Goal: Task Accomplishment & Management: Manage account settings

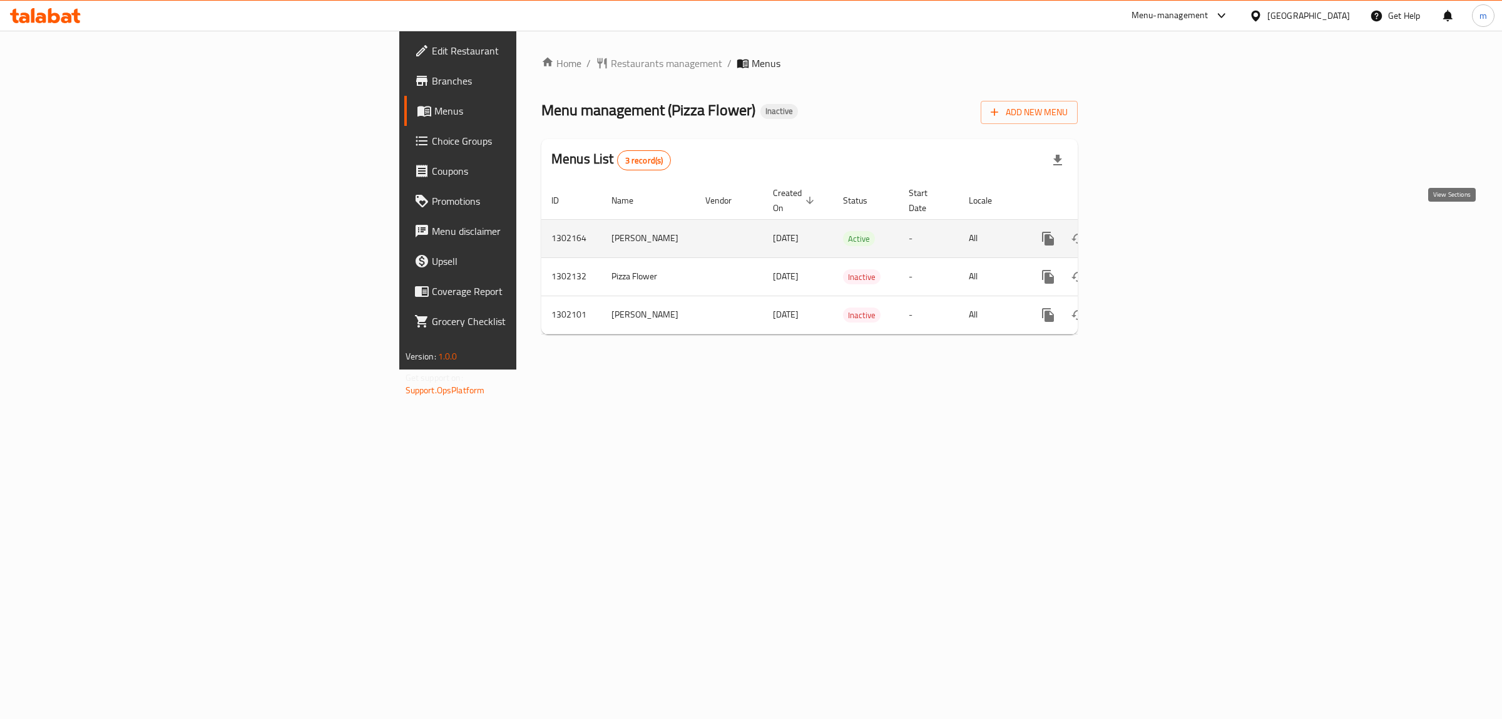
click at [1144, 233] on icon "enhanced table" at bounding box center [1138, 238] width 11 height 11
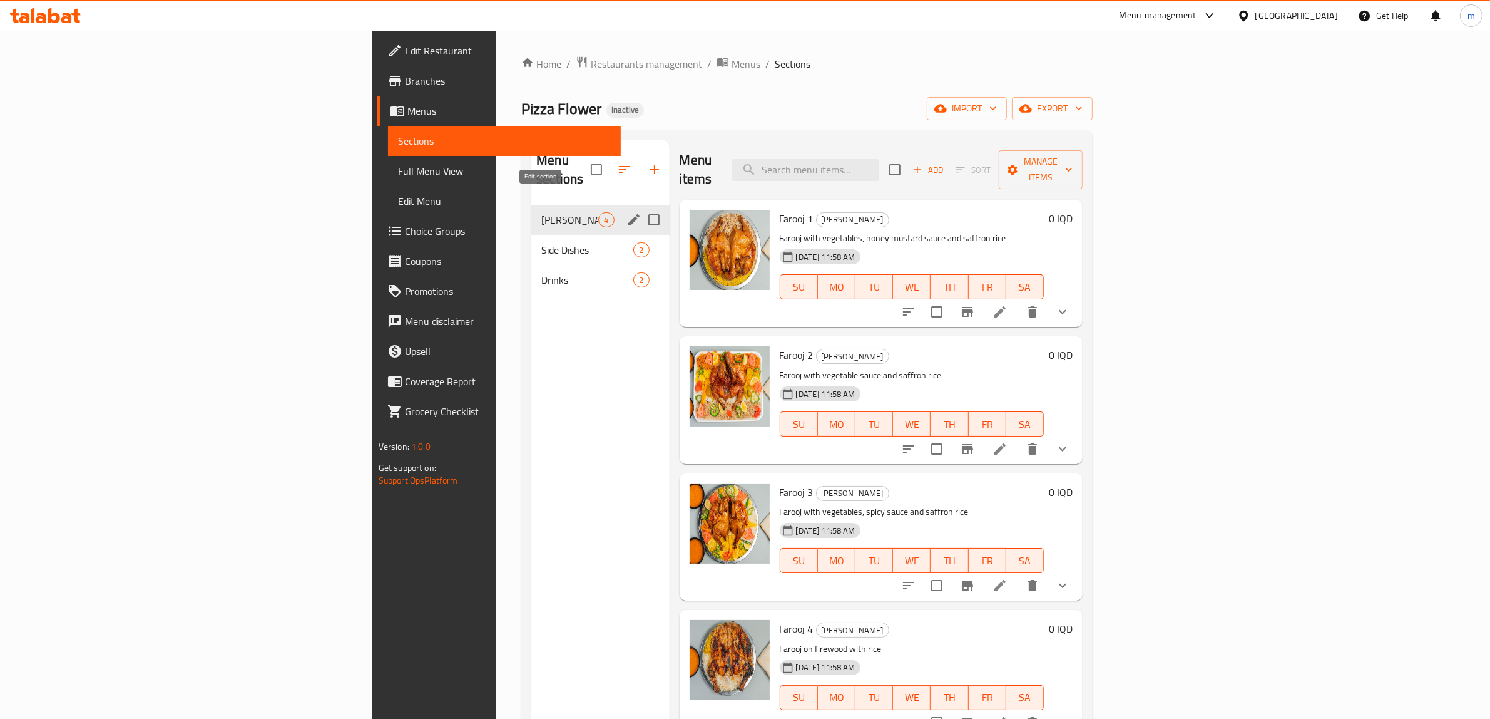
click at [628, 214] on icon "edit" at bounding box center [633, 219] width 11 height 11
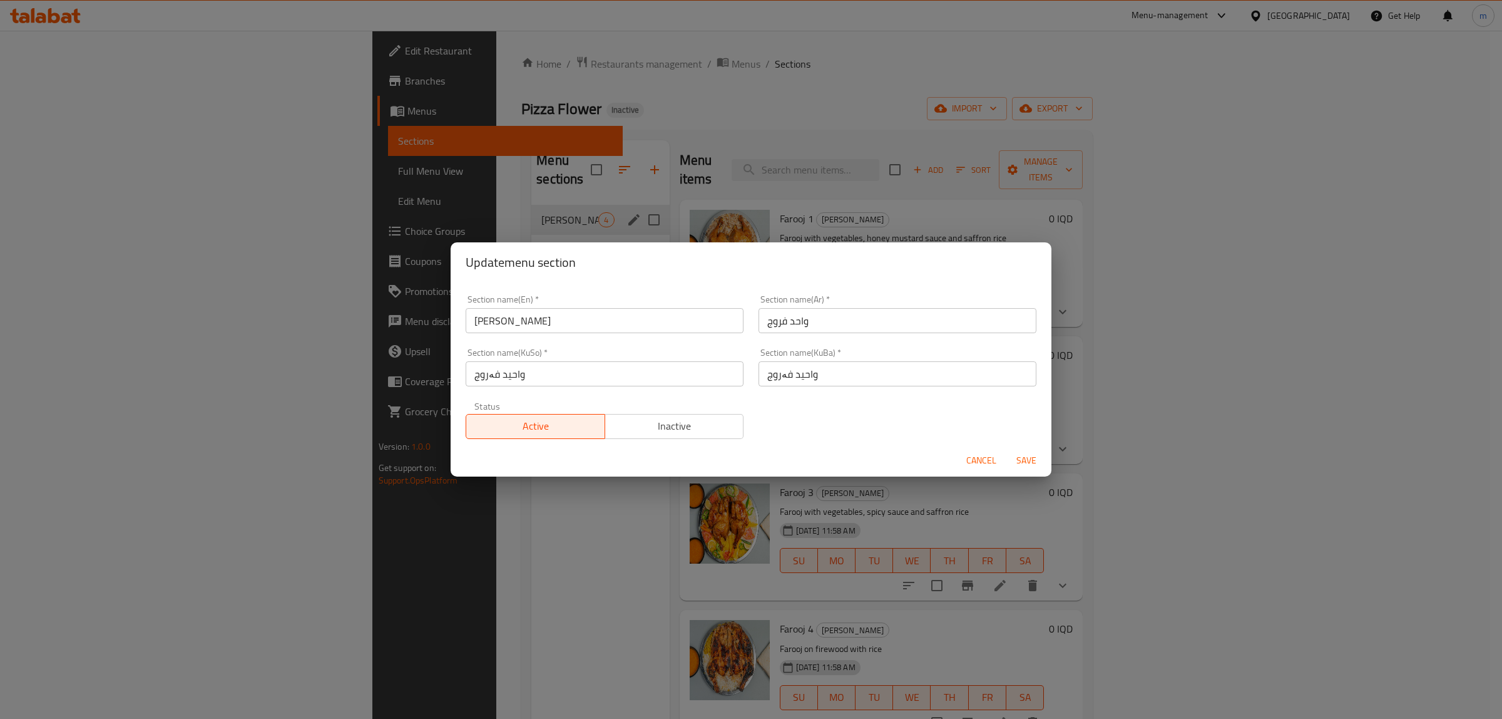
click at [682, 423] on span "Inactive" at bounding box center [674, 426] width 129 height 18
click at [1012, 455] on span "Save" at bounding box center [1027, 461] width 30 height 16
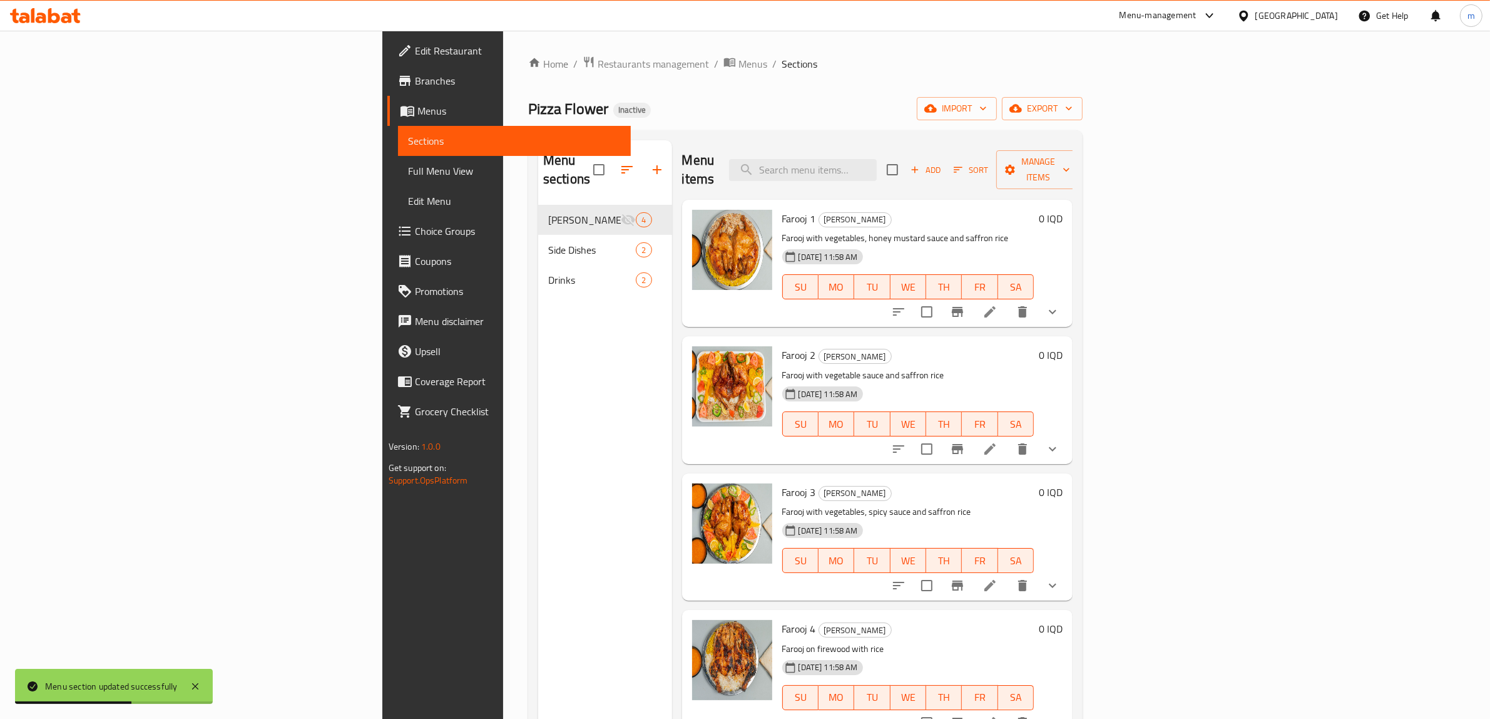
click at [538, 355] on div "Menu sections Wahed Farooj 4 Side Dishes 2 Drinks 2" at bounding box center [605, 499] width 134 height 719
click at [1073, 106] on span "export" at bounding box center [1042, 109] width 61 height 16
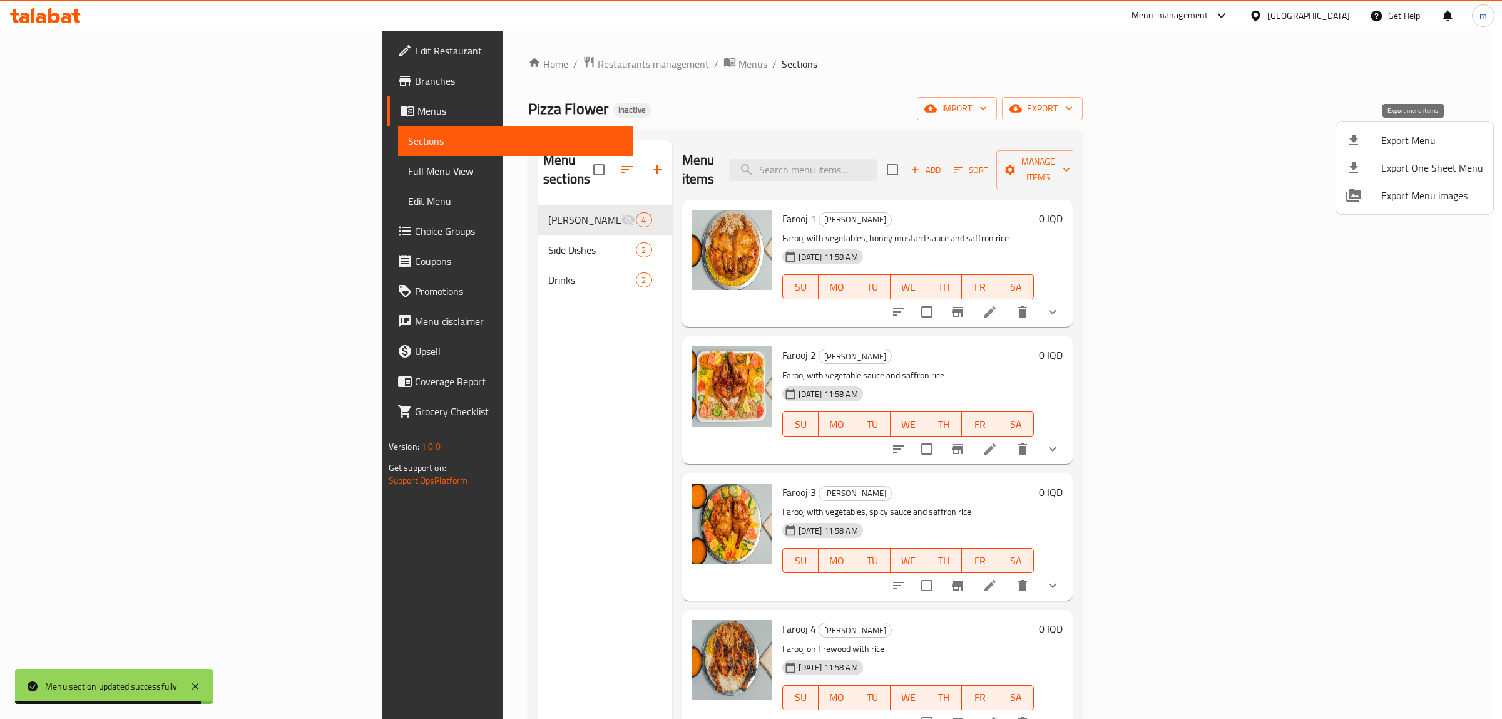
click at [1412, 138] on span "Export Menu" at bounding box center [1433, 140] width 102 height 15
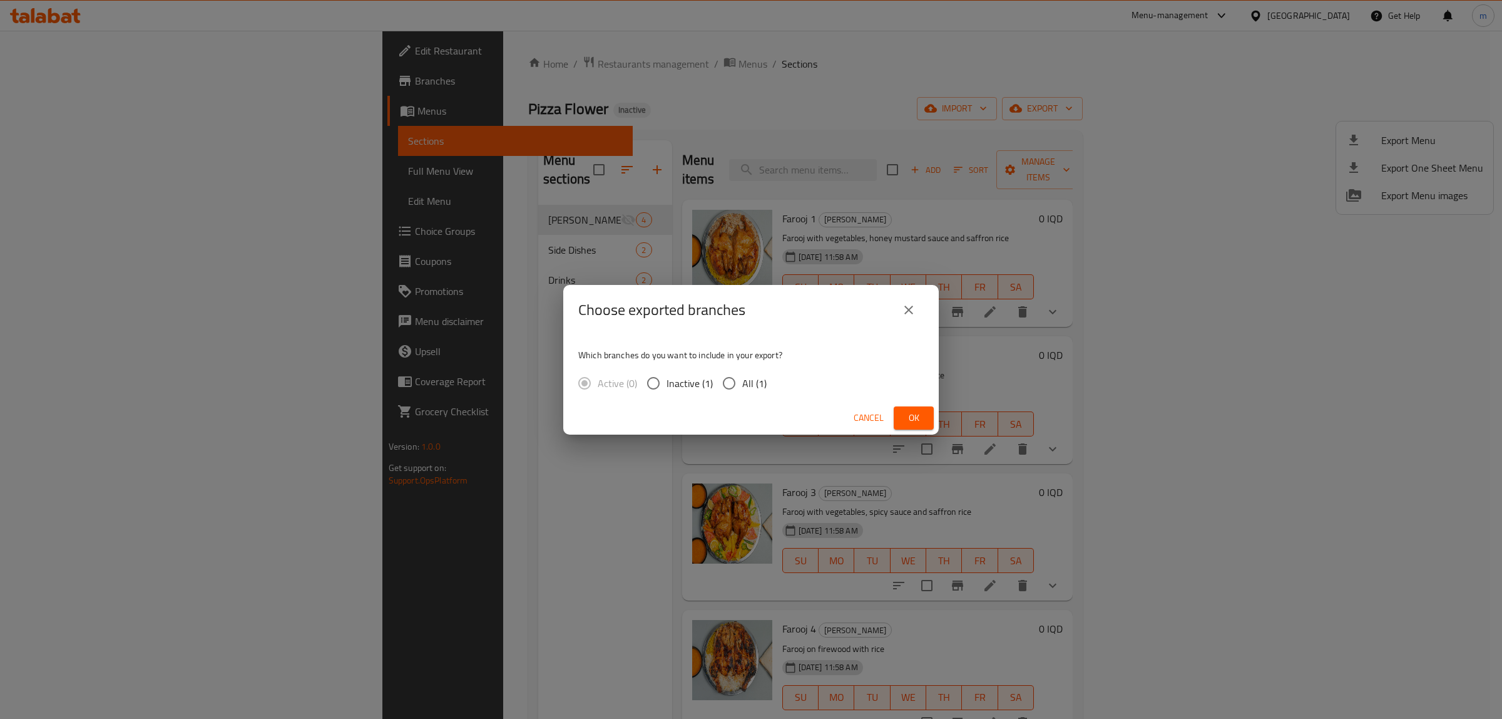
click at [741, 379] on input "All (1)" at bounding box center [729, 383] width 26 height 26
radio input "true"
click at [605, 377] on span "Active (0)" at bounding box center [617, 383] width 39 height 15
click at [923, 414] on span "Ok" at bounding box center [914, 418] width 20 height 16
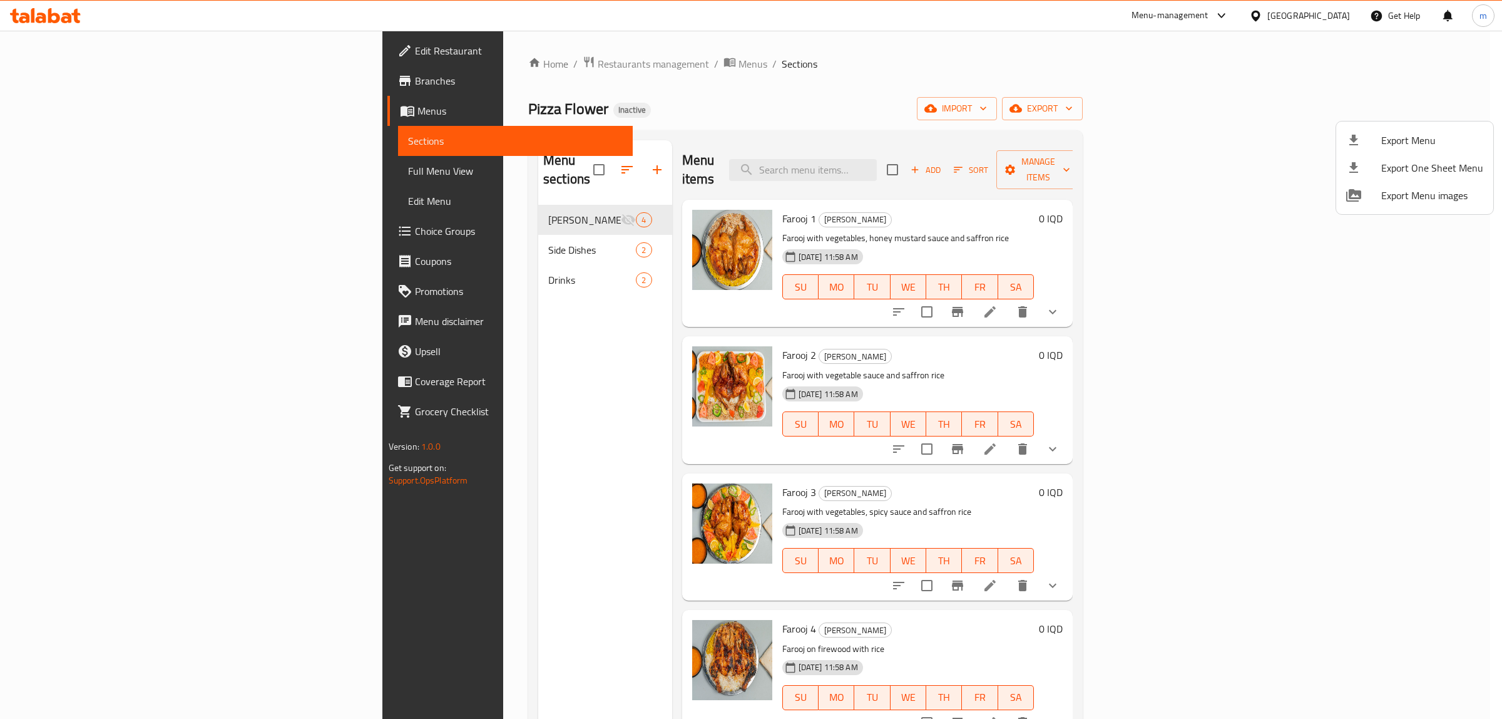
click at [385, 63] on div at bounding box center [751, 359] width 1502 height 719
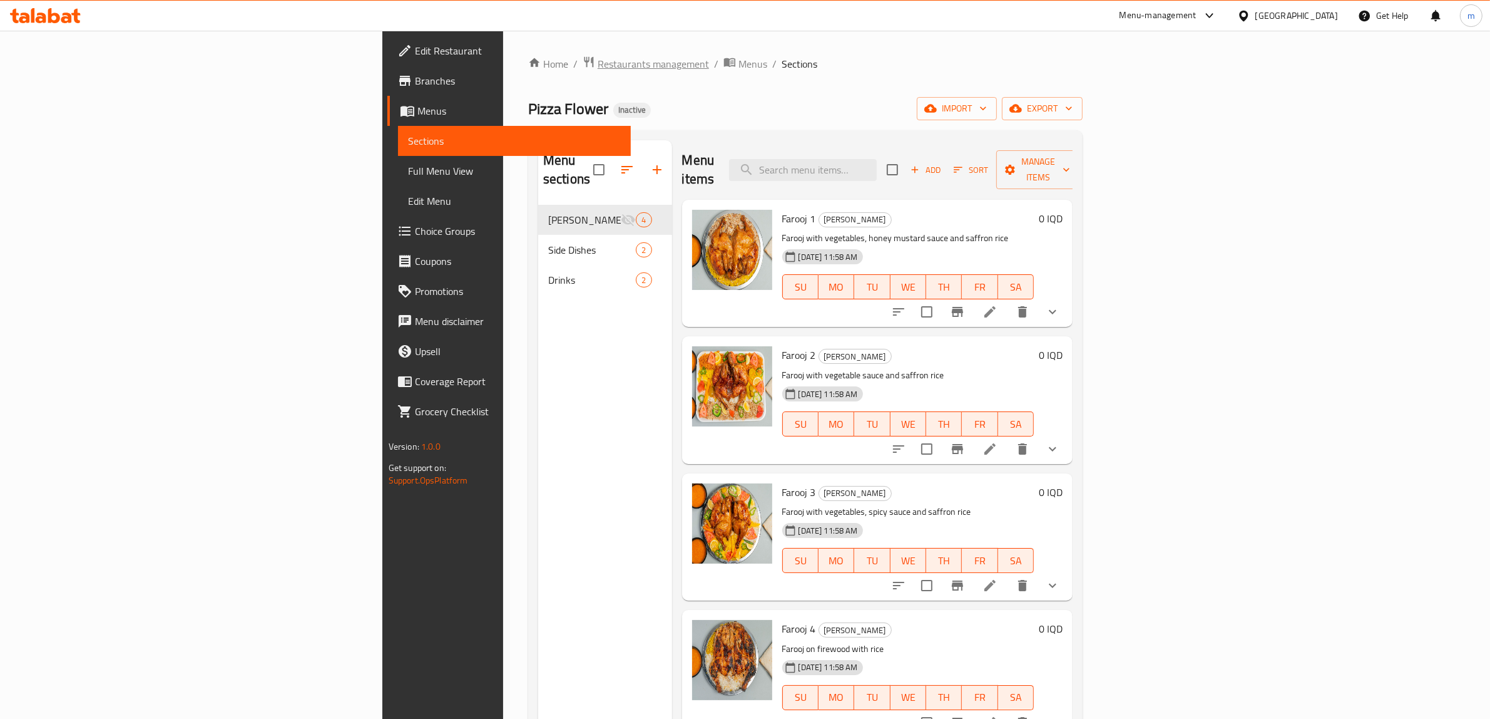
click at [598, 63] on span "Restaurants management" at bounding box center [653, 63] width 111 height 15
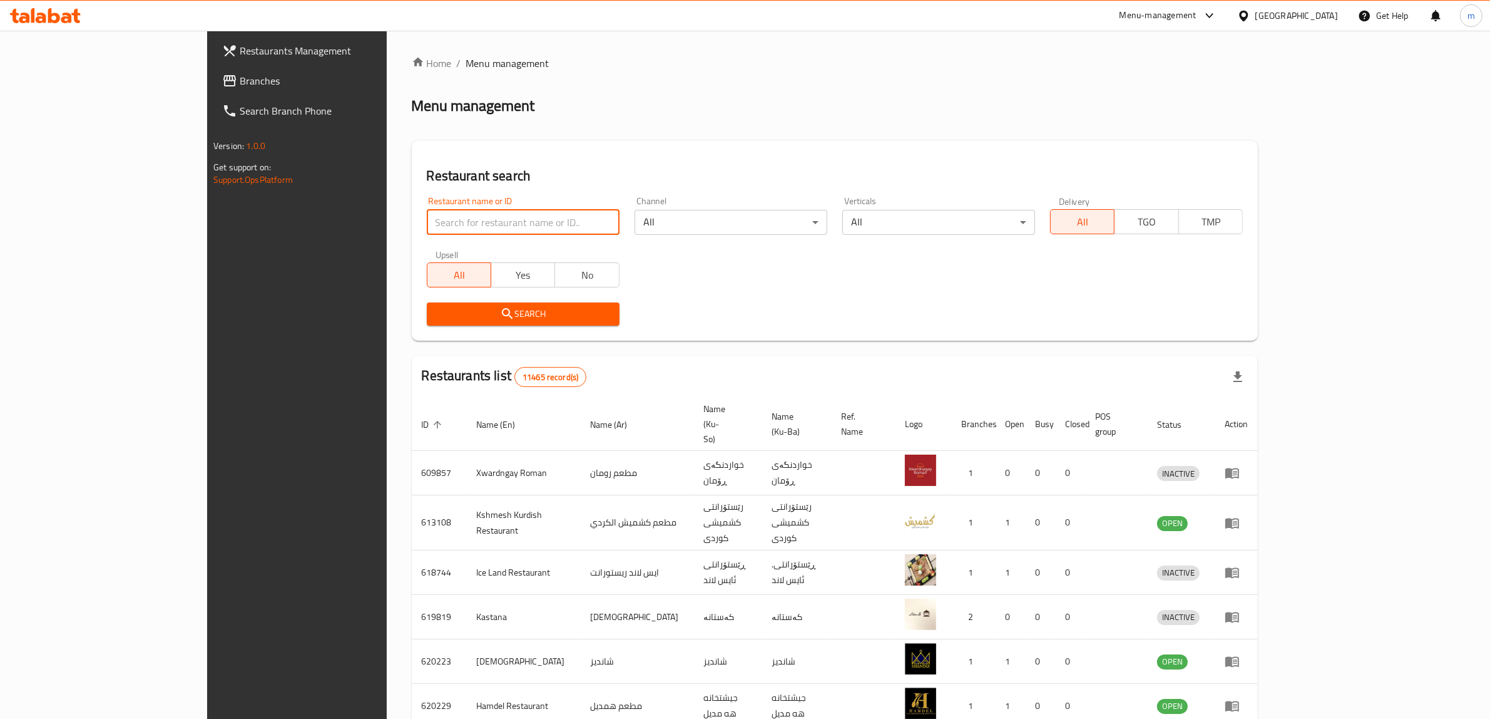
click at [427, 229] on input "search" at bounding box center [523, 222] width 193 height 25
paste input "647802"
type input "647802"
click at [437, 312] on span "Search" at bounding box center [523, 314] width 173 height 16
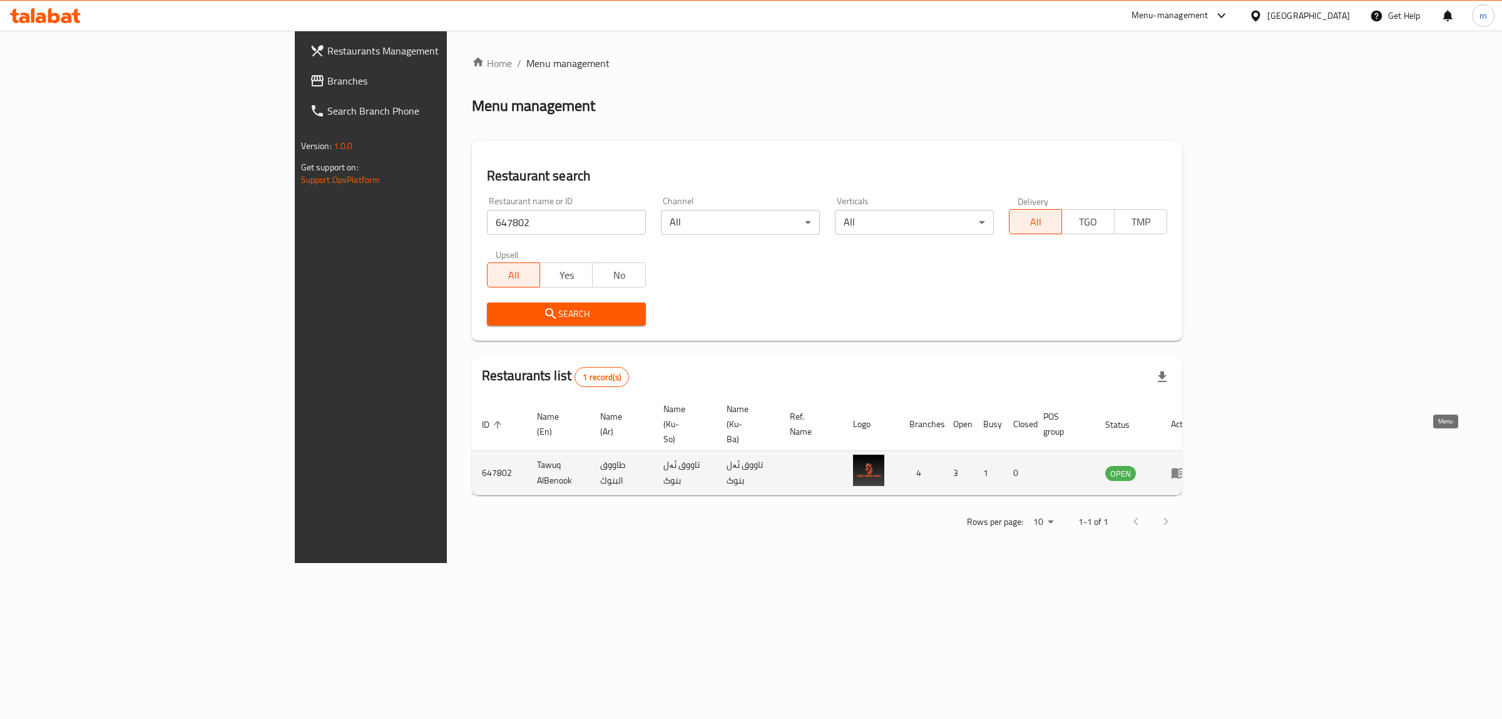
click at [1184, 471] on icon "enhanced table" at bounding box center [1181, 473] width 4 height 5
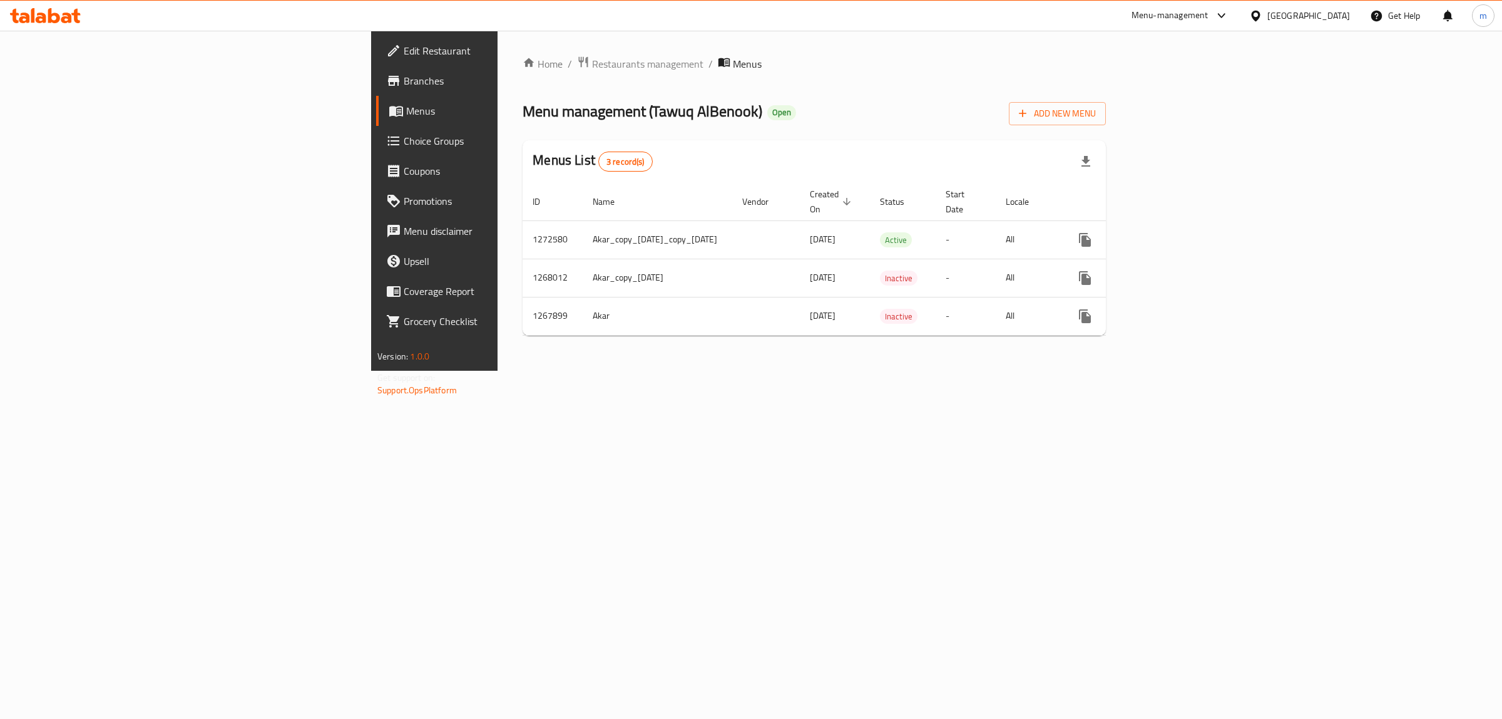
click at [404, 80] on span "Branches" at bounding box center [508, 80] width 208 height 15
click at [1183, 232] on icon "enhanced table" at bounding box center [1175, 238] width 15 height 15
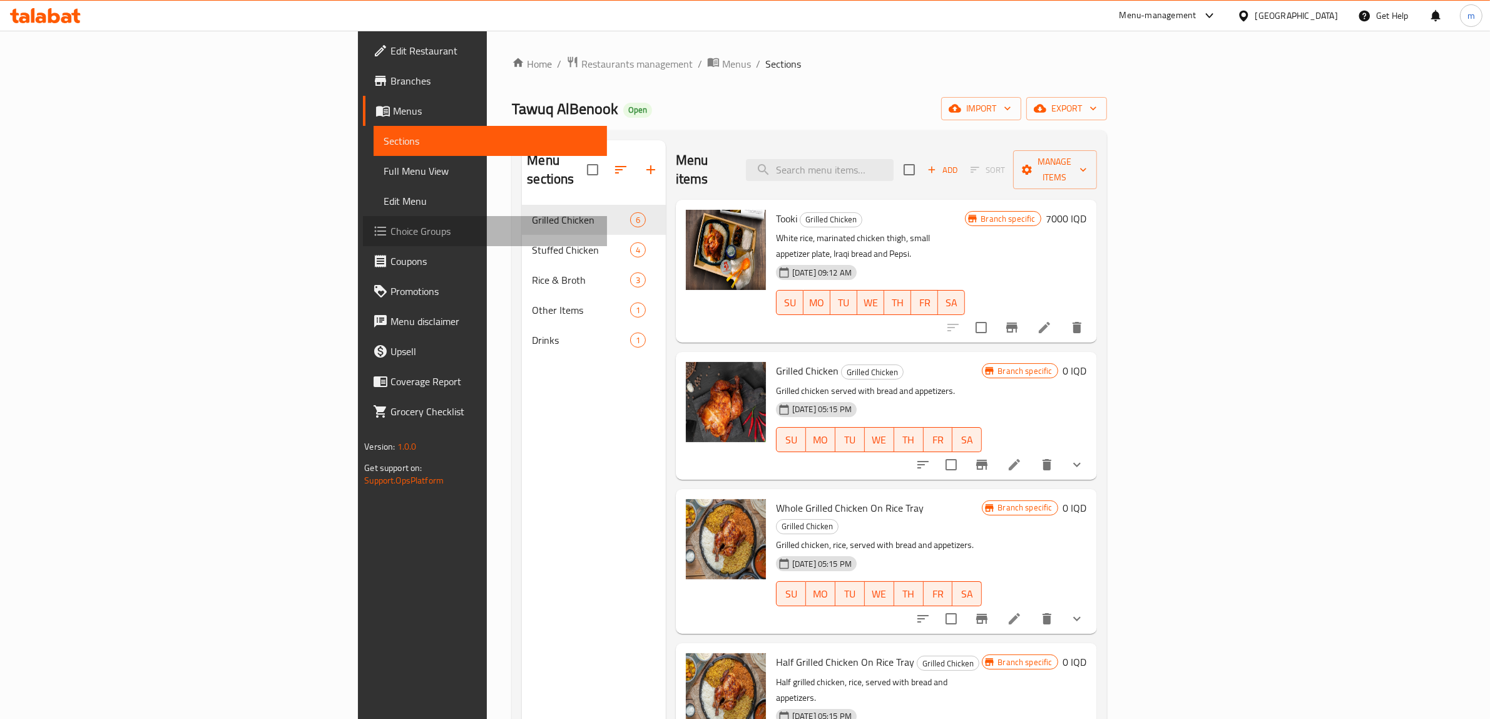
click at [391, 224] on span "Choice Groups" at bounding box center [494, 230] width 207 height 15
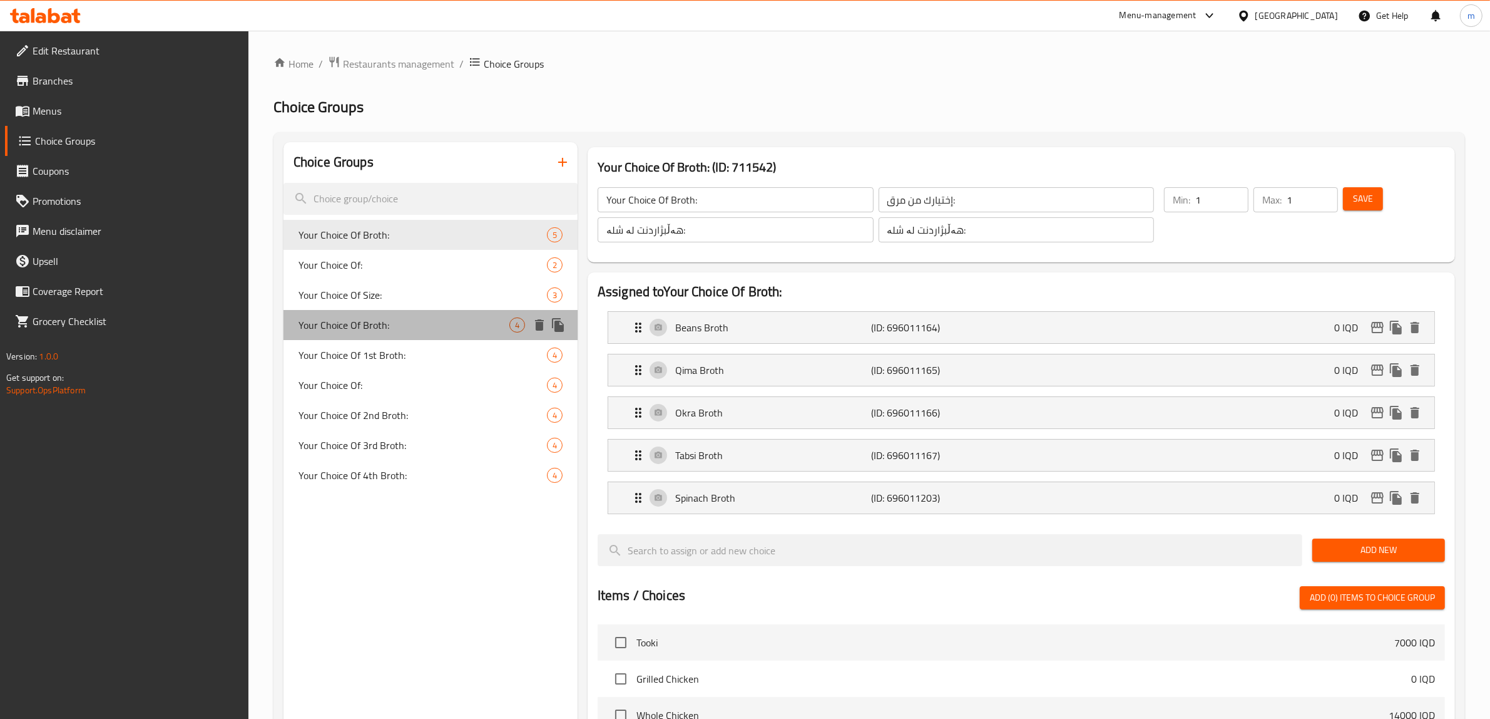
click at [376, 327] on span "Your Choice Of Broth:" at bounding box center [404, 324] width 211 height 15
type input "إختيارك من المرق:"
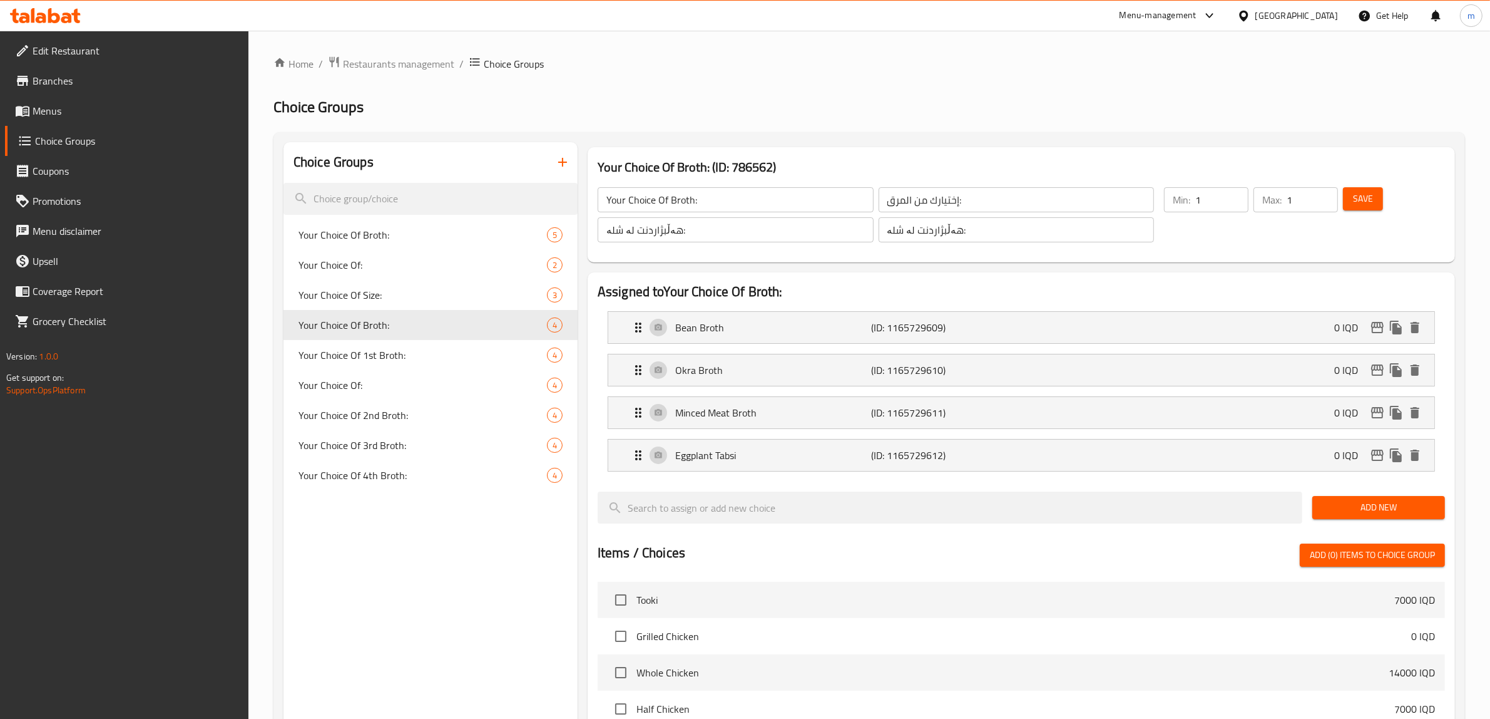
click at [80, 108] on span "Menus" at bounding box center [136, 110] width 207 height 15
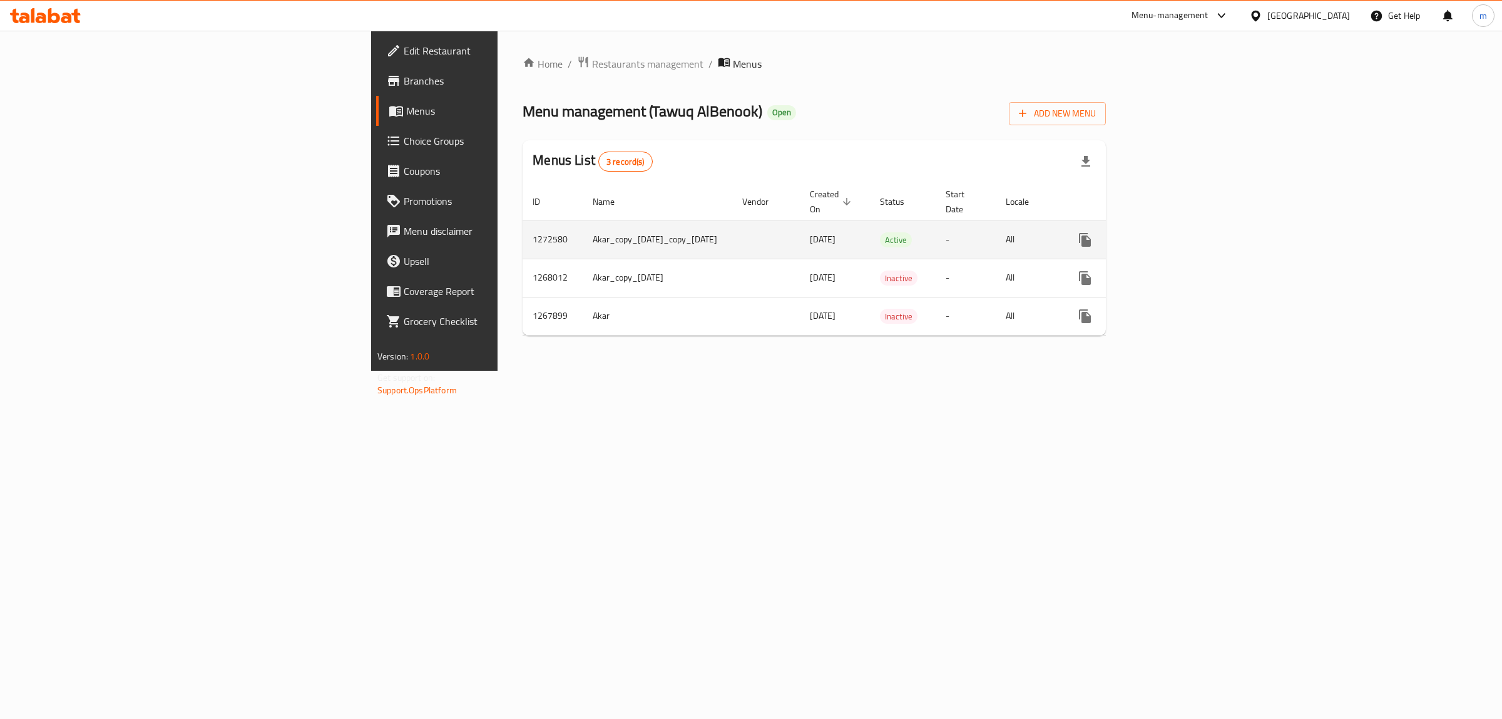
click at [1183, 232] on icon "enhanced table" at bounding box center [1175, 239] width 15 height 15
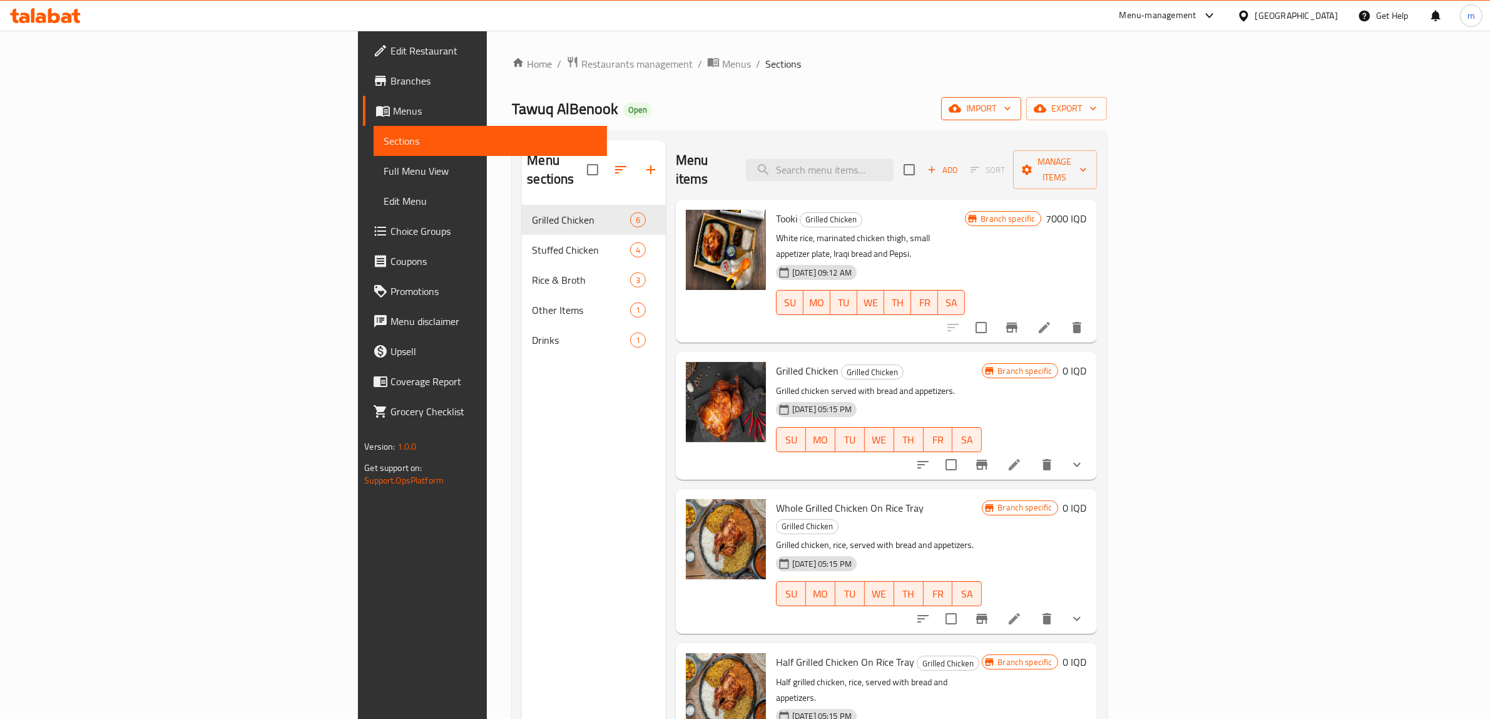
click at [1012, 107] on span "import" at bounding box center [981, 109] width 60 height 16
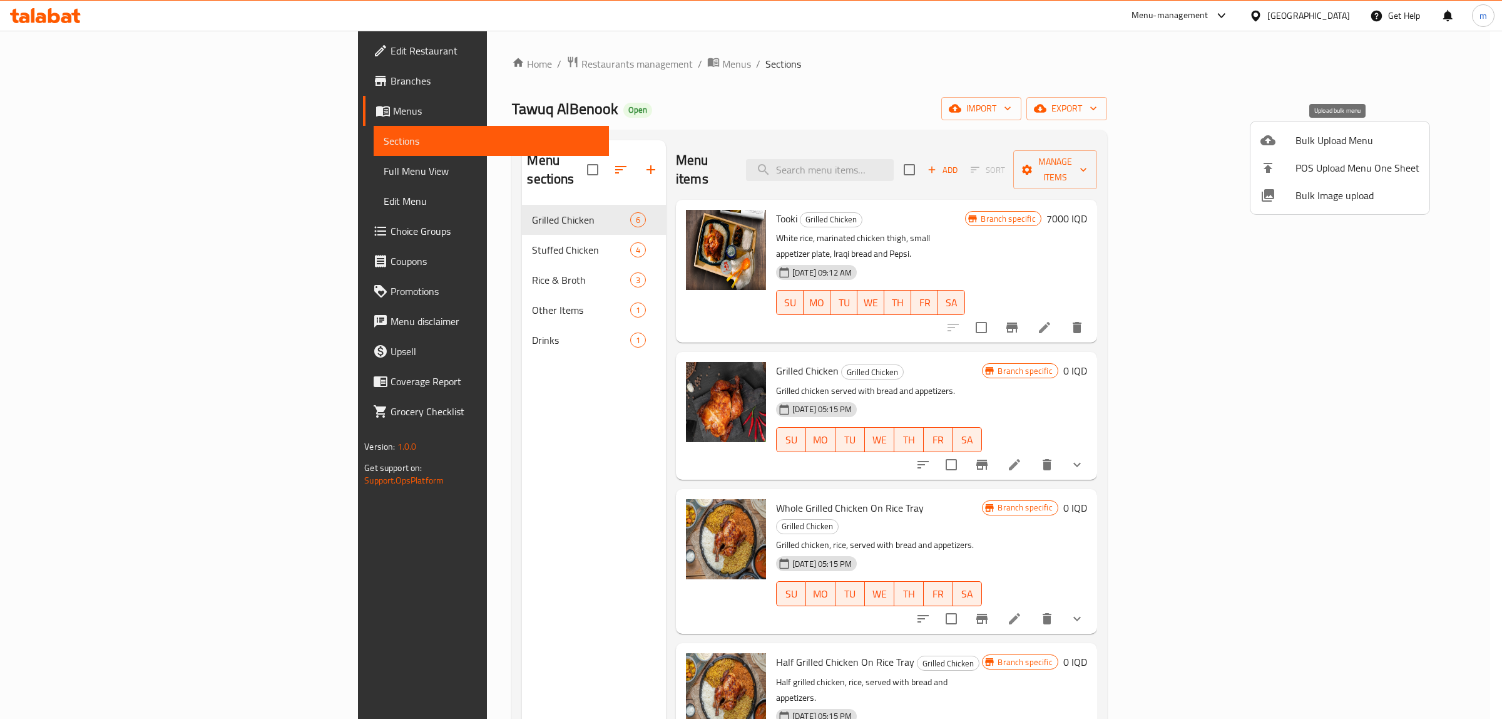
click at [1321, 141] on span "Bulk Upload Menu" at bounding box center [1358, 140] width 124 height 15
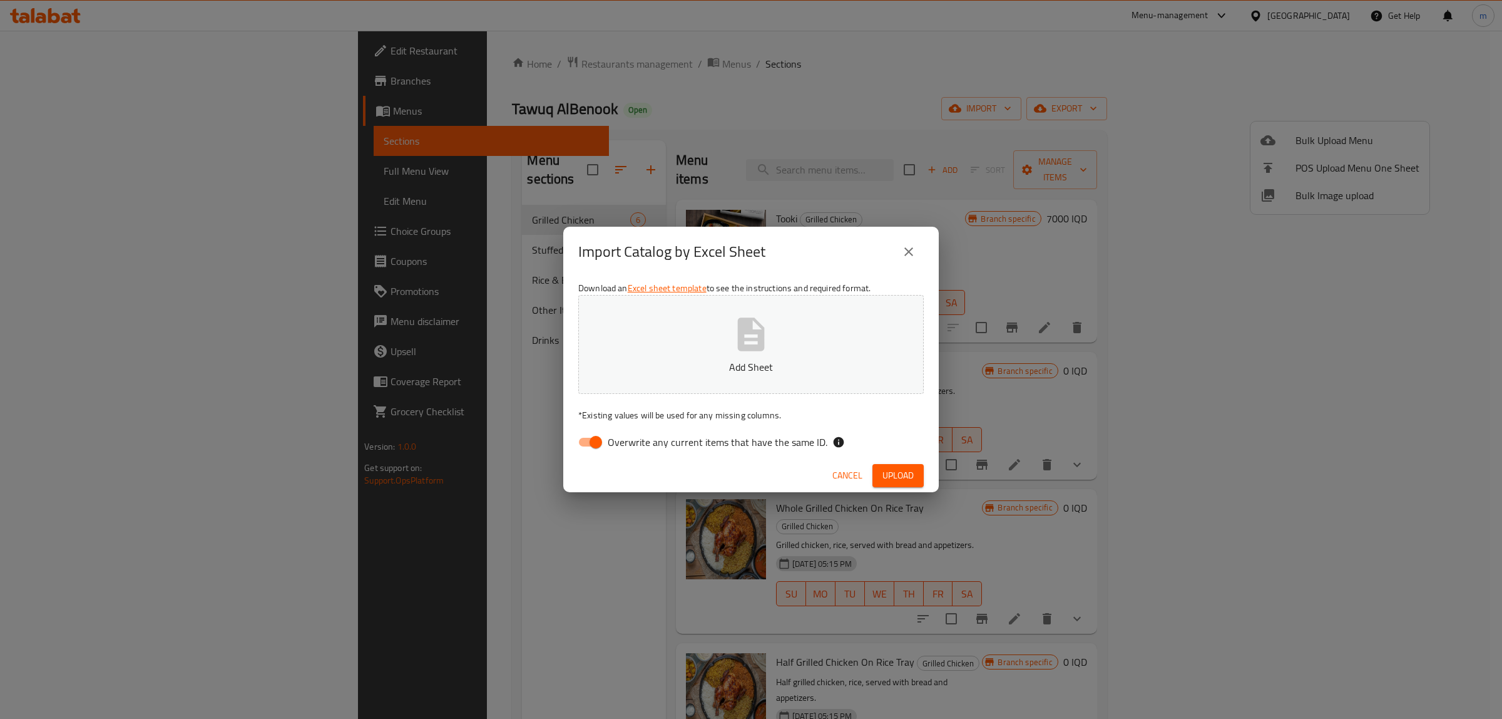
click at [718, 352] on button "Add Sheet" at bounding box center [751, 344] width 346 height 99
click at [590, 448] on input "Overwrite any current items that have the same ID." at bounding box center [595, 442] width 71 height 24
checkbox input "false"
click at [902, 480] on span "Upload" at bounding box center [898, 476] width 31 height 16
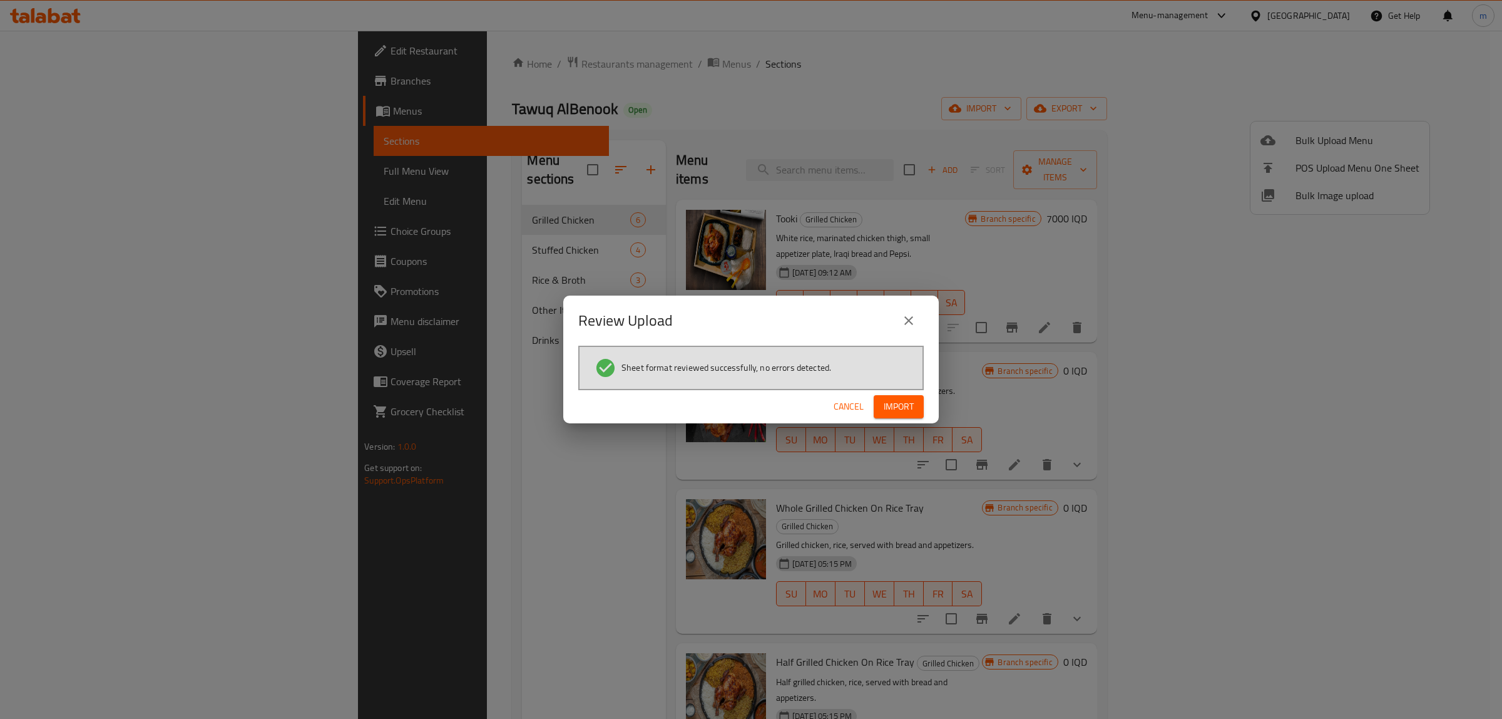
click at [910, 404] on span "Import" at bounding box center [899, 407] width 30 height 16
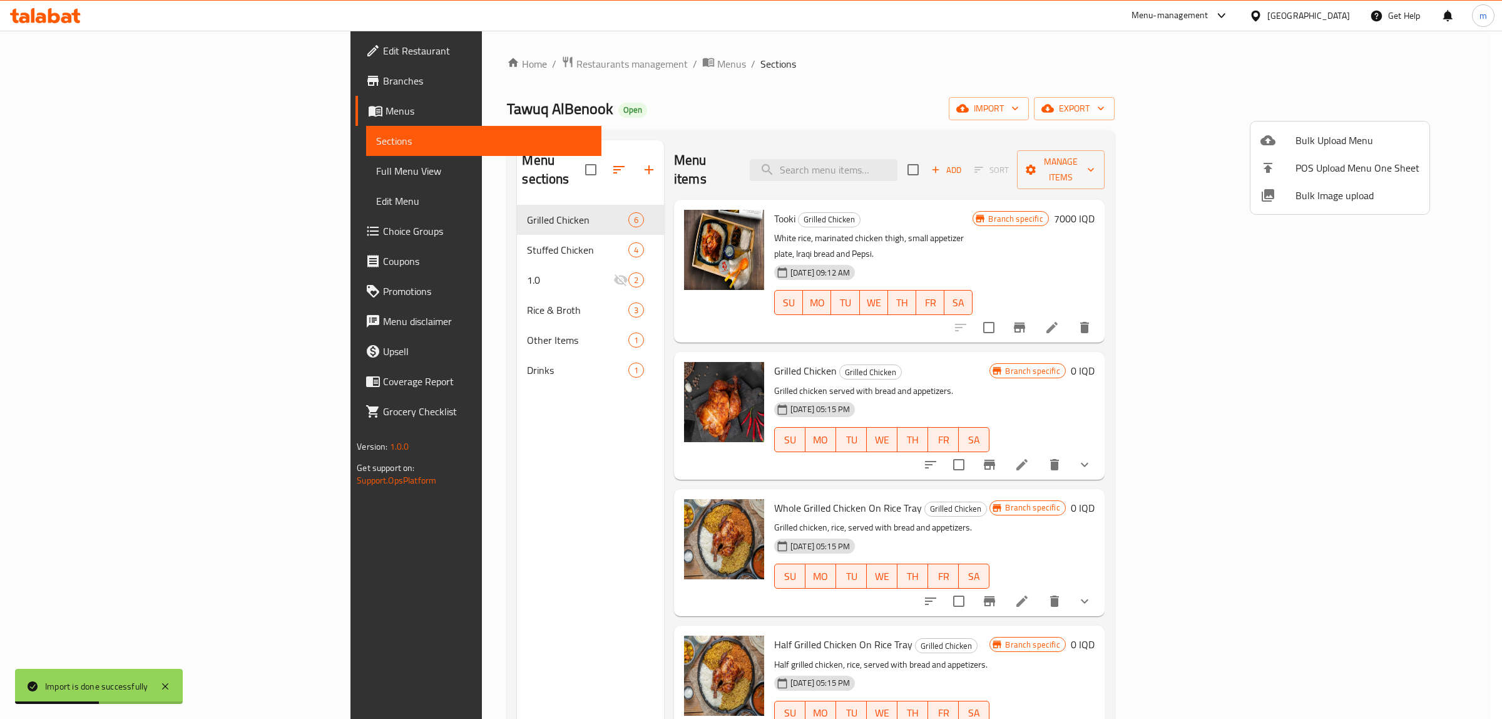
click at [411, 259] on div at bounding box center [751, 359] width 1502 height 719
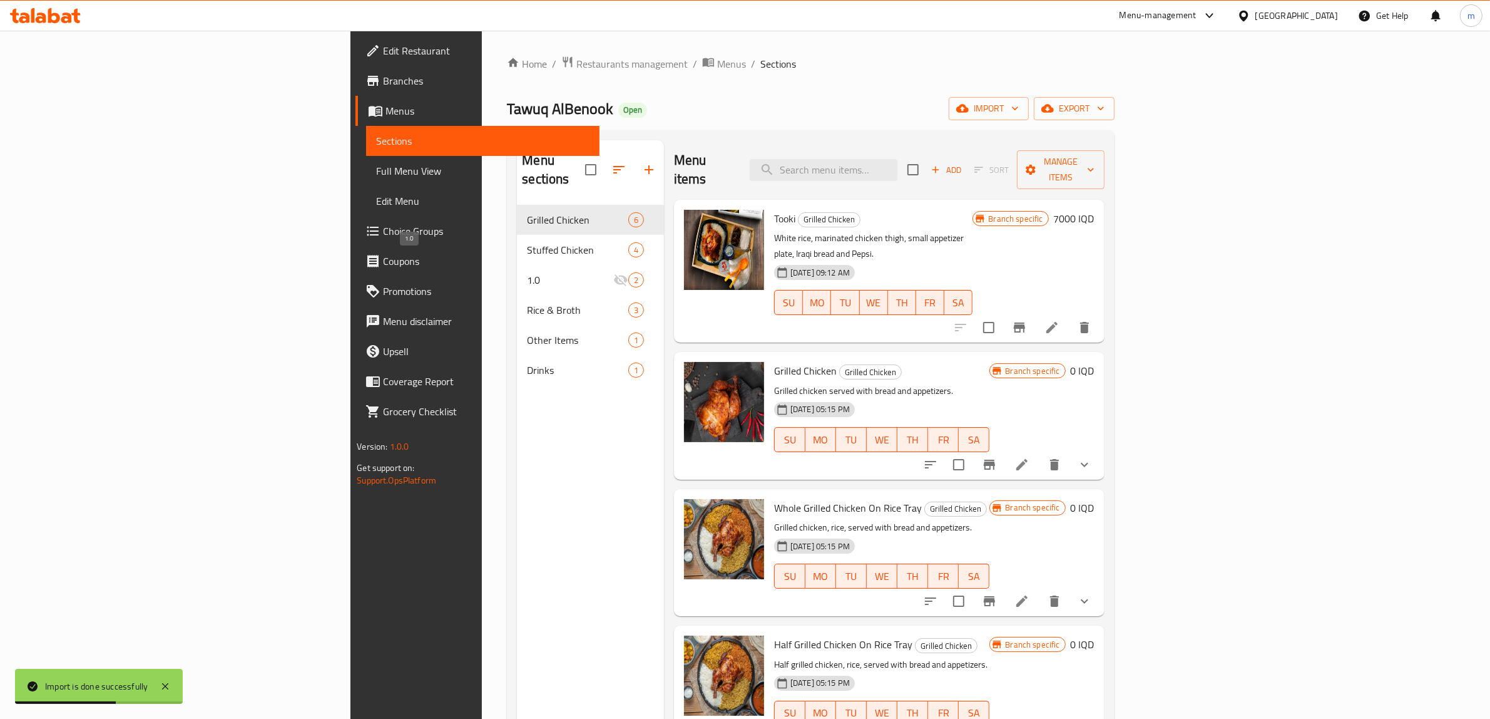
click at [527, 272] on span "1.0" at bounding box center [570, 279] width 86 height 15
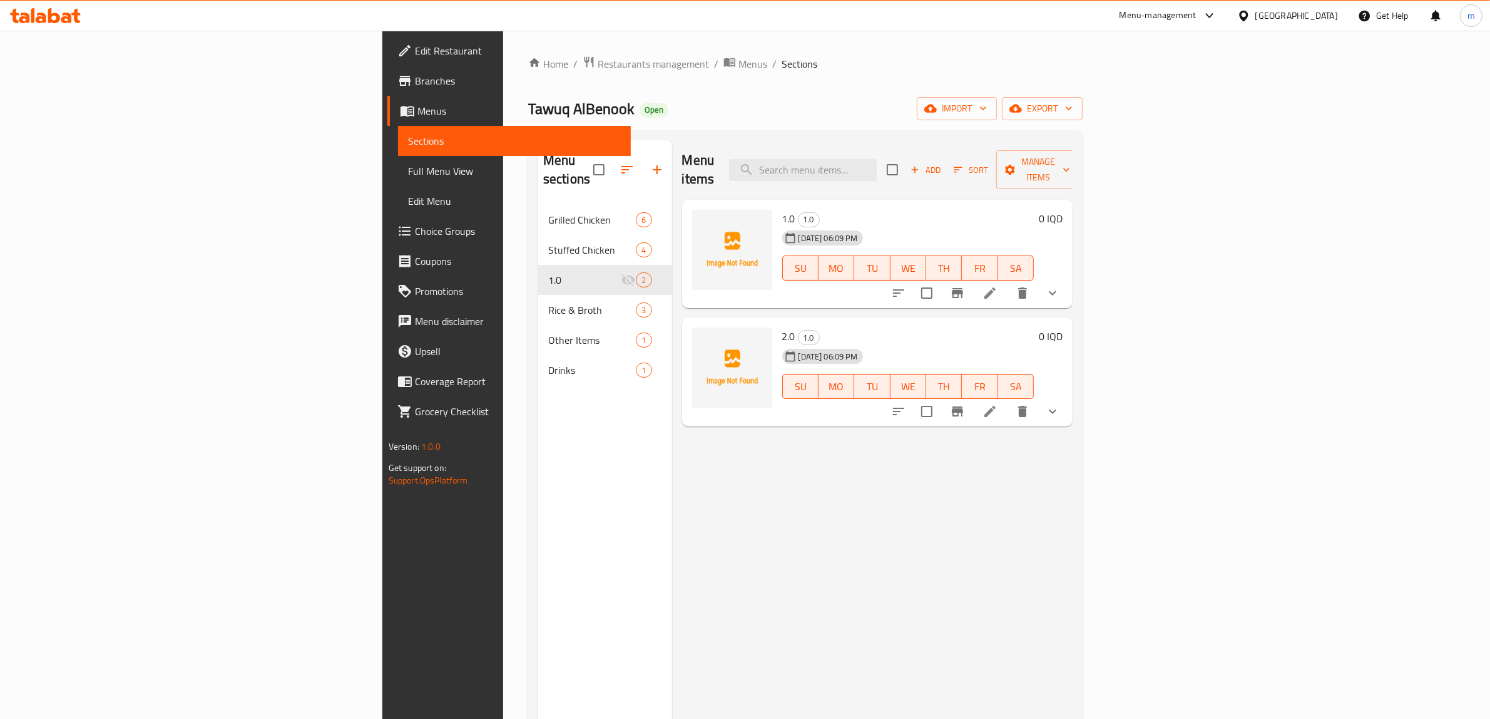
click at [415, 230] on span "Choice Groups" at bounding box center [518, 230] width 207 height 15
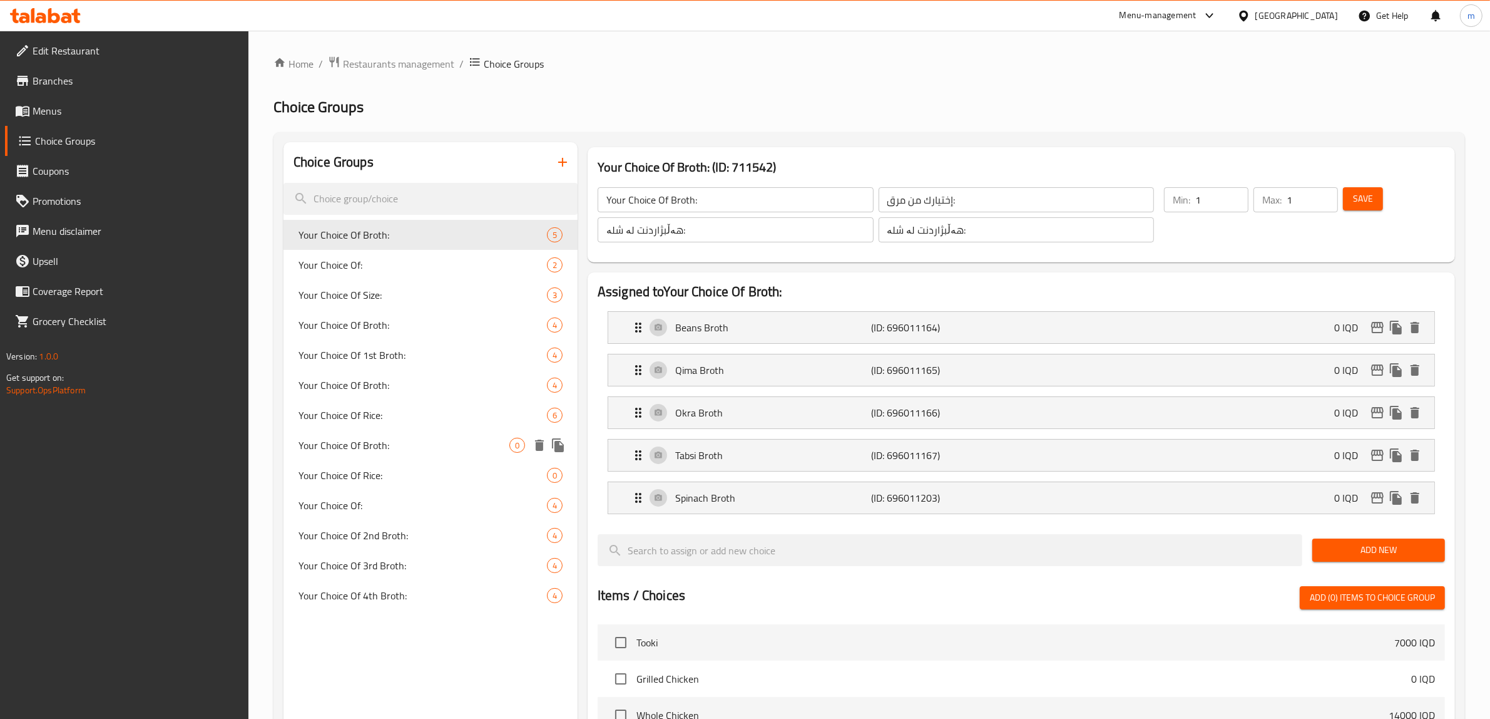
click at [410, 451] on span "Your Choice Of Broth:" at bounding box center [404, 445] width 211 height 15
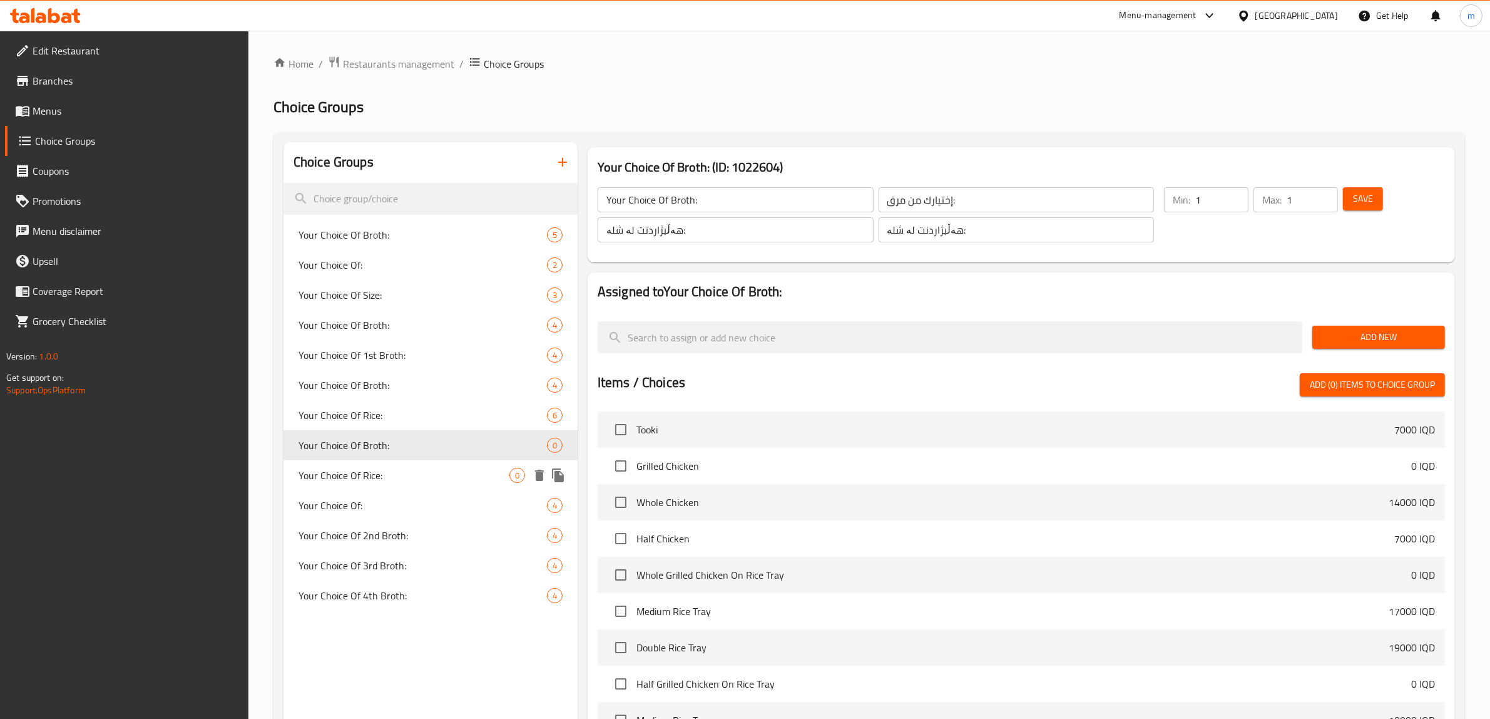
click at [416, 468] on span "Your Choice Of Rice:" at bounding box center [404, 475] width 211 height 15
type input "Your Choice Of Rice:"
type input "إختيارك من أرز:"
type input "هەڵبژاردنت لە برنج:"
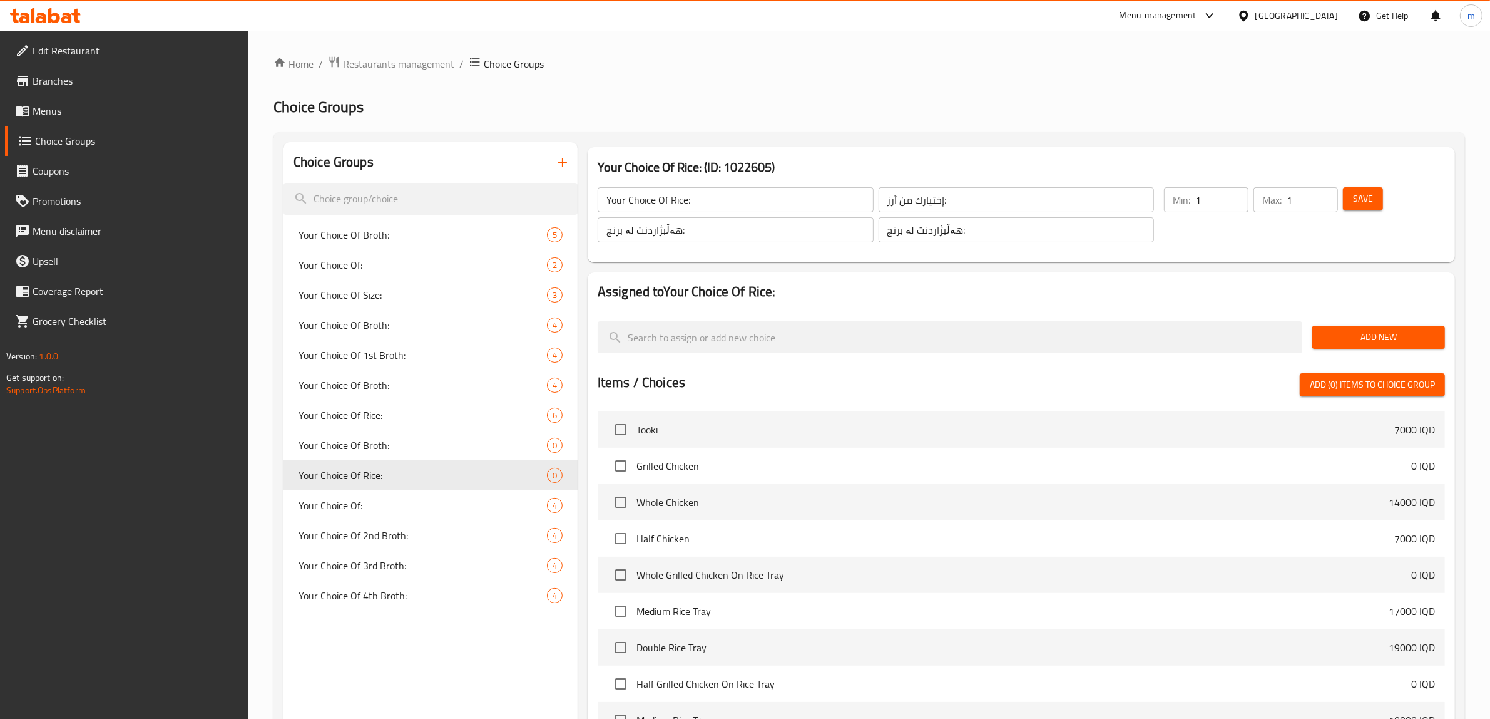
click at [88, 103] on span "Menus" at bounding box center [136, 110] width 207 height 15
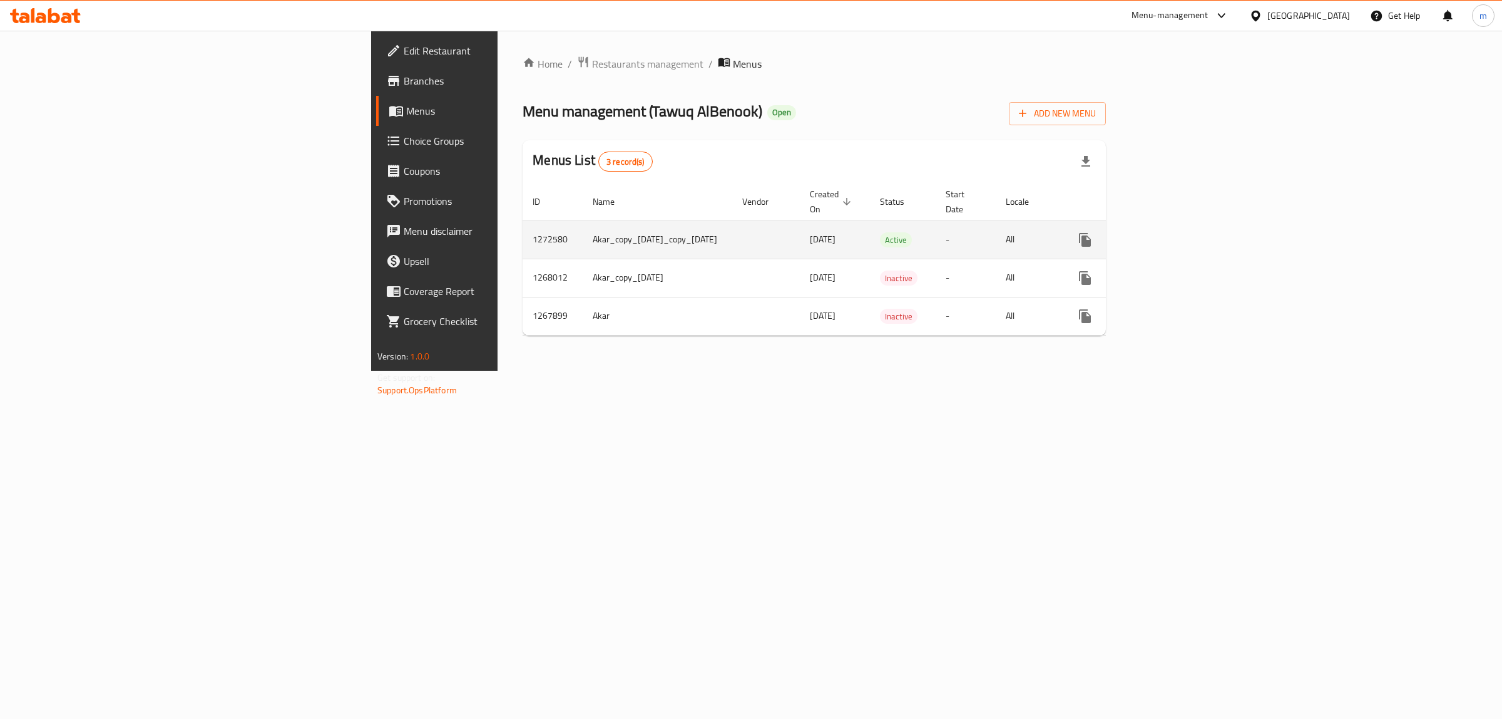
click at [1191, 226] on link "enhanced table" at bounding box center [1176, 240] width 30 height 30
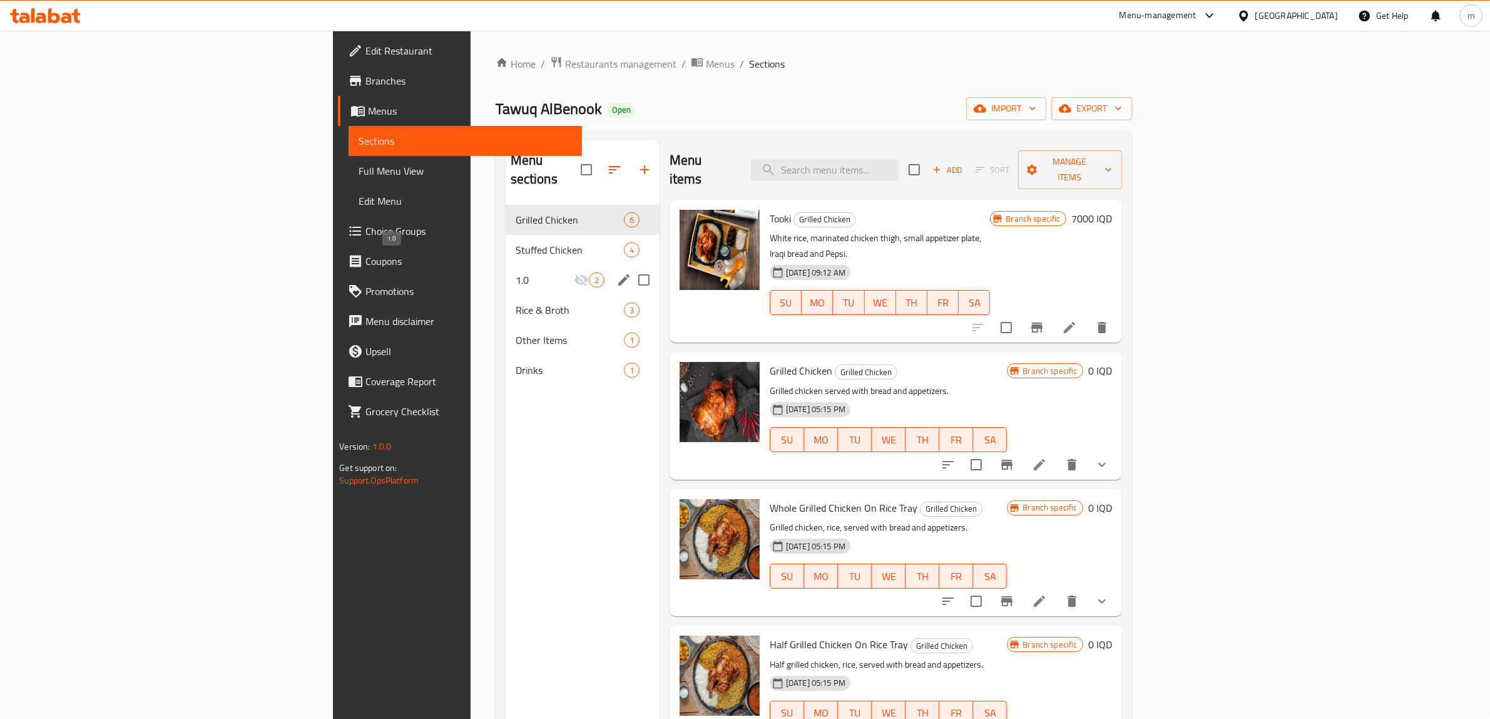
click at [516, 272] on span "1.0" at bounding box center [545, 279] width 58 height 15
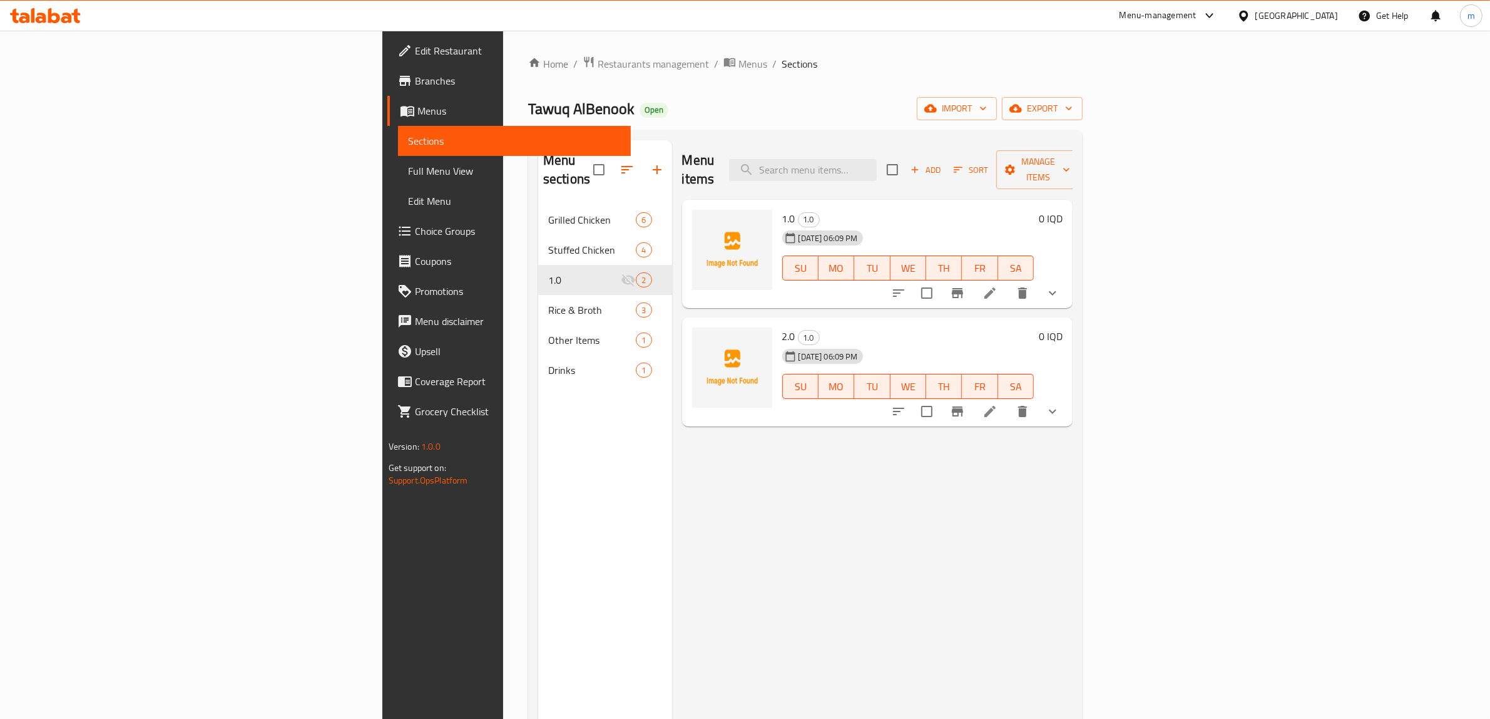
click at [1060, 285] on icon "show more" at bounding box center [1052, 292] width 15 height 15
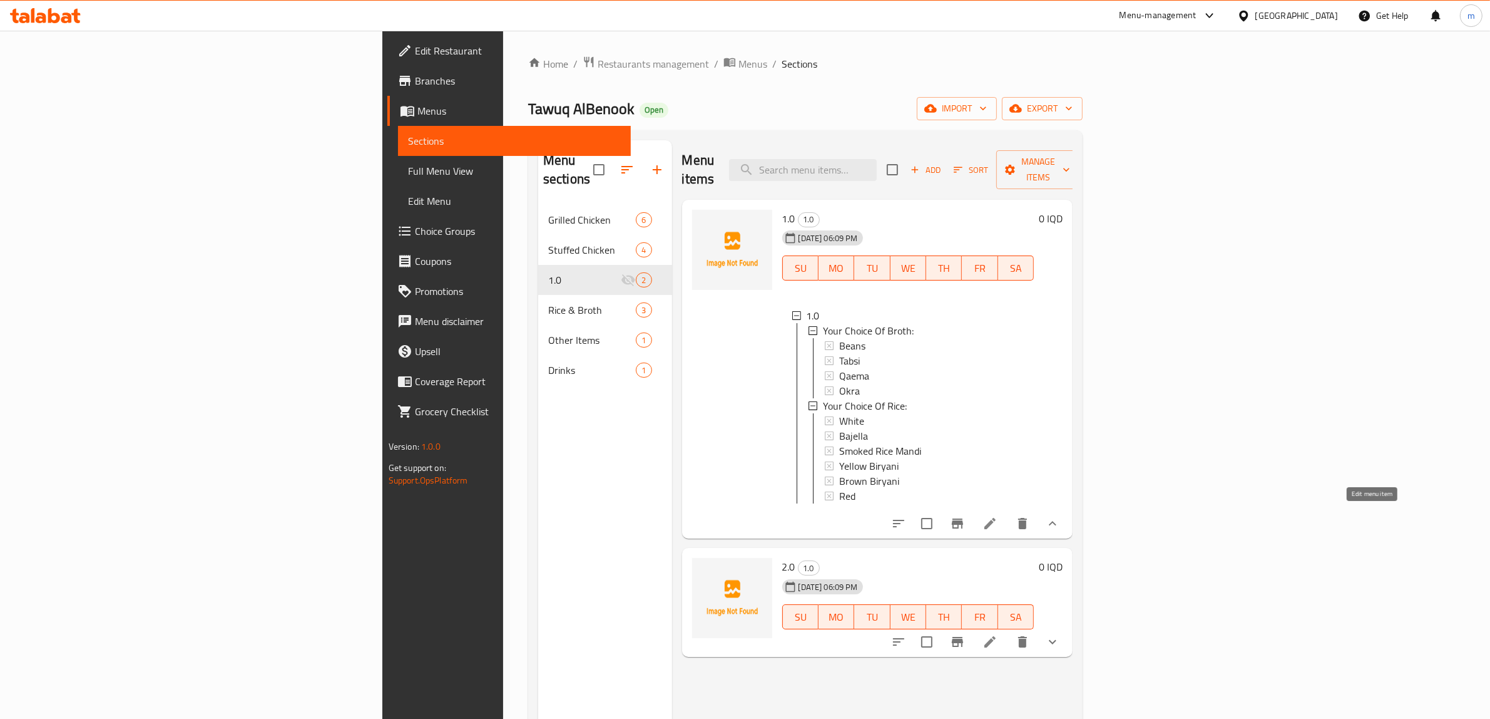
click at [998, 516] on icon at bounding box center [990, 523] width 15 height 15
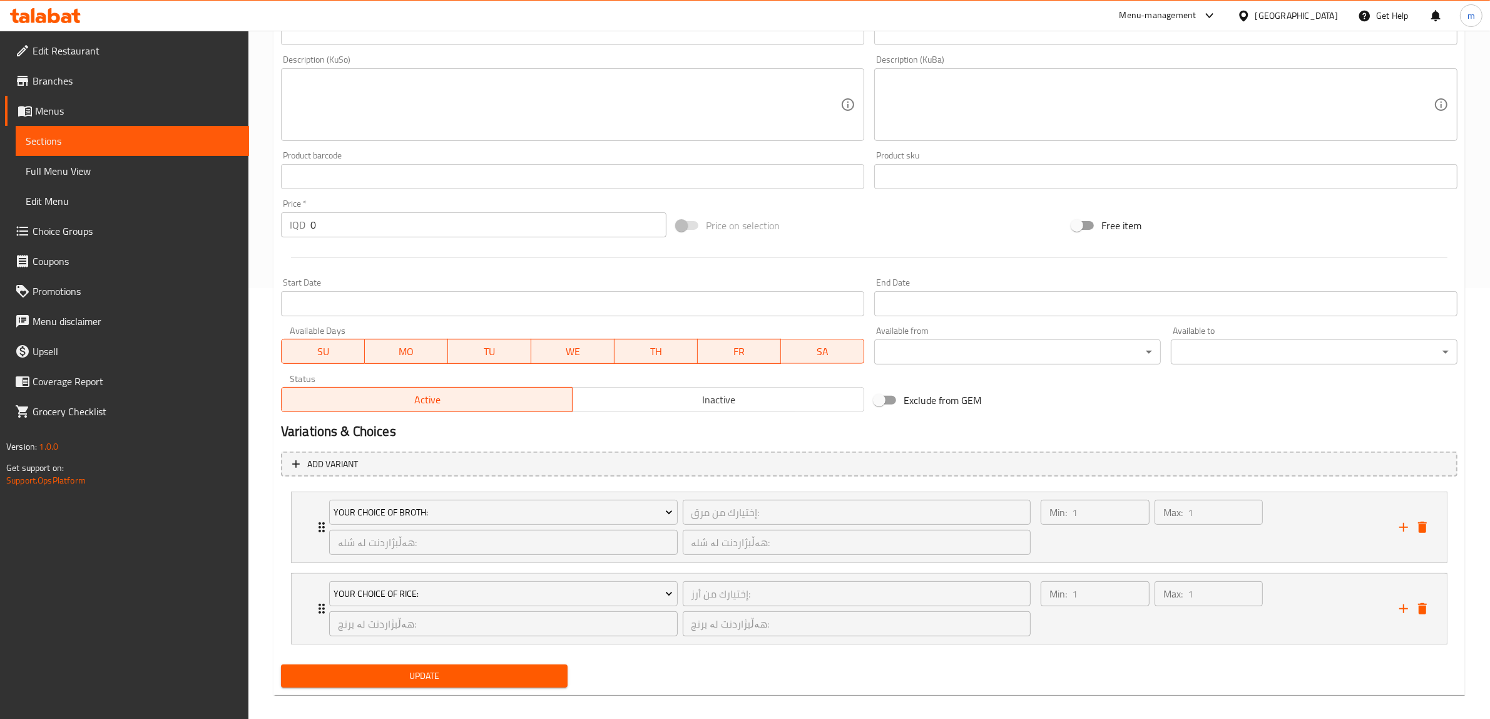
scroll to position [441, 0]
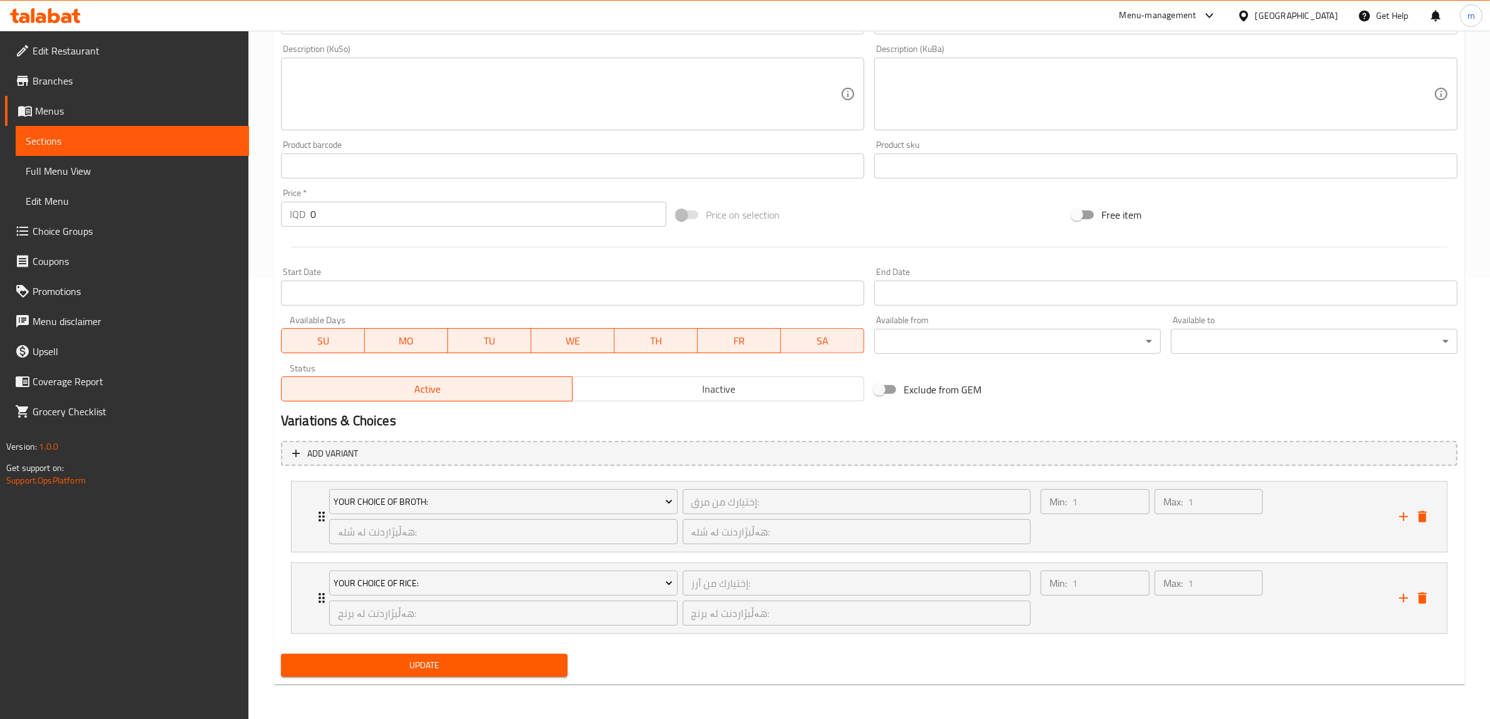
click at [91, 232] on span "Choice Groups" at bounding box center [136, 230] width 207 height 15
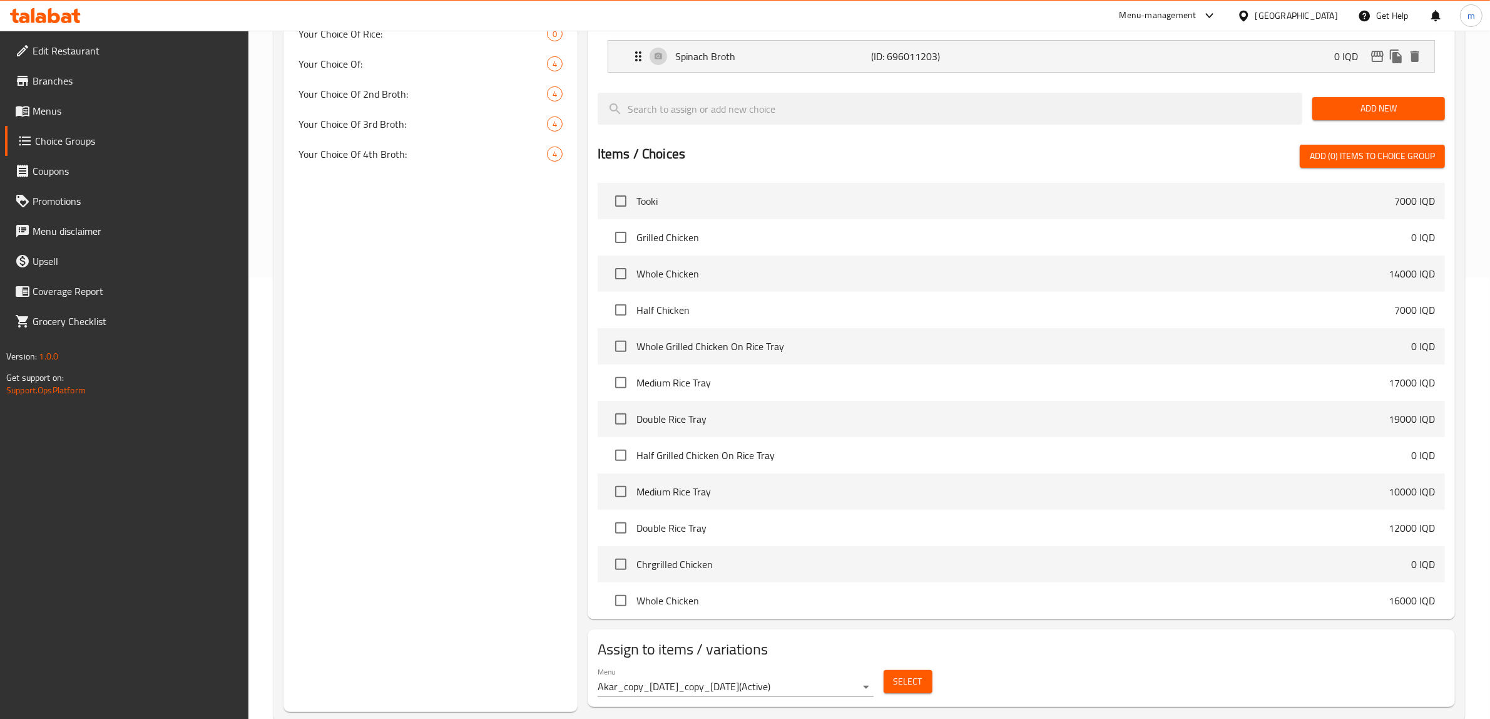
scroll to position [177, 0]
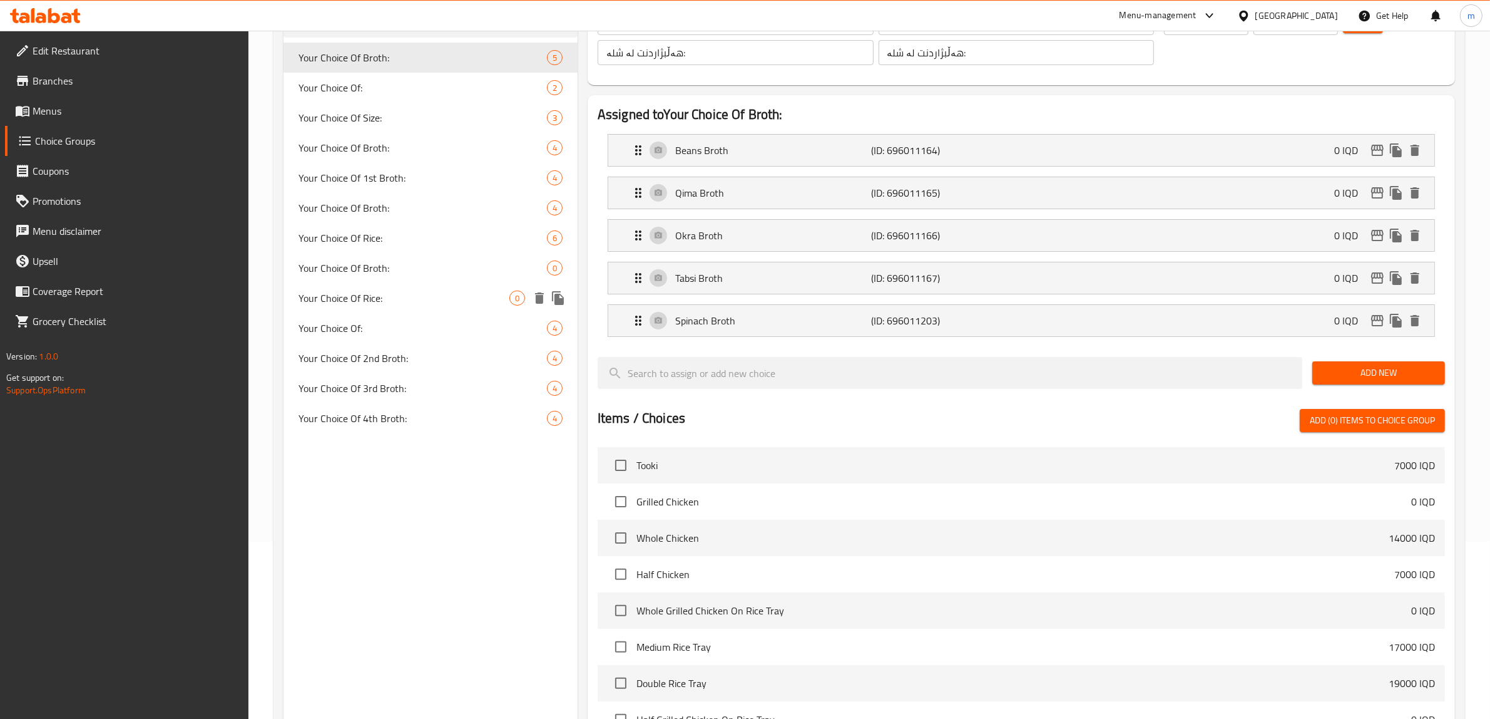
click at [540, 300] on icon "delete" at bounding box center [539, 297] width 9 height 11
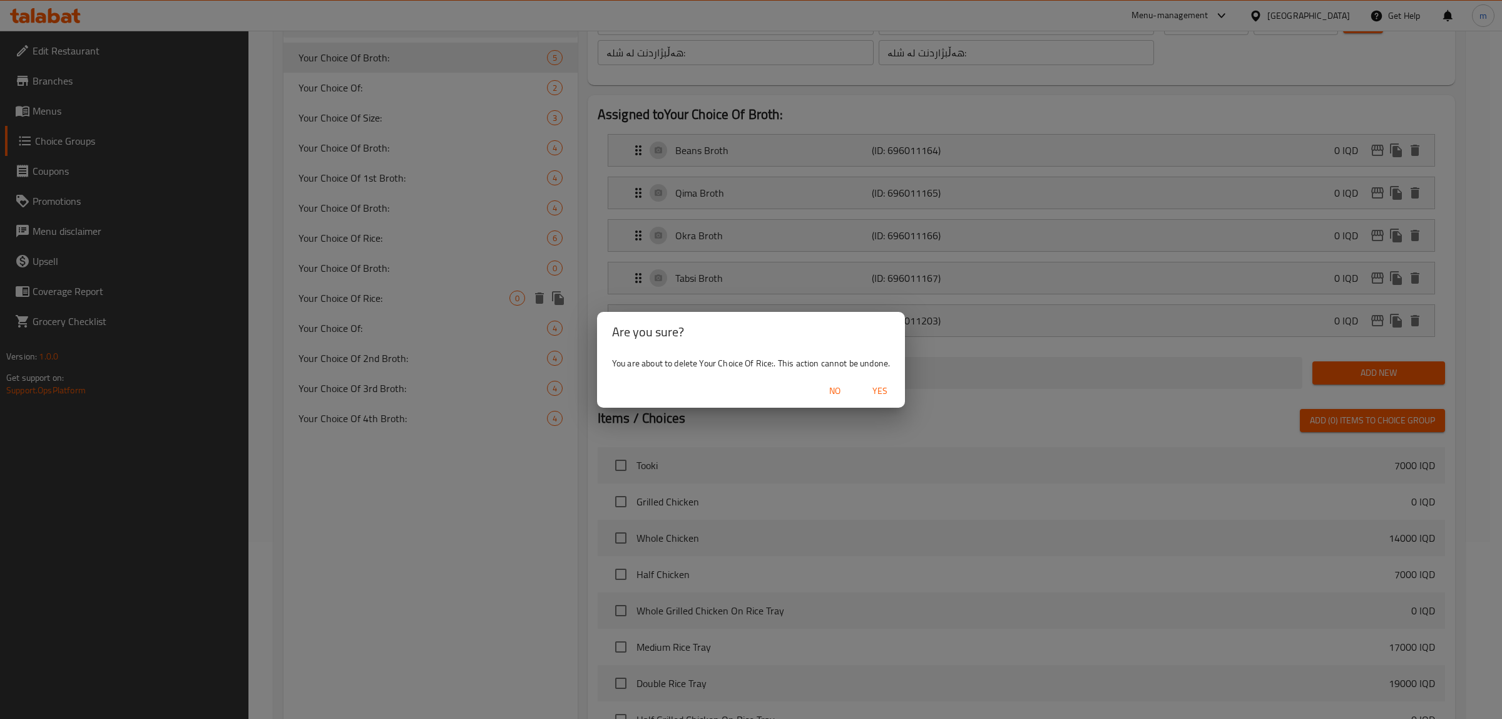
click at [881, 389] on span "Yes" at bounding box center [880, 391] width 30 height 16
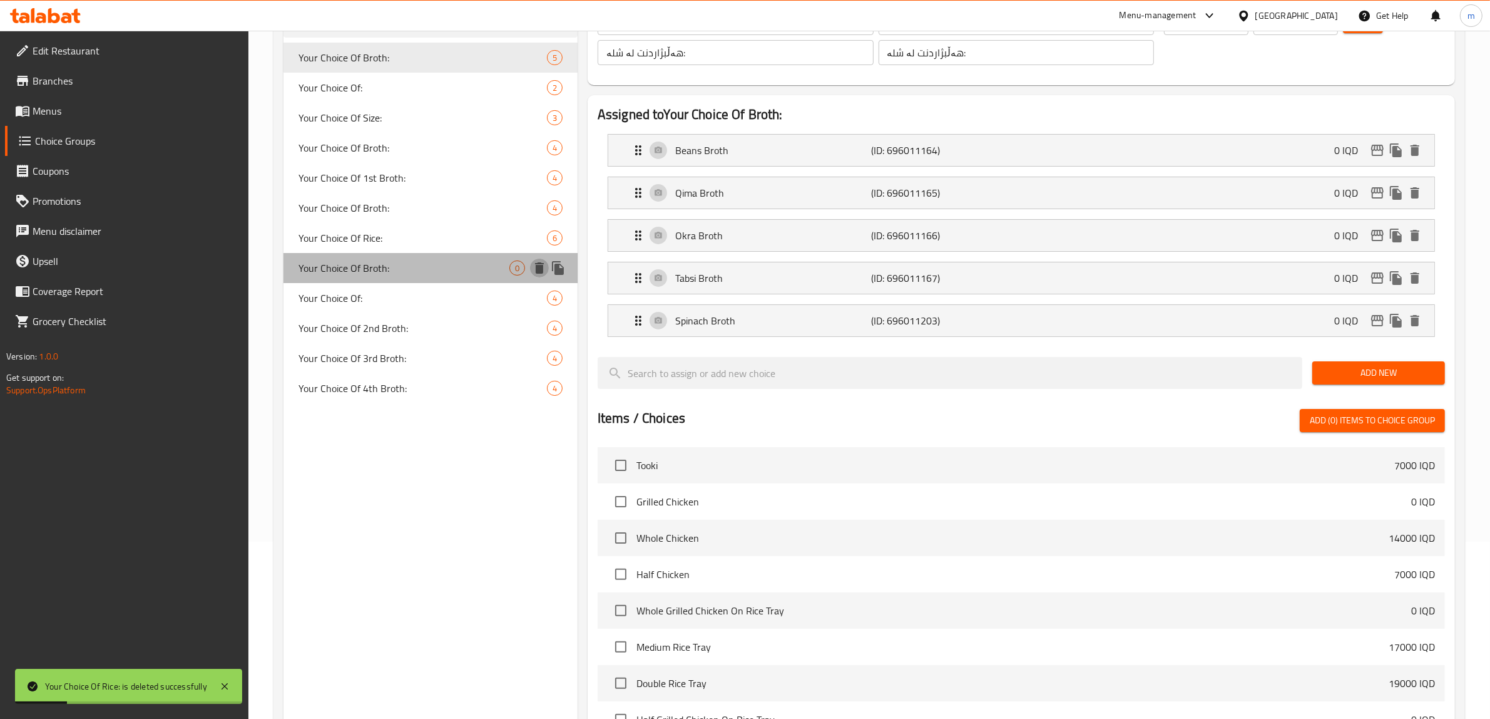
click at [536, 270] on icon "delete" at bounding box center [539, 267] width 9 height 11
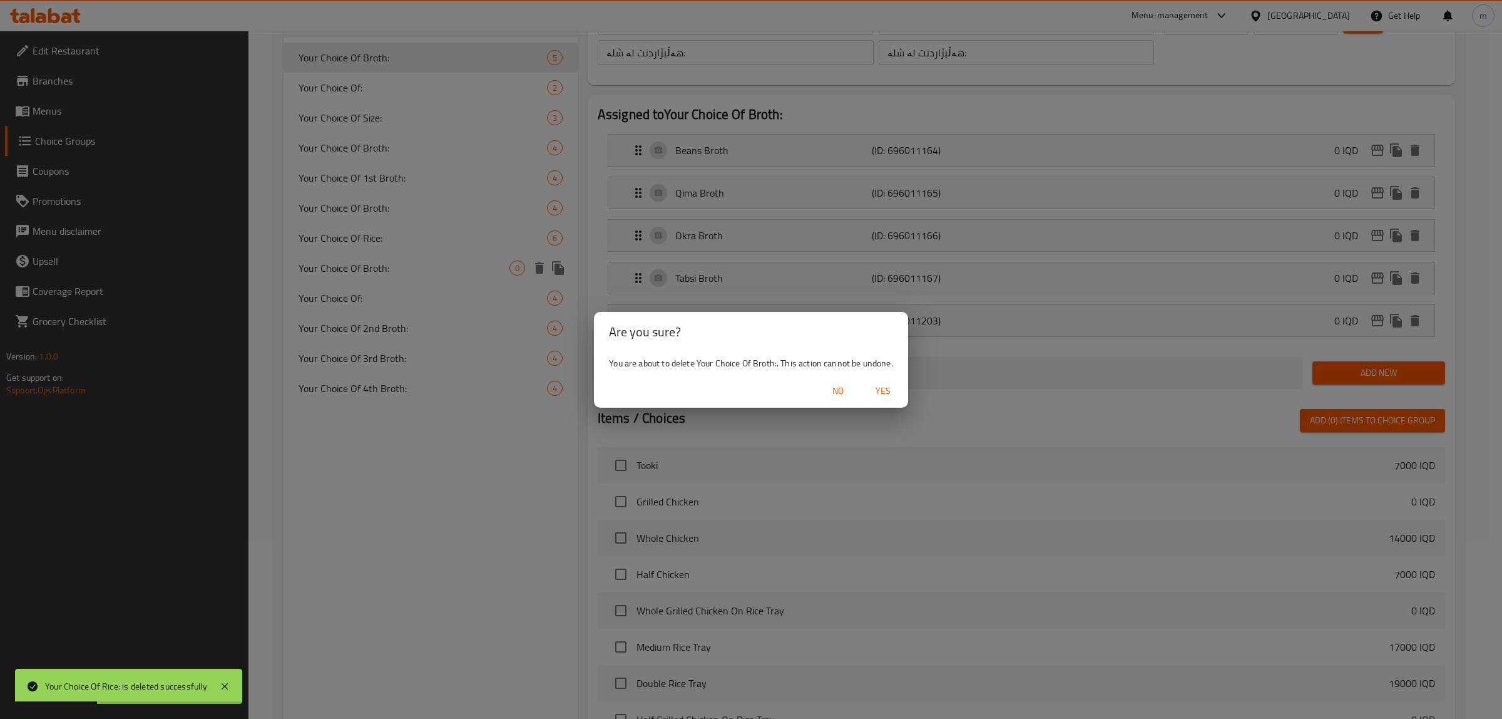
click at [874, 390] on span "Yes" at bounding box center [883, 391] width 30 height 16
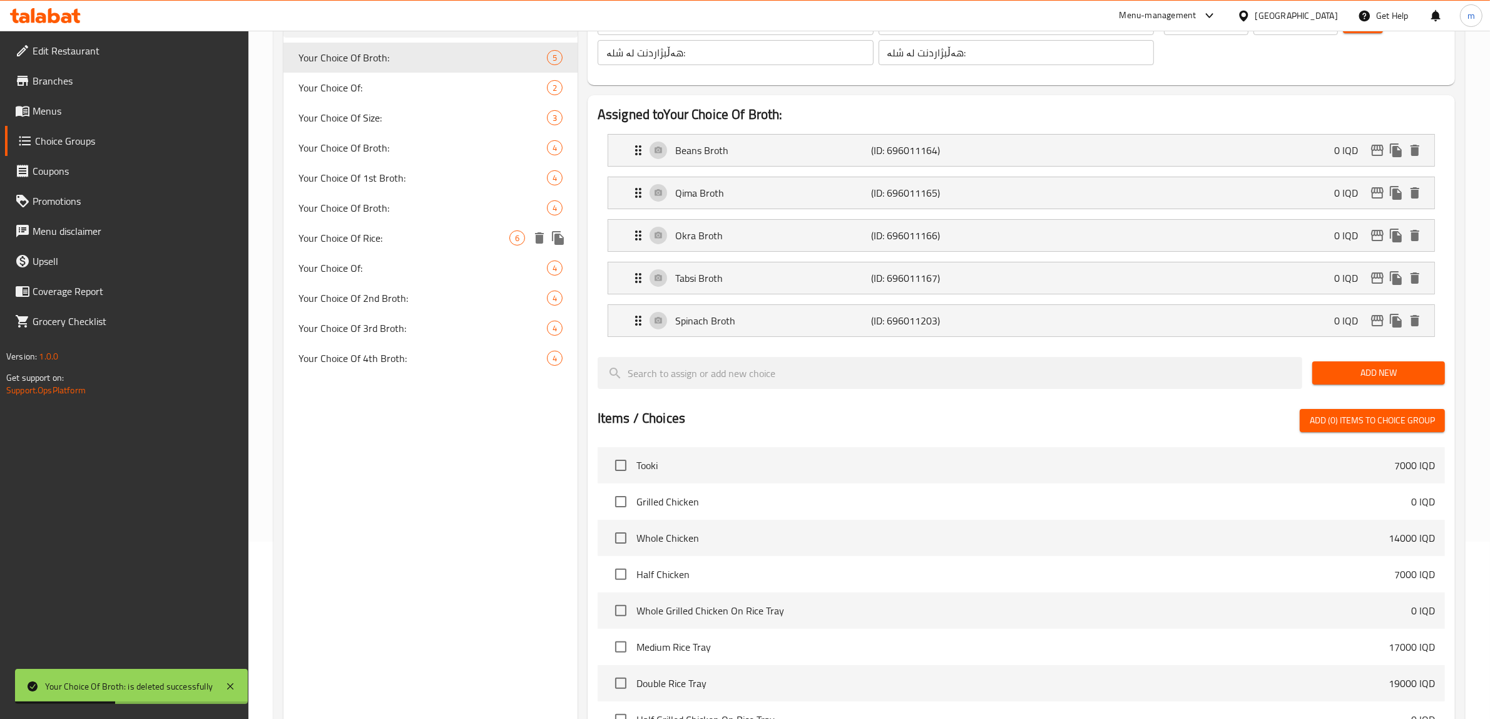
click at [459, 241] on span "Your Choice Of Rice:" at bounding box center [404, 237] width 211 height 15
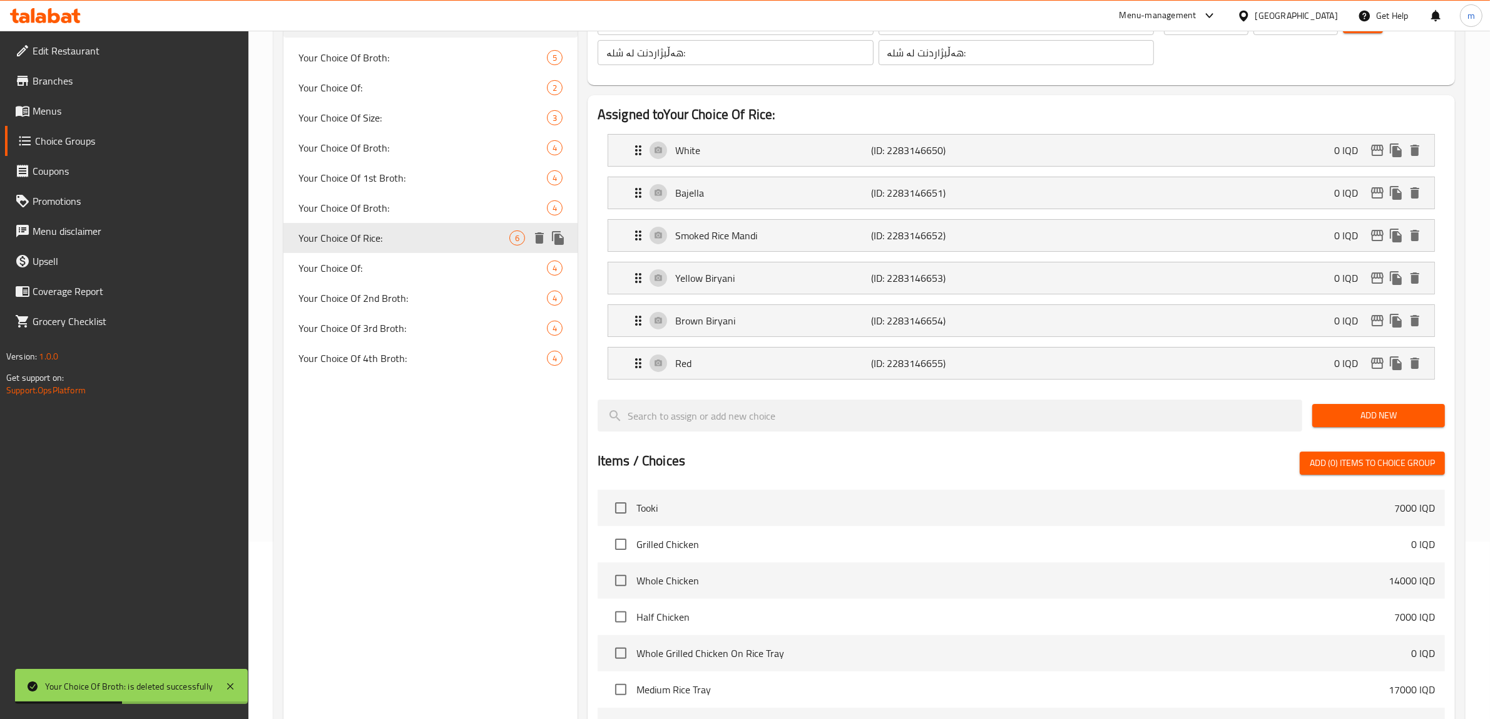
type input "Your Choice Of Rice:"
type input "إختيارك من أرز:"
type input "هەڵبژاردنت لە برنج:"
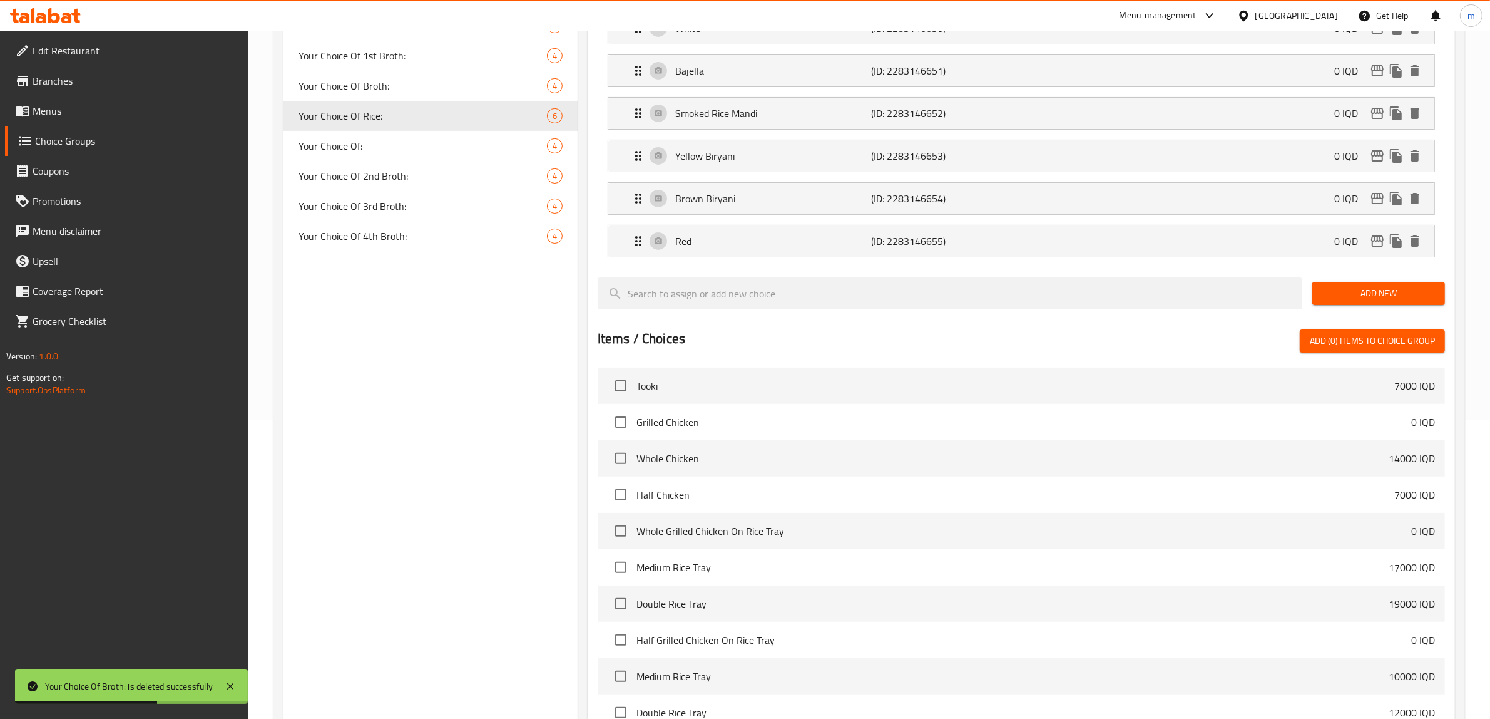
scroll to position [513, 0]
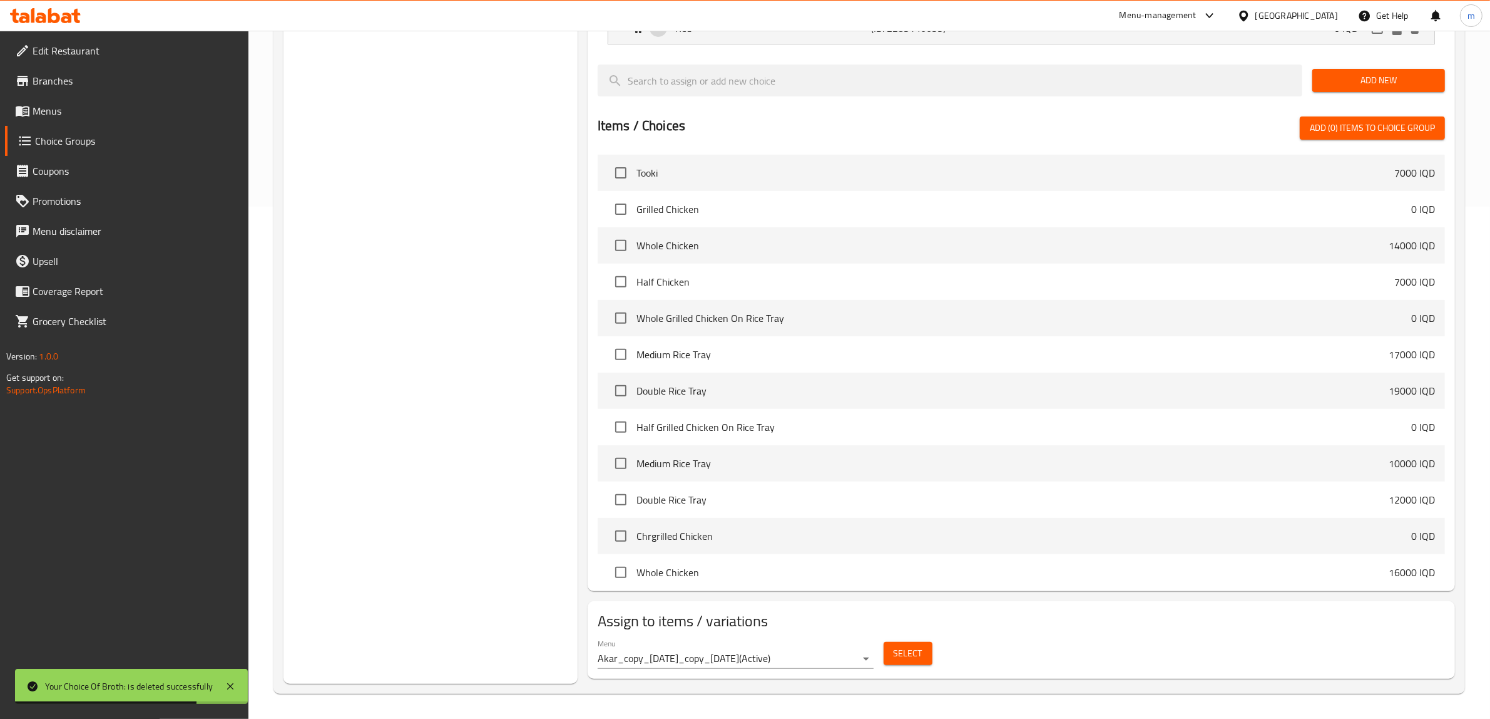
click at [900, 655] on span "Select" at bounding box center [908, 653] width 29 height 16
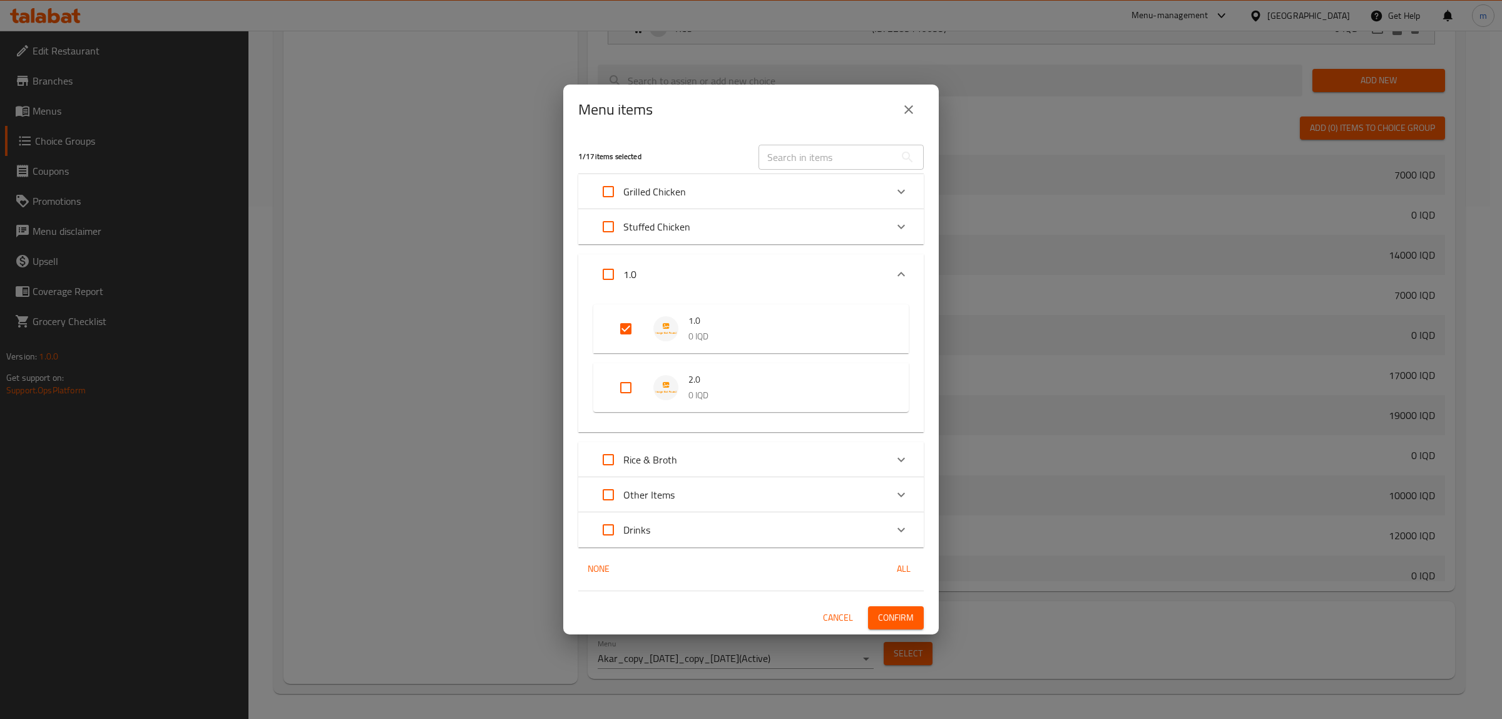
click at [906, 119] on button "close" at bounding box center [909, 110] width 30 height 30
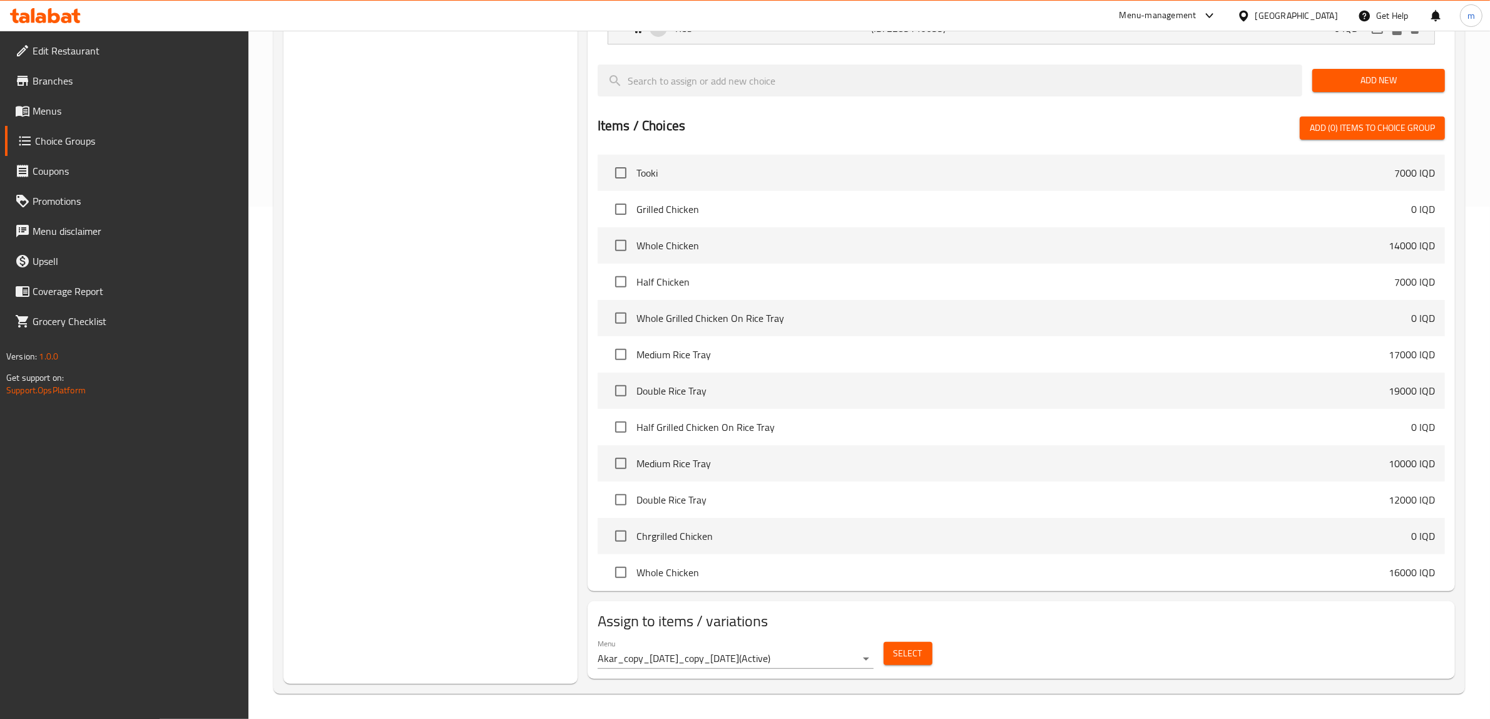
click at [892, 655] on button "Select" at bounding box center [908, 653] width 49 height 23
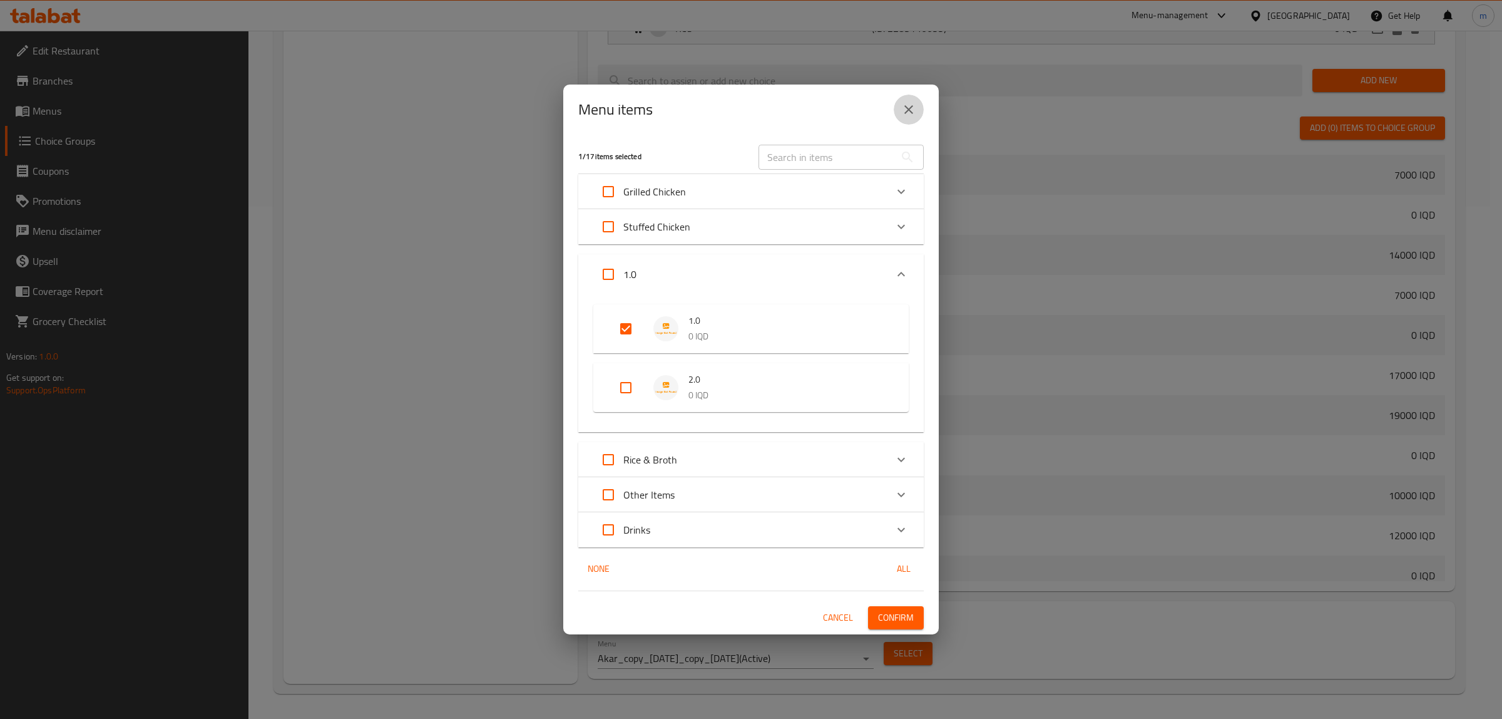
click at [910, 111] on icon "close" at bounding box center [909, 109] width 9 height 9
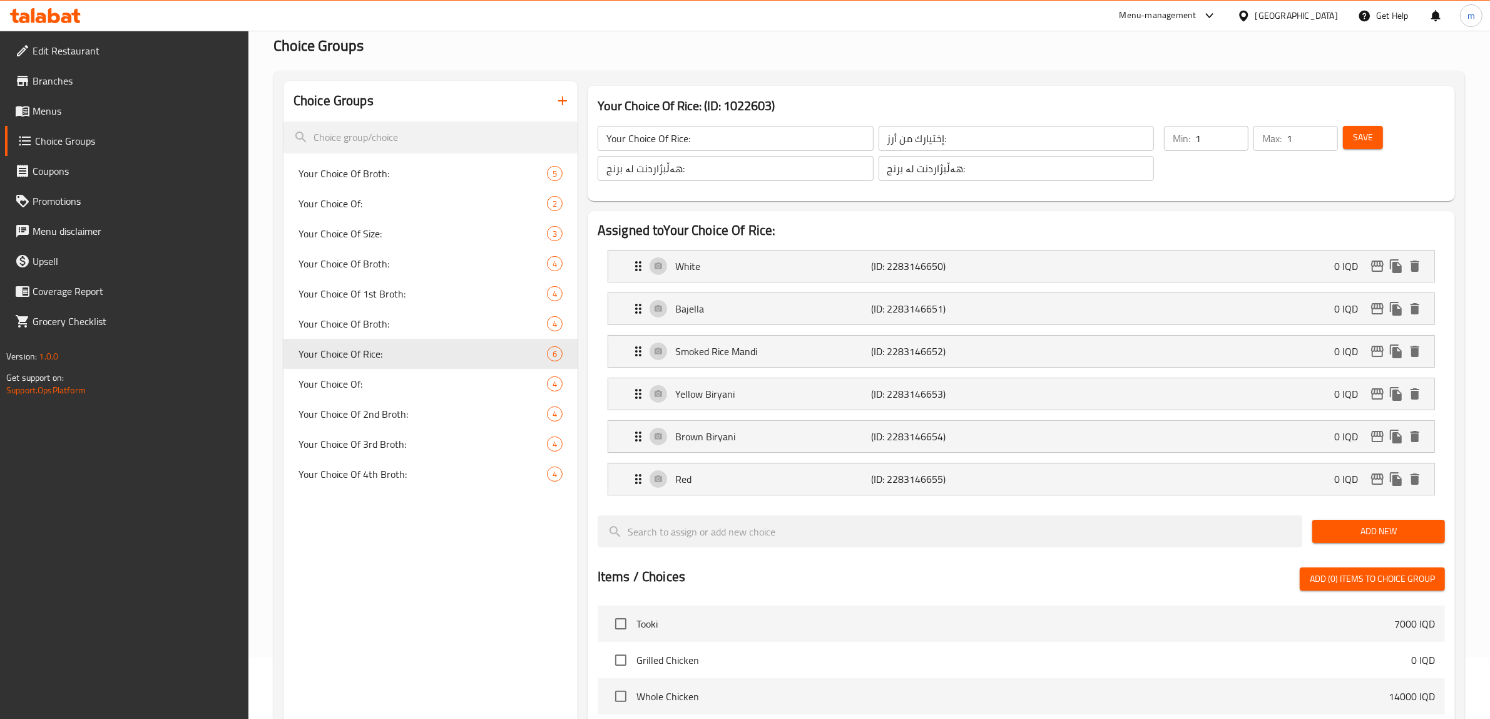
scroll to position [0, 0]
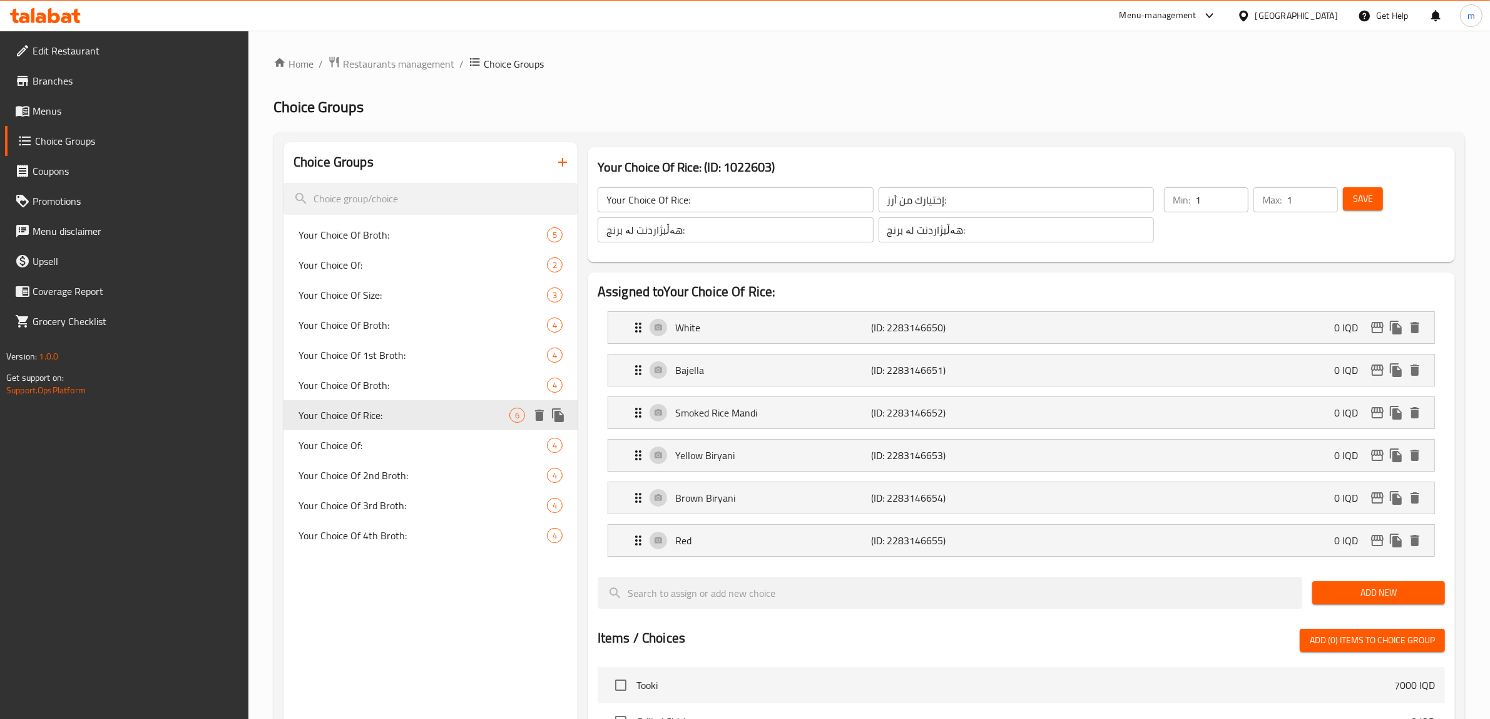
click at [538, 416] on icon "delete" at bounding box center [539, 414] width 9 height 11
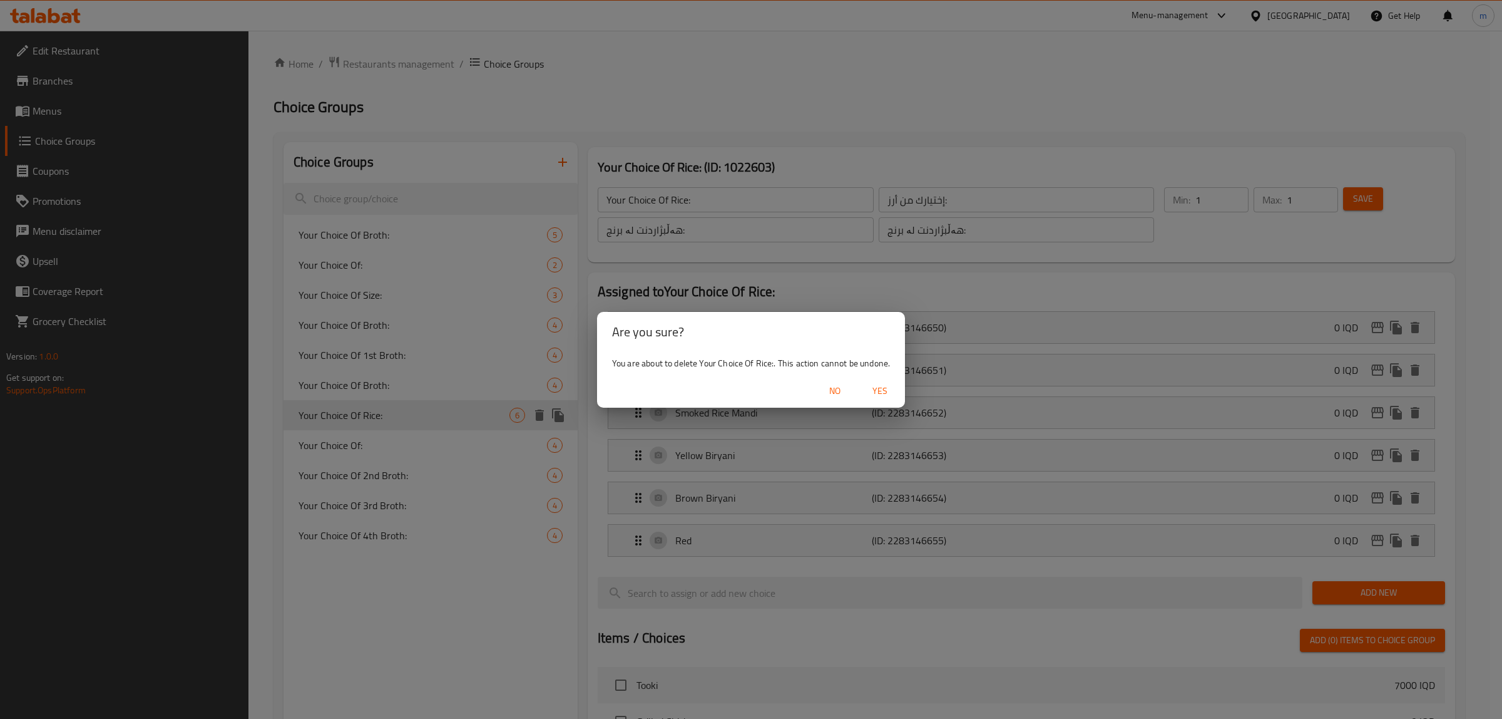
click at [881, 389] on span "Yes" at bounding box center [880, 391] width 30 height 16
type input "Your Choice Of Broth:"
type input "إختيارك من مرق:"
type input "هەڵبژاردنت لە شلە:"
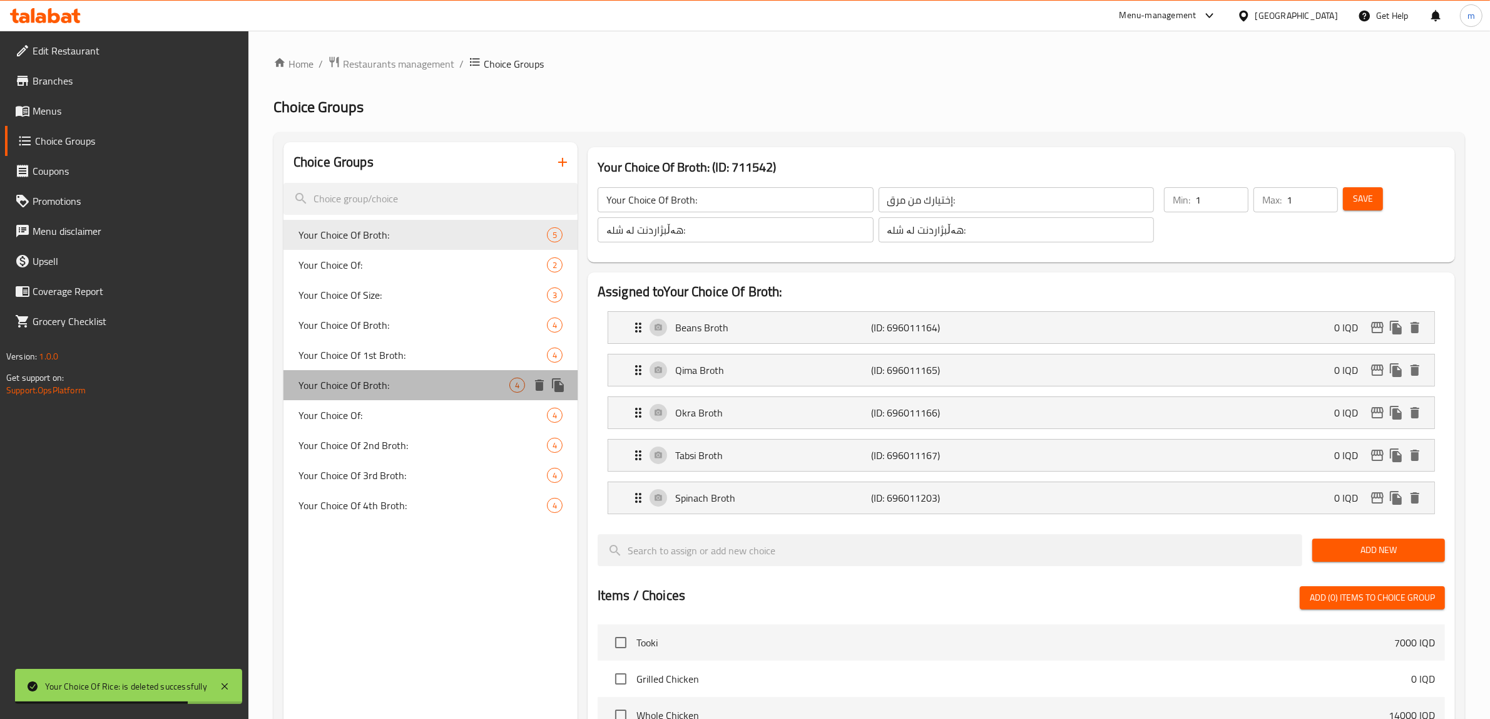
click at [451, 388] on span "Your Choice Of Broth:" at bounding box center [404, 384] width 211 height 15
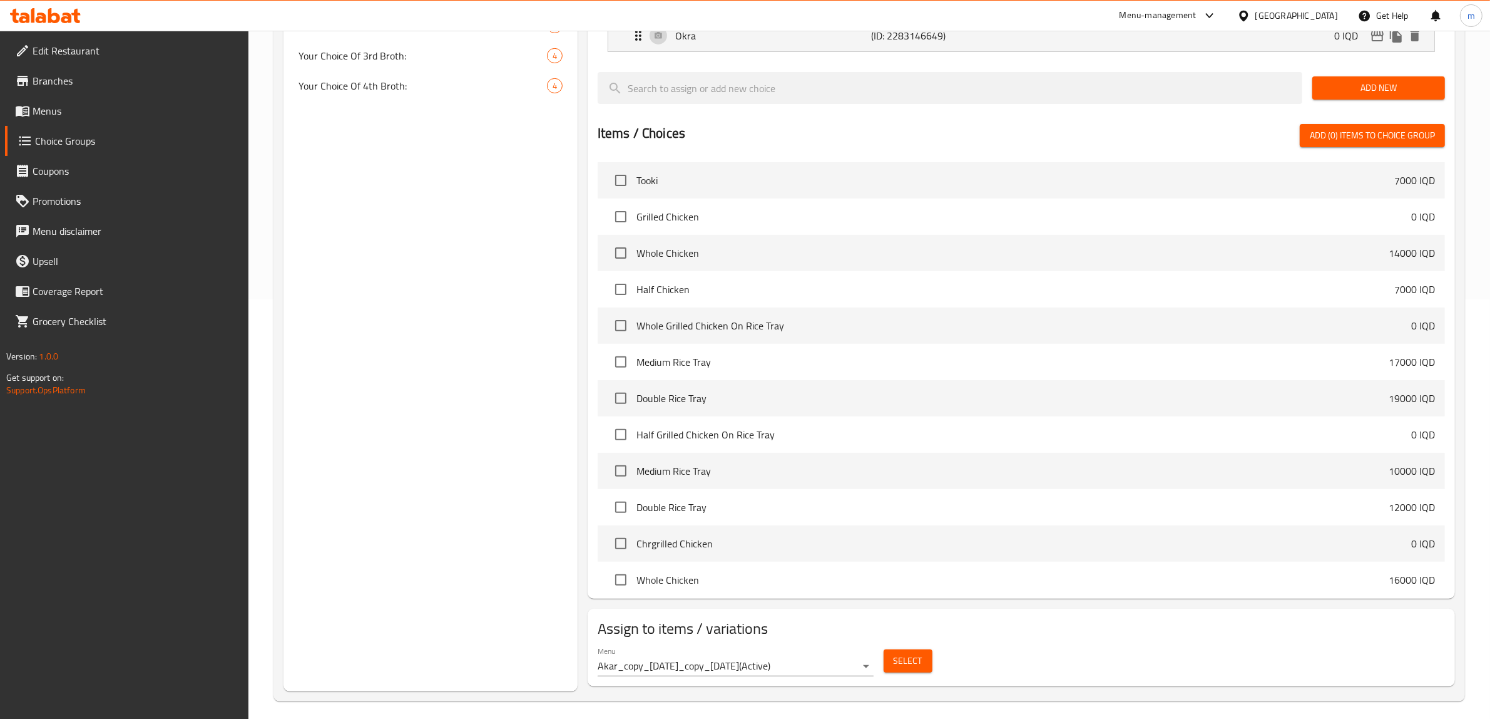
scroll to position [428, 0]
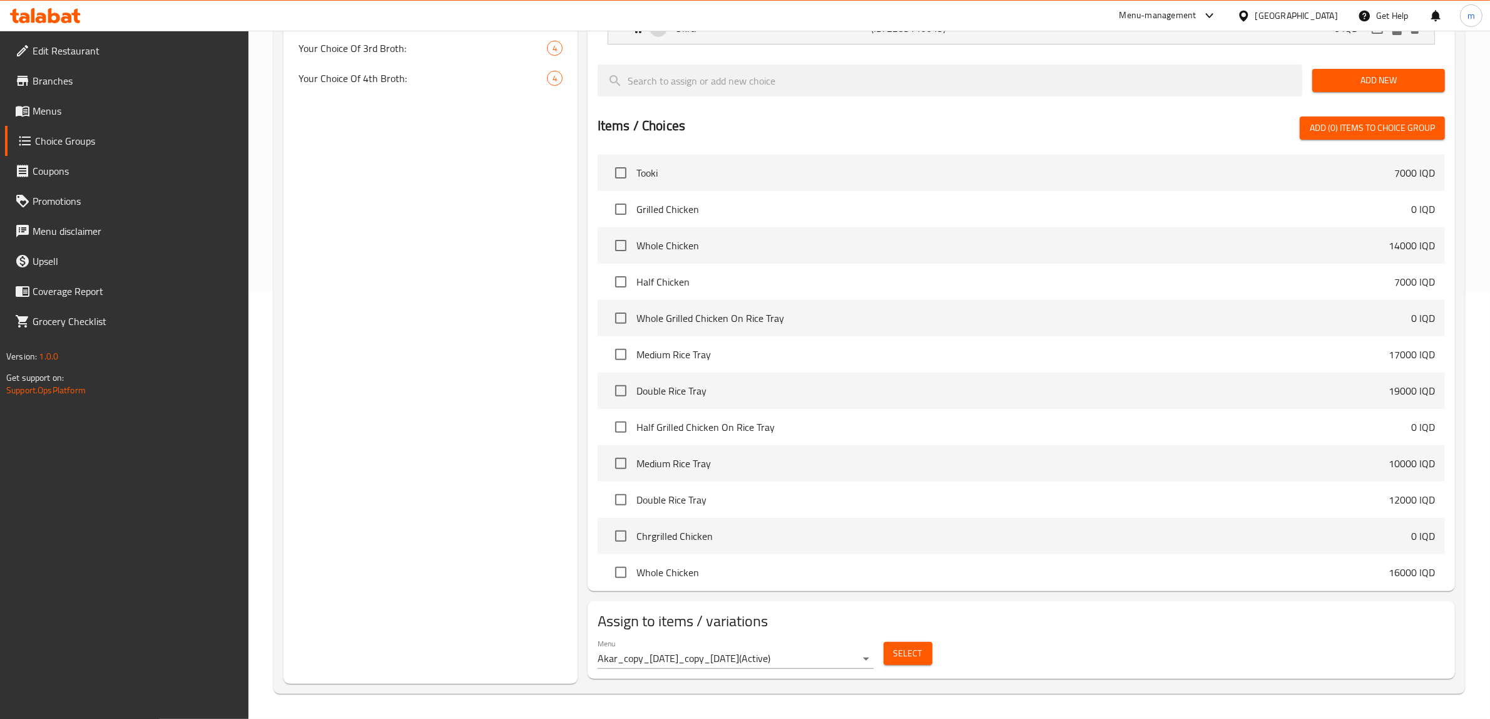
click at [911, 658] on span "Select" at bounding box center [908, 653] width 29 height 16
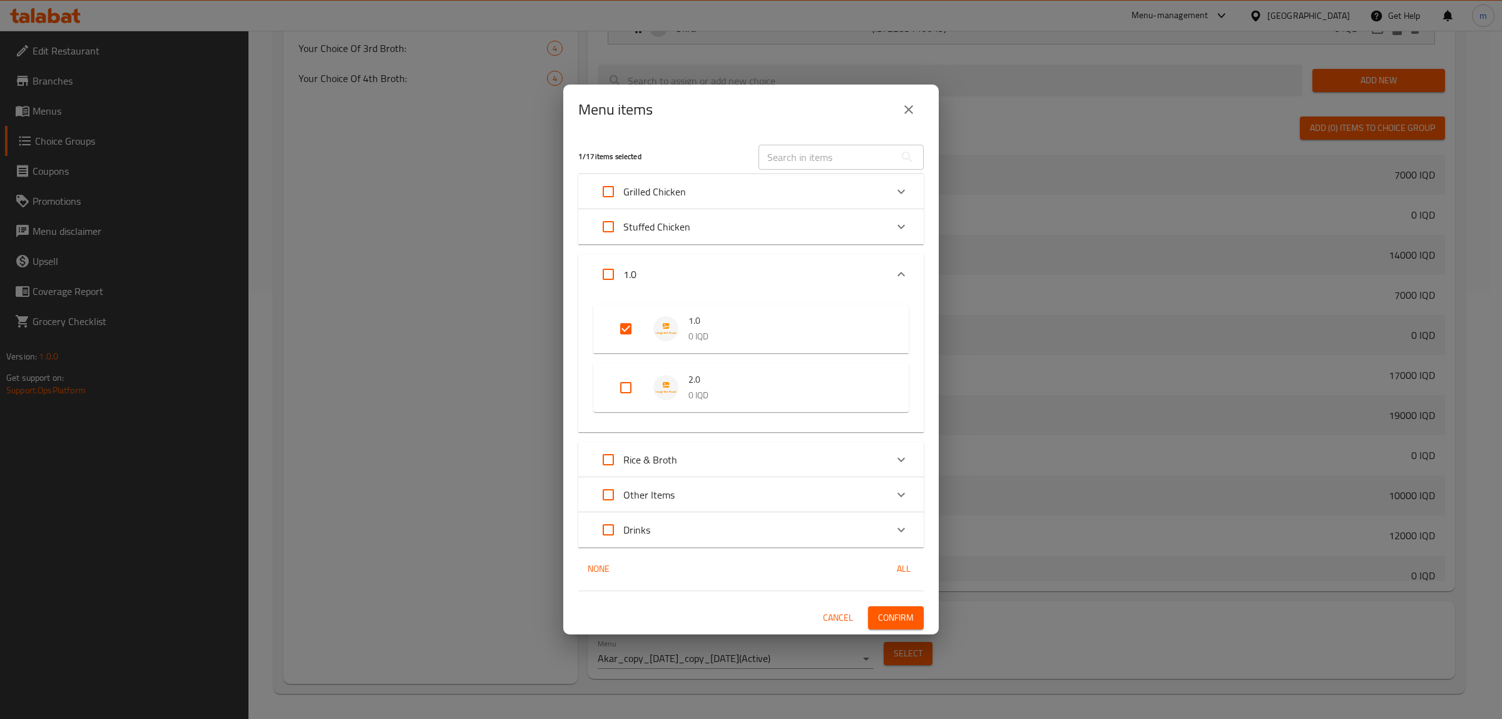
click at [911, 111] on icon "close" at bounding box center [909, 109] width 9 height 9
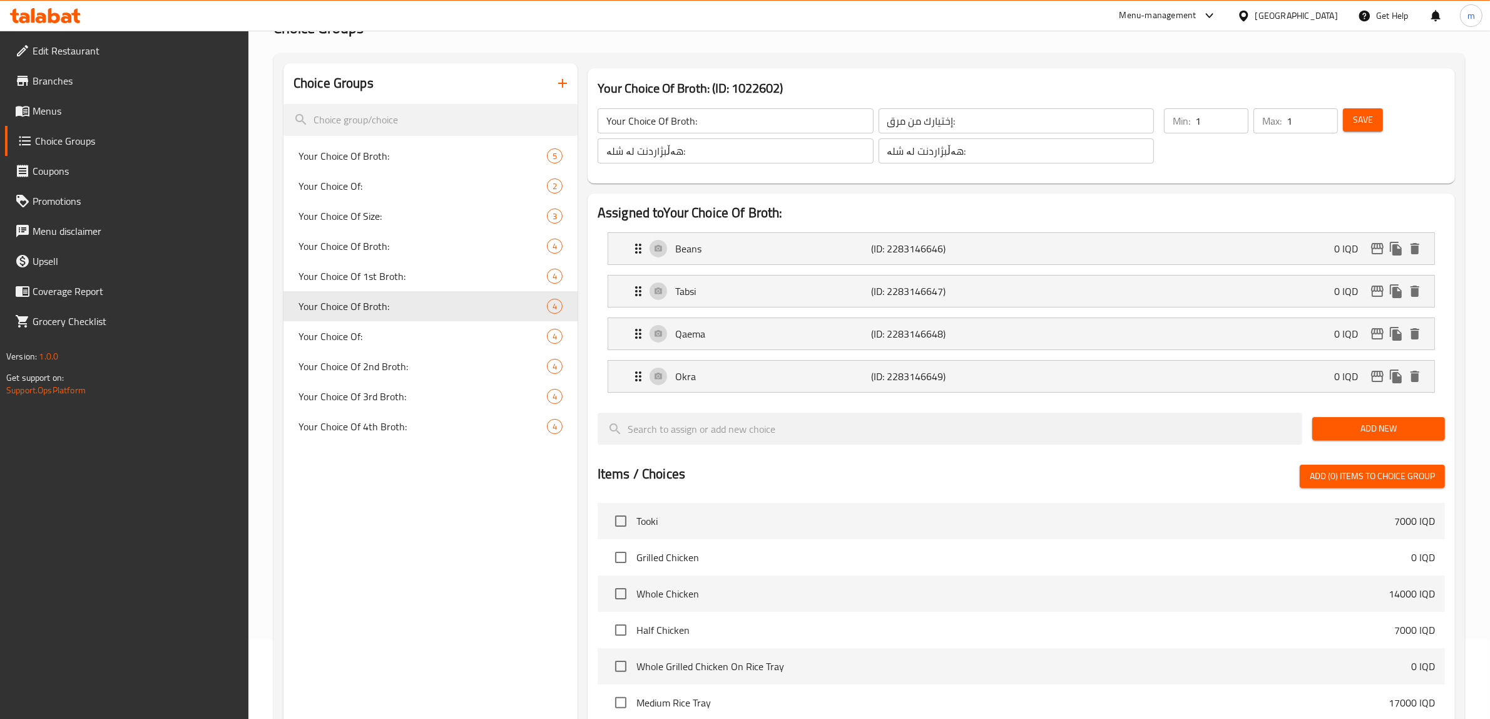
scroll to position [0, 0]
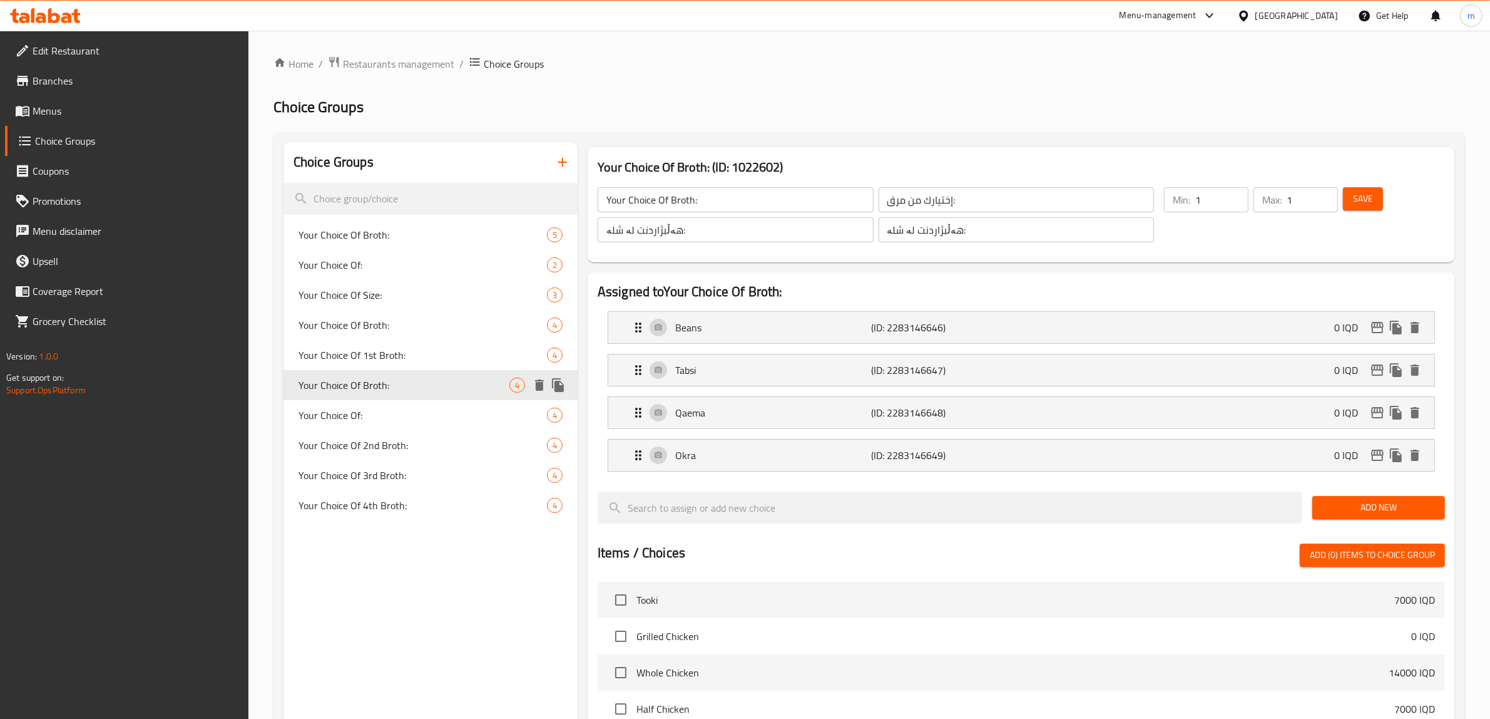
click at [545, 385] on icon "delete" at bounding box center [539, 384] width 15 height 15
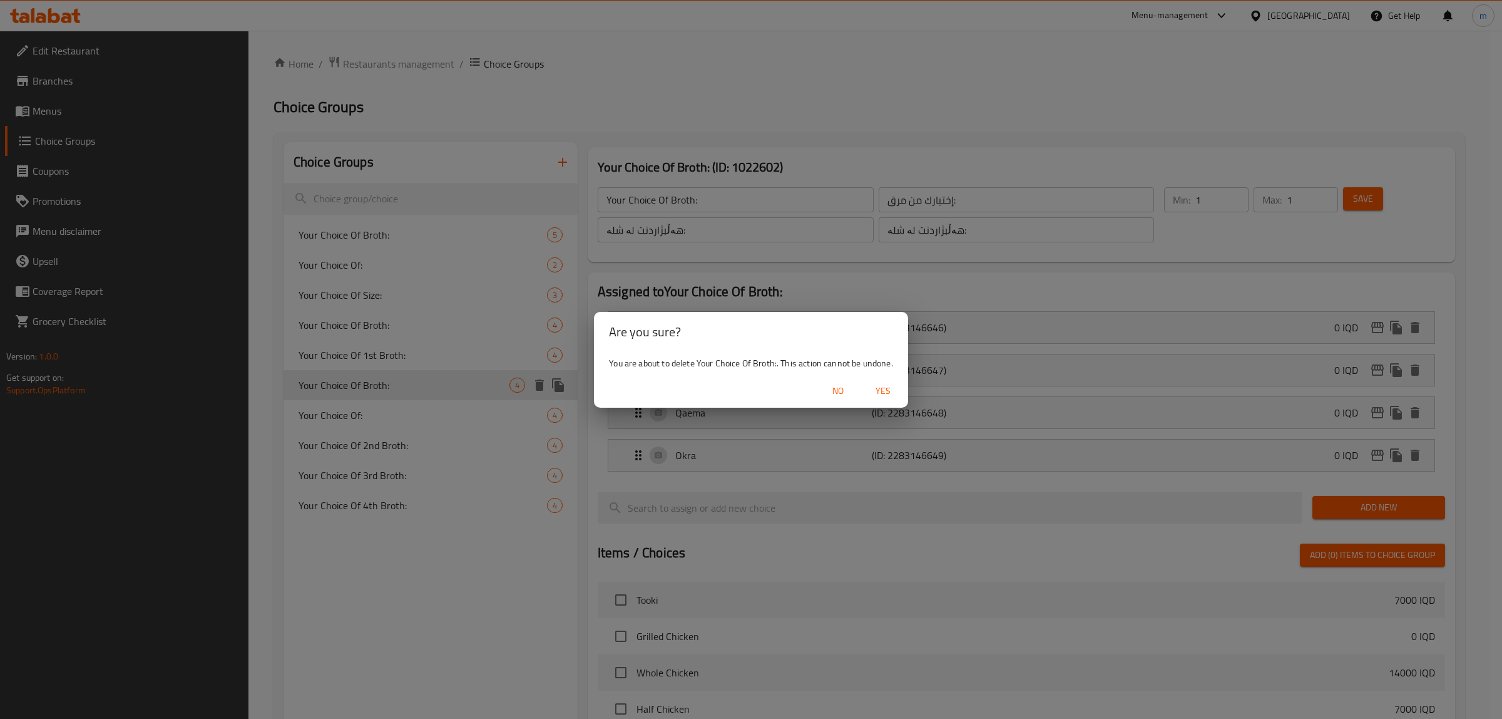
click at [875, 388] on span "Yes" at bounding box center [883, 391] width 30 height 16
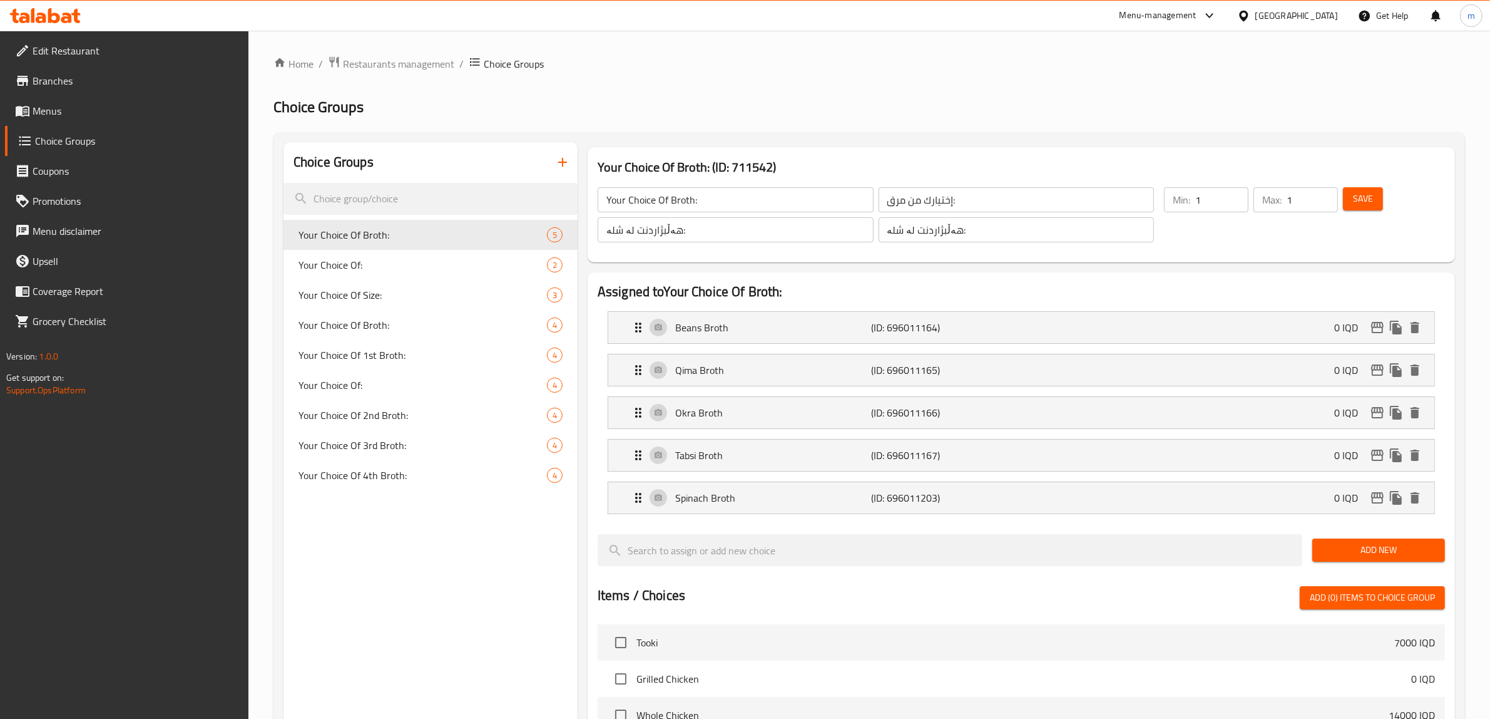
click at [68, 115] on span "Menus" at bounding box center [136, 110] width 207 height 15
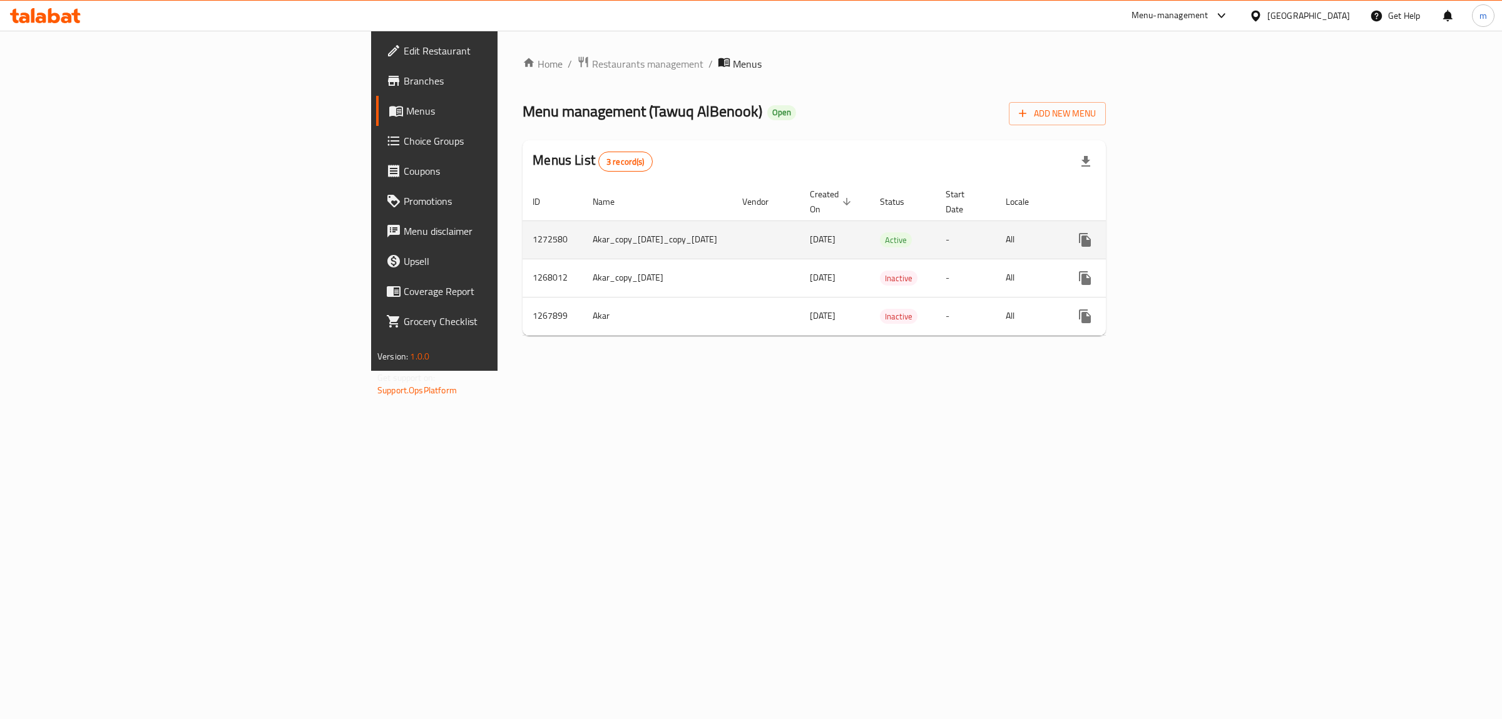
click at [1183, 232] on icon "enhanced table" at bounding box center [1175, 239] width 15 height 15
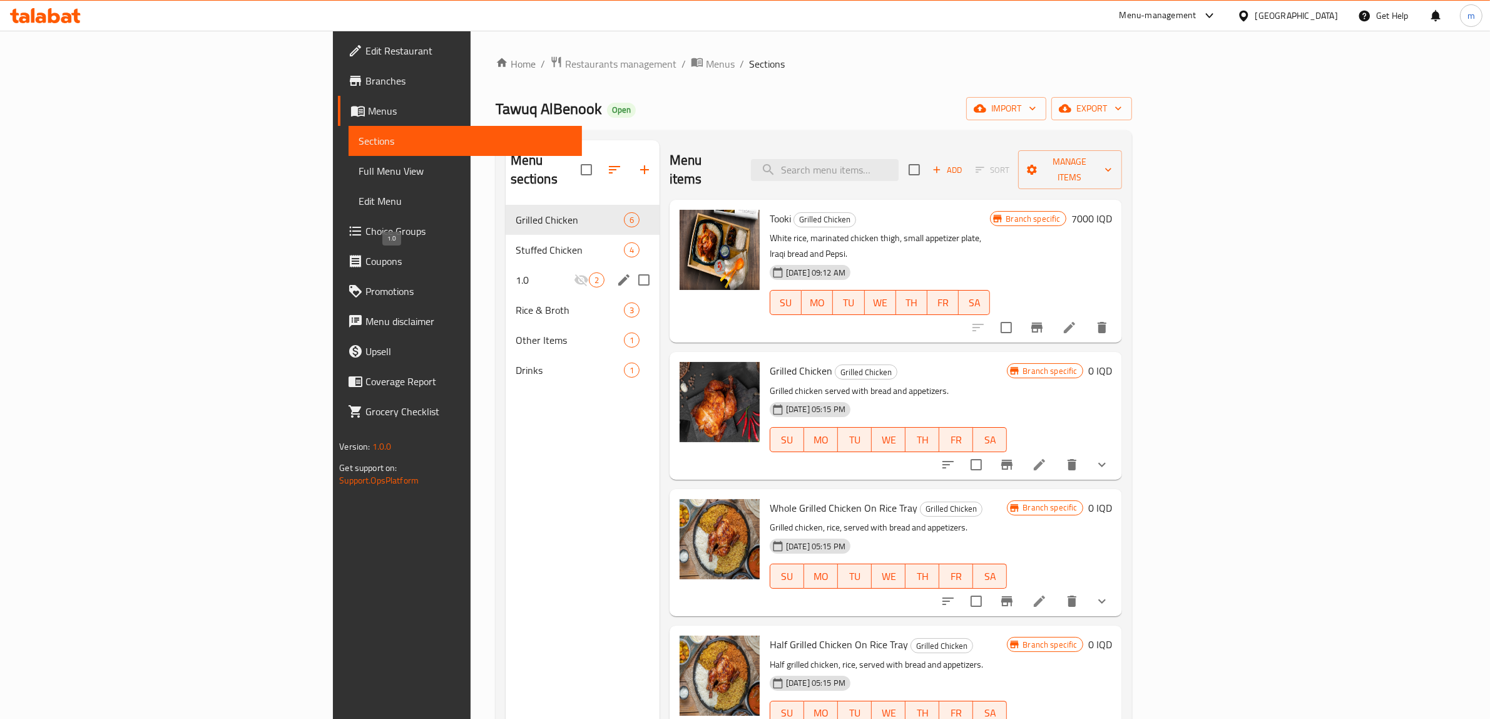
click at [516, 272] on span "1.0" at bounding box center [545, 279] width 58 height 15
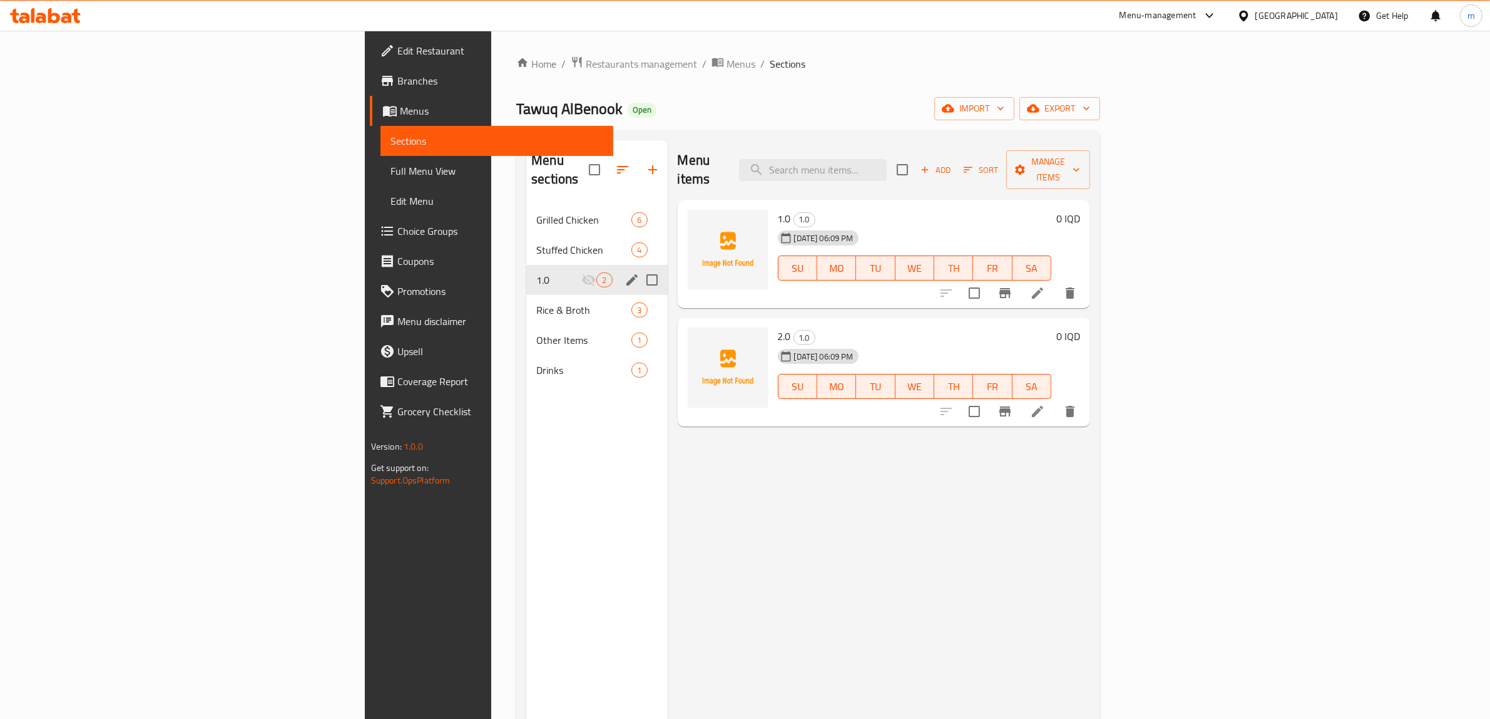
click at [639, 267] on input "Menu sections" at bounding box center [652, 280] width 26 height 26
checkbox input "true"
click at [597, 155] on button "button" at bounding box center [612, 170] width 30 height 30
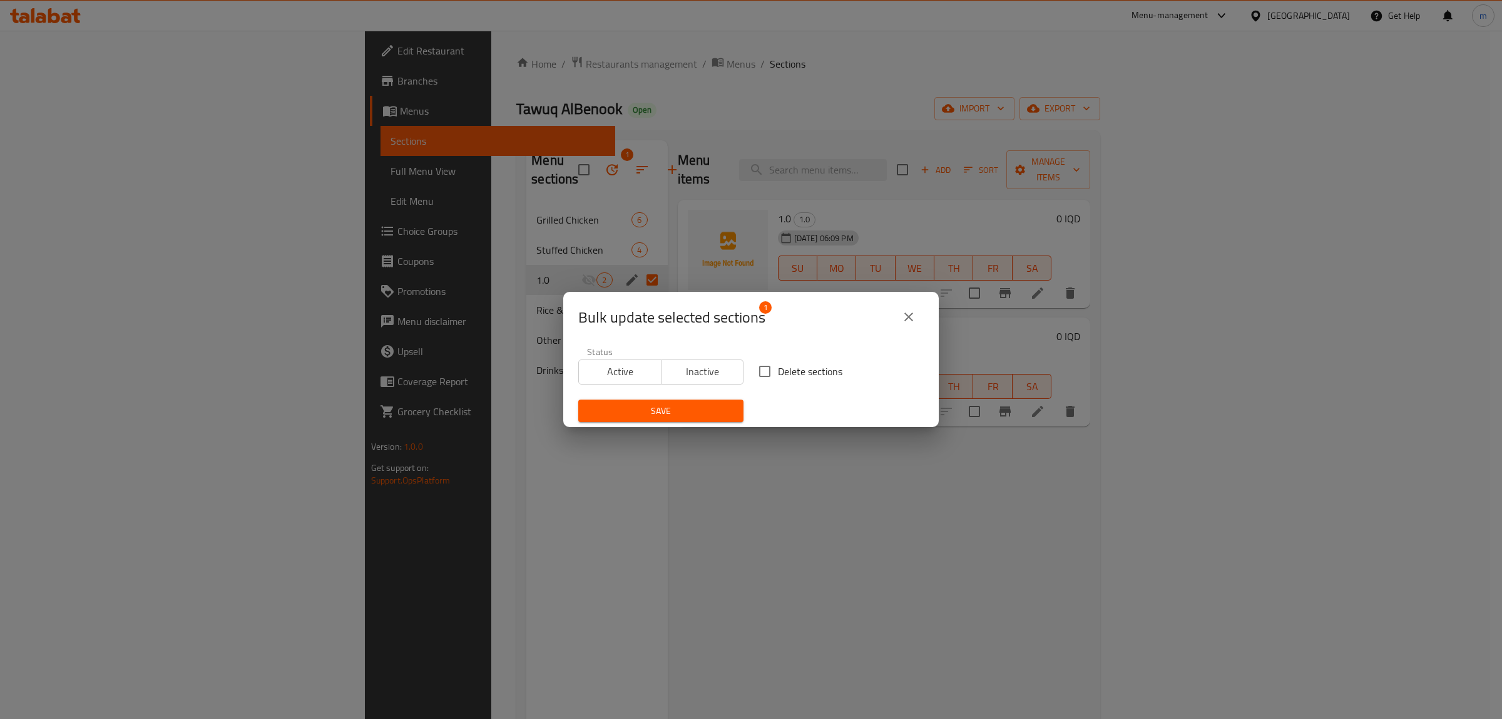
click at [752, 367] on input "Delete sections" at bounding box center [765, 371] width 26 height 26
checkbox input "true"
click at [706, 406] on span "Save" at bounding box center [660, 411] width 145 height 16
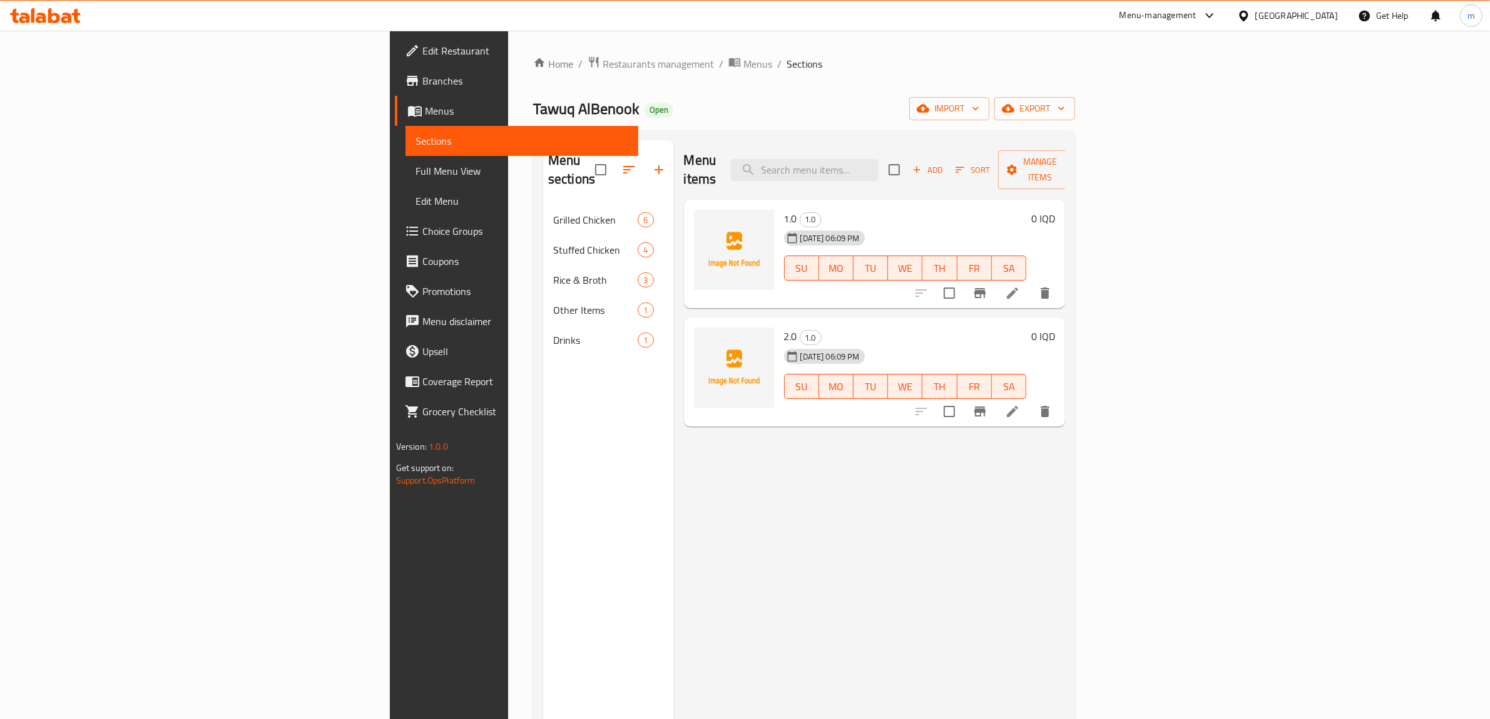
click at [674, 473] on div "Menu items Add Sort Manage items 1.0 1.0 08-09-2025 06:09 PM SU MO TU WE TH FR …" at bounding box center [870, 499] width 392 height 719
click at [990, 100] on button "import" at bounding box center [950, 108] width 80 height 23
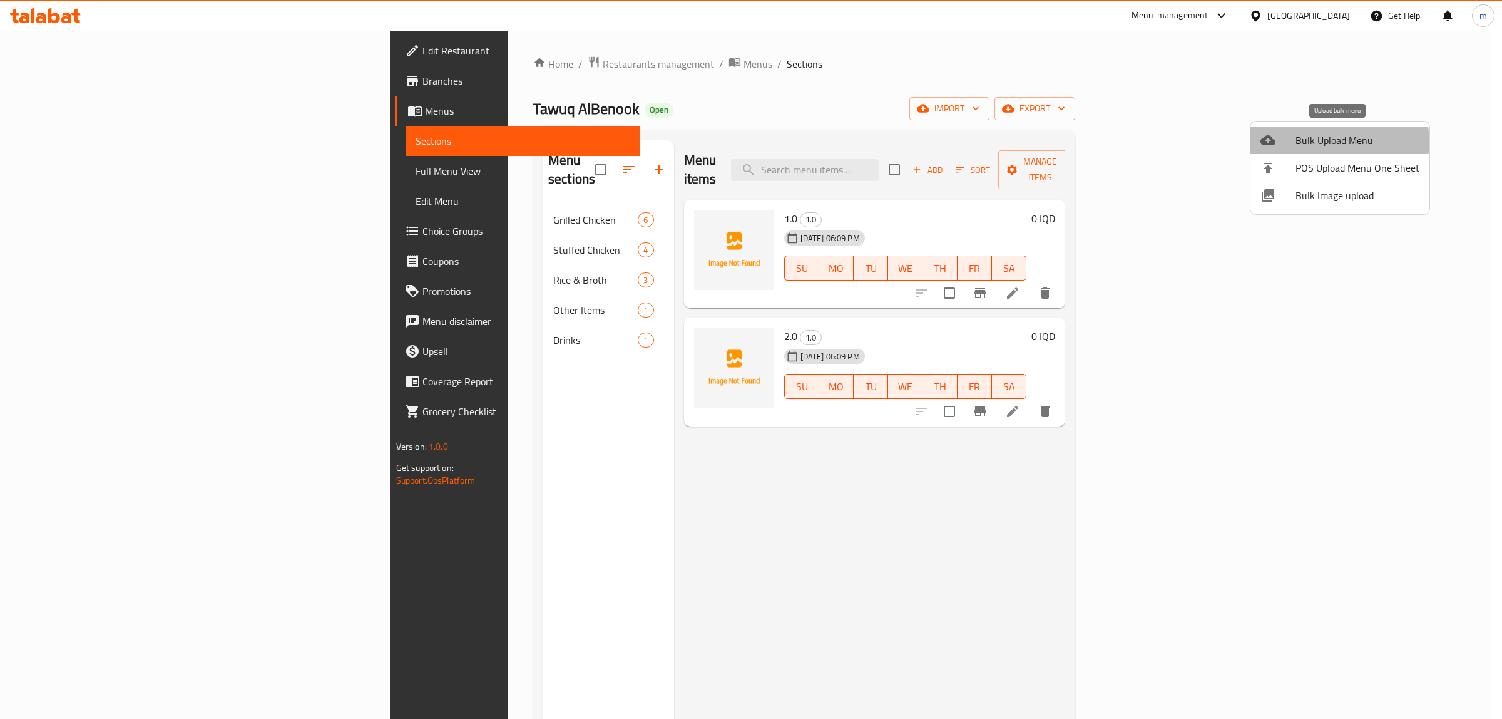
click at [1335, 141] on span "Bulk Upload Menu" at bounding box center [1358, 140] width 124 height 15
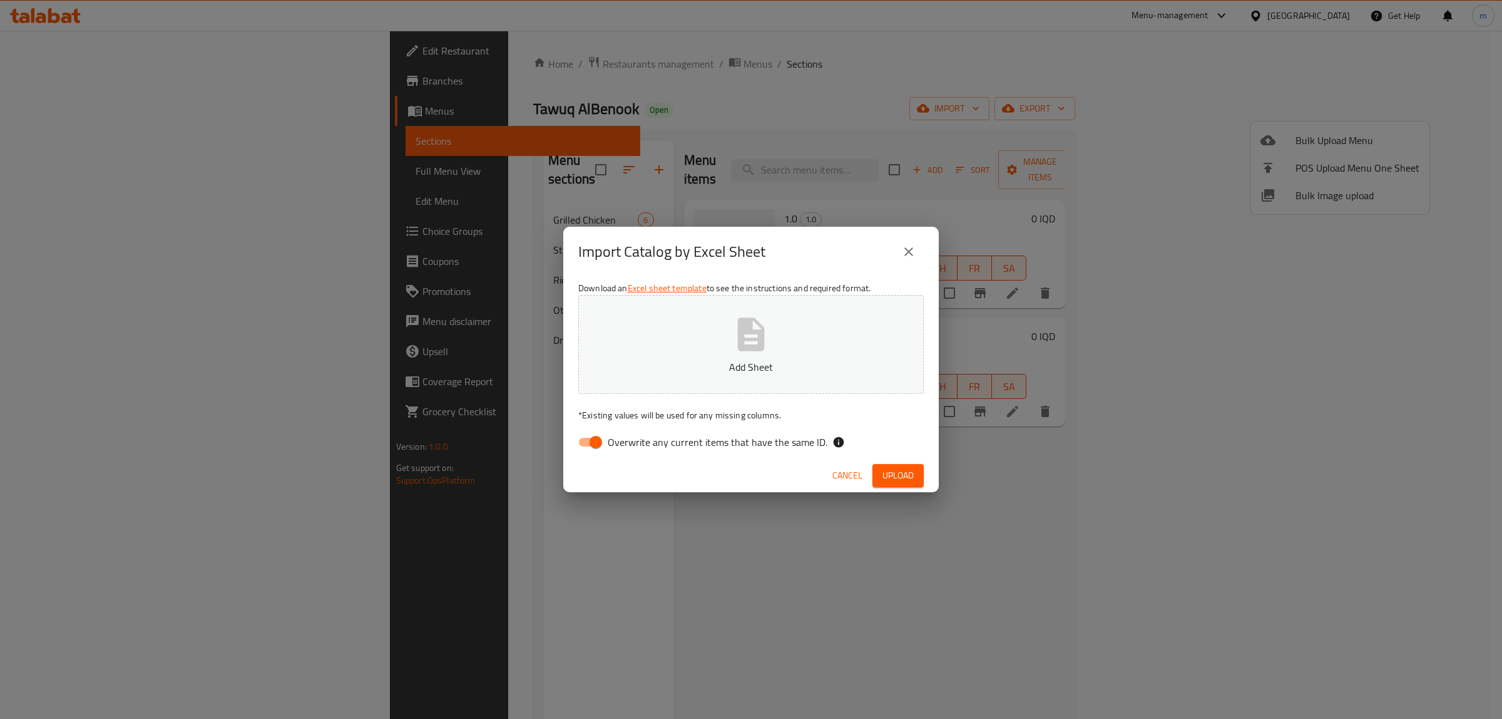
click at [593, 443] on input "Overwrite any current items that have the same ID." at bounding box center [595, 442] width 71 height 24
checkbox input "false"
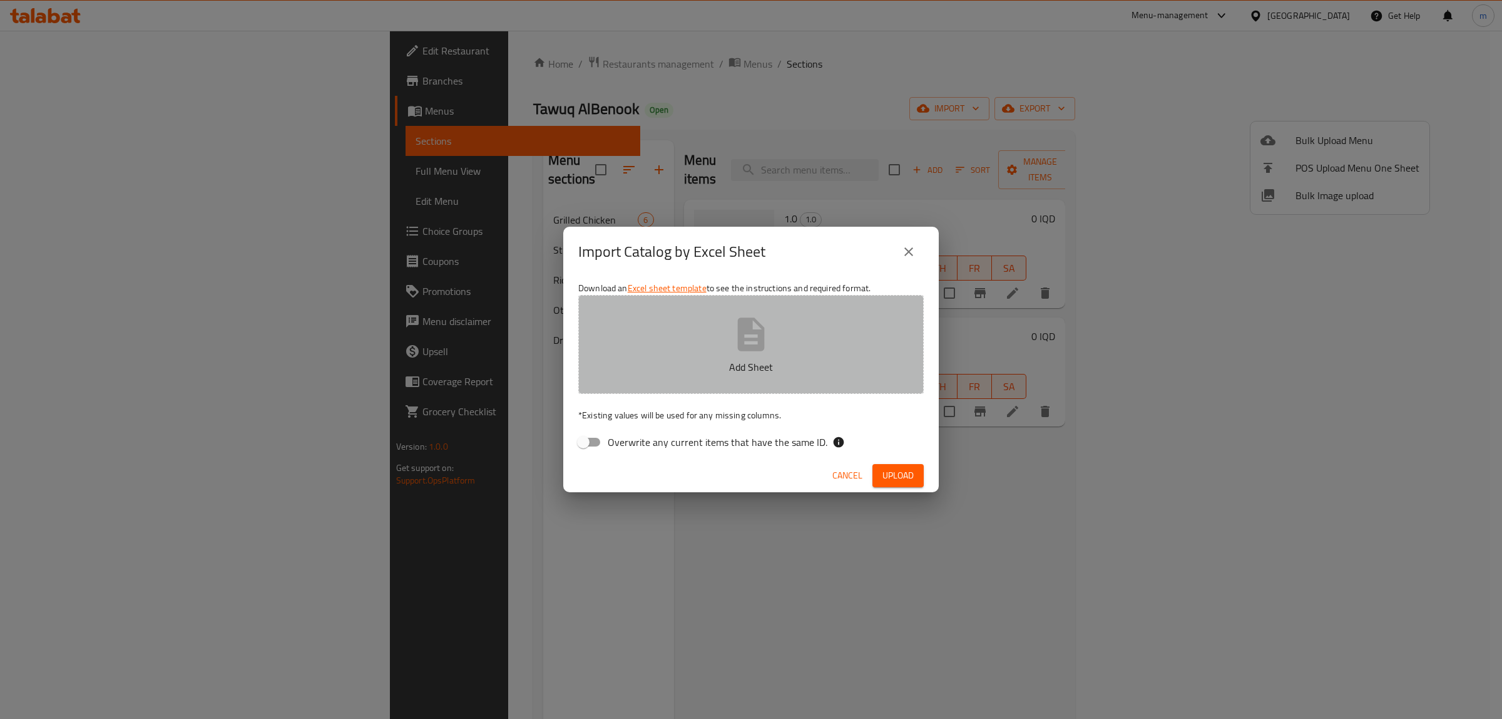
click at [716, 351] on button "Add Sheet" at bounding box center [751, 344] width 346 height 99
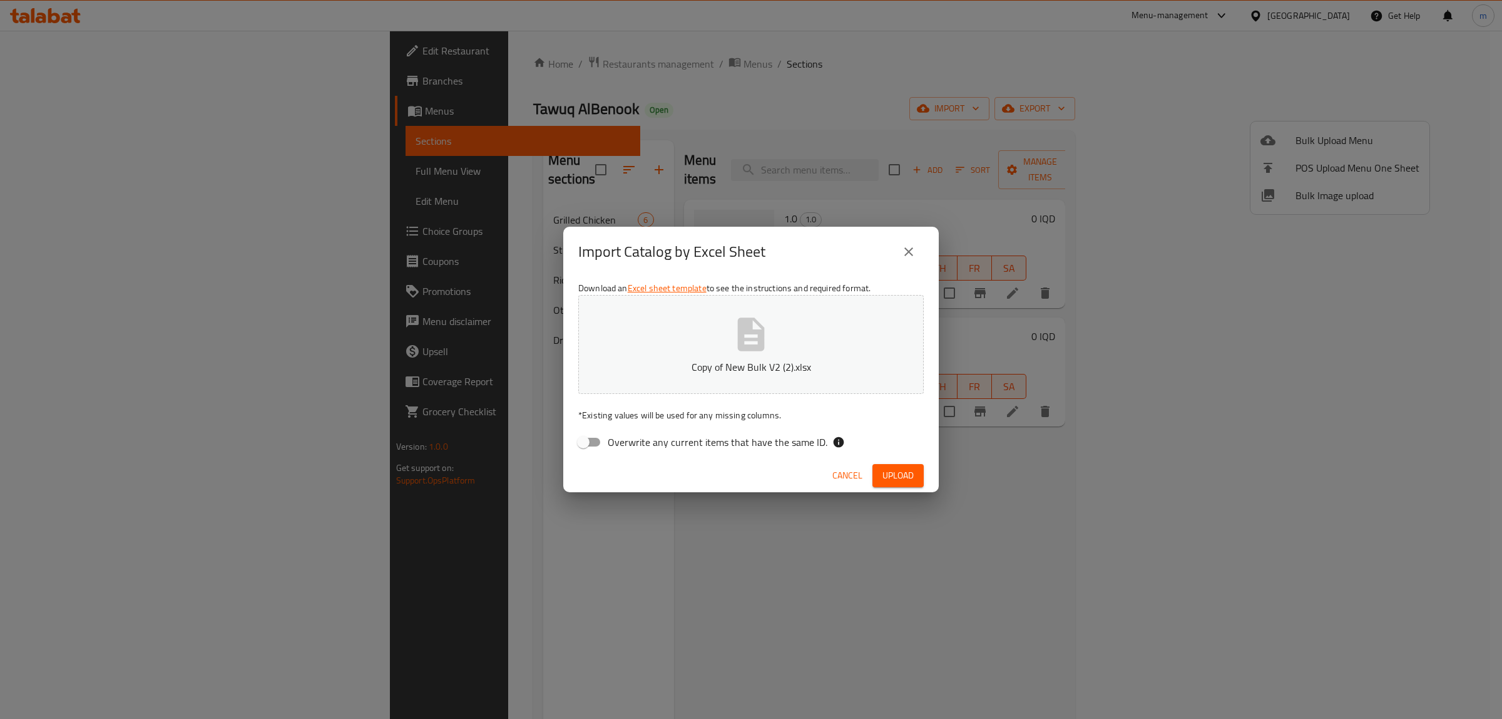
click at [895, 471] on span "Upload" at bounding box center [898, 476] width 31 height 16
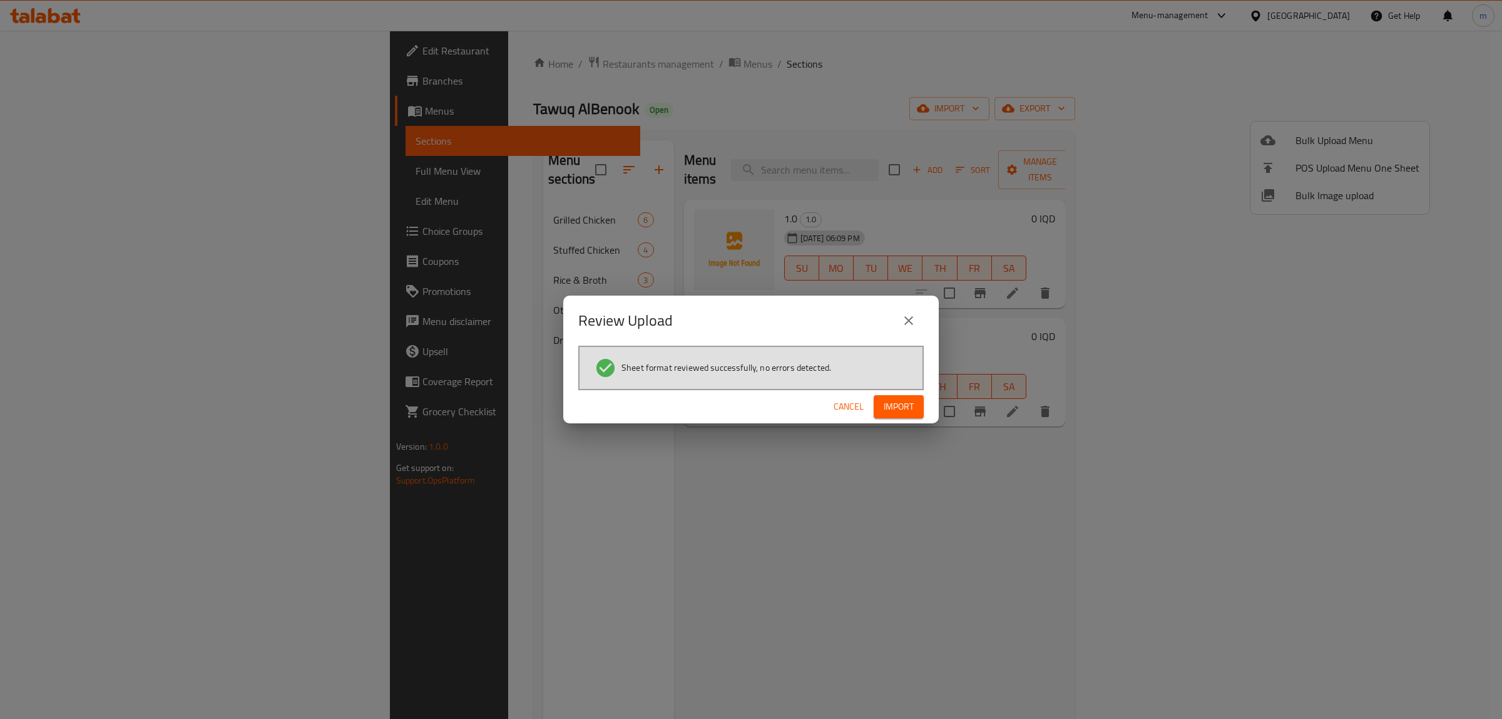
click at [910, 408] on span "Import" at bounding box center [899, 407] width 30 height 16
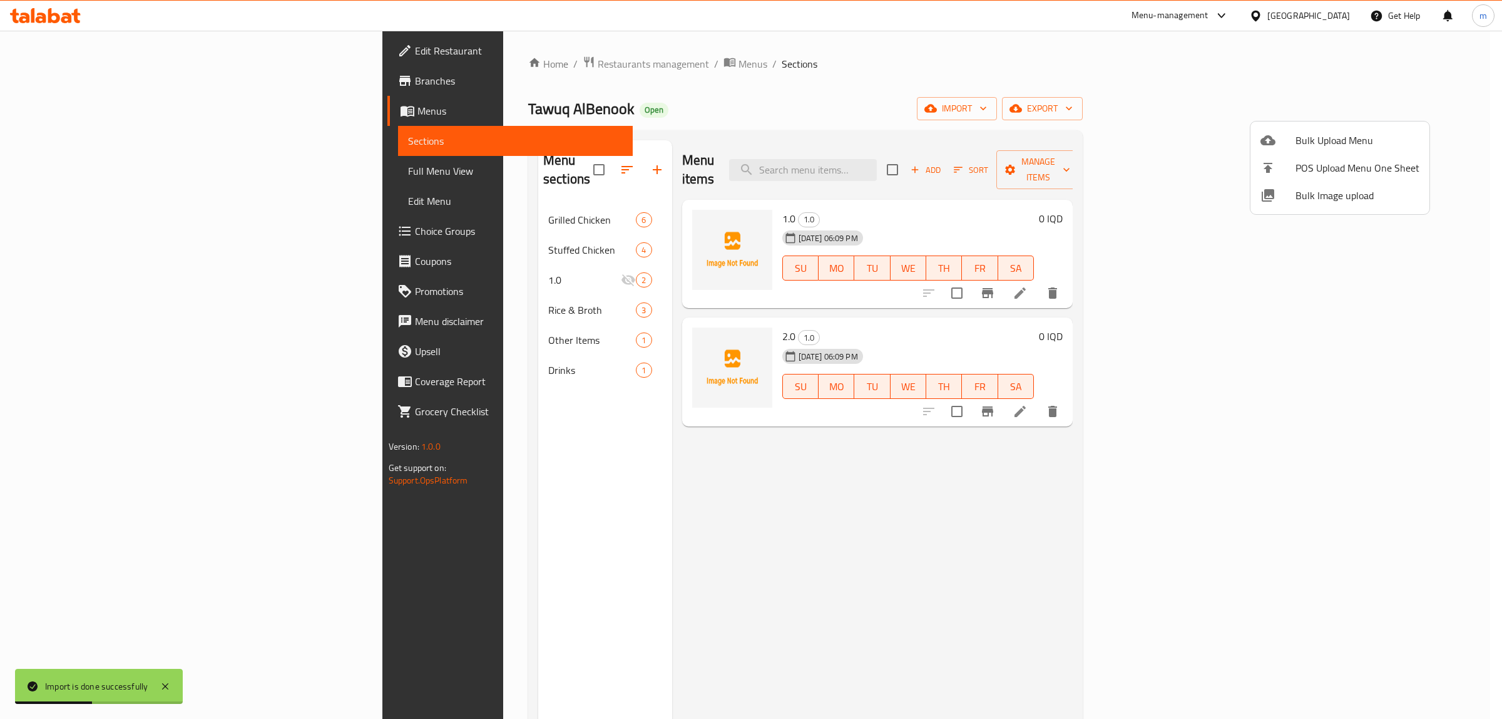
click at [449, 255] on div at bounding box center [751, 359] width 1502 height 719
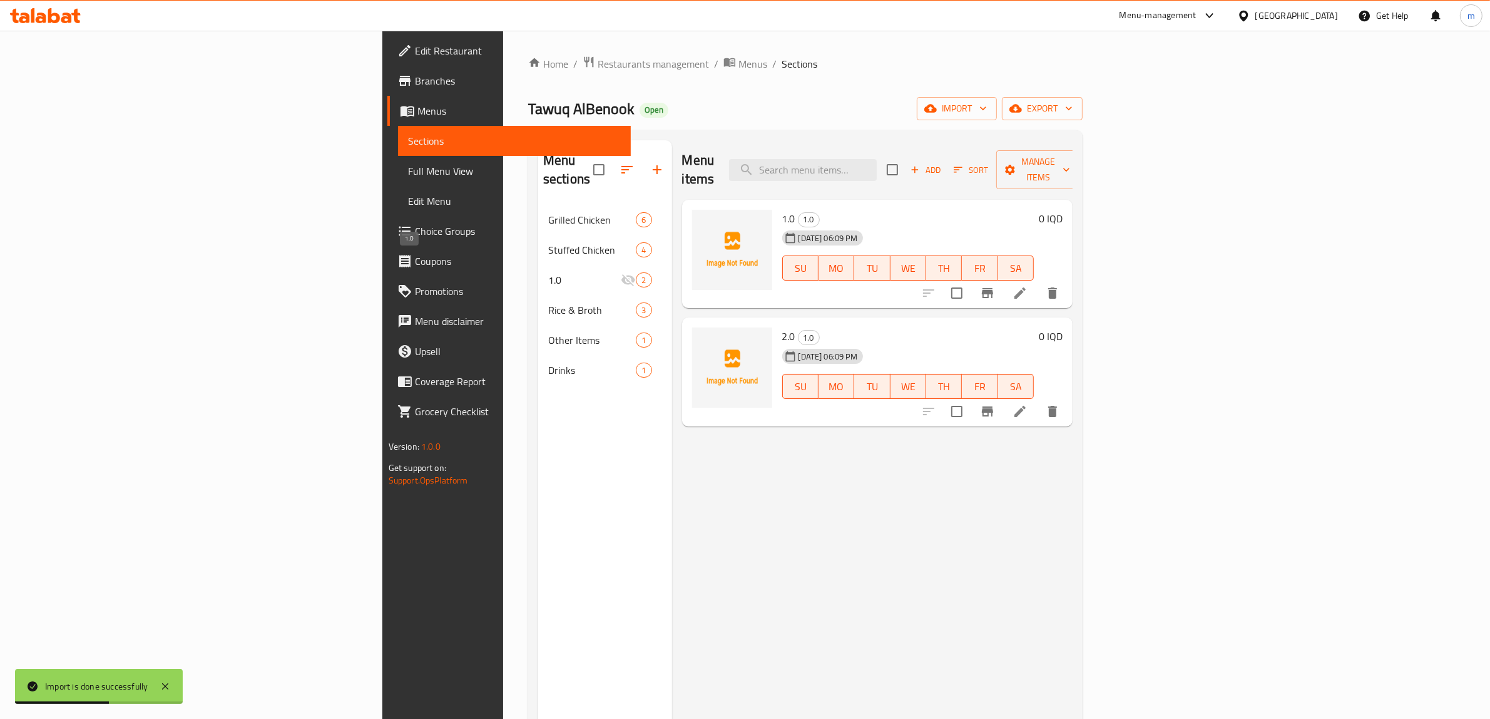
click at [548, 272] on span "1.0" at bounding box center [584, 279] width 73 height 15
click at [1060, 285] on icon "show more" at bounding box center [1052, 292] width 15 height 15
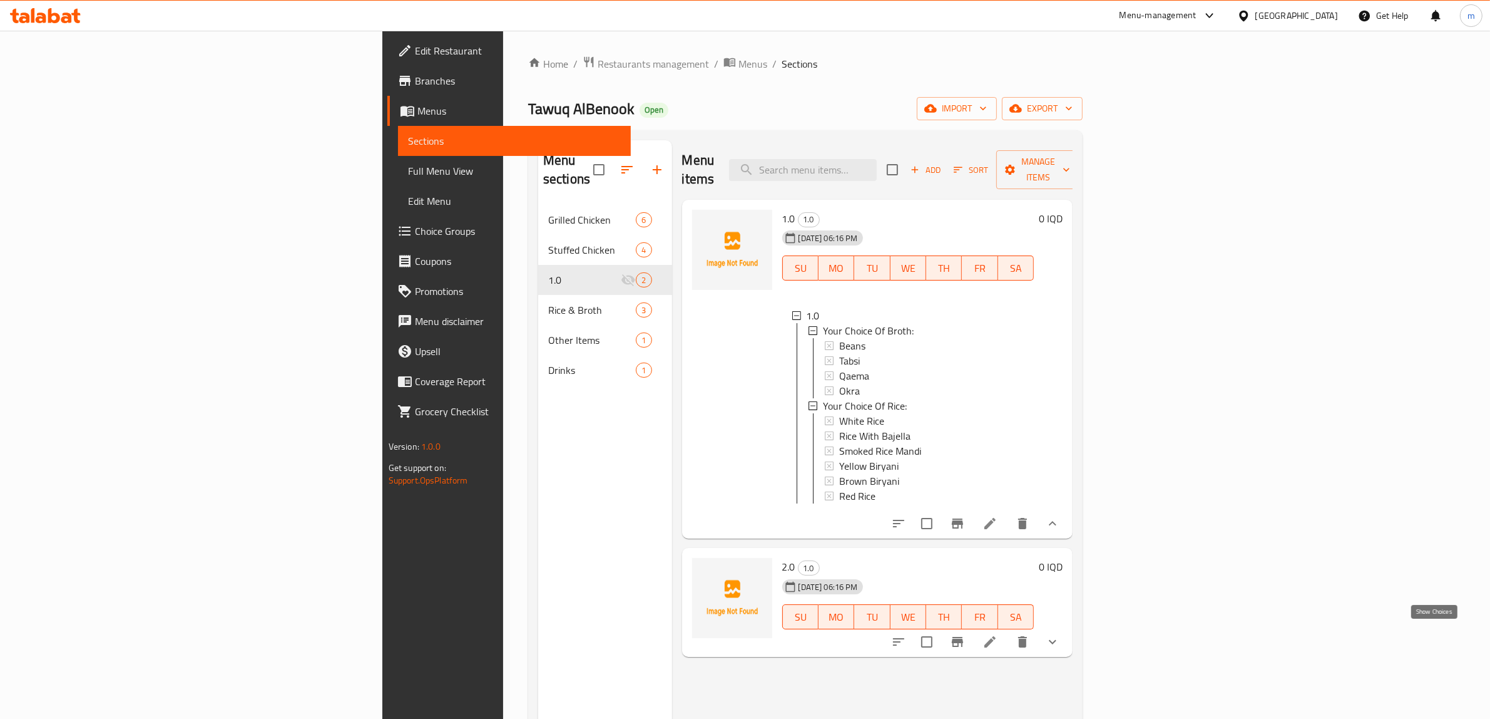
click at [1060, 640] on icon "show more" at bounding box center [1052, 641] width 15 height 15
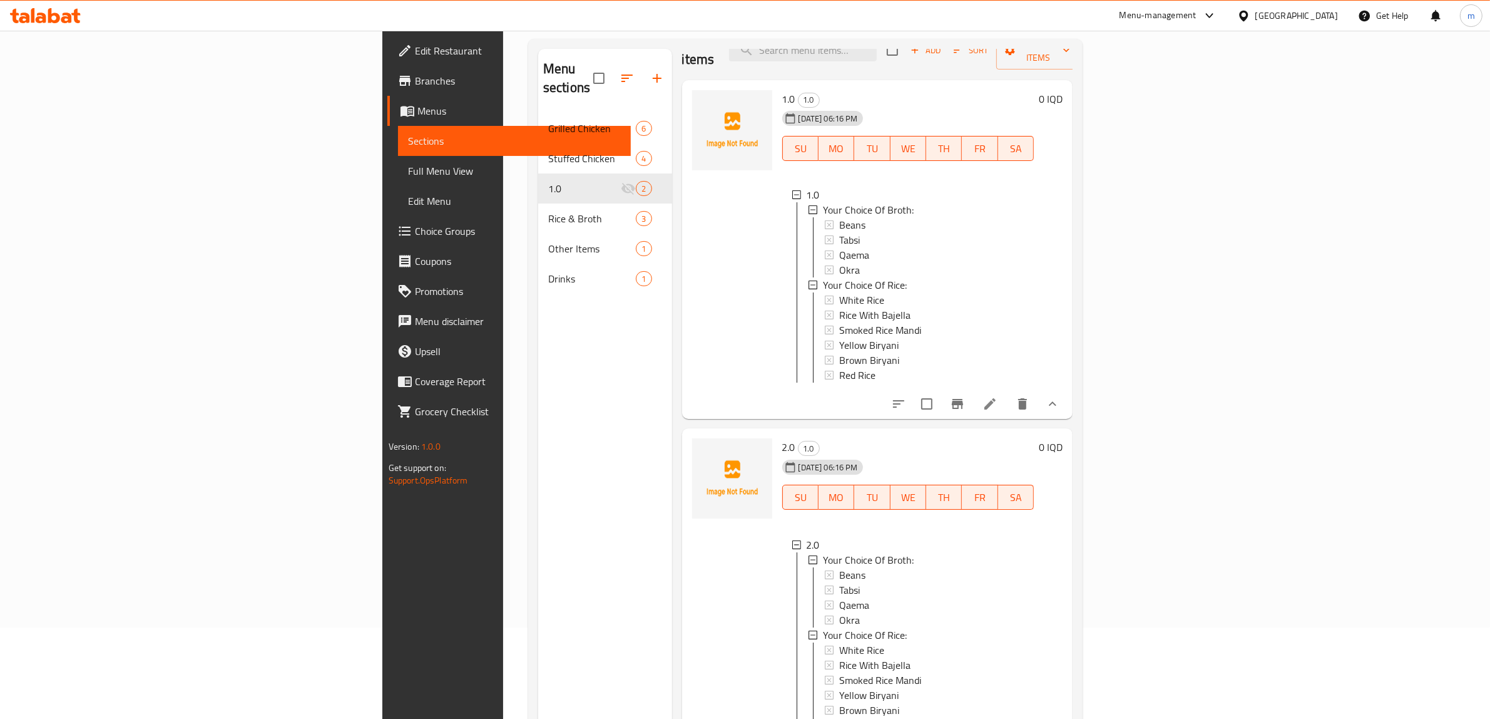
scroll to position [176, 0]
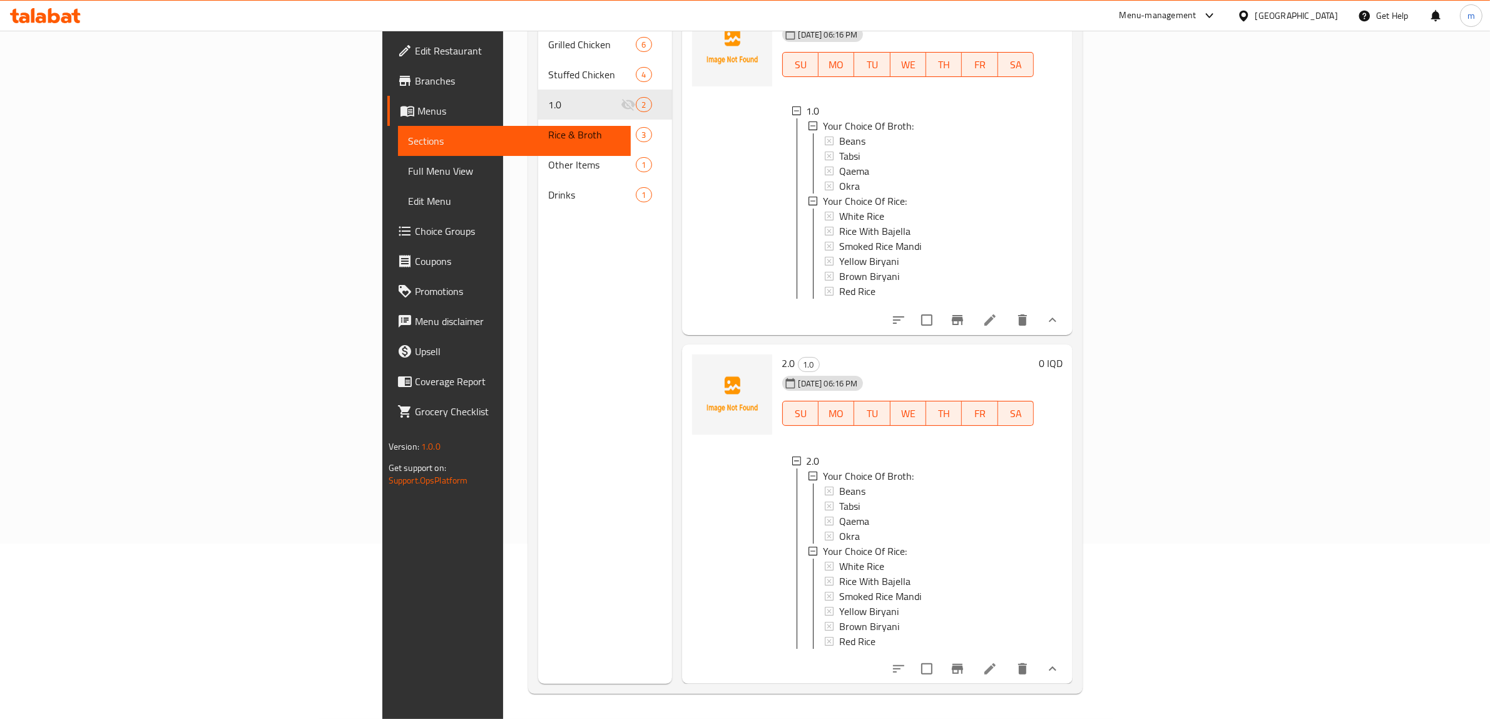
click at [415, 227] on span "Choice Groups" at bounding box center [518, 230] width 207 height 15
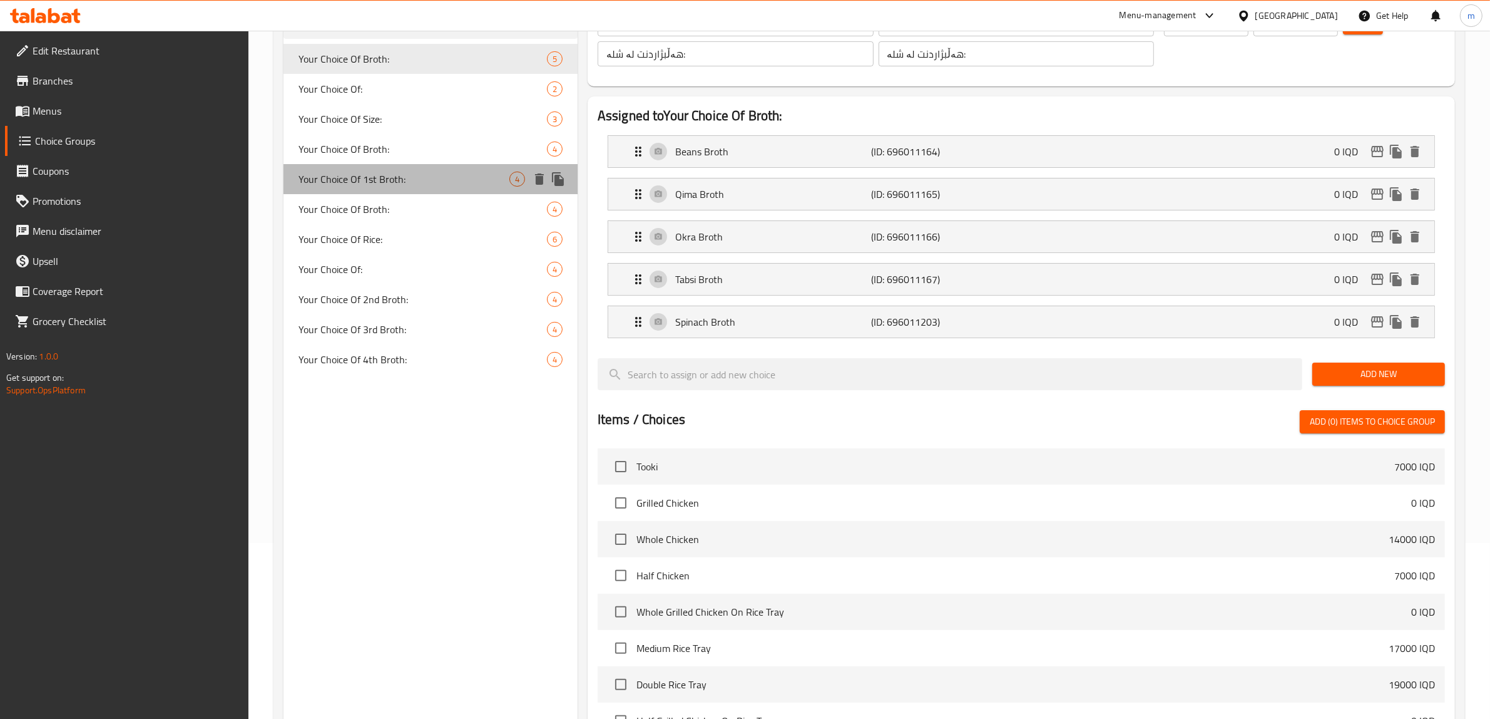
click at [405, 169] on div "Your Choice Of 1st Broth: 4" at bounding box center [431, 179] width 294 height 30
type input "Your Choice Of 1st Broth:"
type input "إختيارك من المرق الأول:"
type input "هەڵبژاردنت لە شلەی یەکەم:"
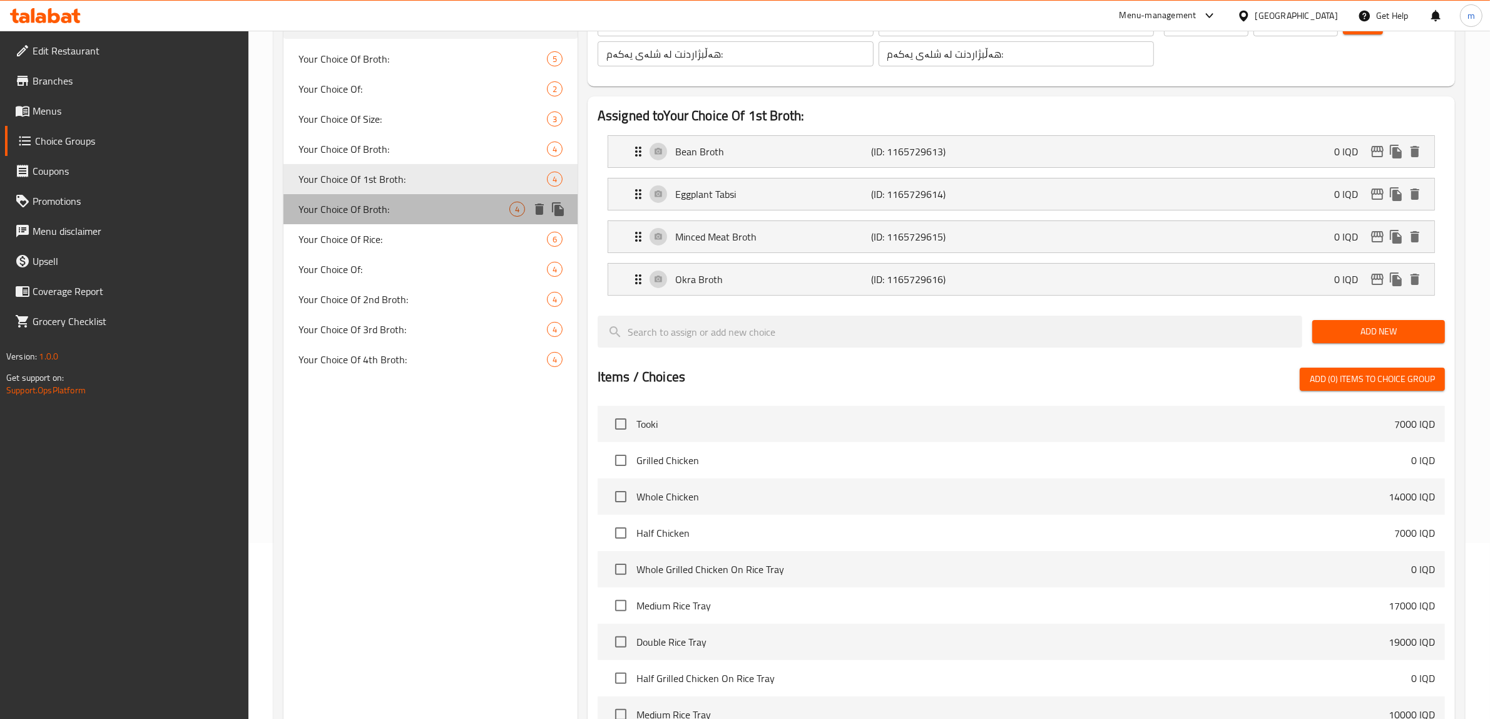
click at [409, 205] on span "Your Choice Of Broth:" at bounding box center [404, 209] width 211 height 15
type input "Your Choice Of Broth:"
type input "إختيارك من مرق:"
type input "هەڵبژاردنت لە شلە:"
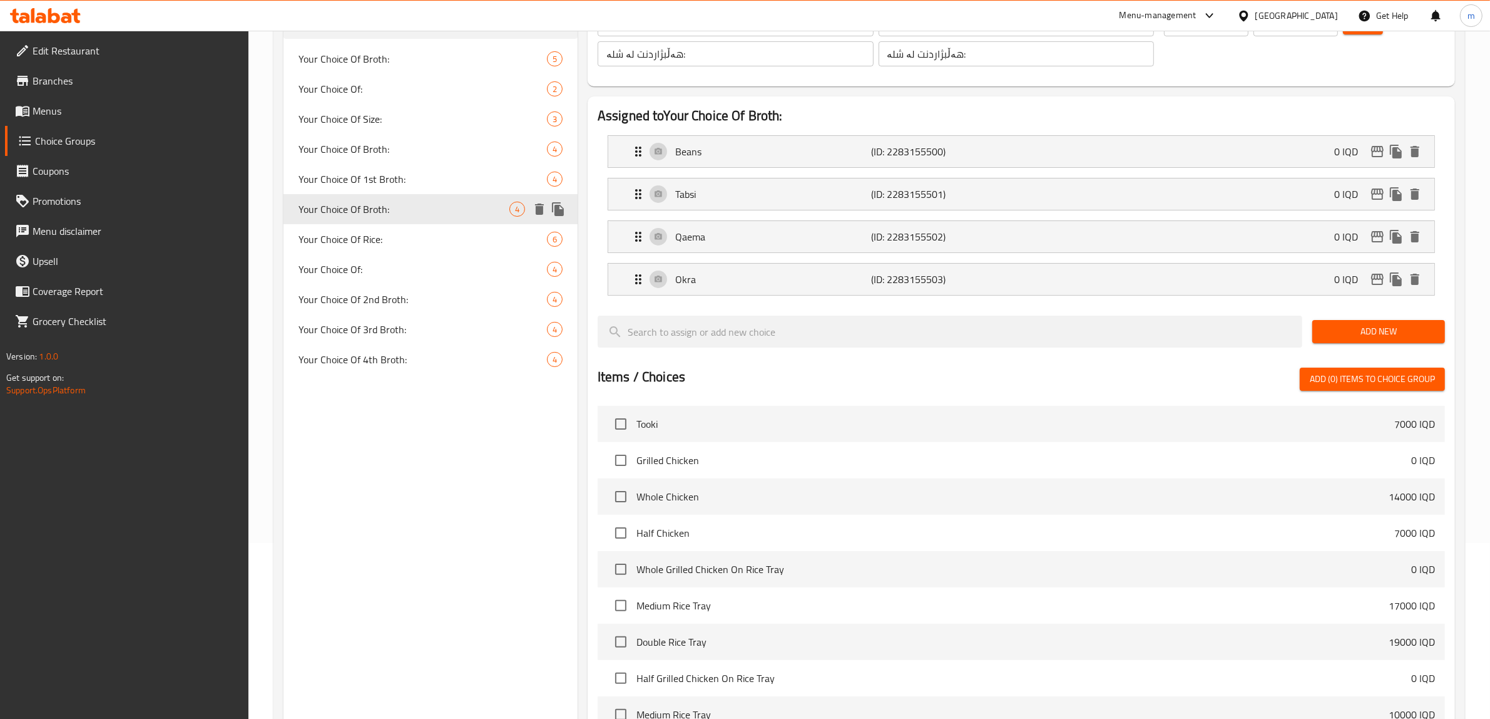
click at [405, 208] on span "Your Choice Of Broth:" at bounding box center [404, 209] width 211 height 15
click at [407, 210] on span "Your Choice Of Broth:" at bounding box center [404, 209] width 211 height 15
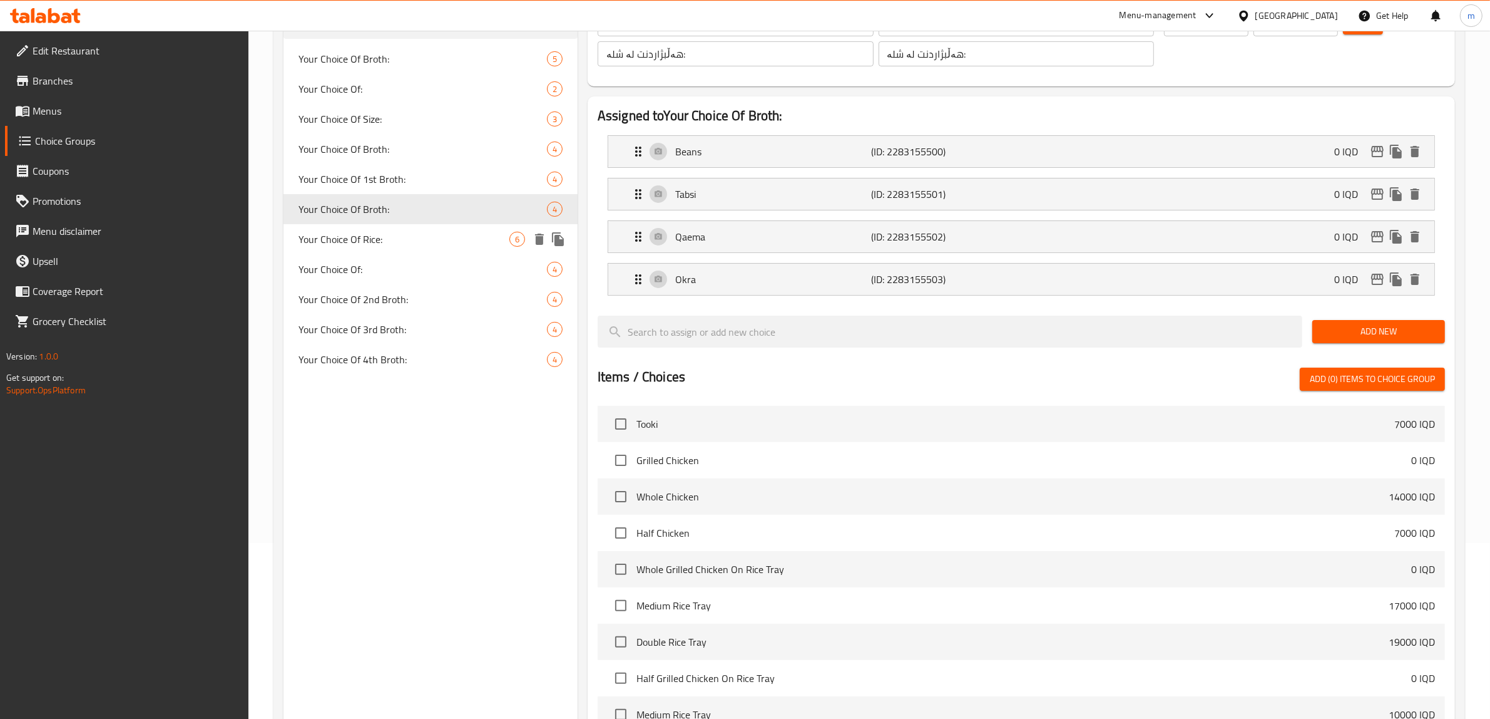
click at [414, 244] on span "Your Choice Of Rice:" at bounding box center [404, 239] width 211 height 15
type input "Your Choice Of Rice:"
type input "إختيارك من أرز:"
type input "هەڵبژاردنت لە برنج:"
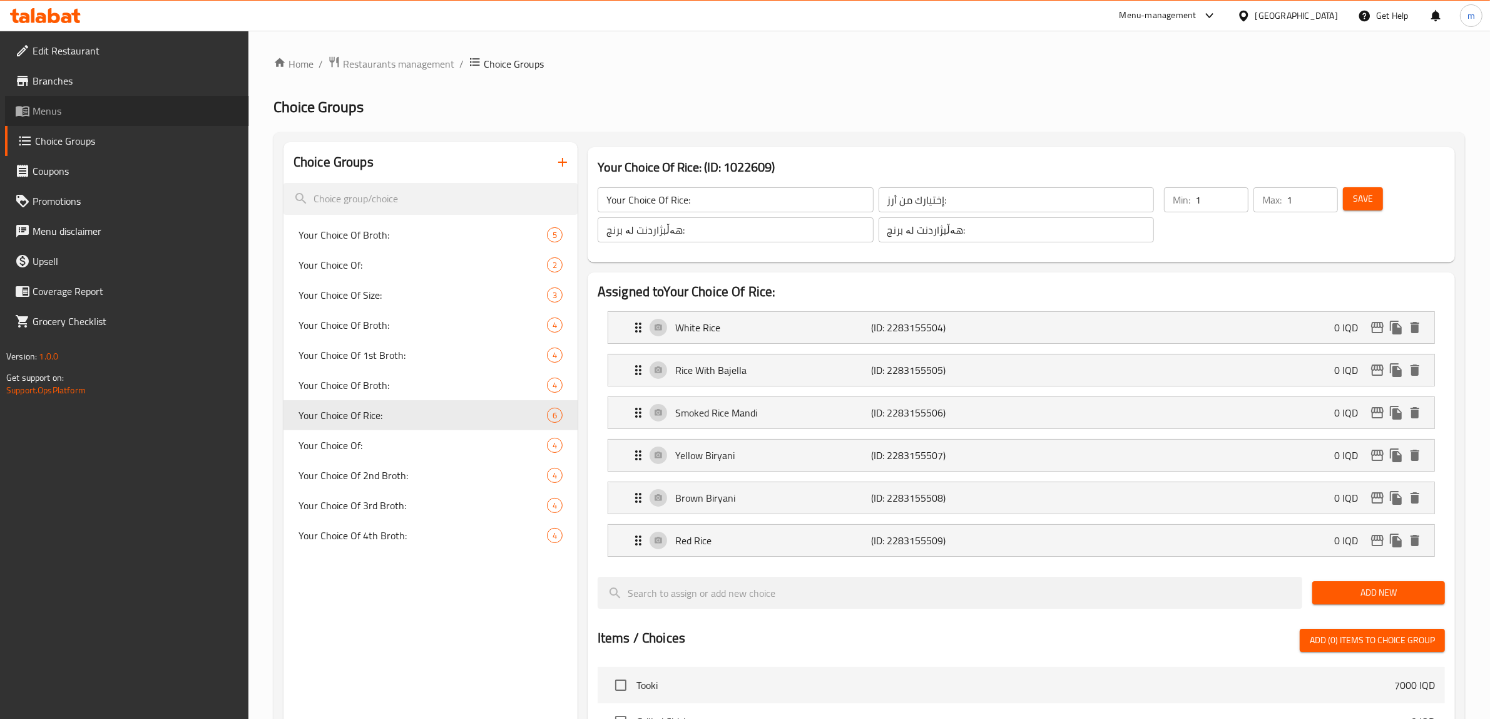
click at [88, 101] on link "Menus" at bounding box center [127, 111] width 244 height 30
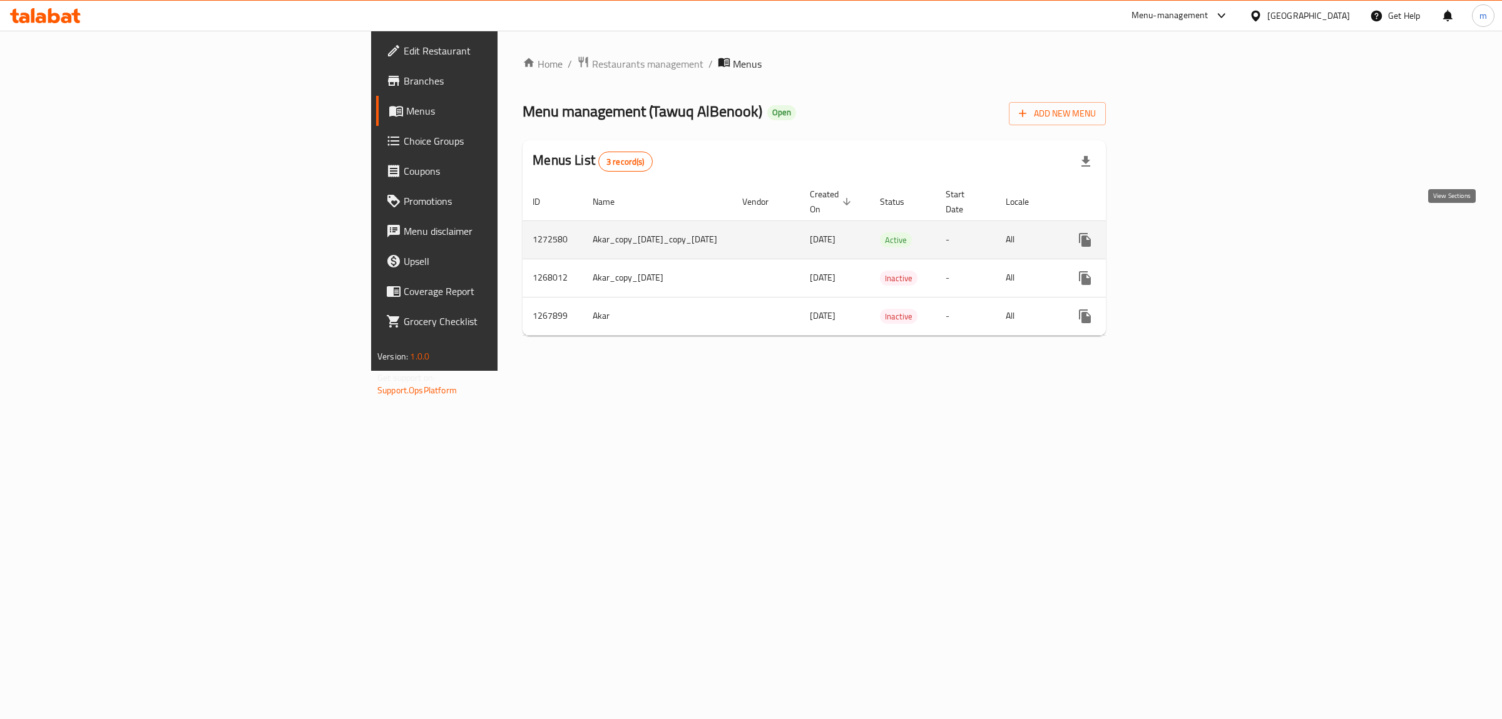
click at [1191, 228] on link "enhanced table" at bounding box center [1176, 240] width 30 height 30
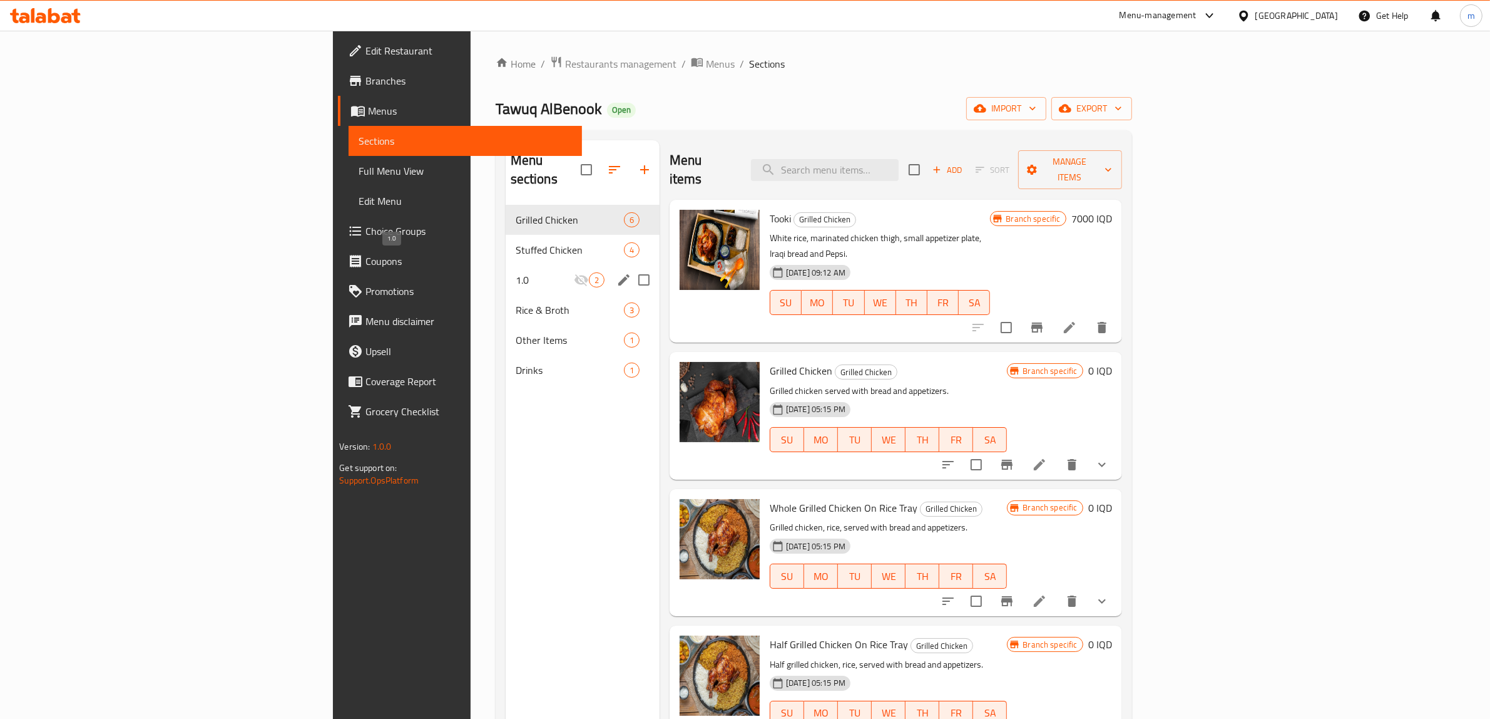
click at [516, 272] on span "1.0" at bounding box center [545, 279] width 58 height 15
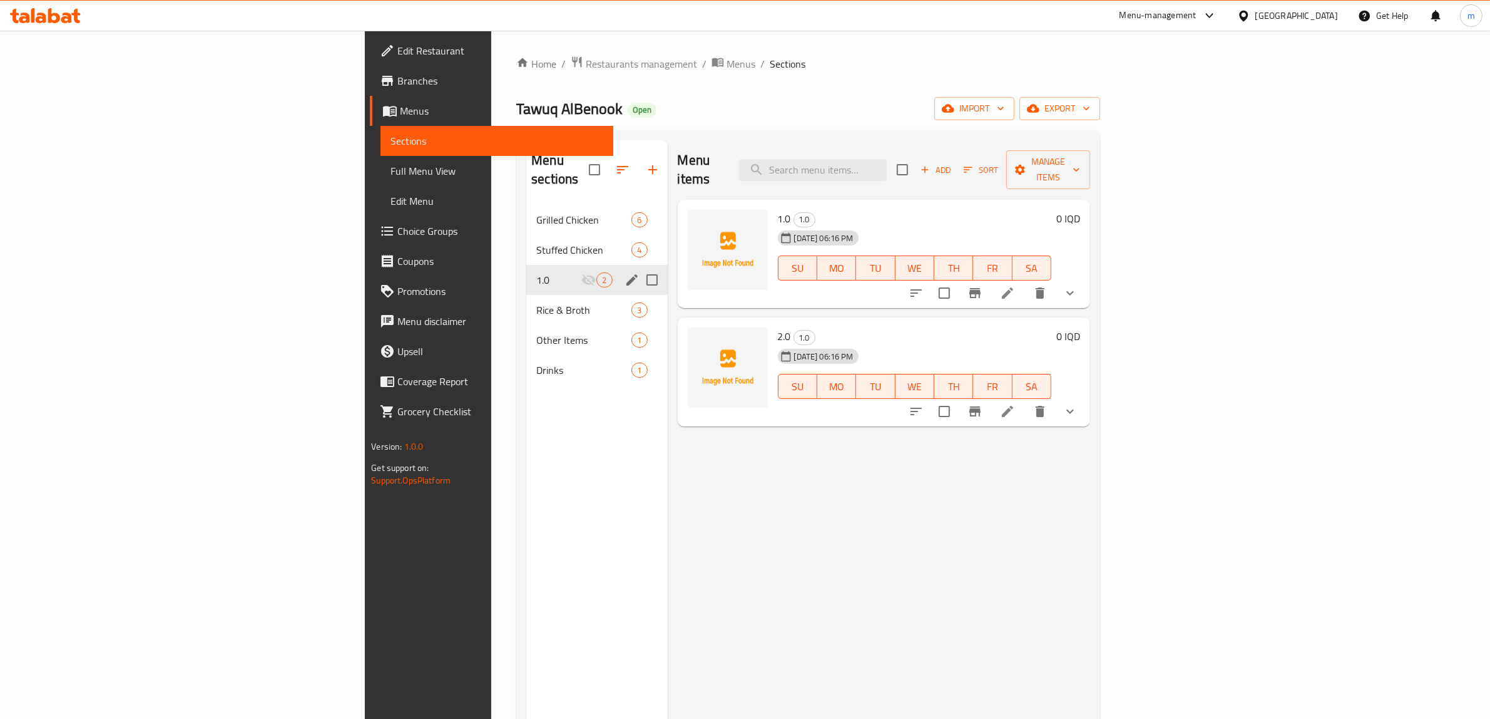
click at [639, 267] on input "Menu sections" at bounding box center [652, 280] width 26 height 26
checkbox input "true"
click at [605, 162] on icon "button" at bounding box center [612, 169] width 15 height 15
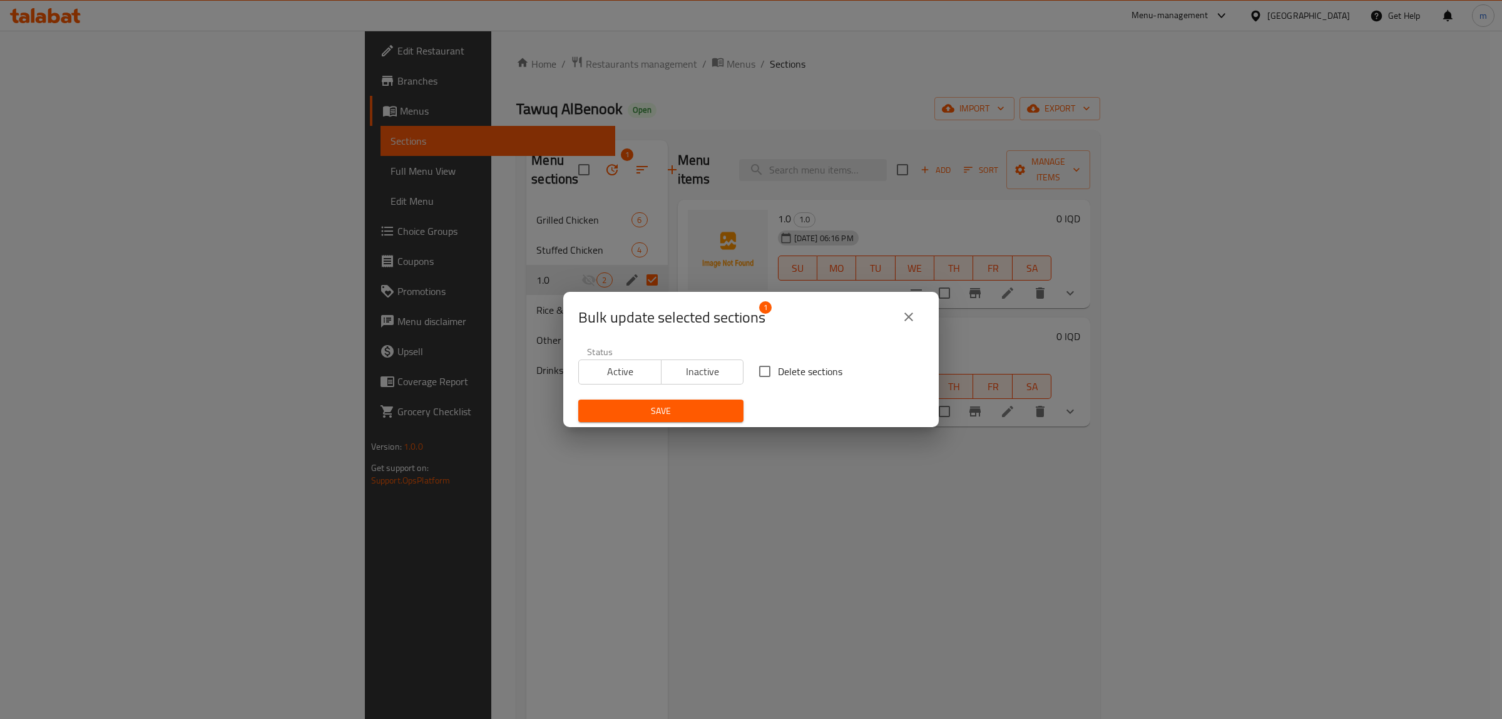
click at [758, 367] on input "Delete sections" at bounding box center [765, 371] width 26 height 26
checkbox input "true"
click at [698, 402] on button "Save" at bounding box center [660, 410] width 165 height 23
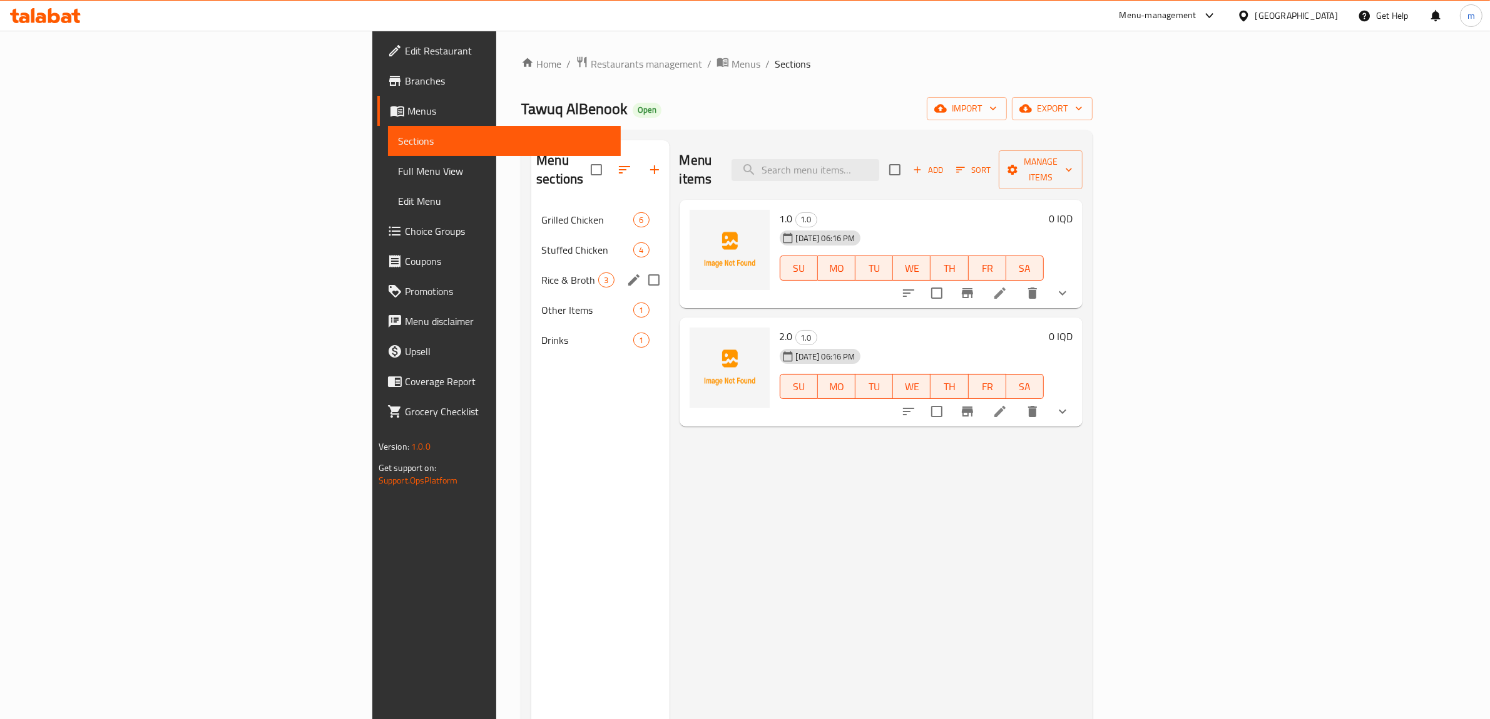
click at [541, 272] on span "Rice & Broth" at bounding box center [569, 279] width 57 height 15
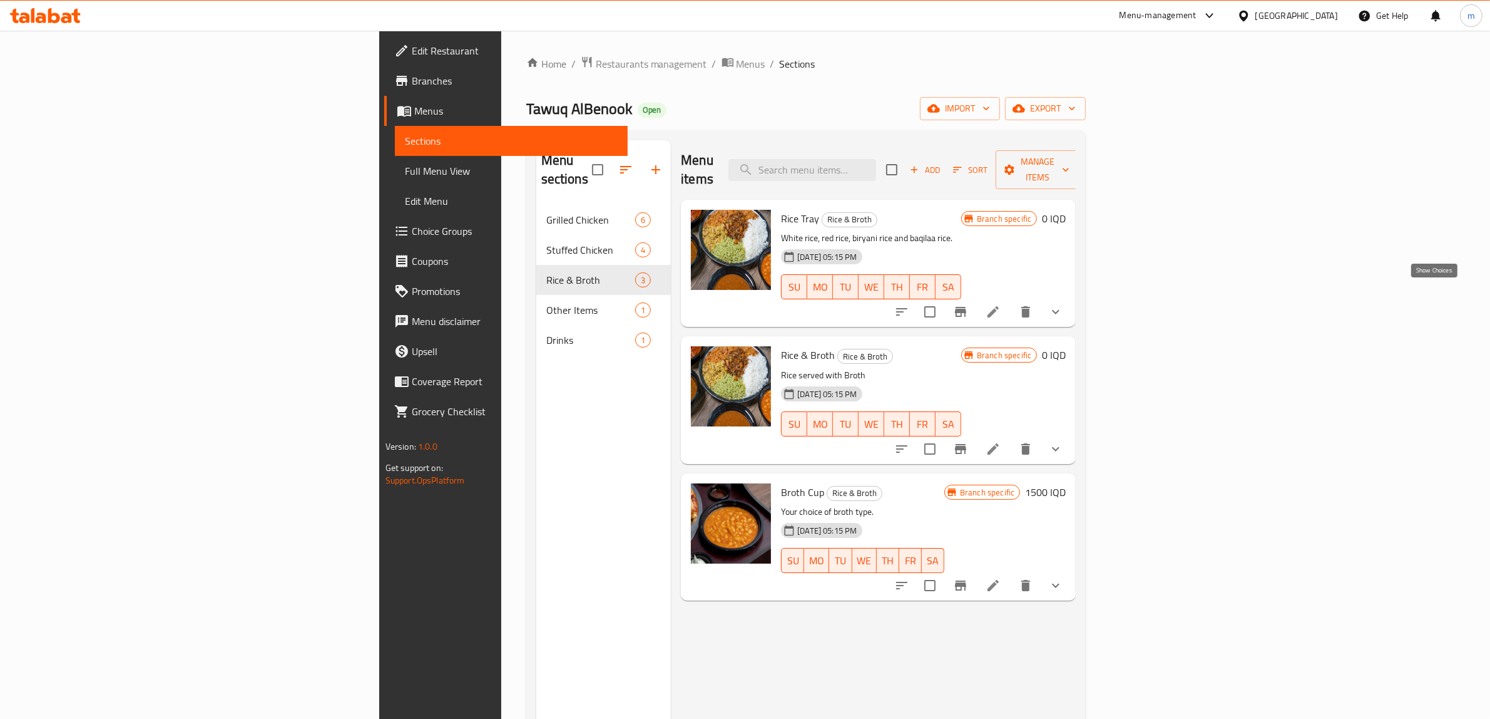
click at [1064, 304] on icon "show more" at bounding box center [1056, 311] width 15 height 15
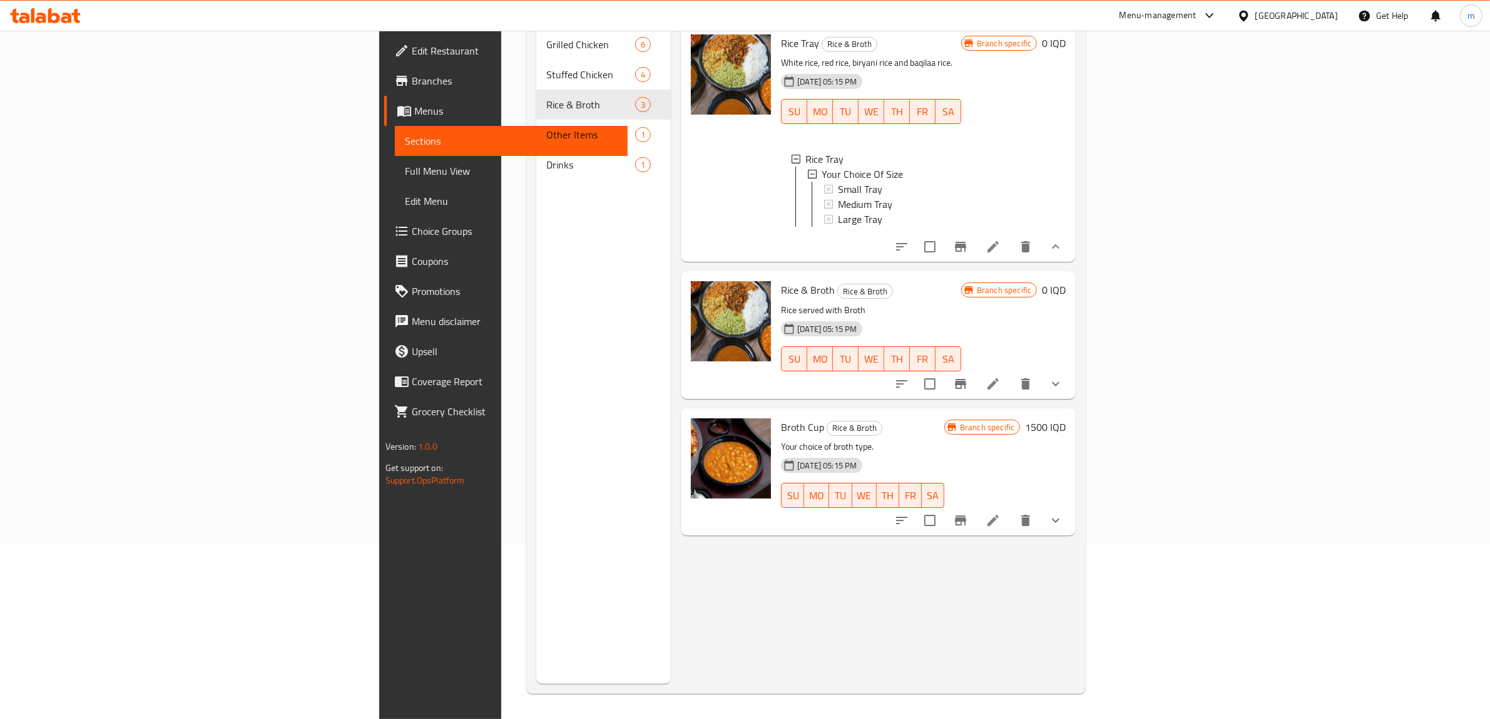
scroll to position [176, 0]
click at [1064, 376] on icon "show more" at bounding box center [1056, 383] width 15 height 15
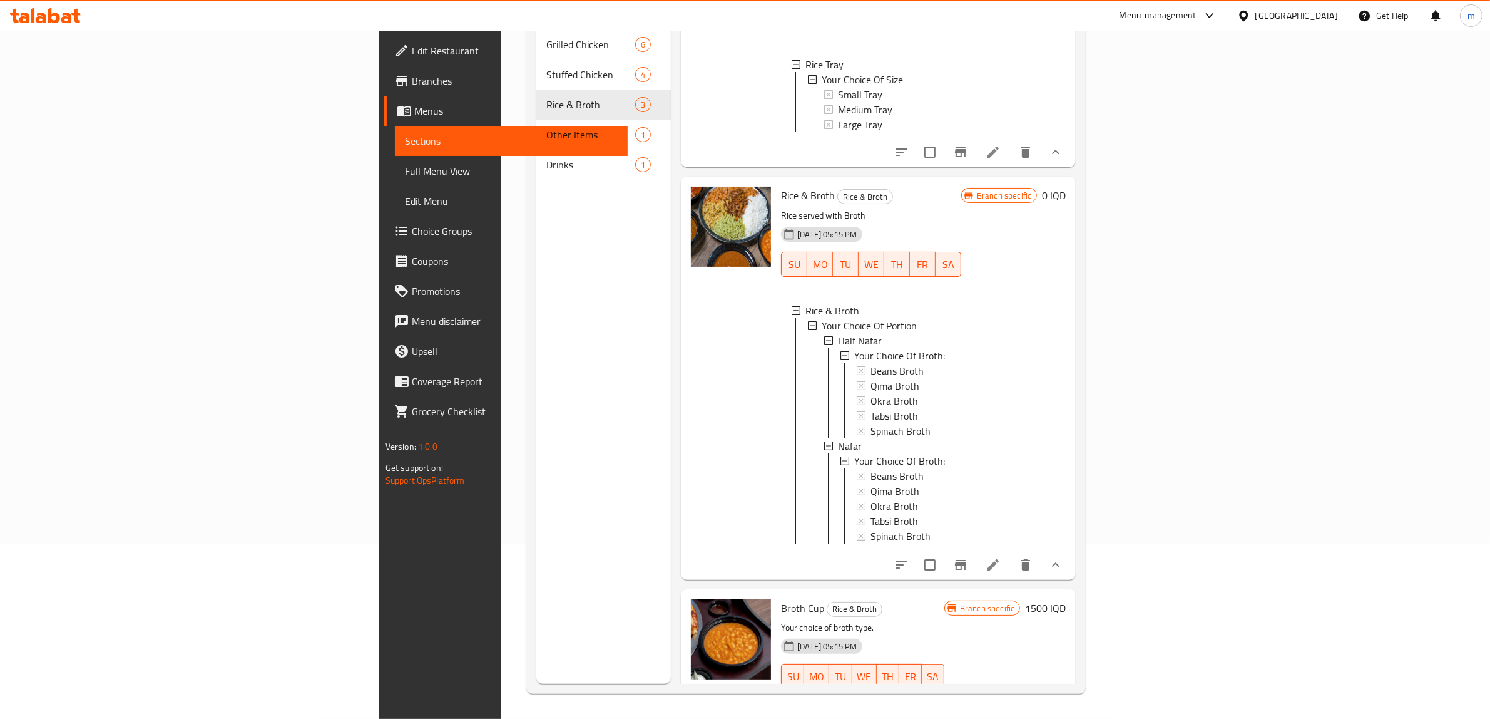
scroll to position [130, 0]
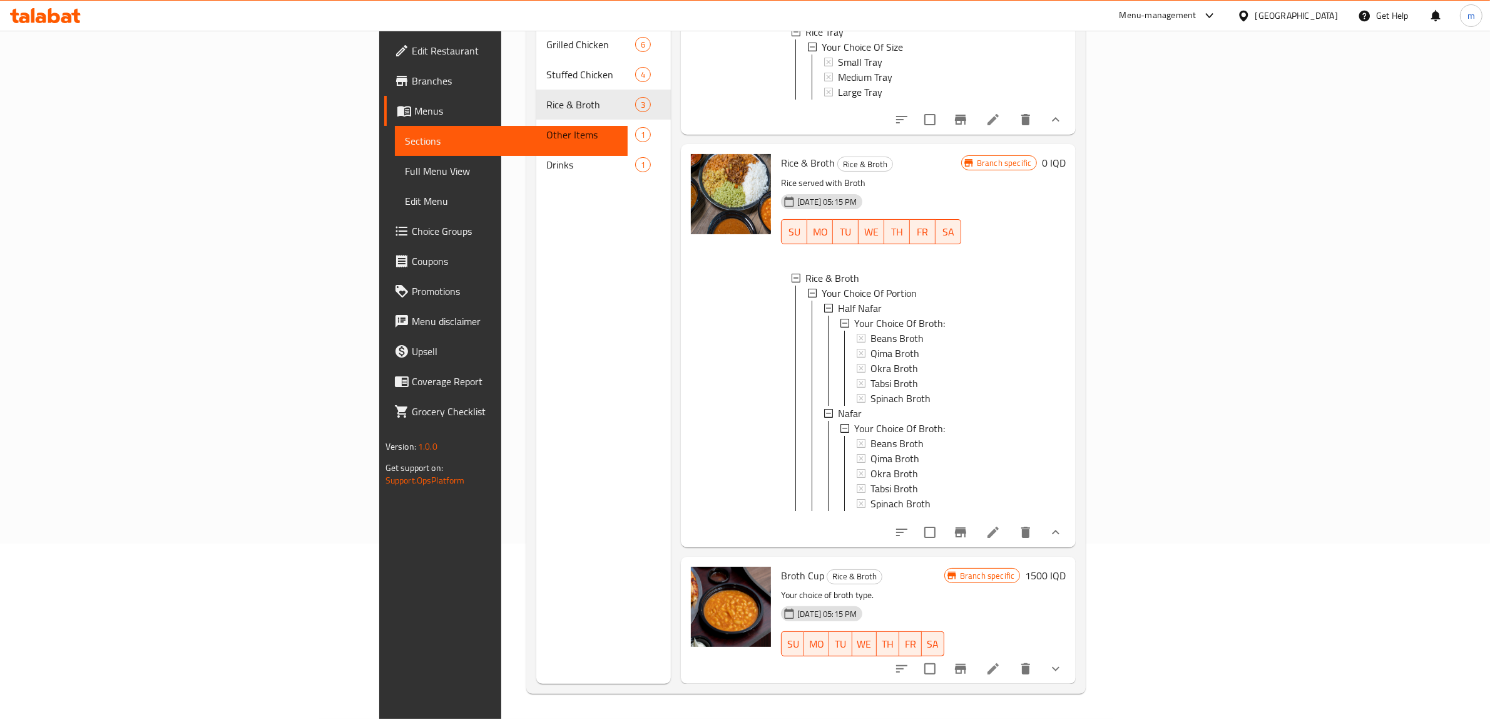
click at [1071, 679] on button "show more" at bounding box center [1056, 669] width 30 height 30
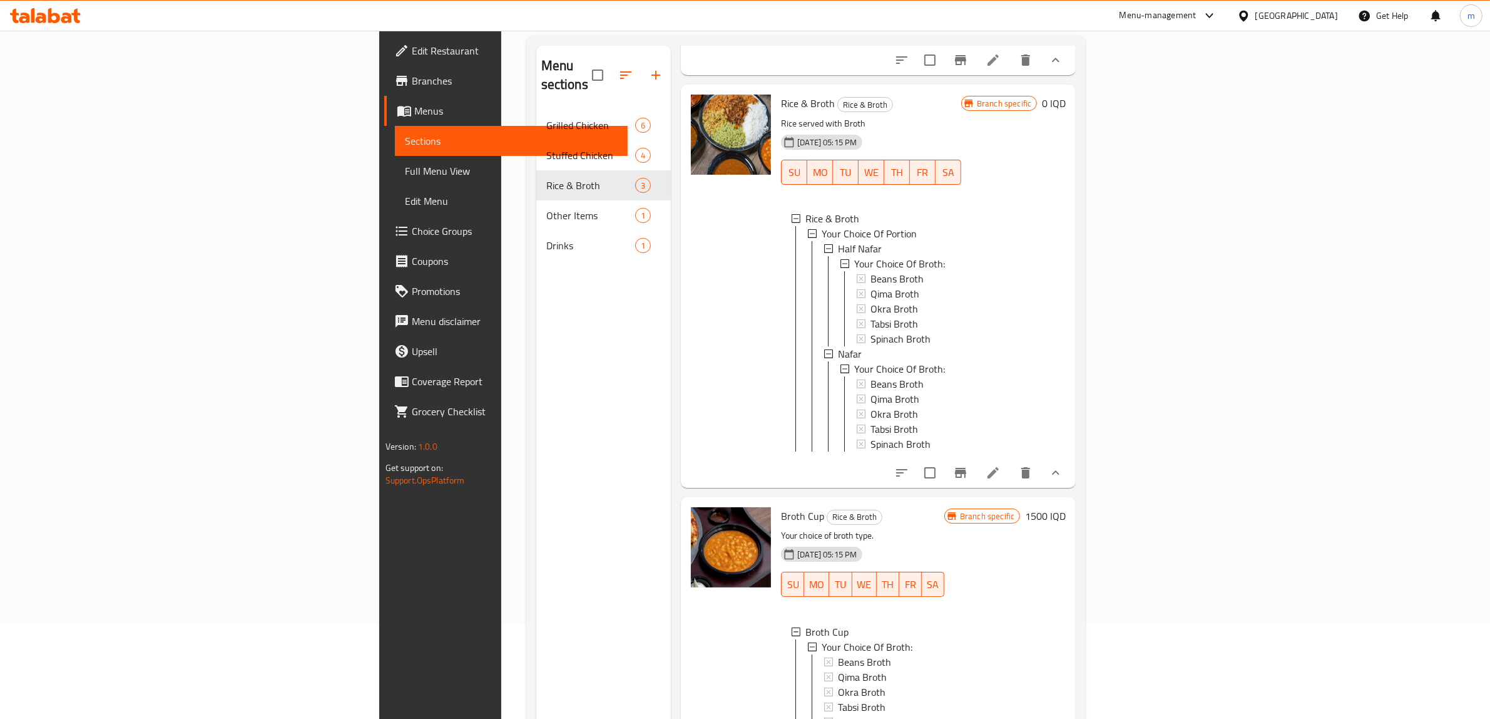
scroll to position [176, 0]
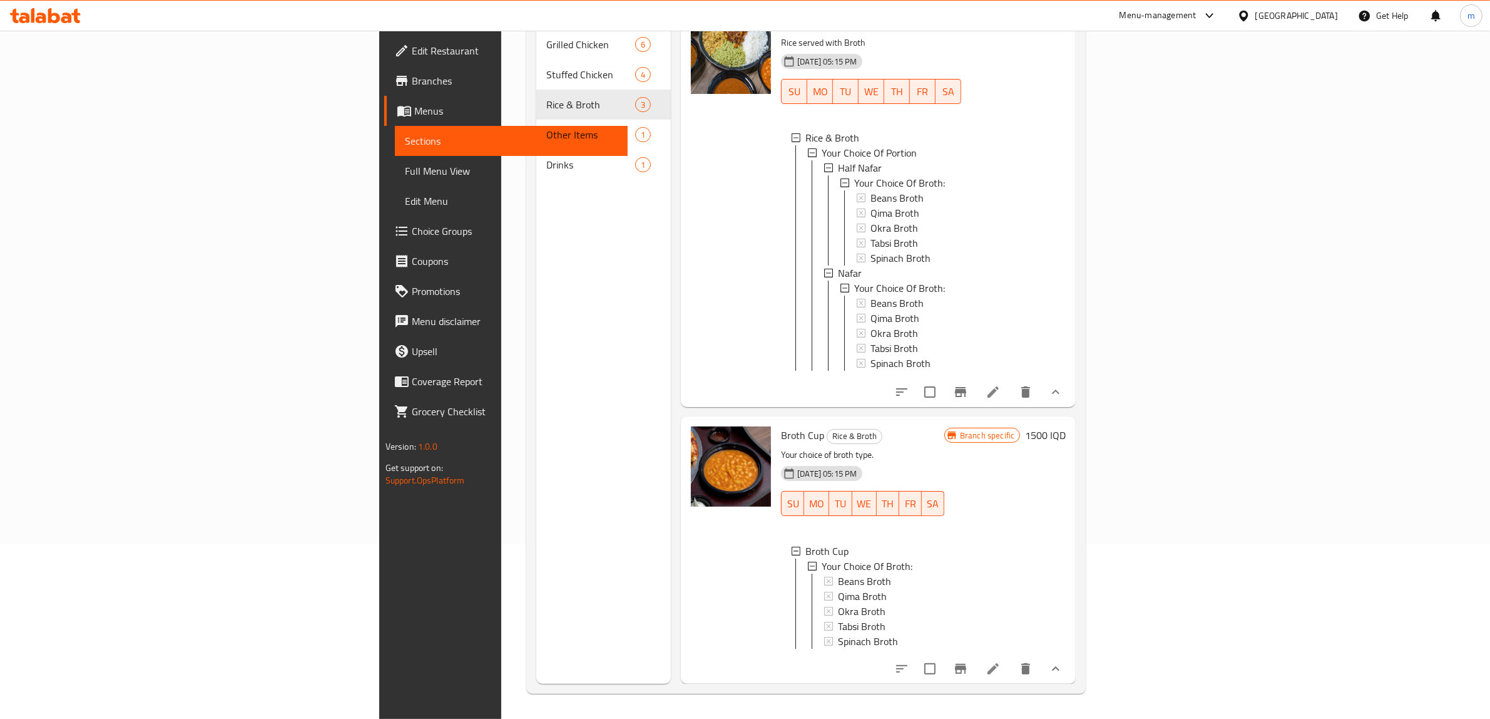
click at [999, 386] on icon at bounding box center [993, 391] width 11 height 11
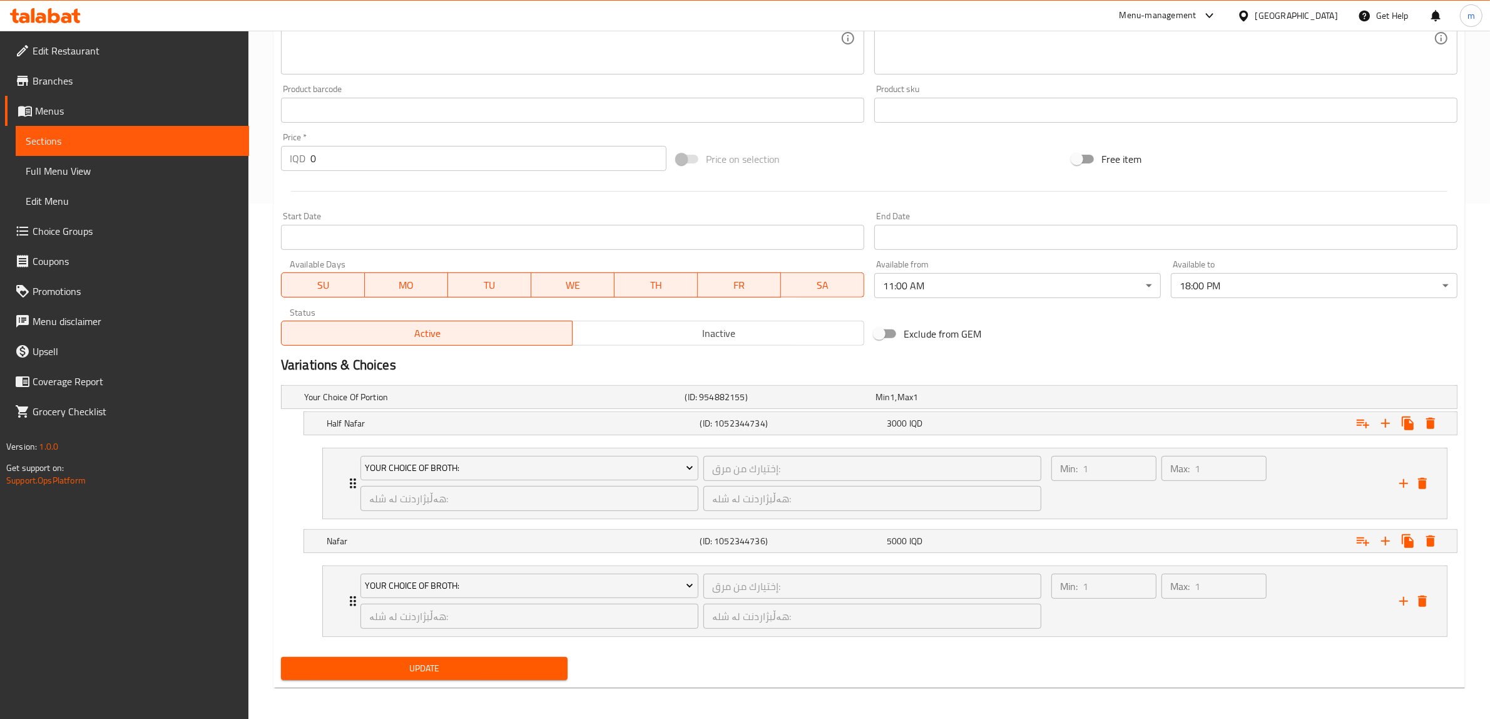
scroll to position [520, 0]
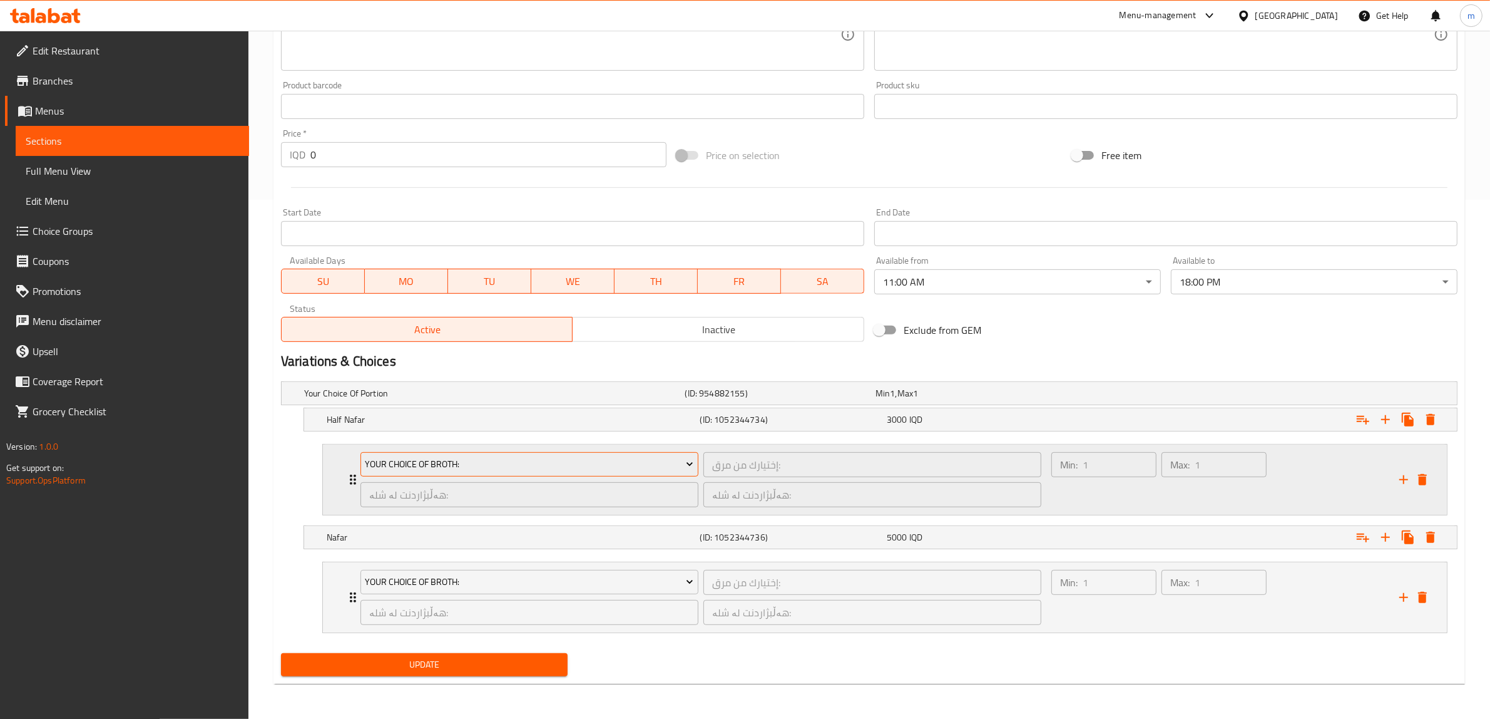
click at [511, 468] on span "Your Choice Of Broth:" at bounding box center [529, 464] width 329 height 16
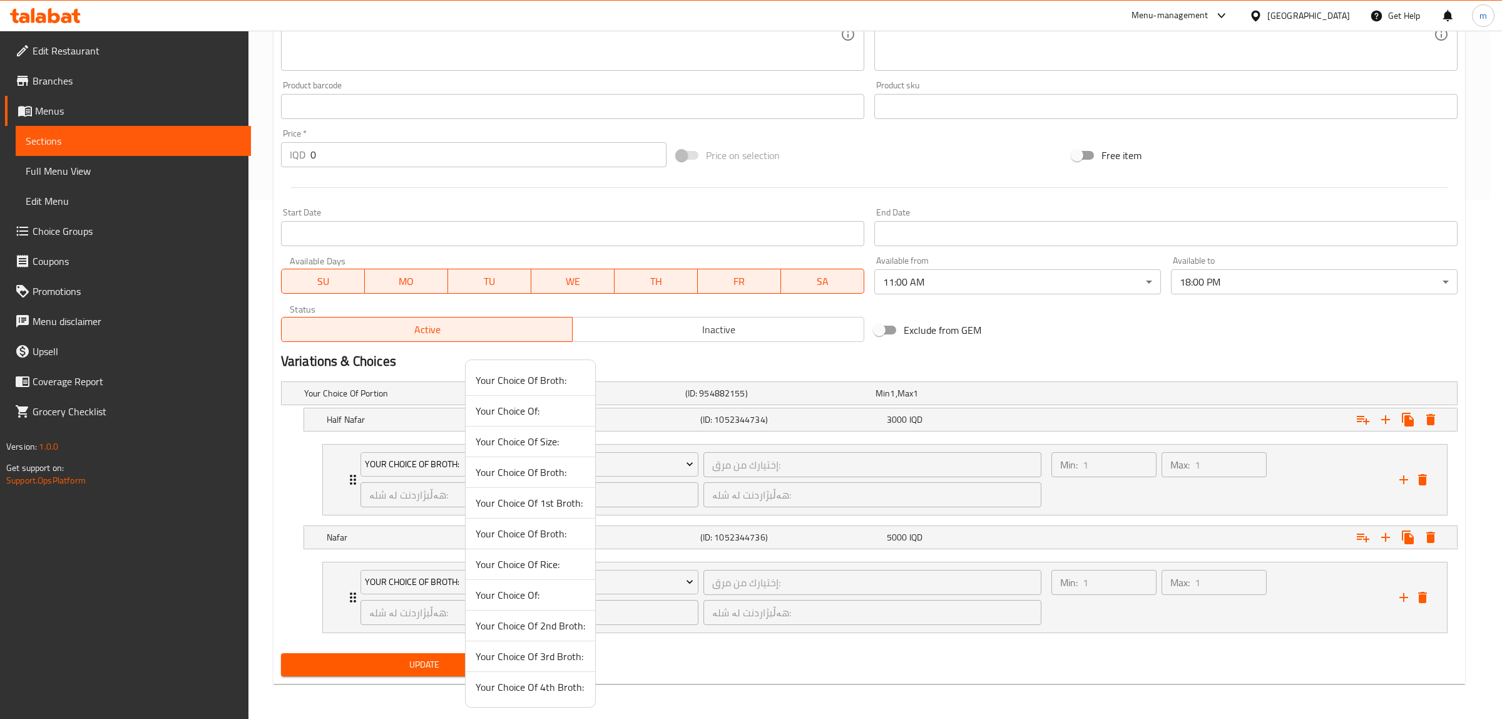
click at [532, 531] on span "Your Choice Of Broth:" at bounding box center [531, 533] width 110 height 15
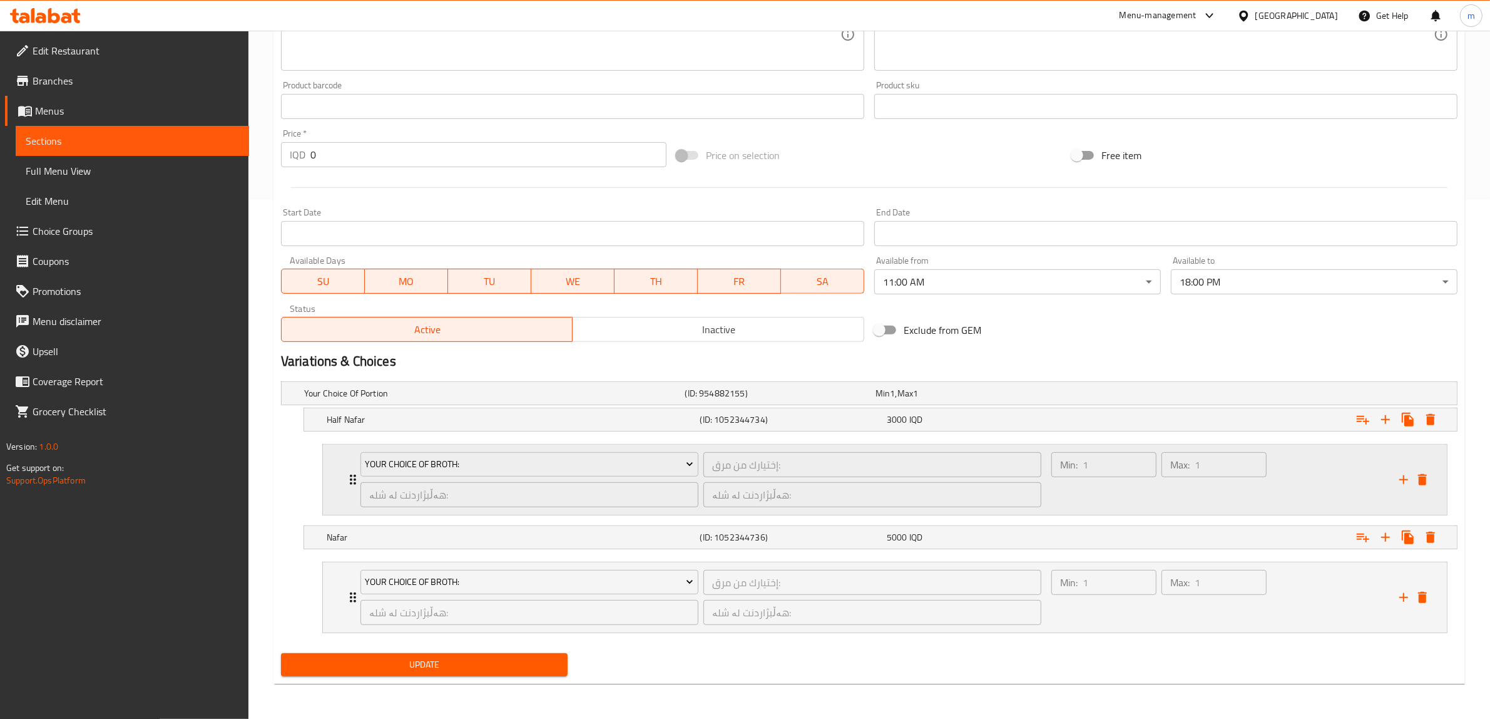
click at [1117, 485] on div "Min: 1 ​" at bounding box center [1104, 479] width 110 height 60
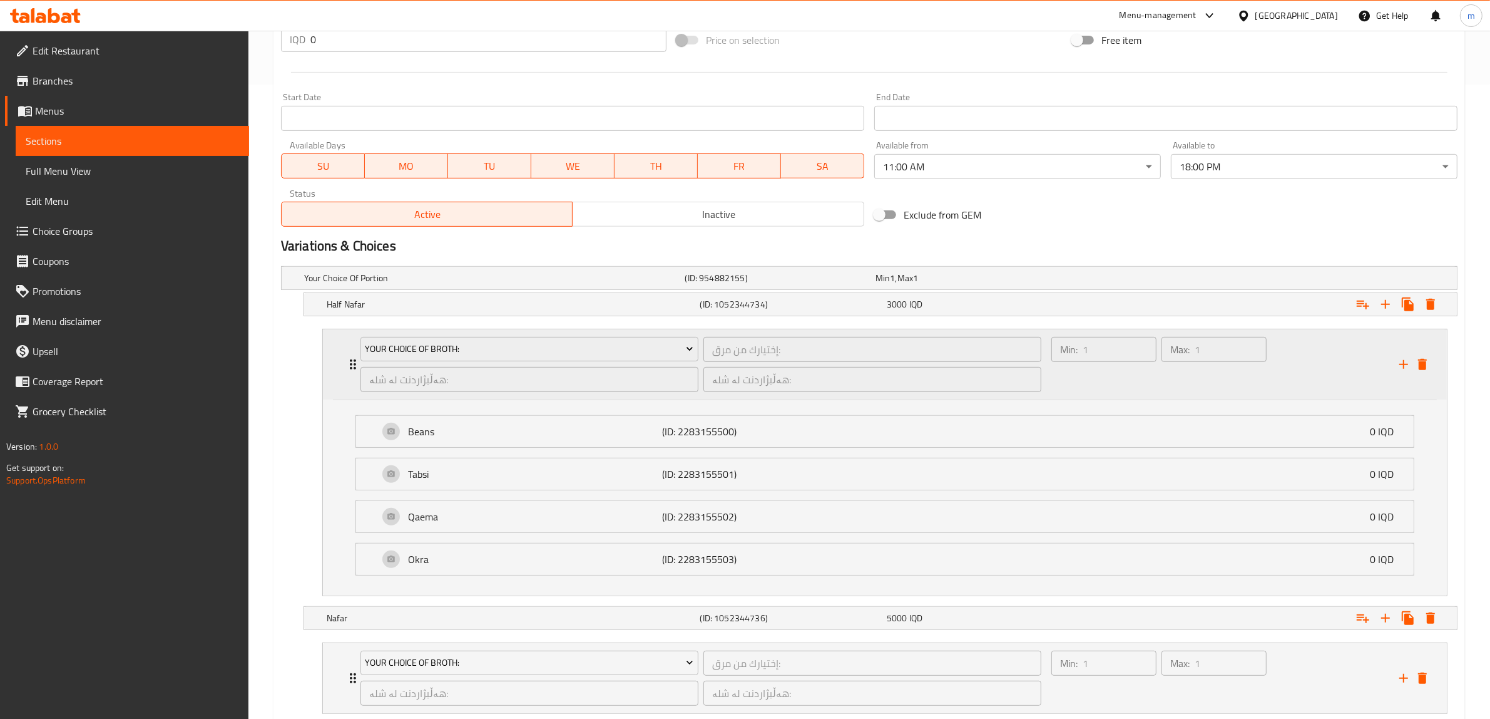
scroll to position [717, 0]
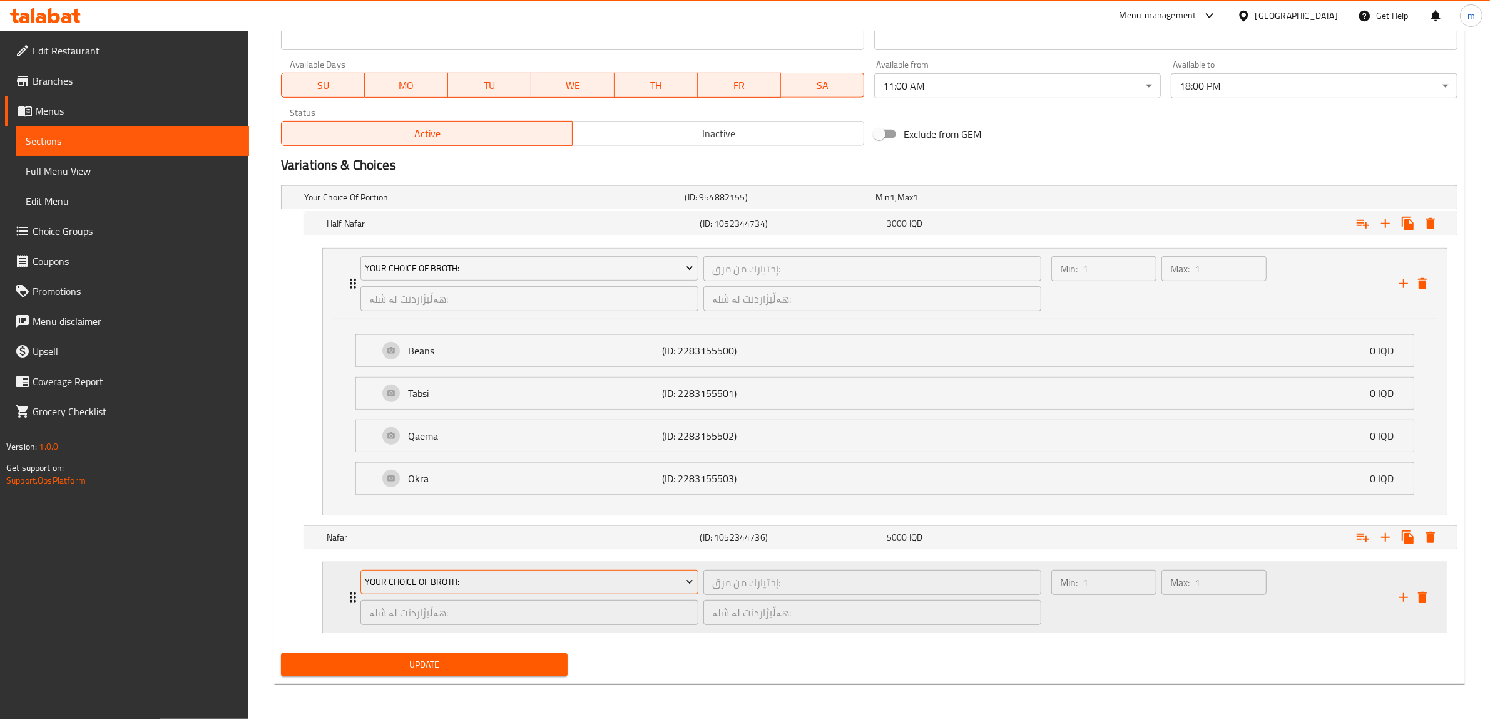
click at [532, 585] on span "Your Choice Of Broth:" at bounding box center [529, 582] width 329 height 16
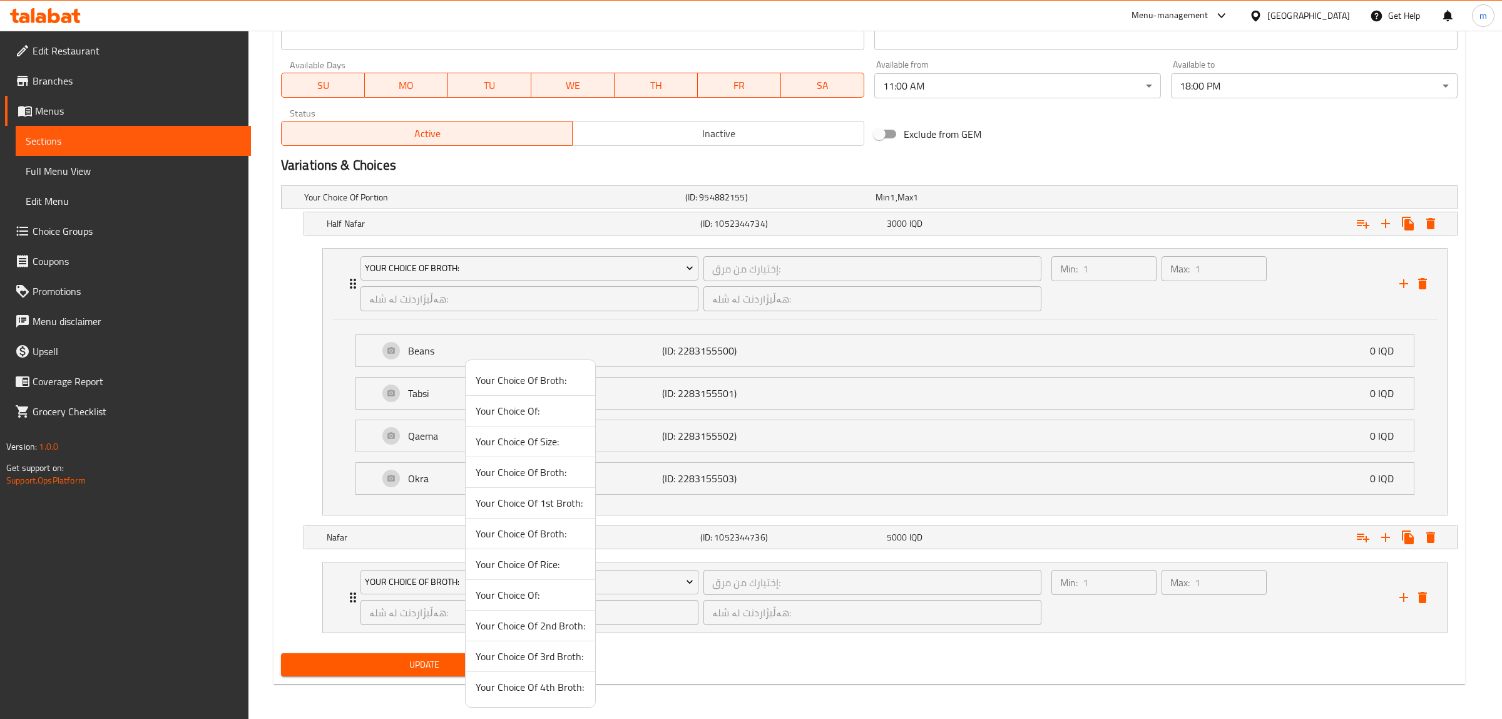
click at [527, 534] on span "Your Choice Of Broth:" at bounding box center [531, 533] width 110 height 15
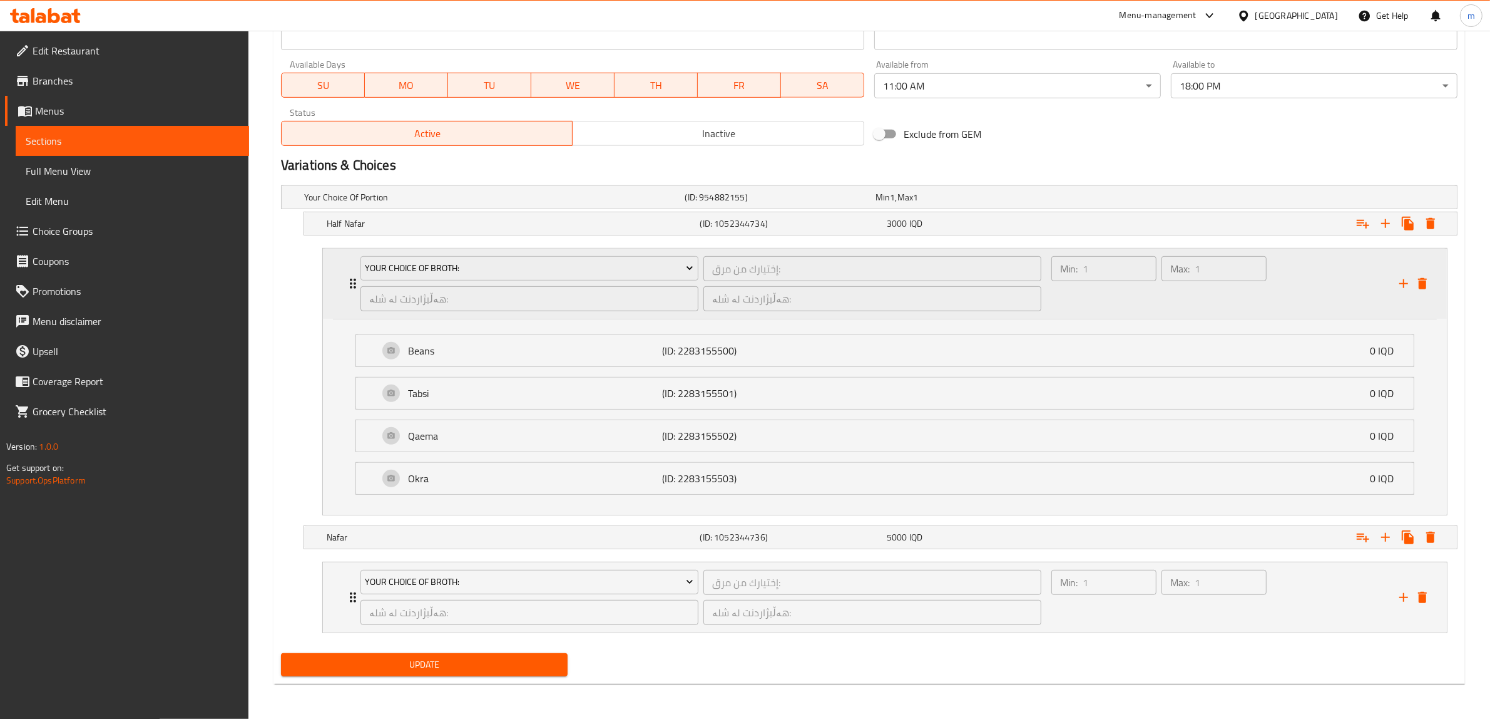
click at [1429, 280] on icon "delete" at bounding box center [1422, 283] width 15 height 15
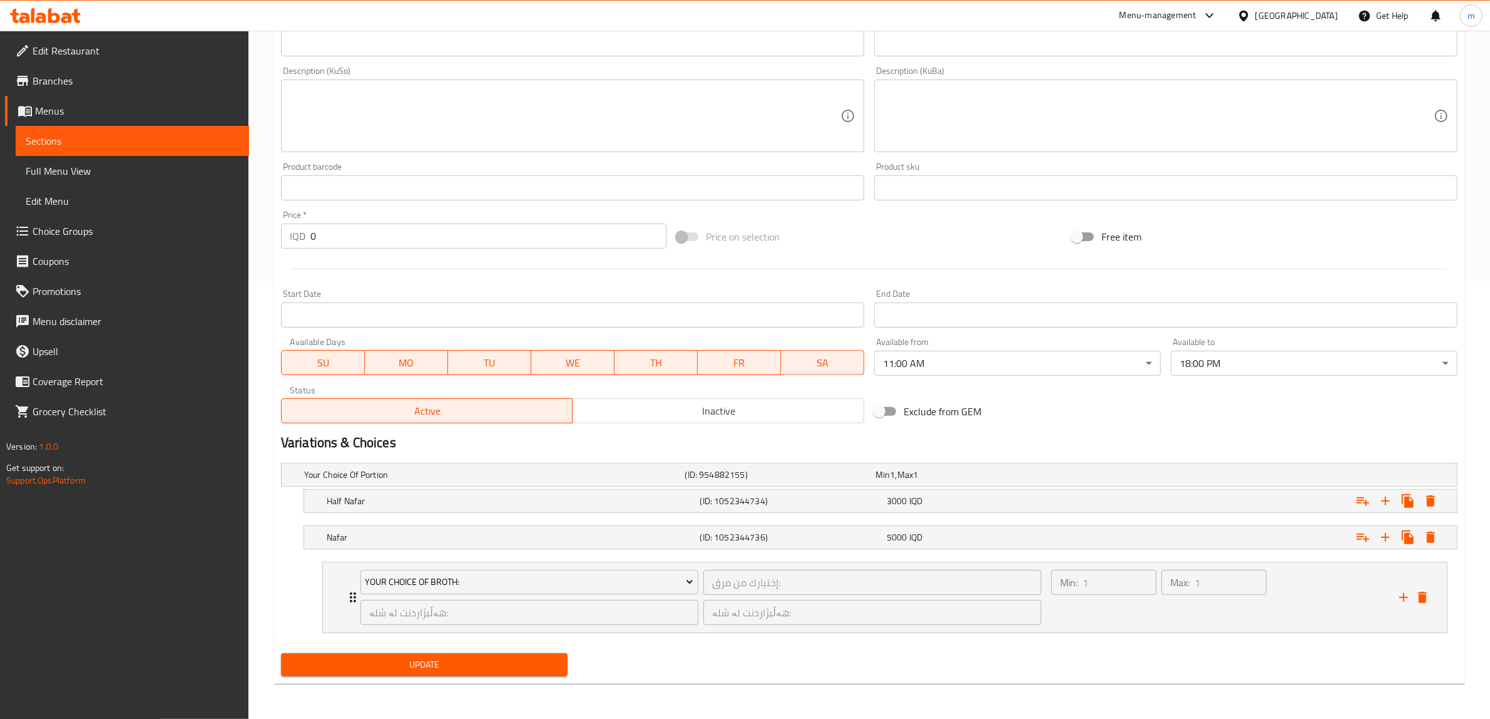
scroll to position [438, 0]
click at [1419, 595] on icon "delete" at bounding box center [1422, 597] width 9 height 11
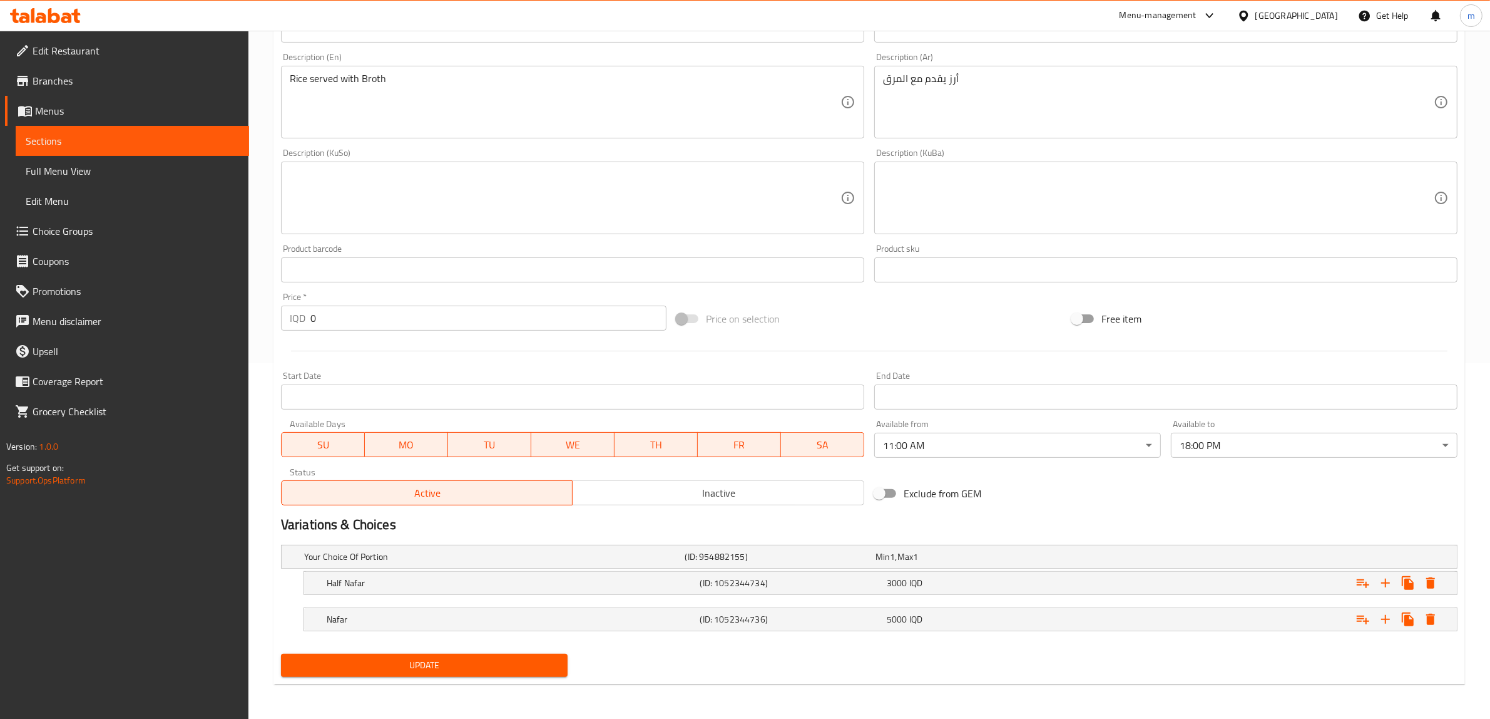
click at [465, 668] on span "Update" at bounding box center [424, 665] width 267 height 16
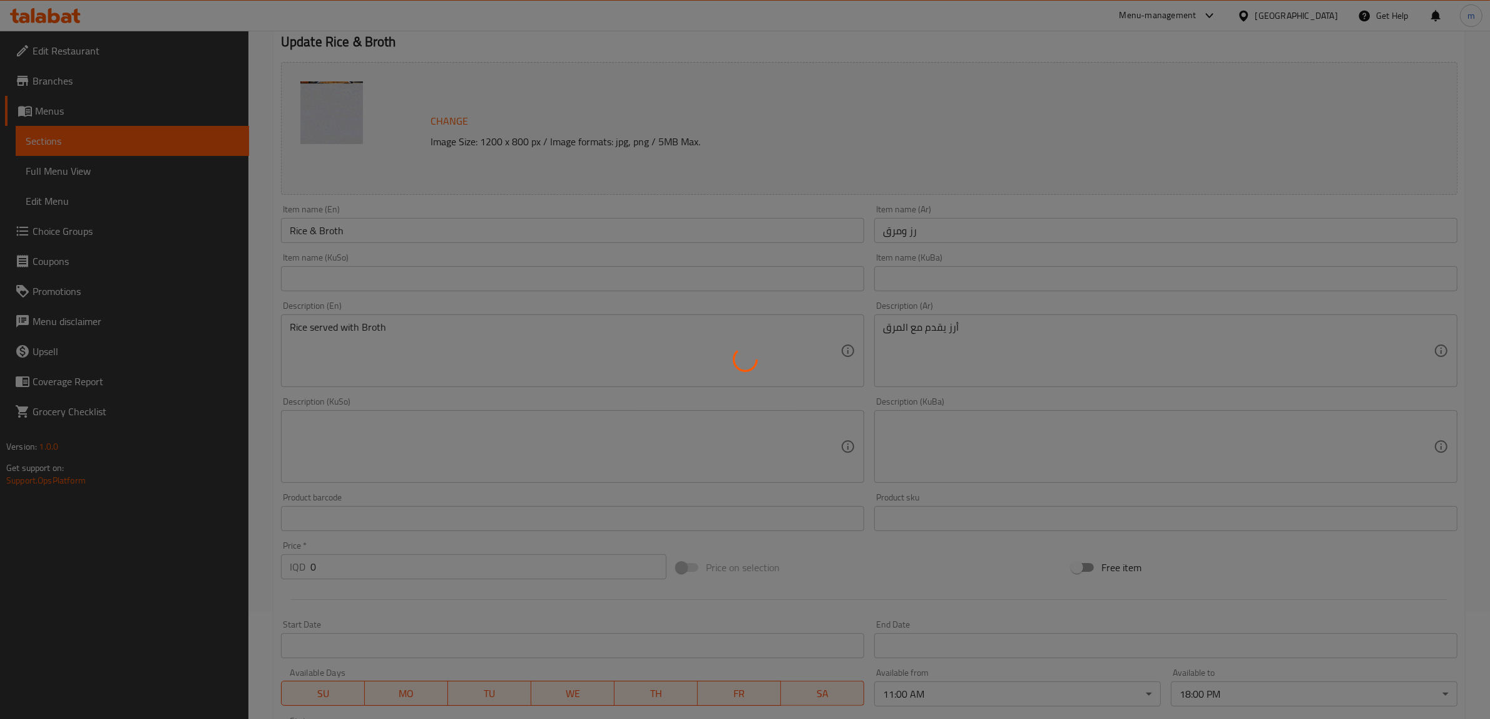
scroll to position [0, 0]
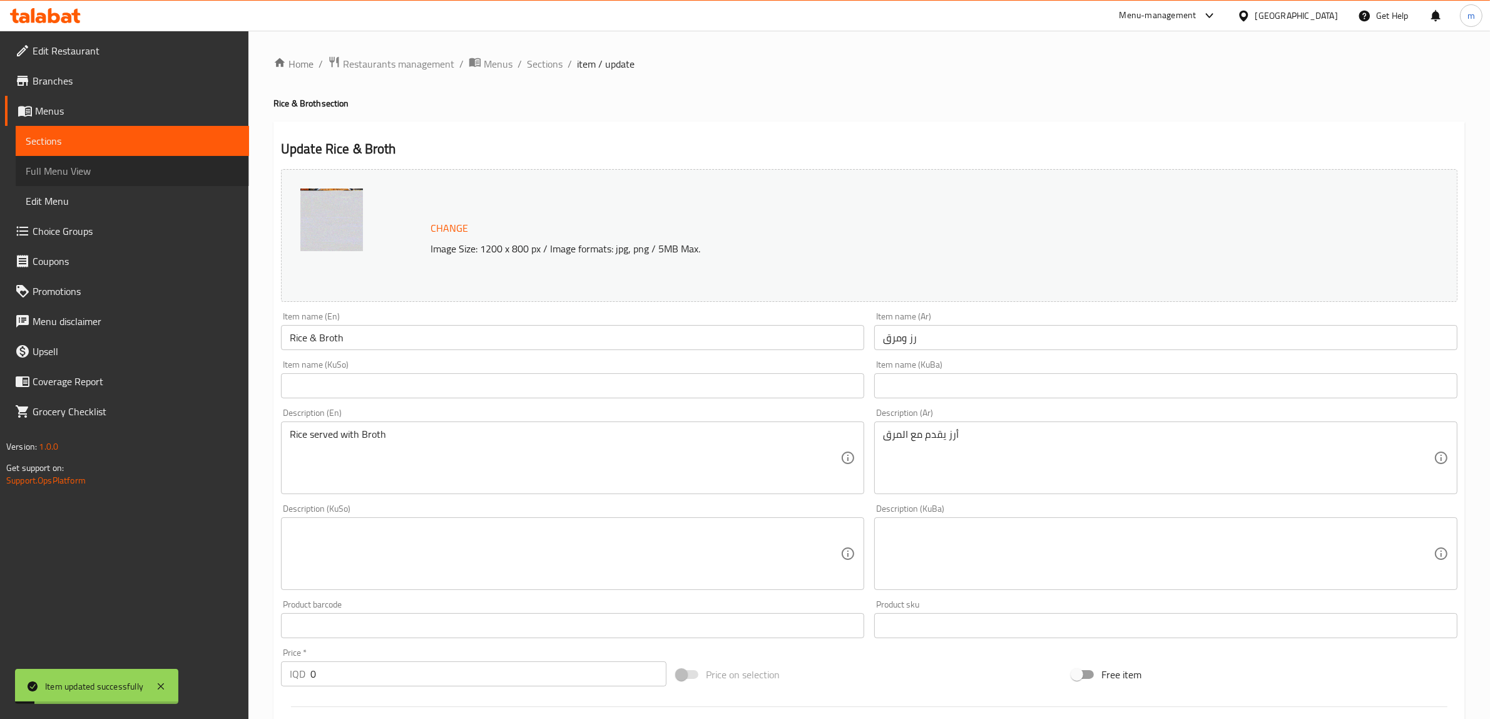
click at [53, 167] on span "Full Menu View" at bounding box center [132, 170] width 213 height 15
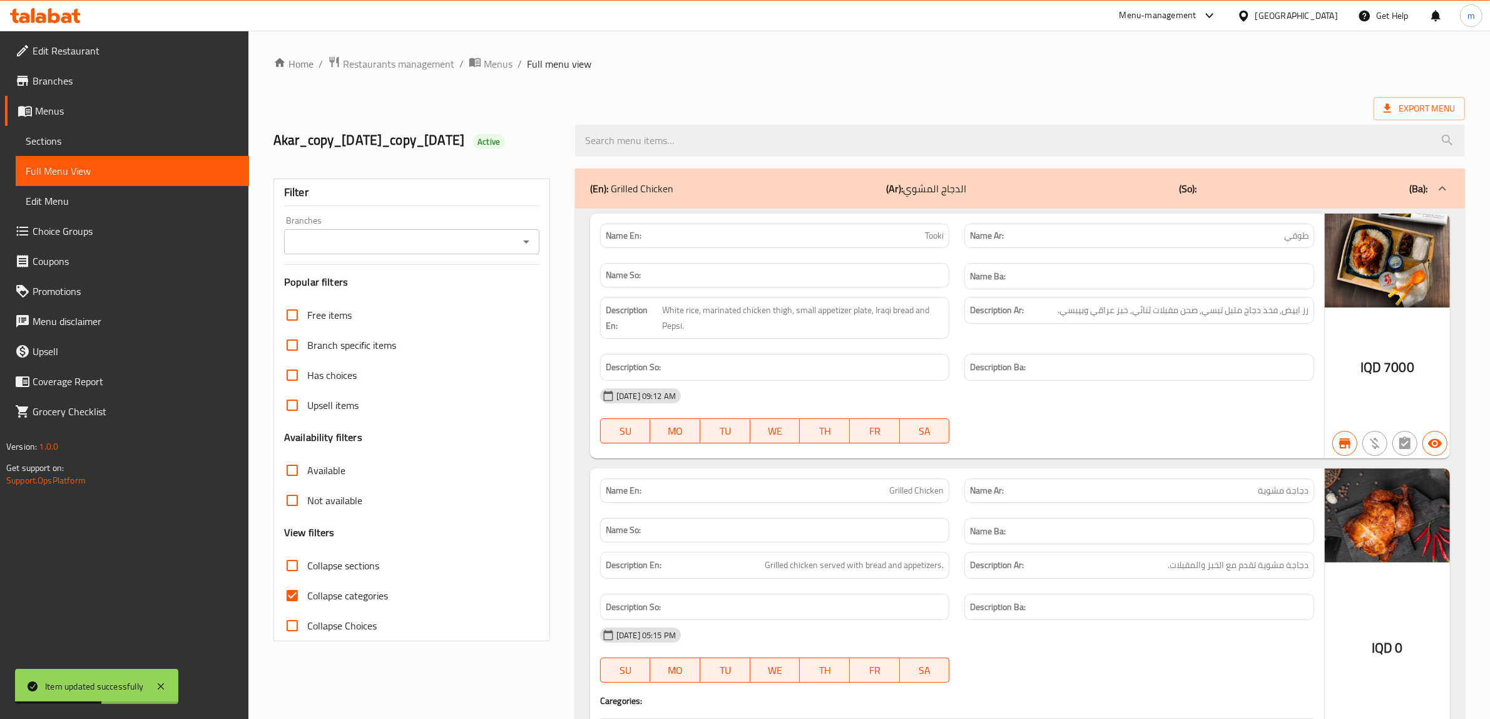
click at [91, 131] on link "Sections" at bounding box center [132, 141] width 233 height 30
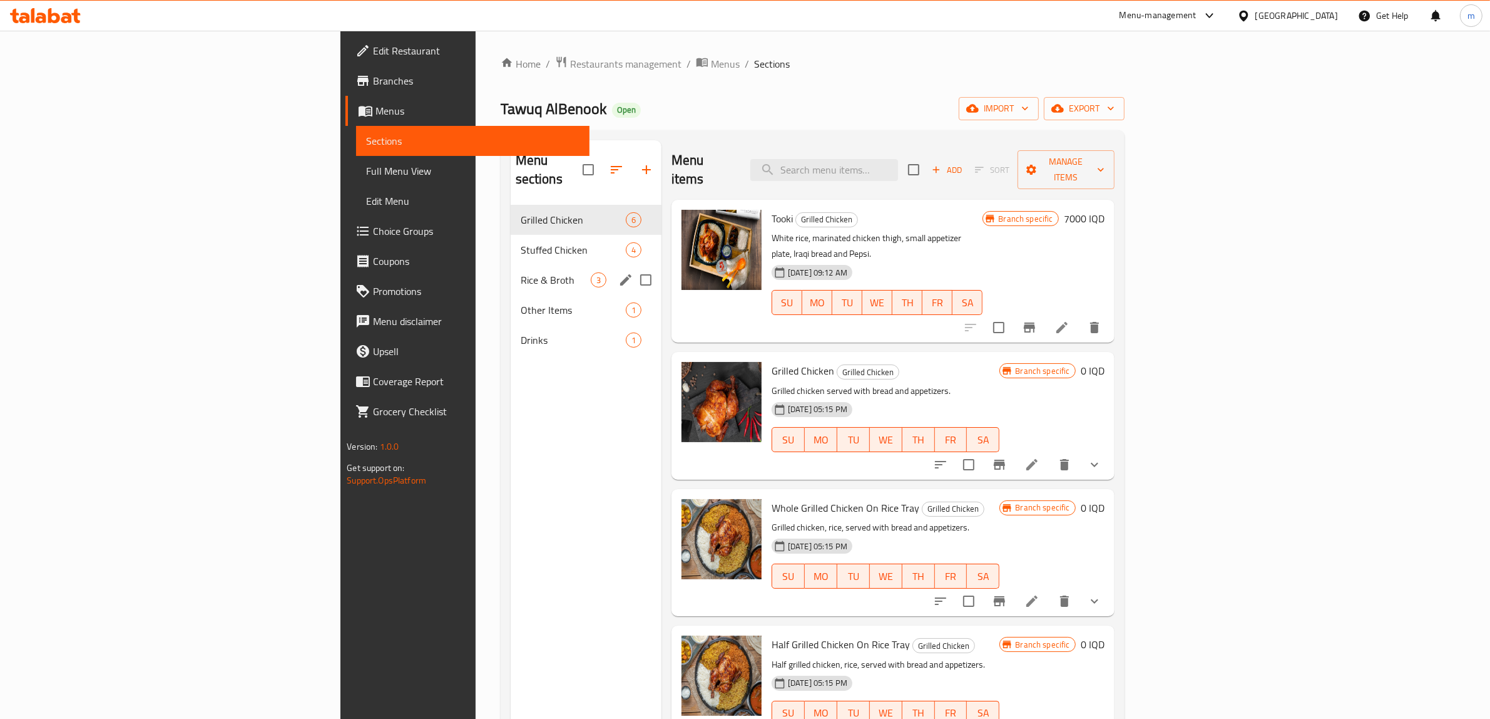
click at [511, 273] on div "Rice & Broth 3" at bounding box center [586, 280] width 151 height 30
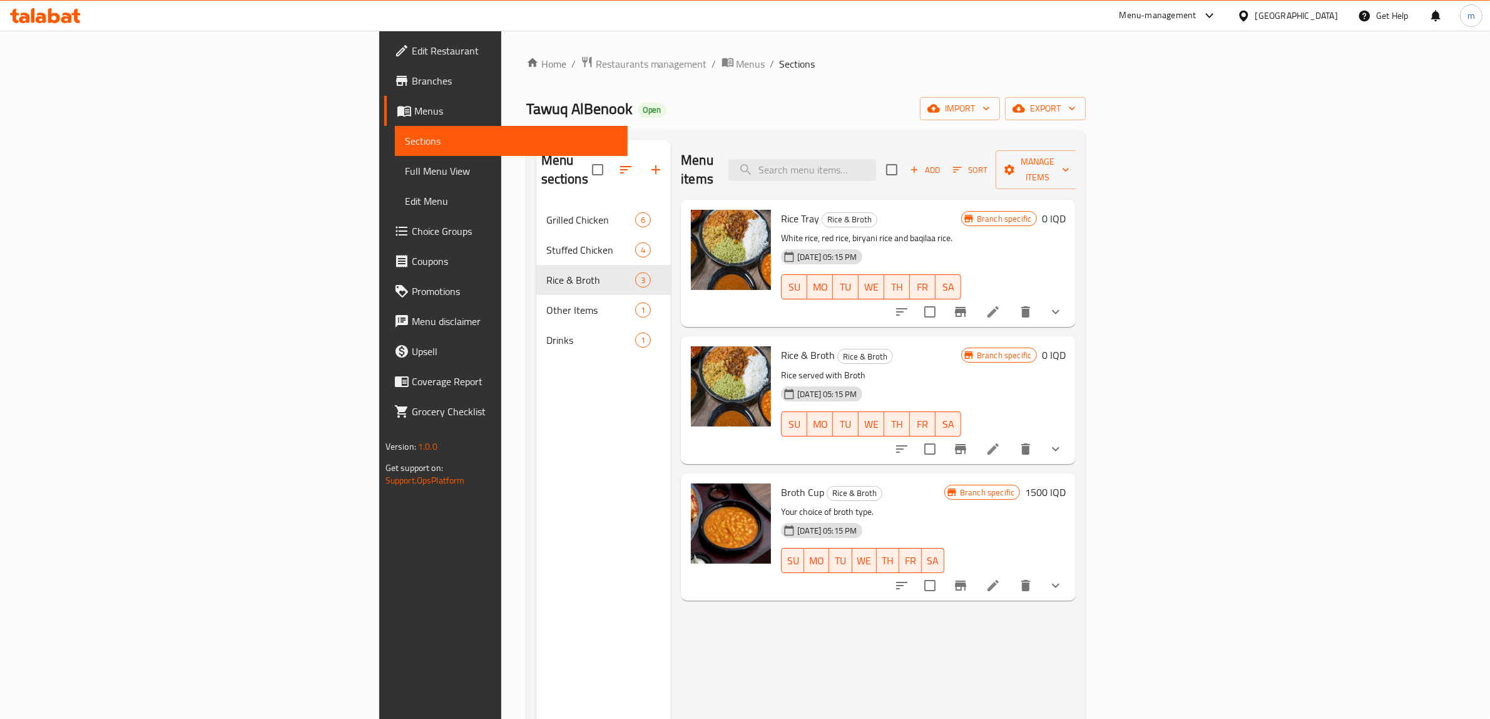
click at [1071, 297] on button "show more" at bounding box center [1056, 312] width 30 height 30
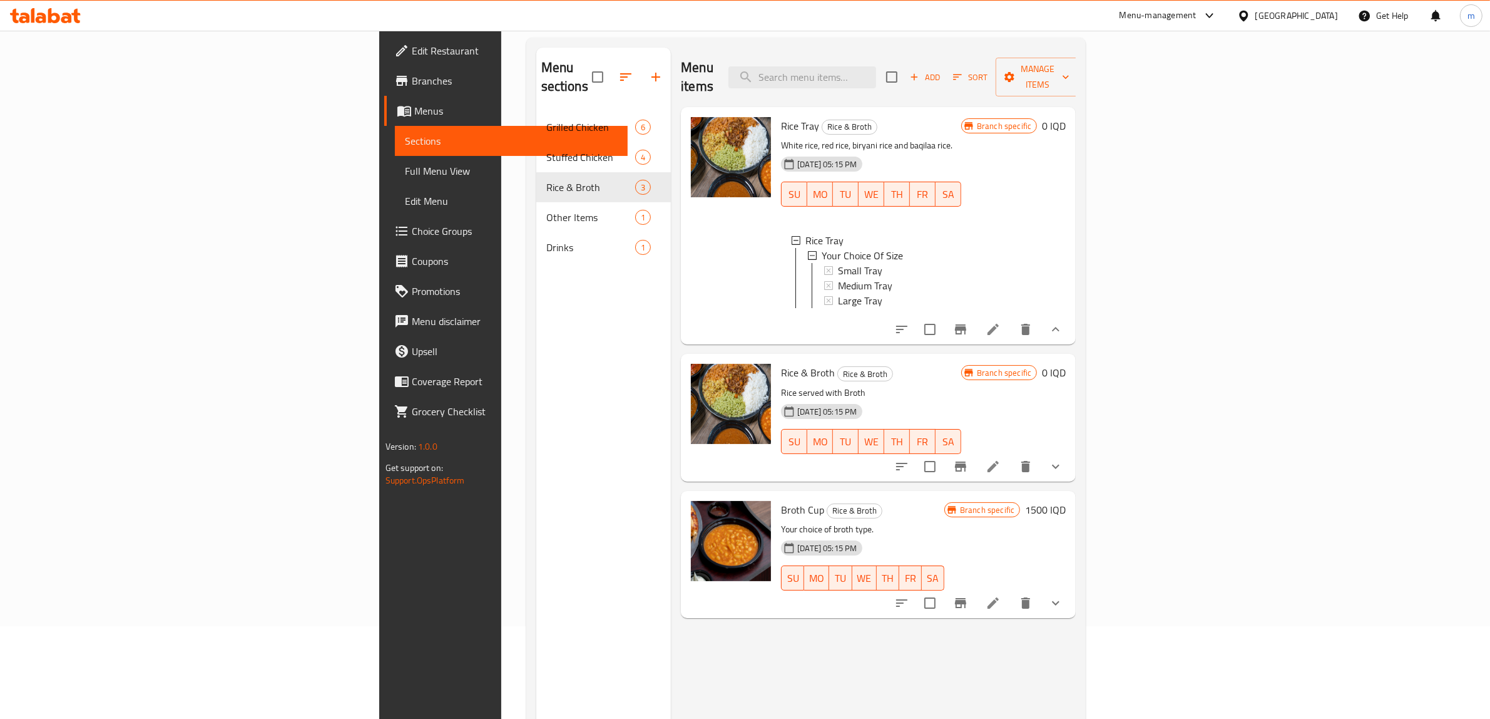
scroll to position [130, 0]
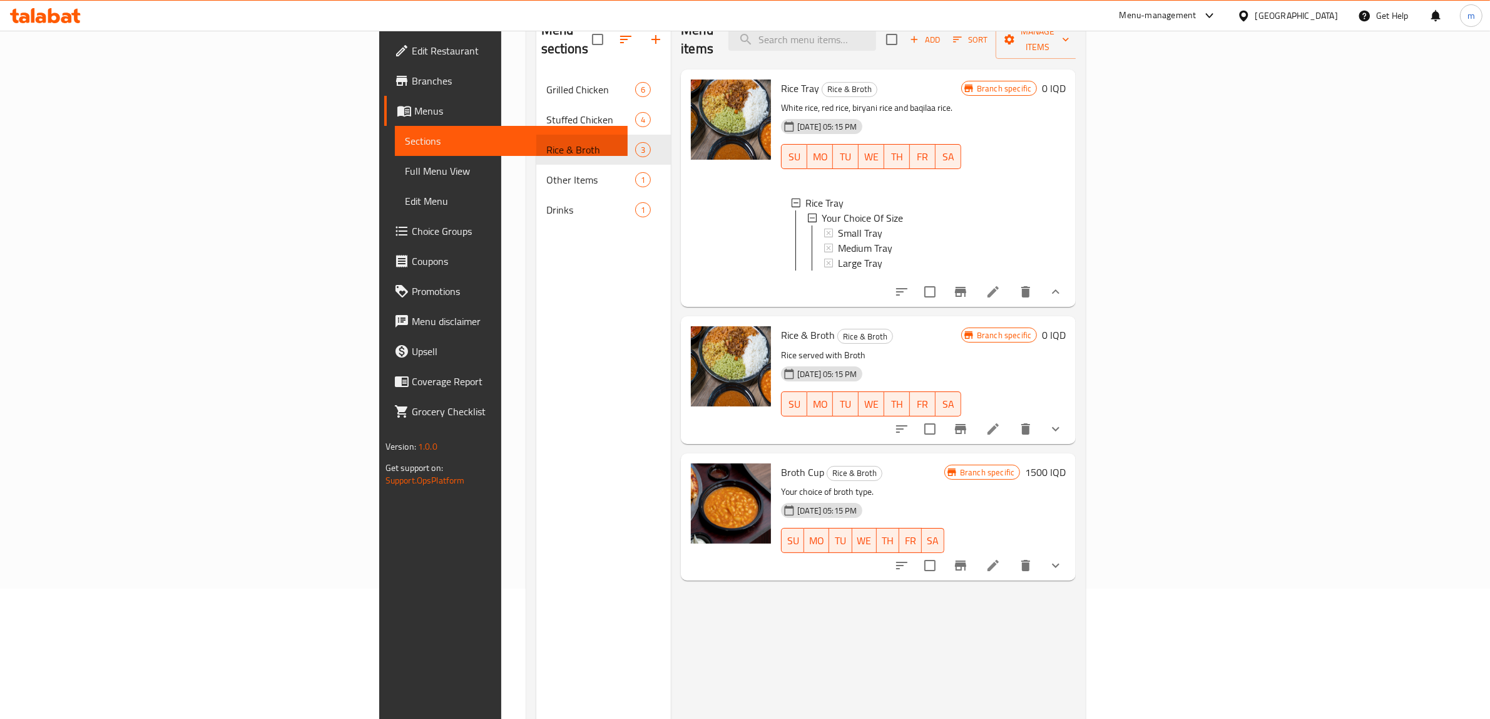
click at [1060, 426] on icon "show more" at bounding box center [1056, 428] width 8 height 4
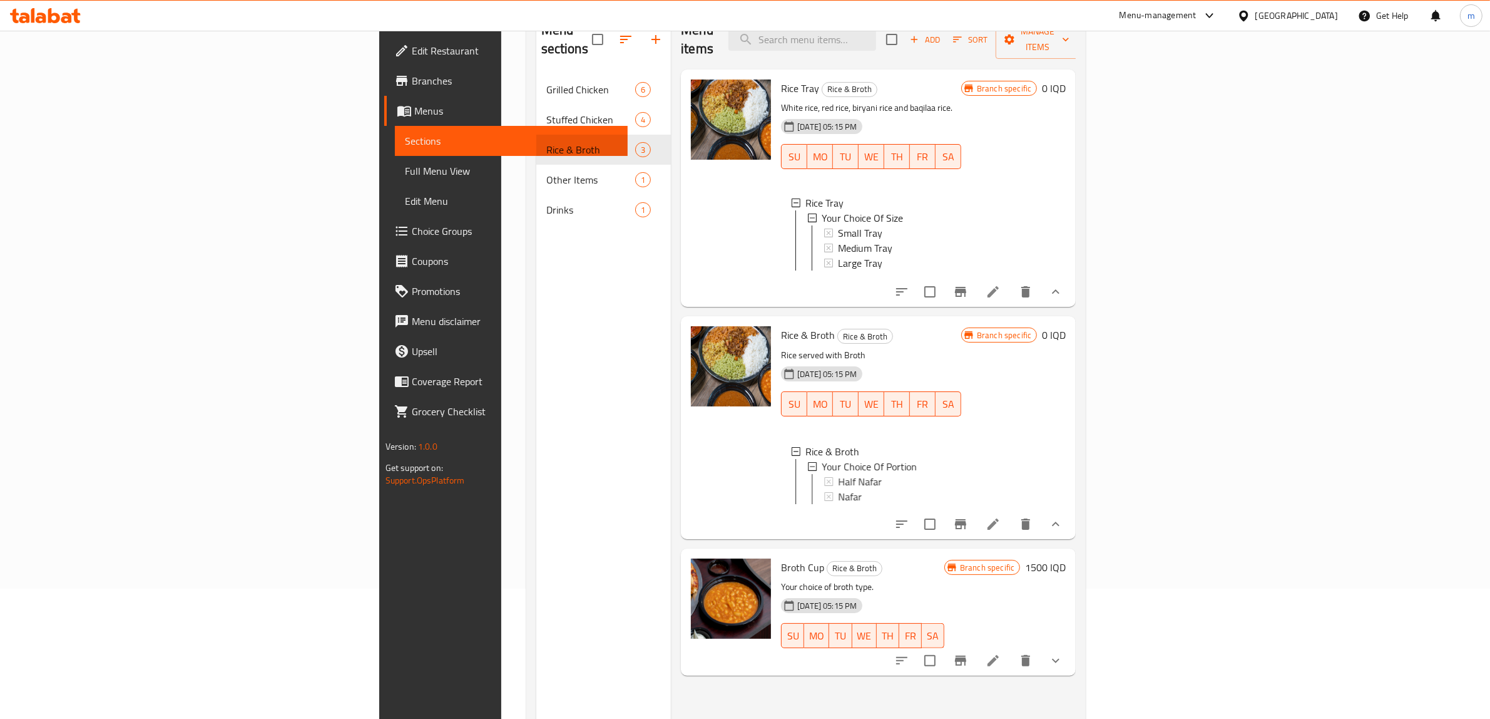
scroll to position [1, 0]
click at [1071, 665] on button "show more" at bounding box center [1056, 660] width 30 height 30
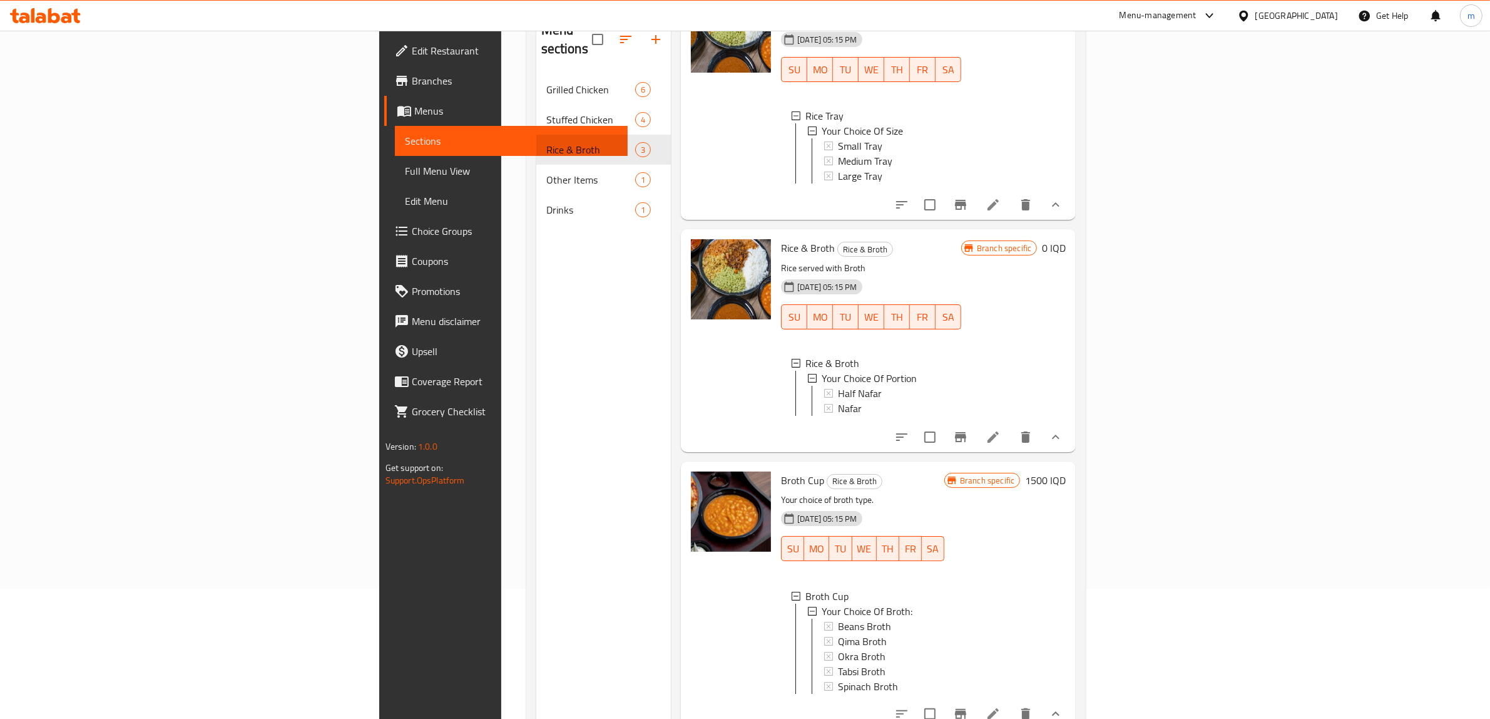
scroll to position [176, 0]
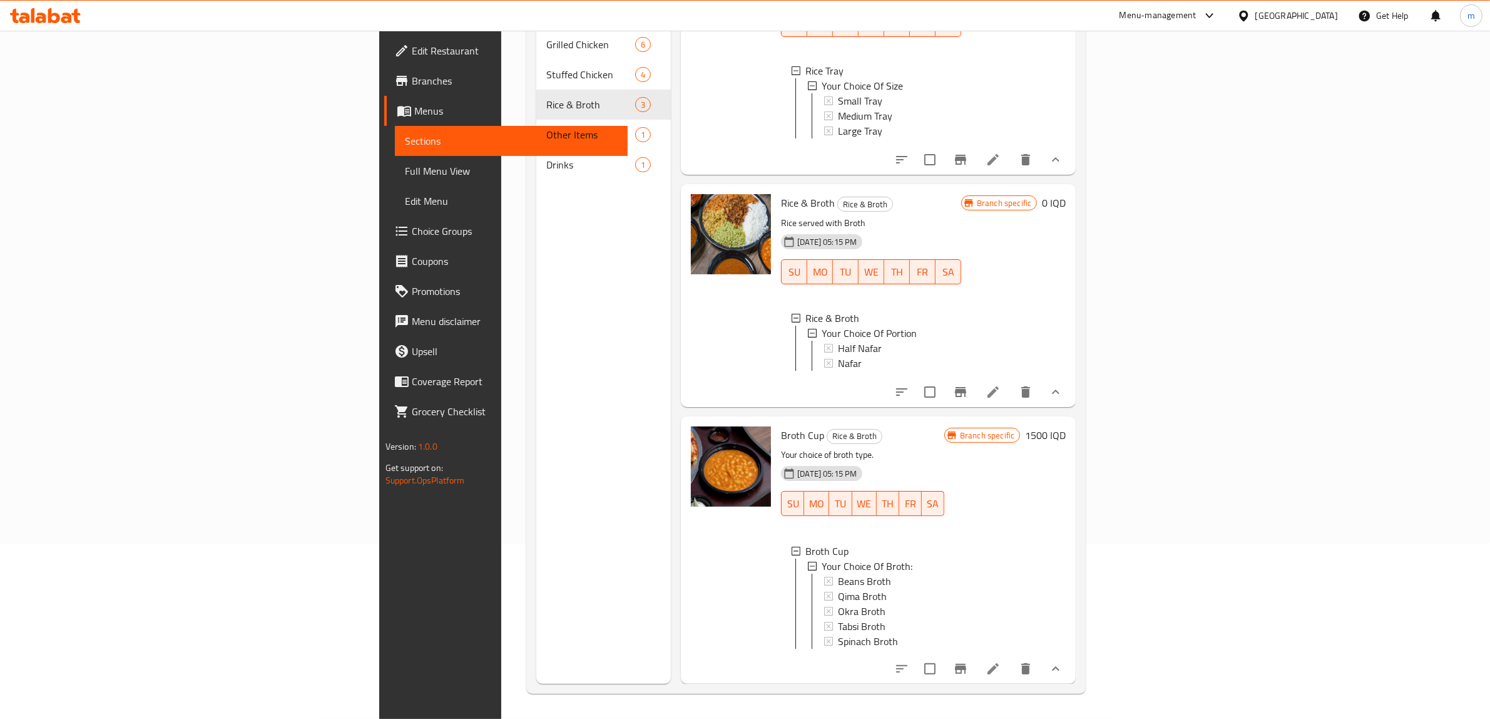
click at [1001, 664] on icon at bounding box center [993, 668] width 15 height 15
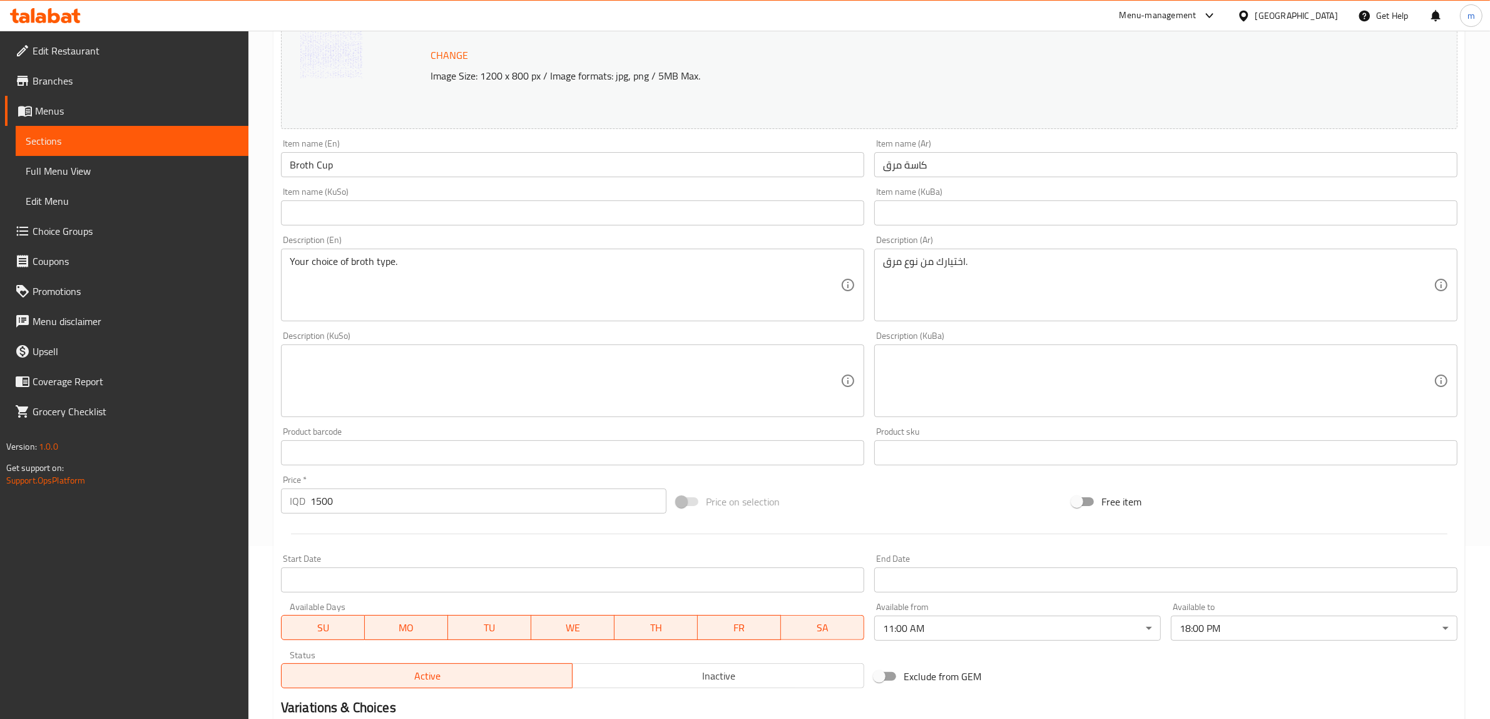
scroll to position [377, 0]
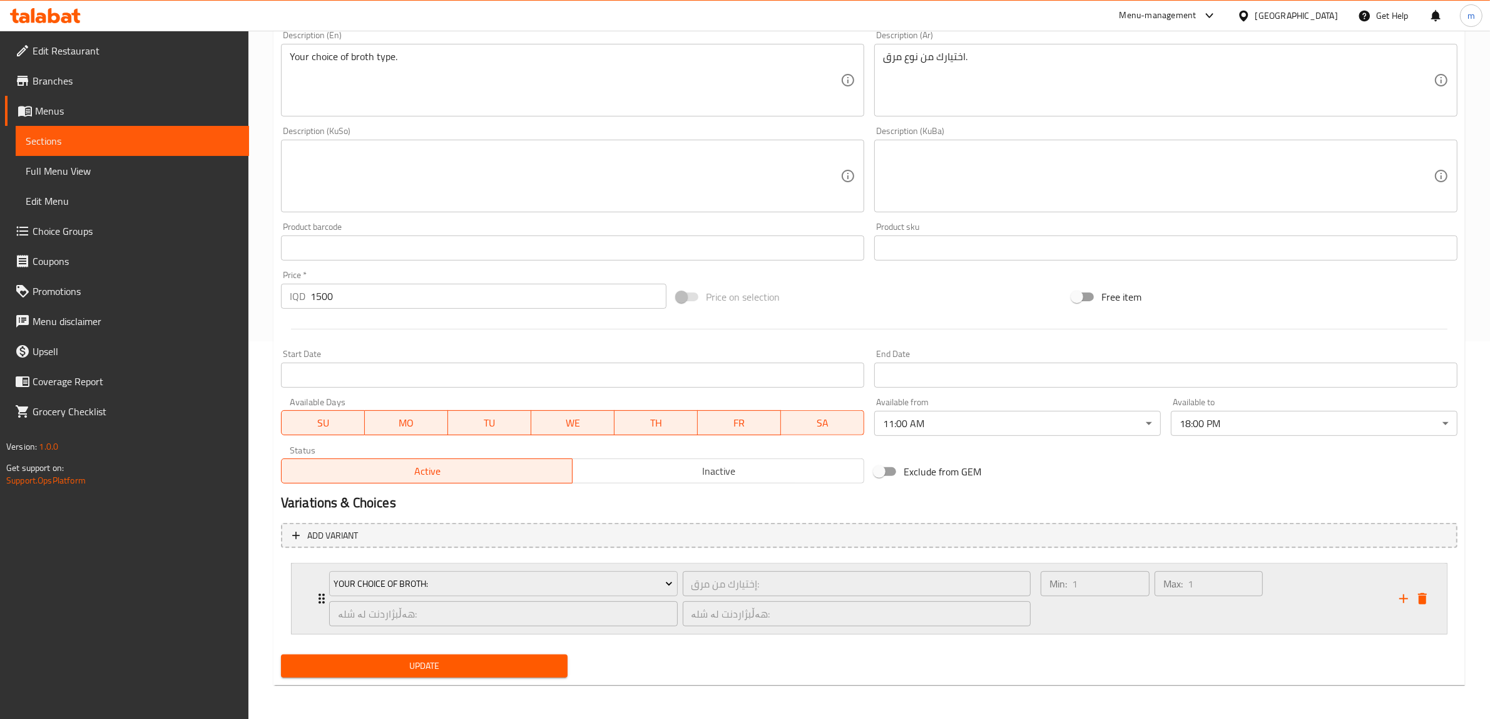
click at [1355, 615] on div "Min: 1 ​ Max: 1 ​" at bounding box center [1213, 598] width 359 height 70
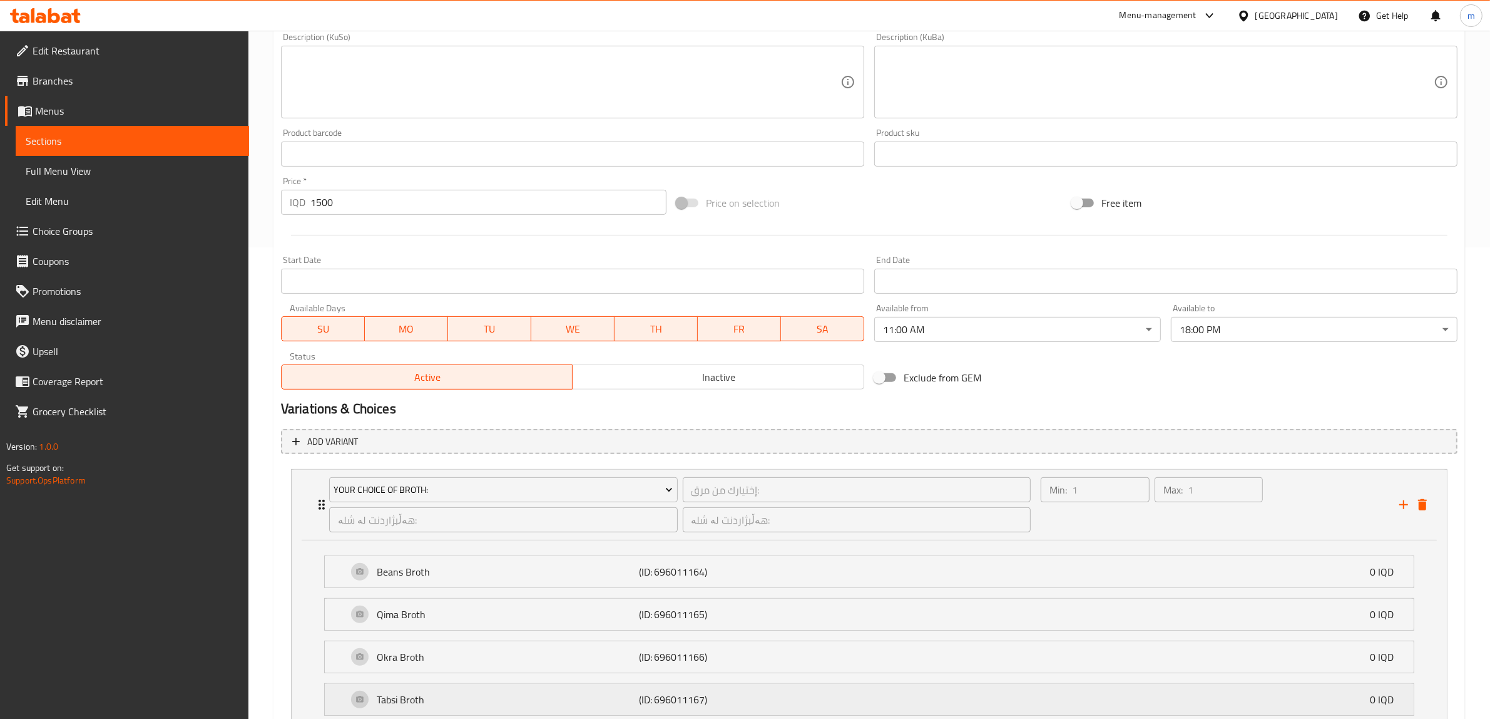
scroll to position [618, 0]
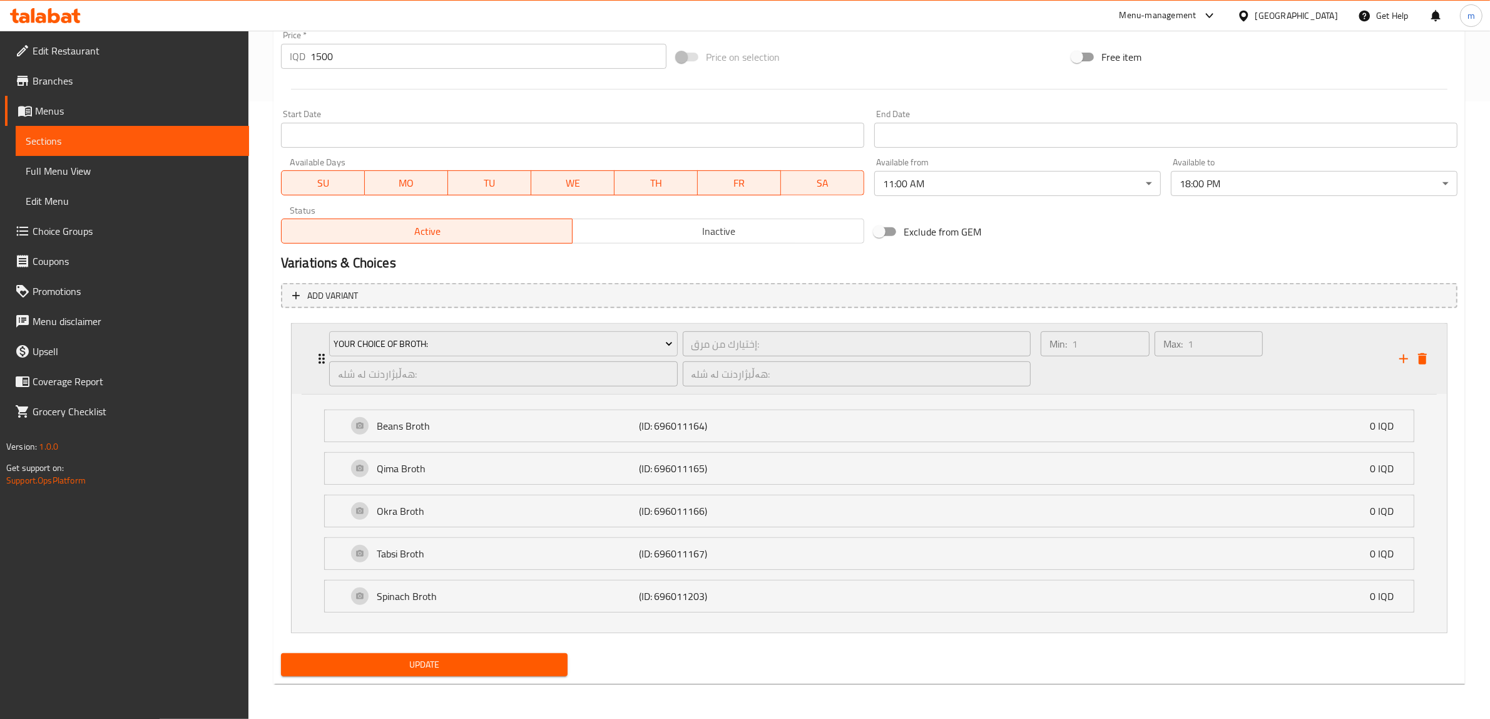
click at [1427, 357] on icon "delete" at bounding box center [1422, 358] width 15 height 15
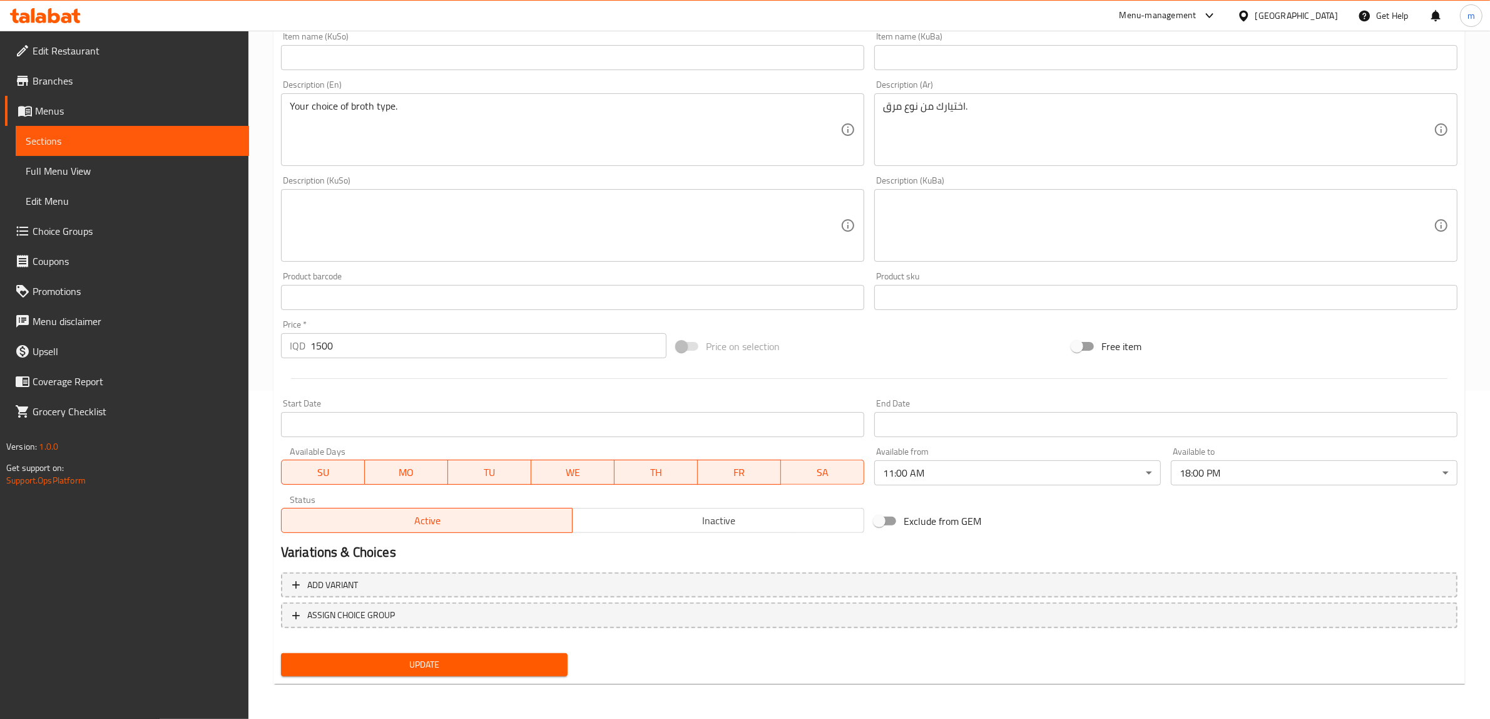
scroll to position [326, 0]
click at [483, 670] on span "Update" at bounding box center [424, 667] width 267 height 16
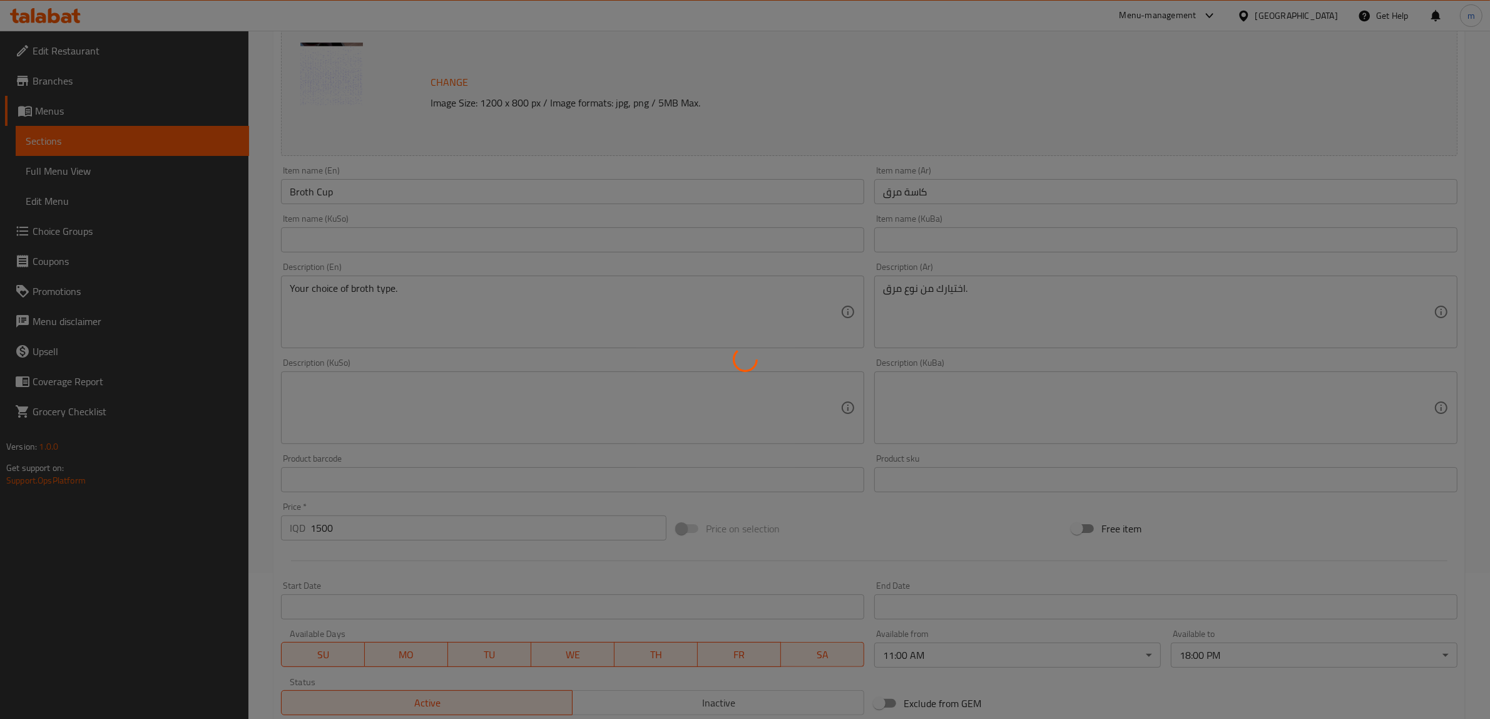
scroll to position [0, 0]
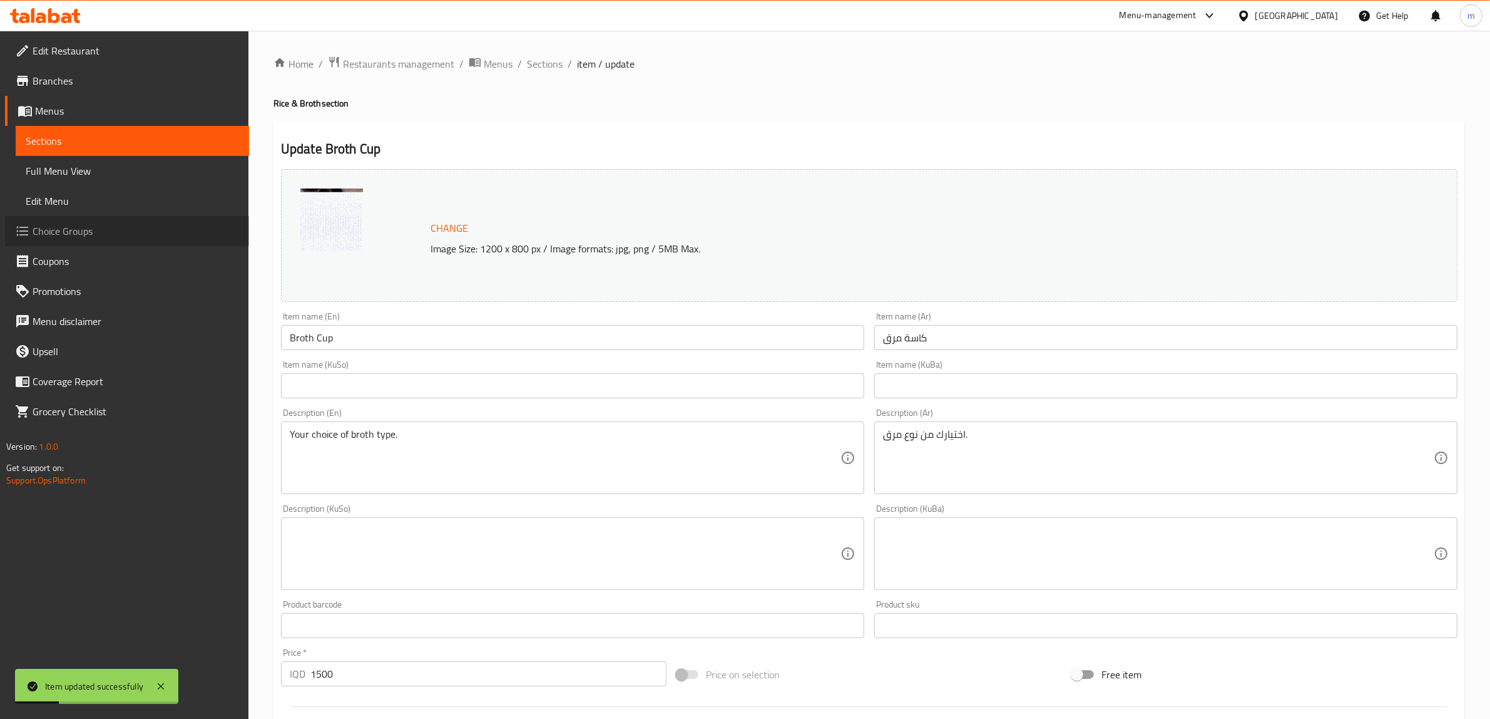
click at [64, 228] on span "Choice Groups" at bounding box center [136, 230] width 207 height 15
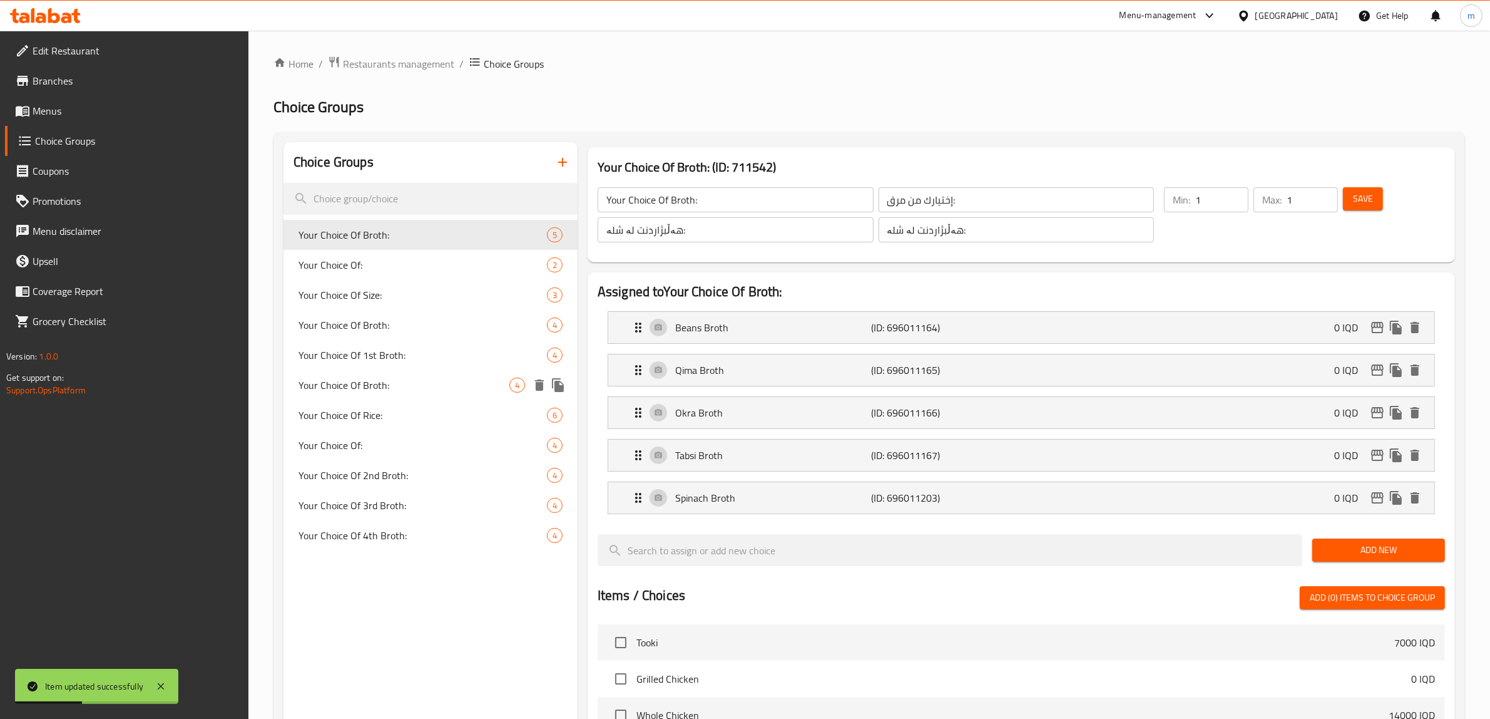
click at [396, 382] on span "Your Choice Of Broth:" at bounding box center [404, 384] width 211 height 15
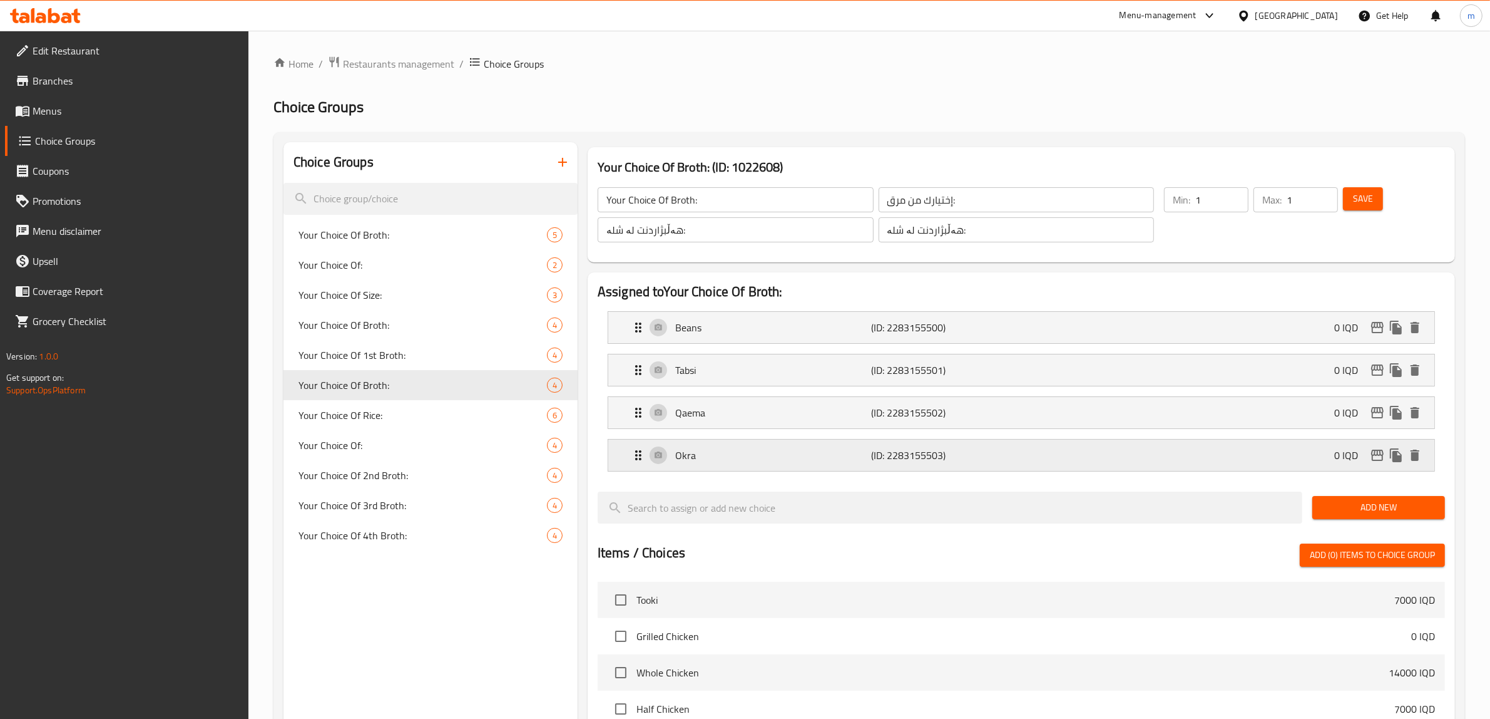
click at [749, 452] on p "Okra" at bounding box center [773, 455] width 197 height 15
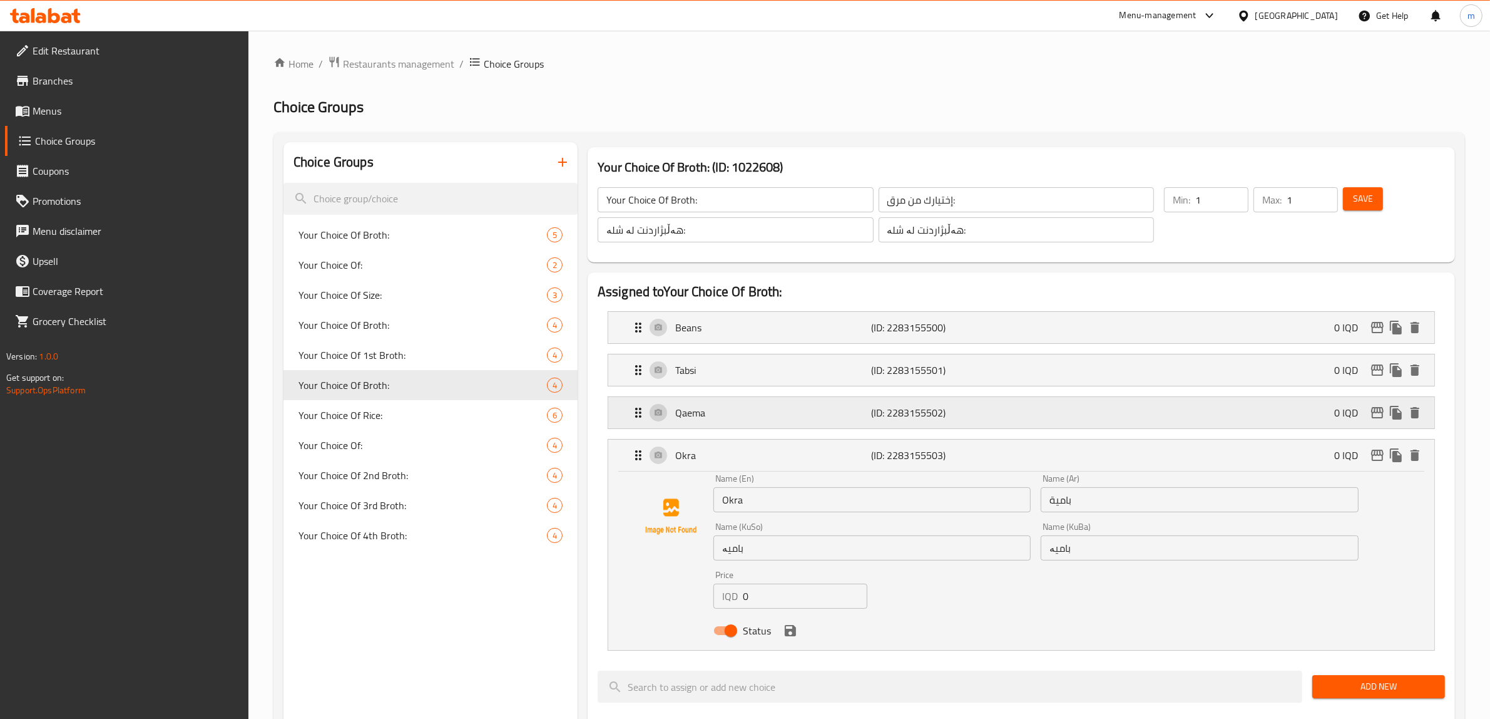
click at [742, 404] on div "Qaema (ID: 2283155502) 0 IQD" at bounding box center [1025, 412] width 789 height 31
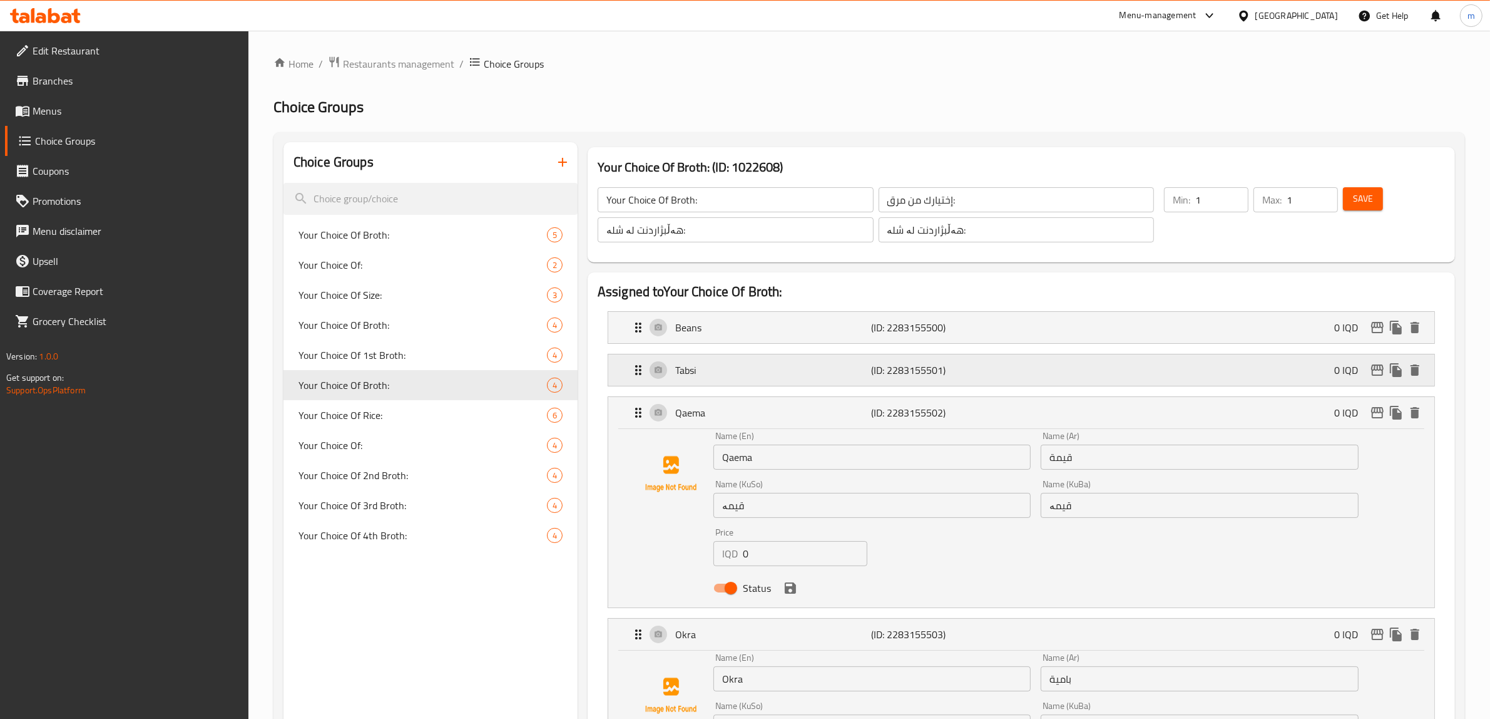
click at [737, 384] on div "Tabsi (ID: 2283155501) 0 IQD" at bounding box center [1025, 369] width 789 height 31
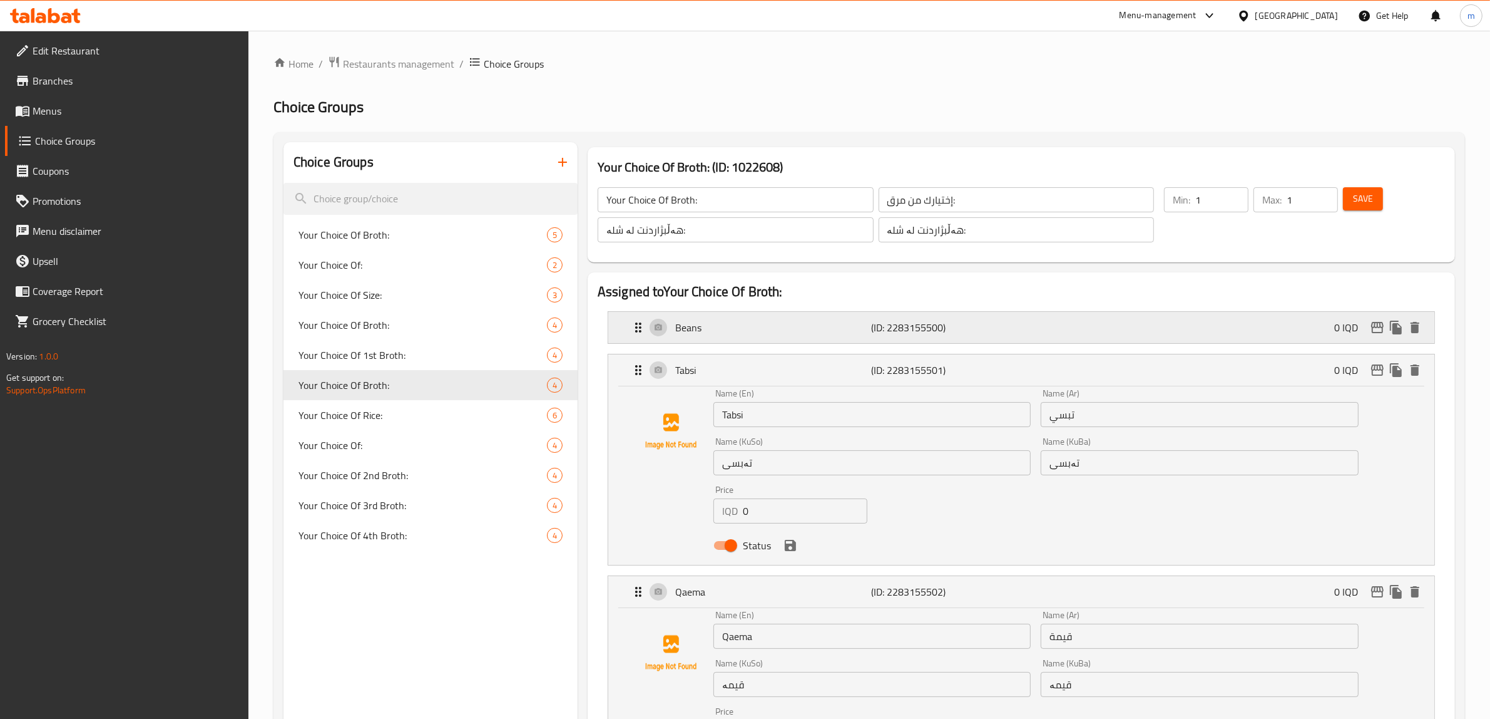
click at [728, 335] on p "Beans" at bounding box center [773, 327] width 197 height 15
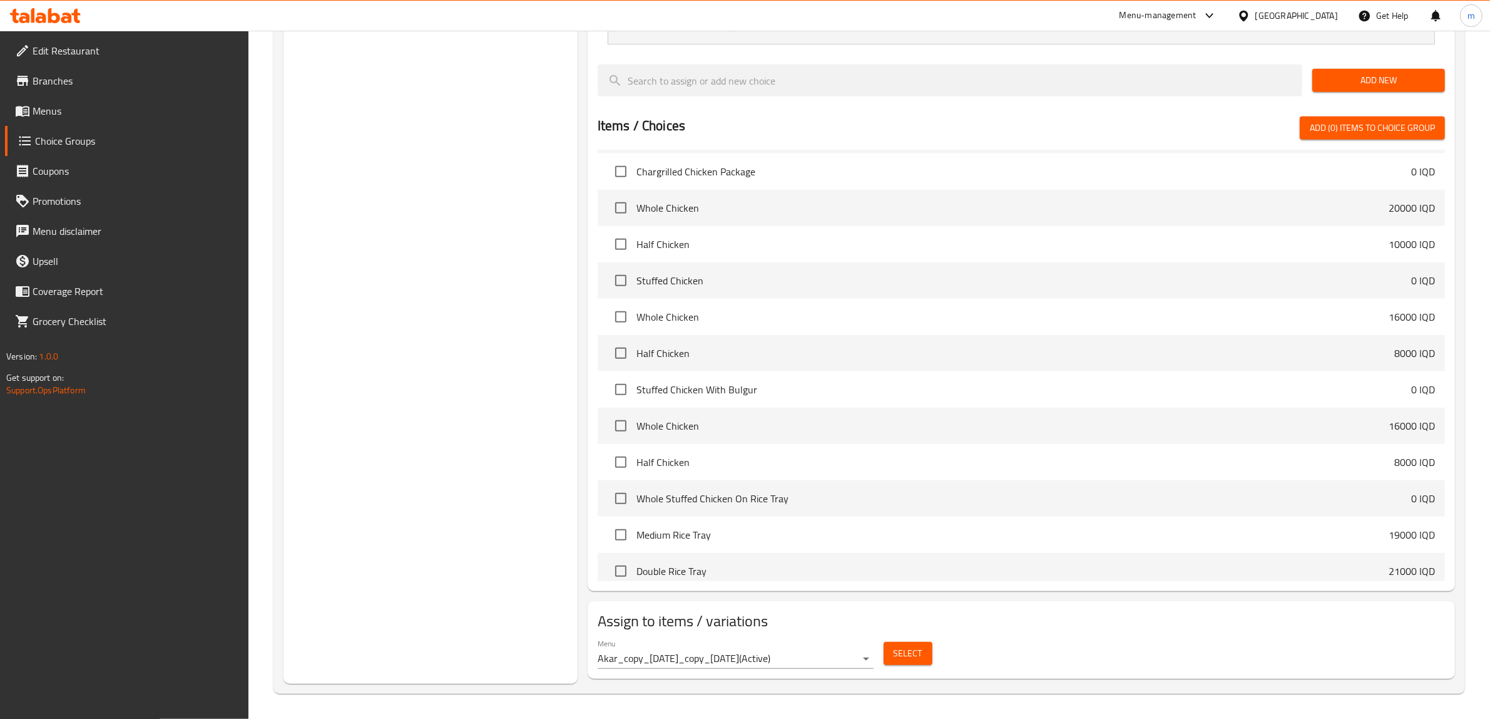
scroll to position [521, 0]
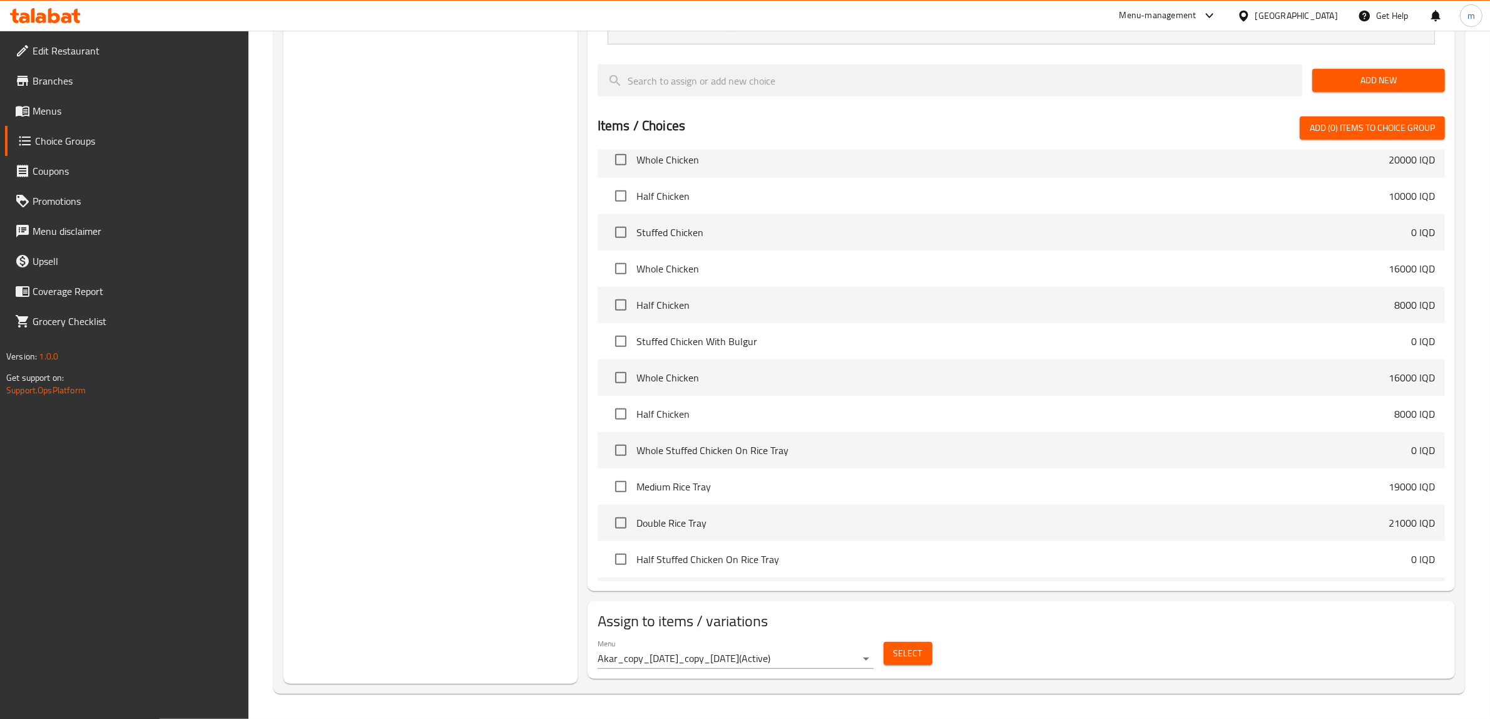
click at [909, 652] on span "Select" at bounding box center [908, 653] width 29 height 16
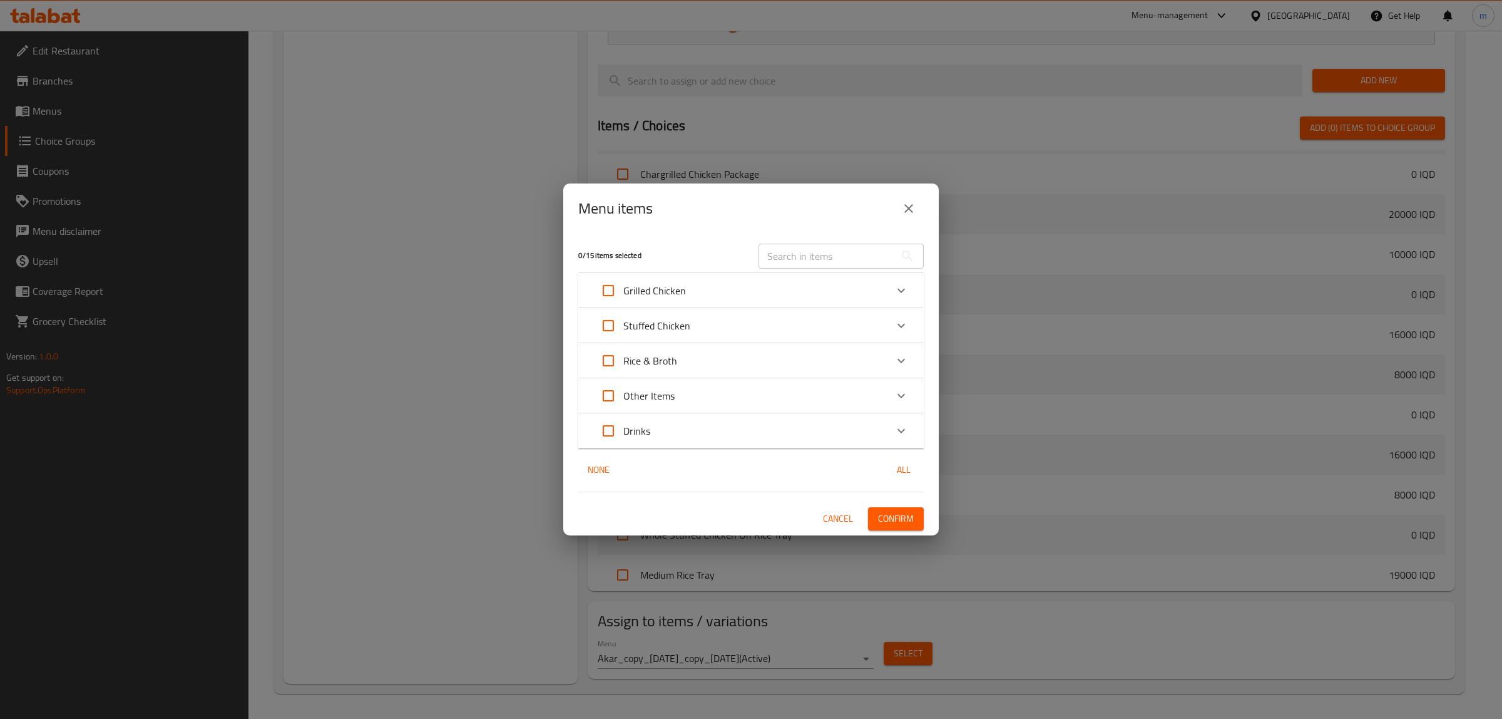
click at [606, 358] on input "Expand" at bounding box center [608, 361] width 30 height 30
checkbox input "true"
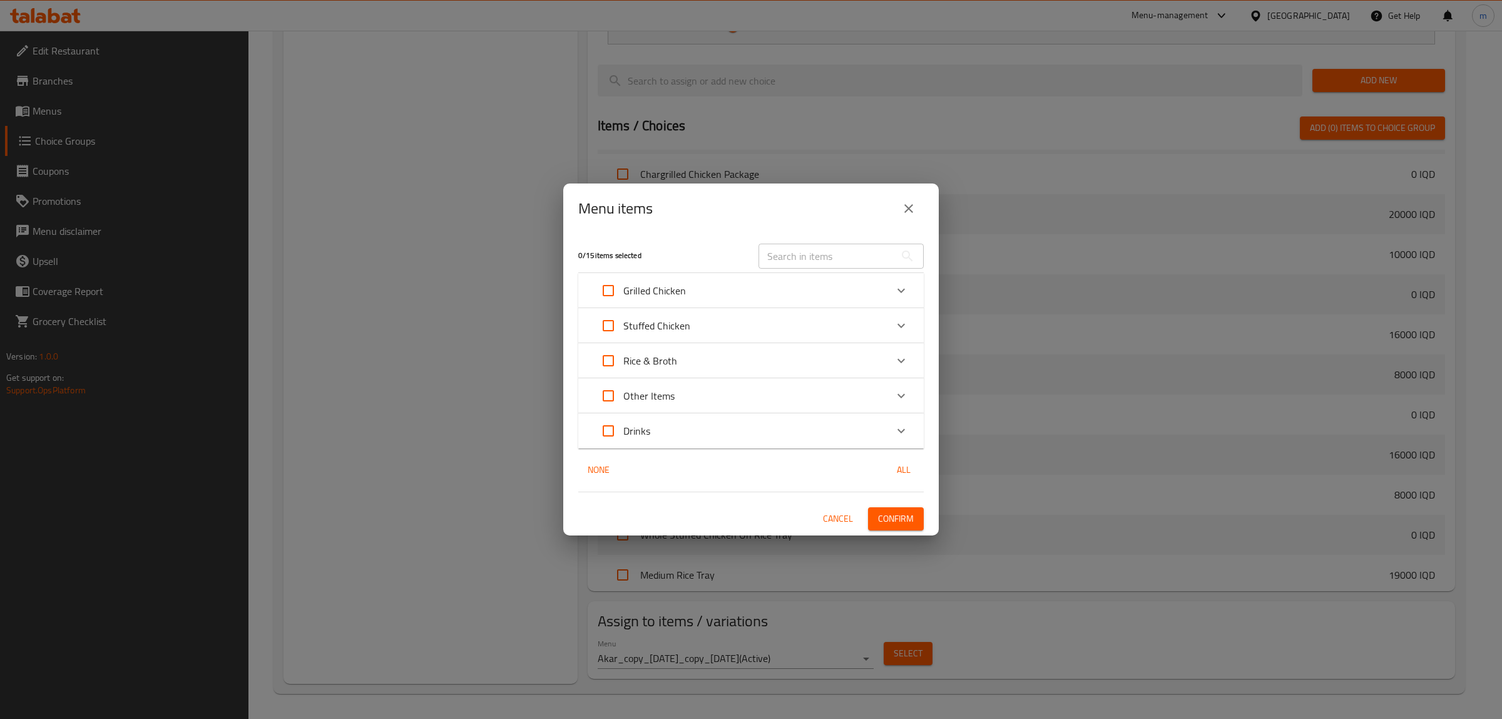
checkbox input "true"
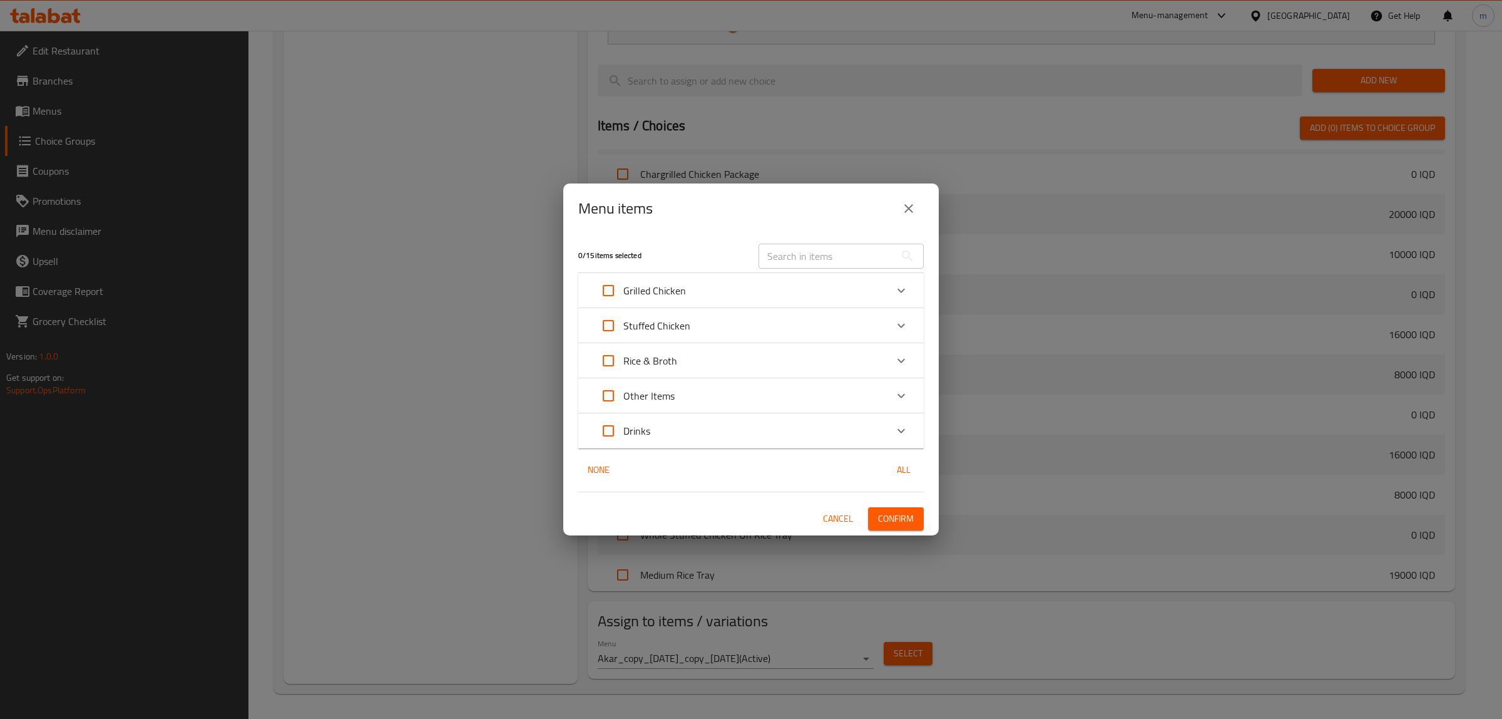
checkbox input "true"
click at [905, 521] on span "Confirm" at bounding box center [896, 519] width 36 height 16
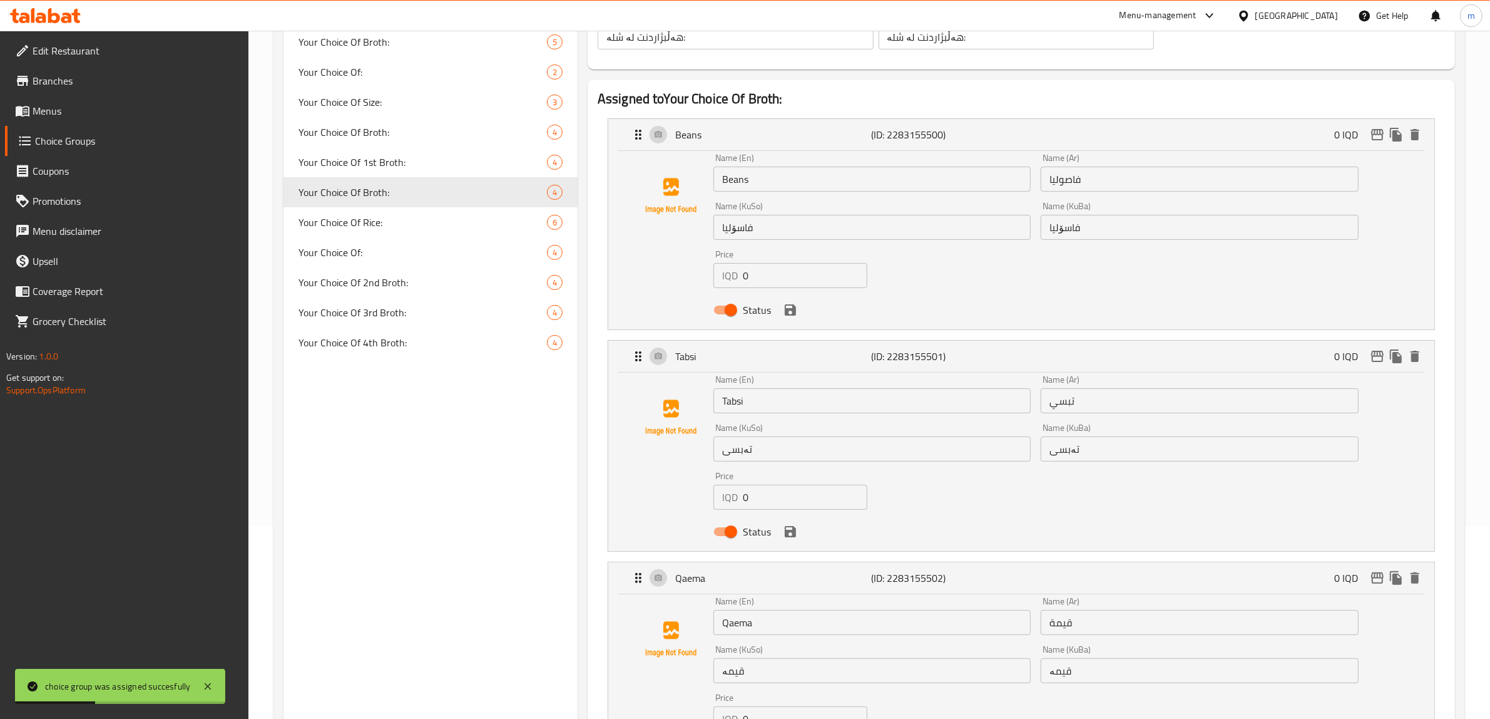
scroll to position [230, 0]
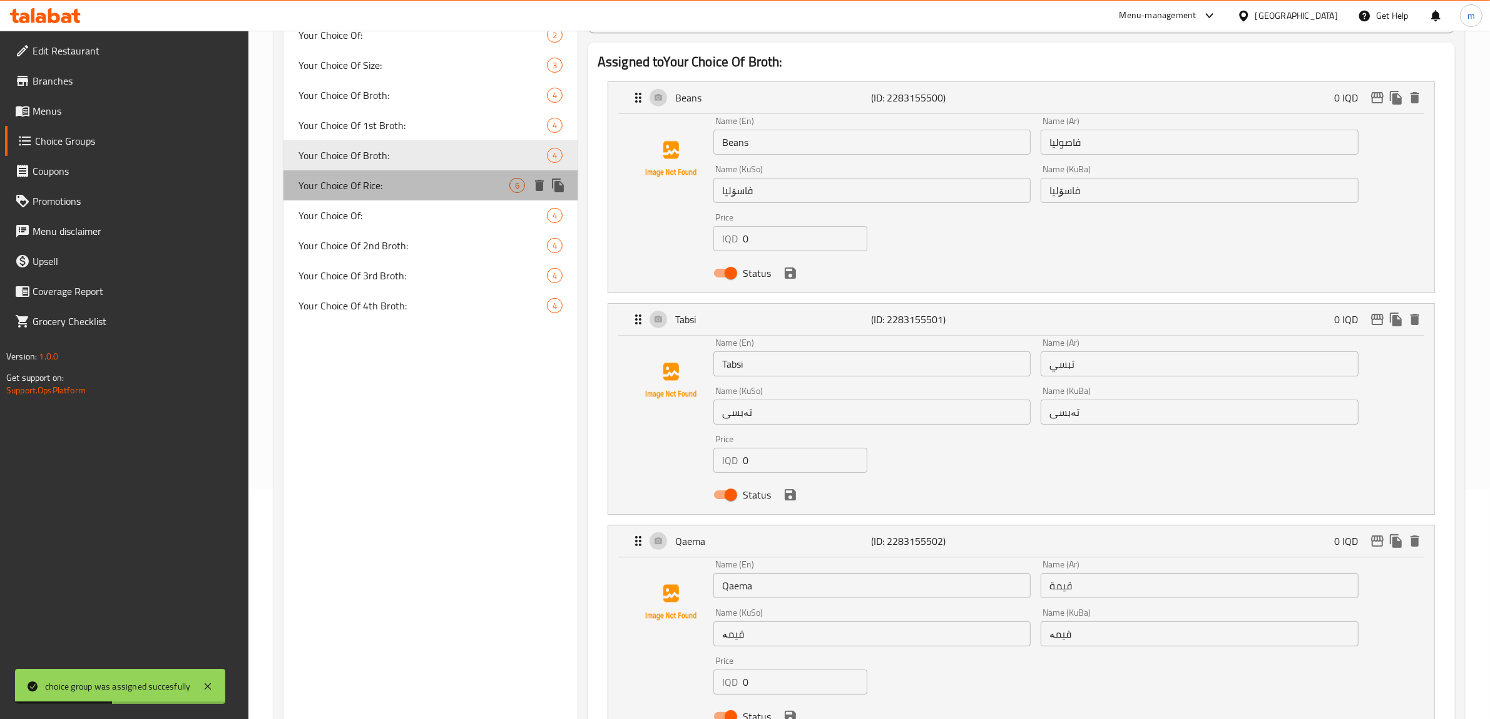
click at [454, 180] on span "Your Choice Of Rice:" at bounding box center [404, 185] width 211 height 15
type input "Your Choice Of Rice:"
type input "إختيارك من أرز:"
type input "هەڵبژاردنت لە برنج:"
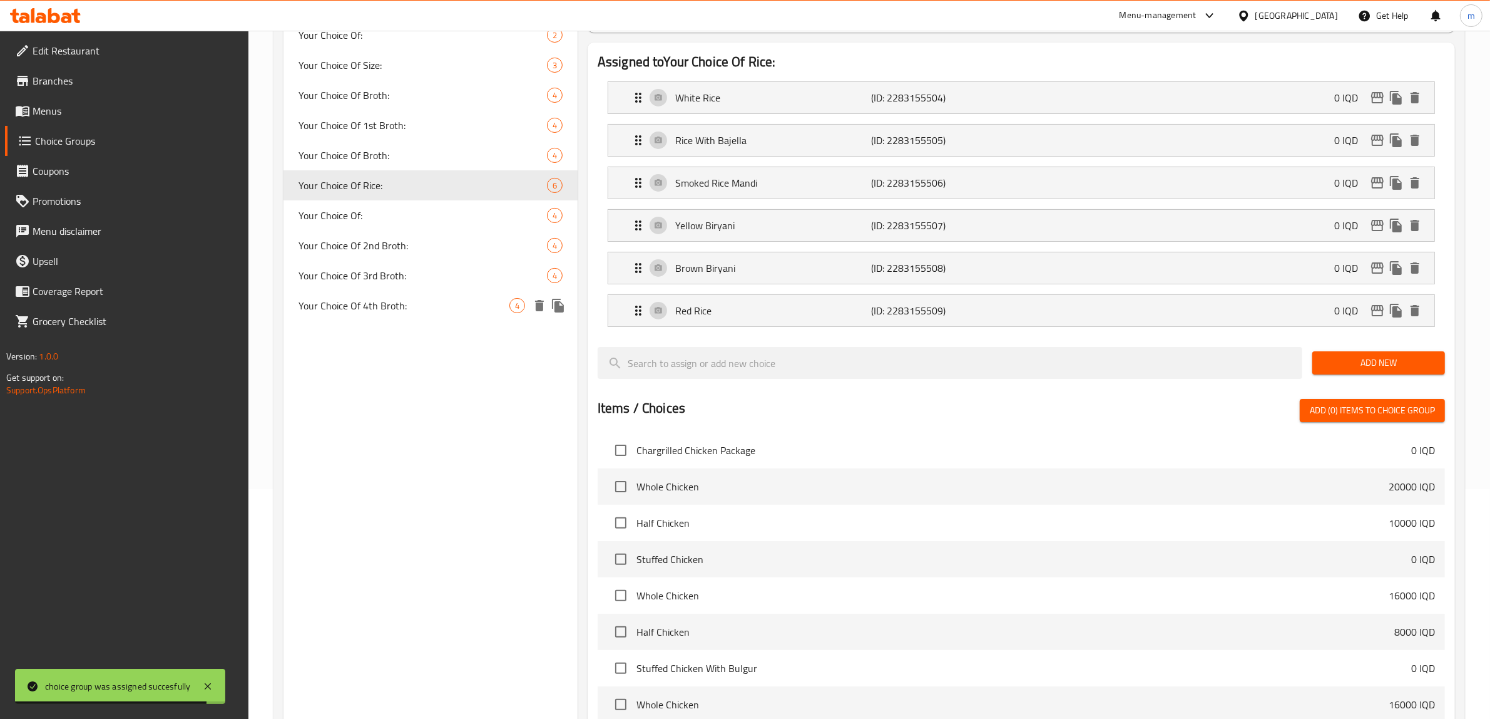
scroll to position [100, 0]
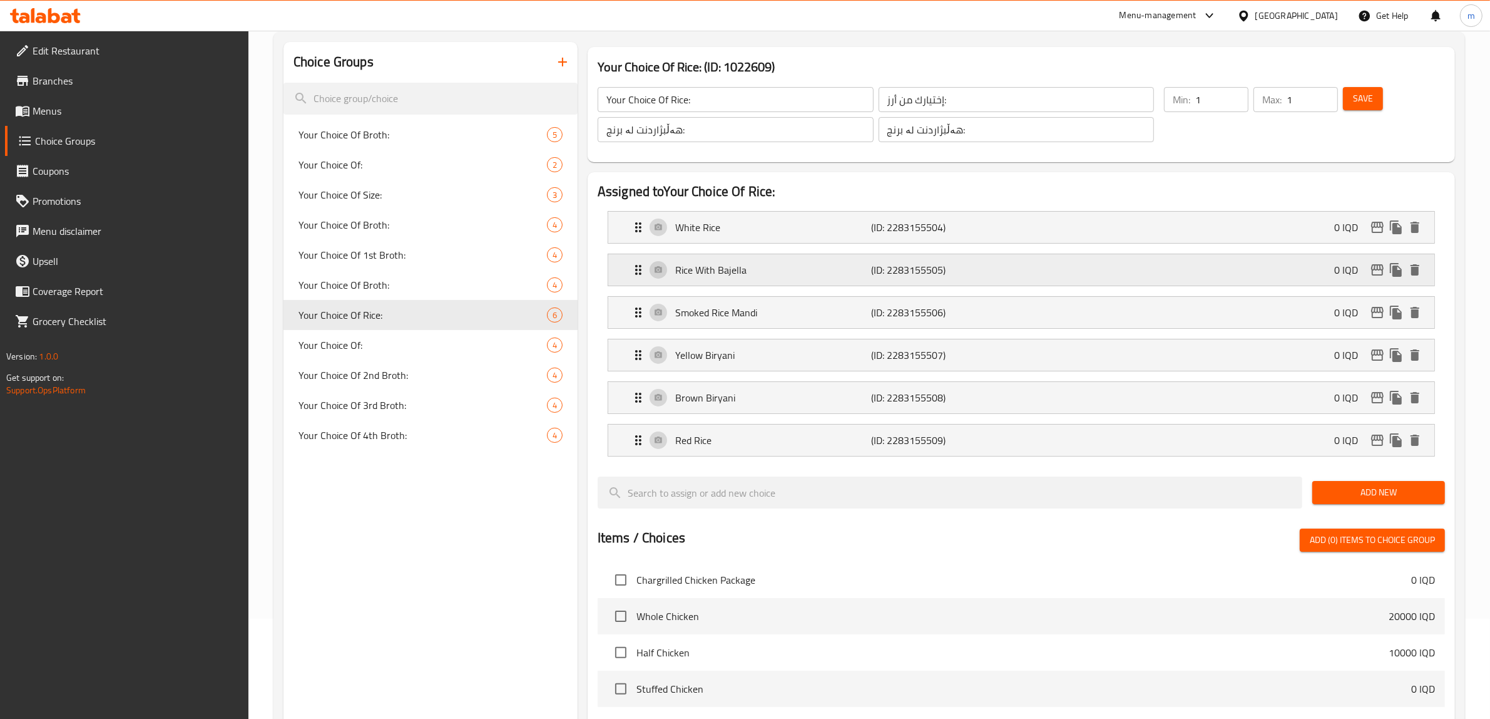
click at [740, 274] on p "Rice With Bajella" at bounding box center [773, 269] width 197 height 15
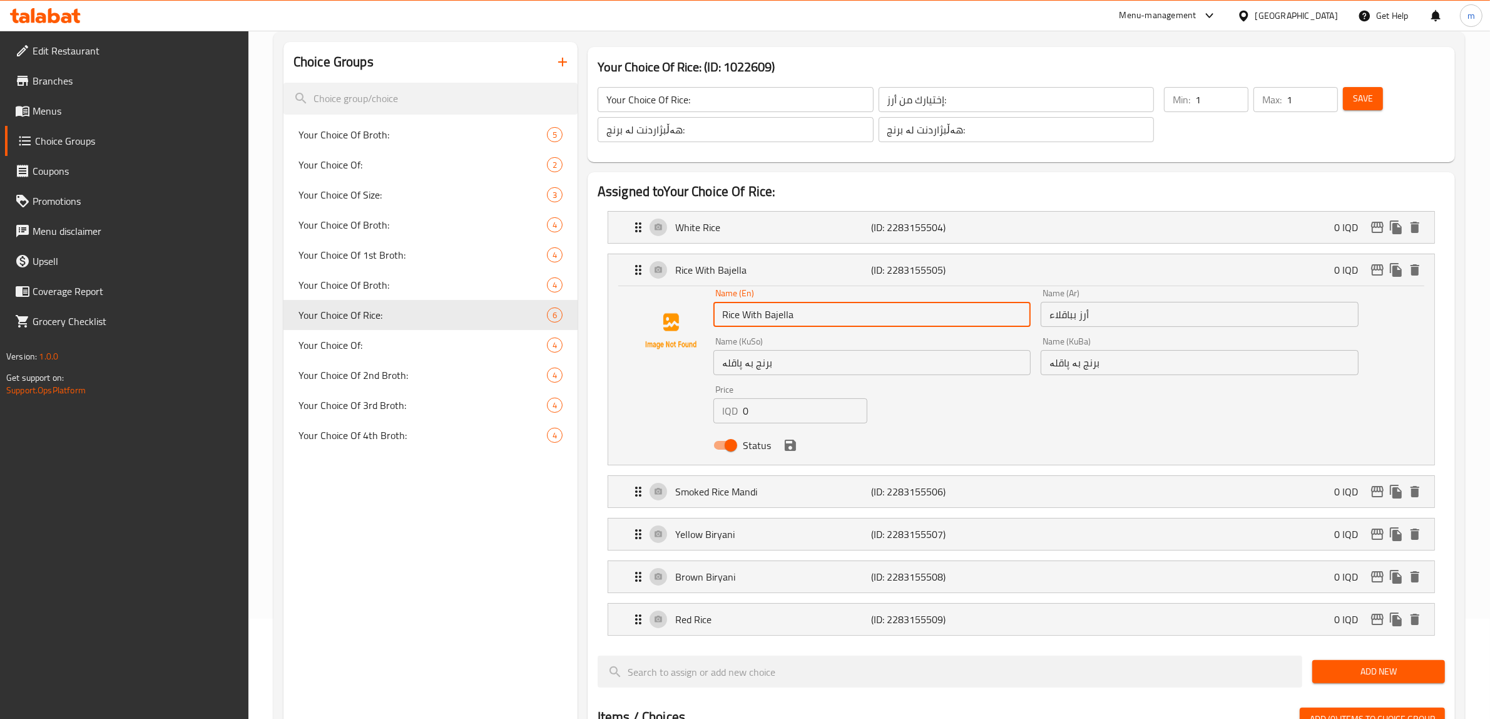
click at [767, 318] on input "Rice With Bajella" at bounding box center [872, 314] width 317 height 25
type input "Bajella Rice"
click at [1072, 314] on input "أرز بباقلاء" at bounding box center [1199, 314] width 317 height 25
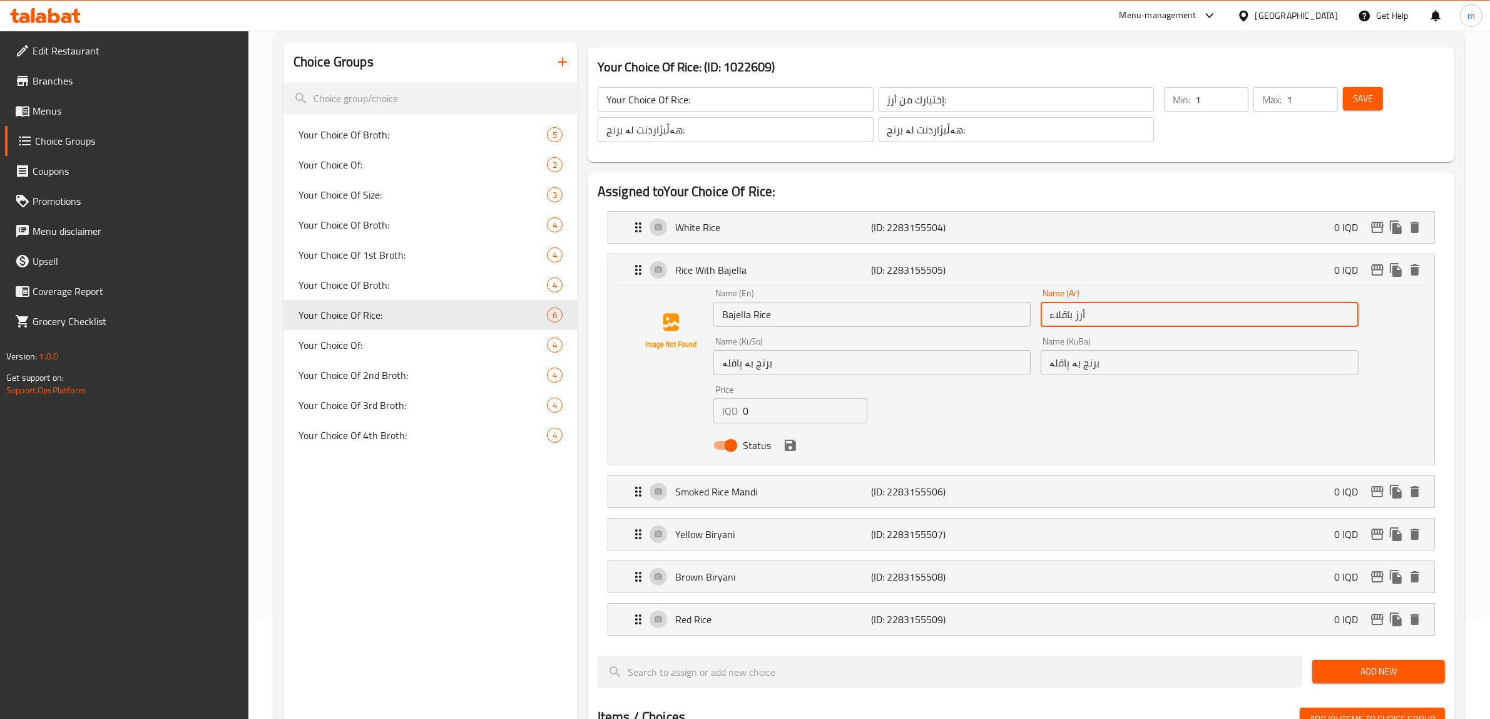
type input "أرز باقلاء"
click at [1070, 363] on input "برنج بە پاقلە" at bounding box center [1199, 362] width 317 height 25
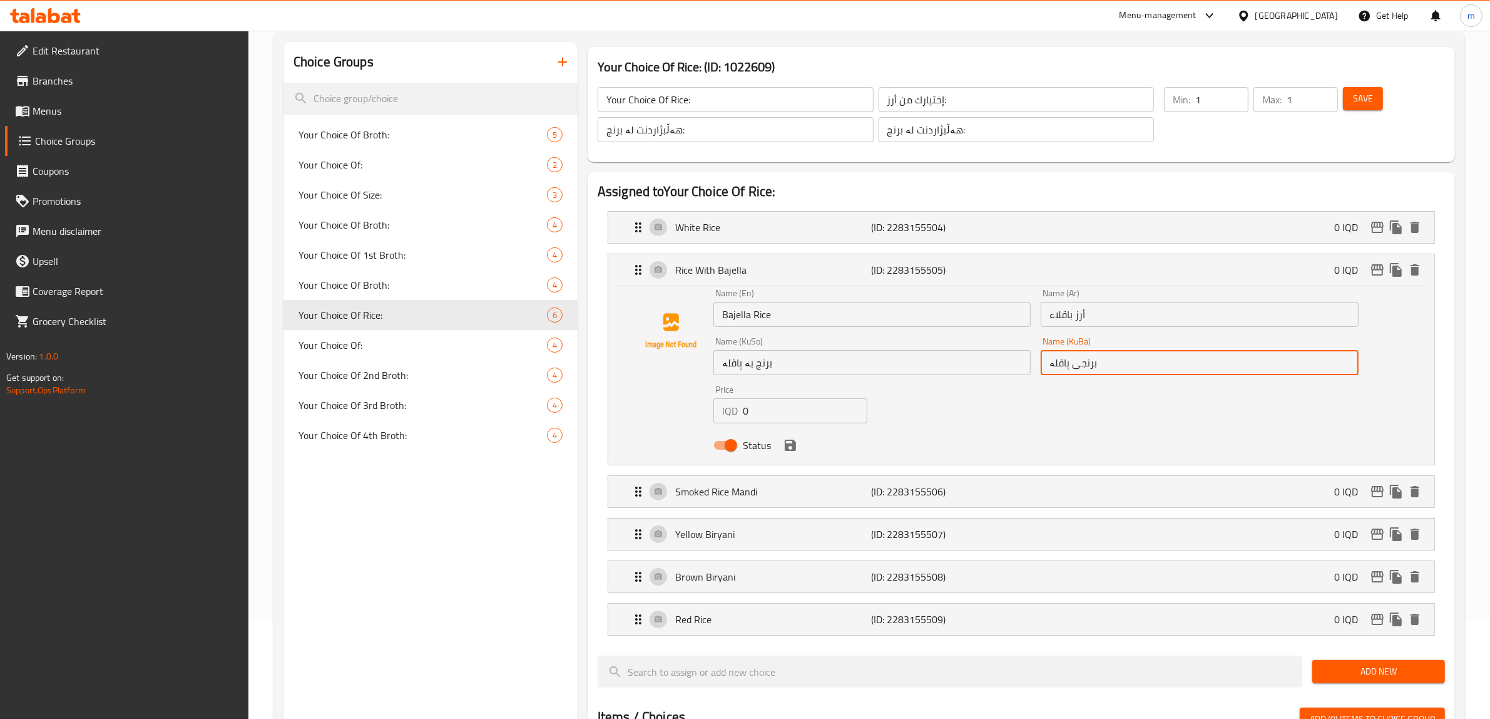
click at [1092, 364] on input "برنجی پاقلە" at bounding box center [1199, 362] width 317 height 25
type input "برنجی پاقلە"
click at [843, 374] on input "برنج بە پاقلە" at bounding box center [872, 362] width 317 height 25
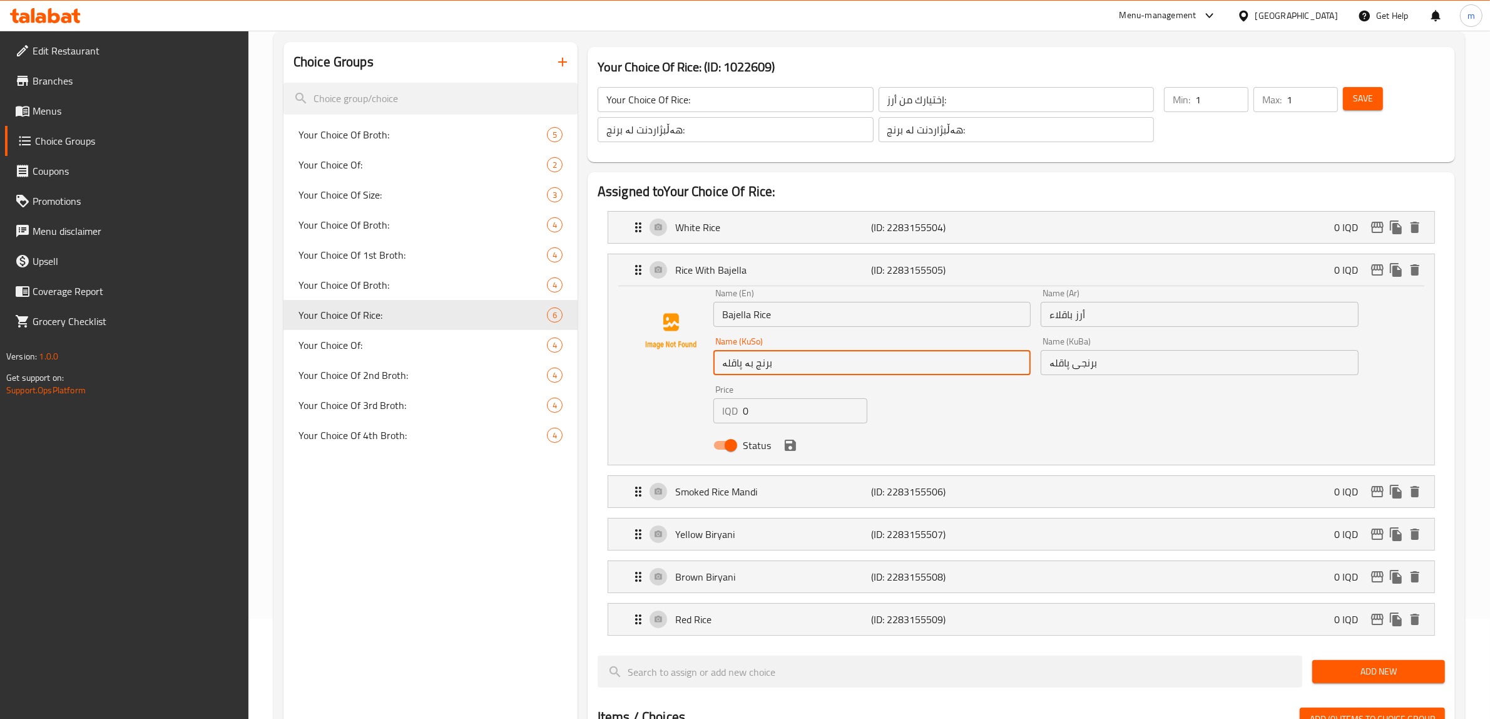
click at [840, 366] on input "برنج بە پاقلە" at bounding box center [872, 362] width 317 height 25
paste input "ی"
click at [791, 446] on icon "save" at bounding box center [790, 445] width 15 height 15
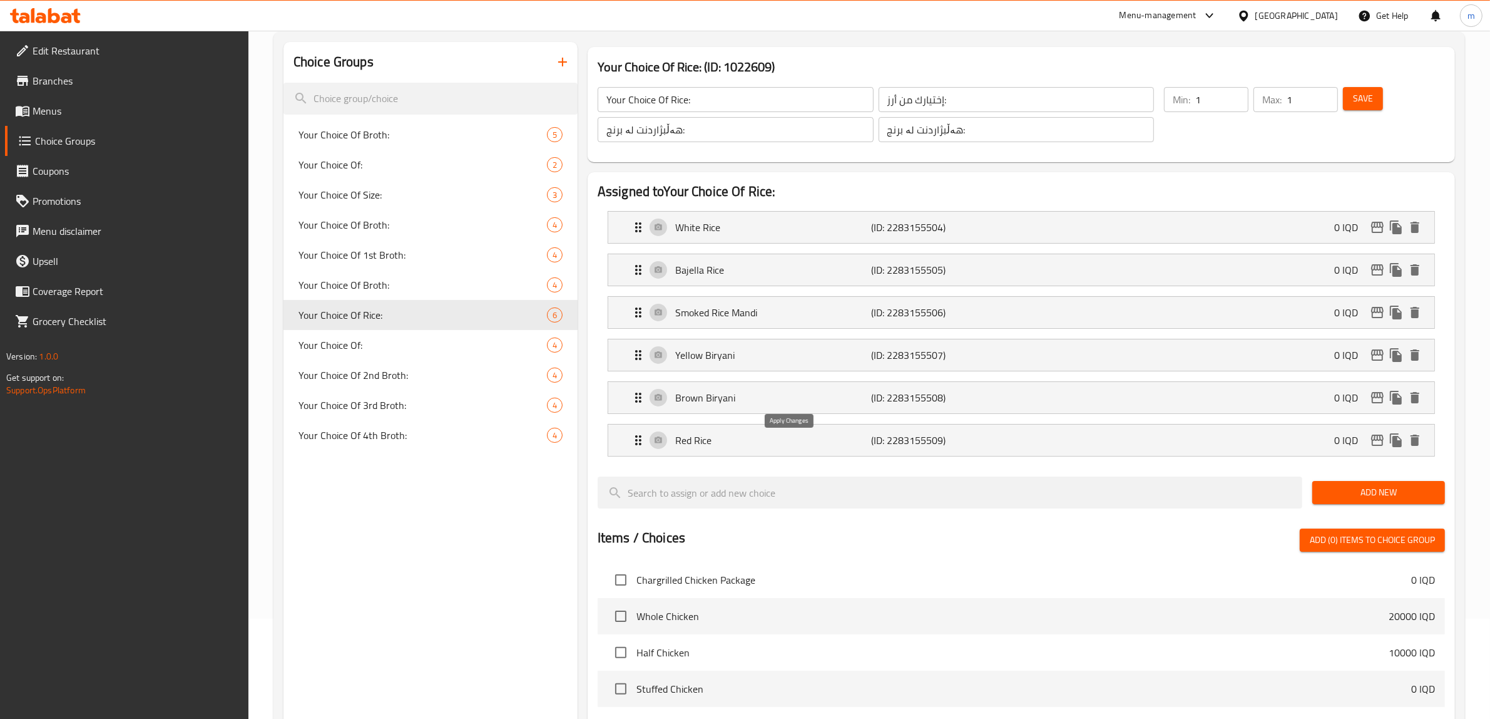
type input "برنجی پاقلە"
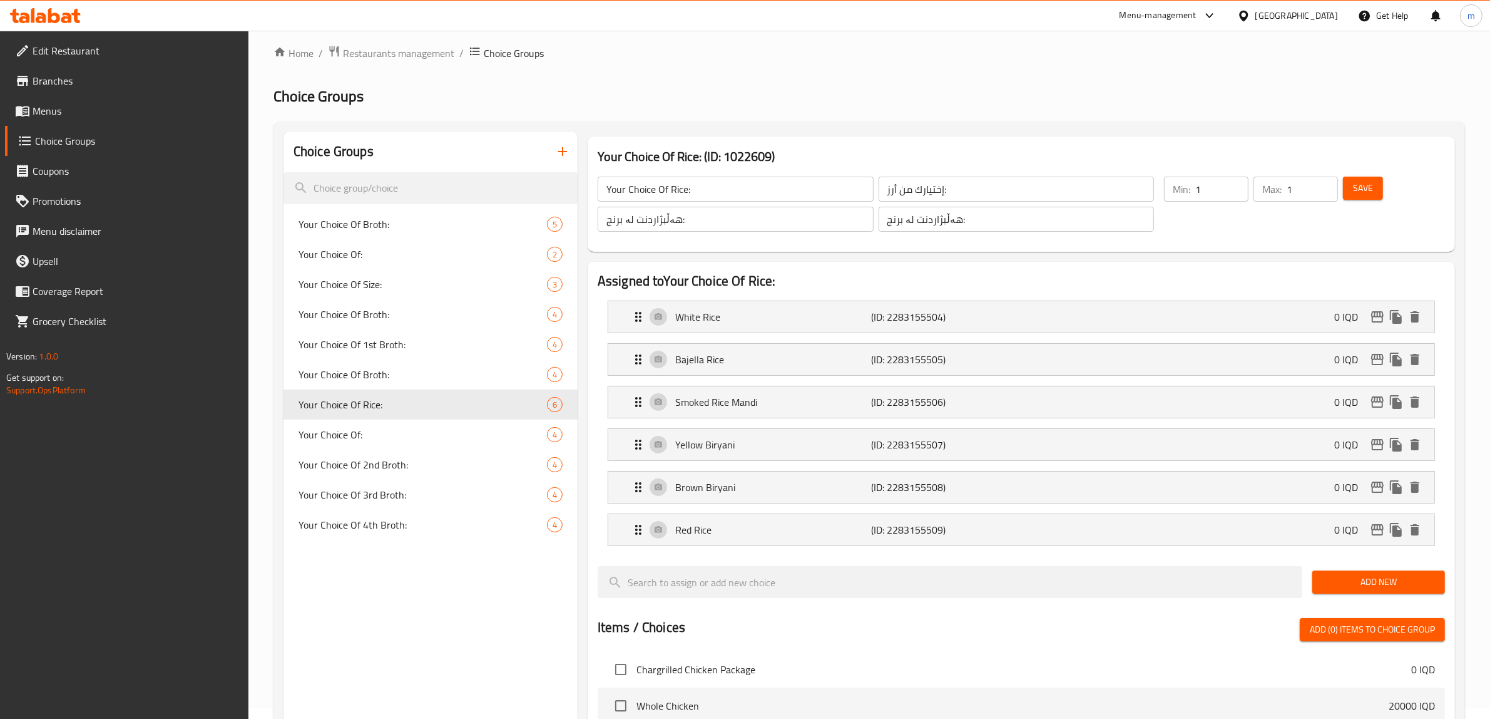
scroll to position [0, 0]
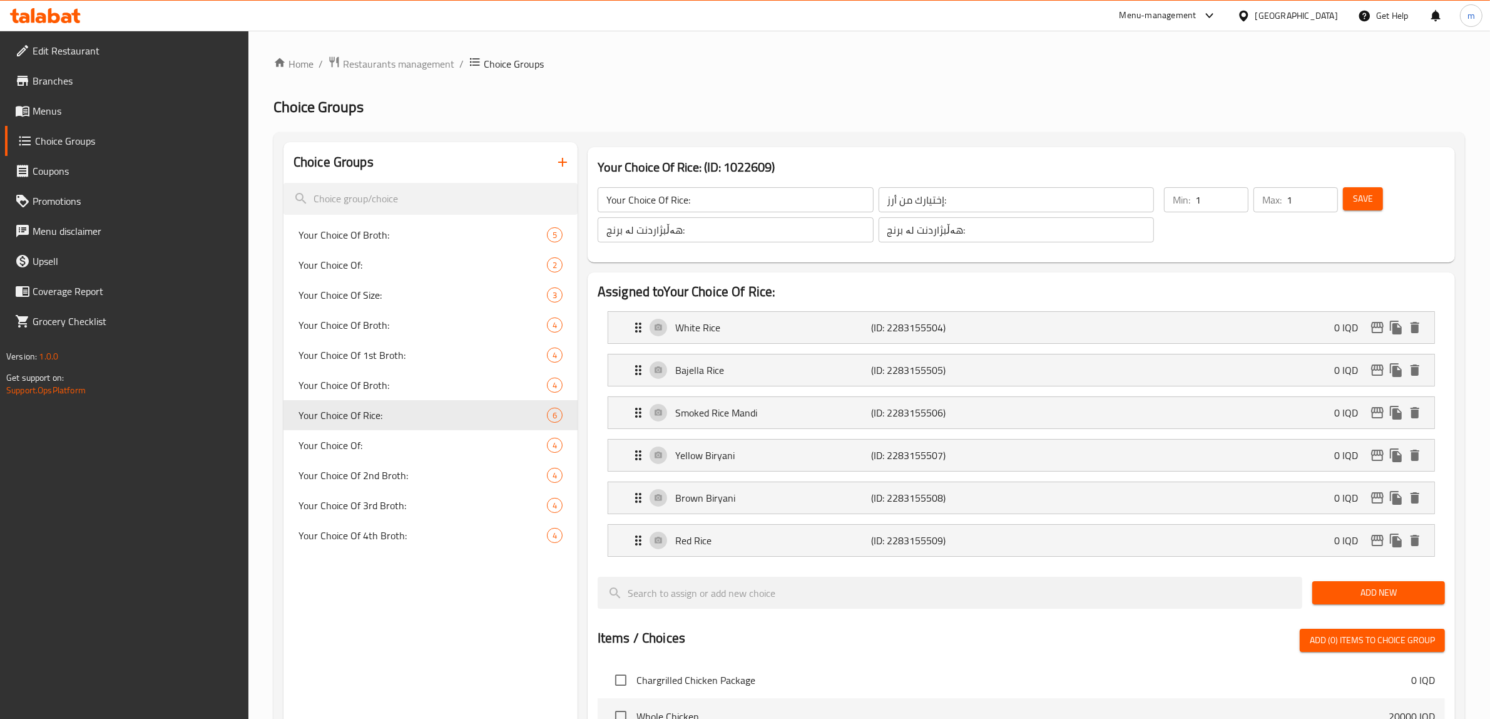
click at [1365, 202] on span "Save" at bounding box center [1363, 199] width 20 height 16
click at [802, 408] on p "Smoked Rice Mandi" at bounding box center [773, 412] width 197 height 15
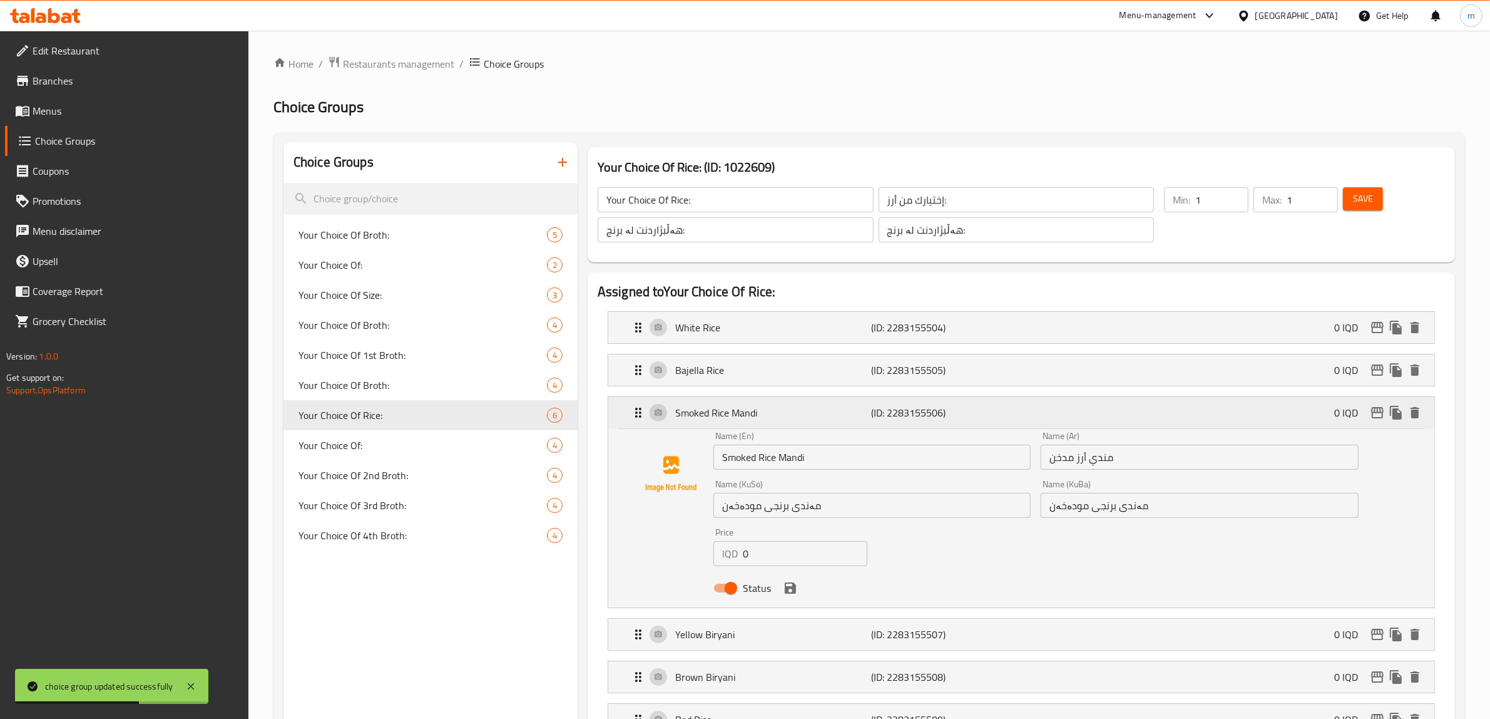
scroll to position [130, 0]
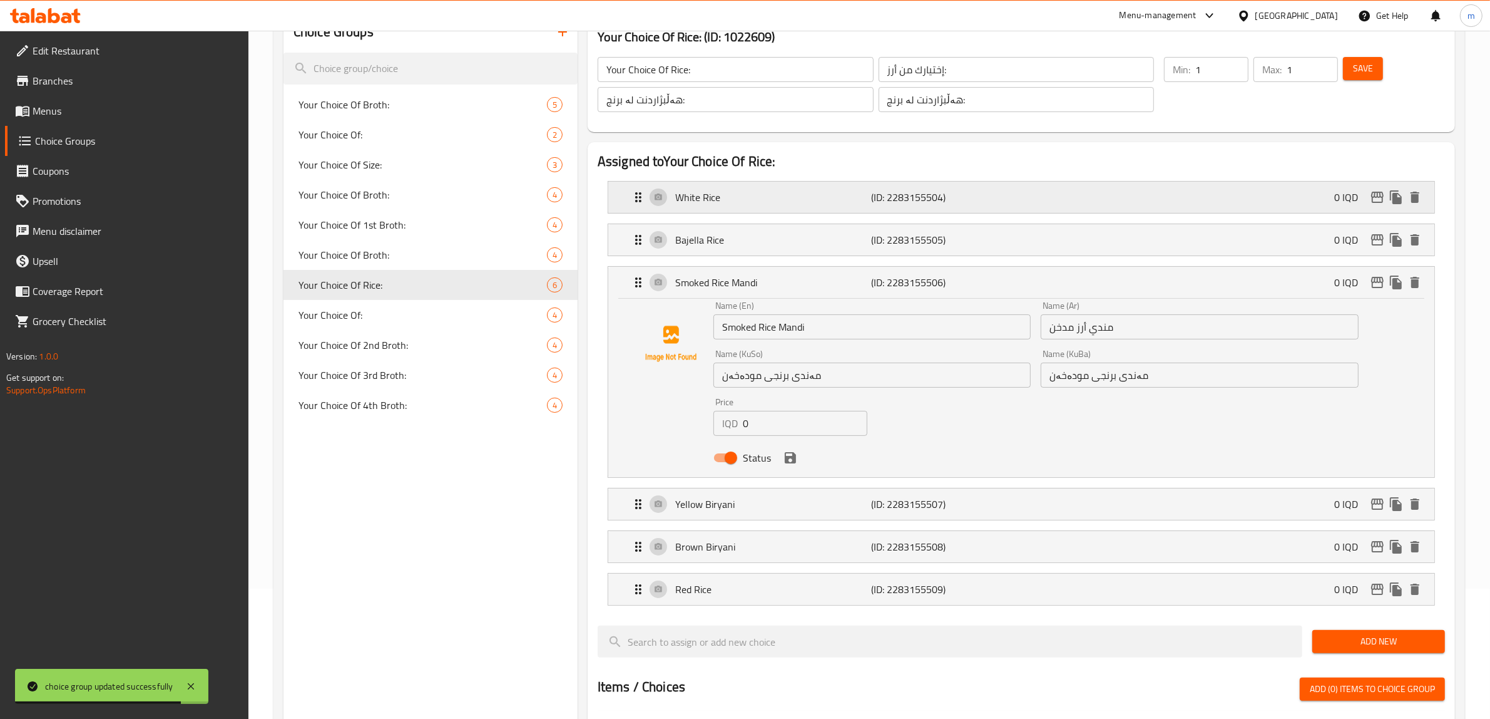
click at [850, 198] on p "White Rice" at bounding box center [773, 197] width 197 height 15
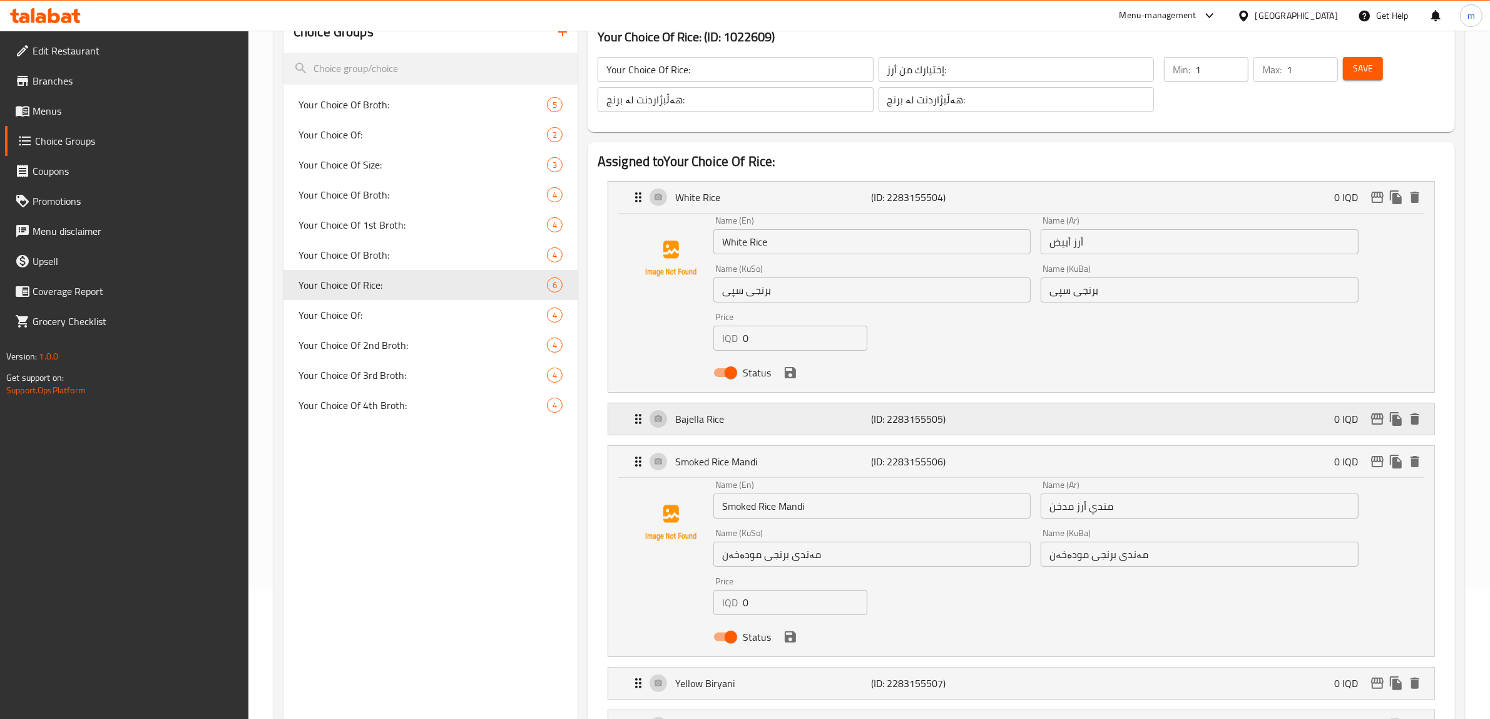
click at [809, 417] on p "Bajella Rice" at bounding box center [773, 418] width 197 height 15
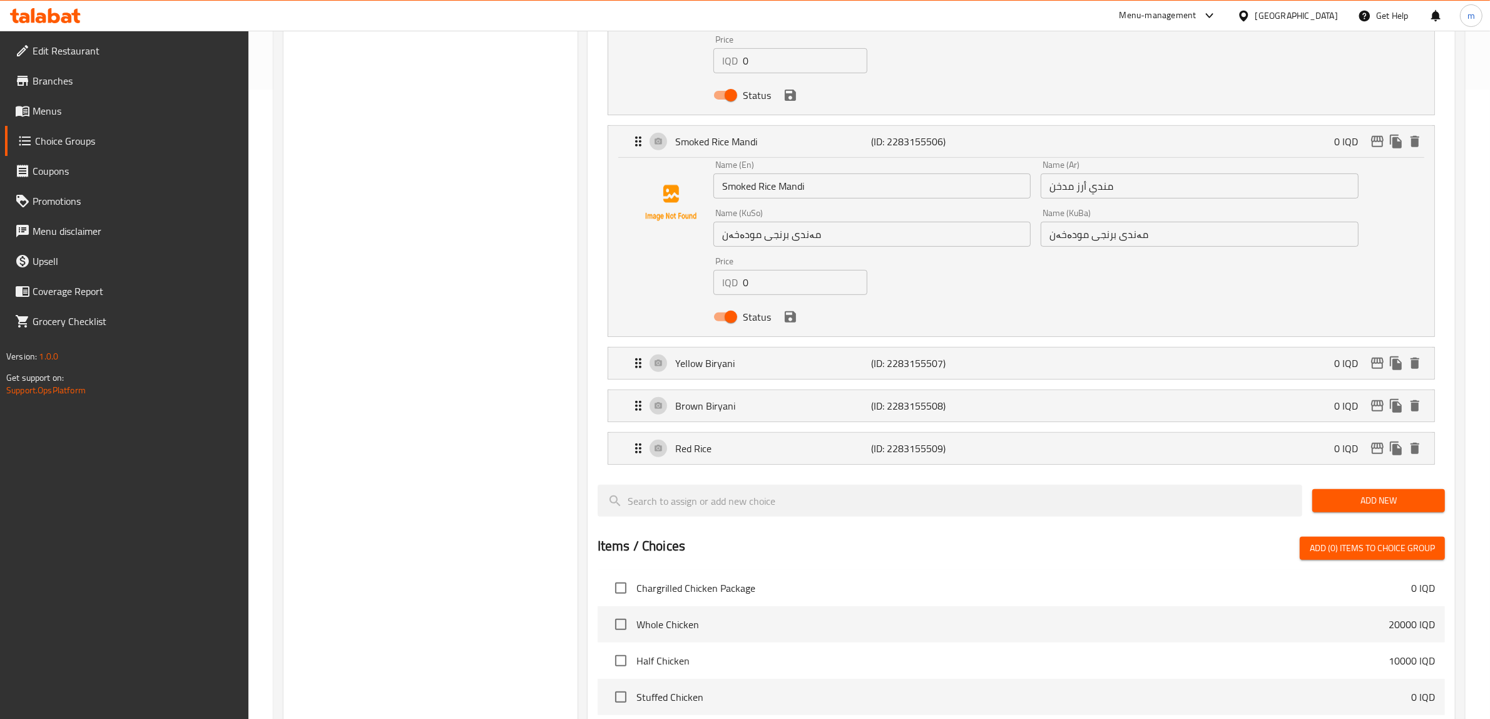
scroll to position [652, 0]
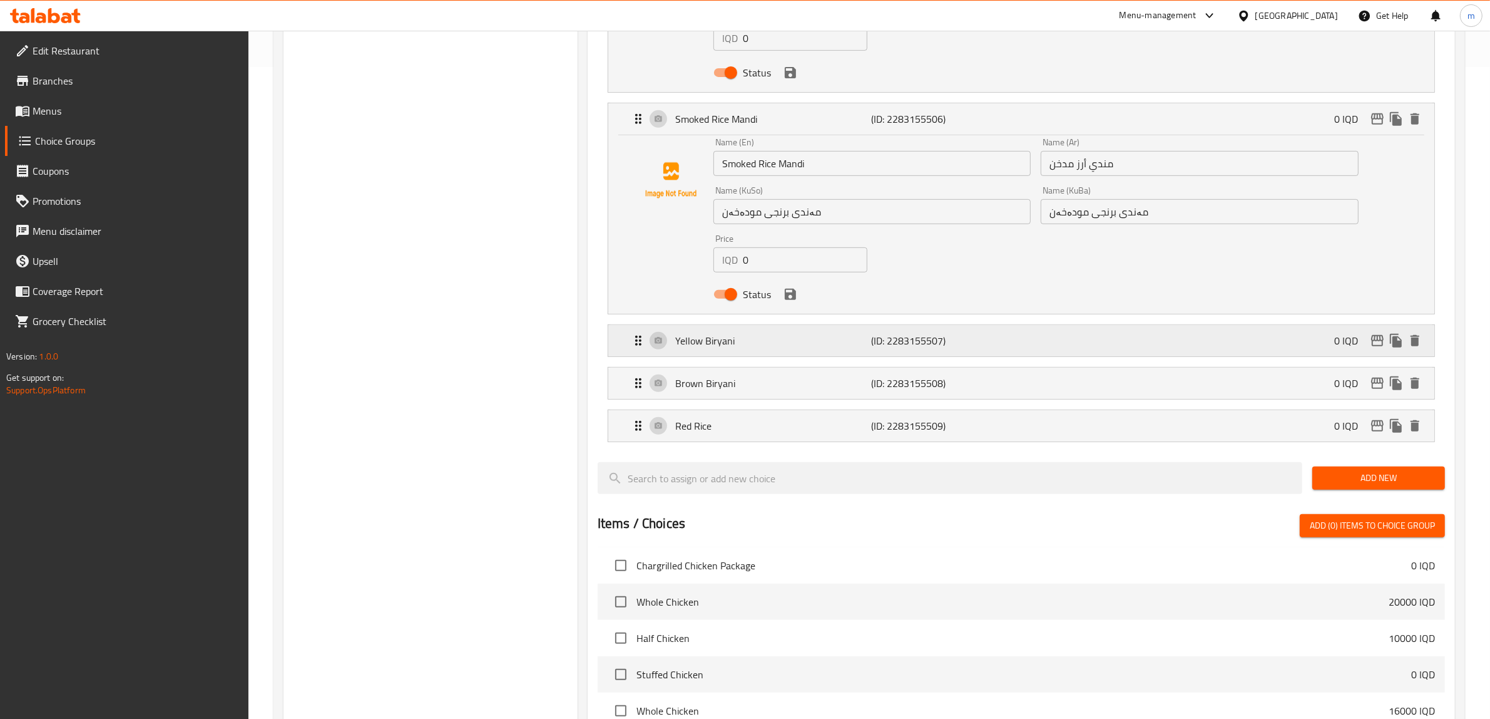
click at [822, 341] on p "Yellow Biryani" at bounding box center [773, 340] width 197 height 15
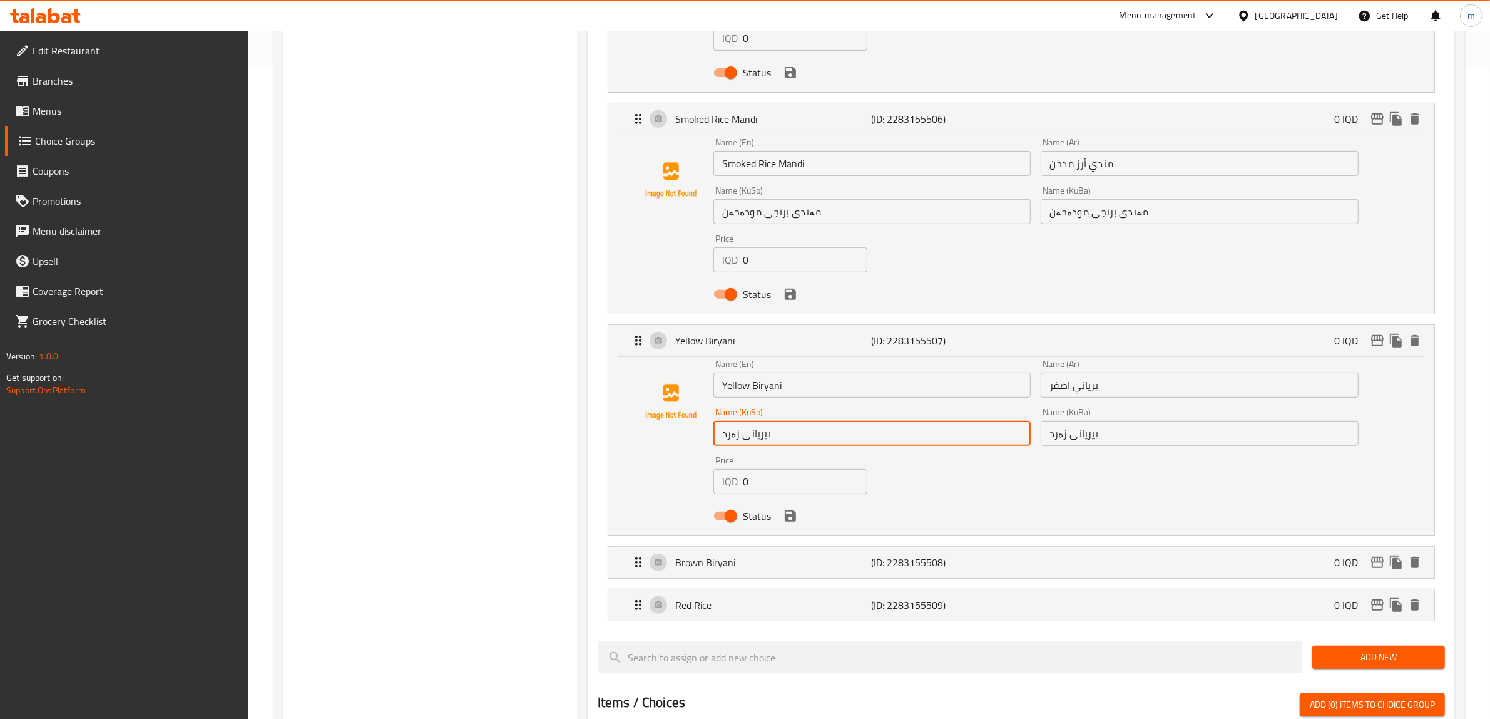
click at [759, 435] on input "بیریانی زەرد" at bounding box center [872, 433] width 317 height 25
click at [761, 439] on input "بیریانی زەرد" at bounding box center [872, 433] width 317 height 25
type input "[PERSON_NAME]"
click at [1090, 432] on input "بیریانی زەرد" at bounding box center [1199, 433] width 317 height 25
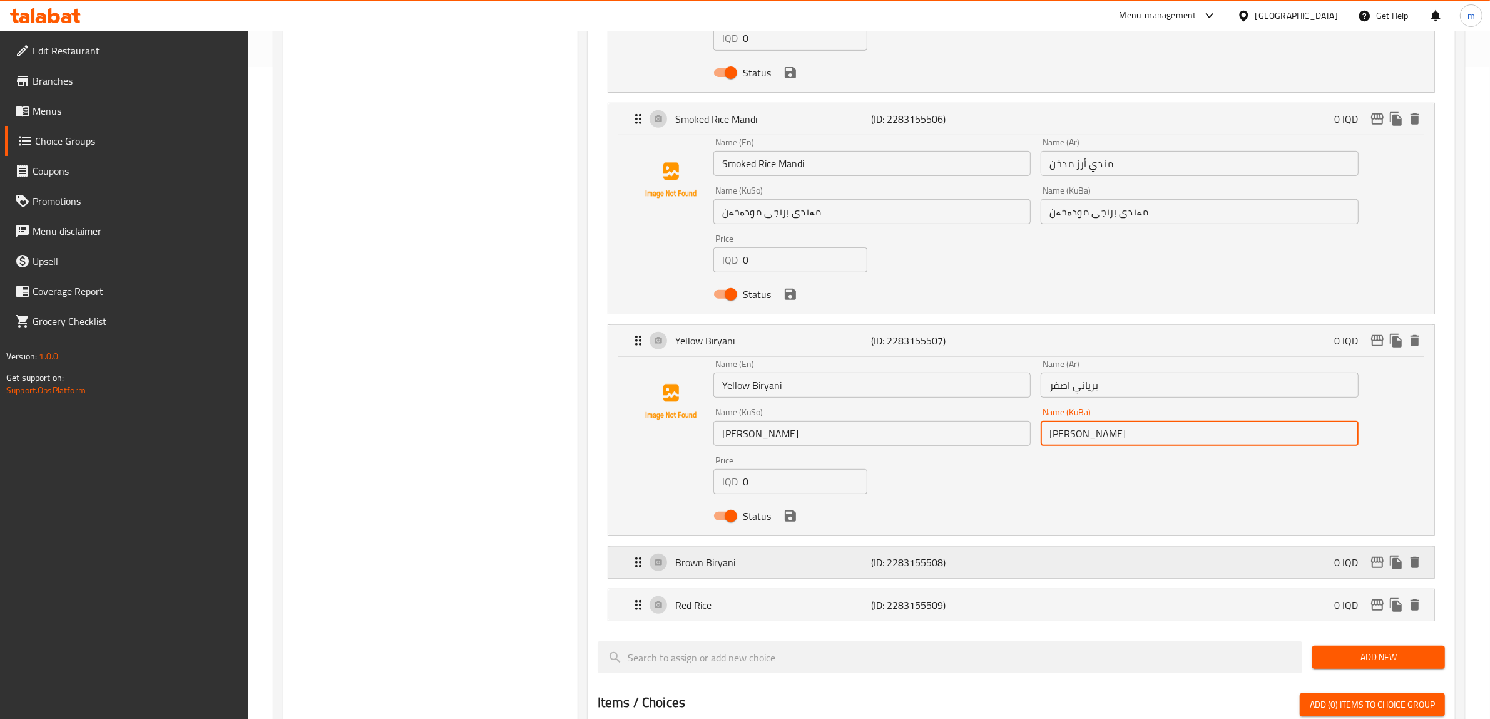
click at [916, 563] on p "(ID: 2283155508)" at bounding box center [937, 562] width 131 height 15
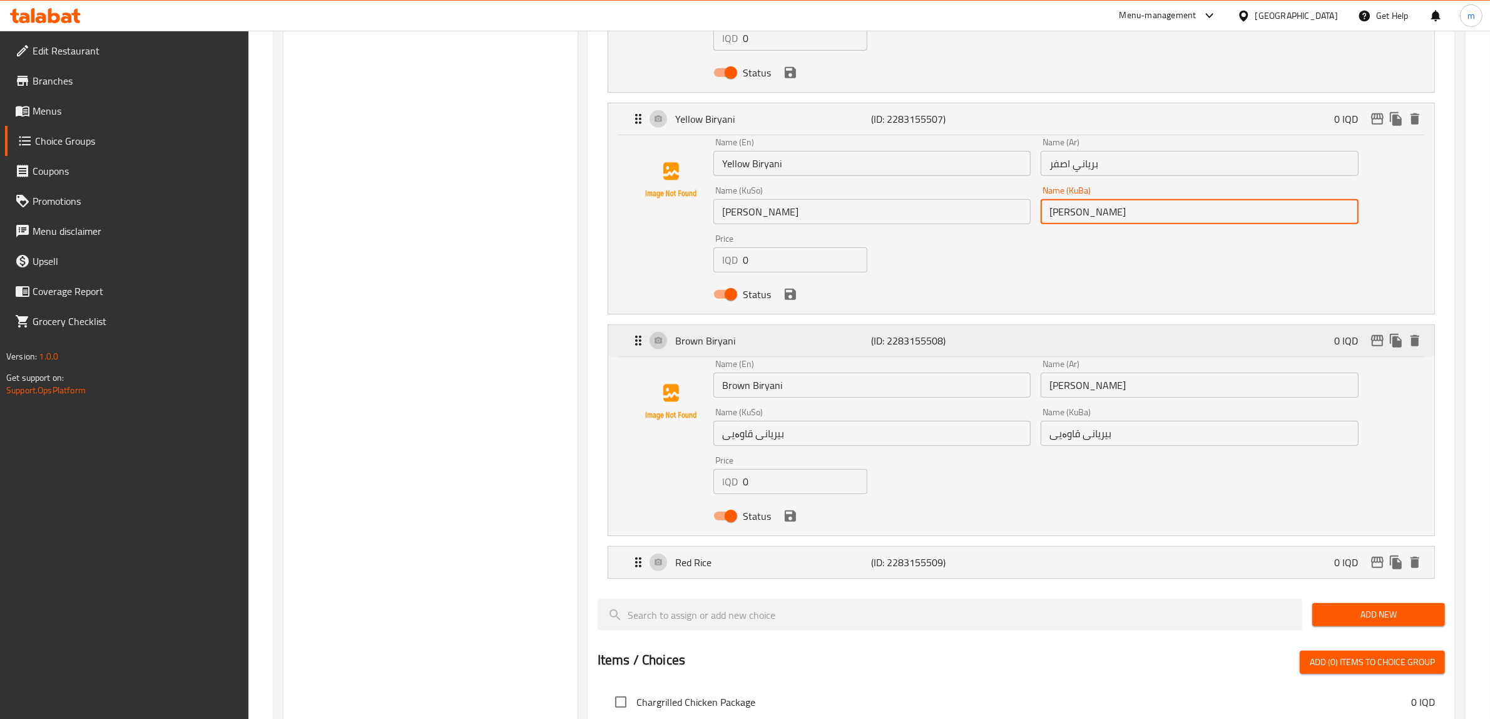
scroll to position [913, 0]
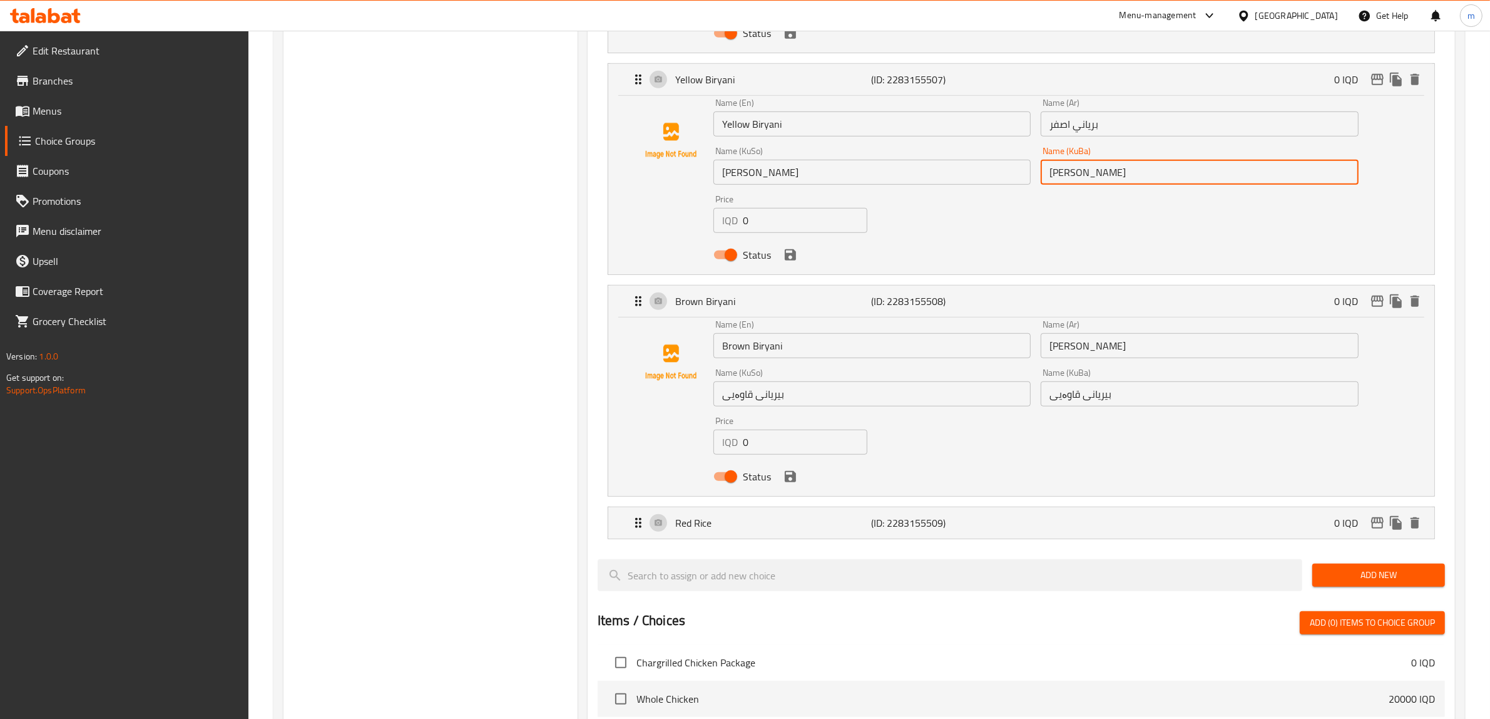
type input "[PERSON_NAME]"
drag, startPoint x: 774, startPoint y: 399, endPoint x: 778, endPoint y: 430, distance: 31.6
click at [774, 399] on input "بیریانی قاوەیی" at bounding box center [872, 393] width 317 height 25
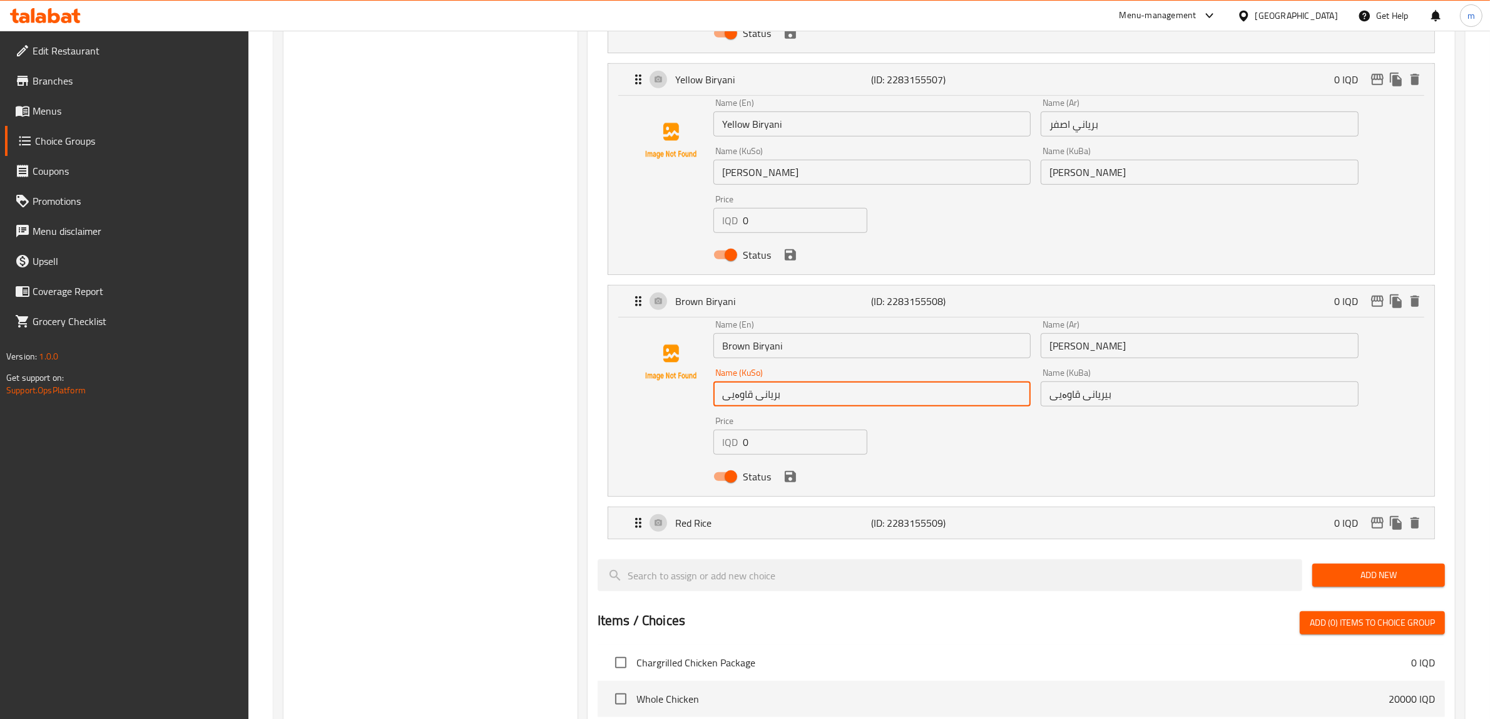
type input "بریانی قاوەیی"
click at [1100, 395] on input "بیریانی قاوەیی" at bounding box center [1199, 393] width 317 height 25
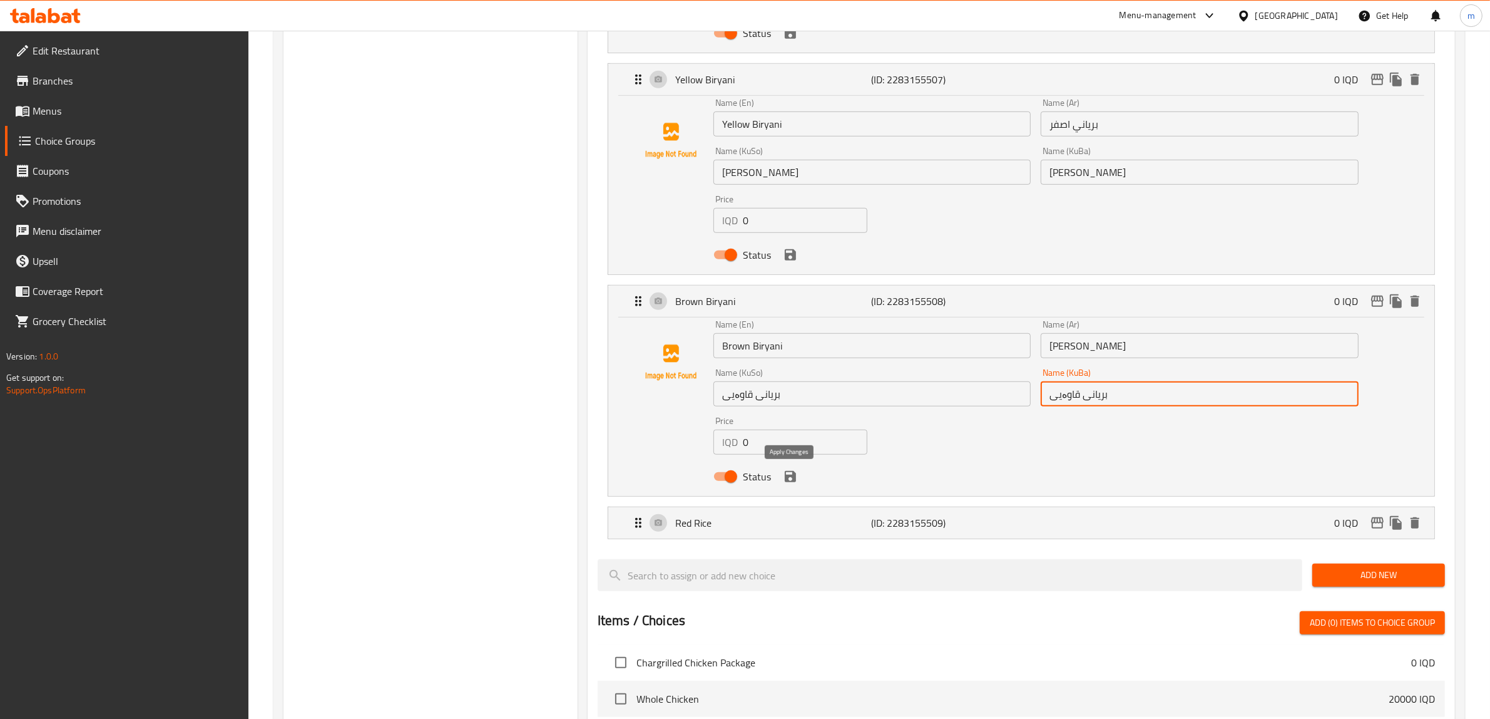
click at [785, 479] on icon "save" at bounding box center [790, 476] width 11 height 11
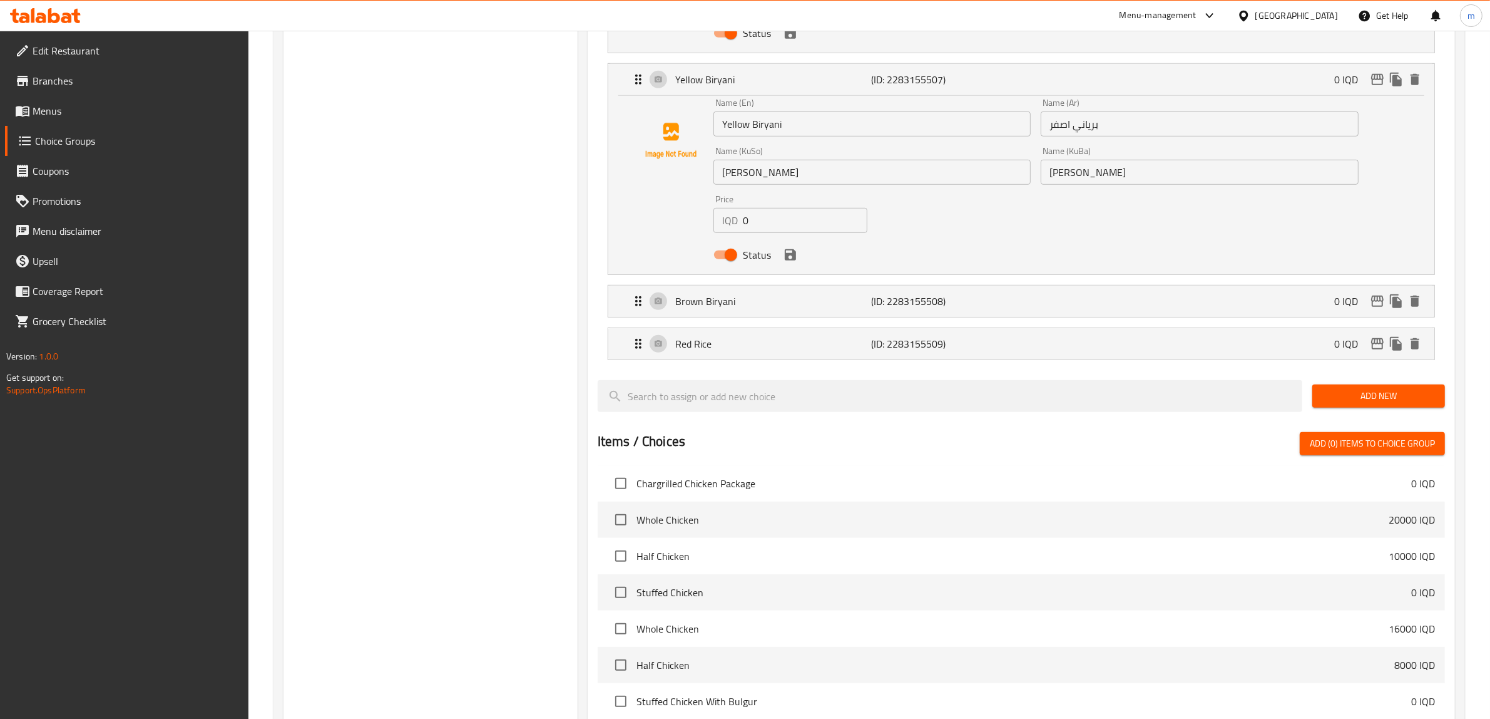
type input "بریانی قاوەیی"
click at [792, 255] on icon "save" at bounding box center [790, 254] width 11 height 11
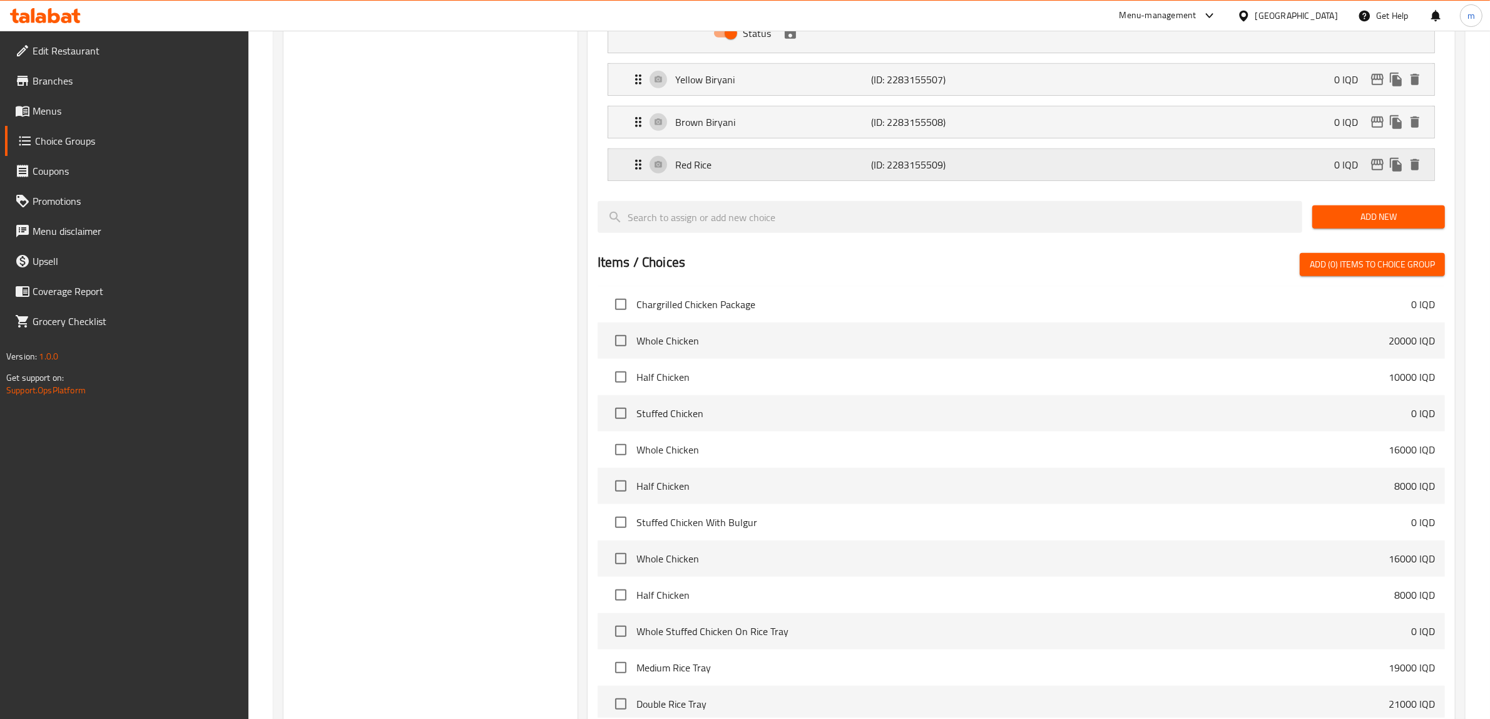
click at [750, 160] on p "Red Rice" at bounding box center [773, 164] width 197 height 15
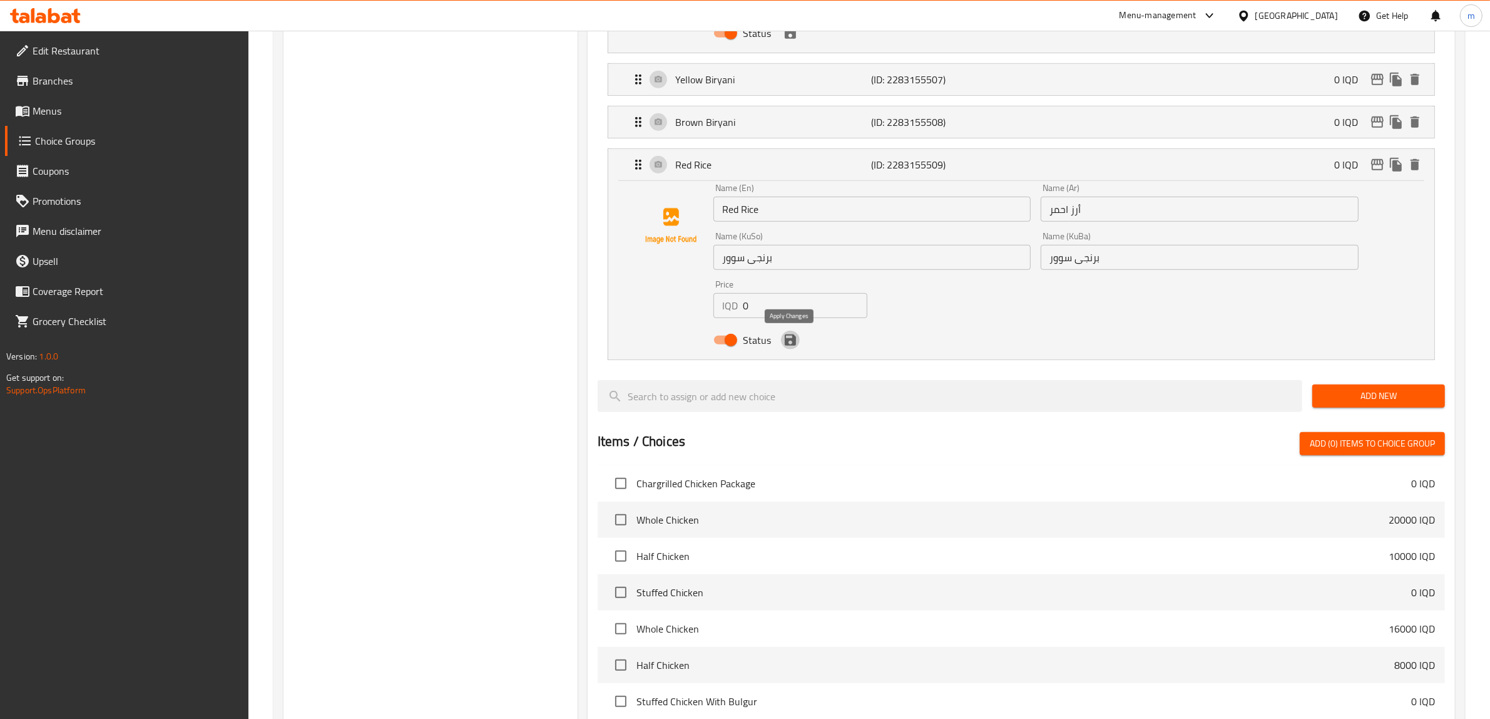
click at [793, 344] on icon "save" at bounding box center [790, 339] width 11 height 11
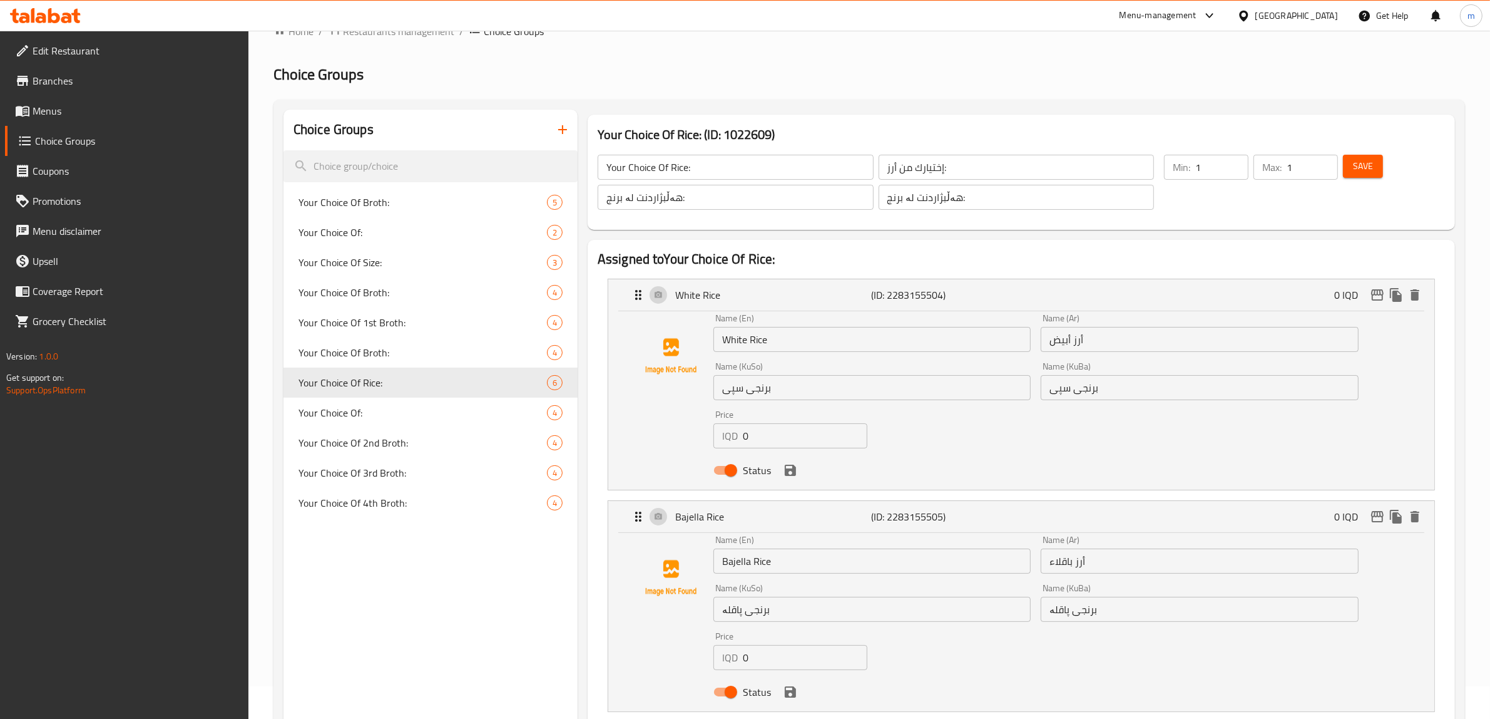
scroll to position [0, 0]
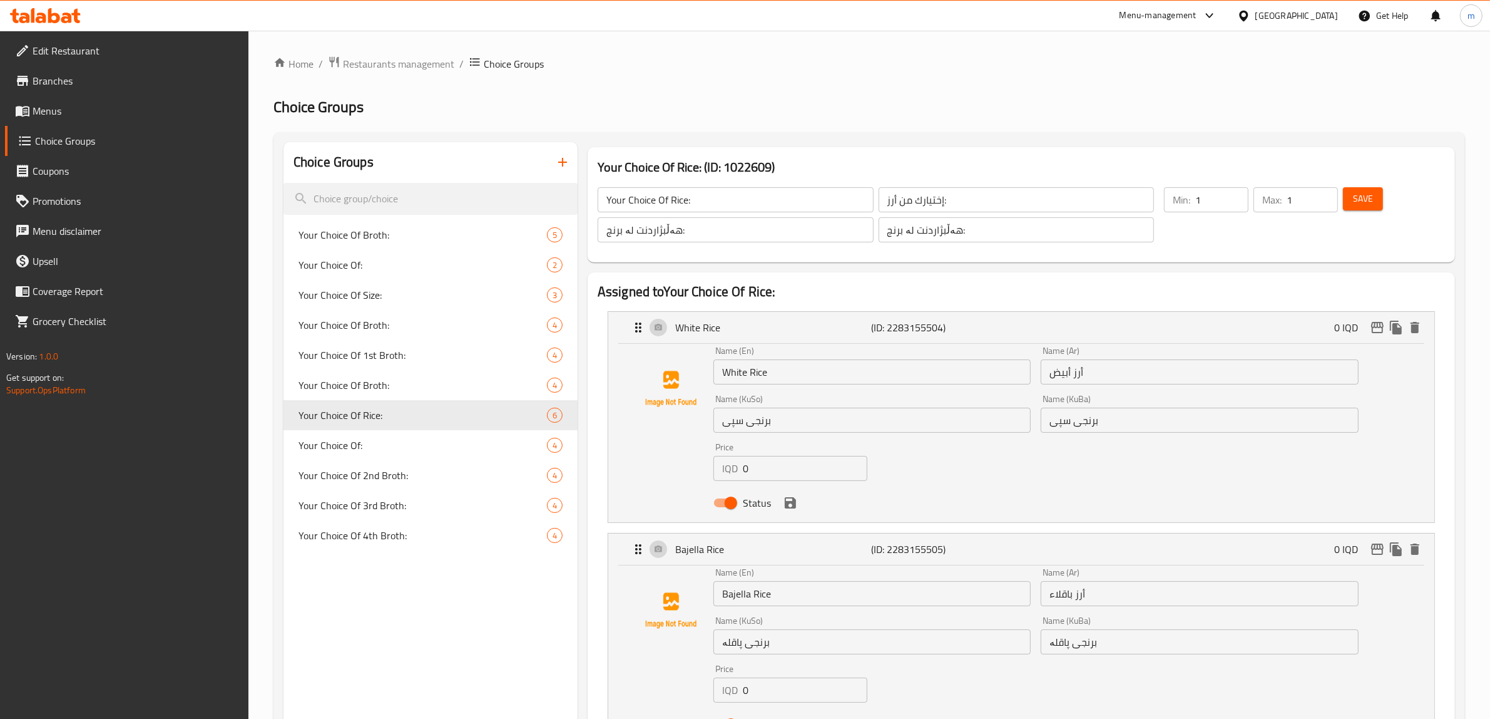
click at [1377, 198] on button "Save" at bounding box center [1363, 198] width 40 height 23
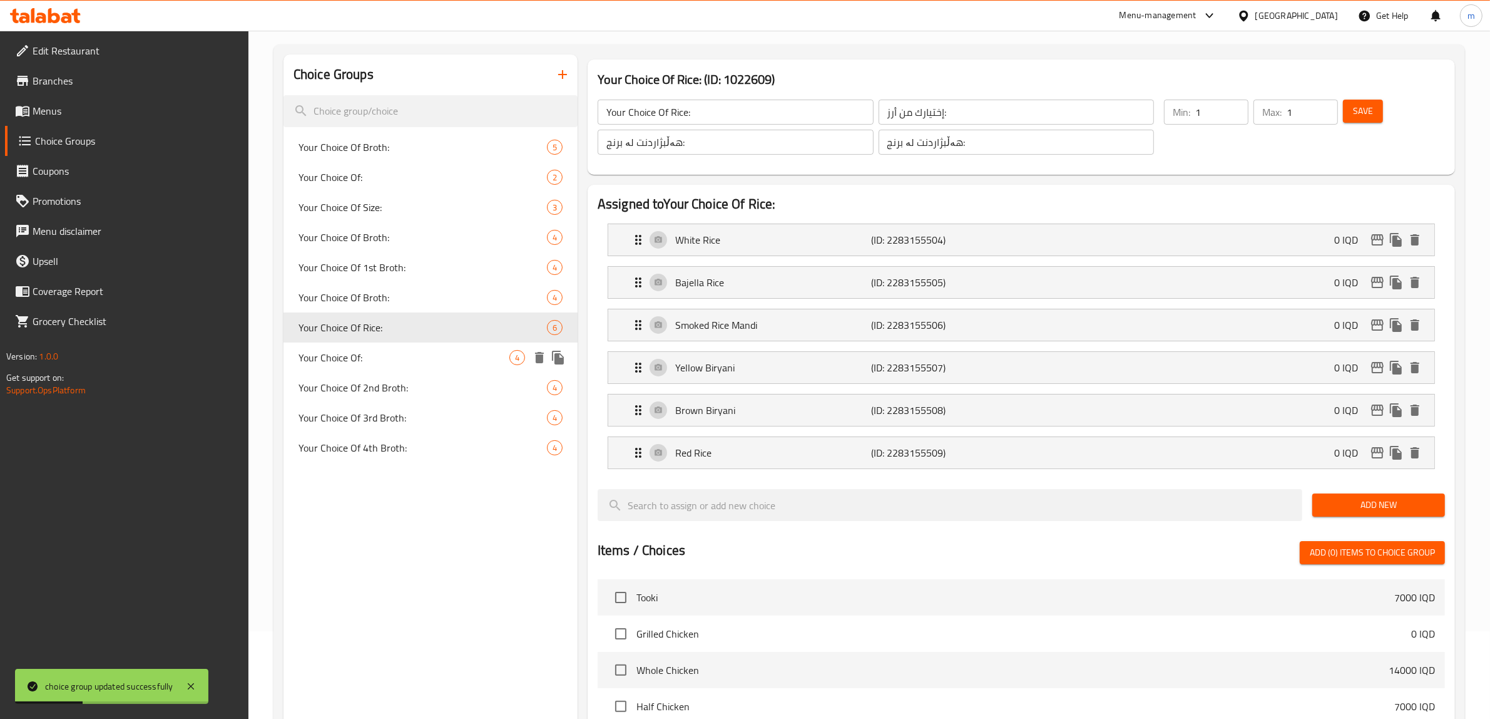
scroll to position [513, 0]
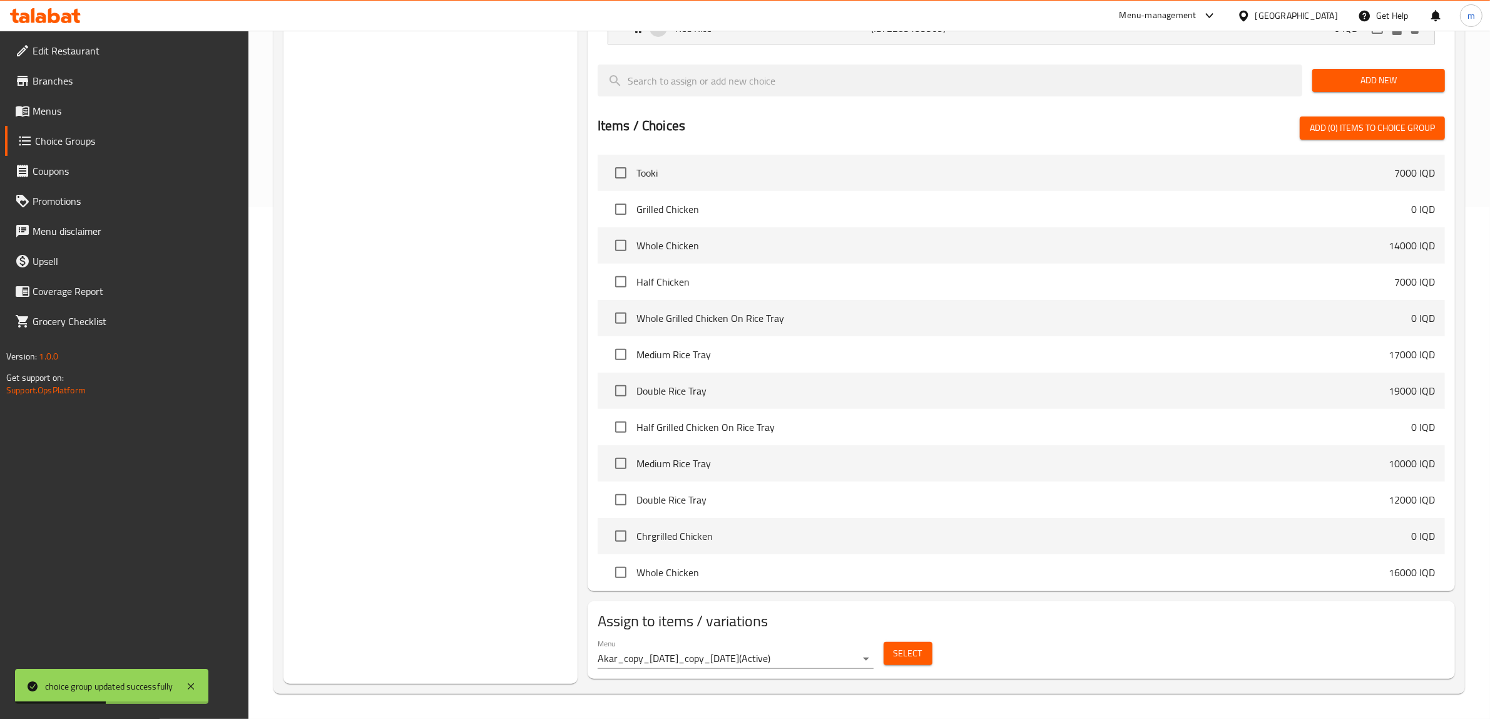
click at [914, 653] on span "Select" at bounding box center [908, 653] width 29 height 16
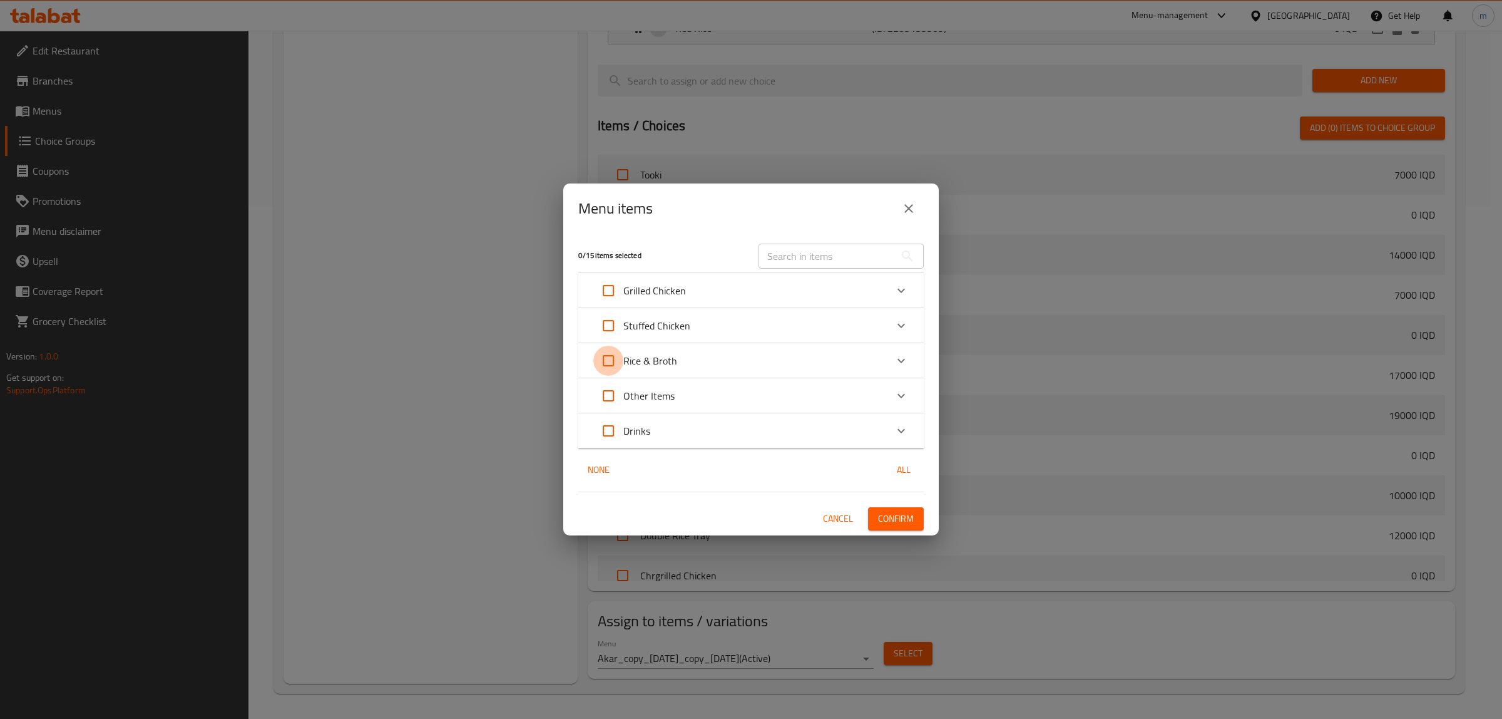
click at [605, 359] on input "Expand" at bounding box center [608, 361] width 30 height 30
checkbox input "true"
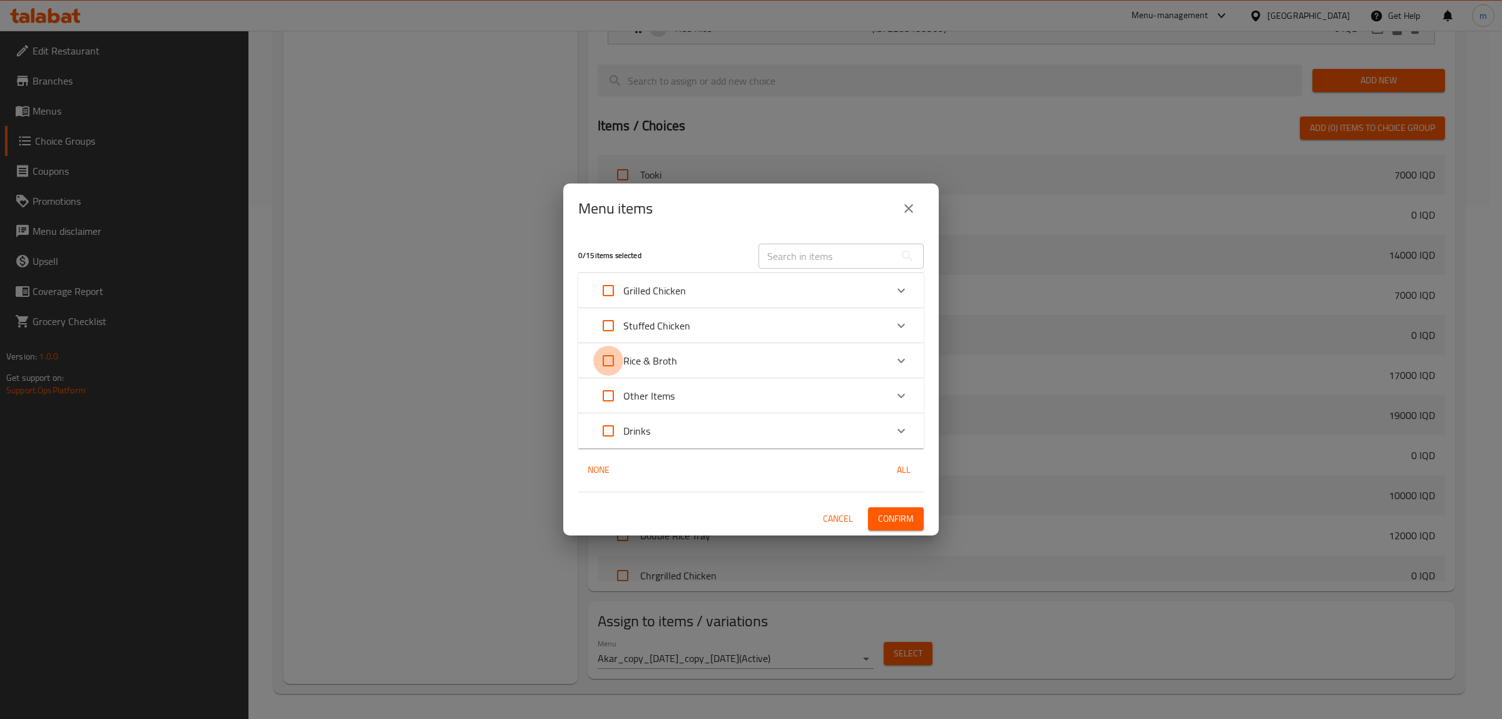
checkbox input "true"
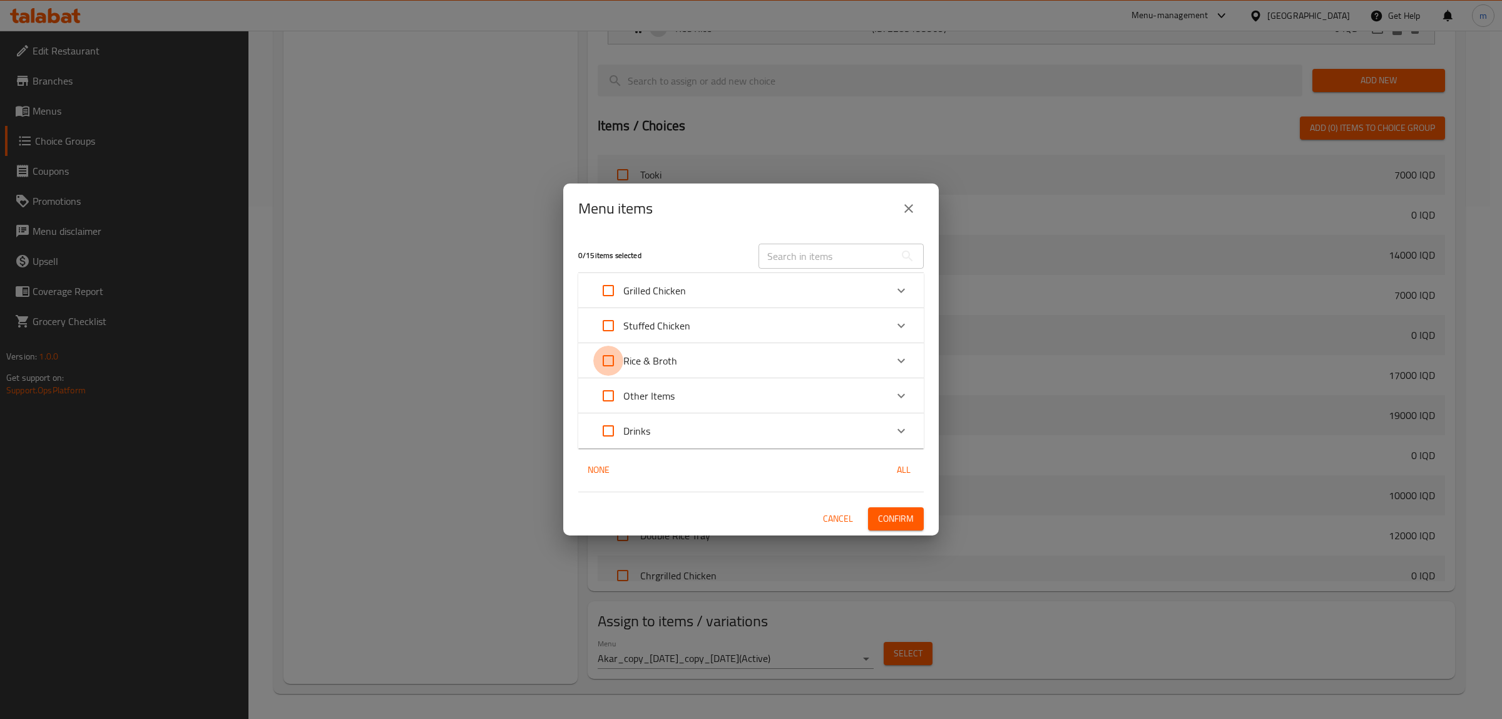
checkbox input "true"
click at [905, 513] on span "Confirm" at bounding box center [896, 519] width 36 height 16
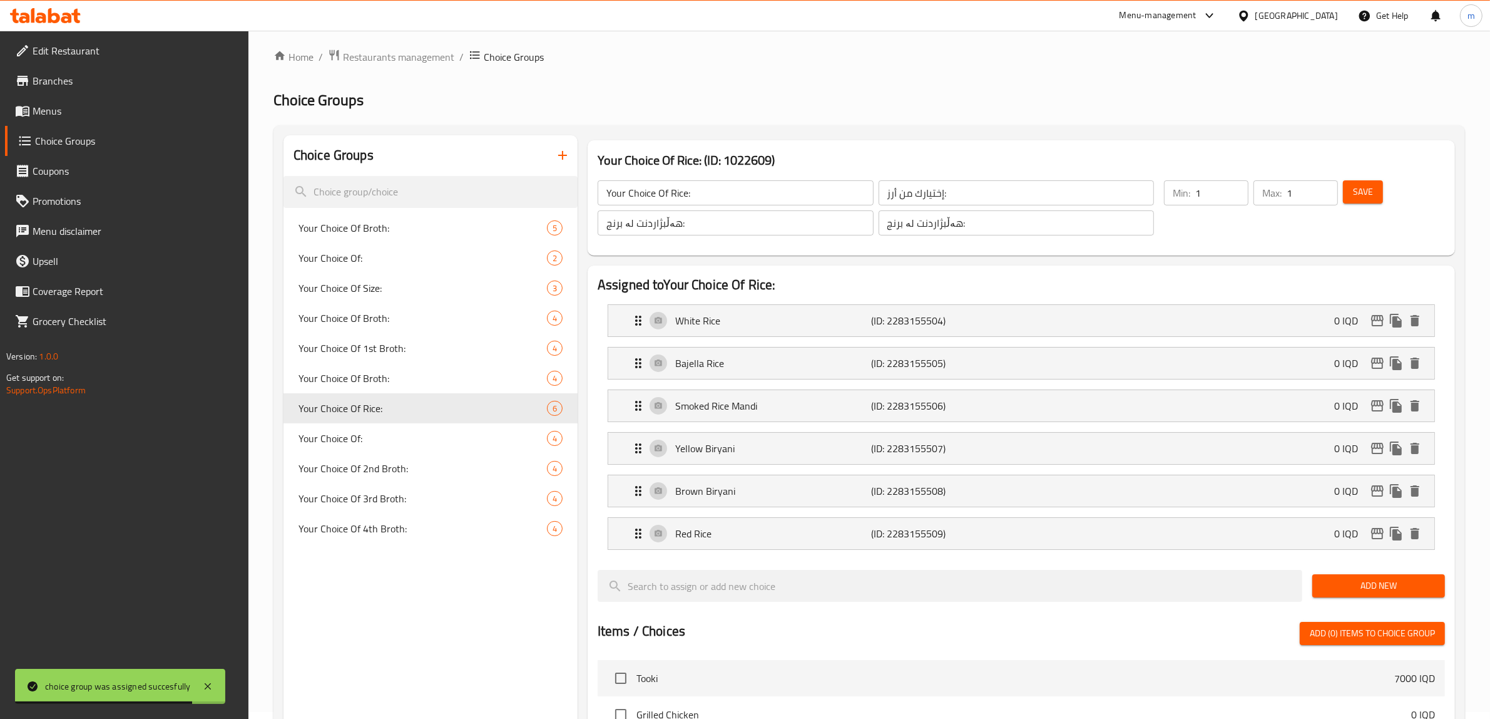
scroll to position [0, 0]
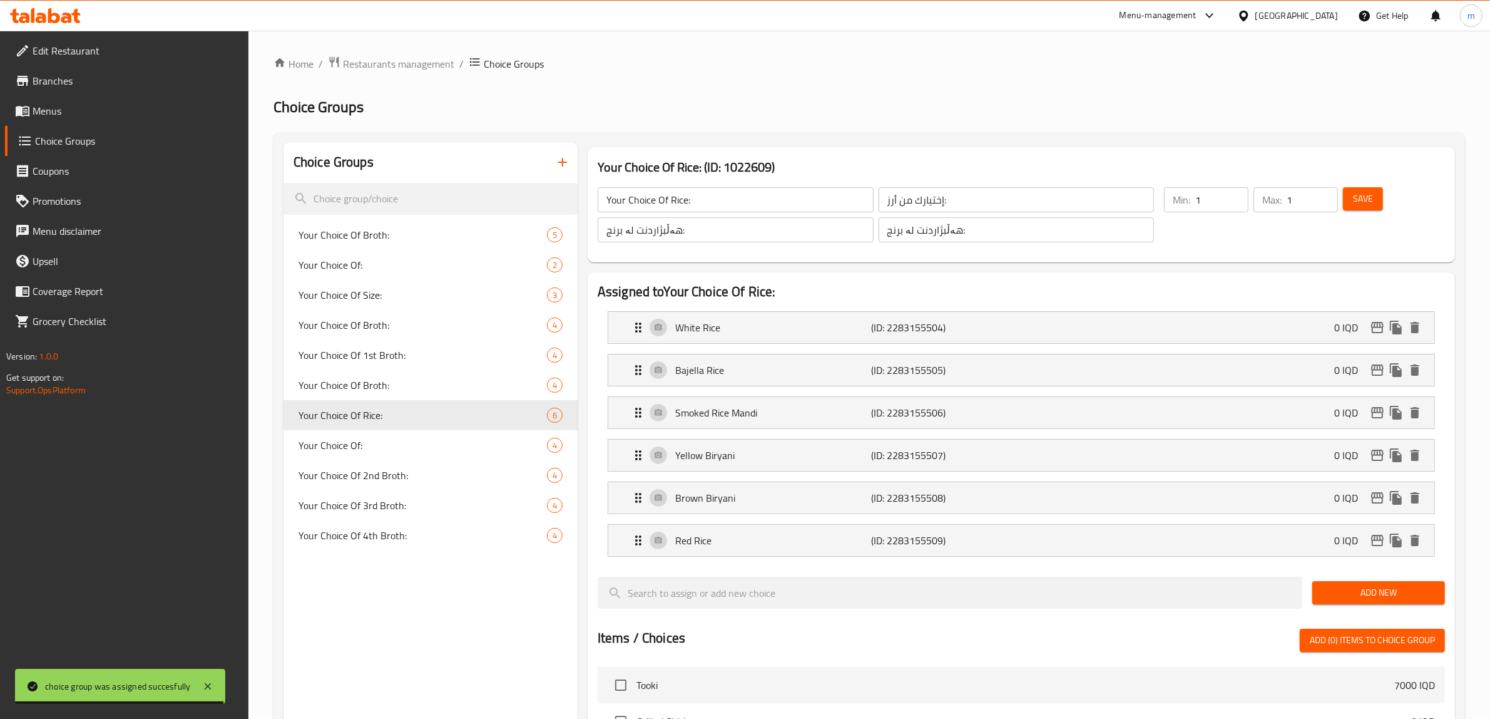
click at [1368, 191] on span "Save" at bounding box center [1363, 199] width 20 height 16
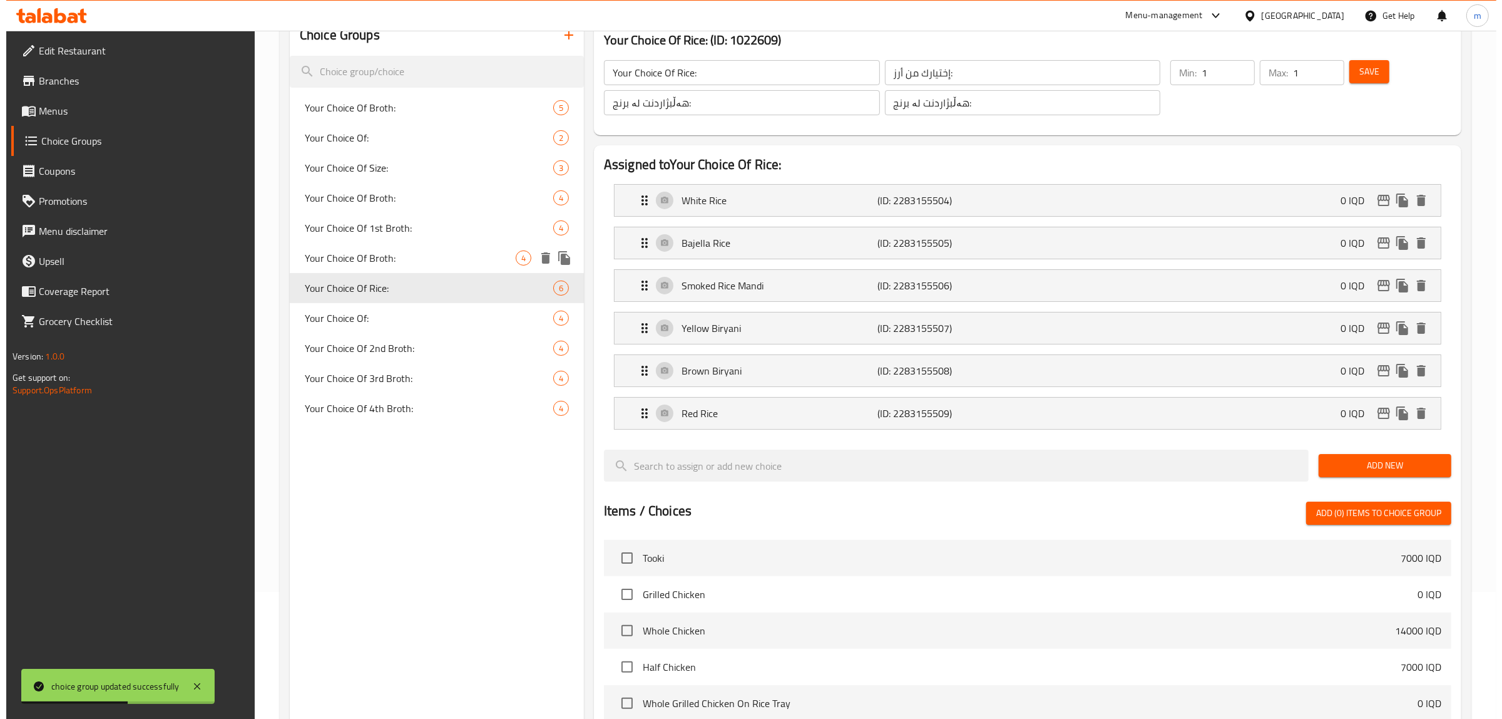
scroll to position [513, 0]
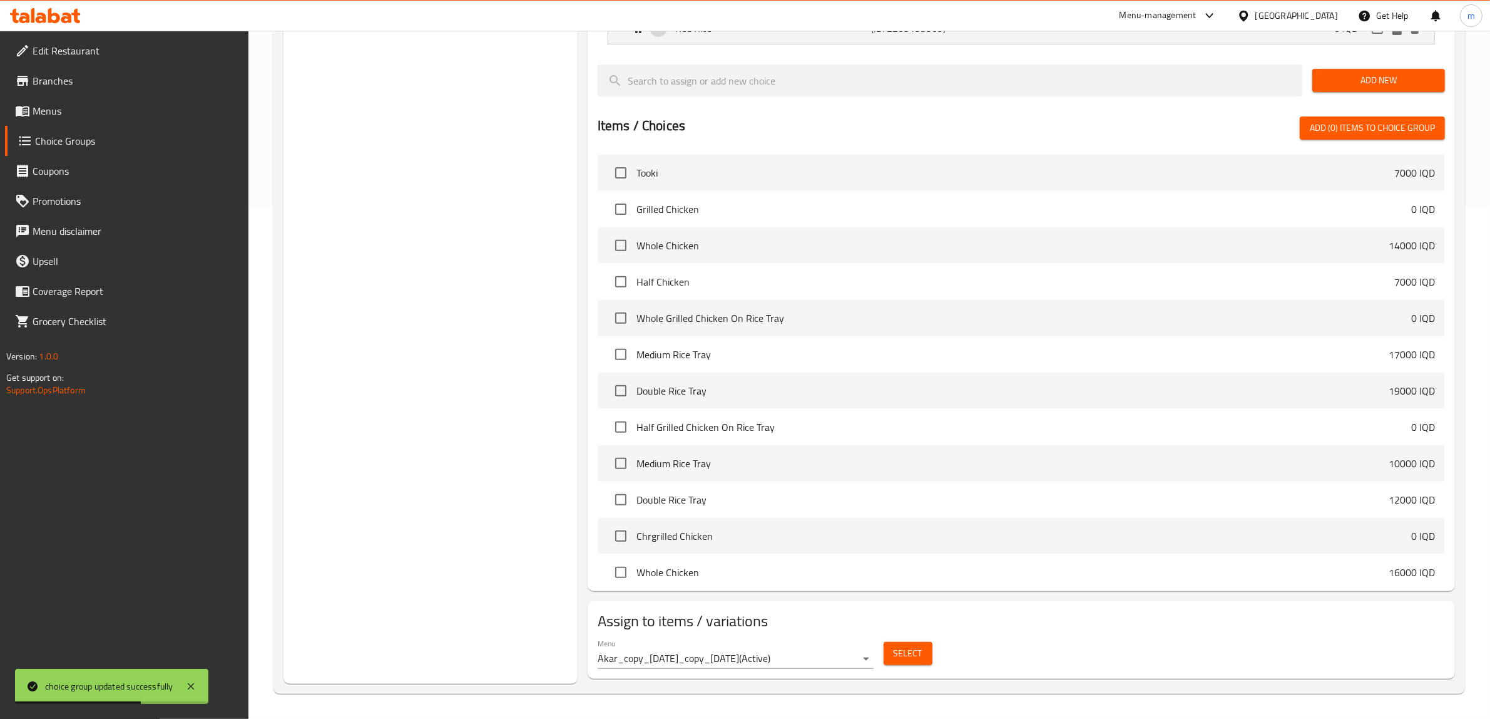
click at [918, 646] on span "Select" at bounding box center [908, 653] width 29 height 16
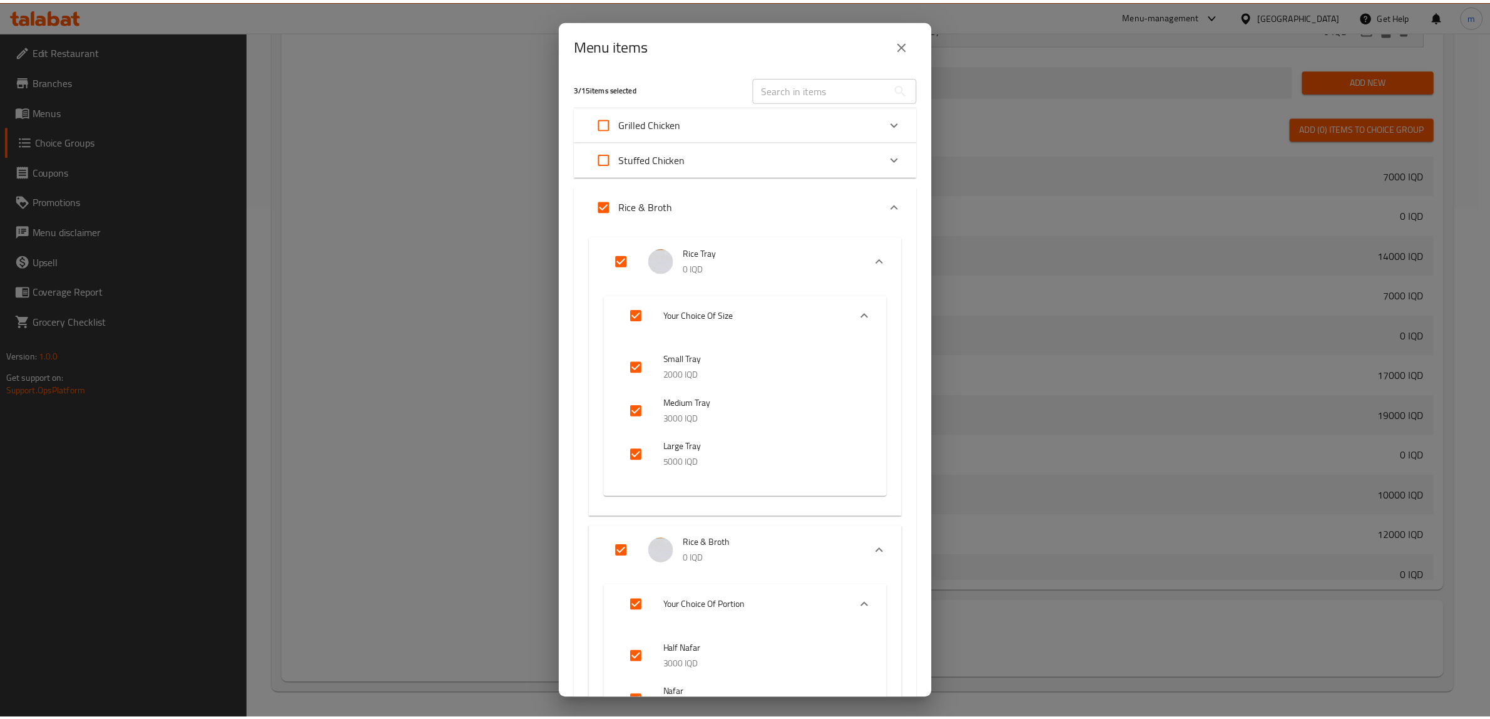
scroll to position [0, 0]
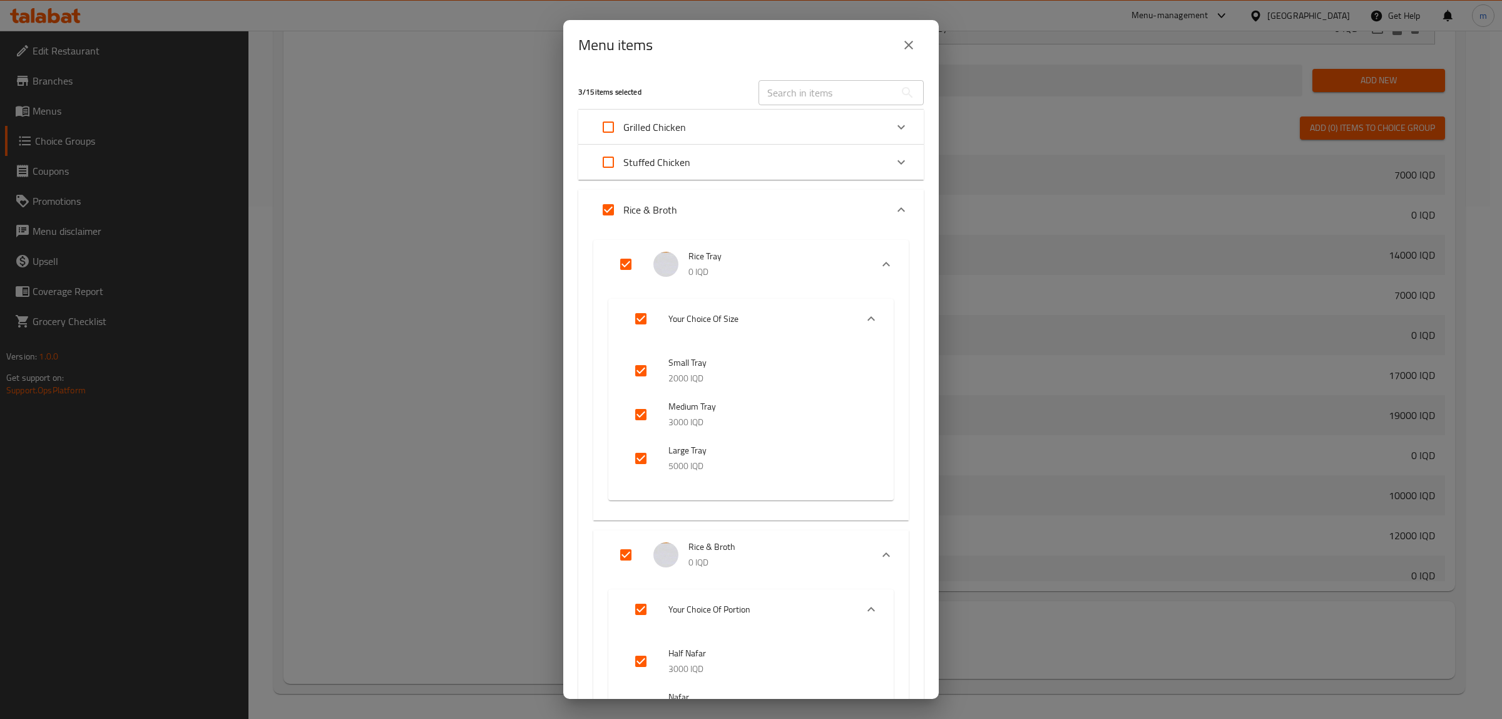
click at [914, 47] on icon "close" at bounding box center [908, 45] width 15 height 15
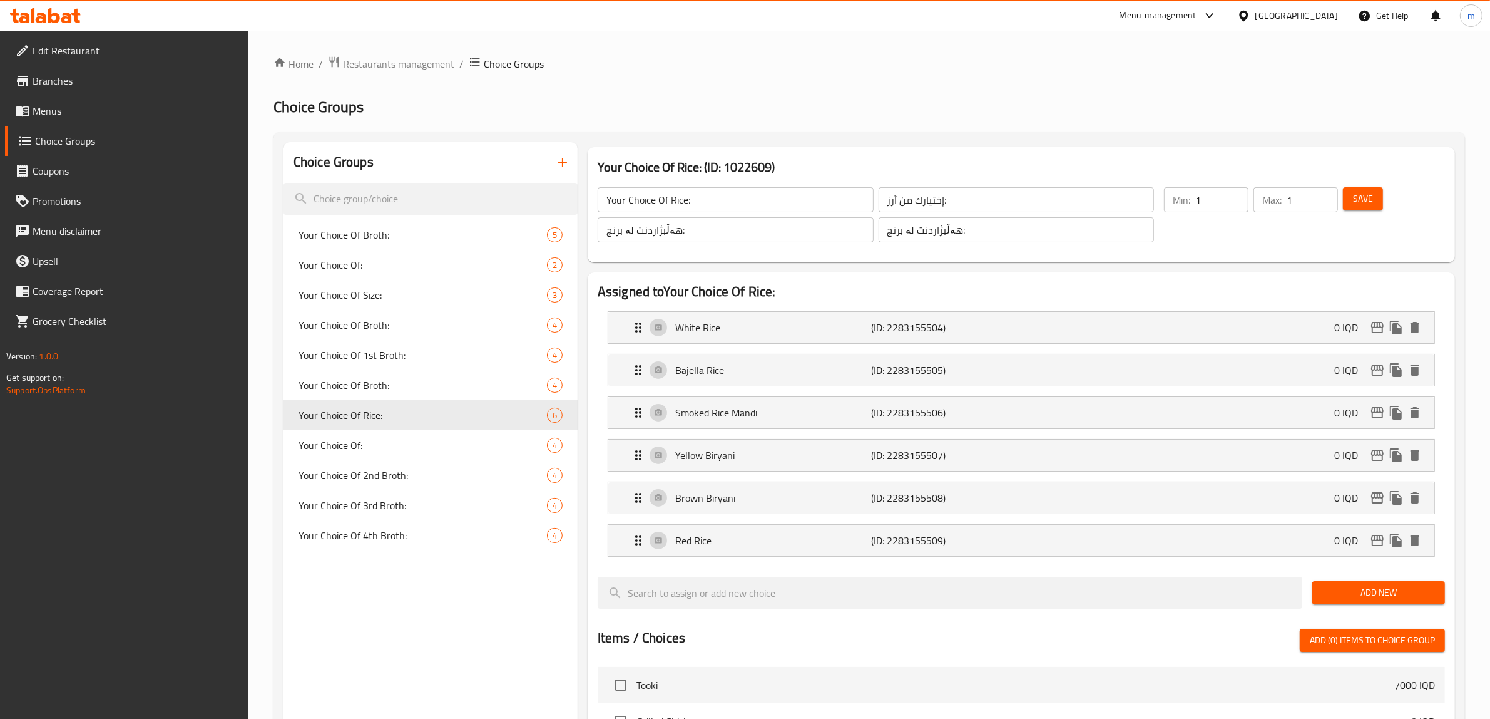
click at [86, 116] on span "Menus" at bounding box center [136, 110] width 207 height 15
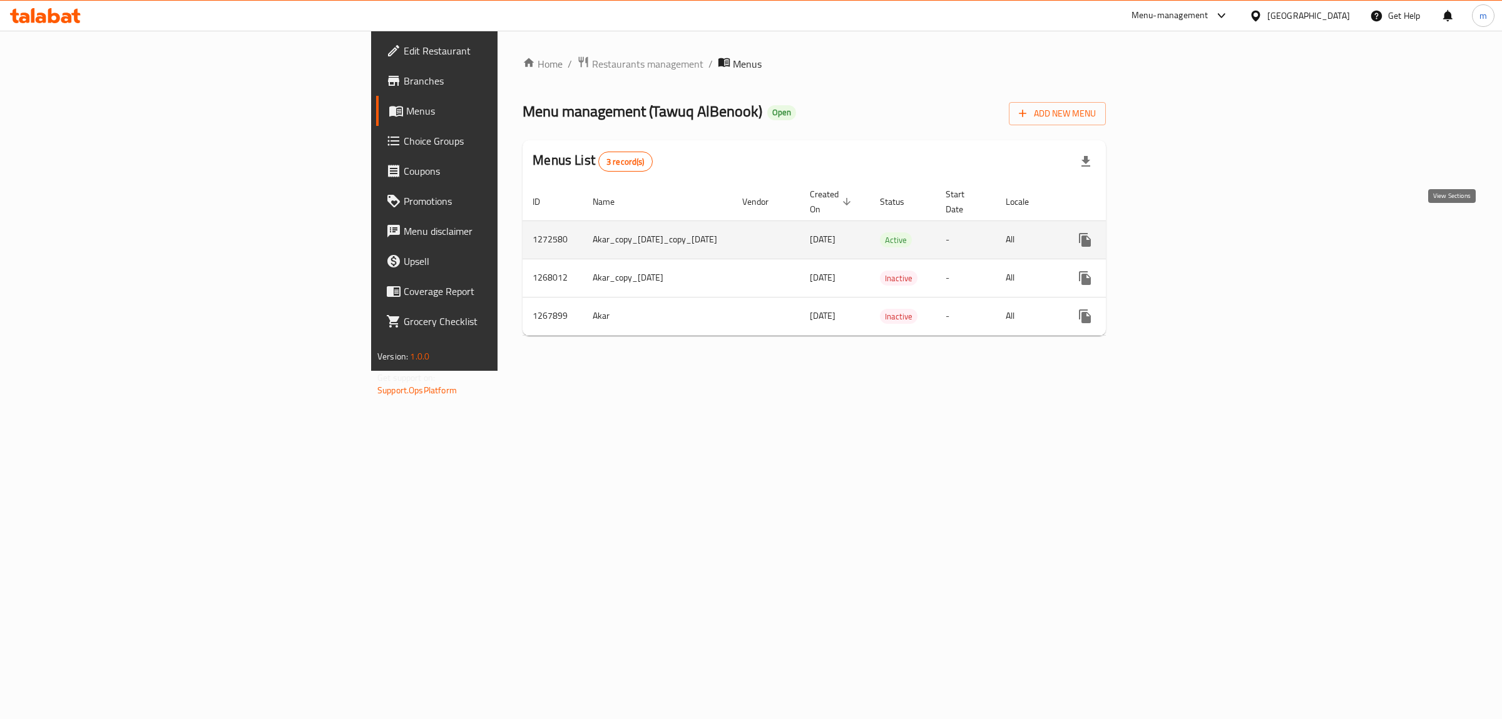
click at [1183, 232] on icon "enhanced table" at bounding box center [1175, 239] width 15 height 15
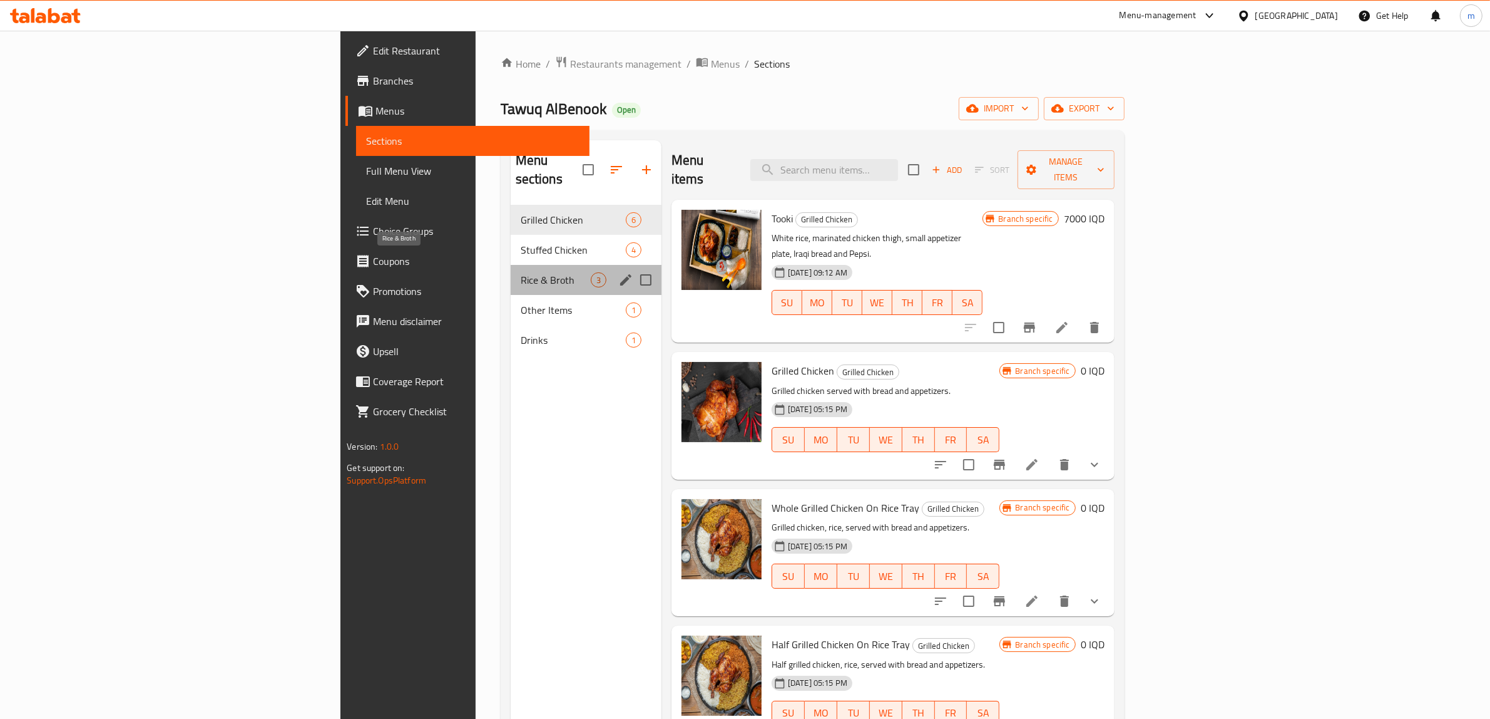
click at [521, 272] on span "Rice & Broth" at bounding box center [556, 279] width 70 height 15
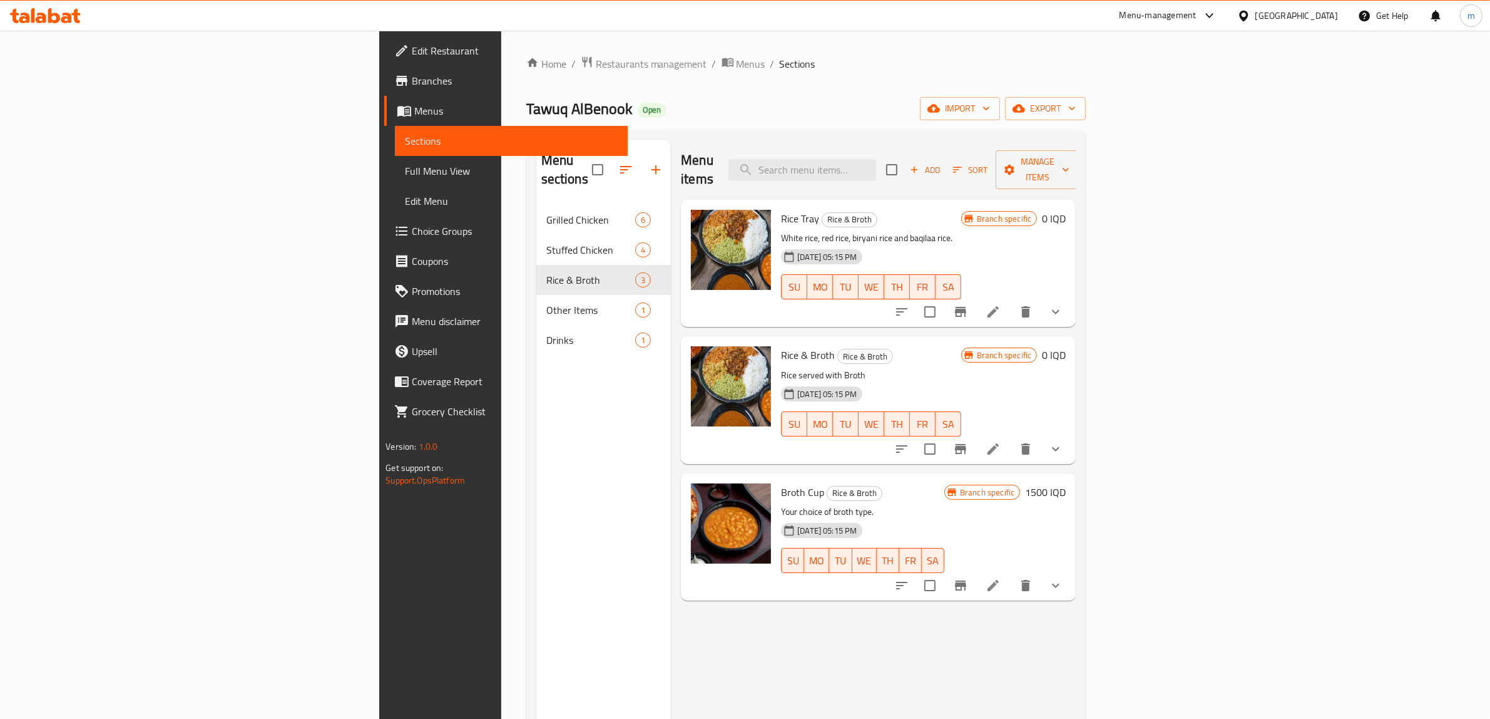
click at [395, 160] on link "Full Menu View" at bounding box center [511, 171] width 233 height 30
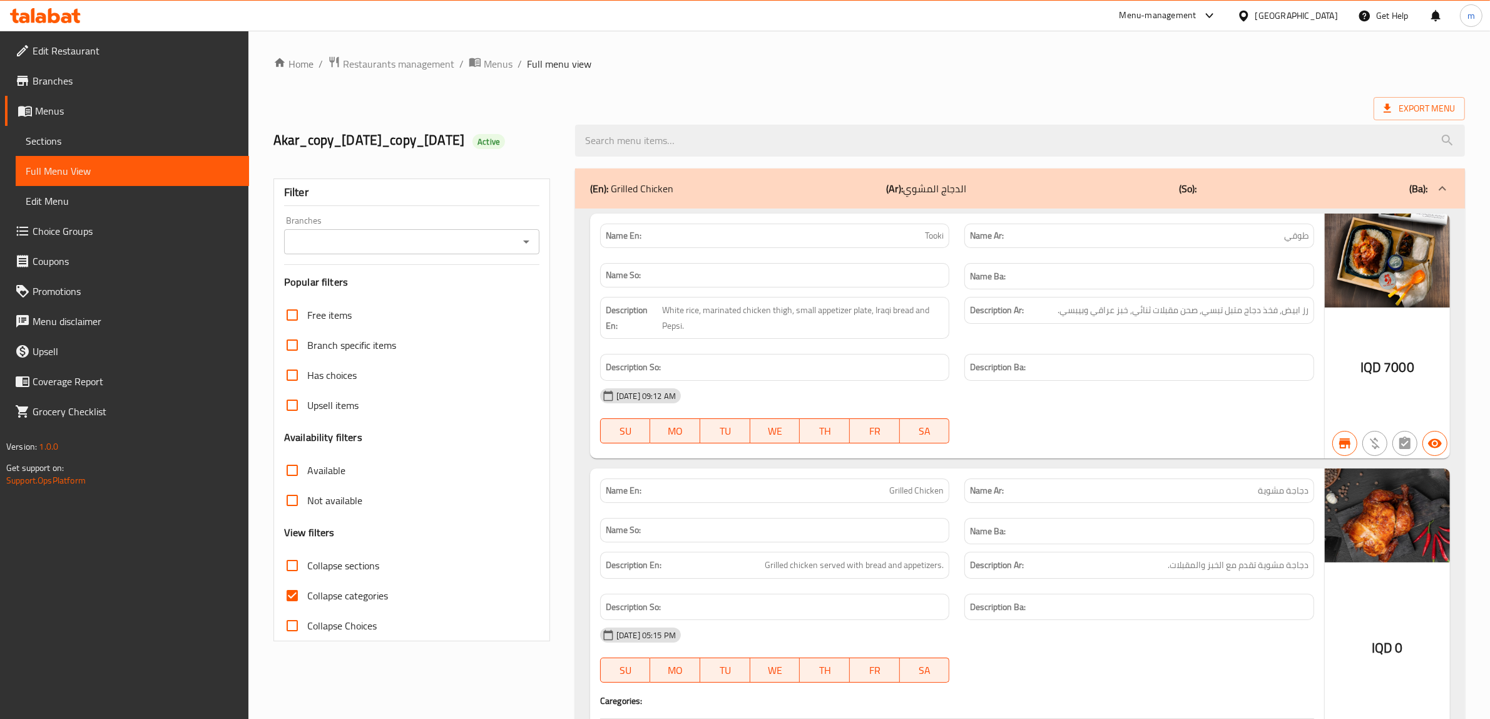
click at [297, 610] on input "Collapse categories" at bounding box center [292, 595] width 30 height 30
checkbox input "false"
click at [531, 249] on icon "Open" at bounding box center [526, 241] width 15 height 15
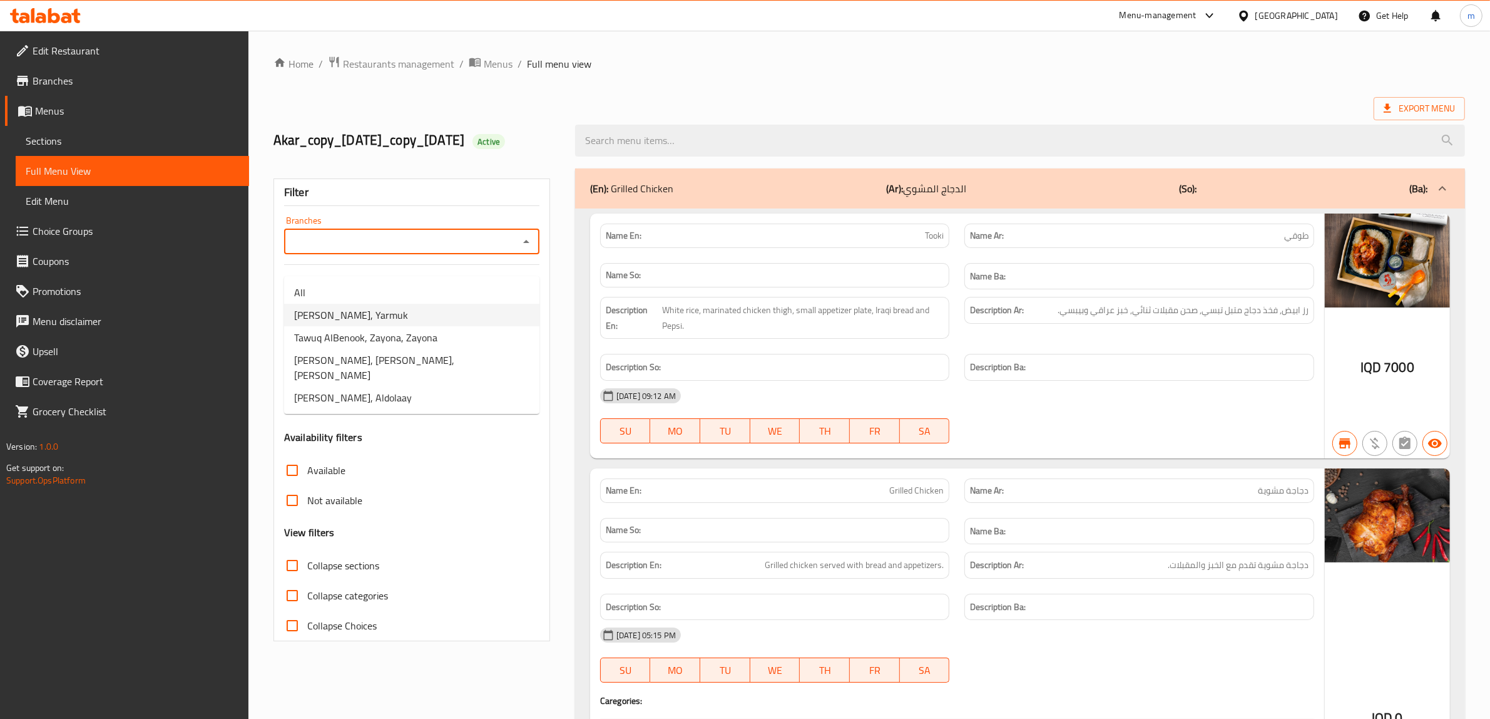
click at [390, 319] on span "Tawuq AlBenook, Yarmuk" at bounding box center [351, 314] width 114 height 15
type input "Tawuq AlBenook, Yarmuk"
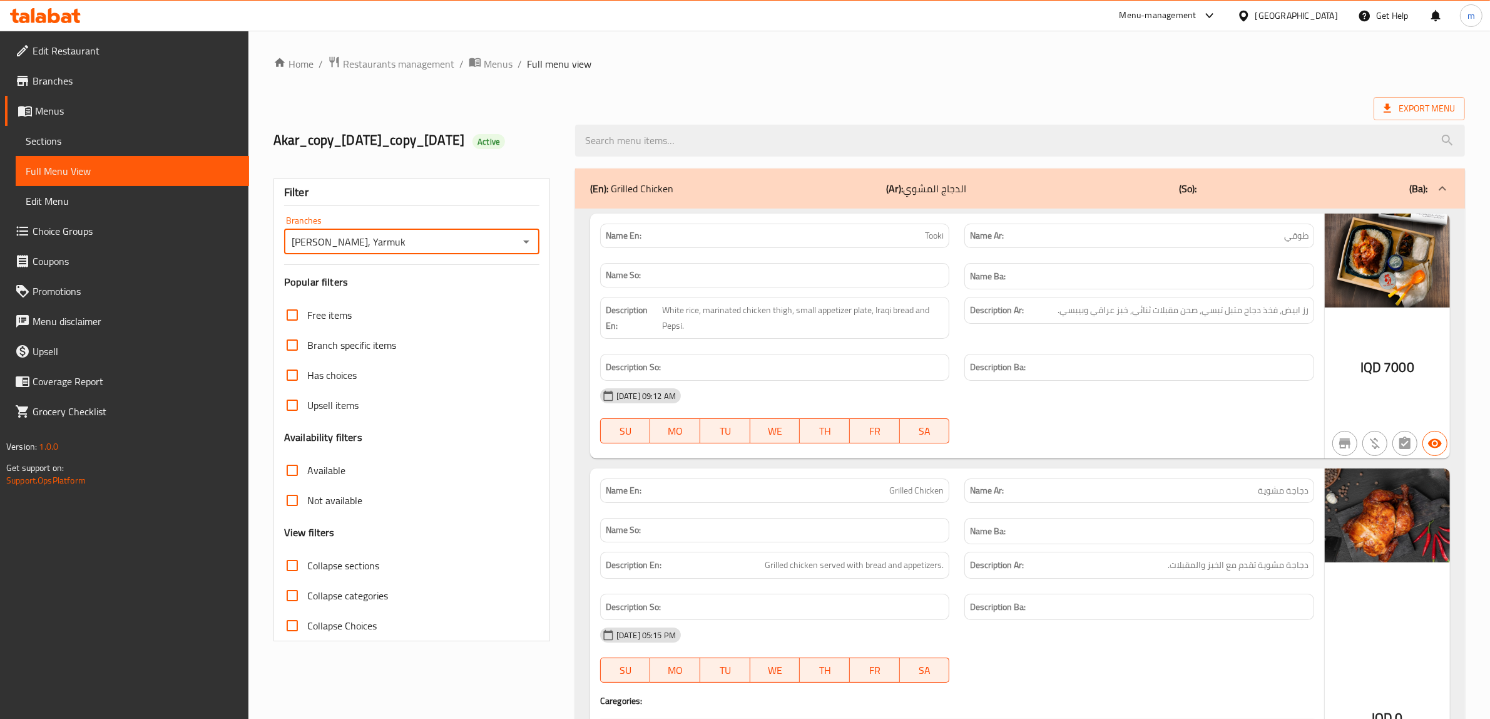
click at [295, 580] on input "Collapse sections" at bounding box center [292, 565] width 30 height 30
checkbox input "true"
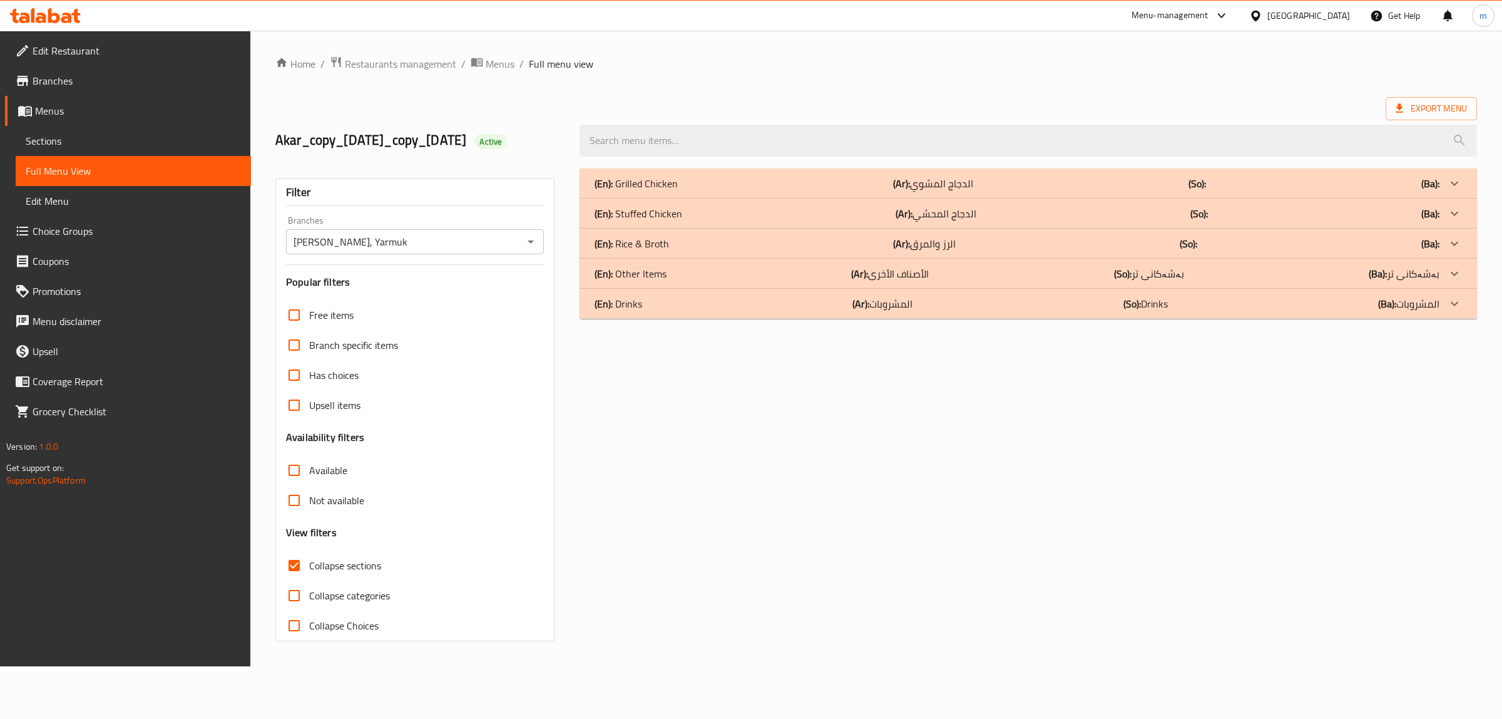
click at [637, 251] on p "(En): Rice & Broth" at bounding box center [632, 243] width 74 height 15
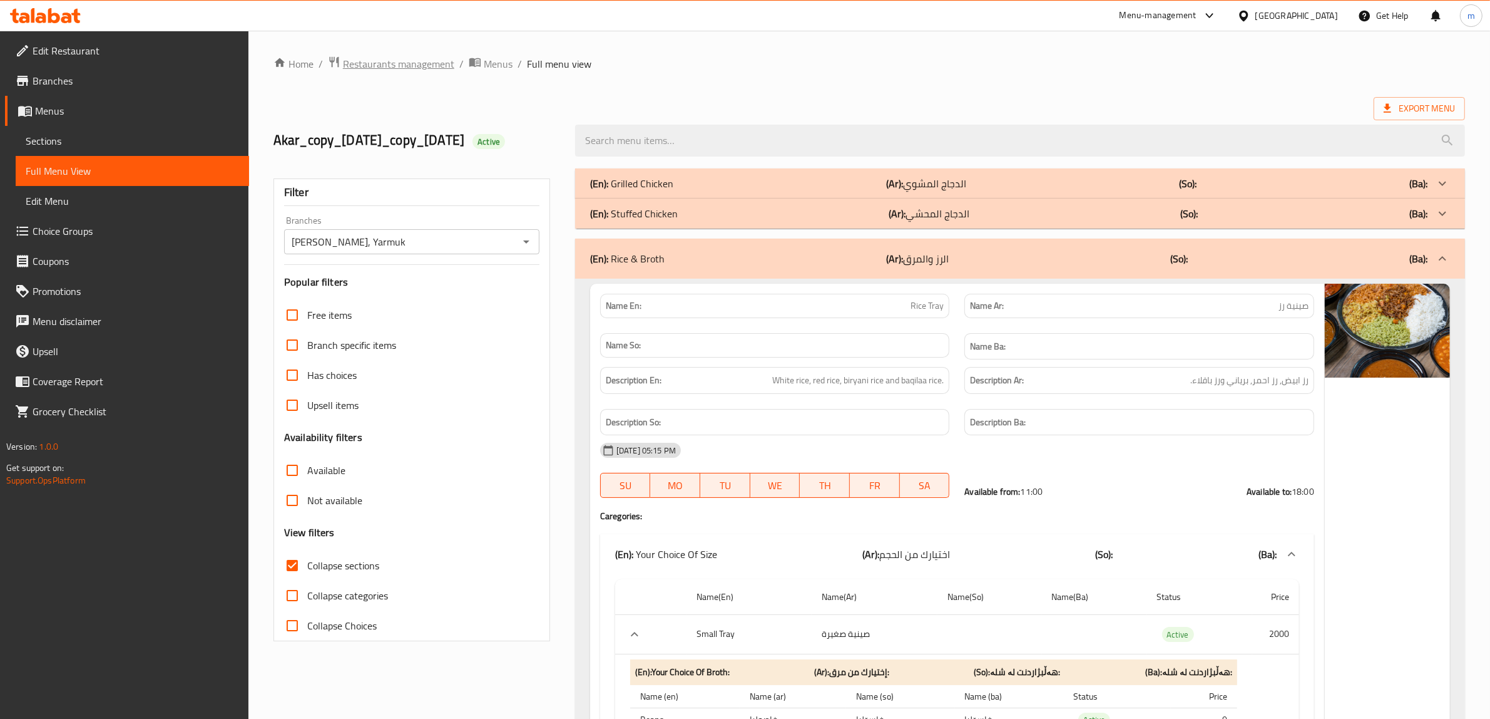
click at [377, 64] on span "Restaurants management" at bounding box center [398, 63] width 111 height 15
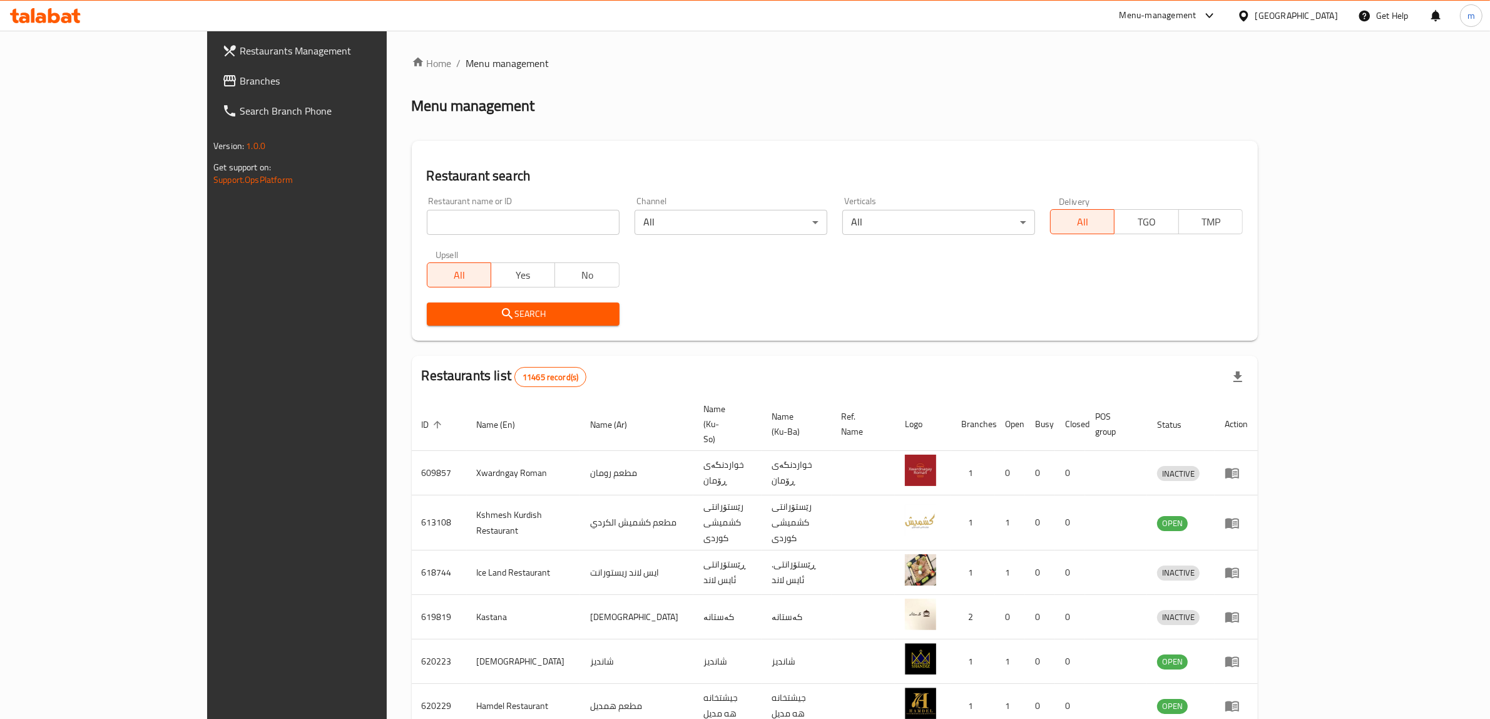
click at [427, 219] on input "search" at bounding box center [523, 222] width 193 height 25
paste input "647948"
type input "647948"
click at [437, 311] on span "Search" at bounding box center [523, 314] width 173 height 16
click at [396, 311] on div at bounding box center [745, 359] width 1490 height 719
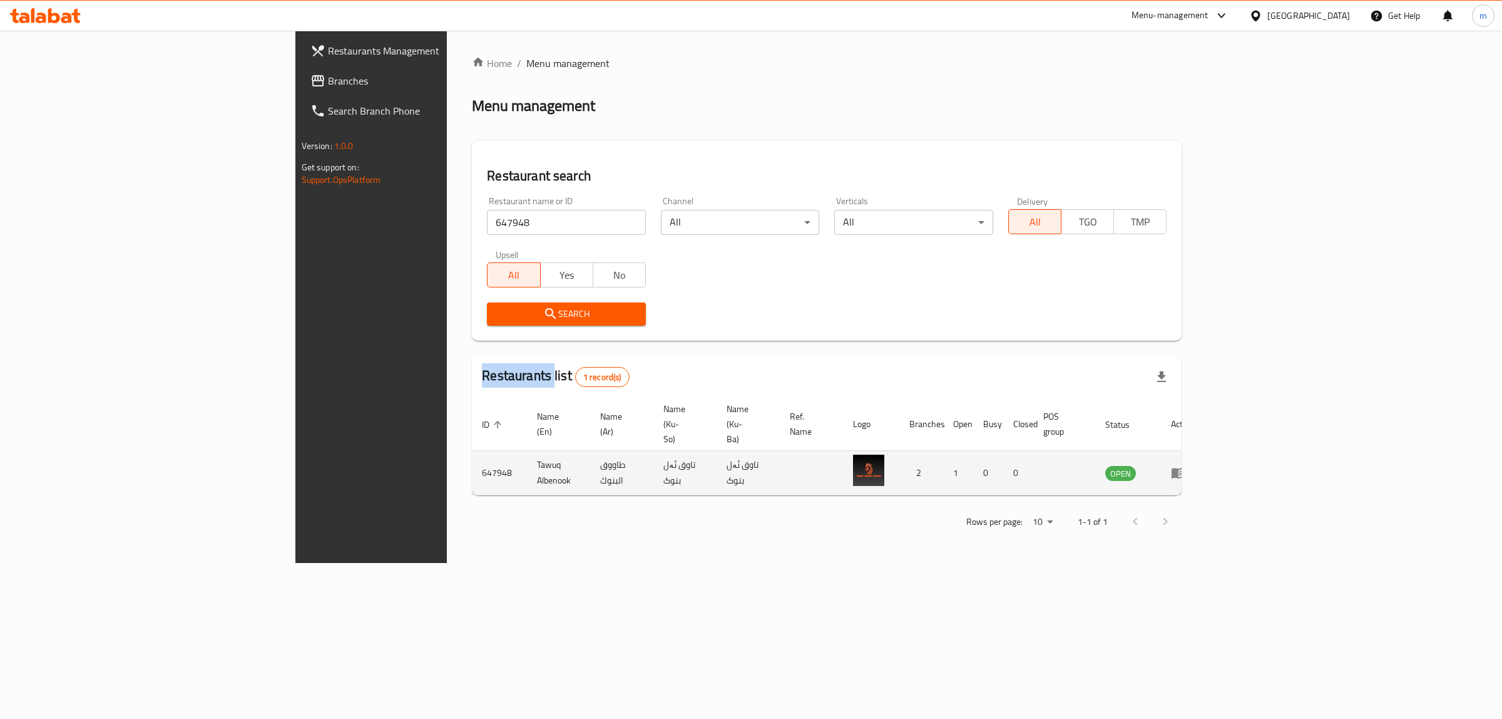
click at [1186, 468] on icon "enhanced table" at bounding box center [1179, 473] width 14 height 11
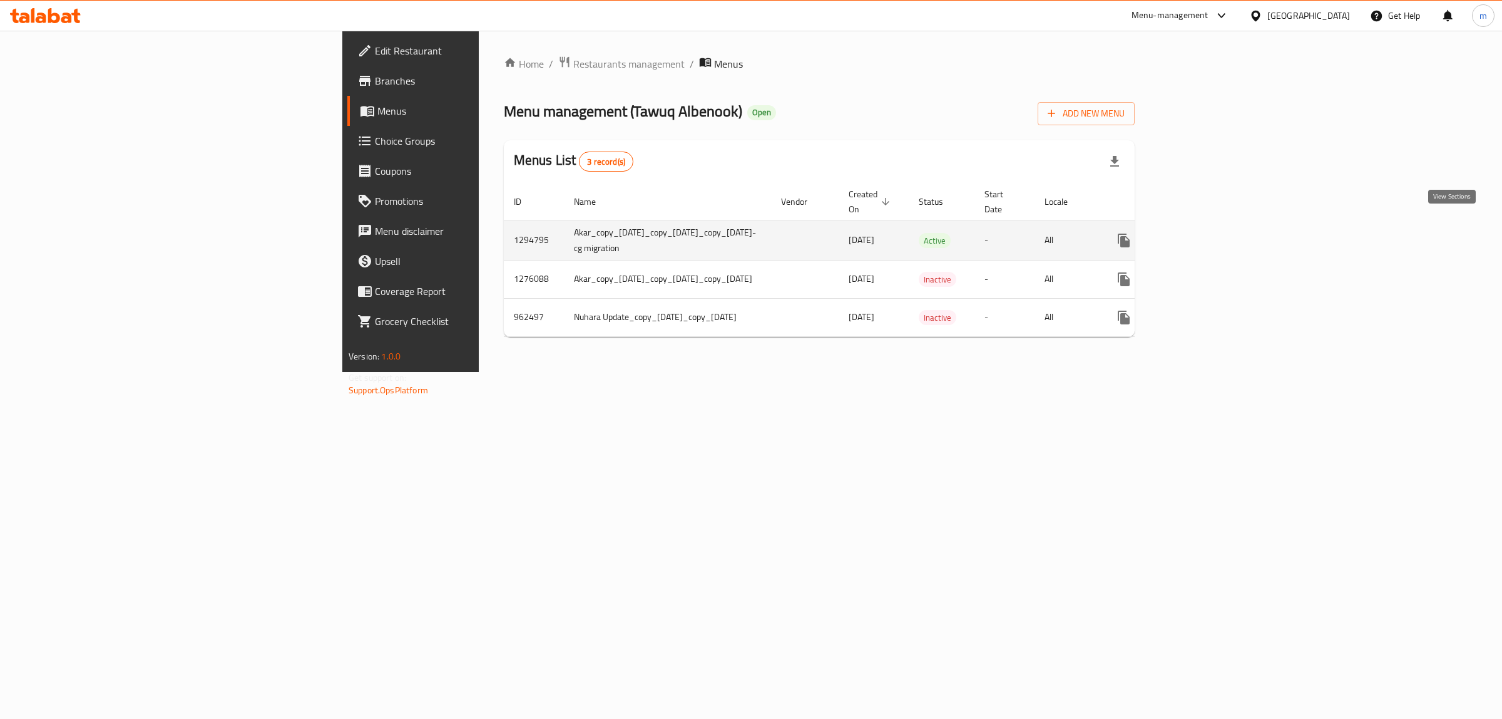
click at [1220, 235] on icon "enhanced table" at bounding box center [1214, 240] width 11 height 11
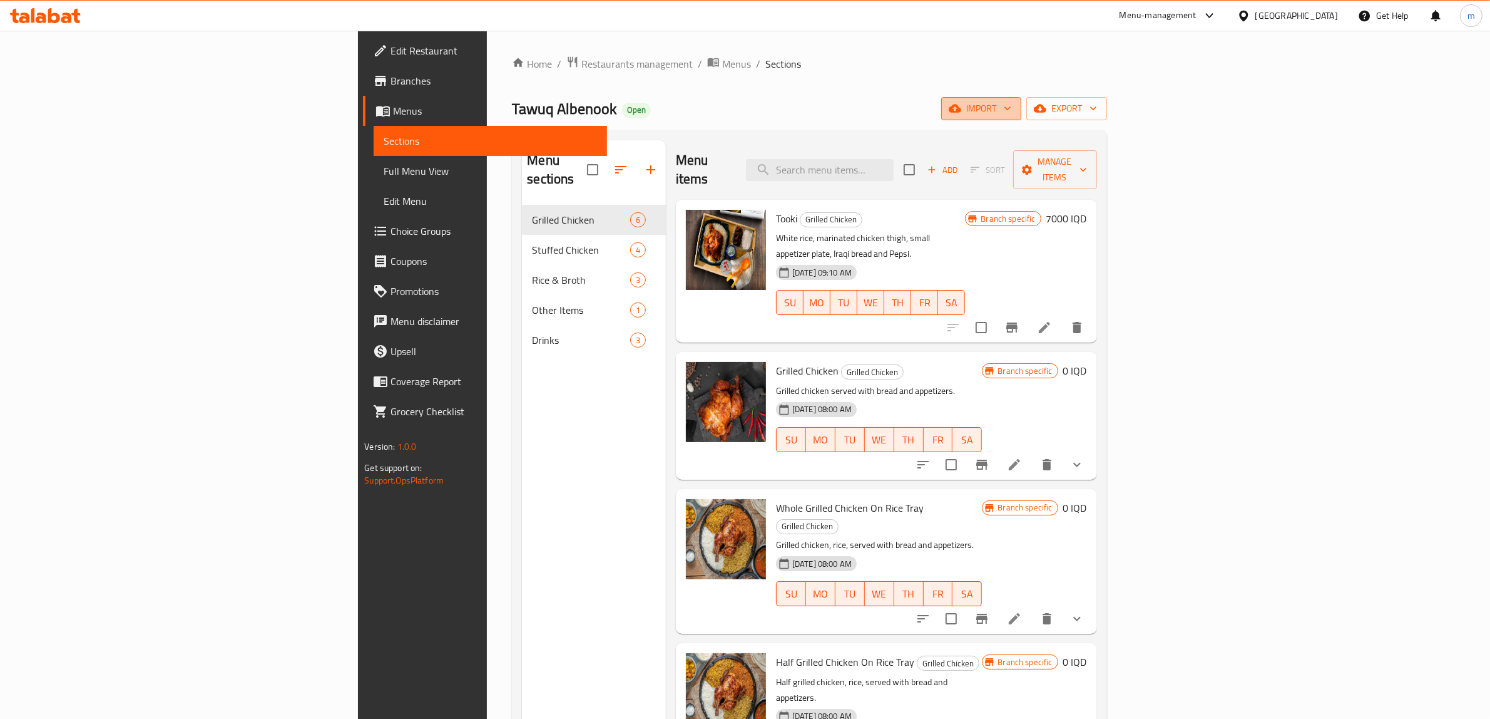
click at [1012, 107] on span "import" at bounding box center [981, 109] width 60 height 16
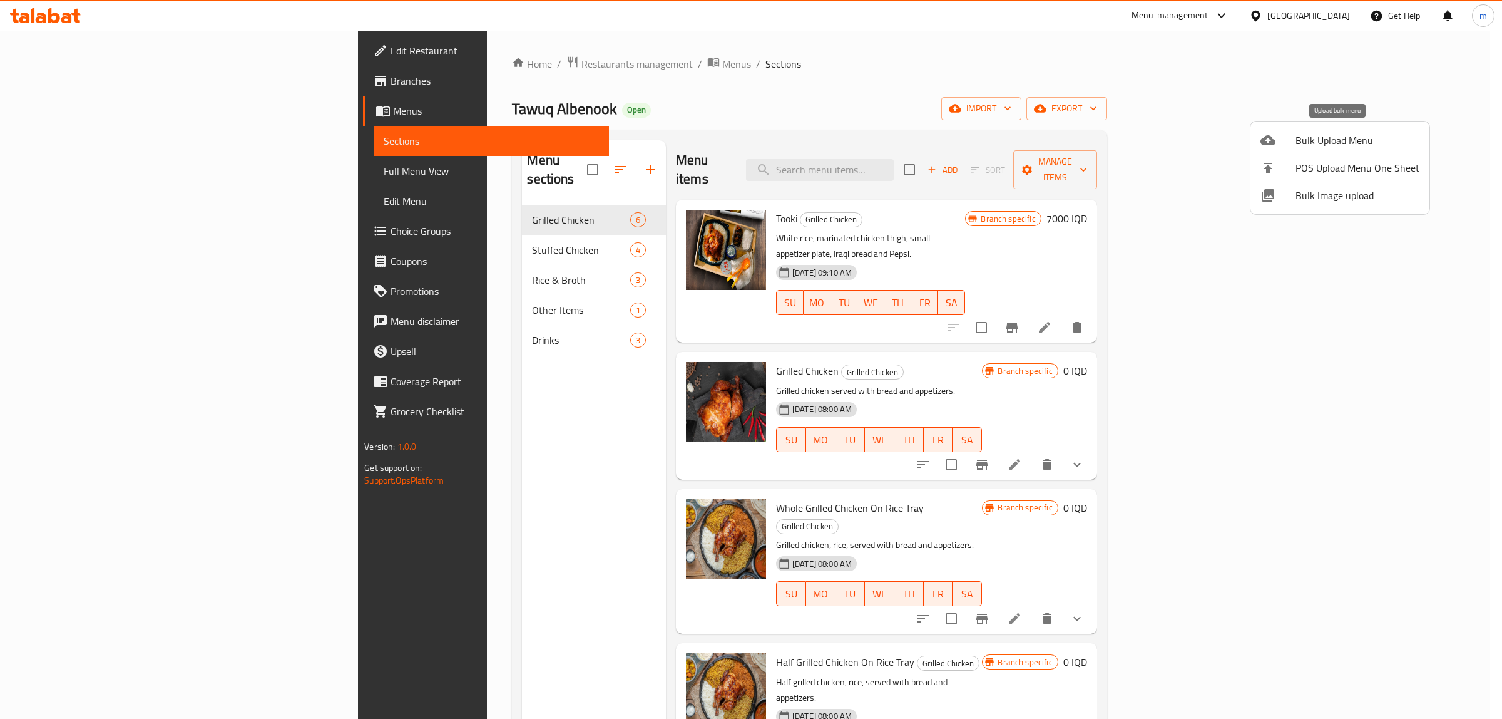
click at [1321, 147] on span "Bulk Upload Menu" at bounding box center [1358, 140] width 124 height 15
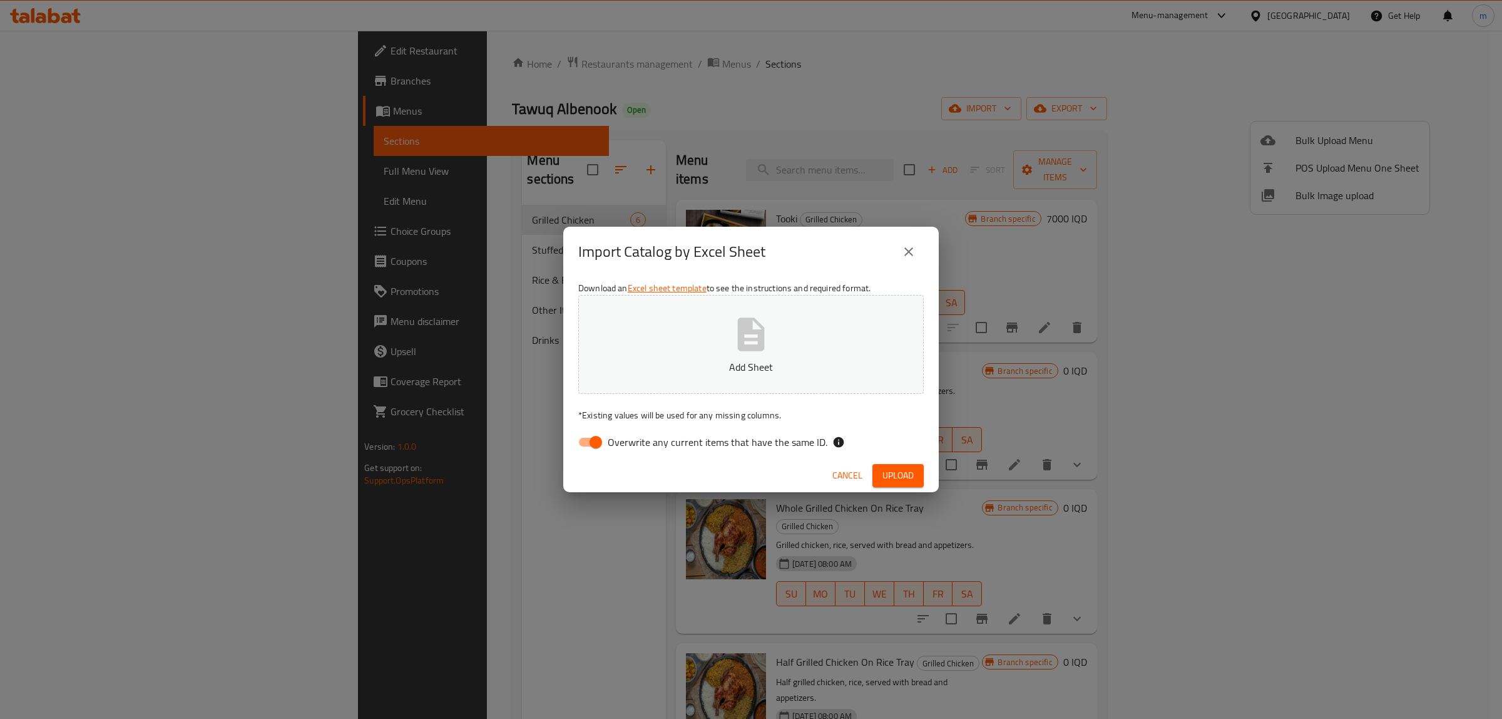
click at [592, 446] on input "Overwrite any current items that have the same ID." at bounding box center [595, 442] width 71 height 24
checkbox input "false"
click at [667, 372] on p "Add Sheet" at bounding box center [751, 366] width 307 height 15
click at [911, 471] on span "Upload" at bounding box center [898, 476] width 31 height 16
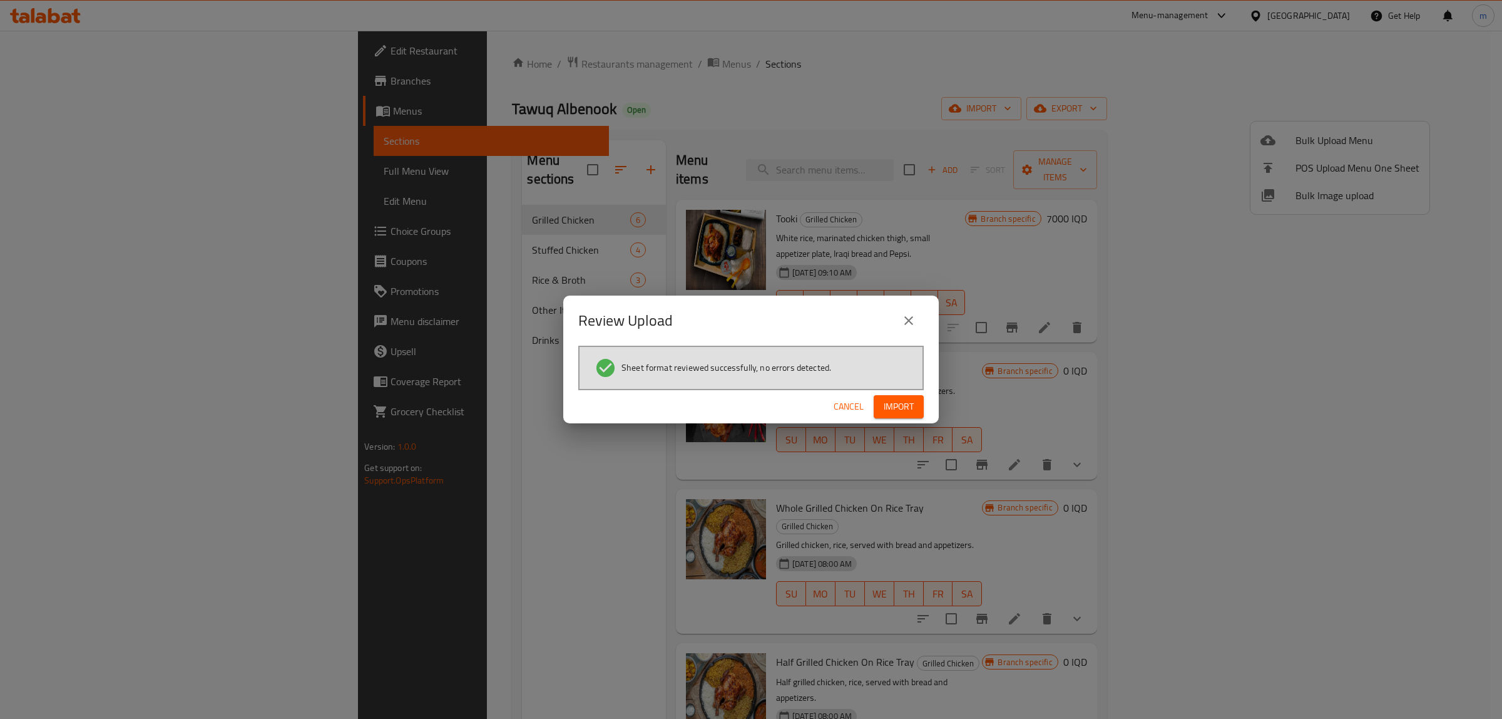
click at [900, 399] on span "Import" at bounding box center [899, 407] width 30 height 16
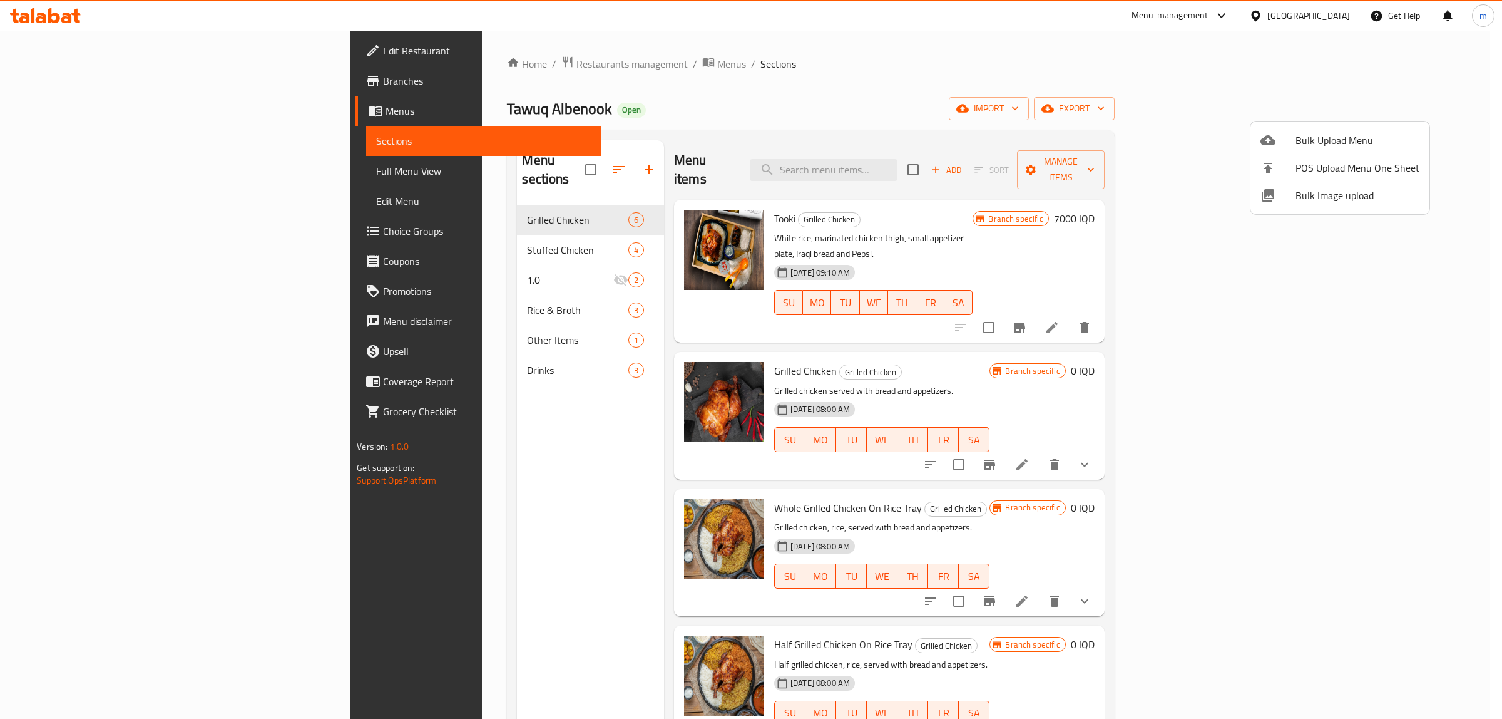
click at [483, 270] on div at bounding box center [751, 359] width 1502 height 719
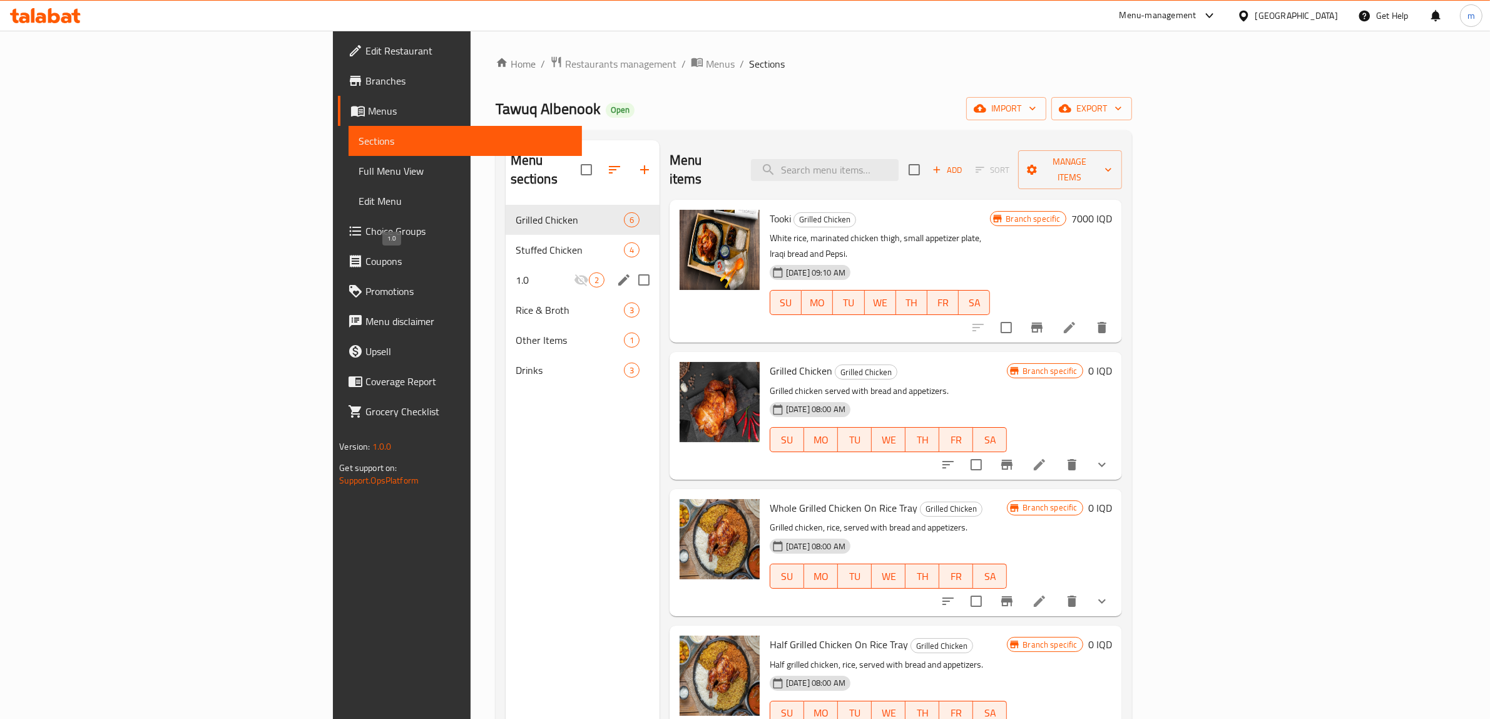
click at [516, 272] on span "1.0" at bounding box center [545, 279] width 58 height 15
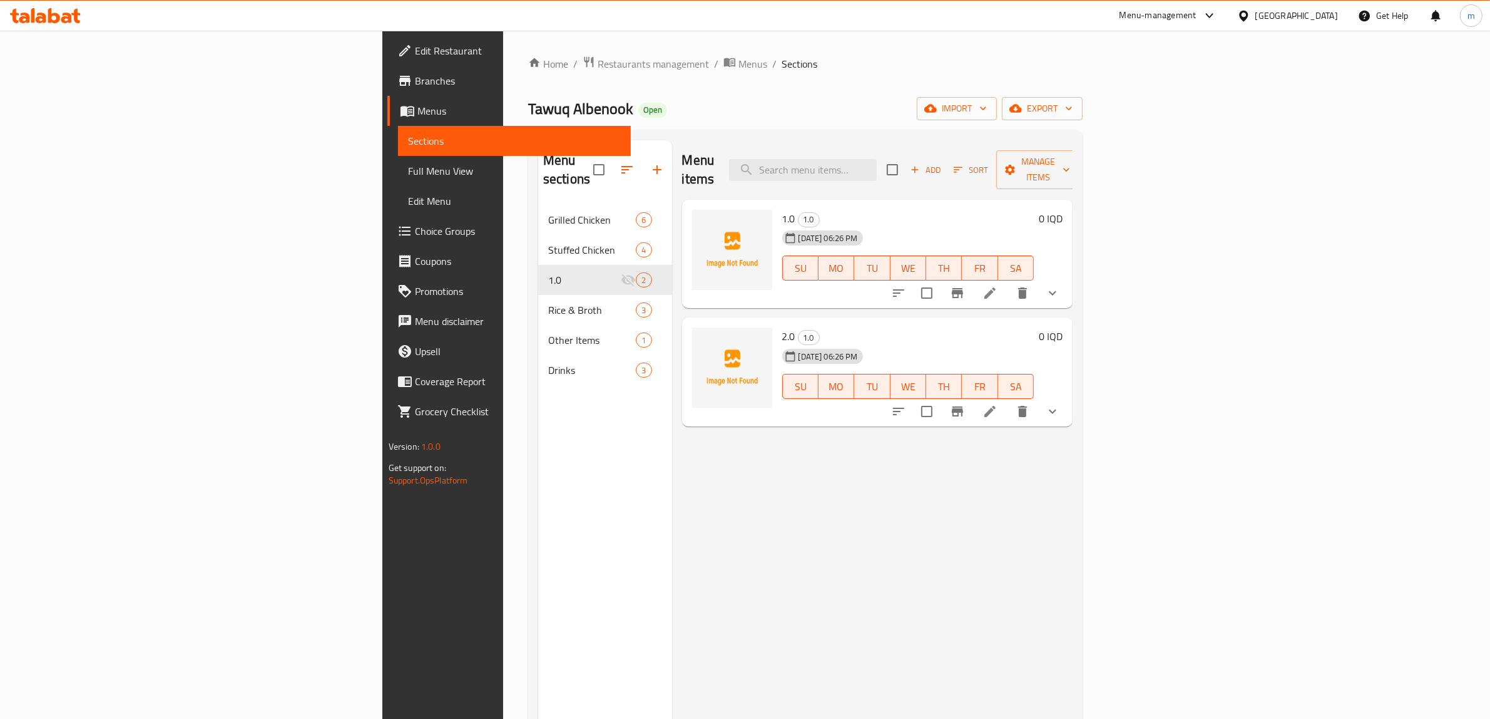
click at [998, 285] on icon at bounding box center [990, 292] width 15 height 15
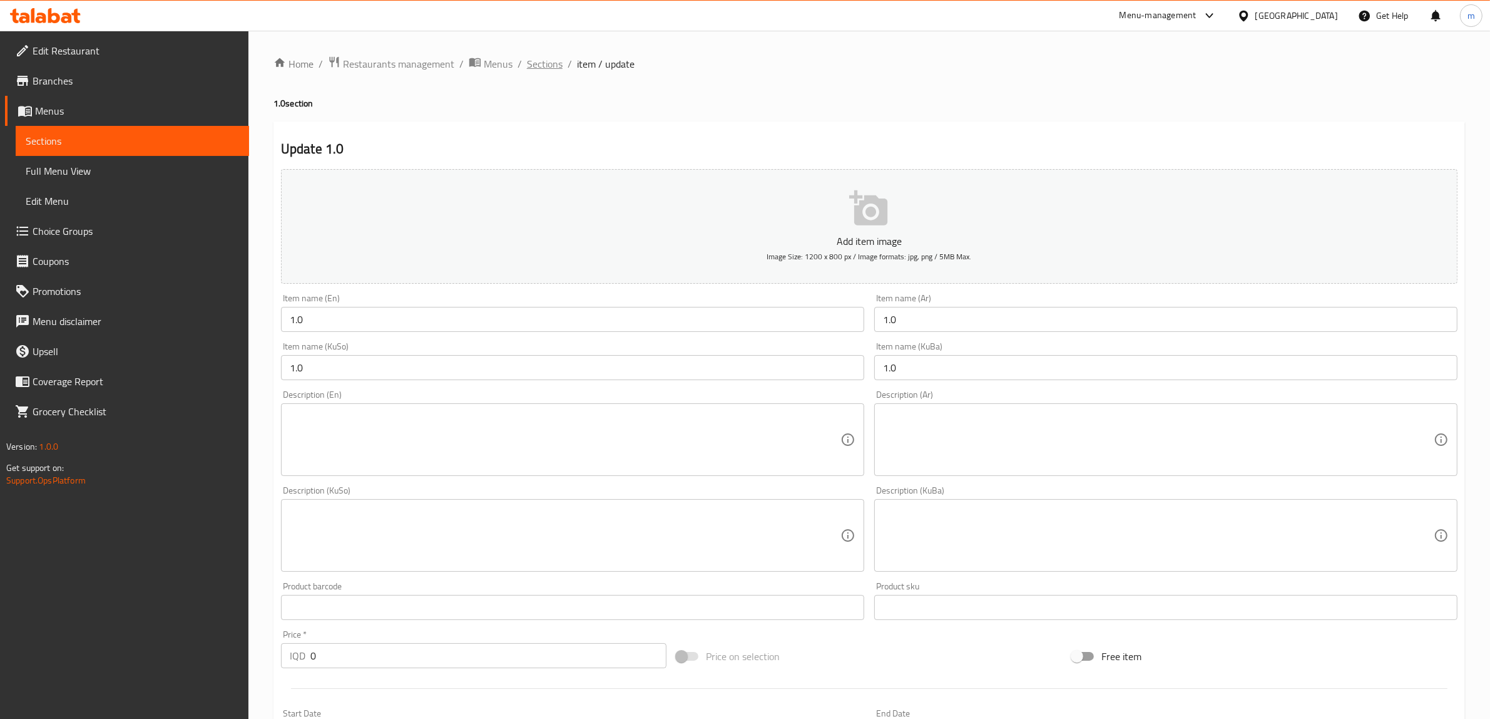
click at [545, 60] on span "Sections" at bounding box center [545, 63] width 36 height 15
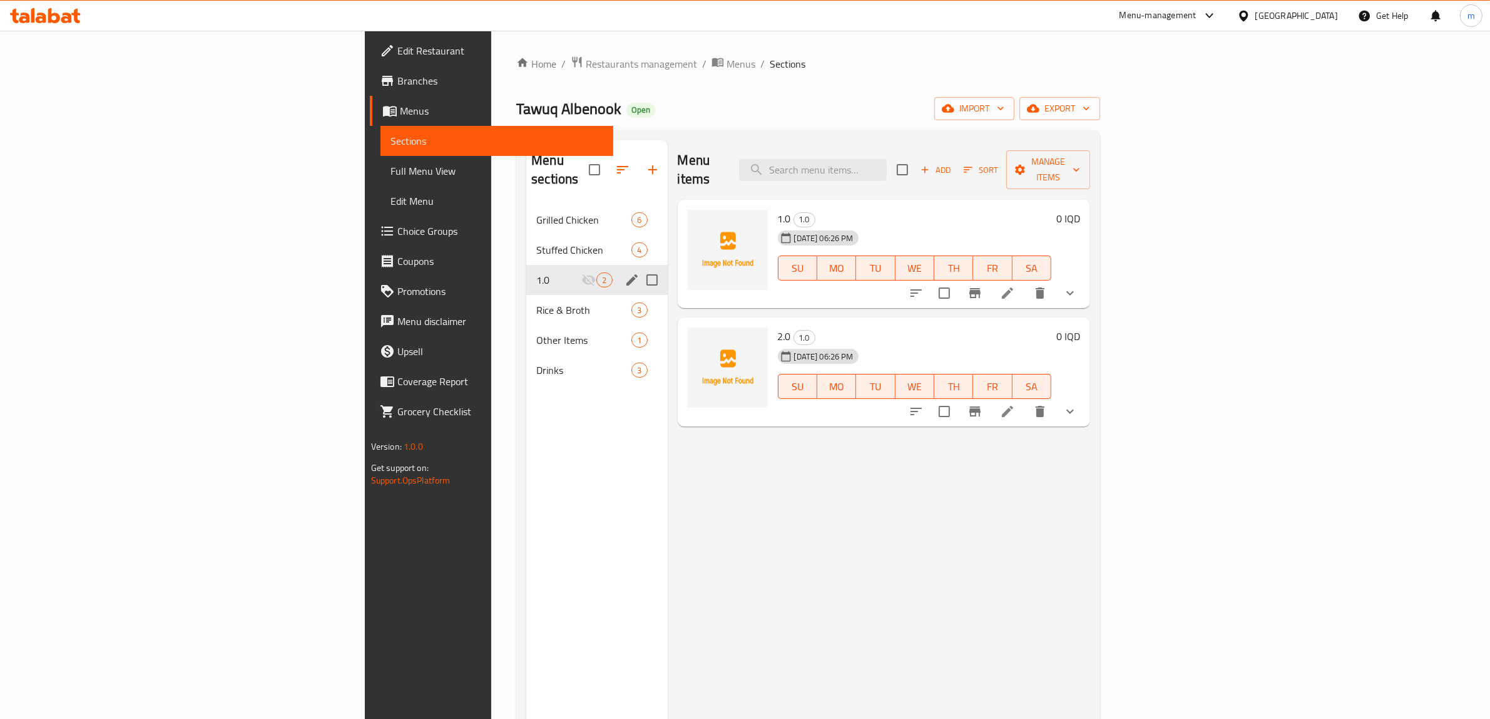
click at [639, 267] on input "Menu sections" at bounding box center [652, 280] width 26 height 26
checkbox input "true"
click at [607, 164] on icon "button" at bounding box center [612, 169] width 11 height 11
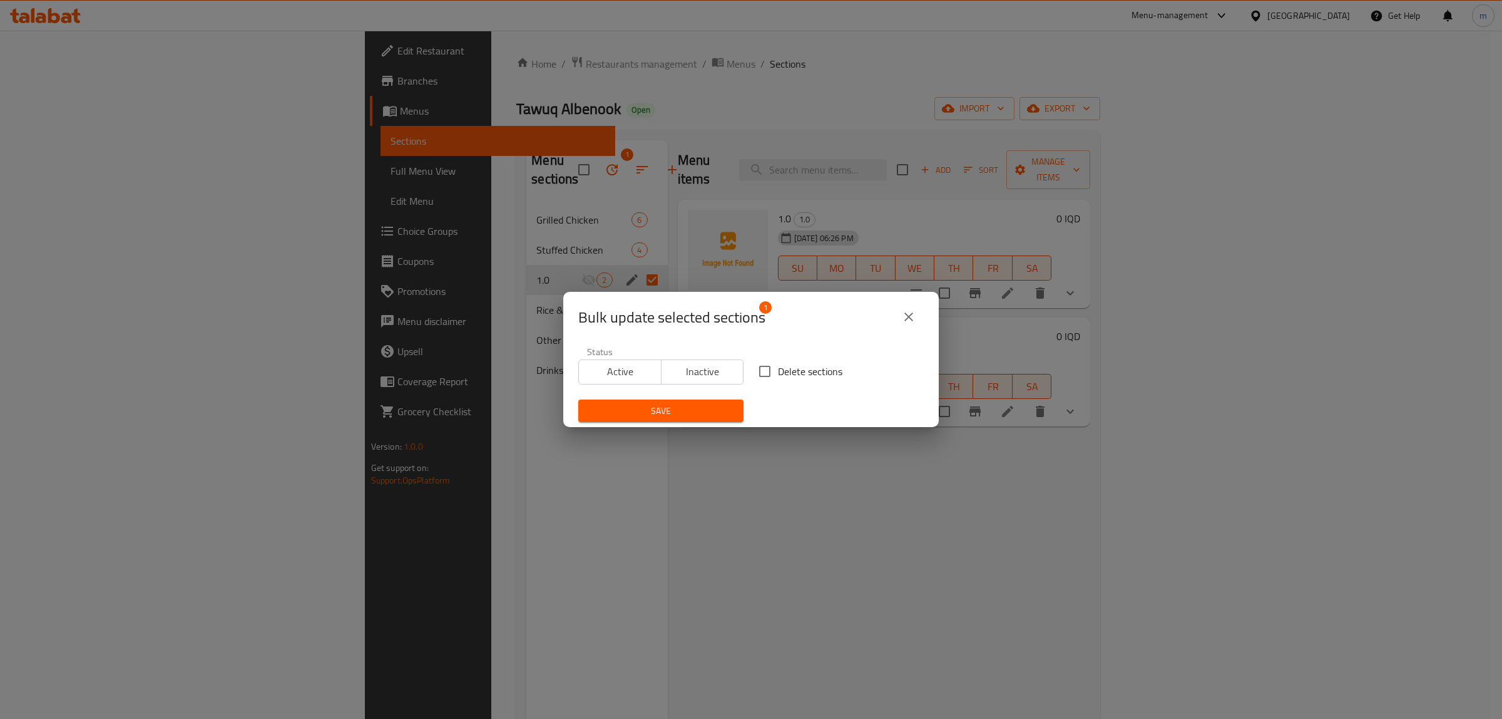
click at [762, 370] on input "Delete sections" at bounding box center [765, 371] width 26 height 26
checkbox input "true"
click at [687, 404] on span "Save" at bounding box center [660, 411] width 145 height 16
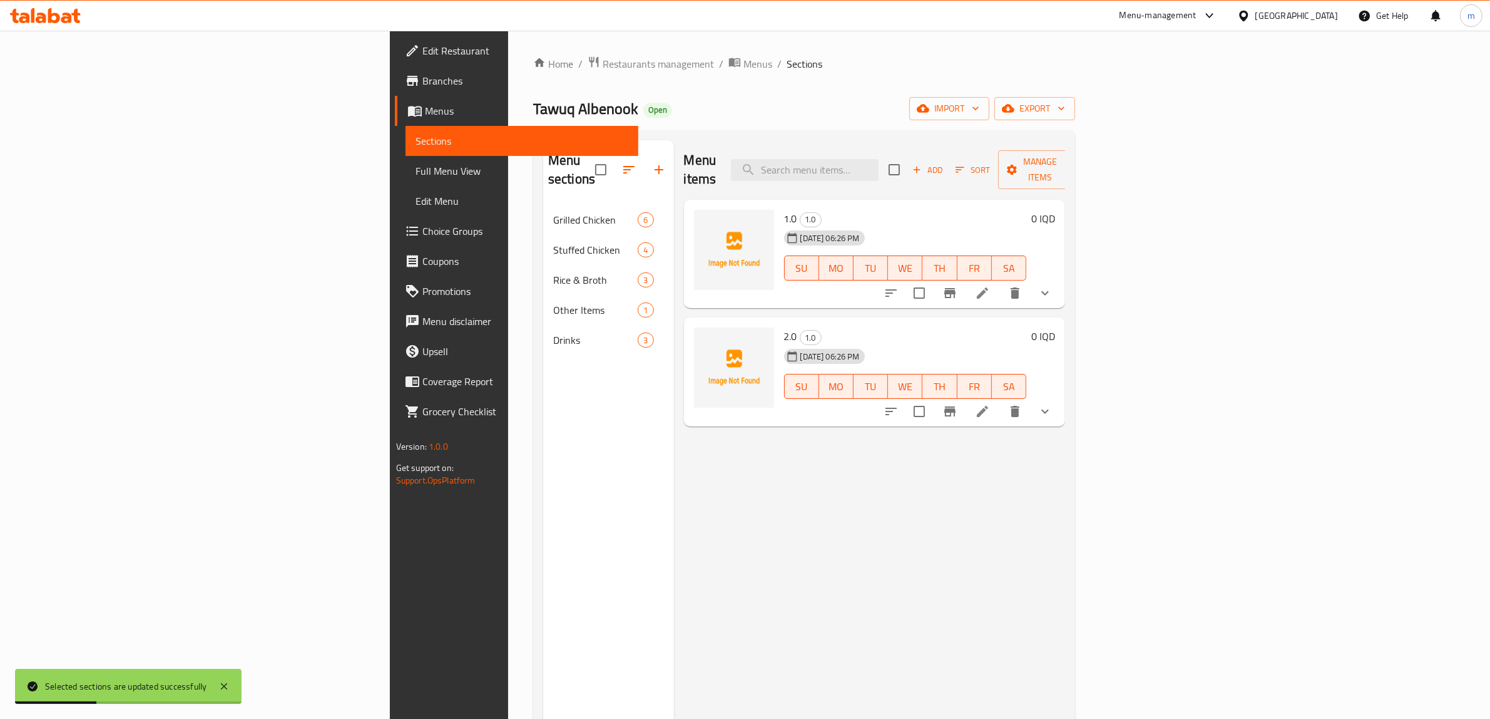
click at [423, 228] on span "Choice Groups" at bounding box center [526, 230] width 207 height 15
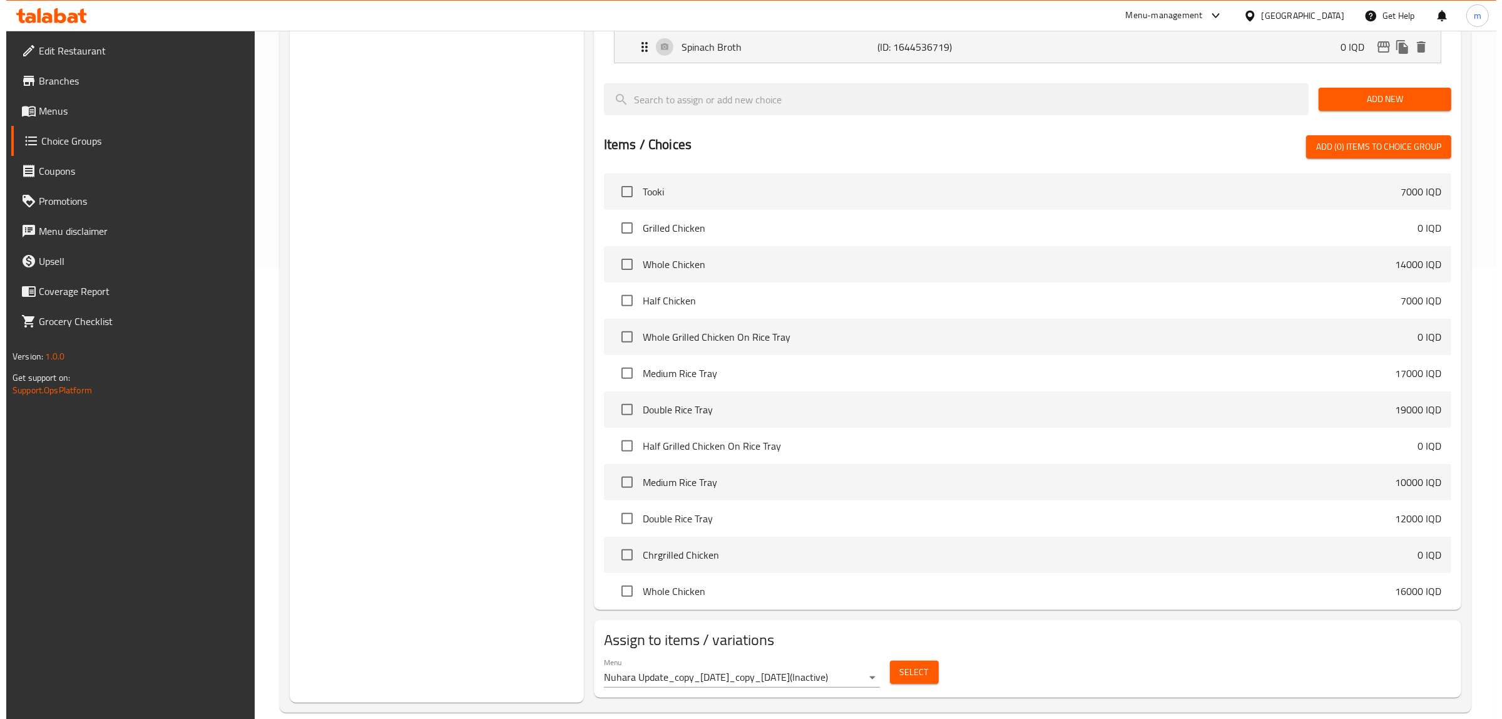
scroll to position [471, 0]
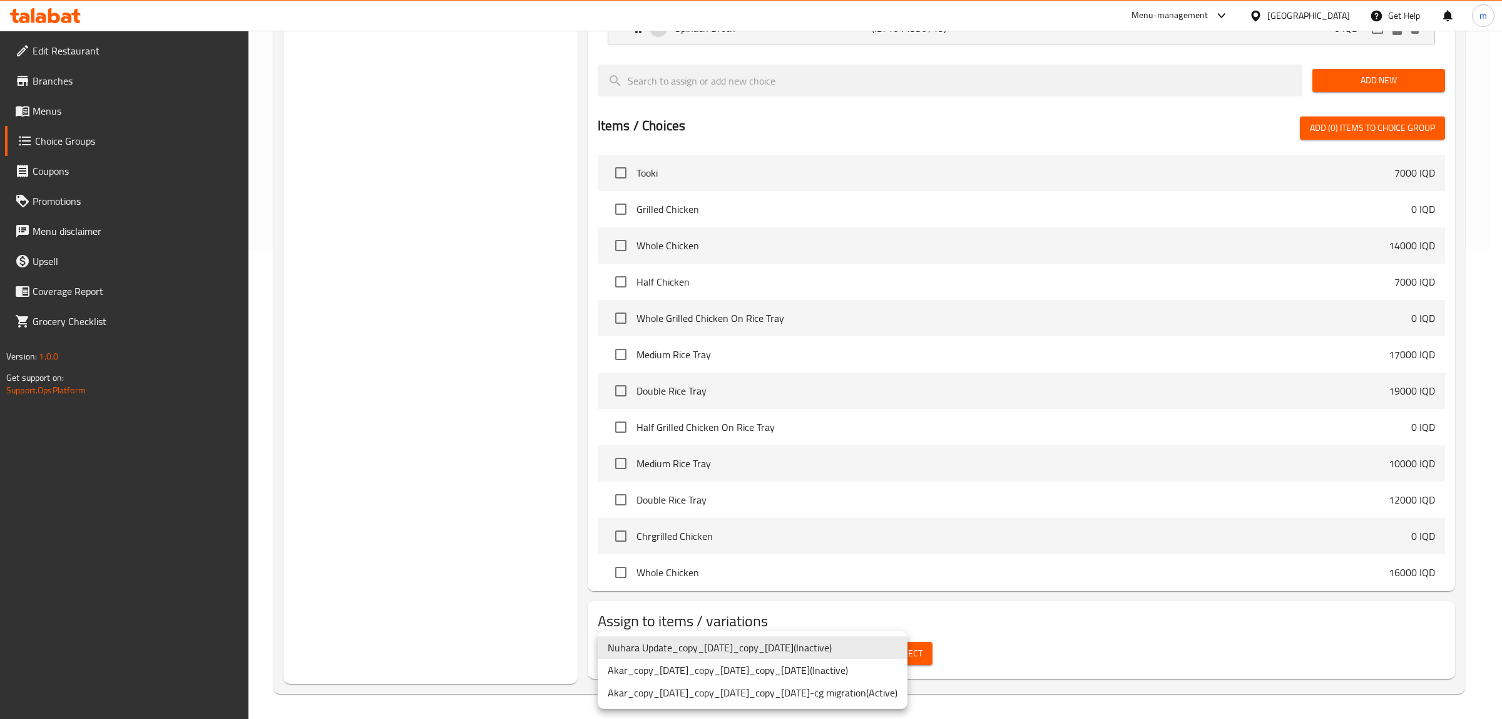
click at [883, 692] on li "Akar_copy_[DATE]_copy_[DATE]_copy_[DATE]-cg migration ( Active )" at bounding box center [753, 692] width 310 height 23
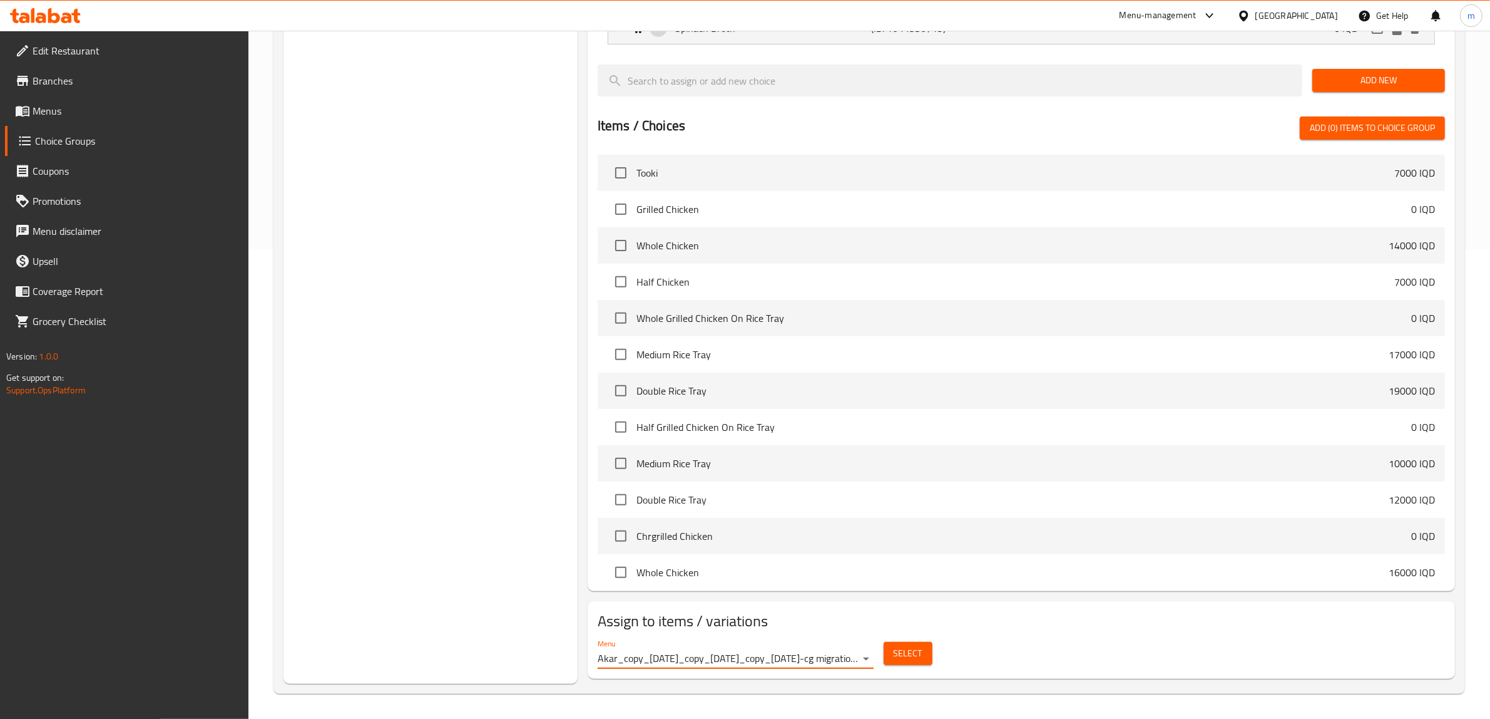
click at [912, 649] on span "Select" at bounding box center [908, 653] width 29 height 16
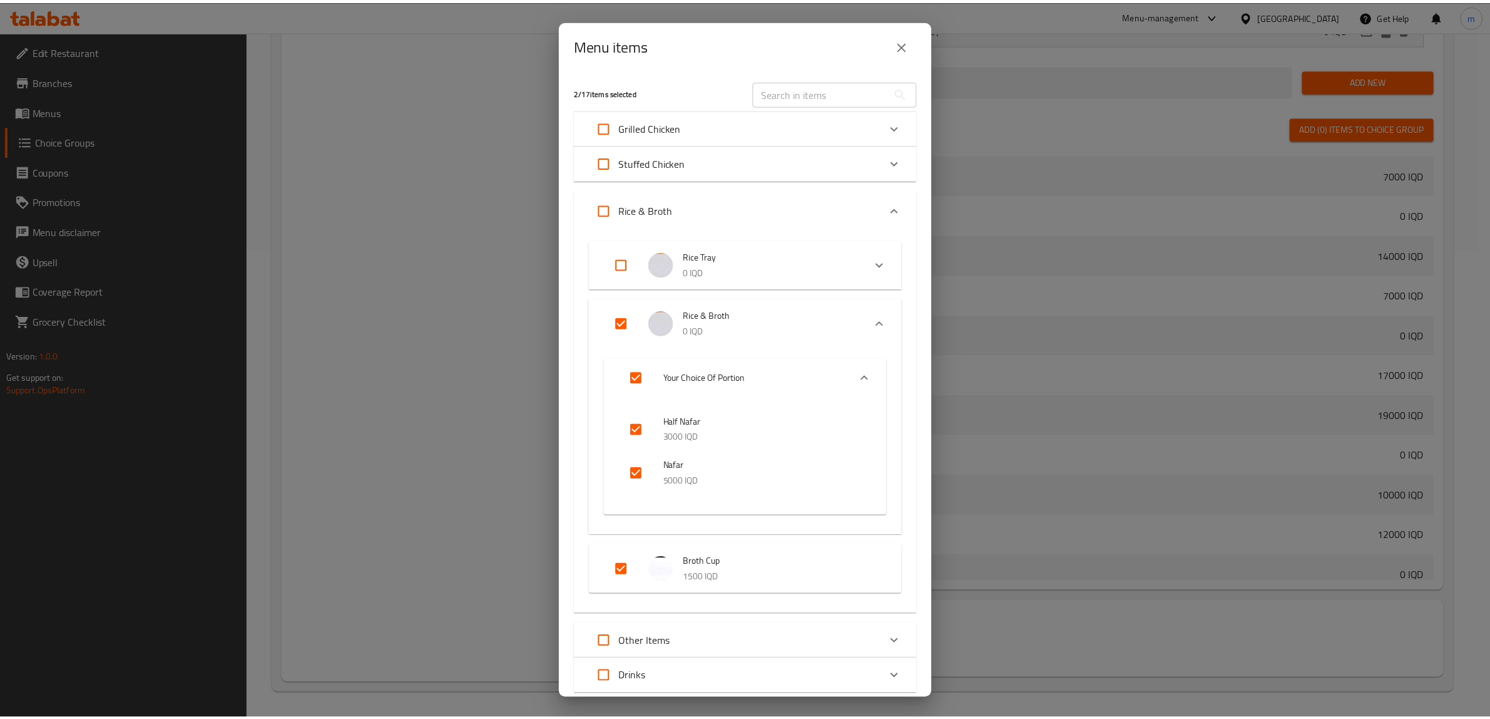
scroll to position [81, 0]
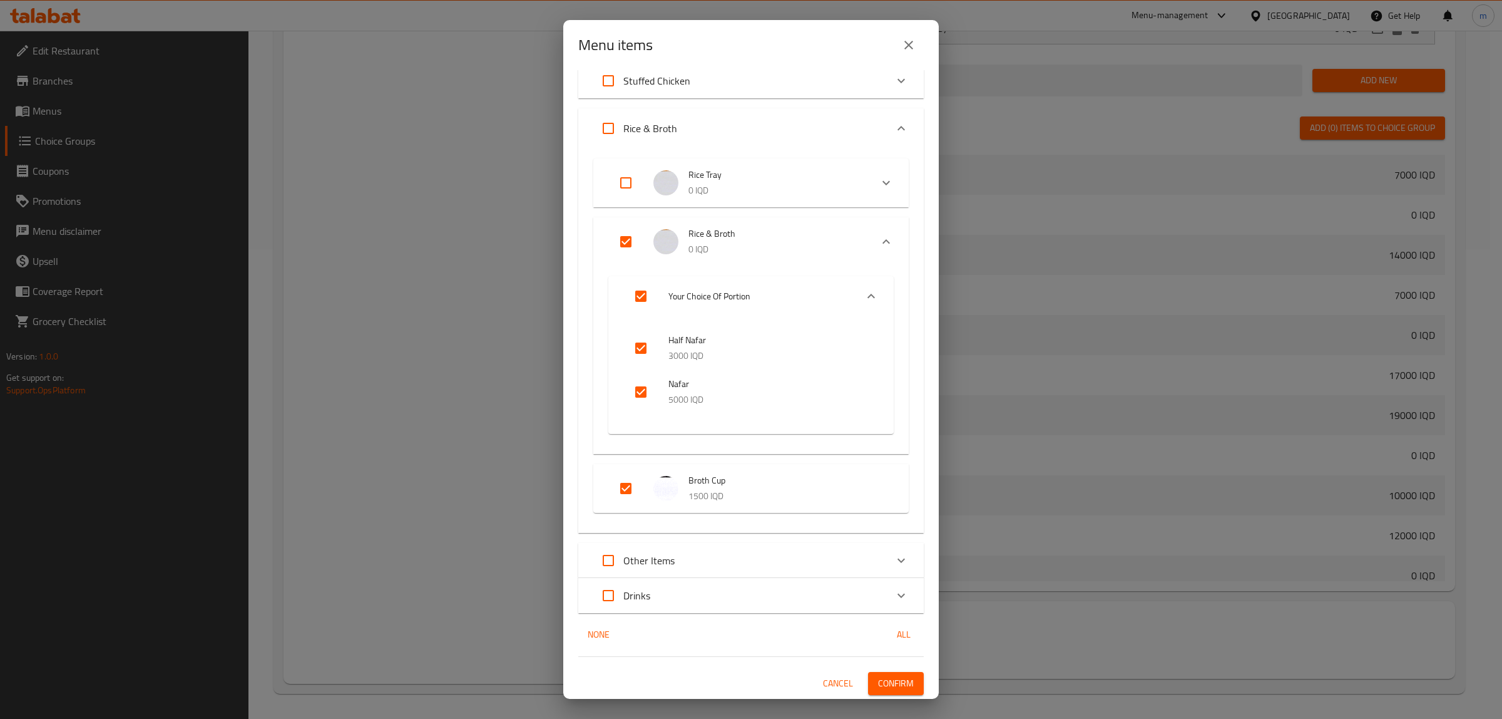
click at [912, 43] on icon "close" at bounding box center [908, 45] width 15 height 15
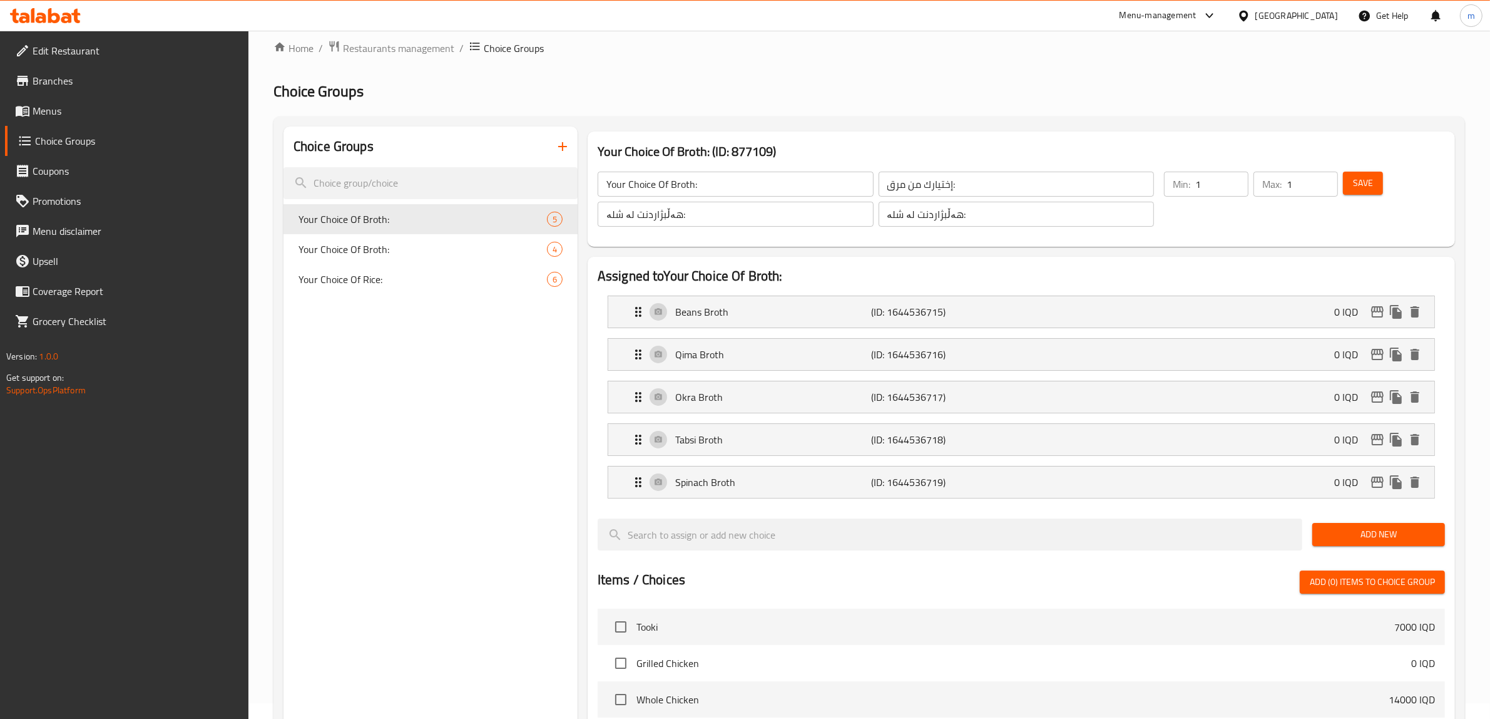
scroll to position [0, 0]
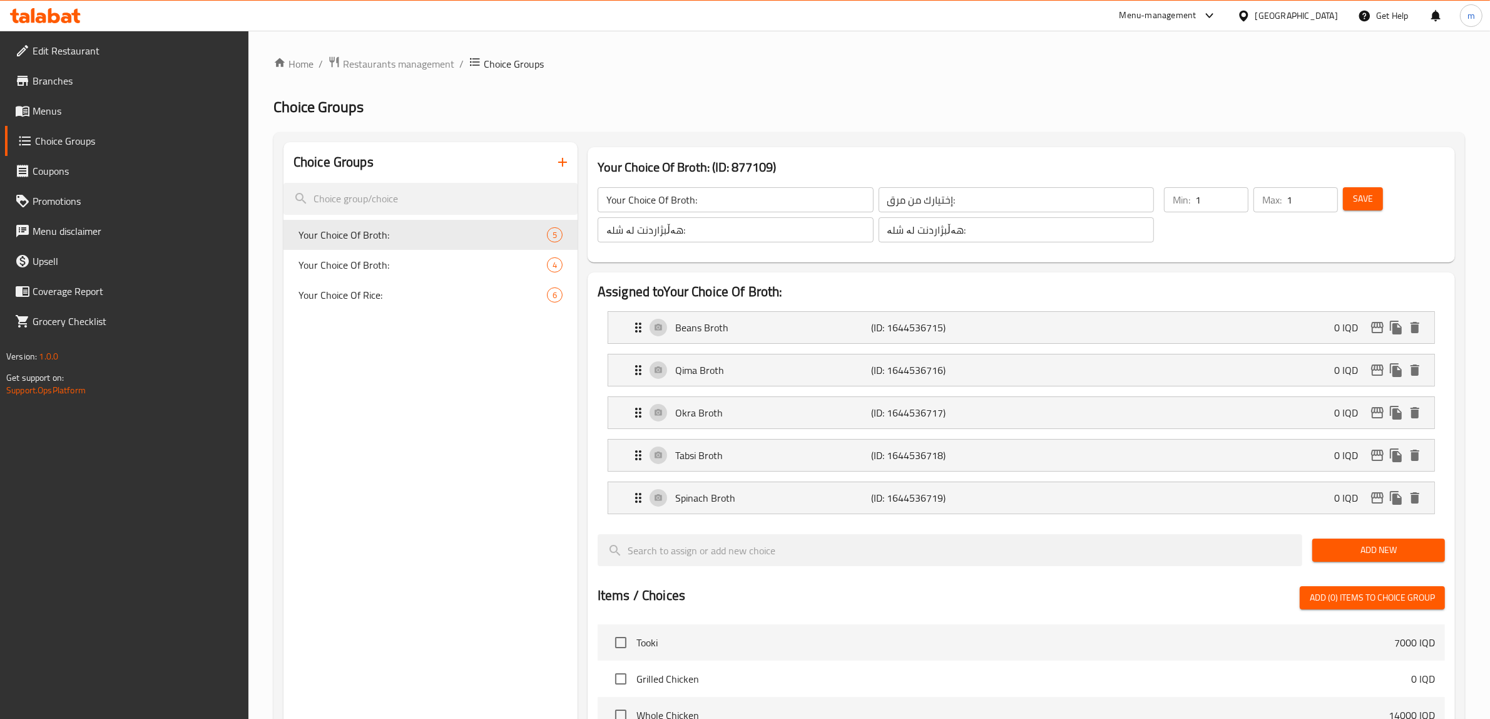
click at [382, 443] on div "Choice Groups Your Choice Of Broth: 5 Your Choice Of Broth: 4 Your Choice Of Ri…" at bounding box center [431, 647] width 294 height 1011
click at [484, 408] on div "Choice Groups Your Choice Of Broth: 5 Your Choice Of Broth: 4 Your Choice Of Ri…" at bounding box center [431, 647] width 294 height 1011
click at [64, 106] on span "Menus" at bounding box center [136, 110] width 207 height 15
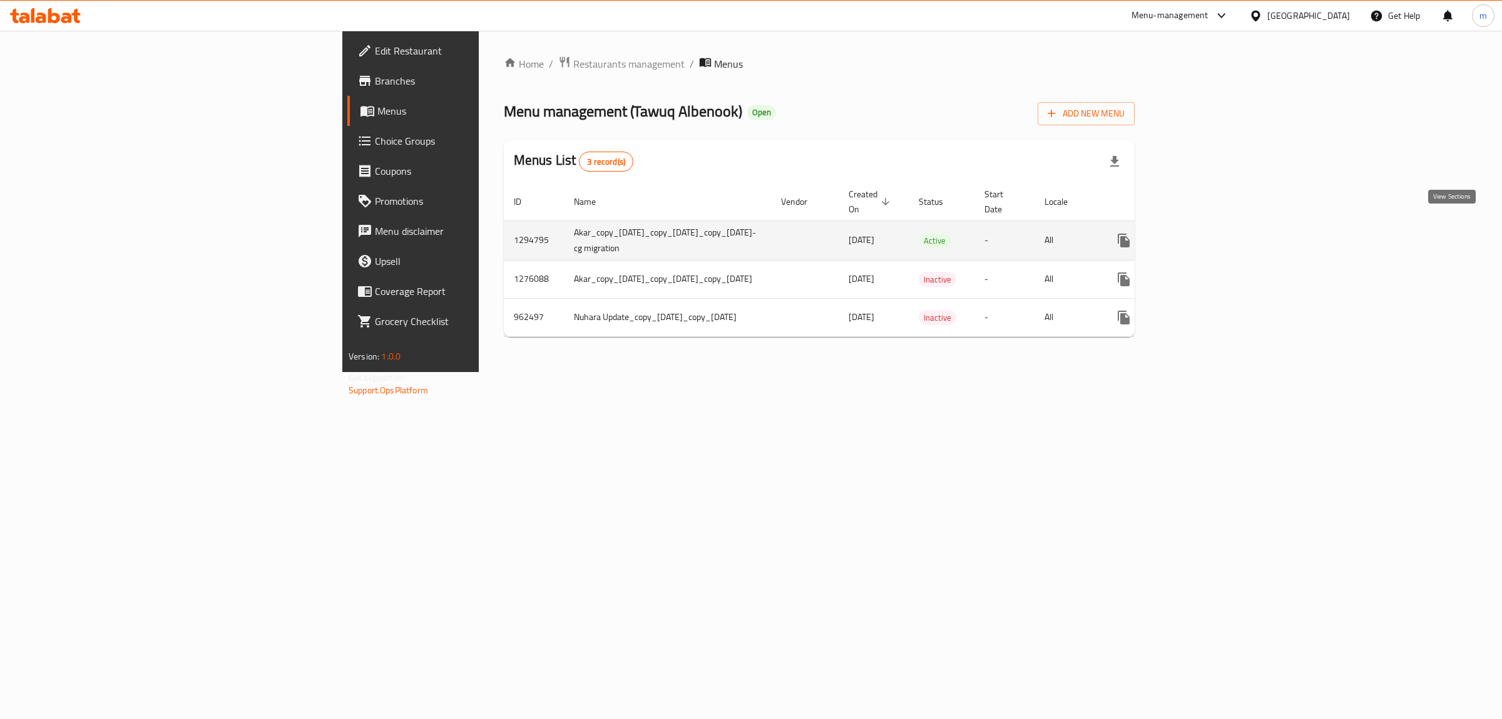
click at [1222, 233] on icon "enhanced table" at bounding box center [1214, 240] width 15 height 15
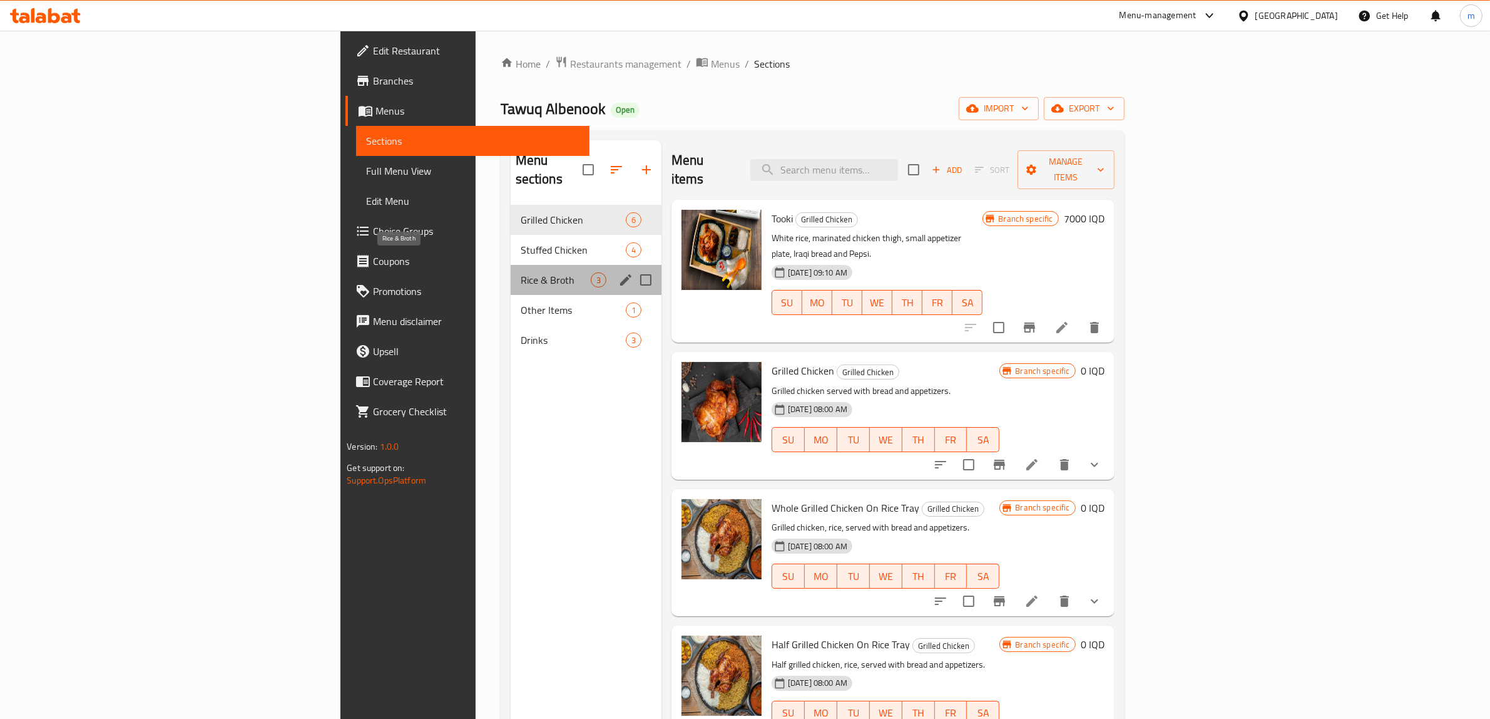
click at [521, 272] on span "Rice & Broth" at bounding box center [556, 279] width 70 height 15
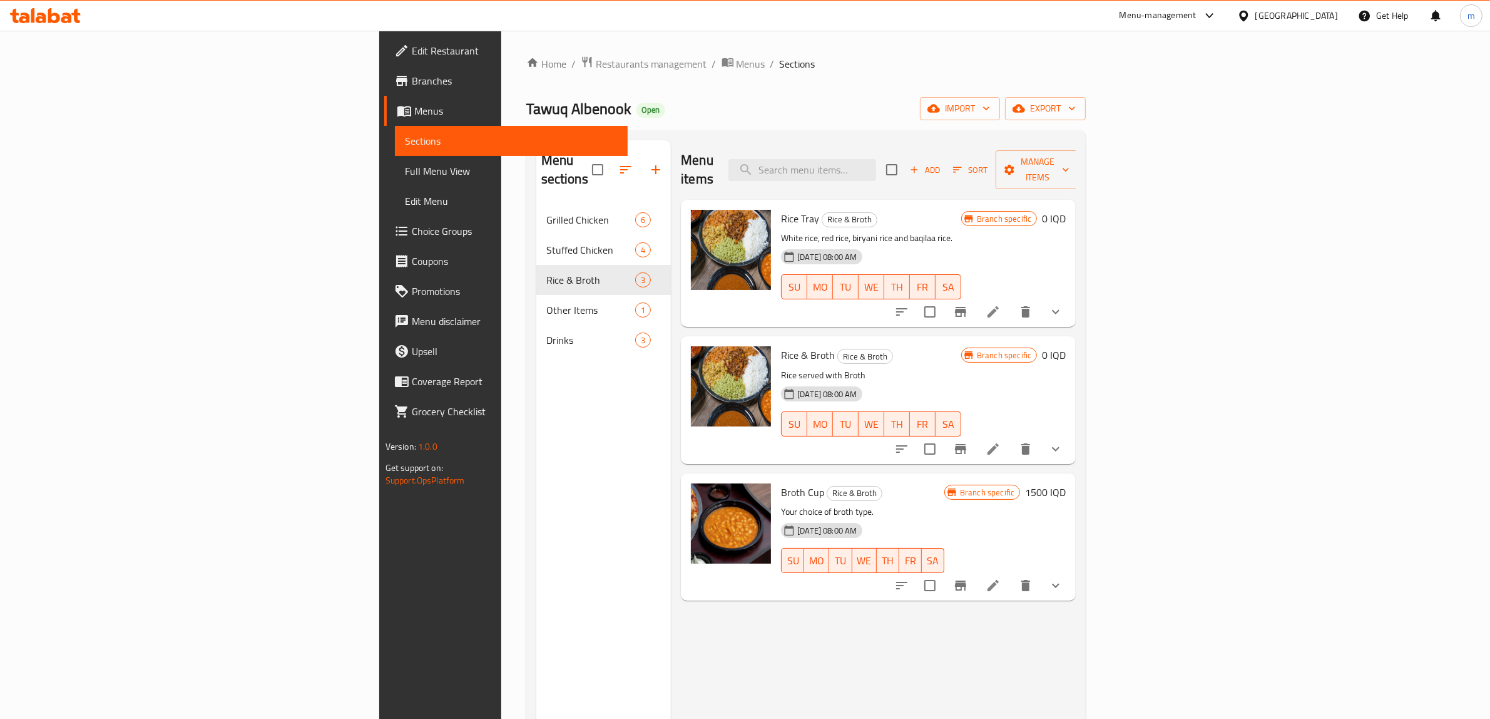
click at [1064, 304] on icon "show more" at bounding box center [1056, 311] width 15 height 15
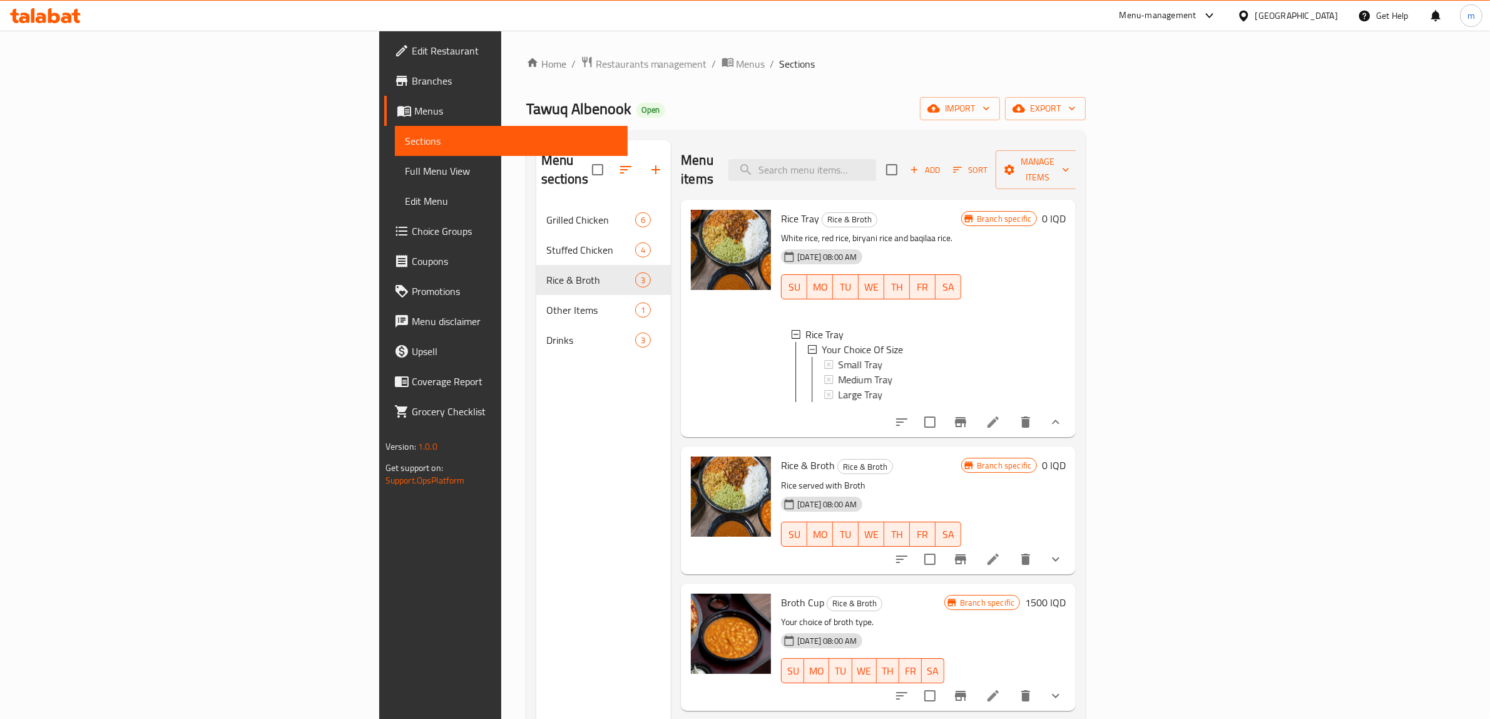
scroll to position [1, 0]
click at [1064, 551] on icon "show more" at bounding box center [1056, 558] width 15 height 15
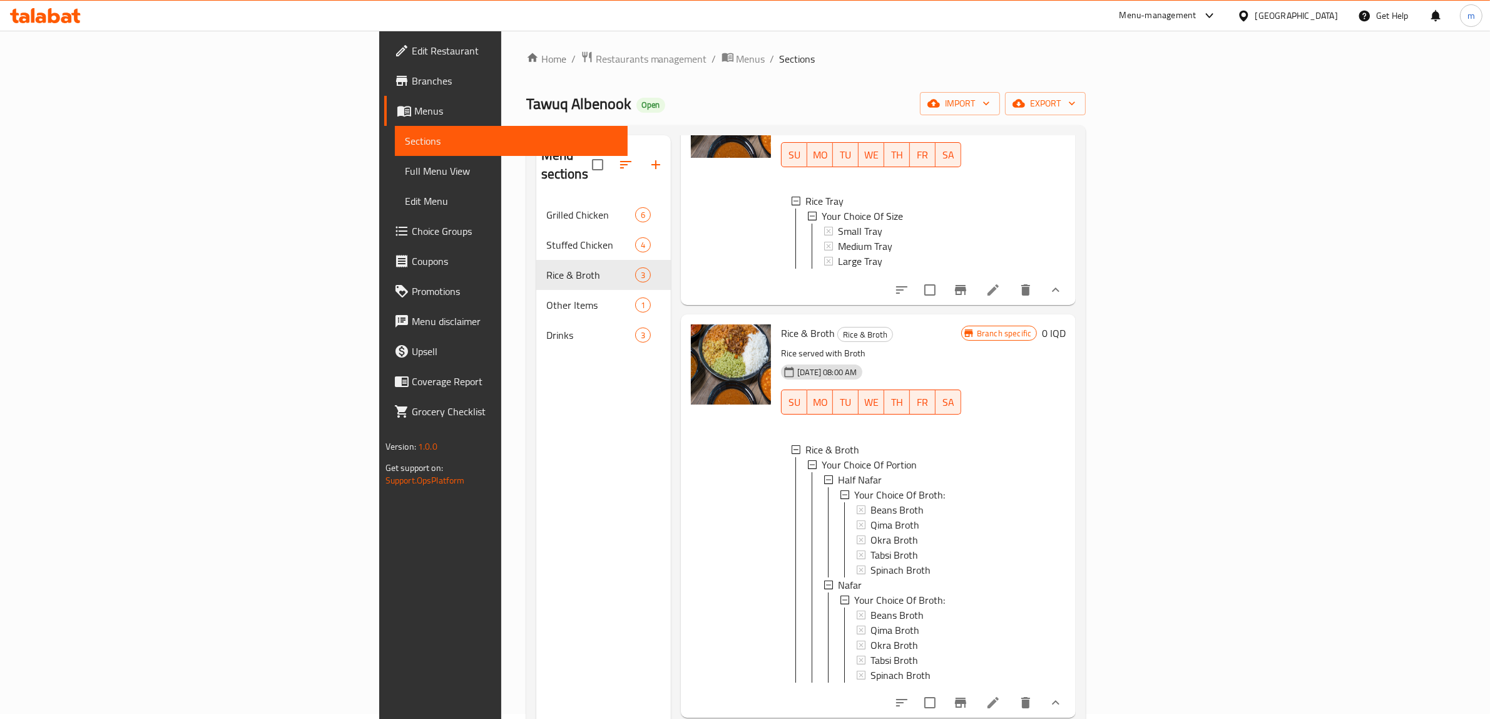
scroll to position [0, 0]
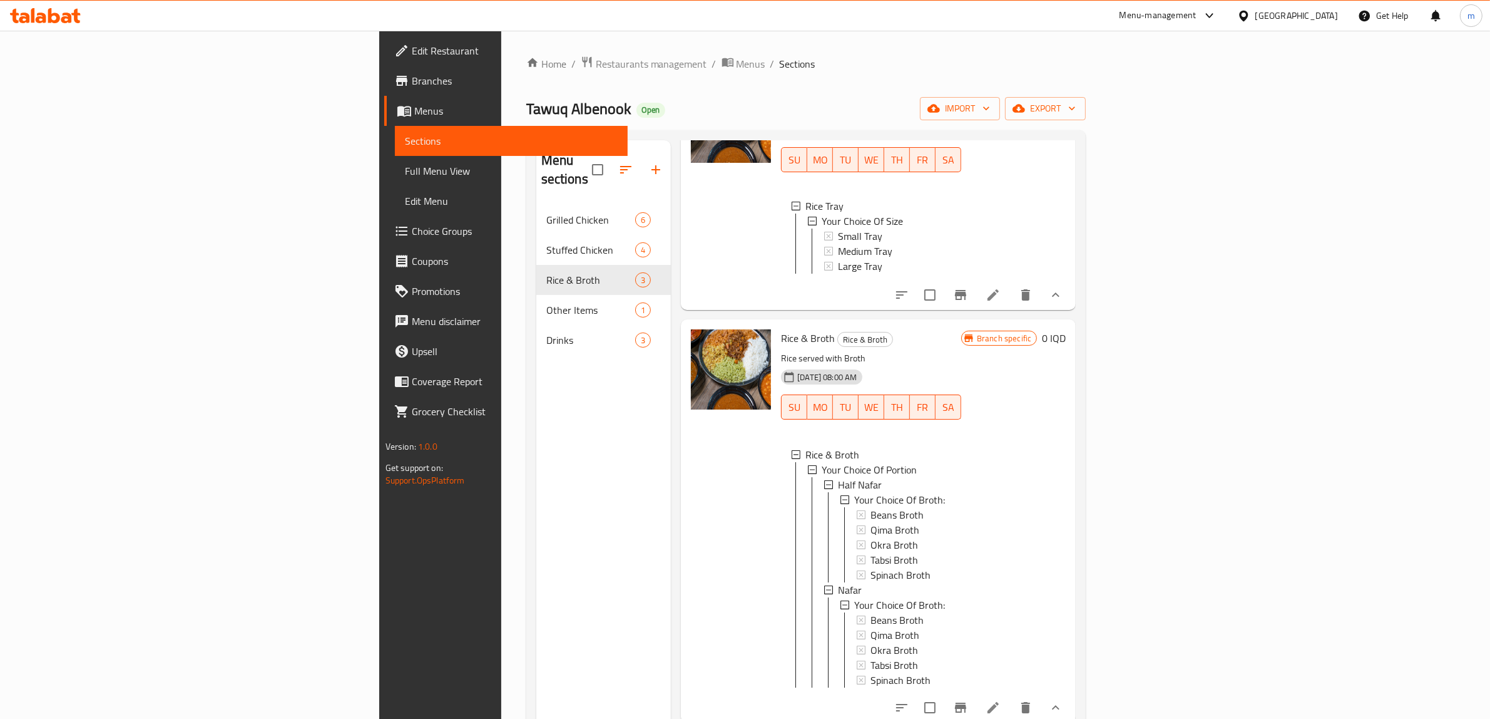
click at [412, 232] on span "Choice Groups" at bounding box center [515, 230] width 207 height 15
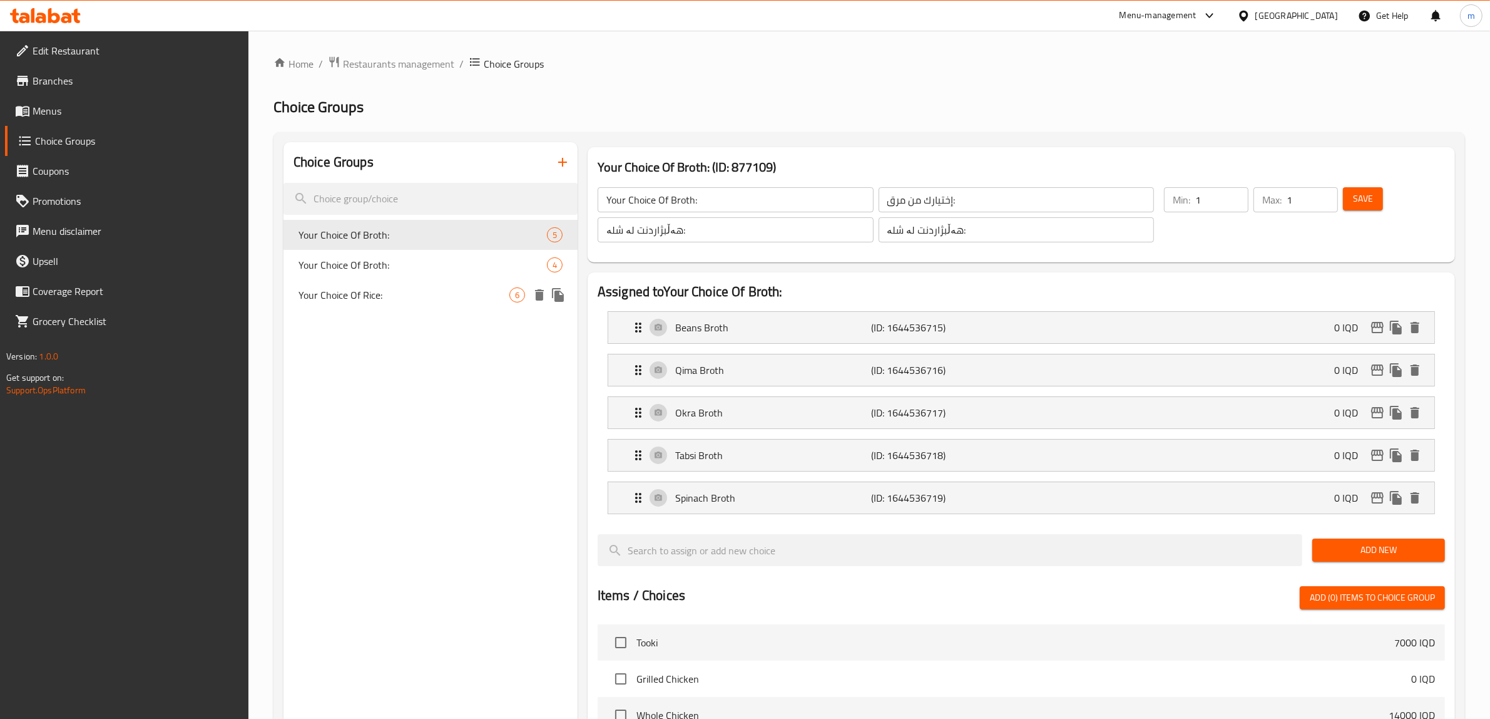
click at [416, 292] on span "Your Choice Of Rice:" at bounding box center [404, 294] width 211 height 15
type input "Your Choice Of Rice:"
type input "إختيارك من أرز:"
type input "هەڵبژاردنت لە برنج:"
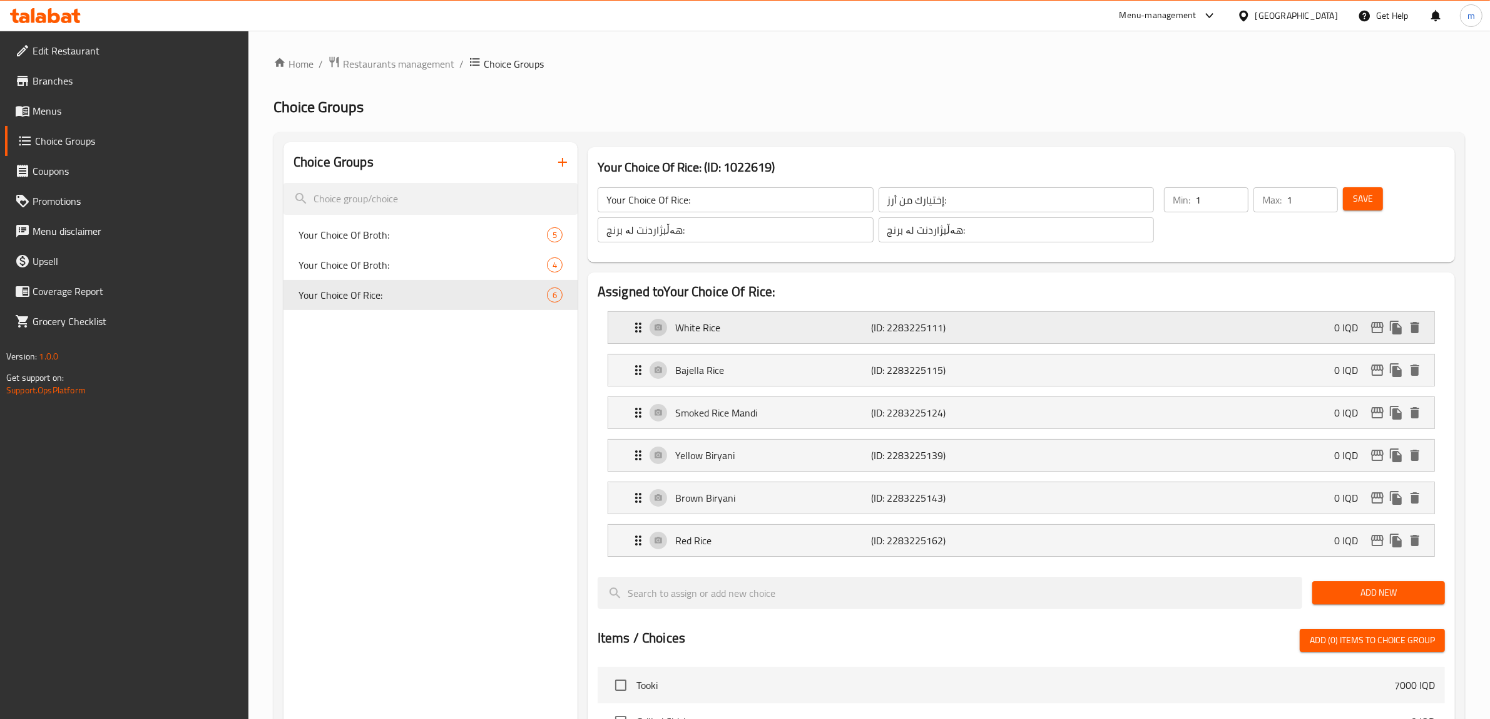
scroll to position [513, 0]
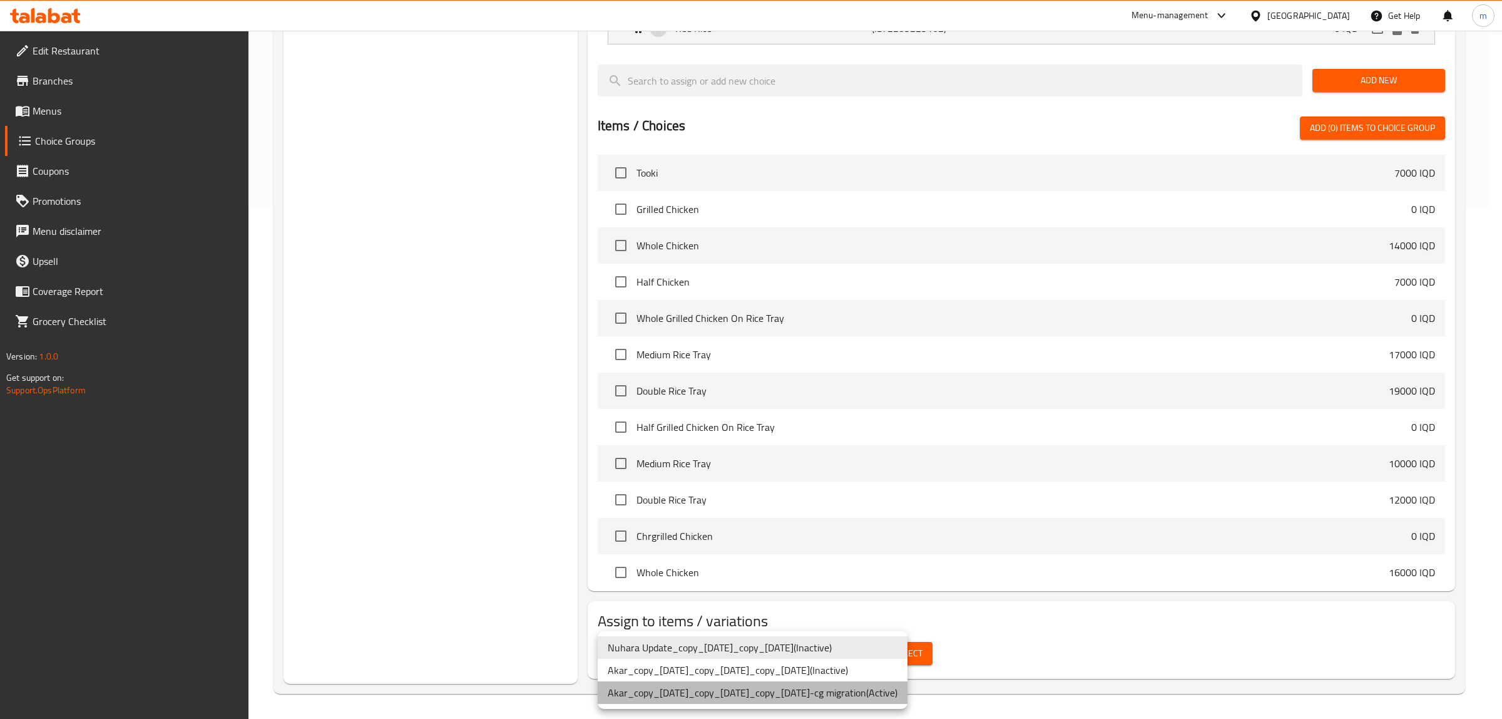
click at [864, 690] on li "Akar_copy_[DATE]_copy_[DATE]_copy_[DATE]-cg migration ( Active )" at bounding box center [753, 692] width 310 height 23
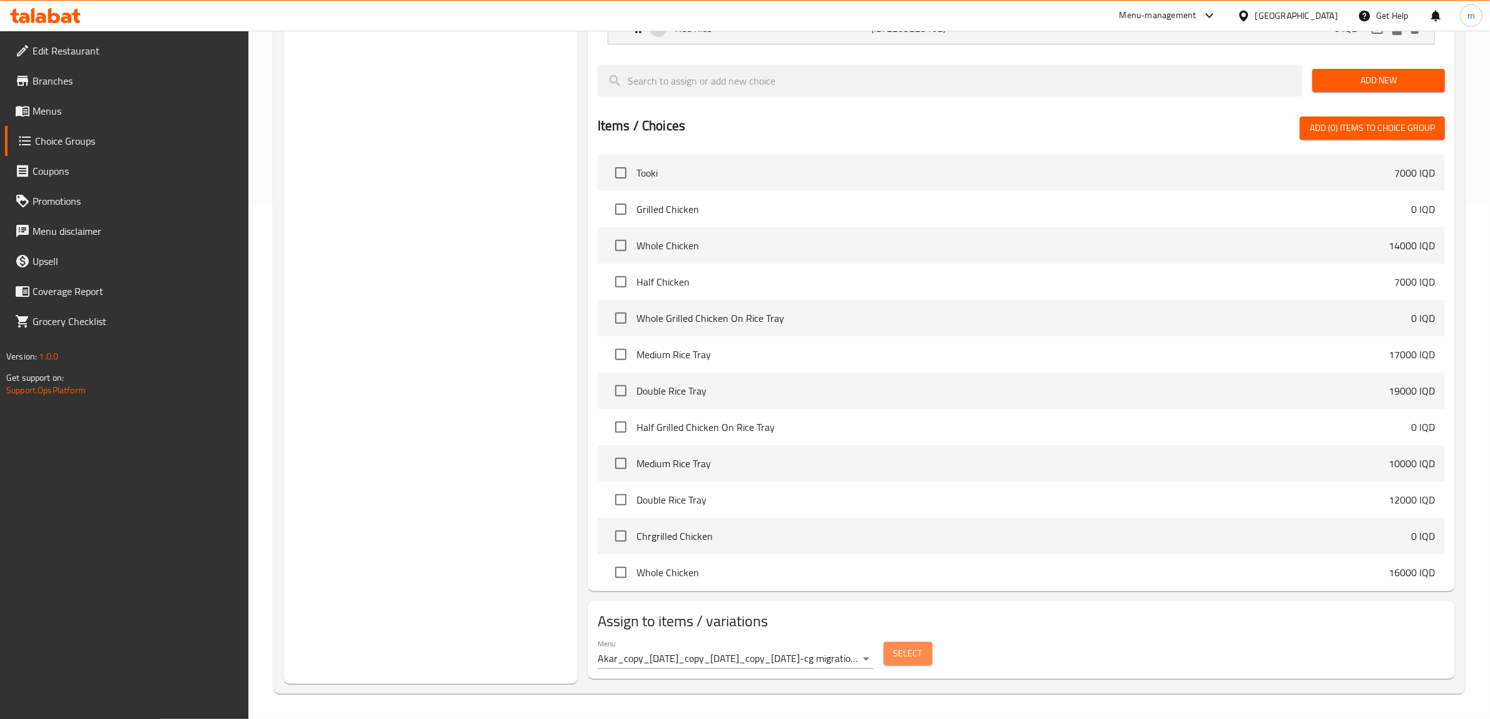
click at [903, 657] on span "Select" at bounding box center [908, 653] width 29 height 16
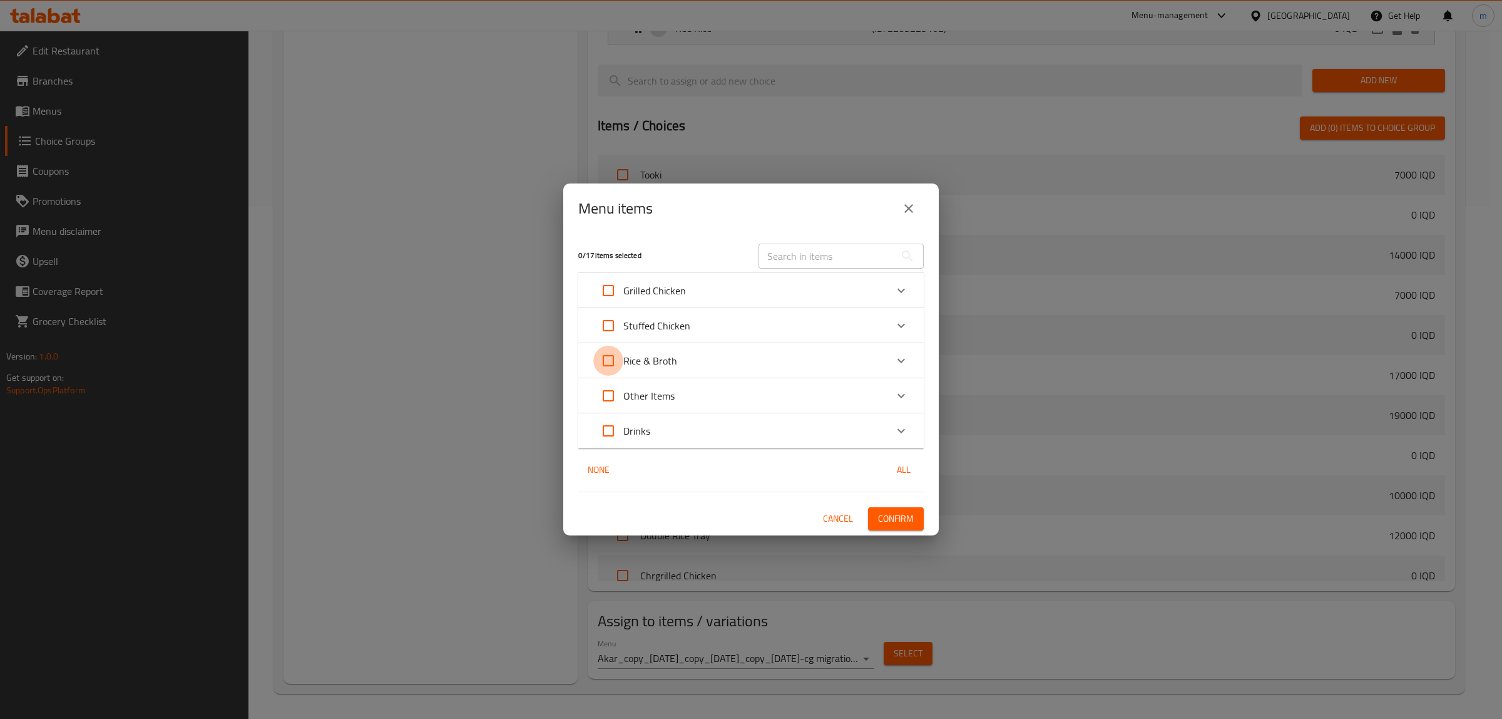
click at [610, 362] on input "Expand" at bounding box center [608, 361] width 30 height 30
checkbox input "true"
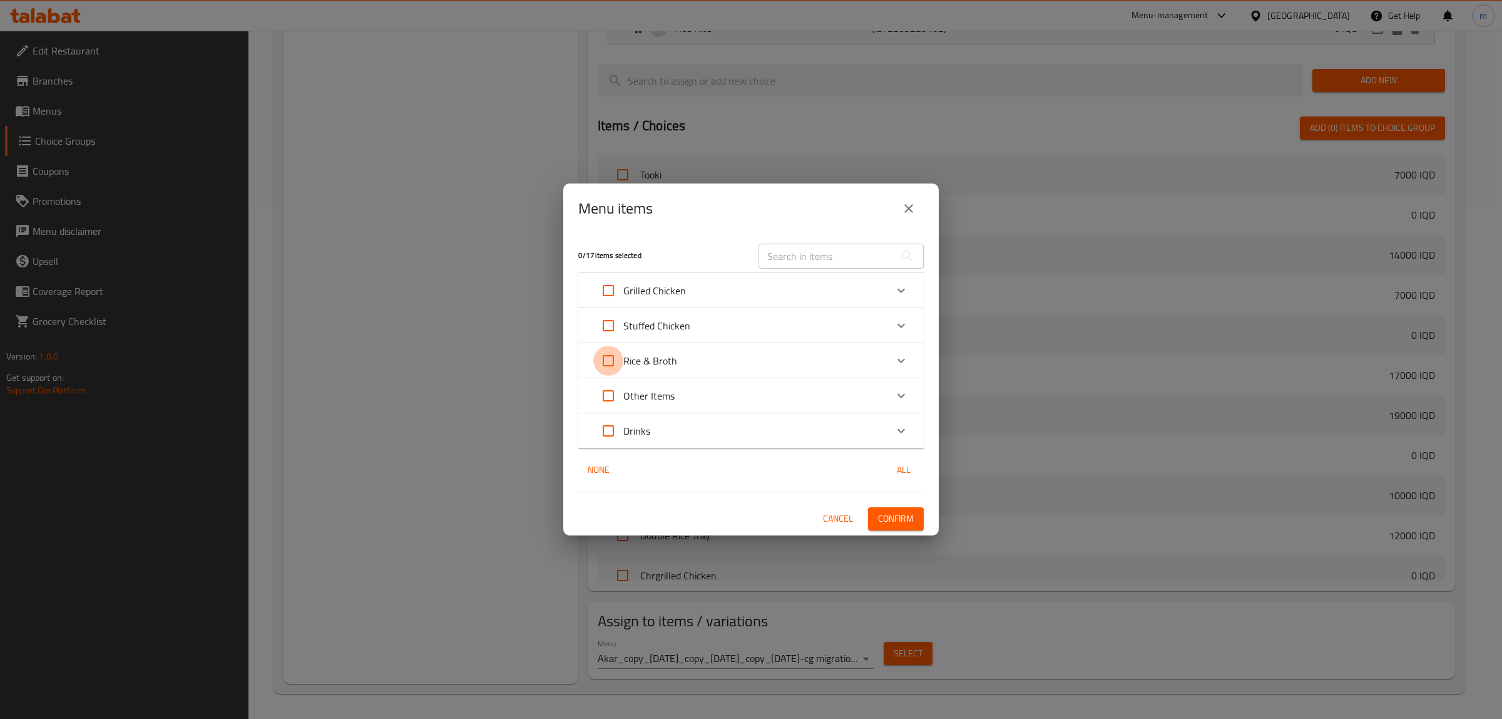
checkbox input "true"
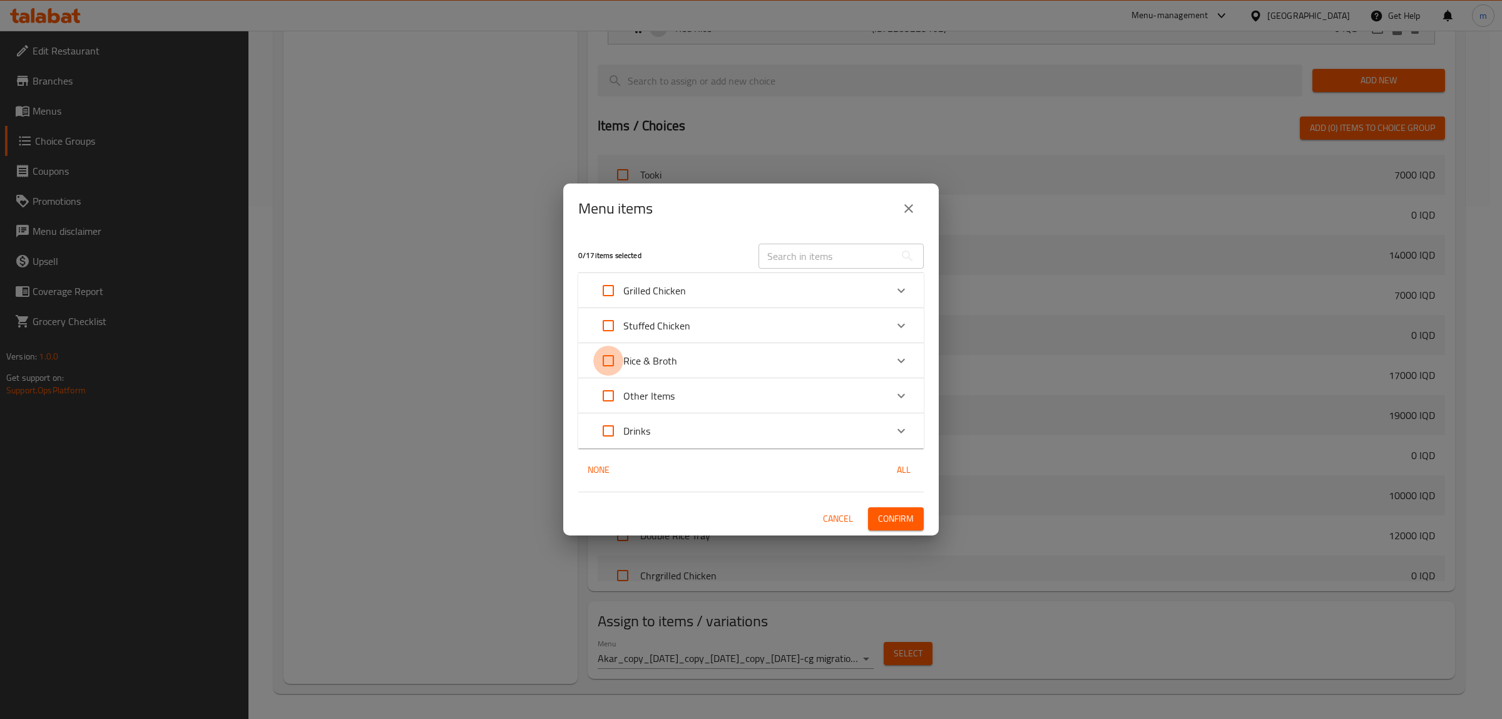
checkbox input "true"
click at [897, 521] on span "Confirm" at bounding box center [896, 519] width 36 height 16
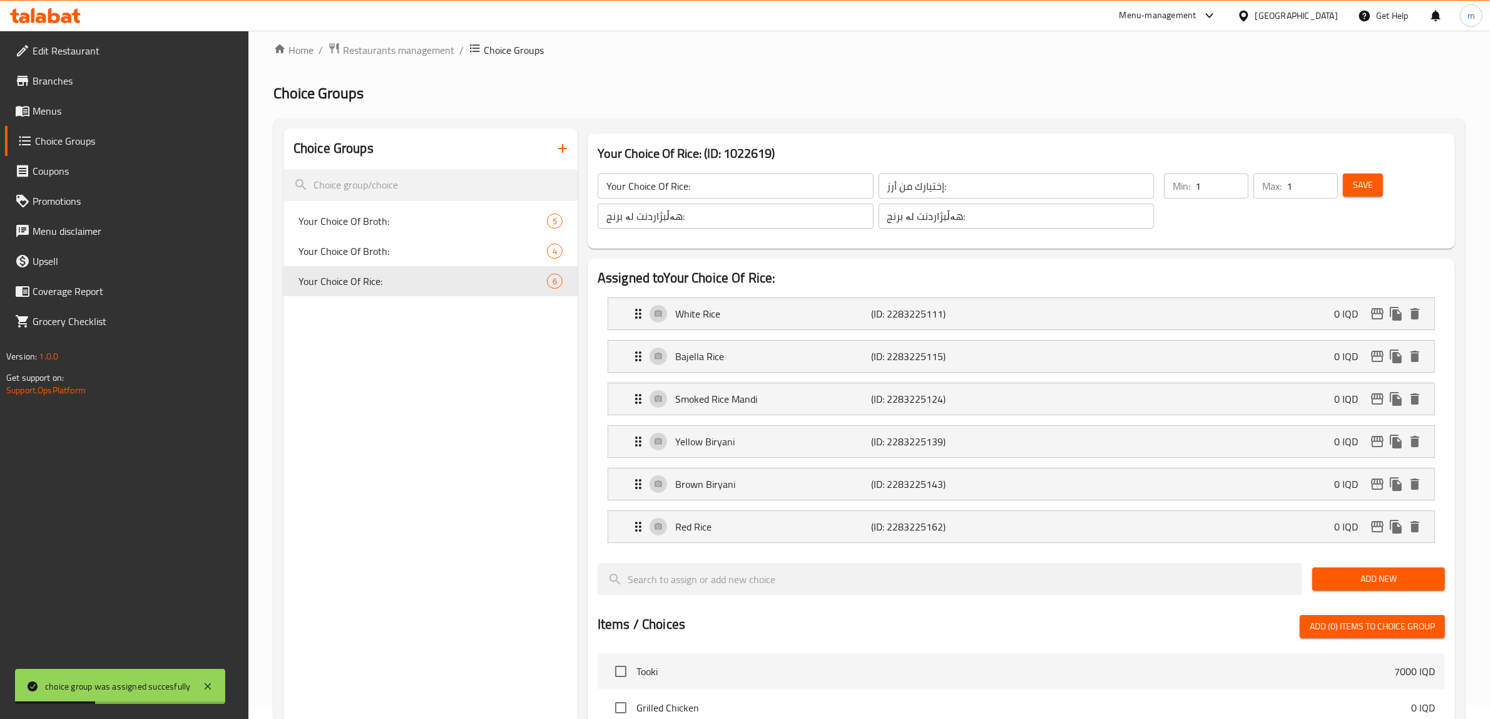
scroll to position [0, 0]
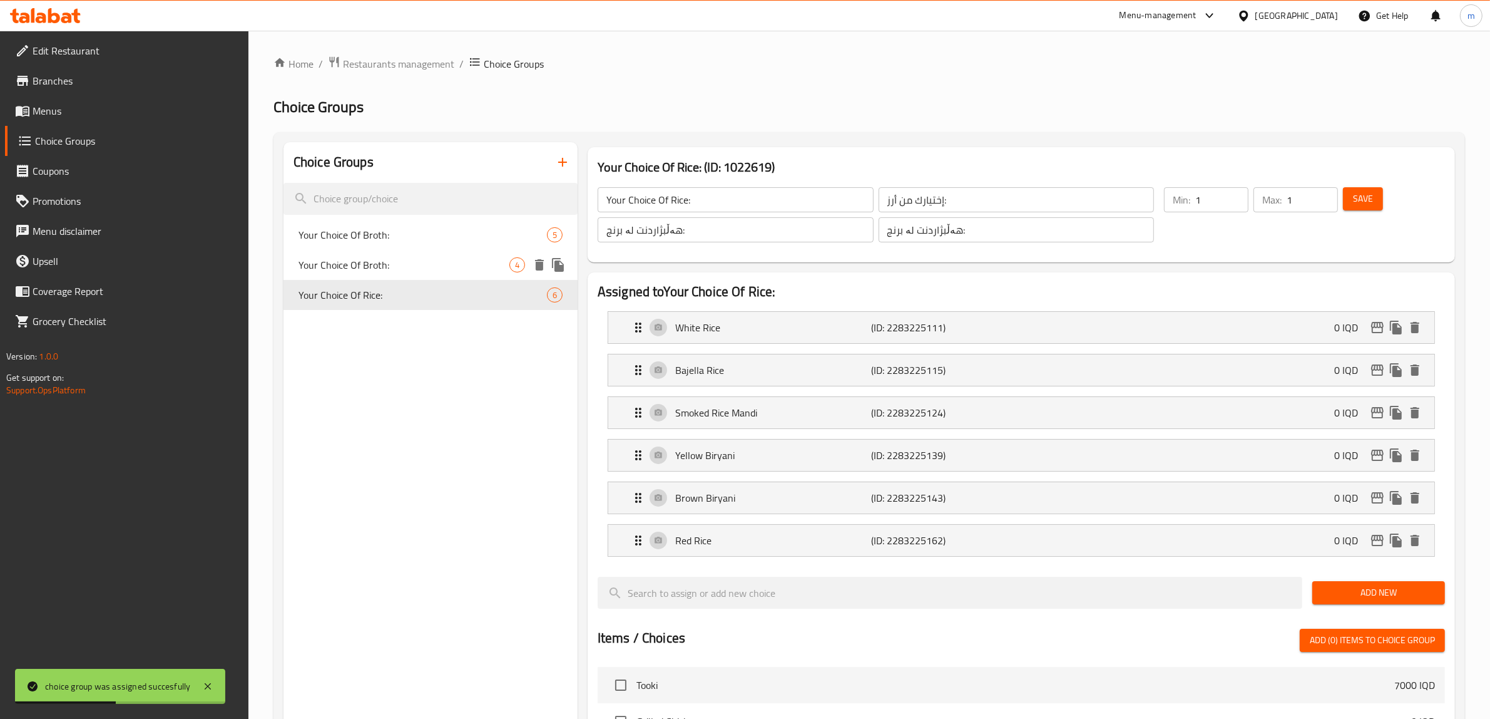
click at [464, 265] on span "Your Choice Of Broth:" at bounding box center [404, 264] width 211 height 15
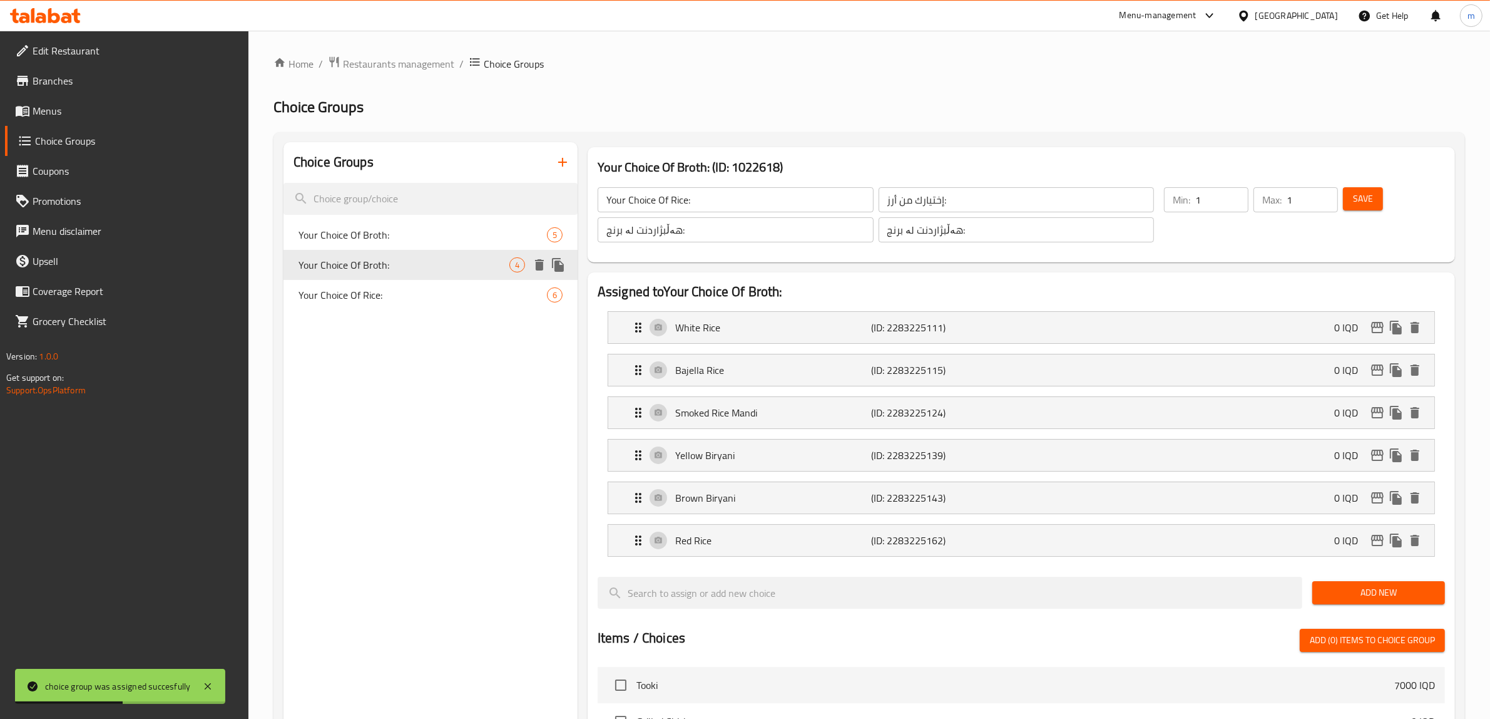
type input "Your Choice Of Broth:"
type input "إختيارك من مرق:"
type input "هەڵبژاردنت لە شلە:"
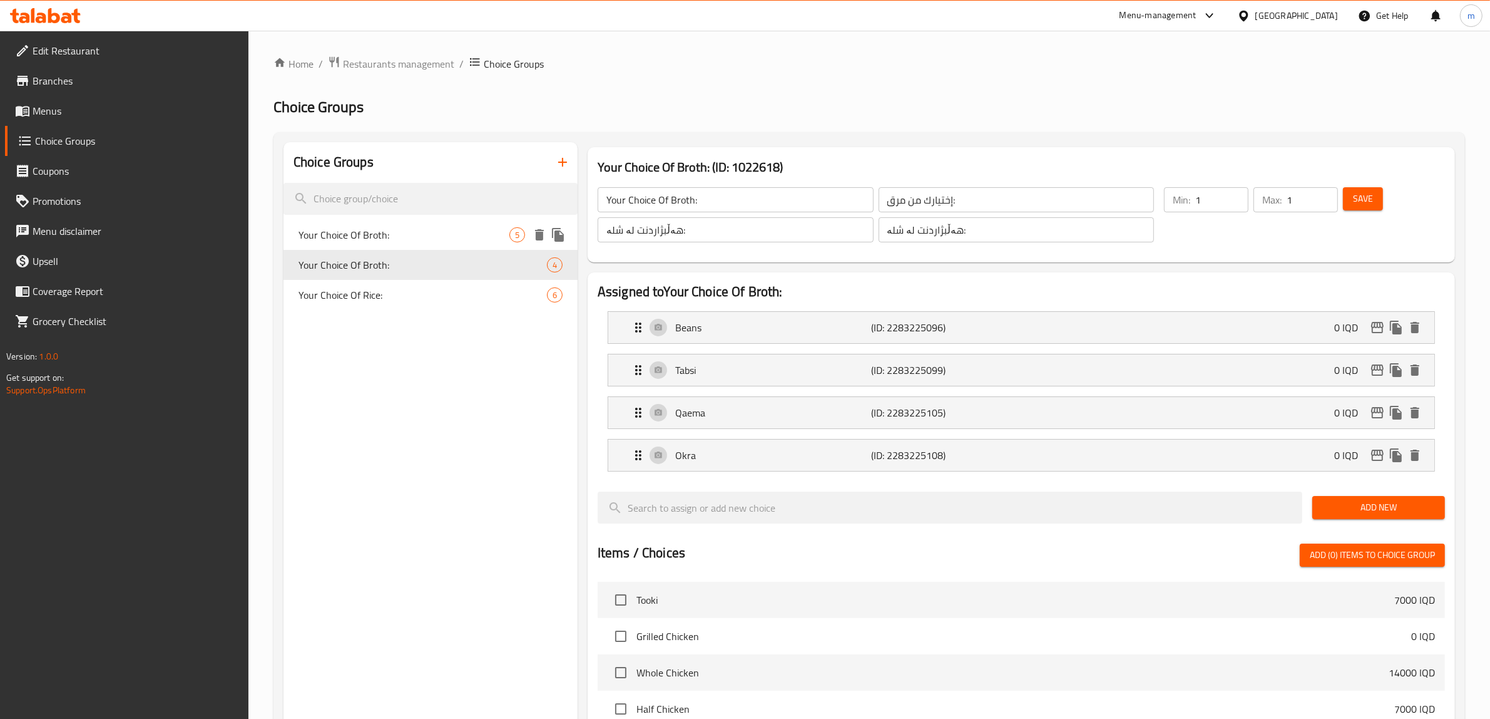
click at [415, 239] on span "Your Choice Of Broth:" at bounding box center [404, 234] width 211 height 15
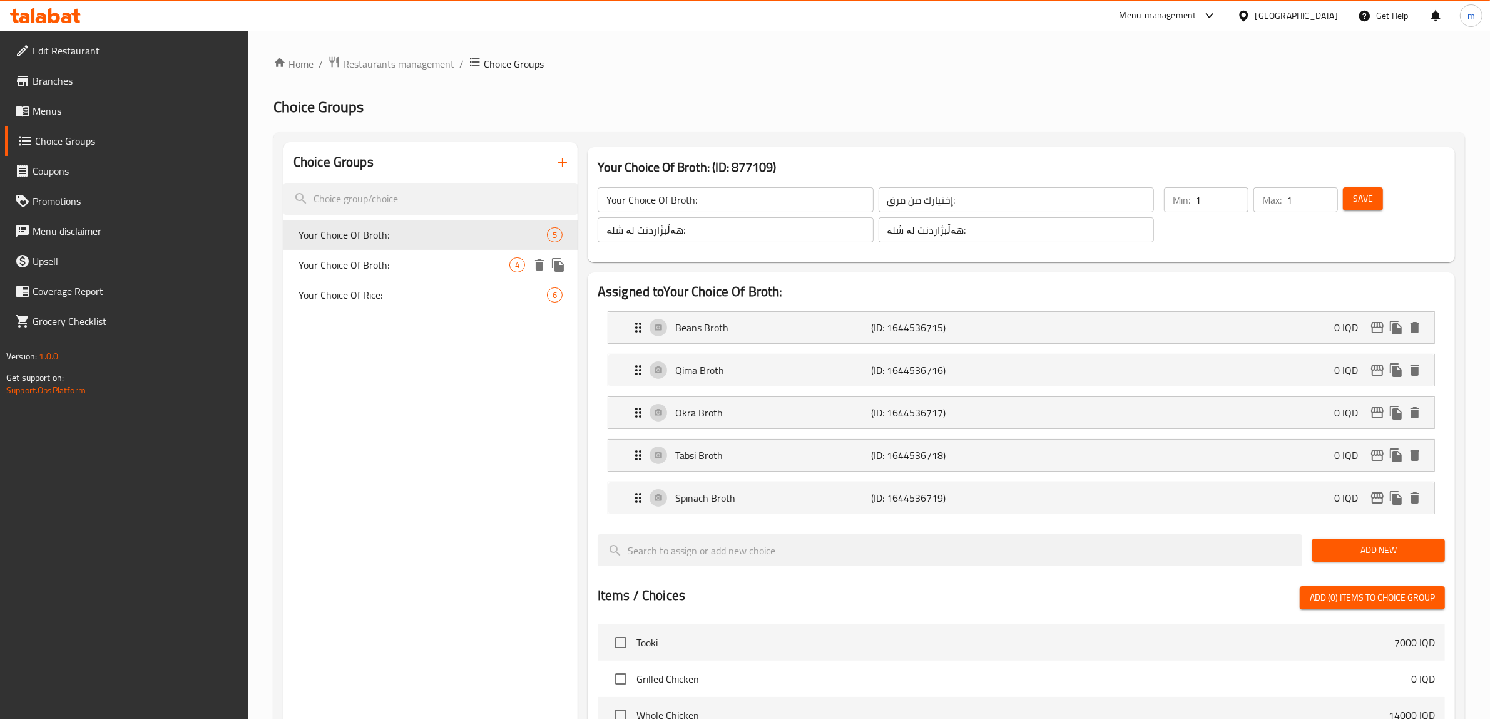
click at [386, 260] on span "Your Choice Of Broth:" at bounding box center [404, 264] width 211 height 15
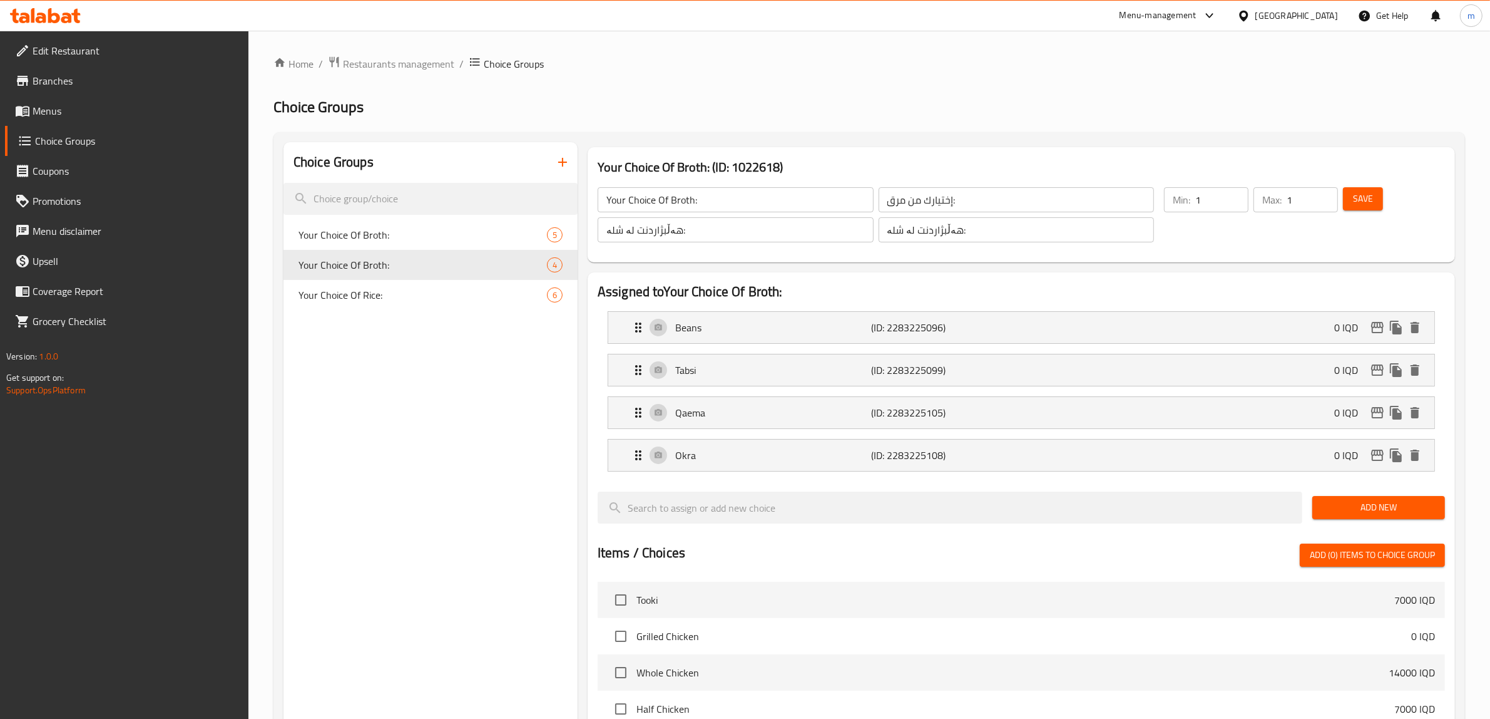
click at [488, 364] on div "Choice Groups Your Choice Of Broth: 5 Your Choice Of Broth: 4 Your Choice Of Ri…" at bounding box center [431, 626] width 294 height 968
click at [723, 364] on p "Tabsi" at bounding box center [773, 369] width 197 height 15
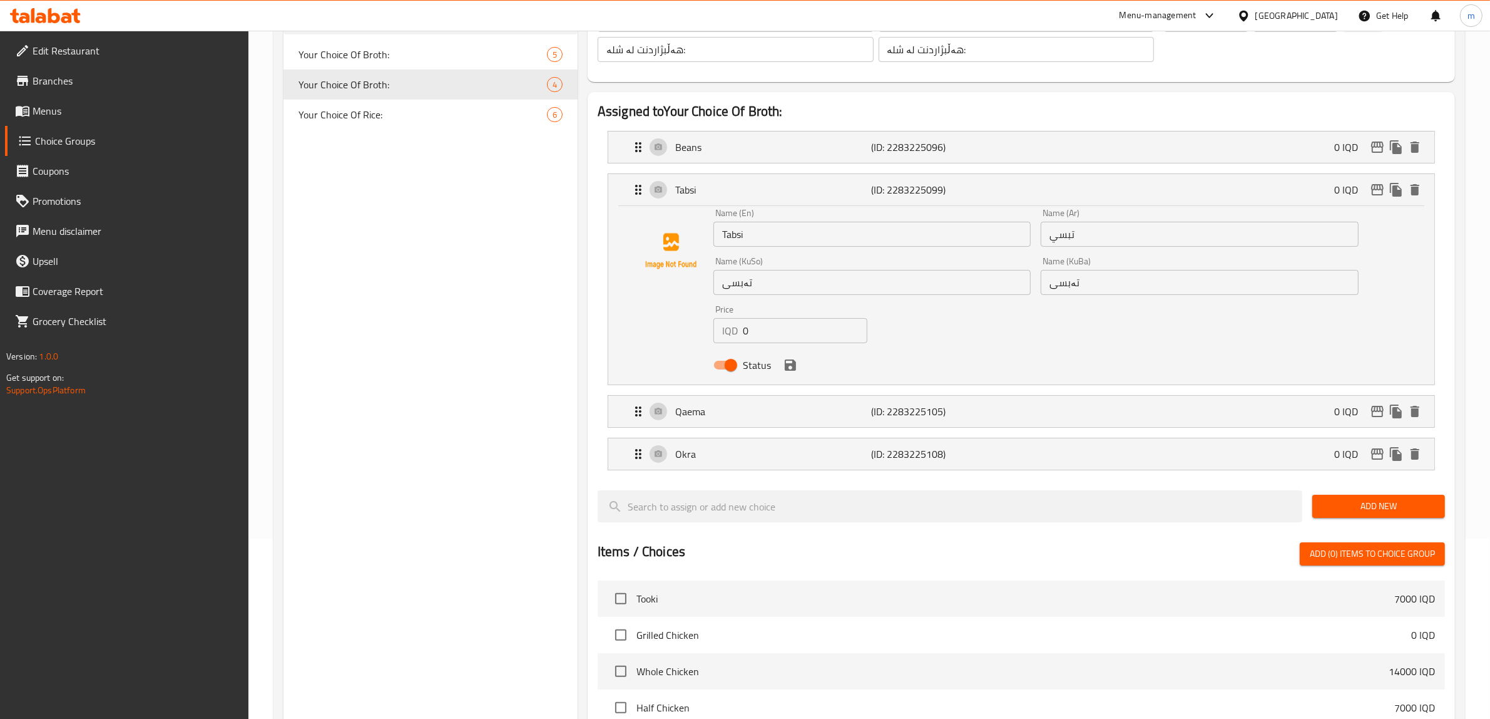
scroll to position [260, 0]
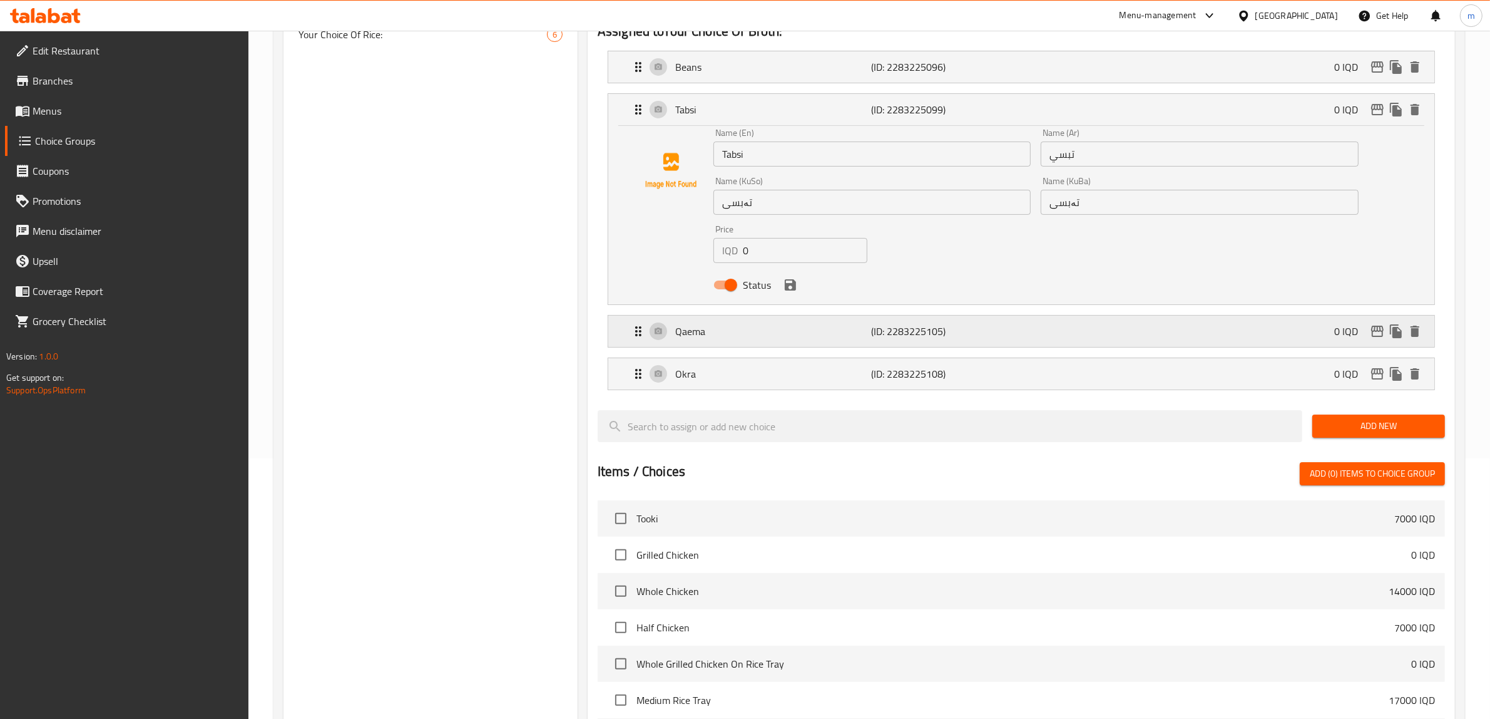
click at [726, 336] on p "Qaema" at bounding box center [773, 331] width 197 height 15
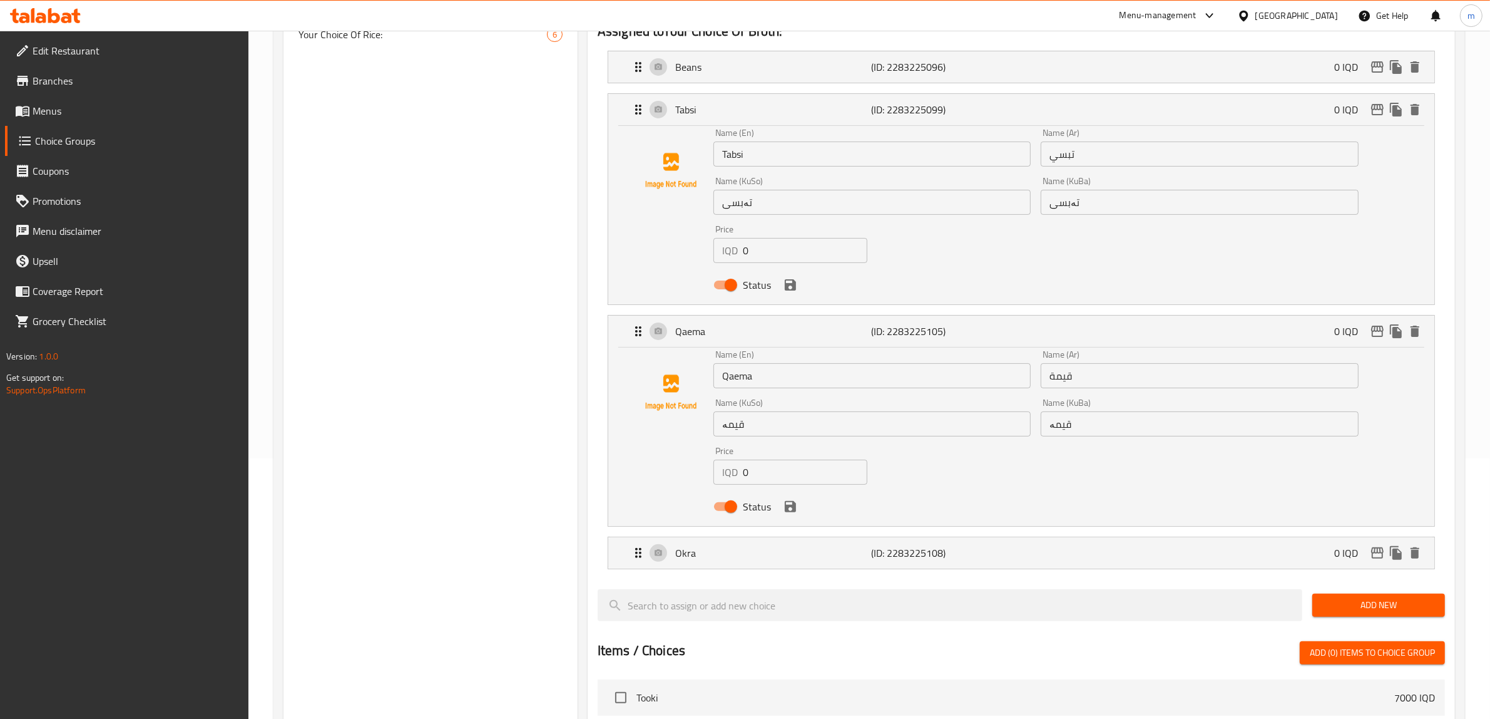
scroll to position [0, 0]
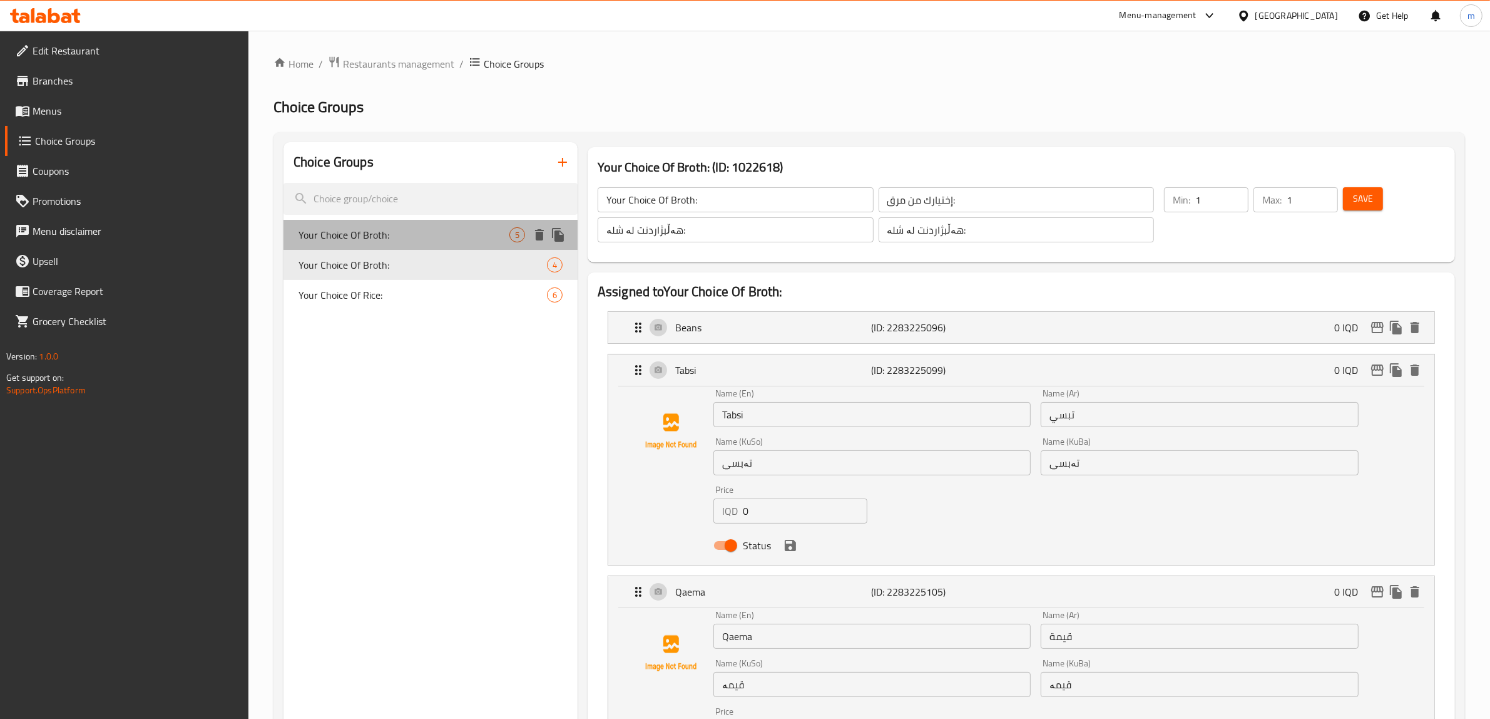
click at [376, 236] on span "Your Choice Of Broth:" at bounding box center [404, 234] width 211 height 15
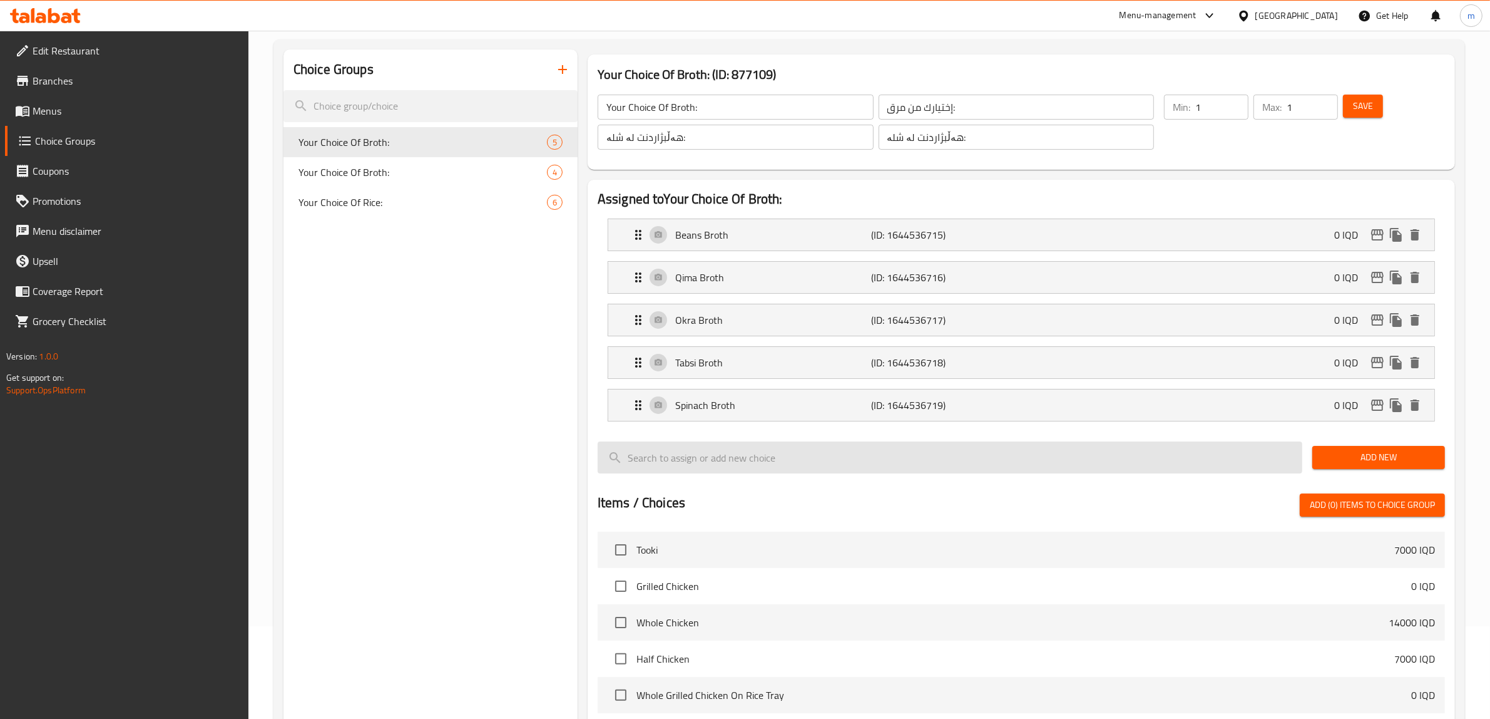
scroll to position [130, 0]
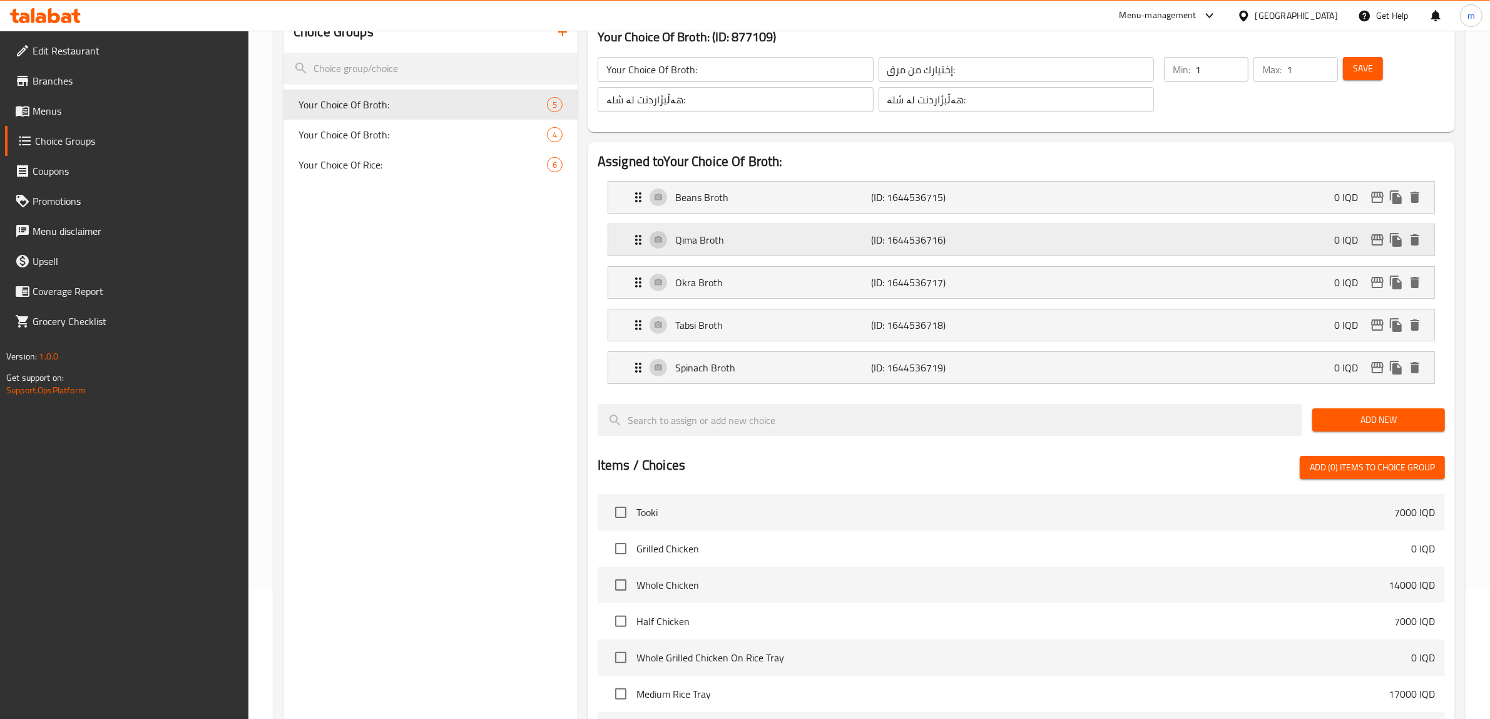
click at [704, 241] on p "Qima Broth" at bounding box center [773, 239] width 197 height 15
click at [722, 225] on div "Qima Broth (ID: 1644536716) 0 IQD" at bounding box center [1025, 239] width 789 height 31
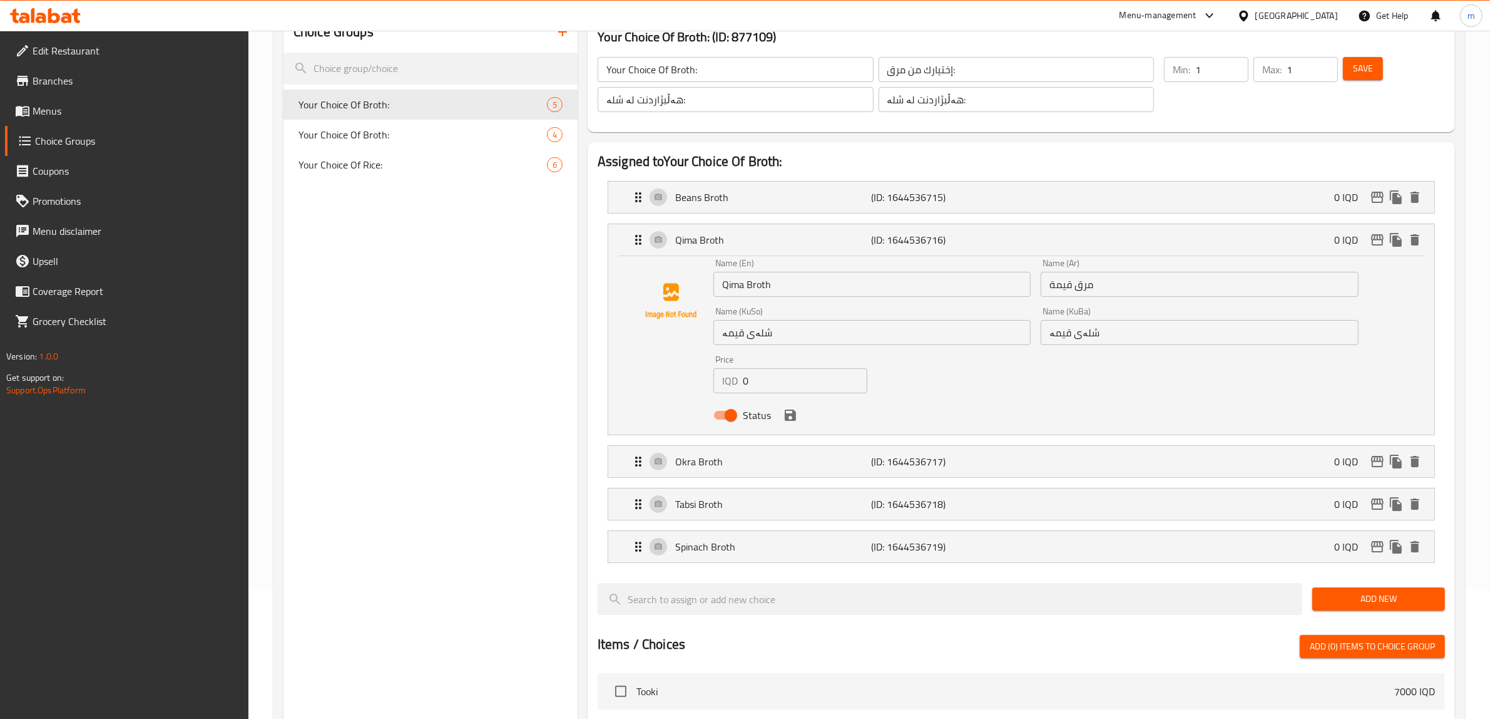
click at [737, 287] on input "Qima Broth" at bounding box center [872, 284] width 317 height 25
click at [762, 277] on input "Qima Broth" at bounding box center [872, 284] width 317 height 25
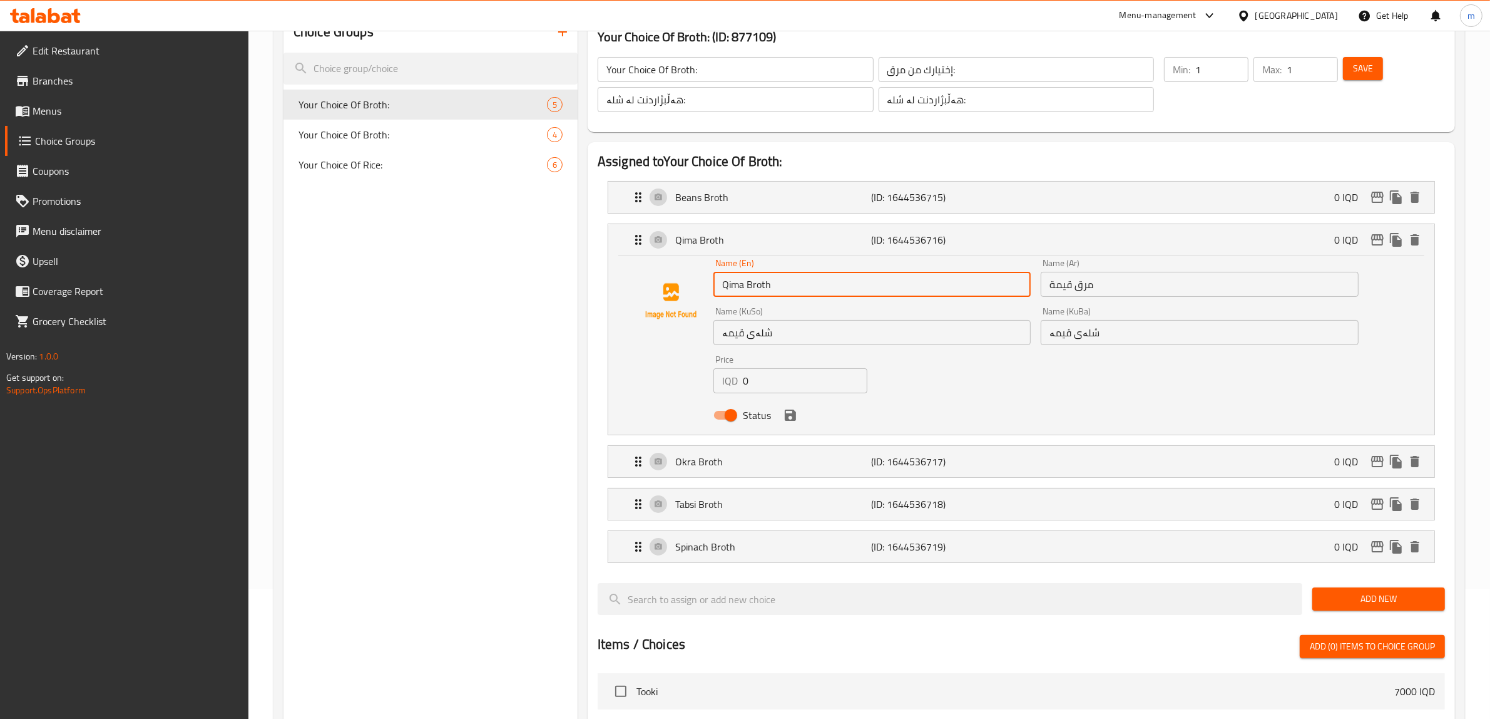
paste input "ae"
click at [789, 419] on icon "save" at bounding box center [790, 414] width 11 height 11
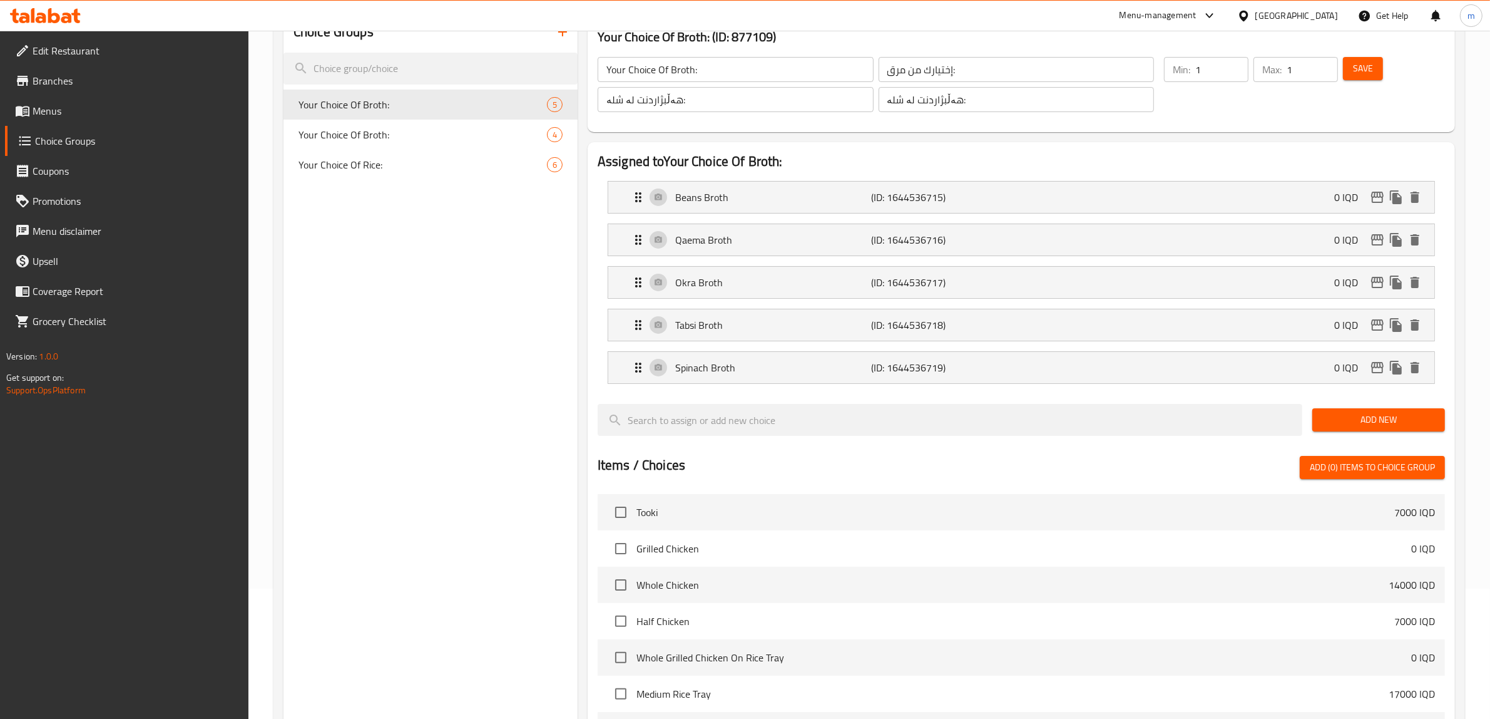
type input "Qaema Broth"
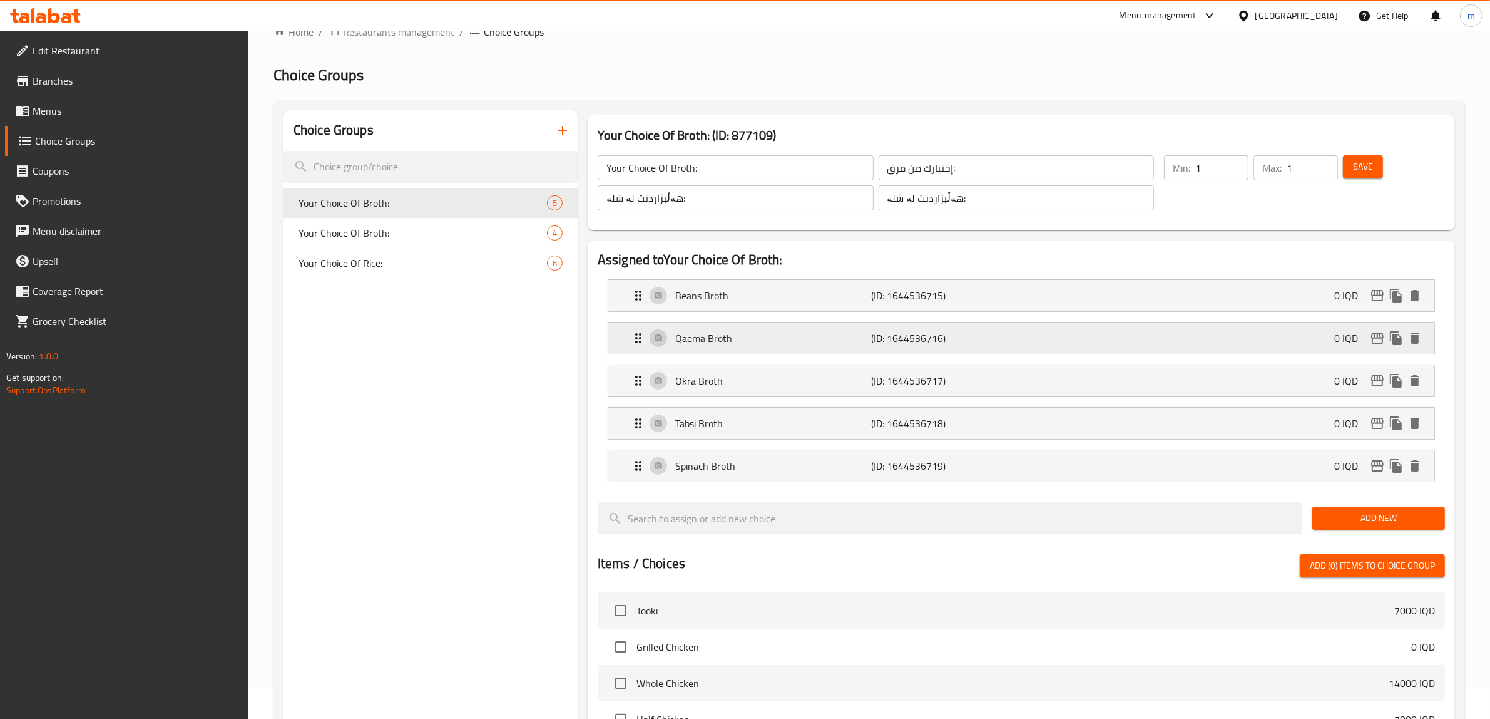
scroll to position [0, 0]
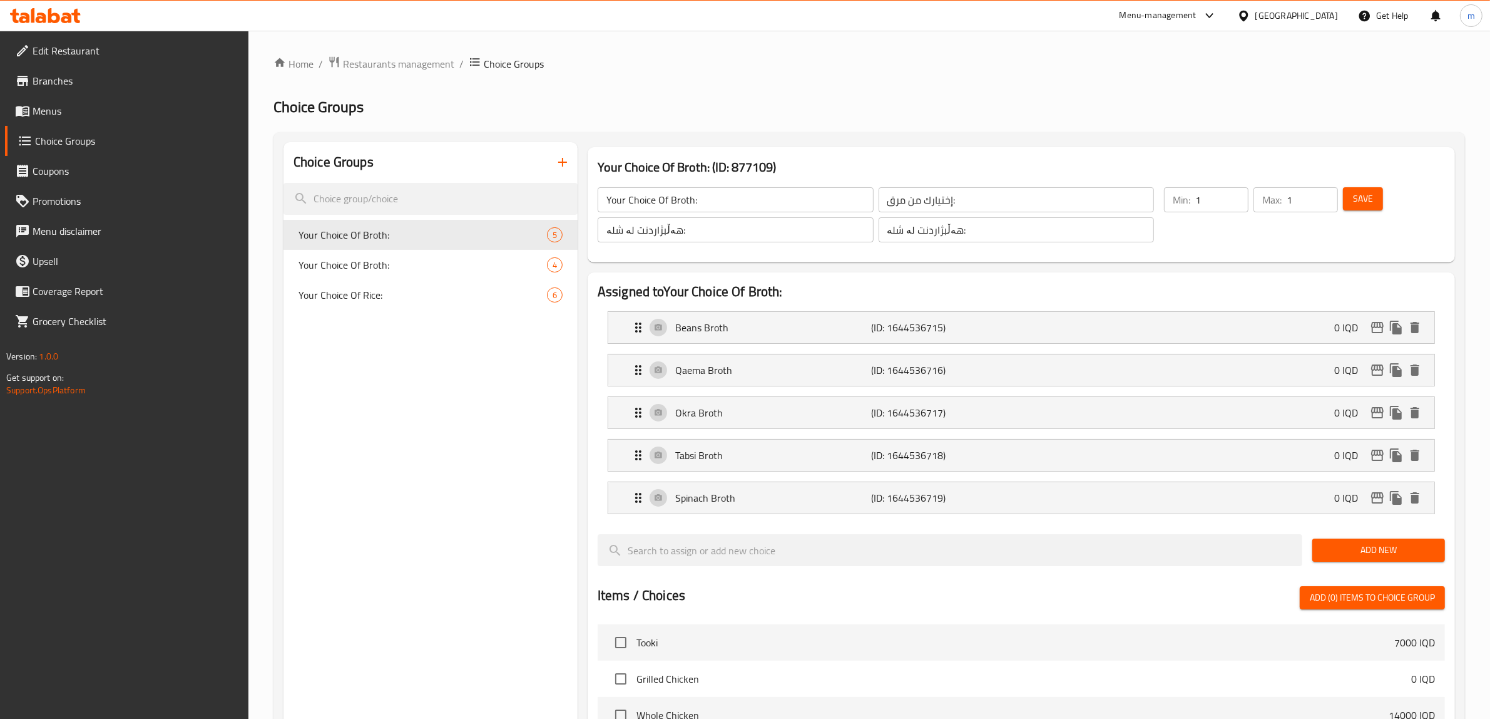
click at [1355, 199] on span "Save" at bounding box center [1363, 199] width 20 height 16
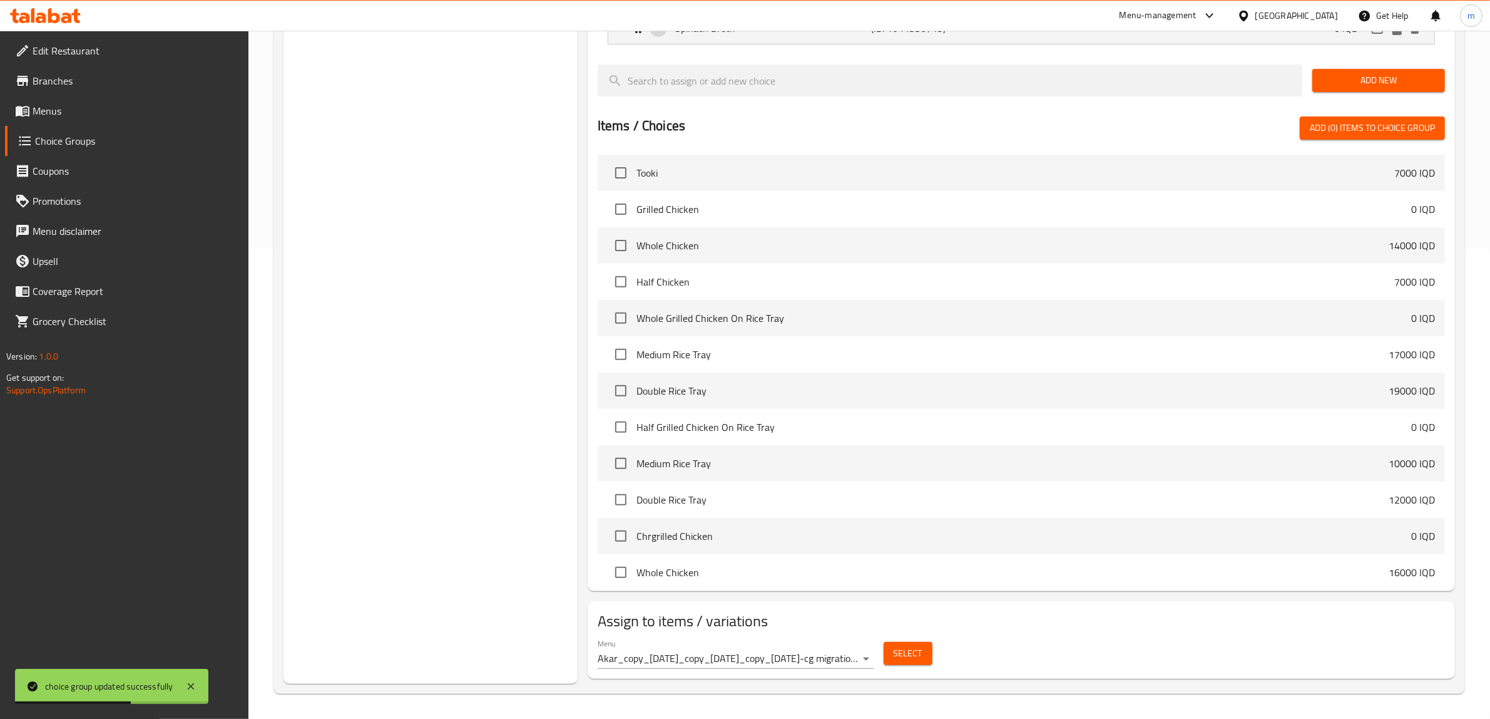
scroll to position [471, 0]
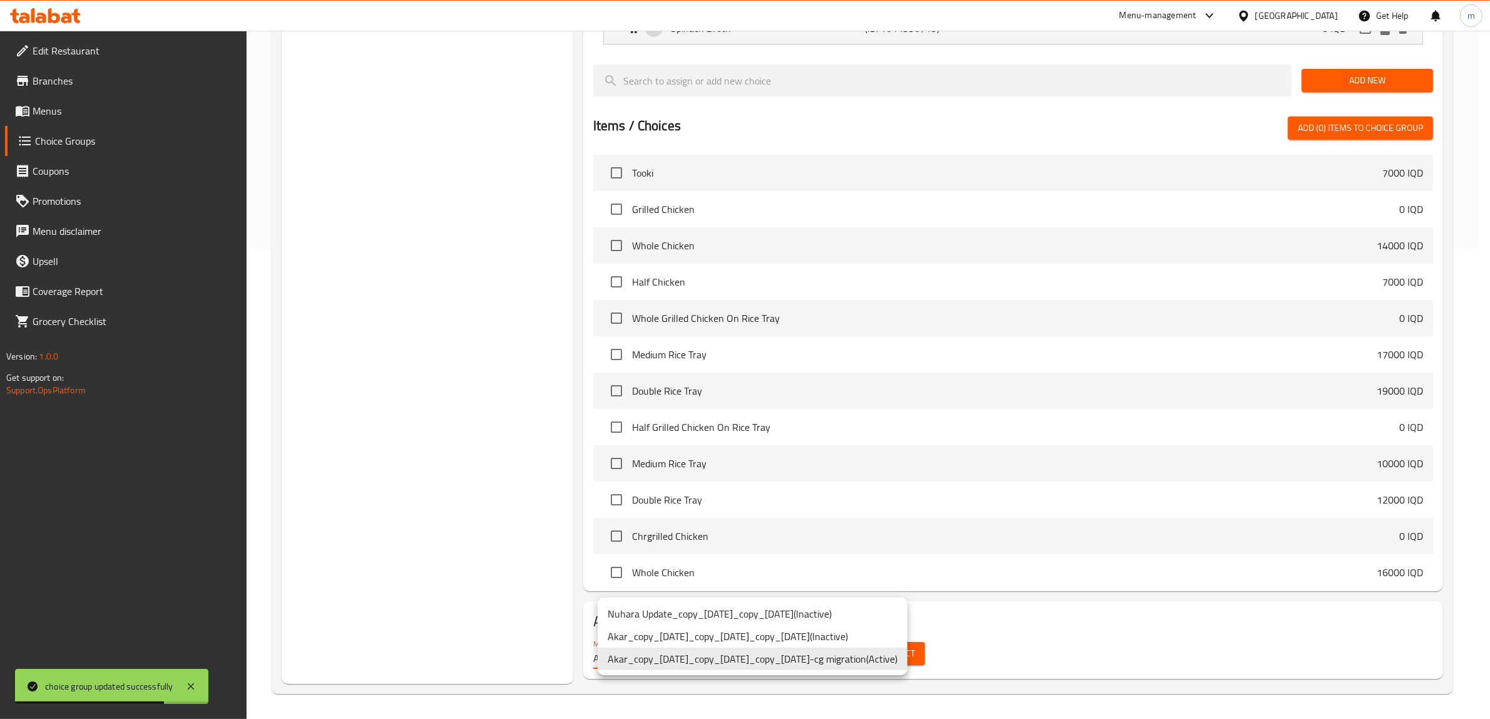
click at [875, 662] on li "Akar_copy_[DATE]_copy_[DATE]_copy_[DATE]-cg migration ( Active )" at bounding box center [753, 658] width 310 height 23
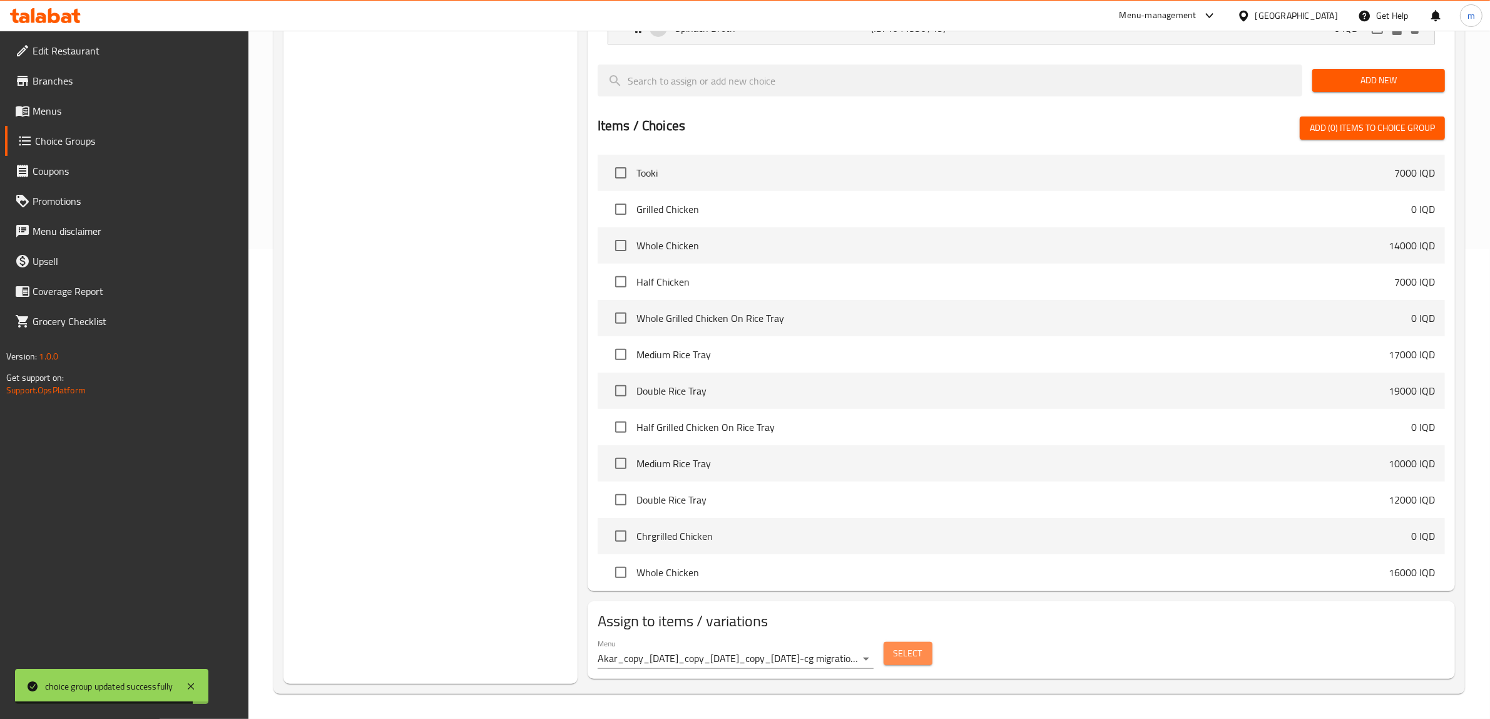
click at [906, 658] on span "Select" at bounding box center [908, 653] width 29 height 16
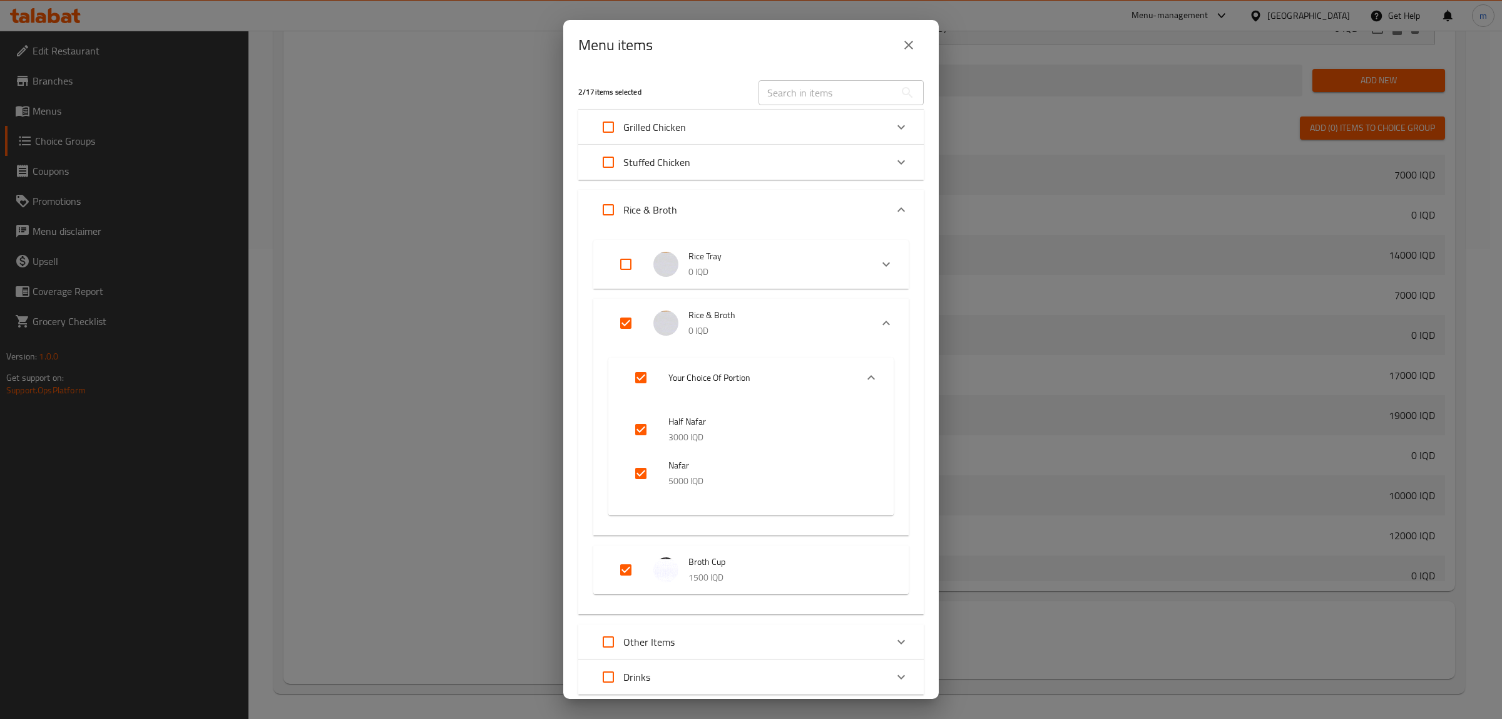
click at [879, 322] on icon "Expand" at bounding box center [886, 322] width 15 height 15
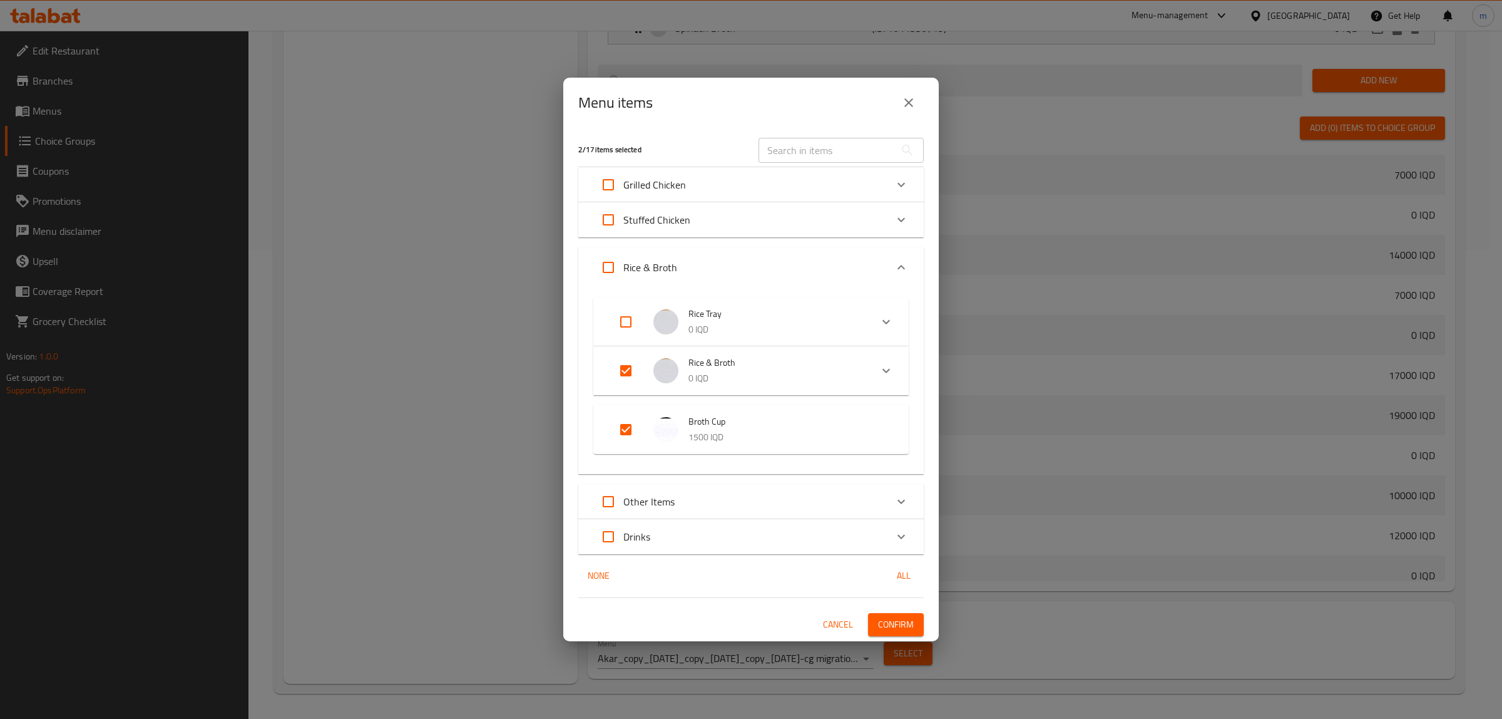
click at [883, 358] on div "Expand" at bounding box center [886, 371] width 30 height 30
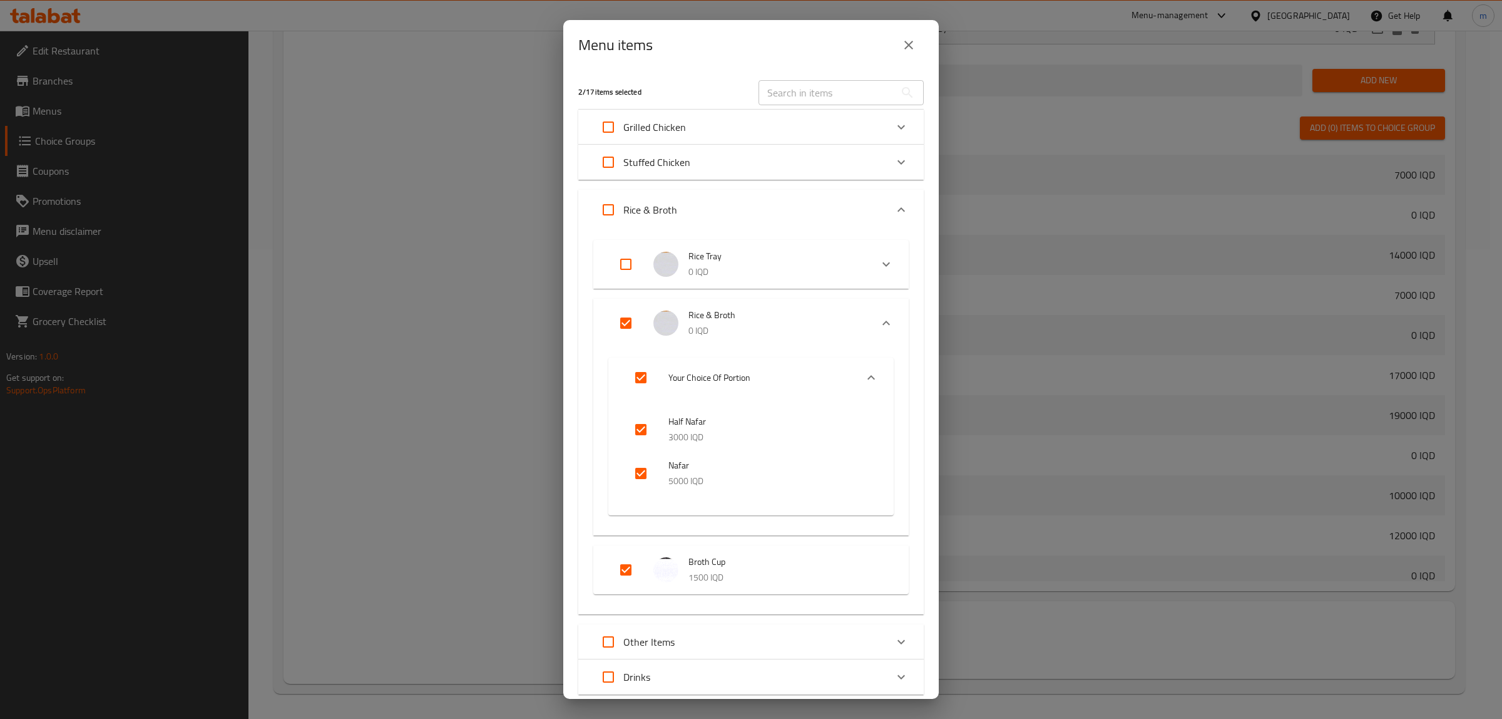
click at [879, 324] on icon "Expand" at bounding box center [886, 322] width 15 height 15
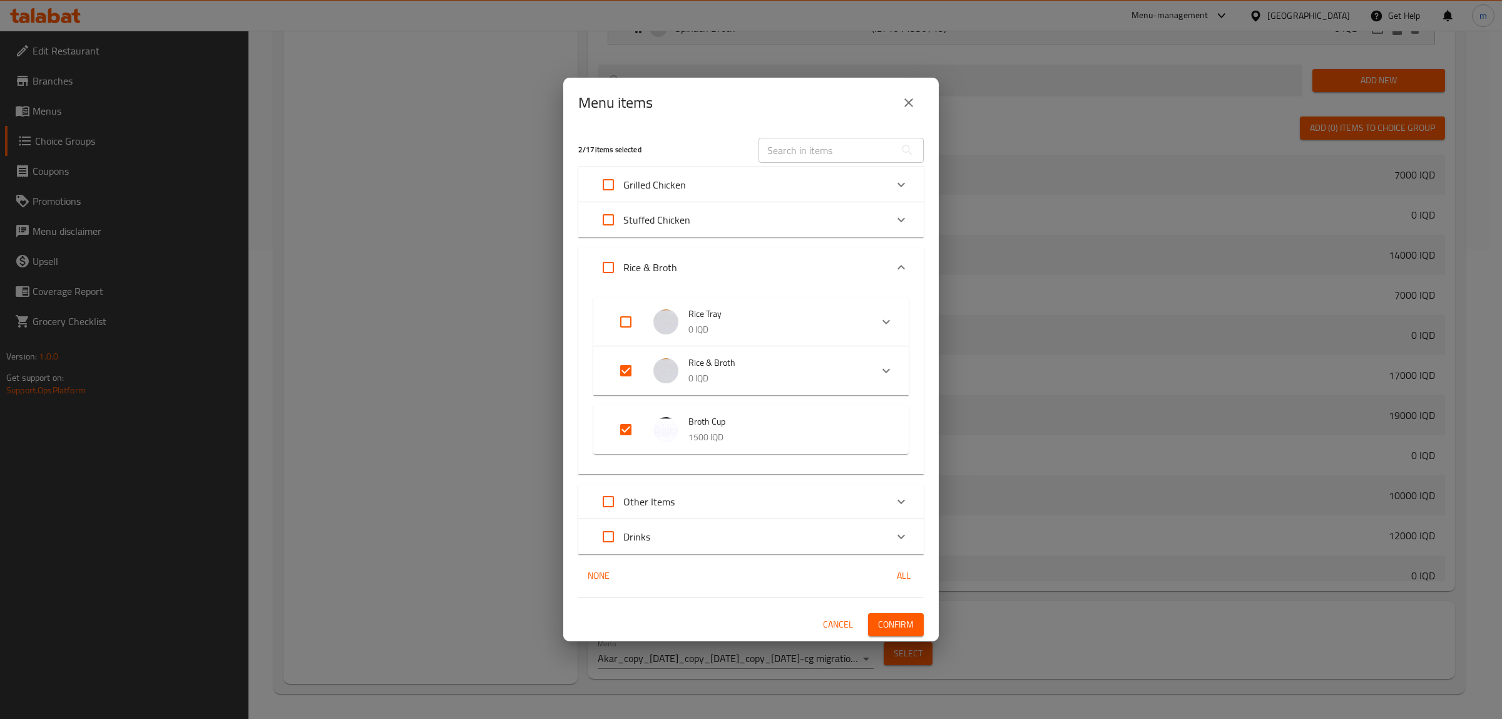
click at [842, 623] on span "Cancel" at bounding box center [838, 625] width 30 height 16
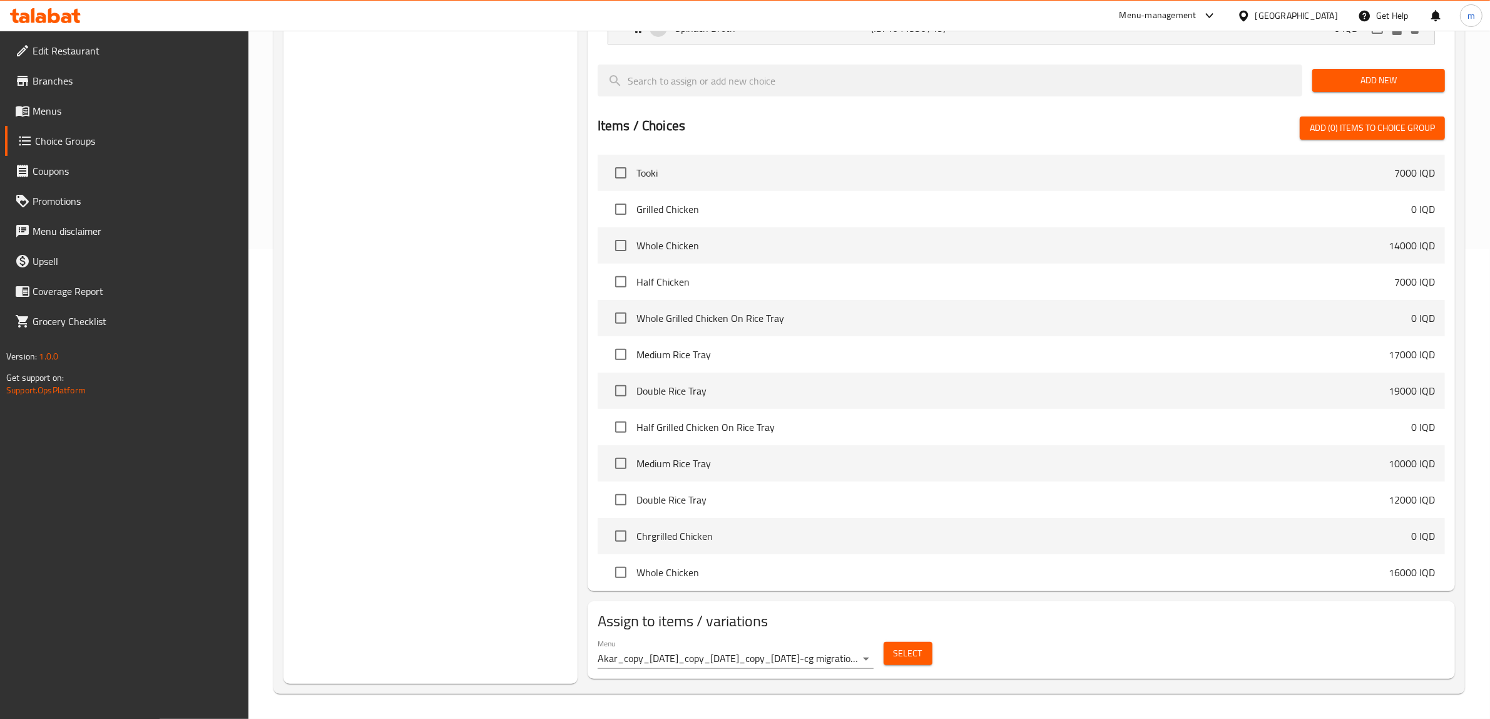
click at [912, 652] on span "Select" at bounding box center [908, 653] width 29 height 16
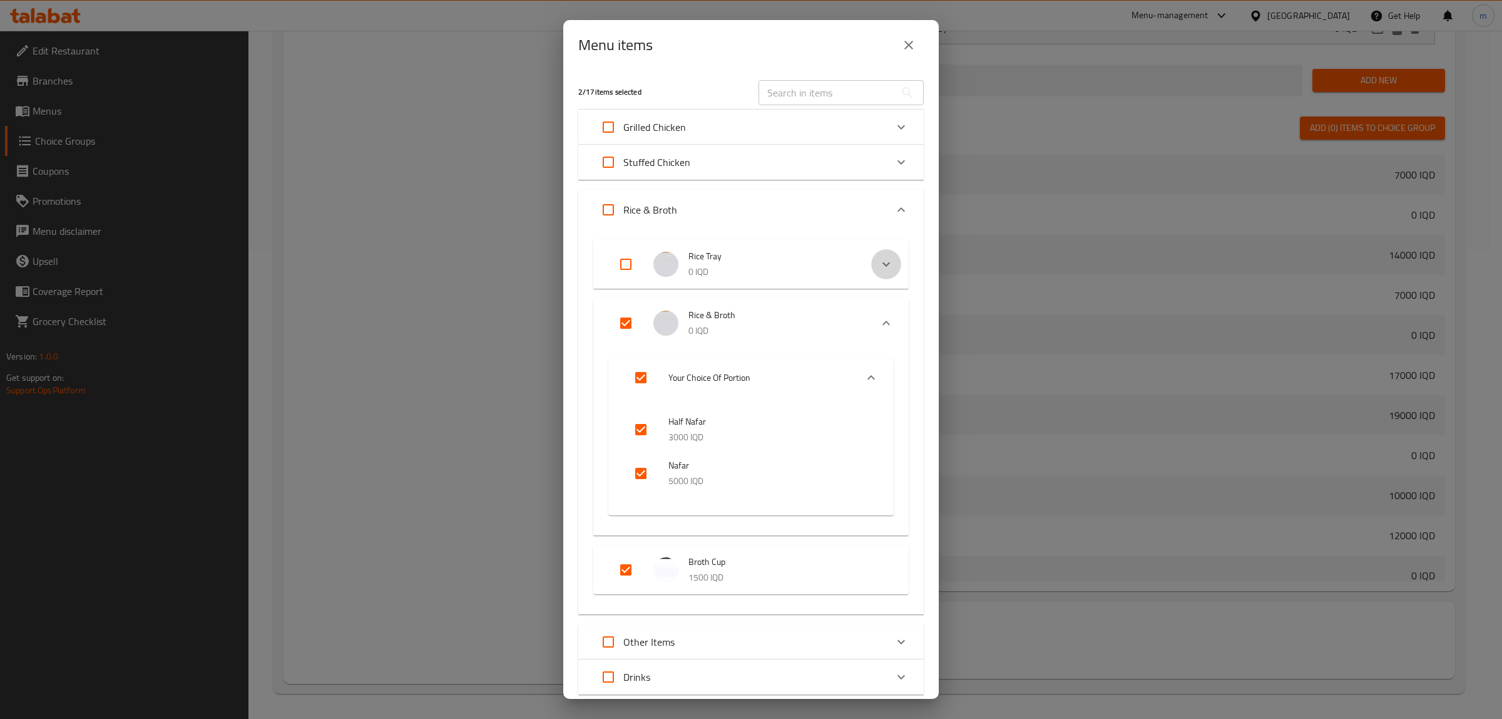
click at [880, 261] on icon "Expand" at bounding box center [886, 264] width 15 height 15
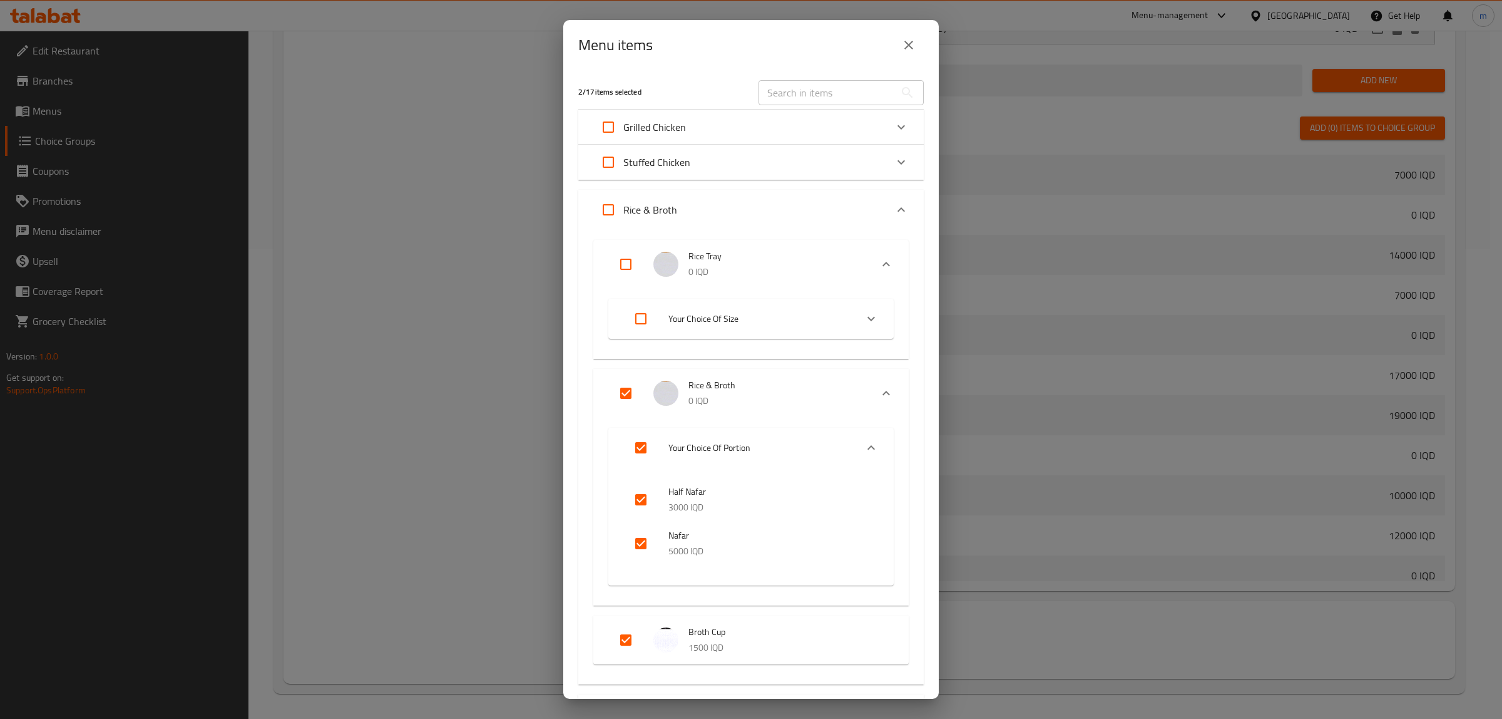
click at [914, 51] on icon "close" at bounding box center [908, 45] width 15 height 15
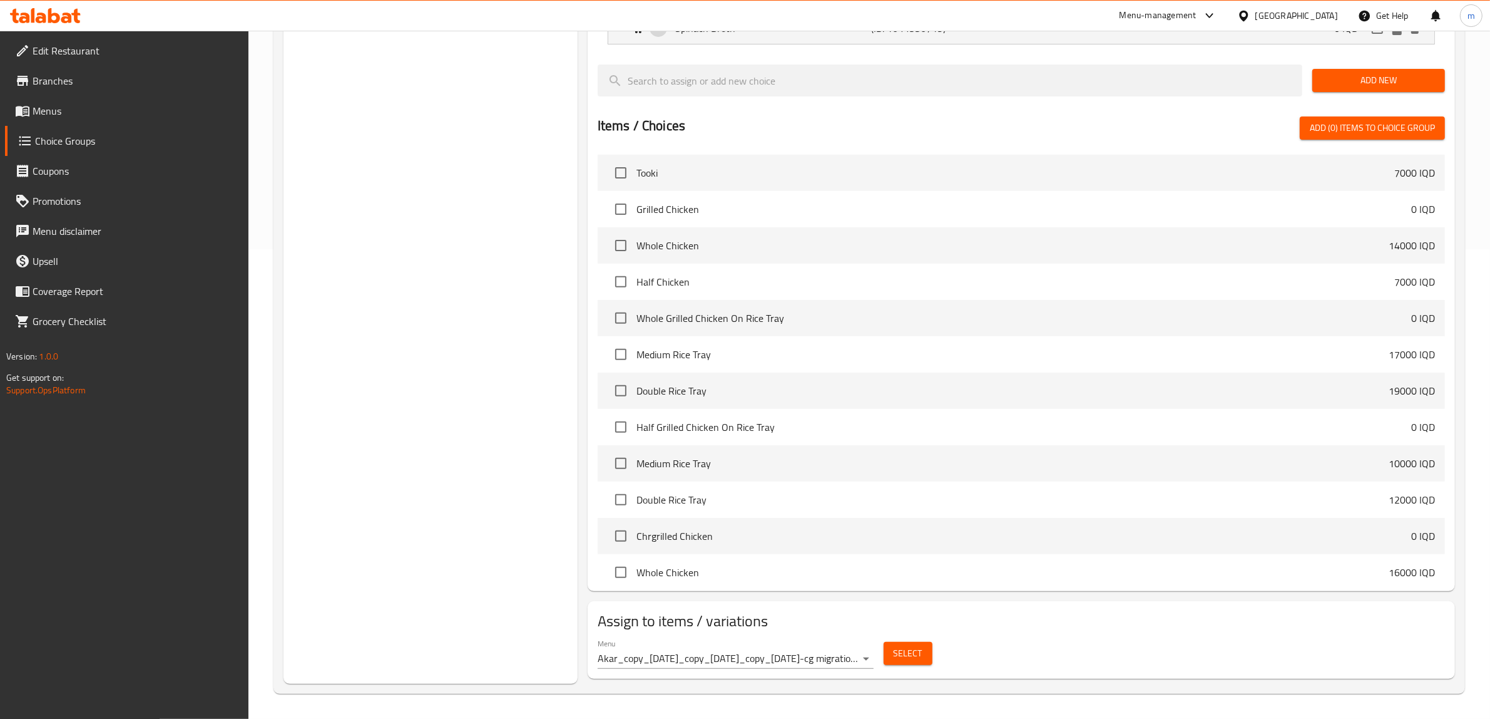
click at [101, 113] on span "Menus" at bounding box center [136, 110] width 207 height 15
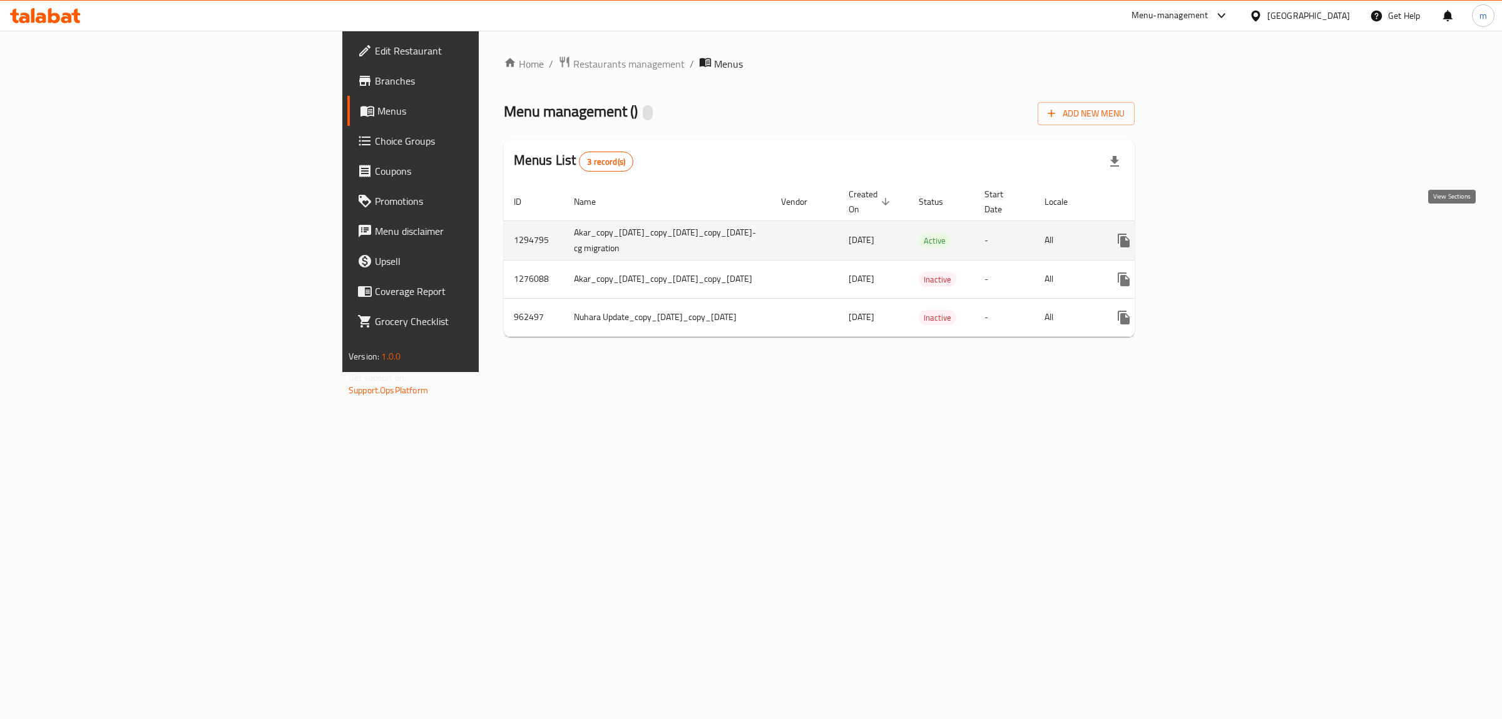
click at [1222, 233] on icon "enhanced table" at bounding box center [1214, 240] width 15 height 15
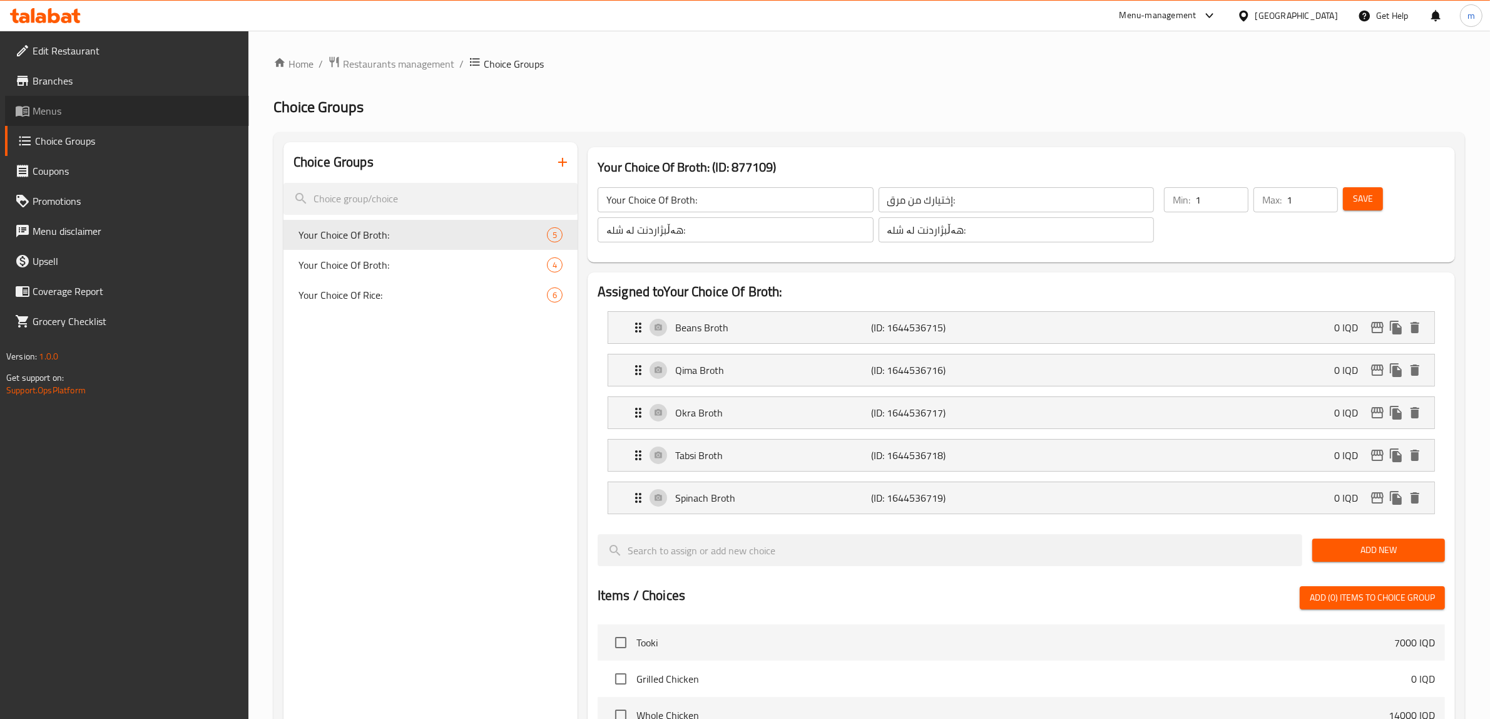
click at [71, 108] on span "Menus" at bounding box center [136, 110] width 207 height 15
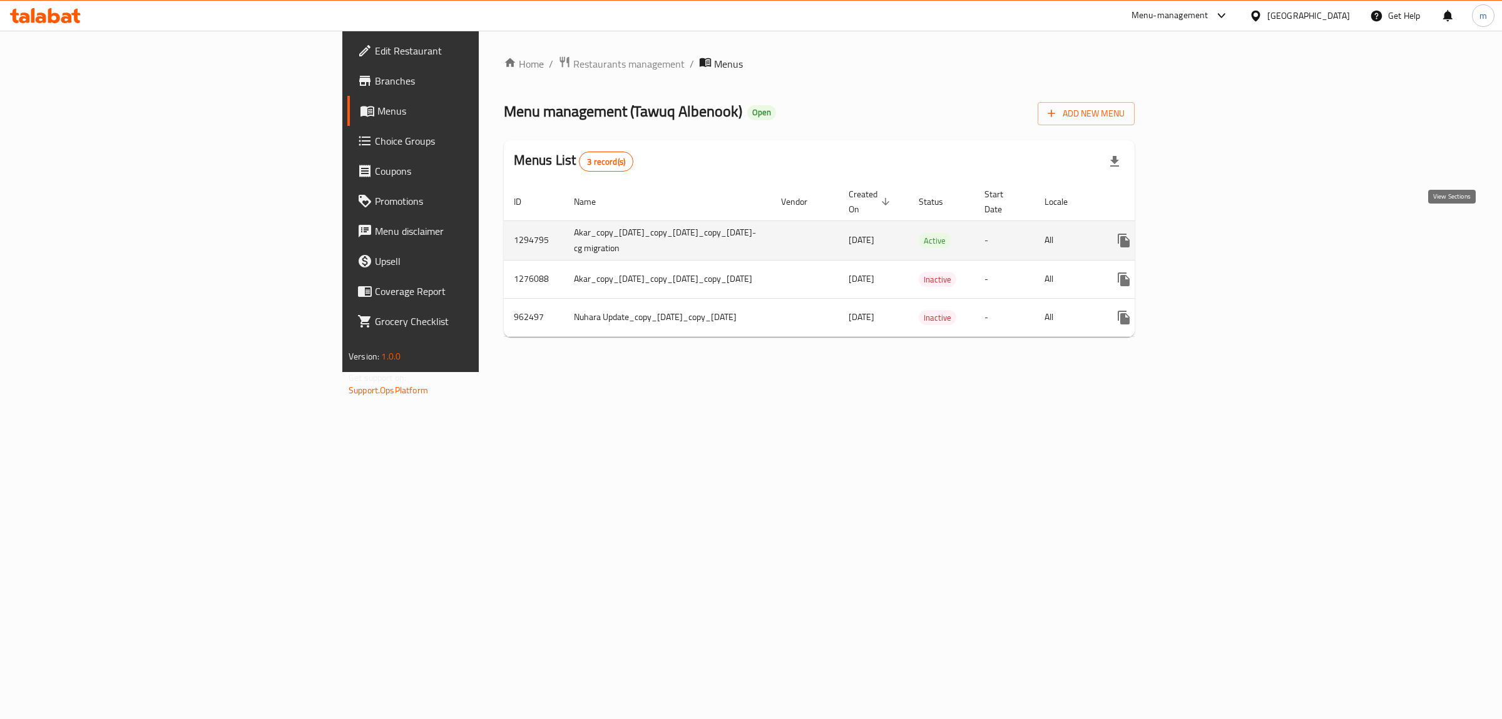
click at [1222, 233] on icon "enhanced table" at bounding box center [1214, 240] width 15 height 15
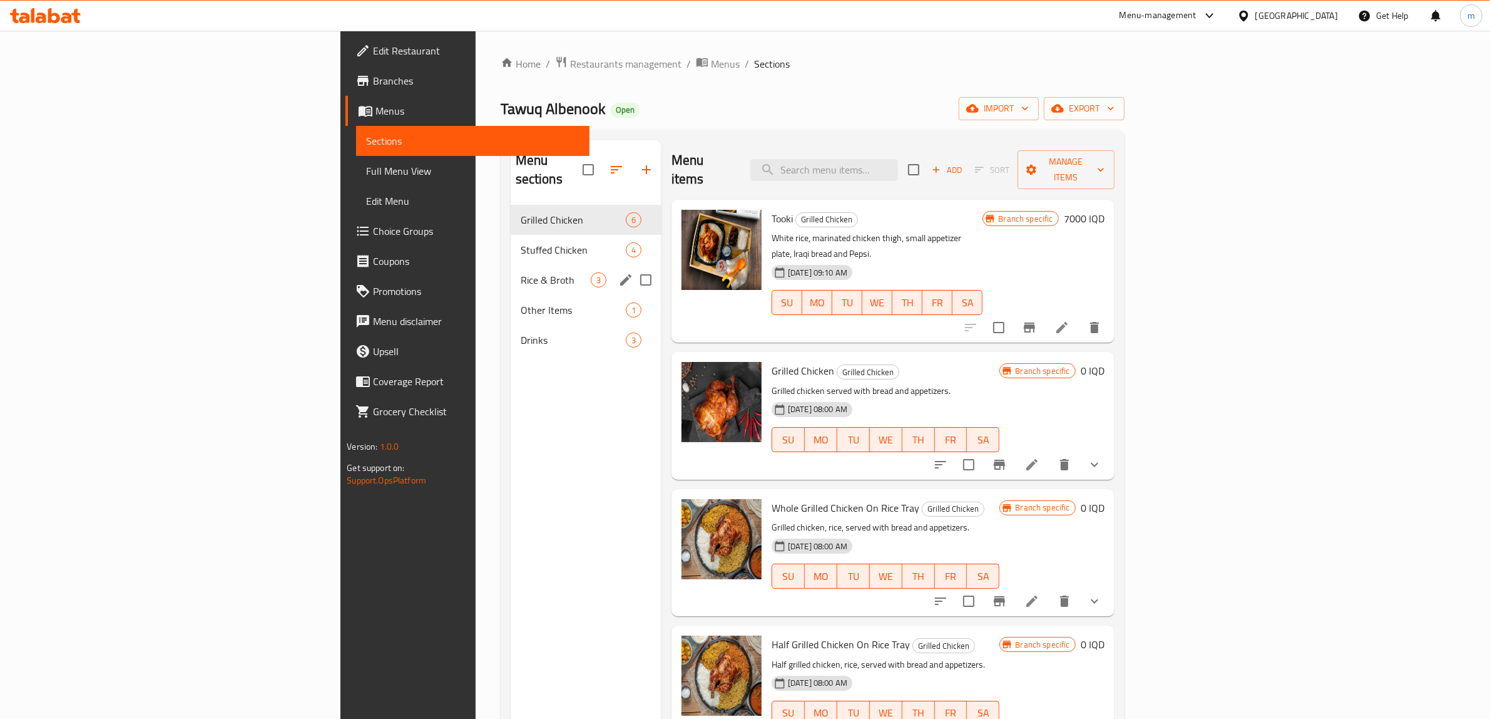
click at [511, 265] on div "Rice & Broth 3" at bounding box center [586, 280] width 151 height 30
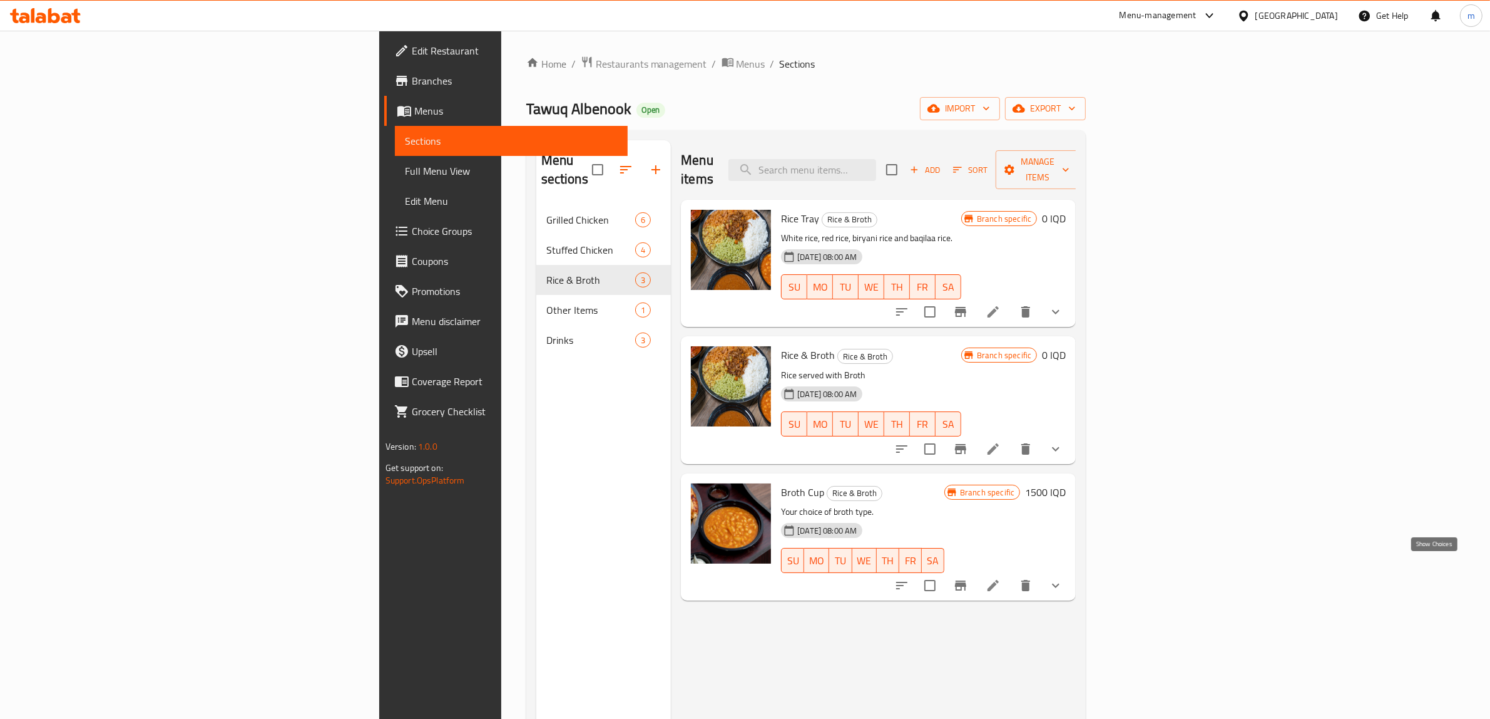
click at [1064, 578] on icon "show more" at bounding box center [1056, 585] width 15 height 15
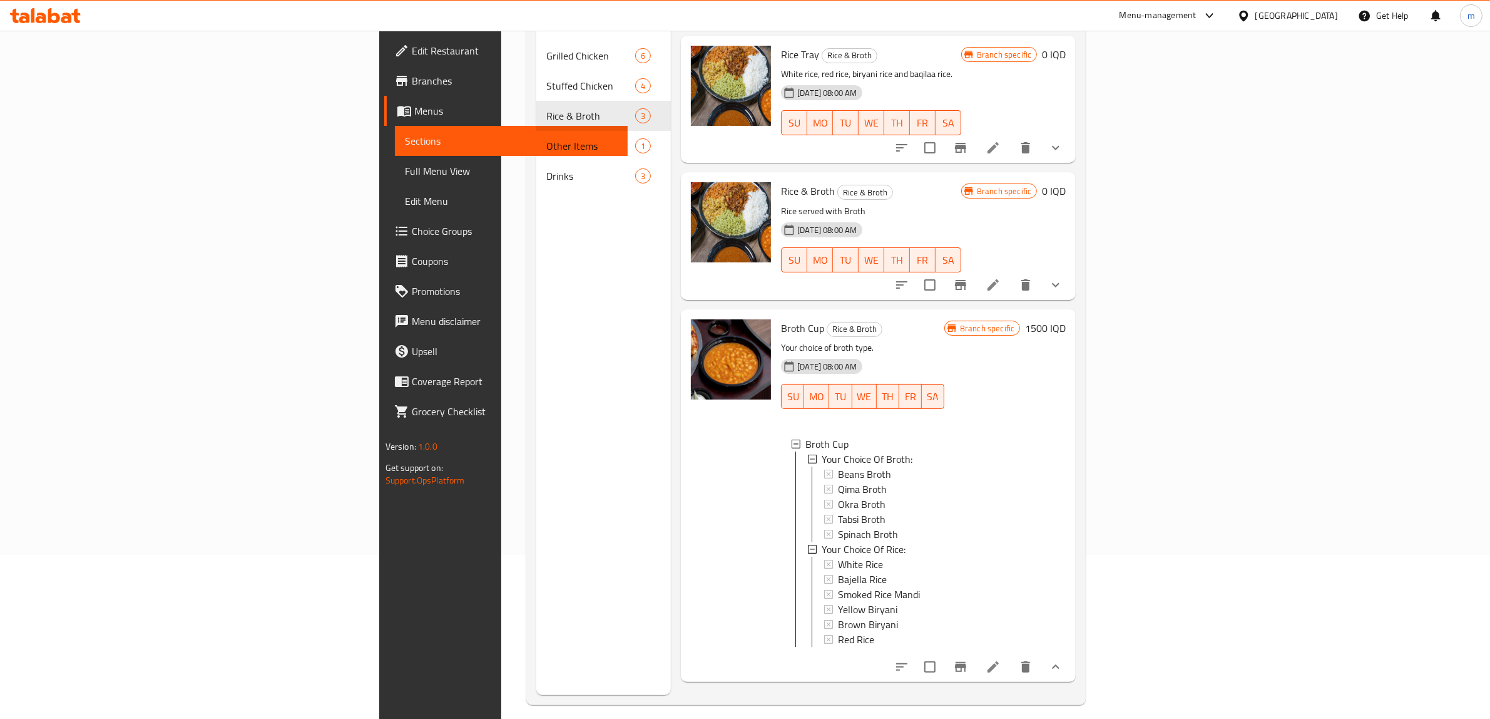
scroll to position [176, 0]
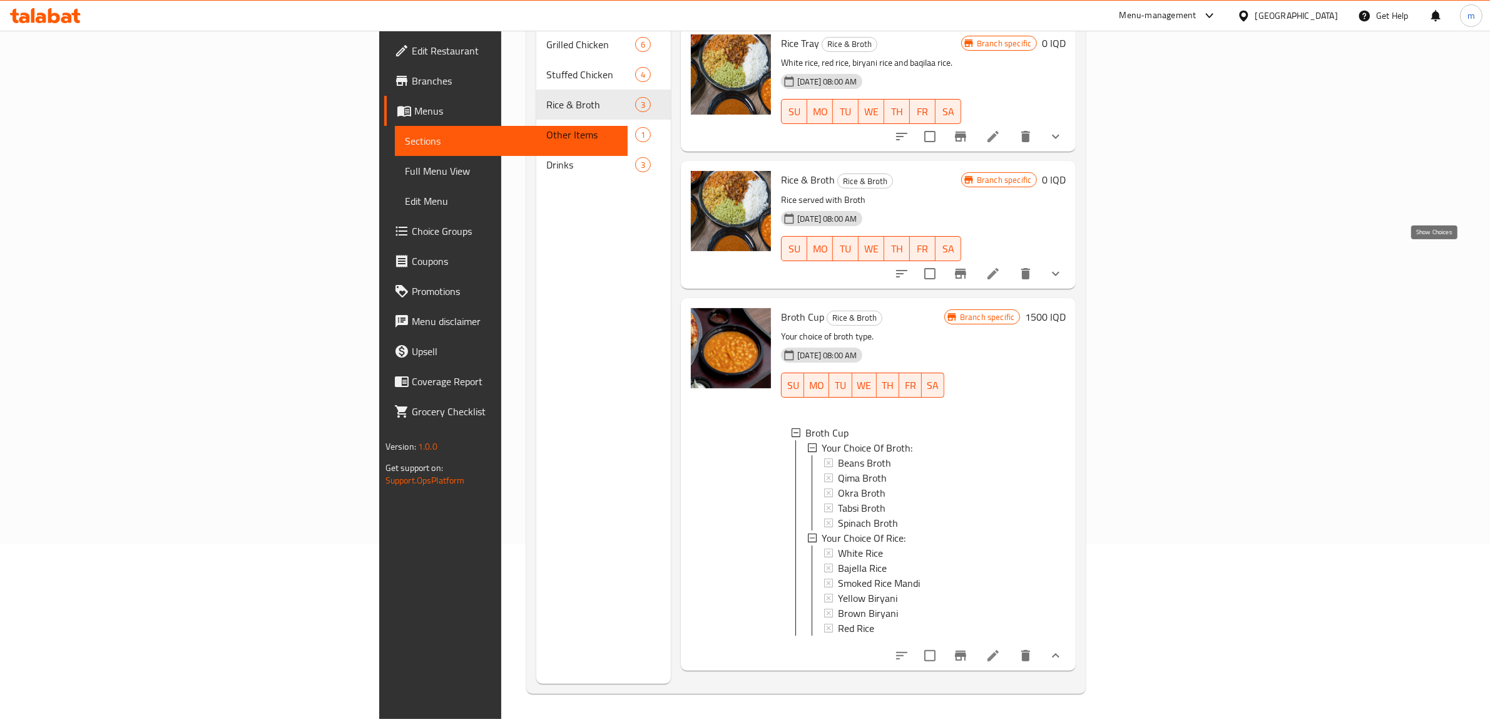
click at [1064, 266] on icon "show more" at bounding box center [1056, 273] width 15 height 15
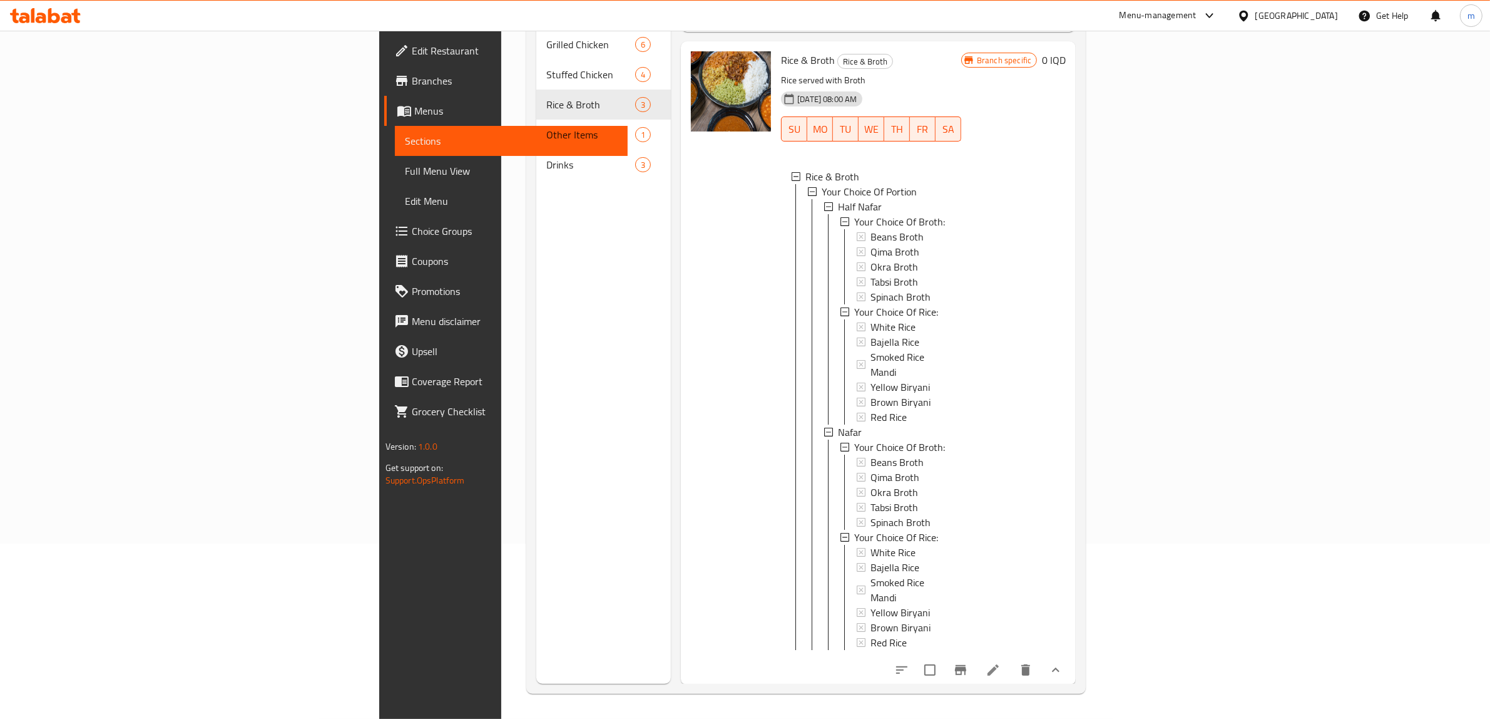
scroll to position [0, 0]
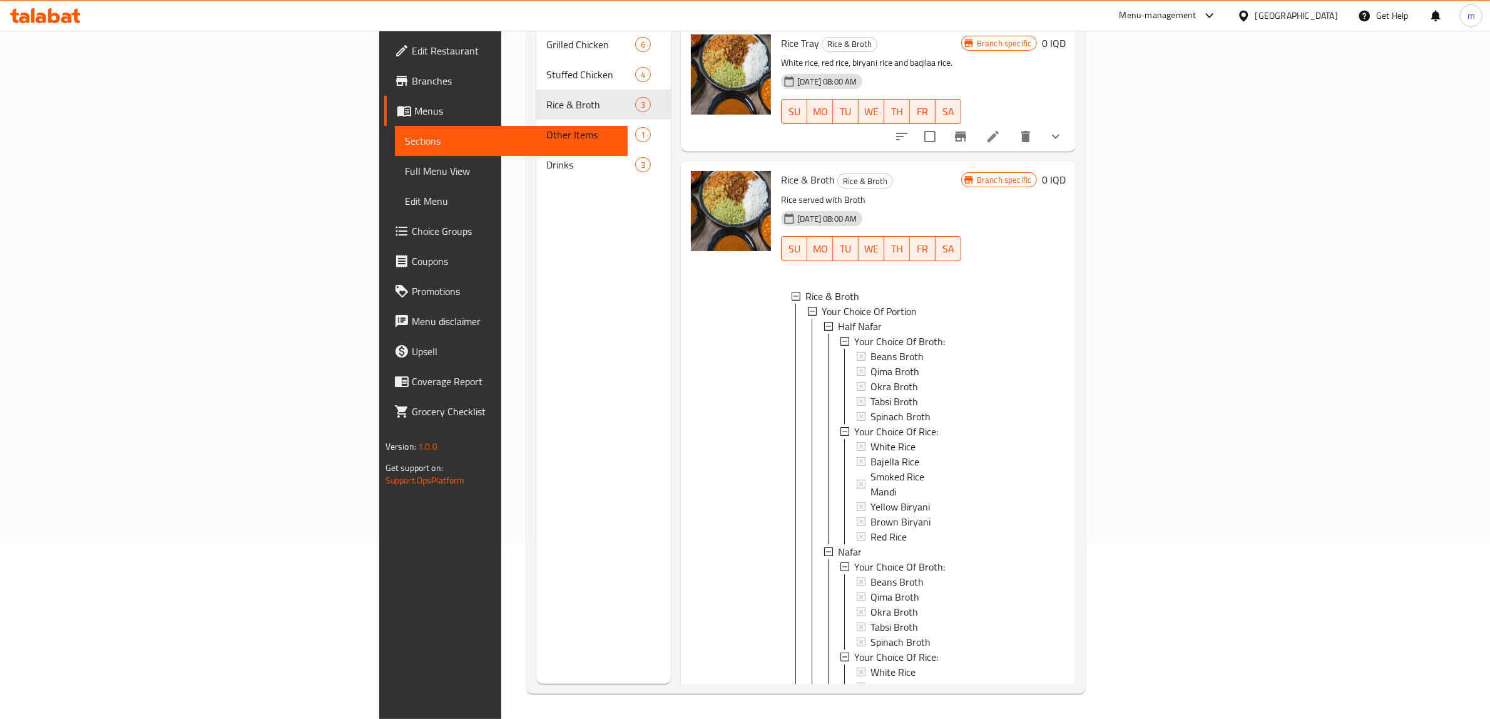
click at [1064, 129] on icon "show more" at bounding box center [1056, 136] width 15 height 15
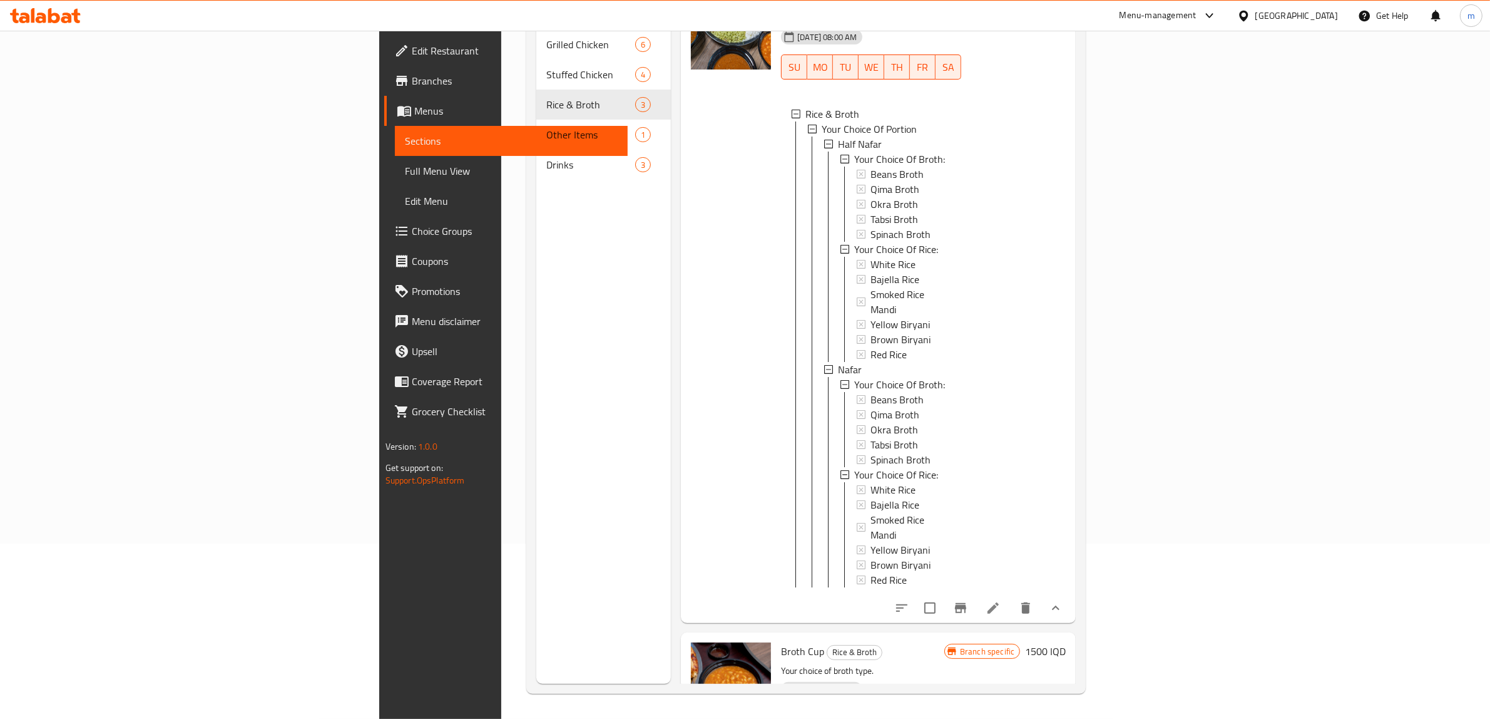
scroll to position [913, 0]
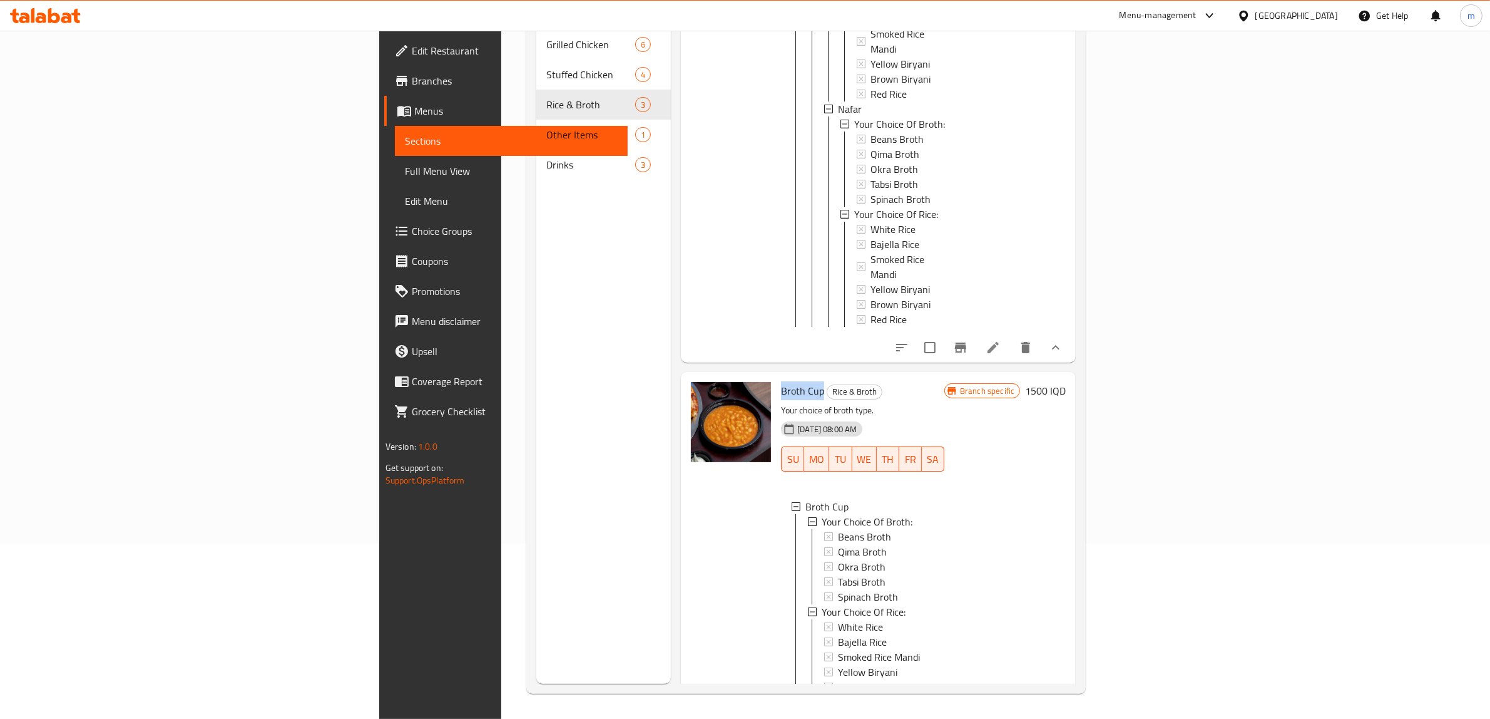
drag, startPoint x: 728, startPoint y: 321, endPoint x: 685, endPoint y: 326, distance: 42.8
click at [776, 377] on div "Broth Cup Rice & Broth Your choice of broth type. 18-06-2025 08:00 AM SU MO TU …" at bounding box center [862, 558] width 173 height 362
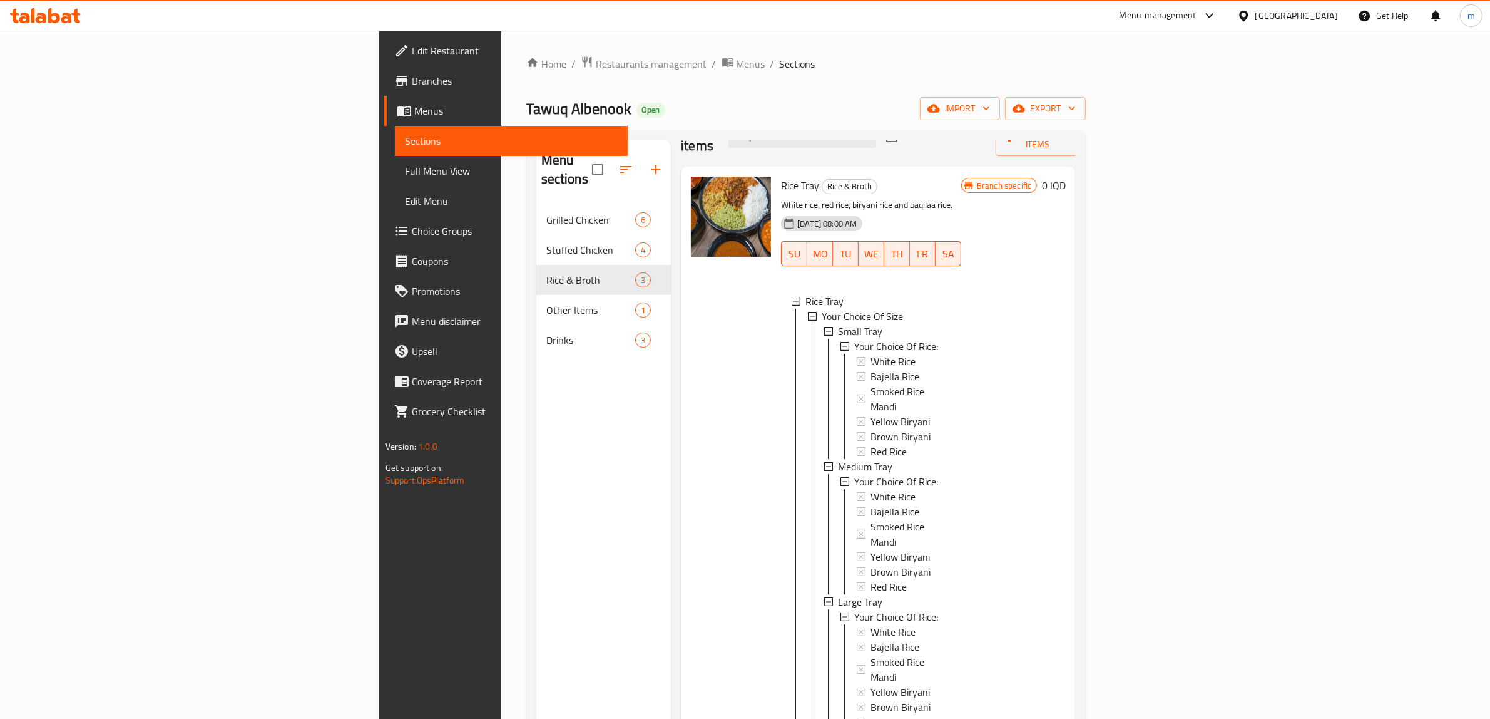
scroll to position [0, 0]
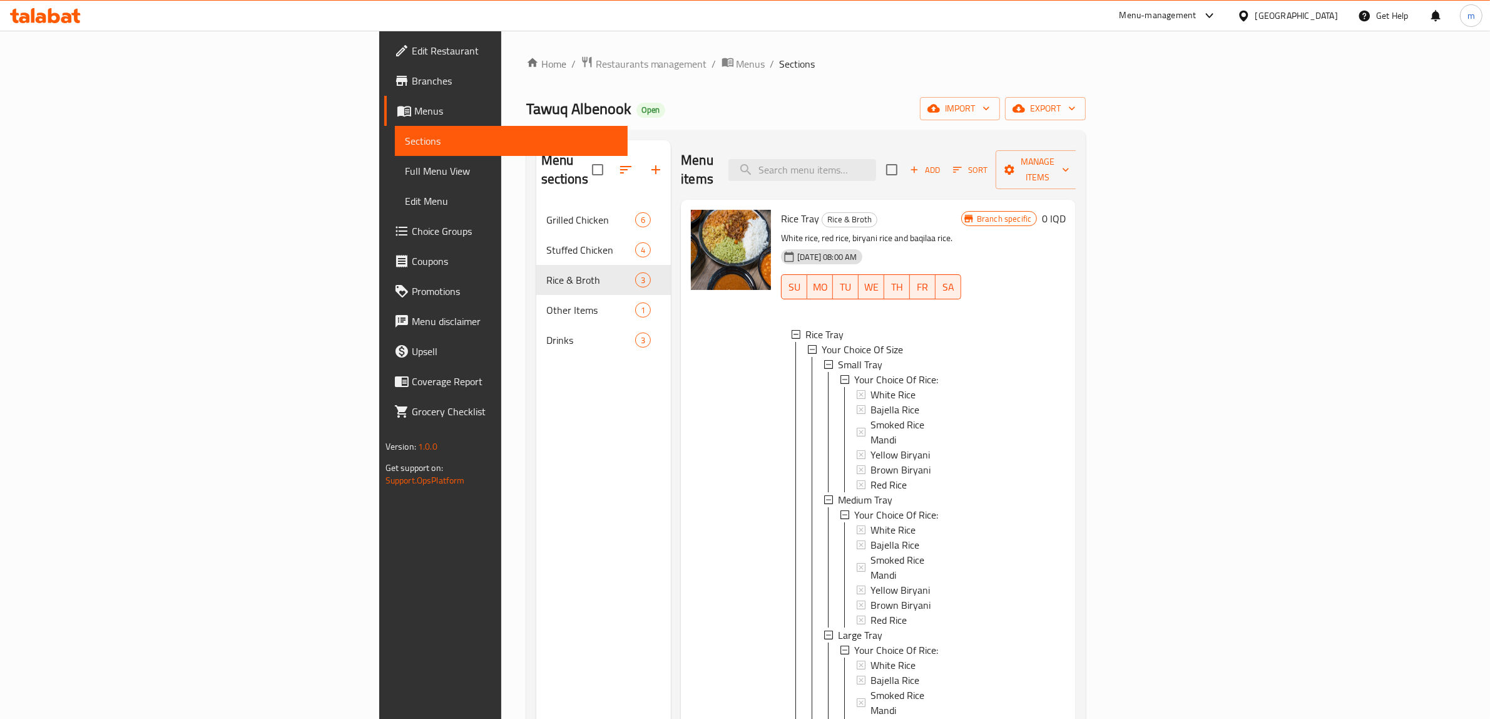
click at [781, 230] on p "White rice, red rice, biryani rice and baqilaa rice." at bounding box center [871, 238] width 180 height 16
click at [686, 344] on div at bounding box center [731, 499] width 90 height 588
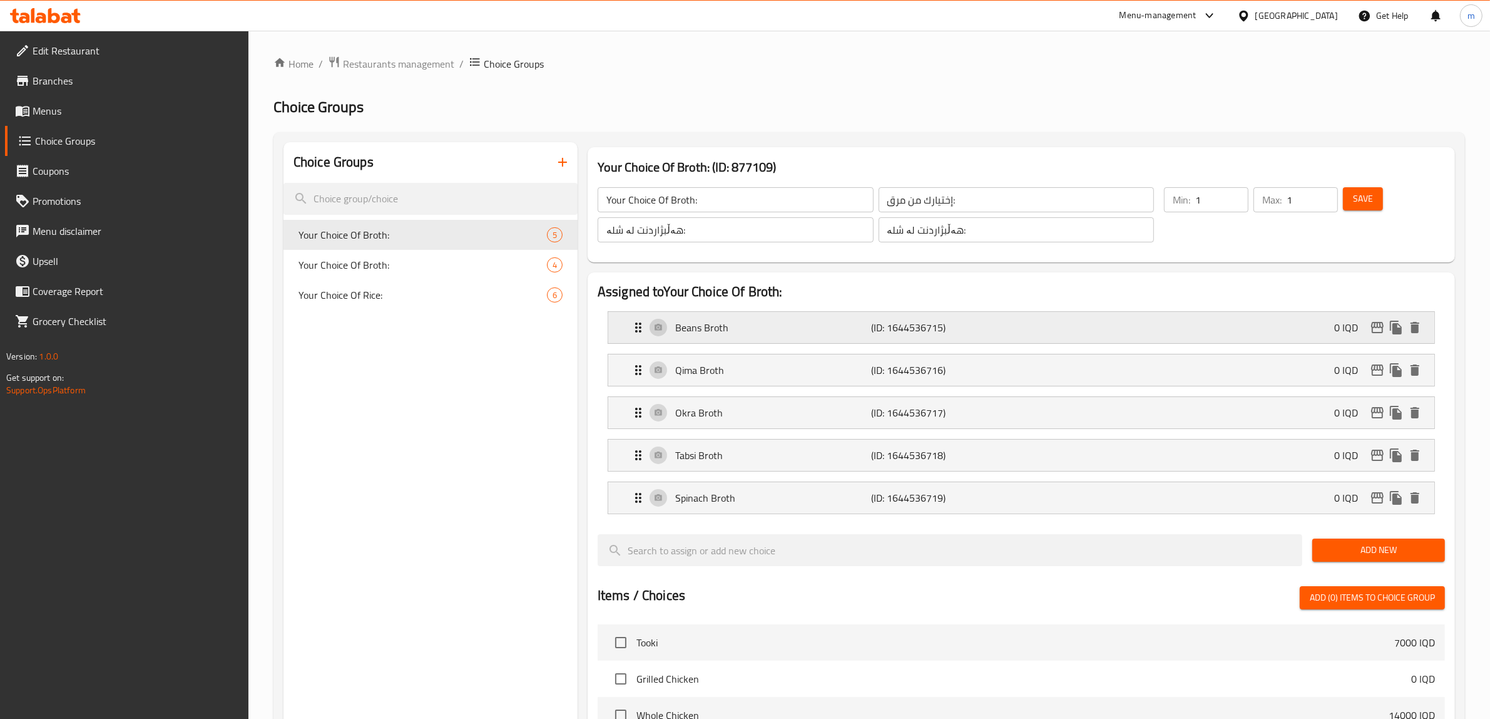
click at [770, 331] on p "Beans Broth" at bounding box center [773, 327] width 197 height 15
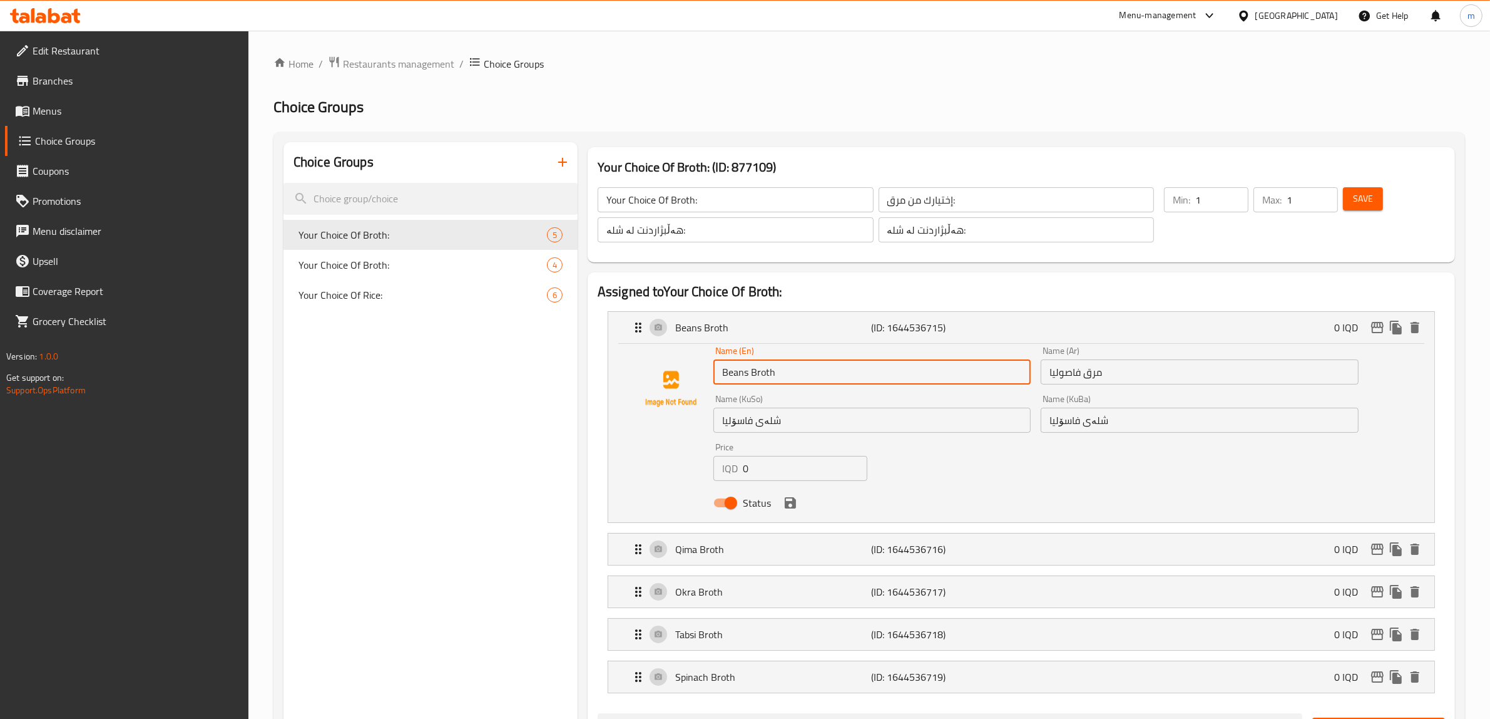
click at [761, 369] on input "Beans Broth" at bounding box center [872, 371] width 317 height 25
click at [1095, 371] on input "مرق فاصوليا" at bounding box center [1199, 371] width 317 height 25
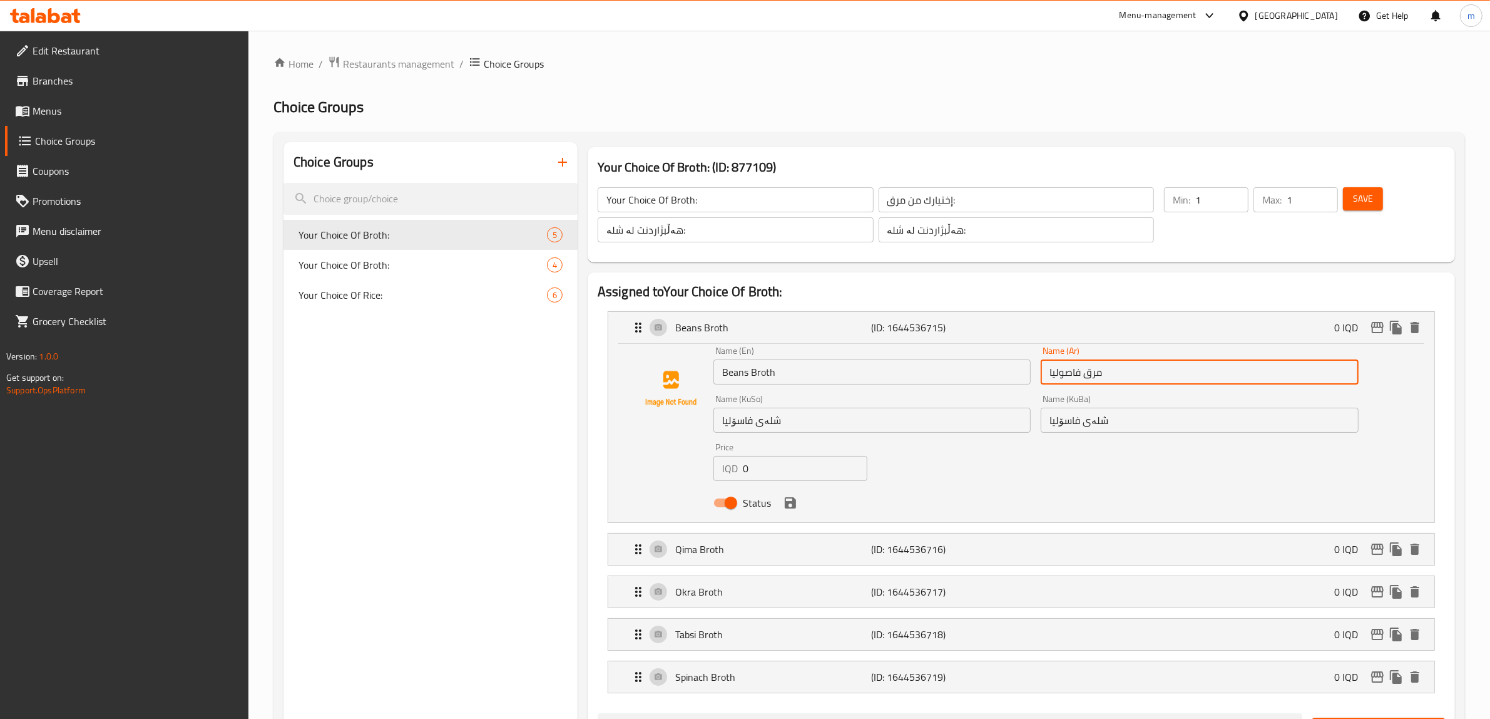
click at [1095, 371] on input "مرق فاصوليا" at bounding box center [1199, 371] width 317 height 25
click at [773, 423] on input "شلەی فاسۆلیا" at bounding box center [872, 420] width 317 height 25
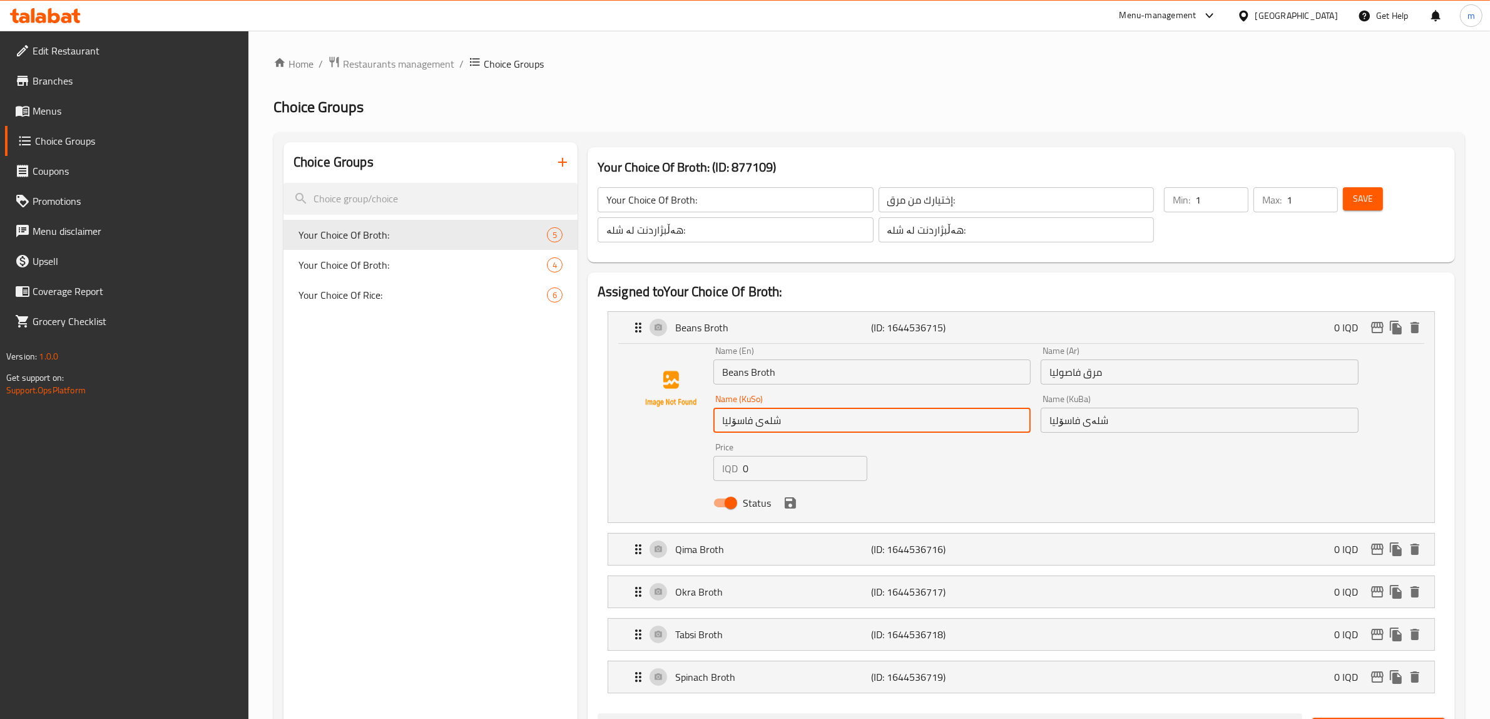
click at [773, 423] on input "شلەی فاسۆلیا" at bounding box center [872, 420] width 317 height 25
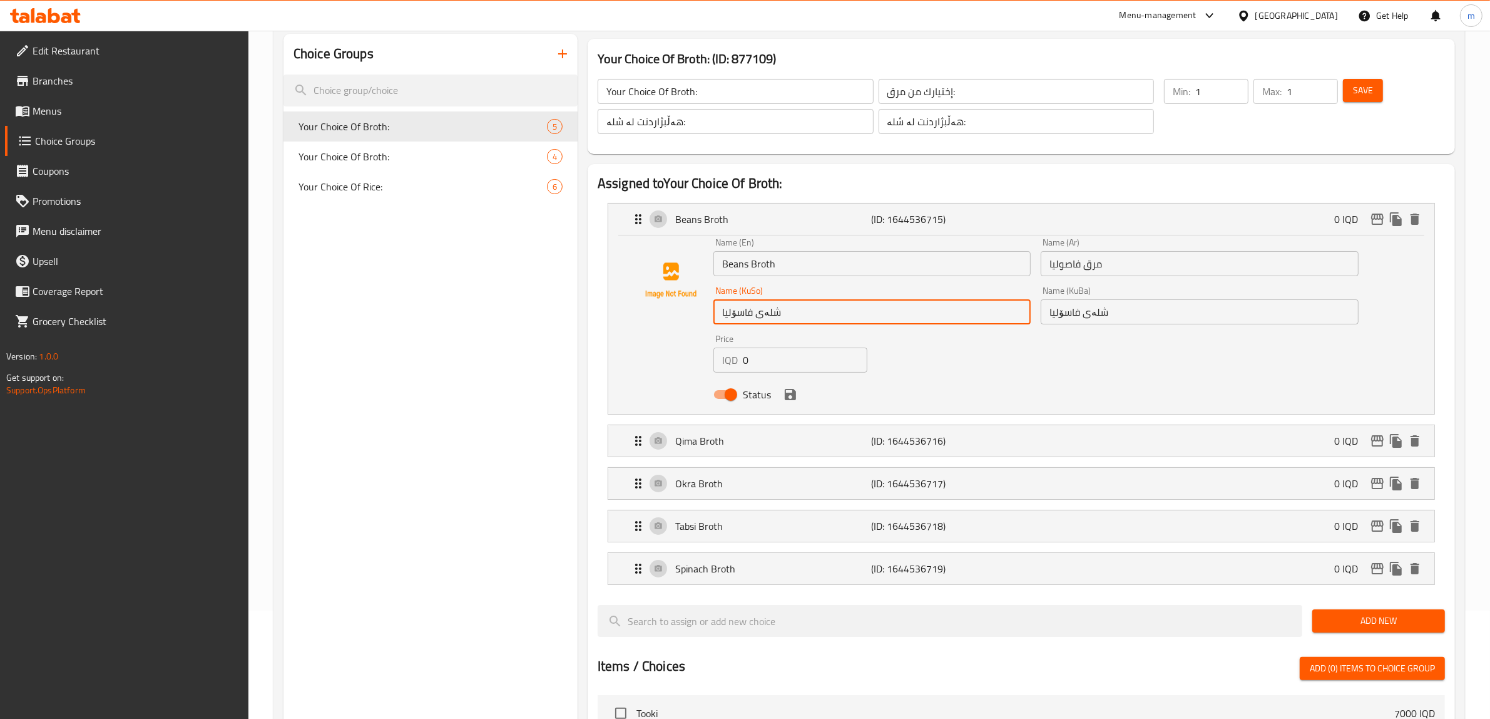
scroll to position [130, 0]
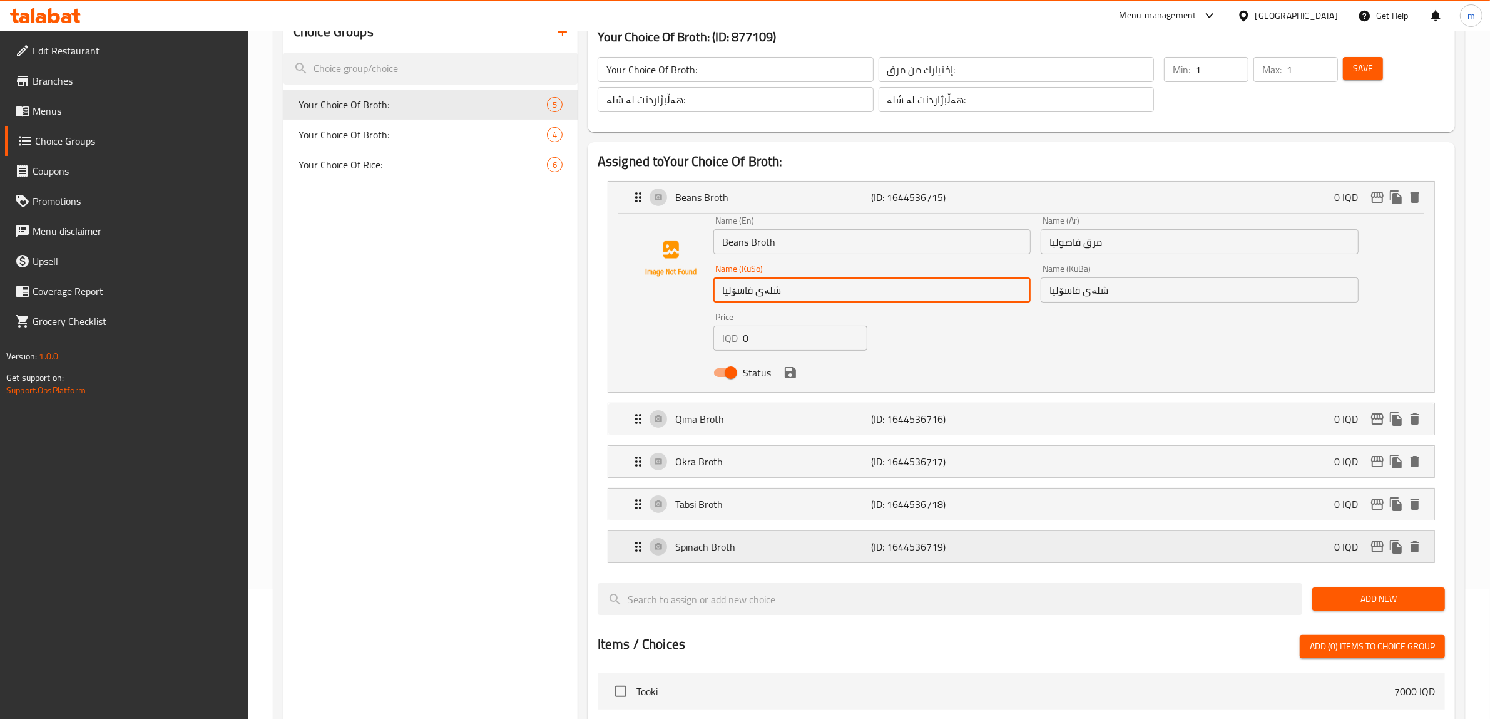
click at [751, 555] on div "Spinach Broth (ID: 1644536719) 0 IQD" at bounding box center [1025, 546] width 789 height 31
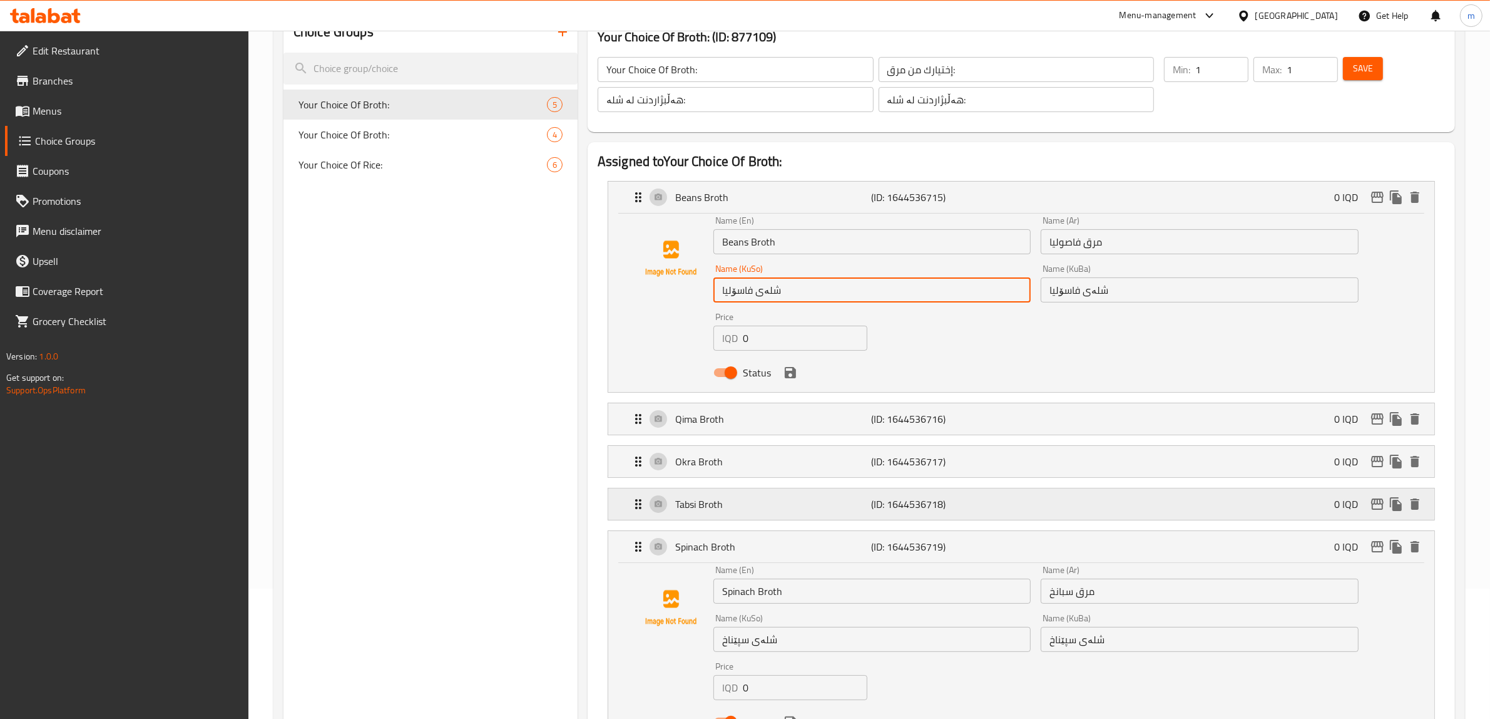
click at [748, 505] on p "Tabsi Broth" at bounding box center [773, 503] width 197 height 15
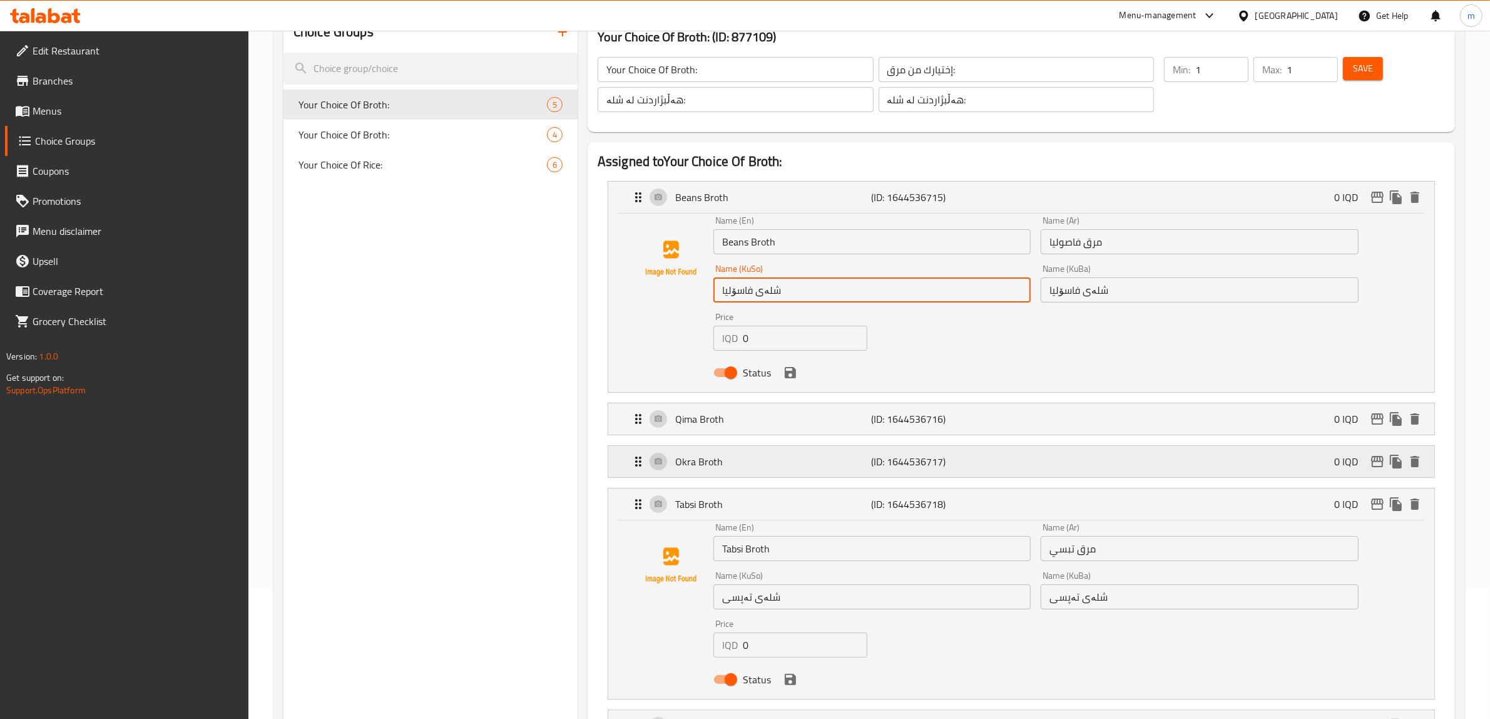
click at [744, 457] on p "Okra Broth" at bounding box center [773, 461] width 197 height 15
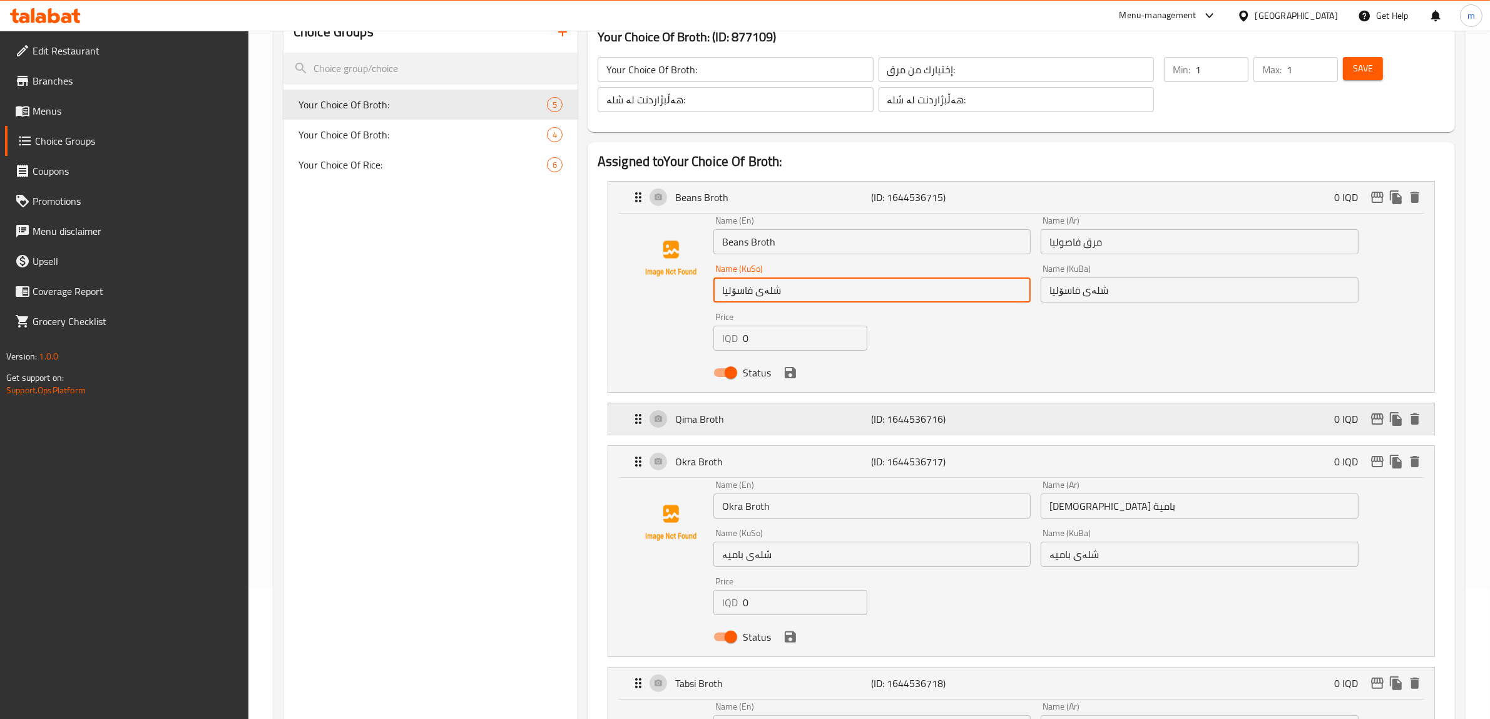
click at [737, 419] on p "Qima Broth" at bounding box center [773, 418] width 197 height 15
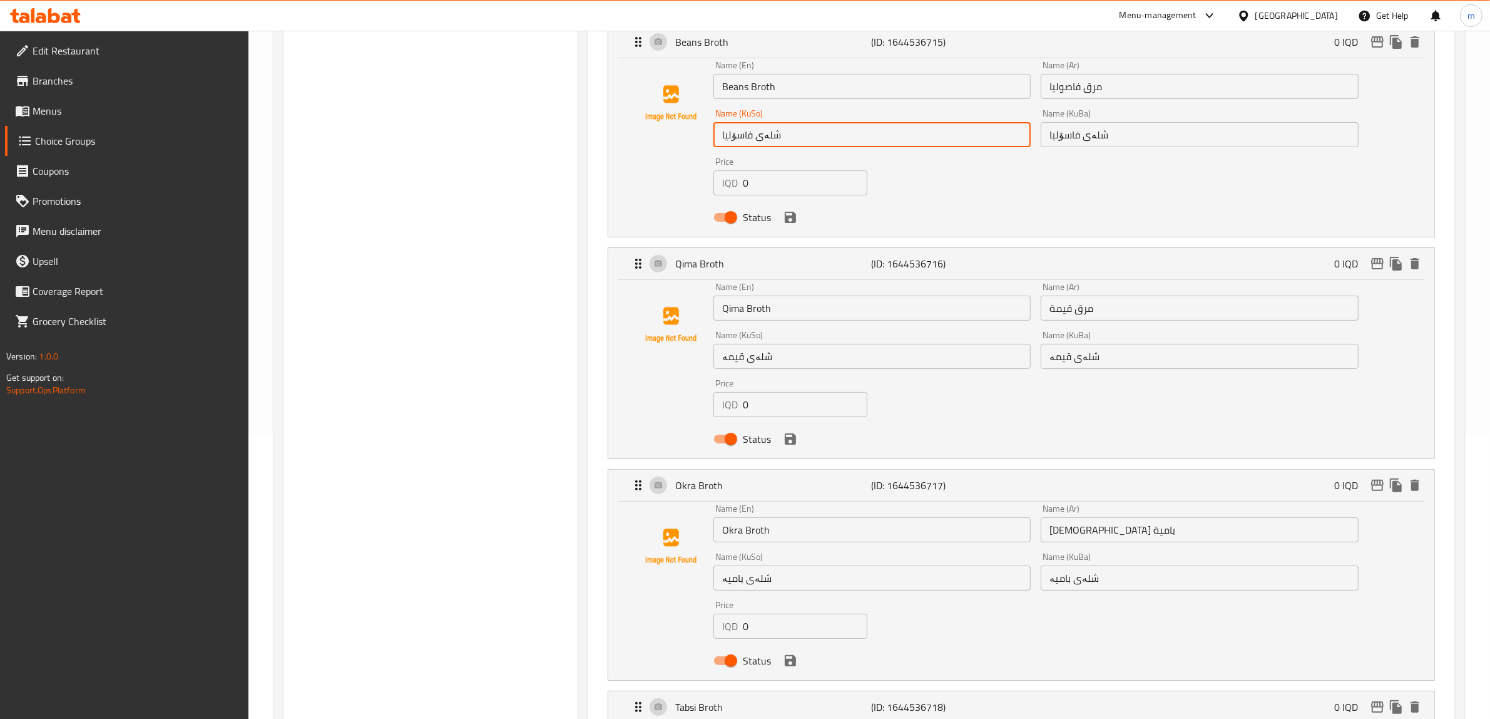
scroll to position [391, 0]
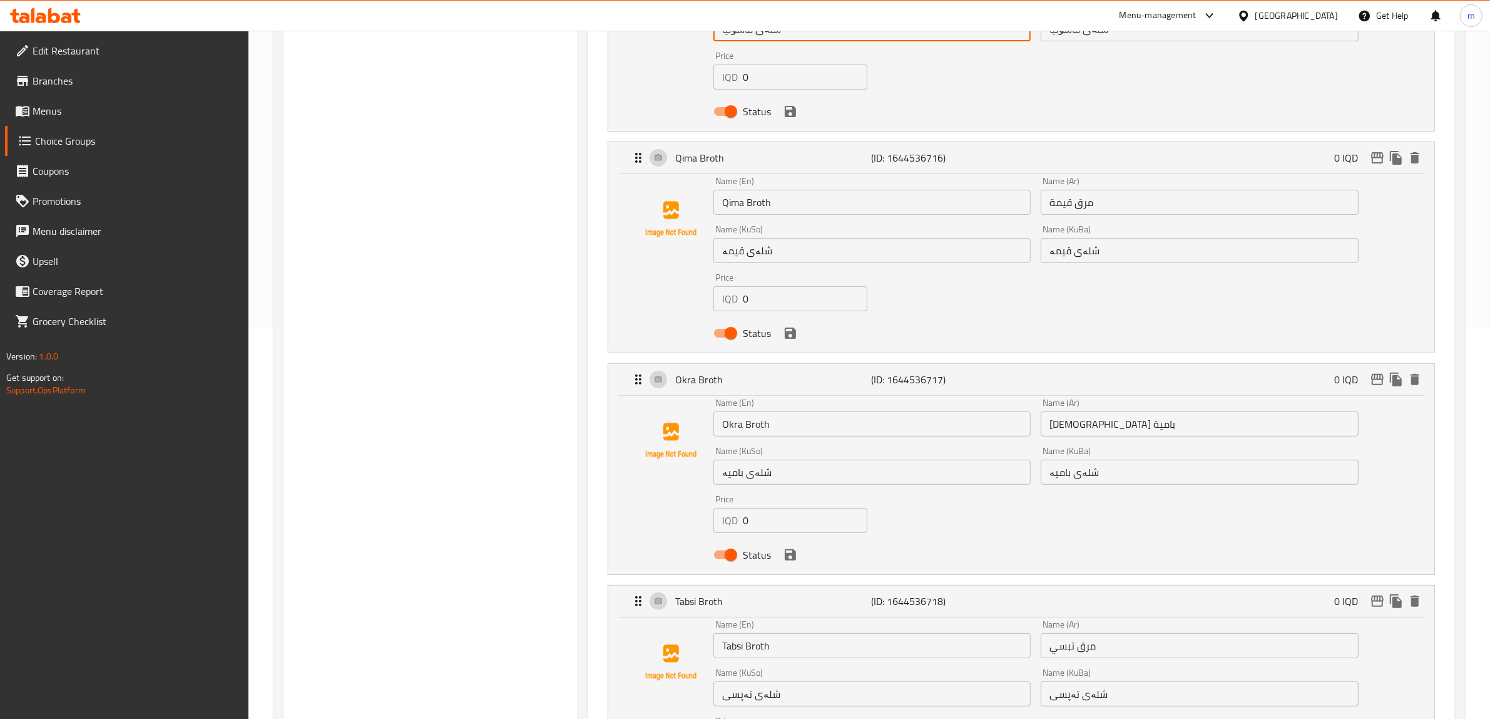
click at [756, 202] on input "Qima Broth" at bounding box center [872, 202] width 317 height 25
click at [757, 205] on input "Qima Broth" at bounding box center [872, 202] width 317 height 25
drag, startPoint x: 757, startPoint y: 205, endPoint x: 747, endPoint y: 204, distance: 10.7
click at [747, 204] on input "Qima Broth" at bounding box center [872, 202] width 317 height 25
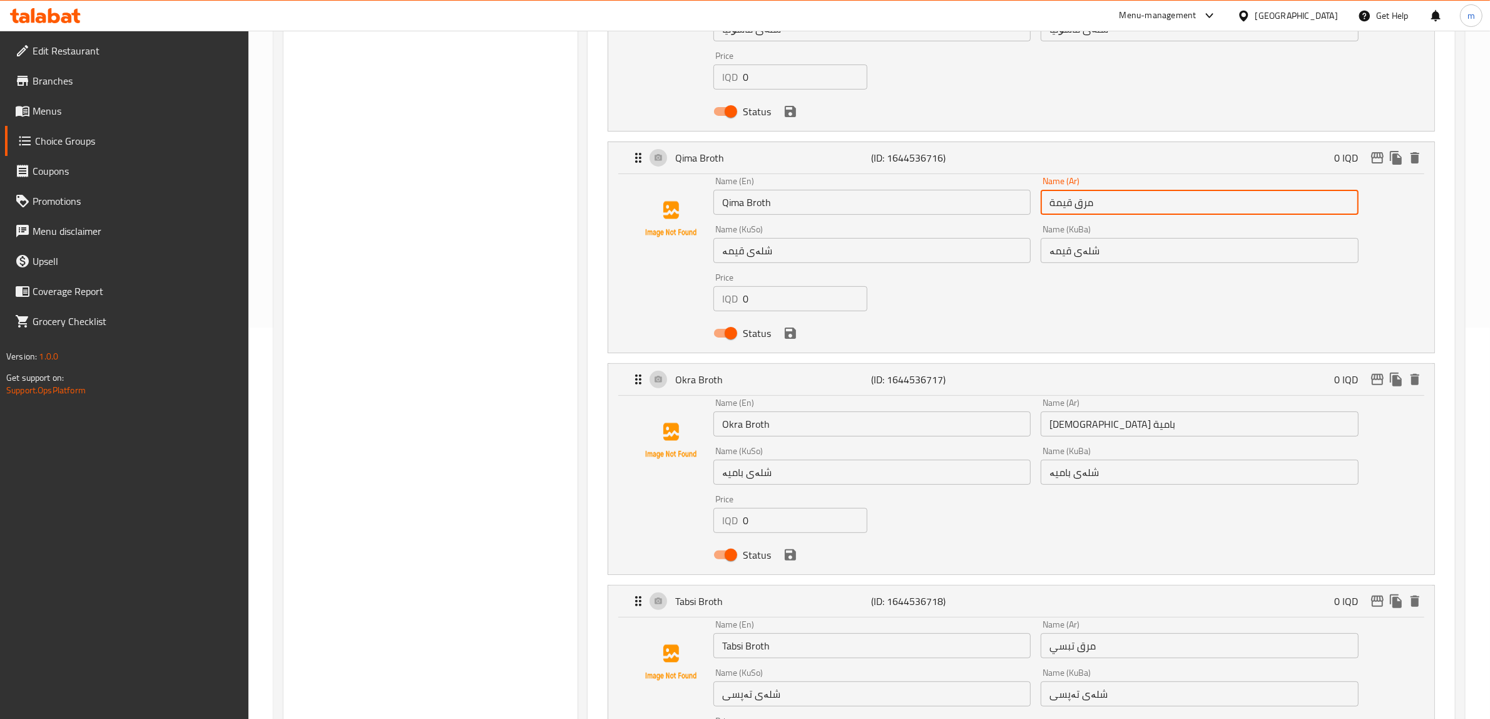
click at [1079, 201] on input "مرق قيمة" at bounding box center [1199, 202] width 317 height 25
click at [1085, 202] on input "مرق قيمة" at bounding box center [1199, 202] width 317 height 25
drag, startPoint x: 1085, startPoint y: 202, endPoint x: 1072, endPoint y: 204, distance: 12.7
click at [1072, 204] on input "مرق قيمة" at bounding box center [1199, 202] width 317 height 25
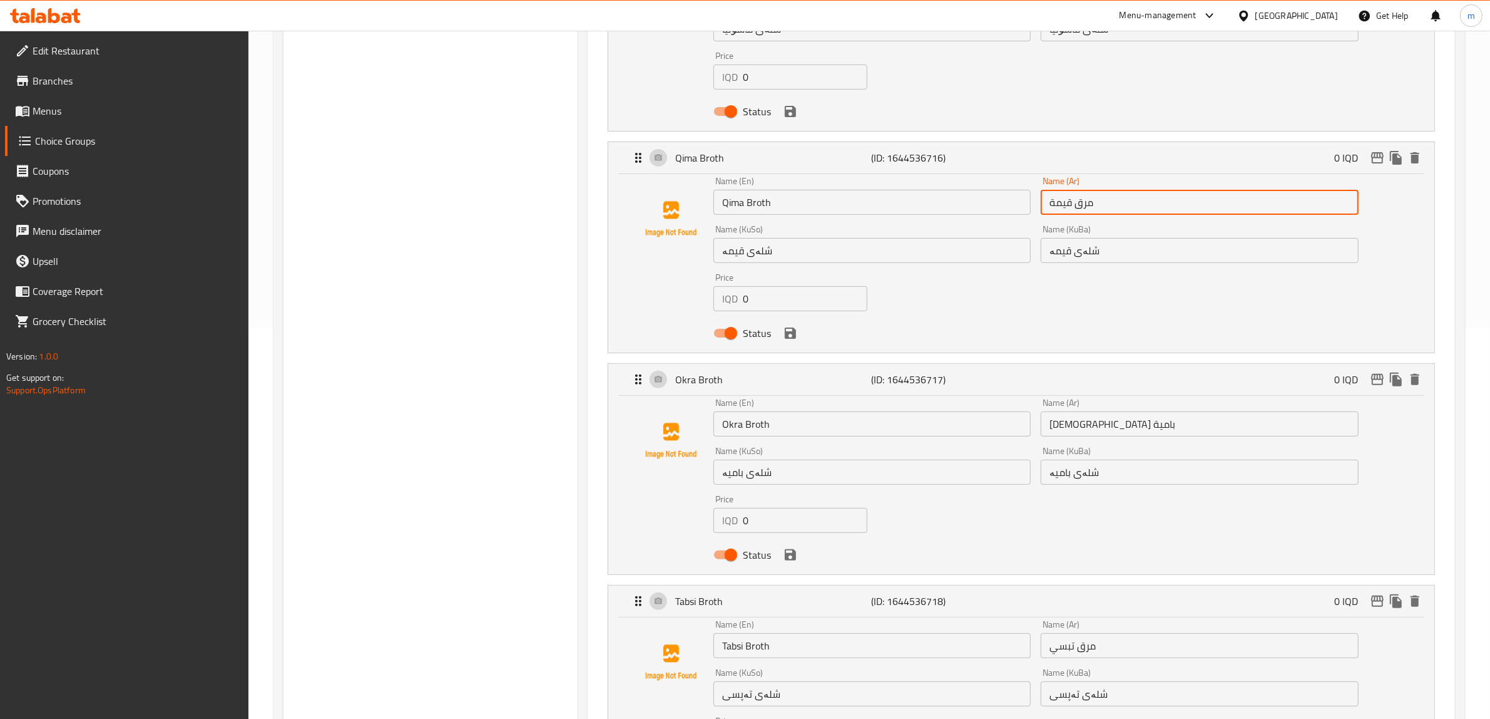
click at [1082, 203] on input "مرق قيمة" at bounding box center [1199, 202] width 317 height 25
click at [1084, 249] on input "شلەی قیمە" at bounding box center [1199, 250] width 317 height 25
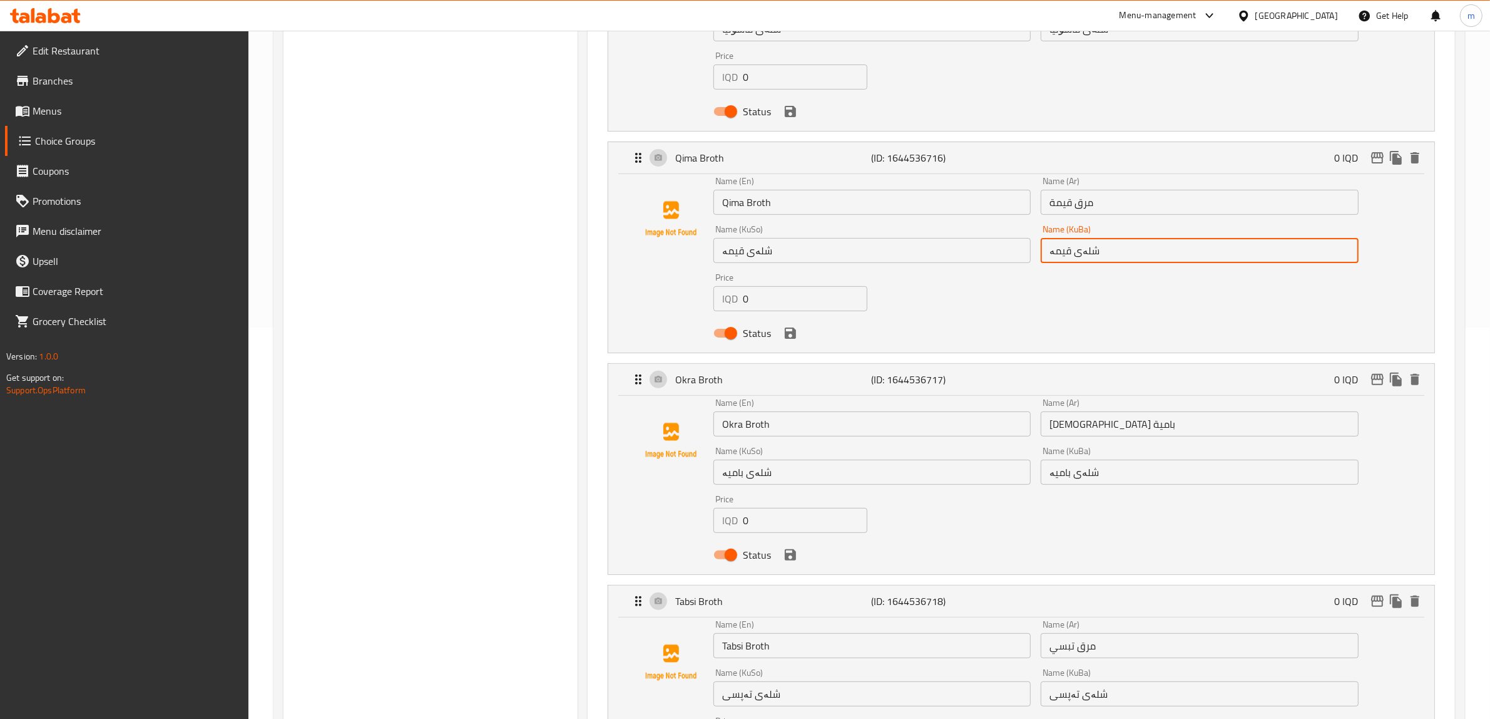
click at [1084, 249] on input "شلەی قیمە" at bounding box center [1199, 250] width 317 height 25
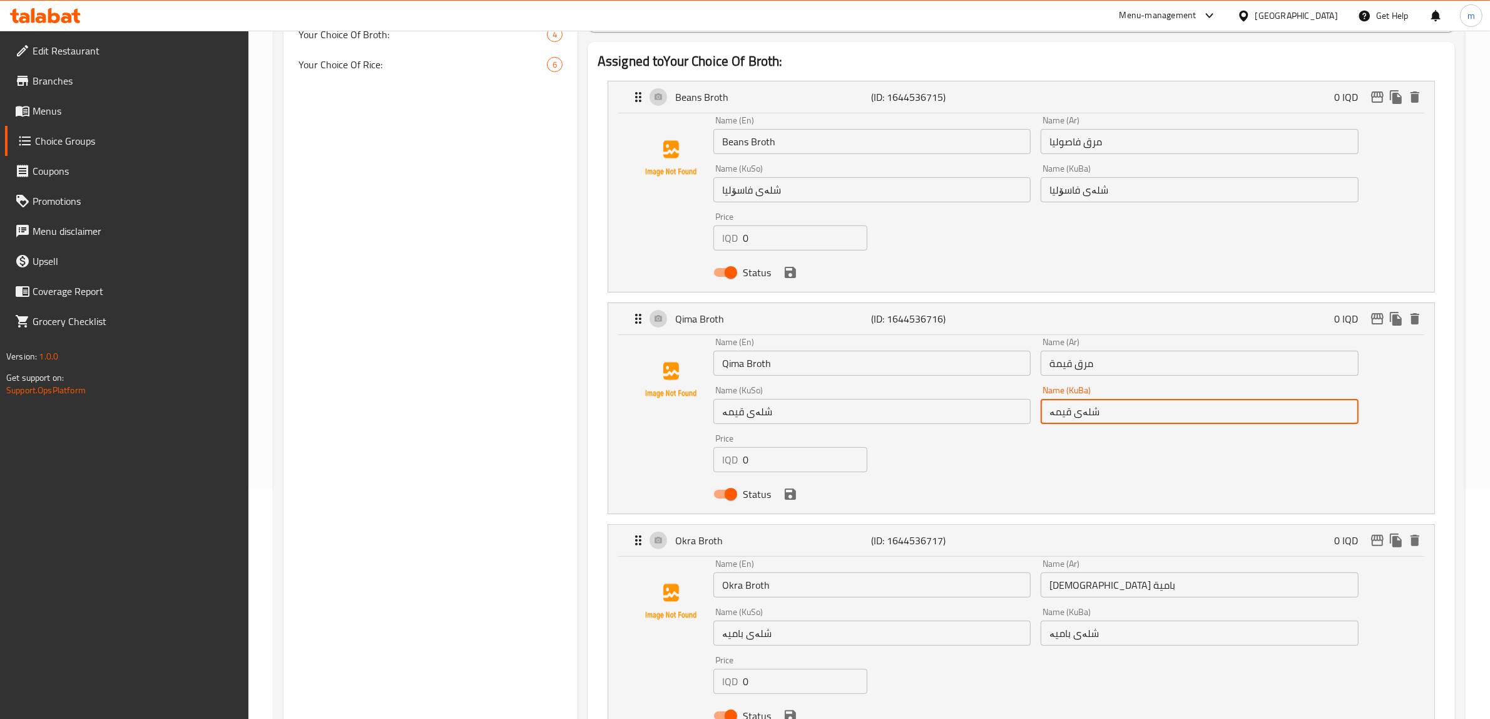
scroll to position [0, 0]
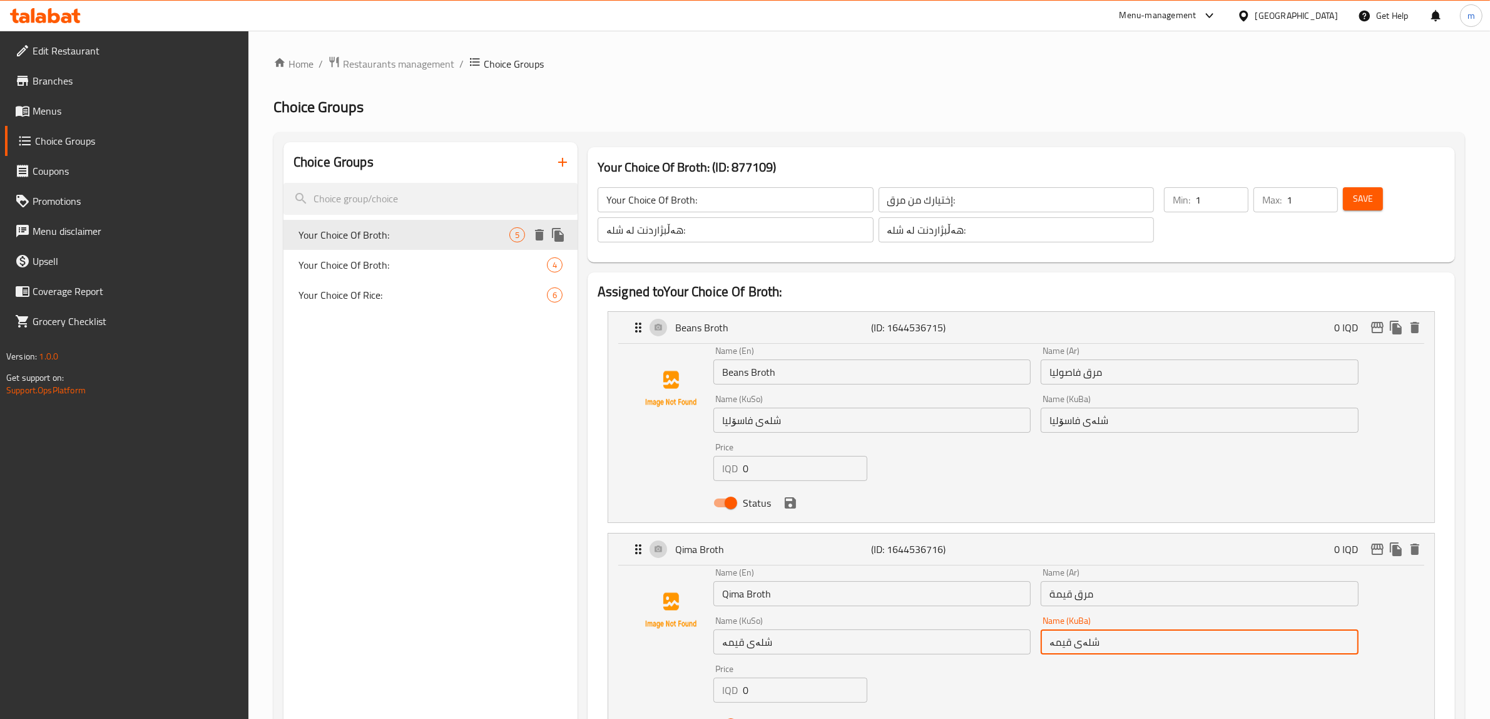
click at [451, 233] on span "Your Choice Of Broth:" at bounding box center [404, 234] width 211 height 15
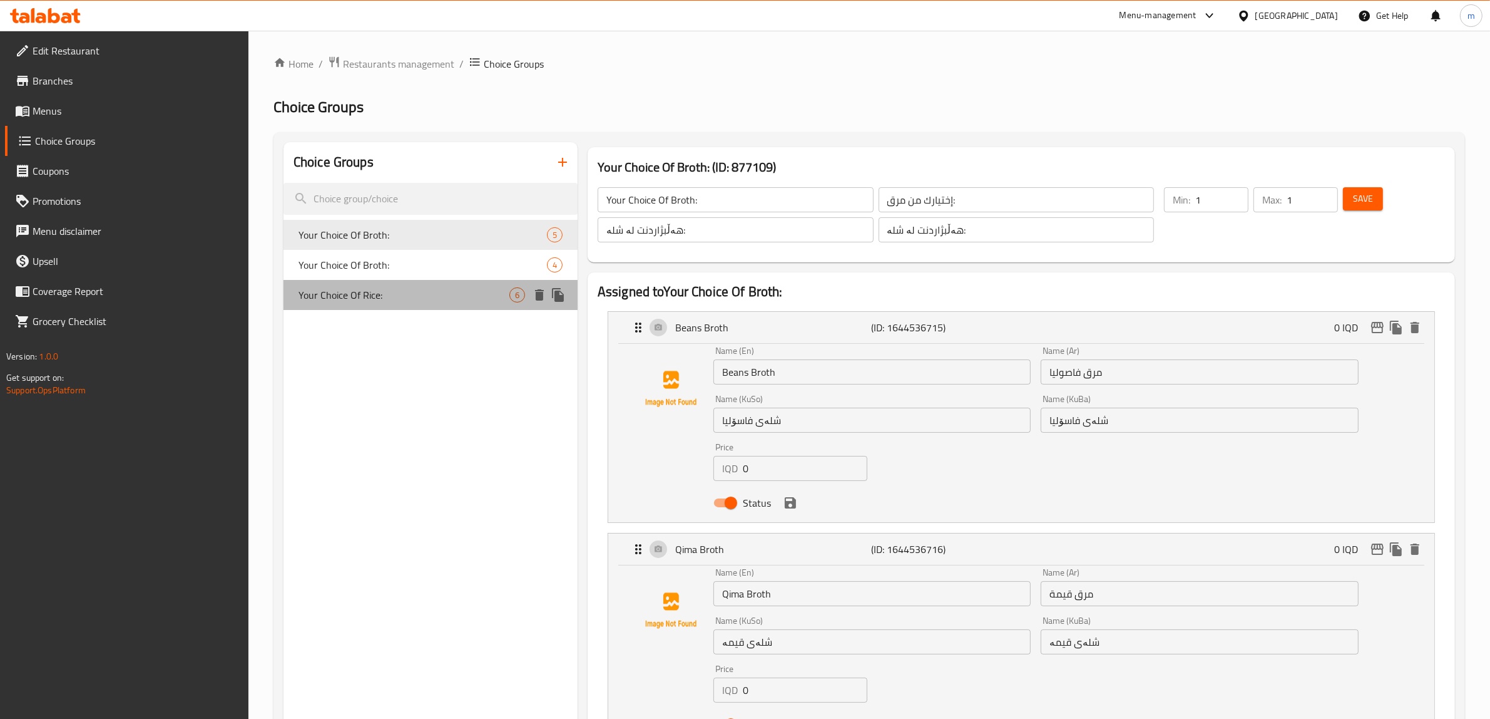
click at [404, 295] on span "Your Choice Of Rice:" at bounding box center [404, 294] width 211 height 15
type input "Your Choice Of Rice:"
type input "إختيارك من أرز:"
type input "هەڵبژاردنت لە برنج:"
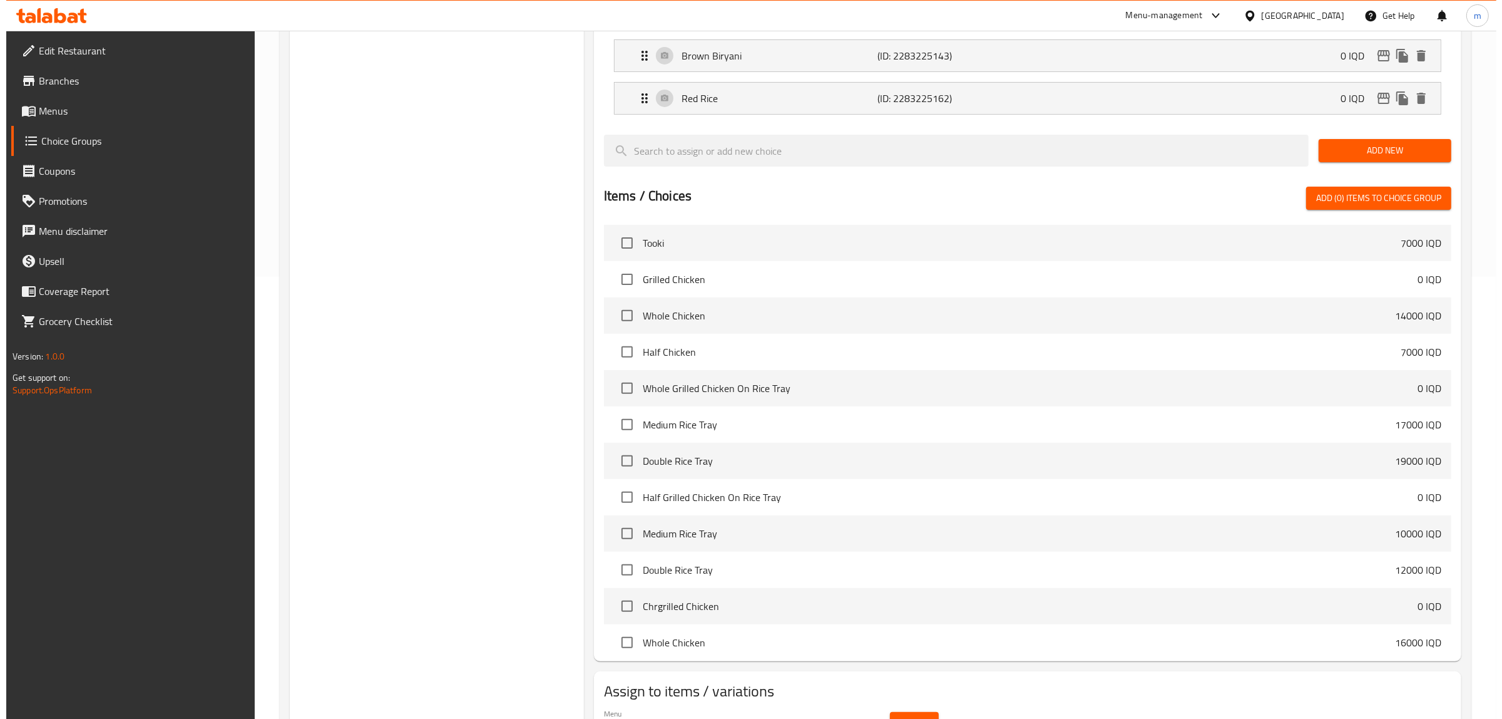
scroll to position [513, 0]
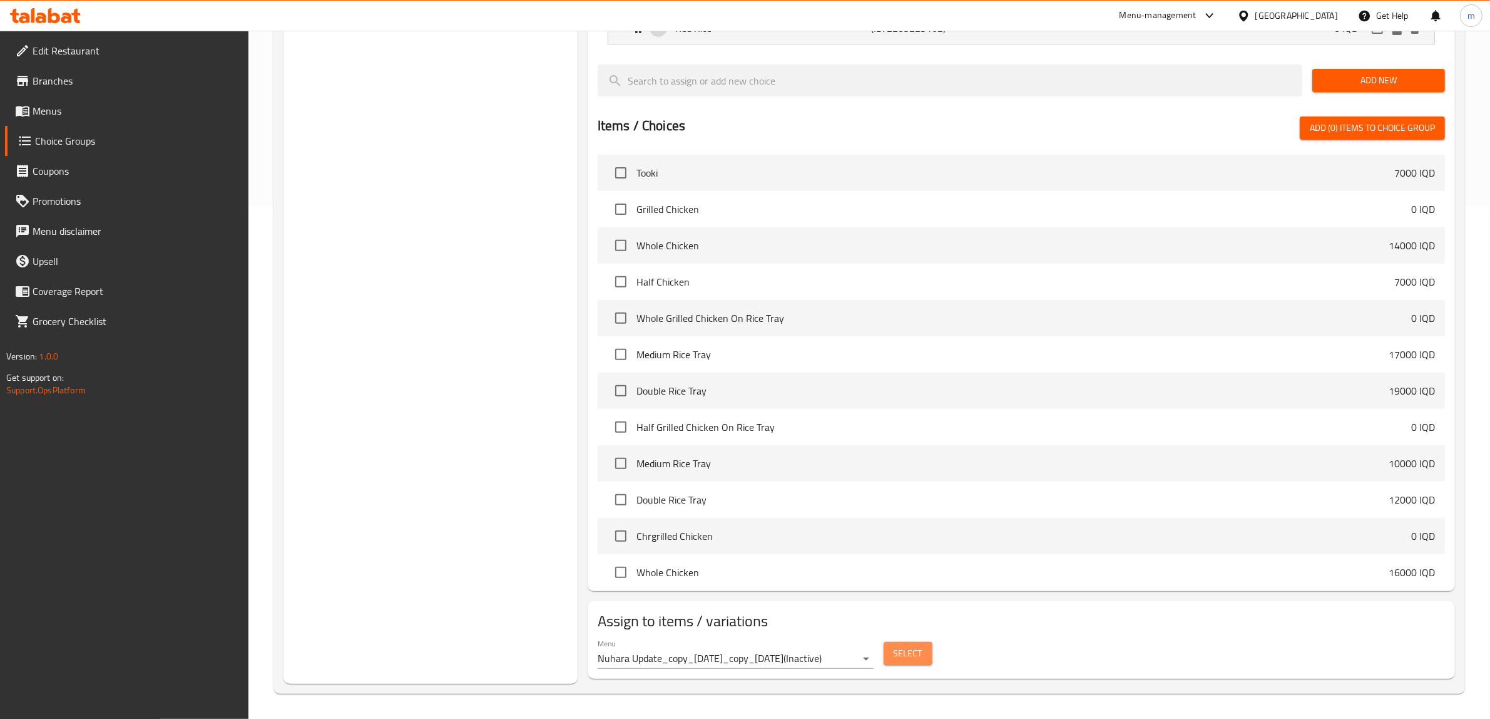
click at [905, 650] on span "Select" at bounding box center [908, 653] width 29 height 16
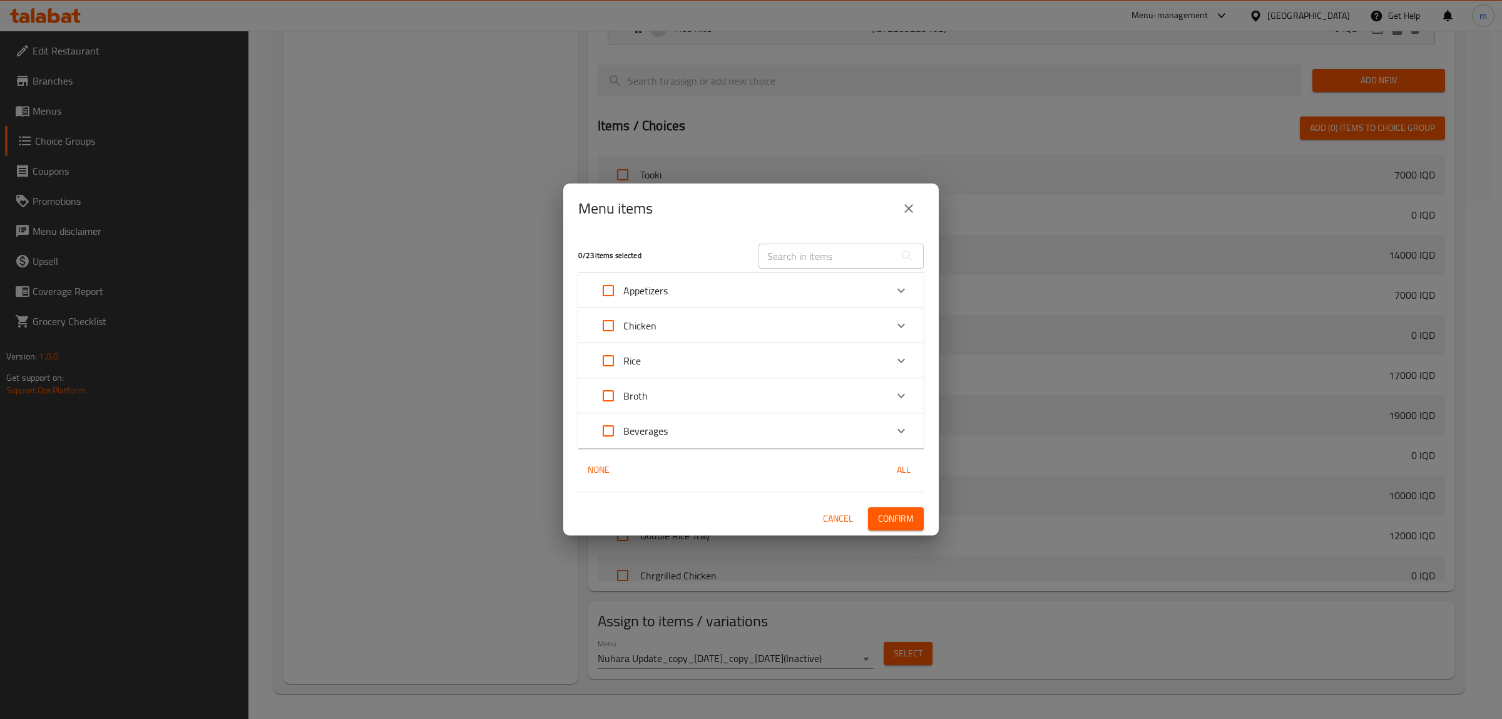
click at [908, 198] on button "close" at bounding box center [909, 208] width 30 height 30
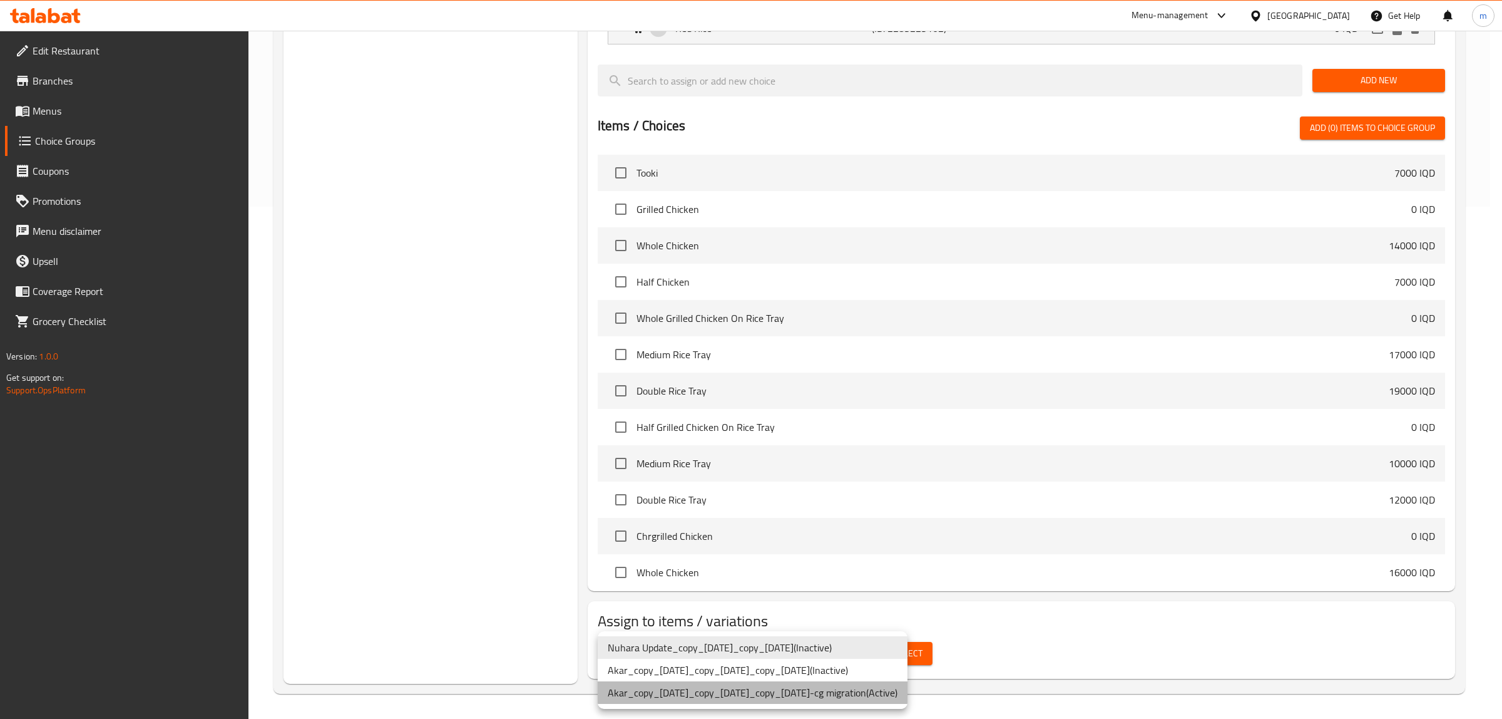
click at [875, 692] on li "Akar_copy_21/01/2025_copy_21/01/2025_copy_14/02/2025-cg migration ( Active )" at bounding box center [753, 692] width 310 height 23
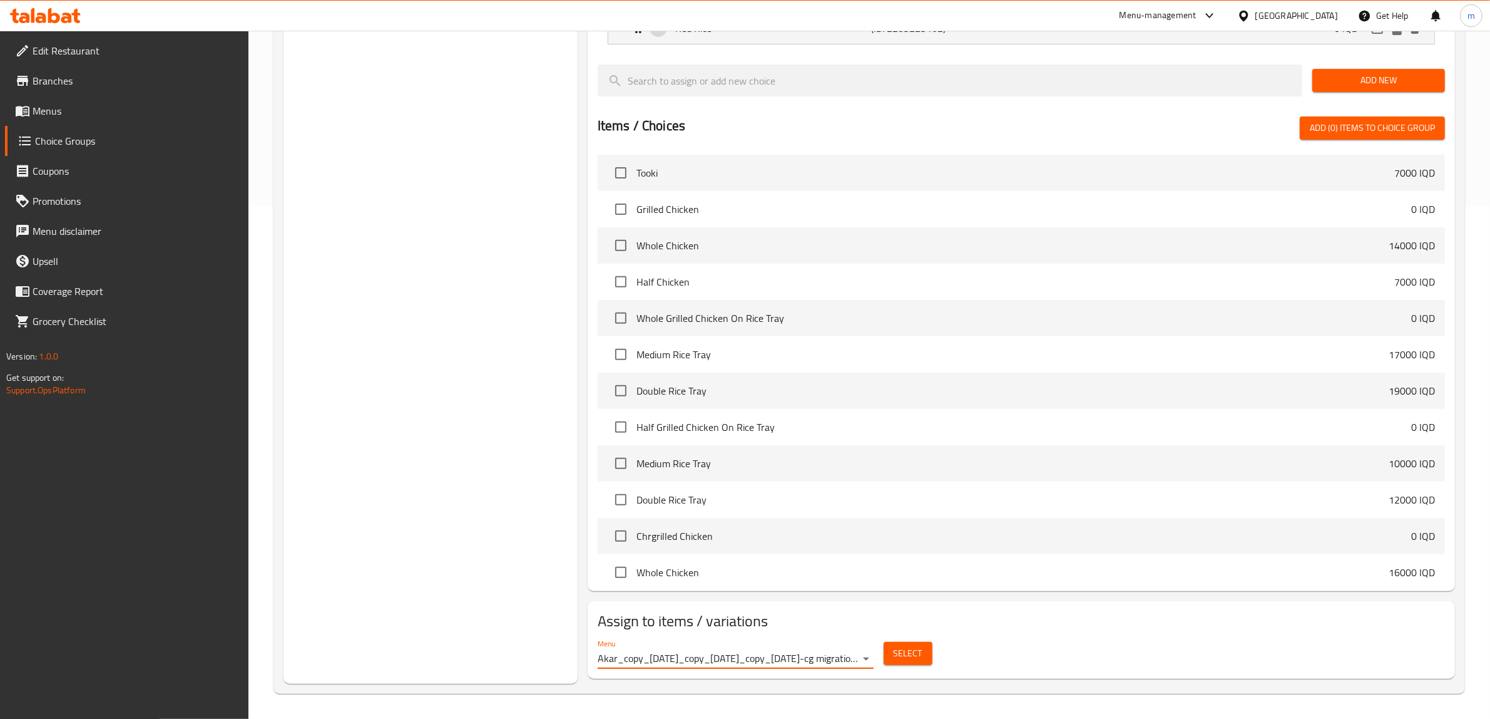
click at [896, 653] on span "Select" at bounding box center [908, 653] width 29 height 16
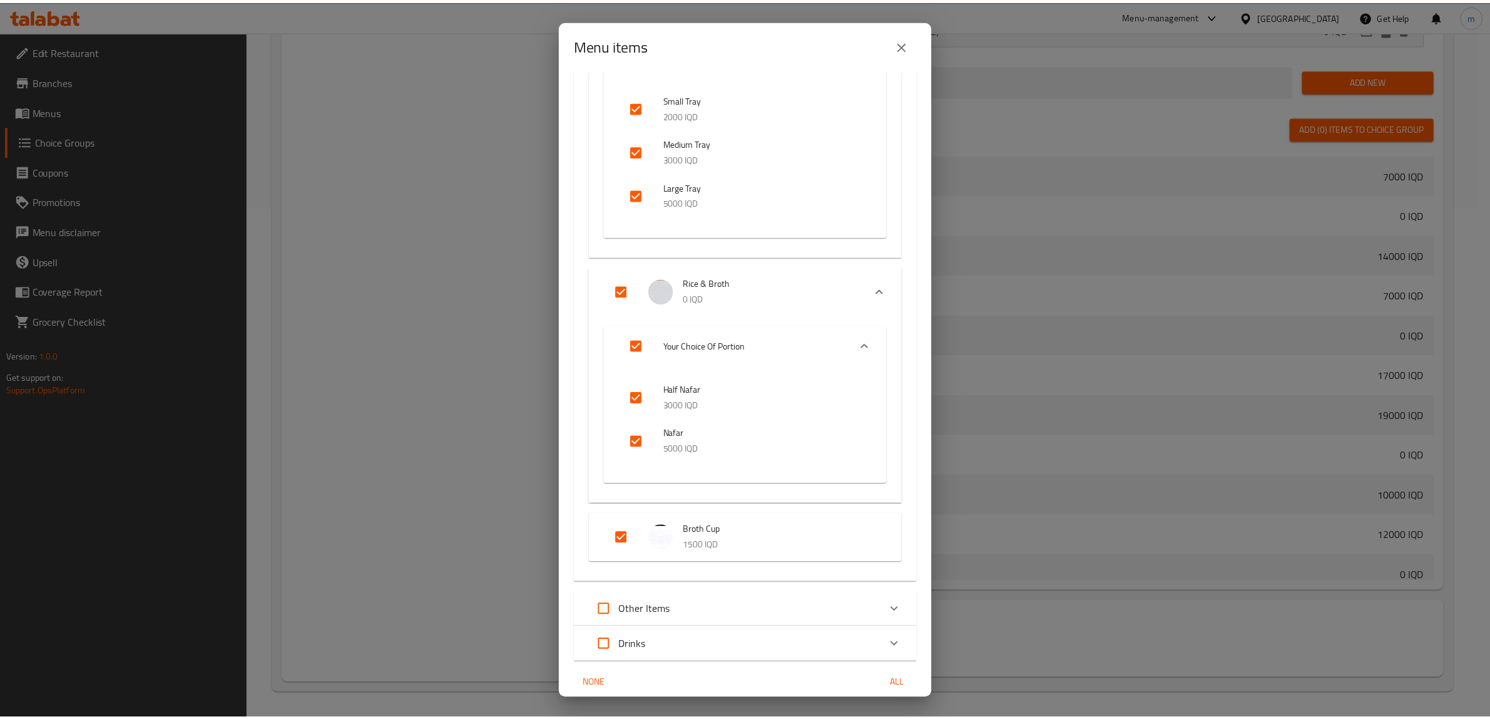
scroll to position [313, 0]
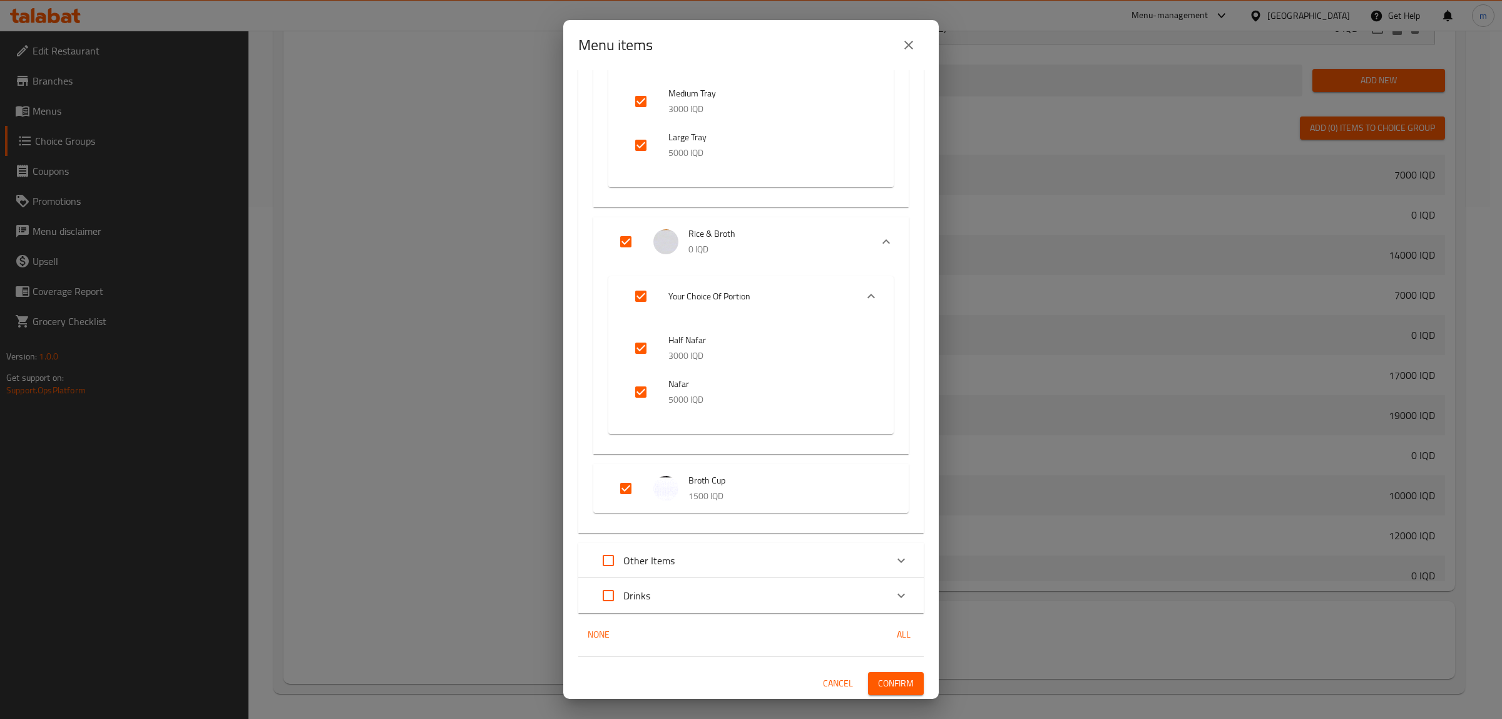
click at [823, 675] on span "Cancel" at bounding box center [838, 683] width 30 height 16
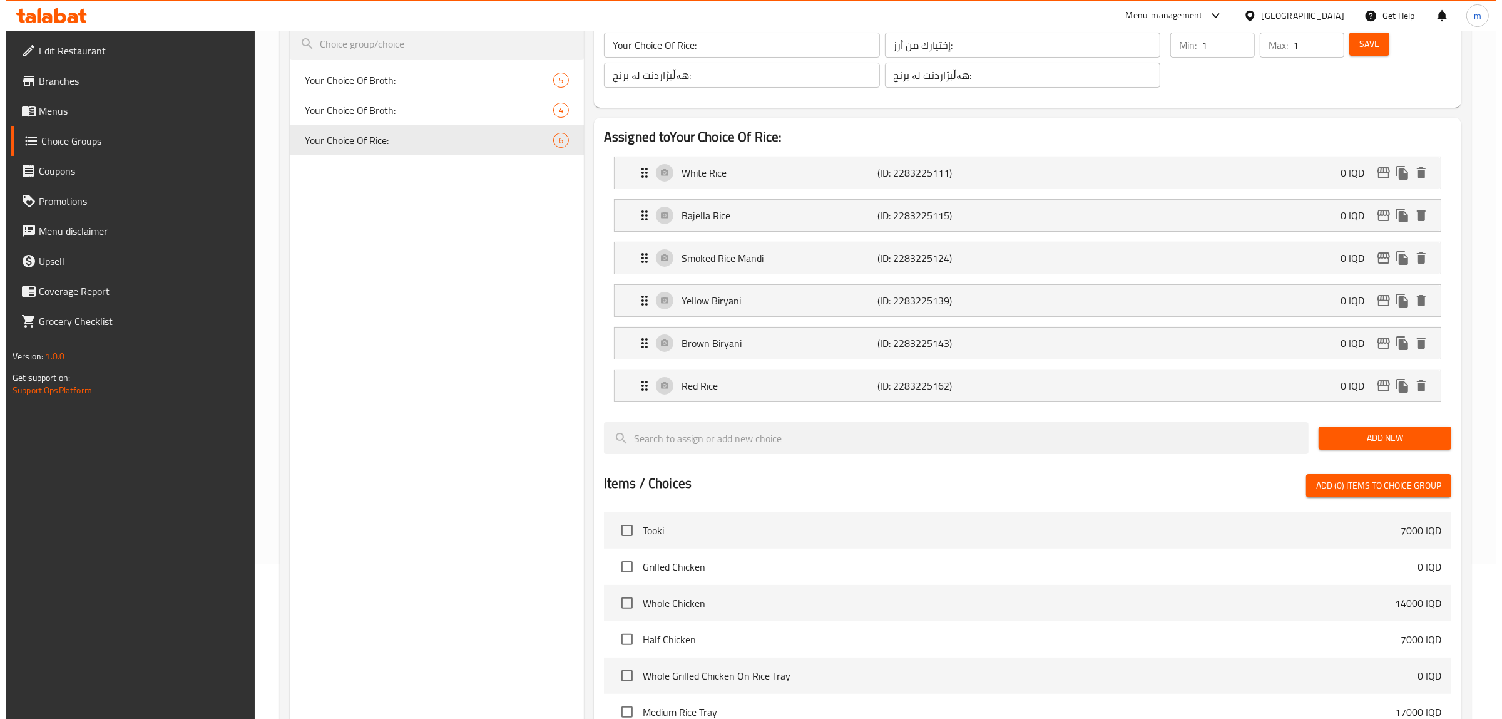
scroll to position [513, 0]
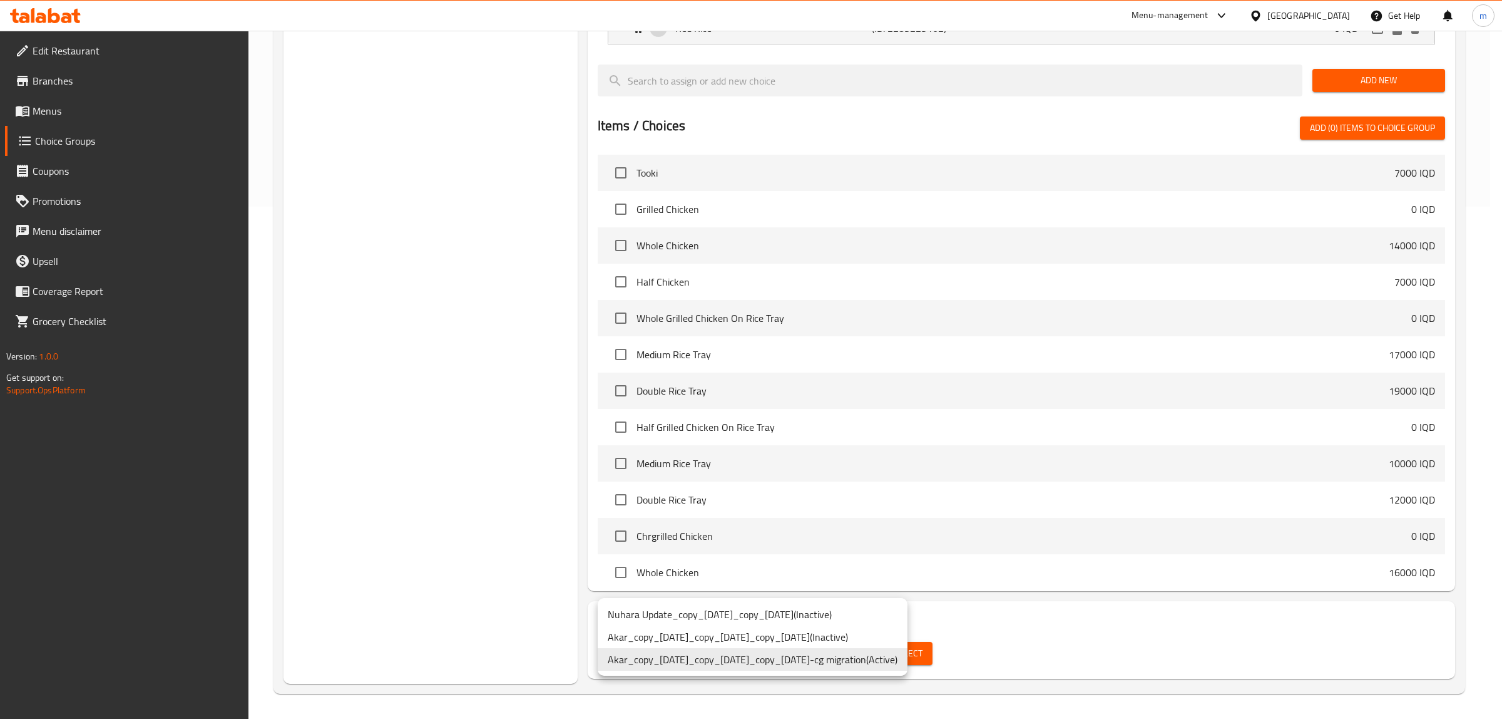
click at [880, 660] on li "Akar_copy_21/01/2025_copy_21/01/2025_copy_14/02/2025-cg migration ( Active )" at bounding box center [753, 659] width 310 height 23
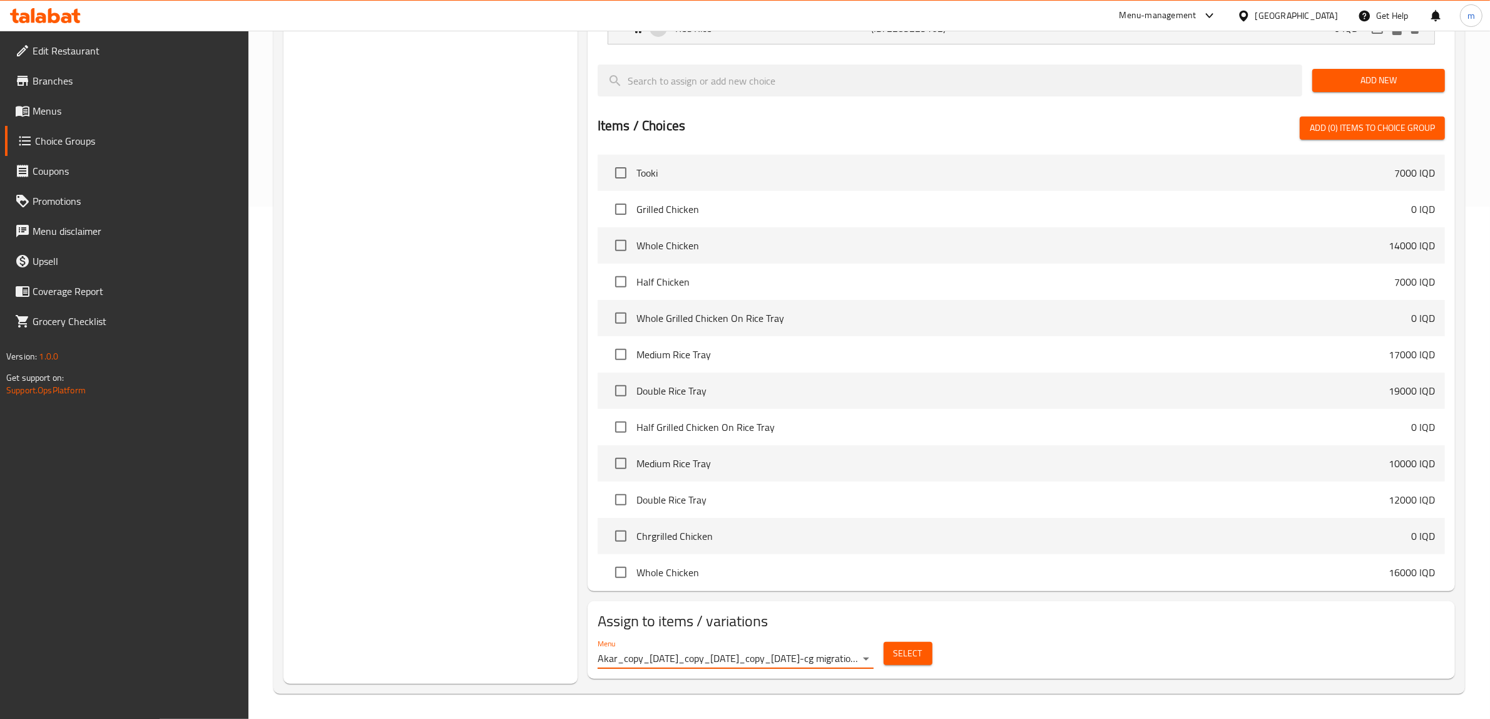
click at [905, 655] on span "Select" at bounding box center [908, 653] width 29 height 16
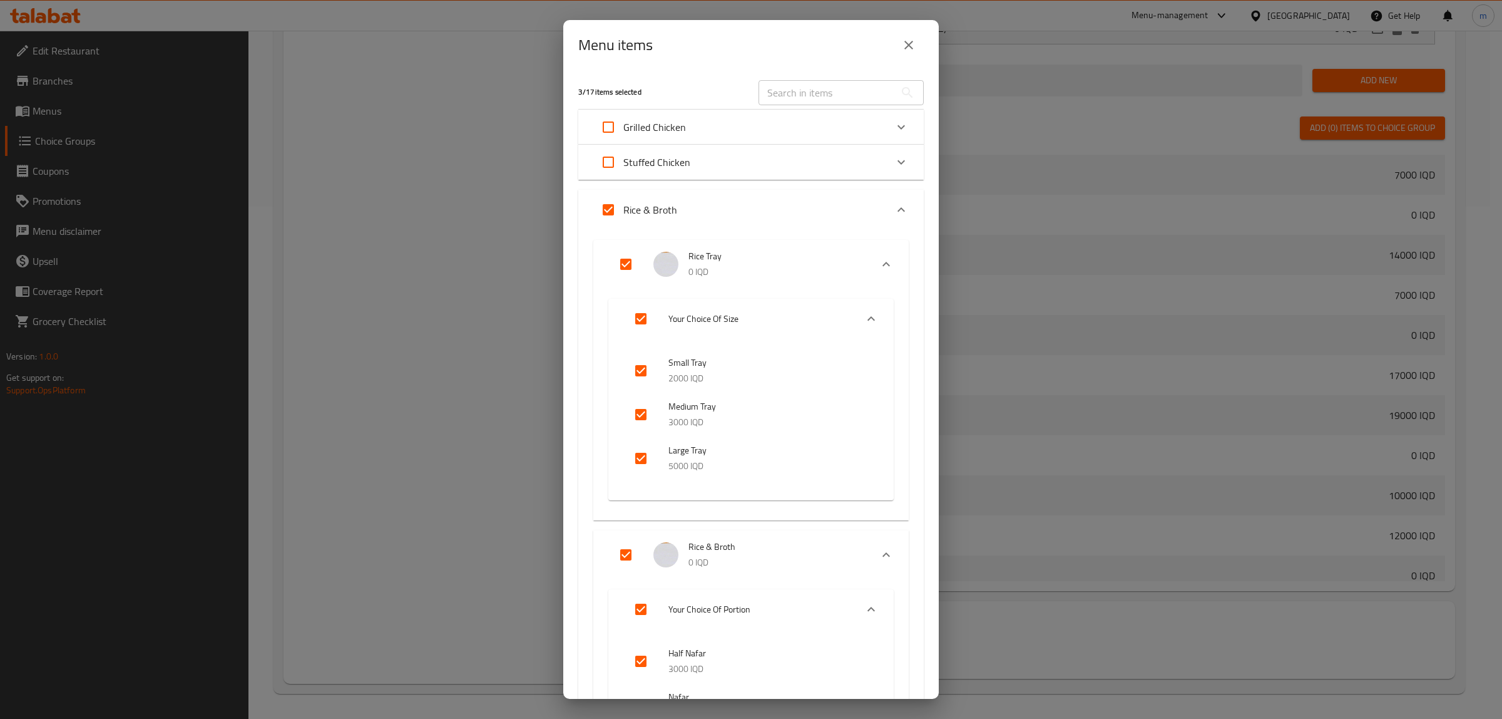
click at [605, 207] on input "Expand" at bounding box center [608, 210] width 30 height 30
checkbox input "false"
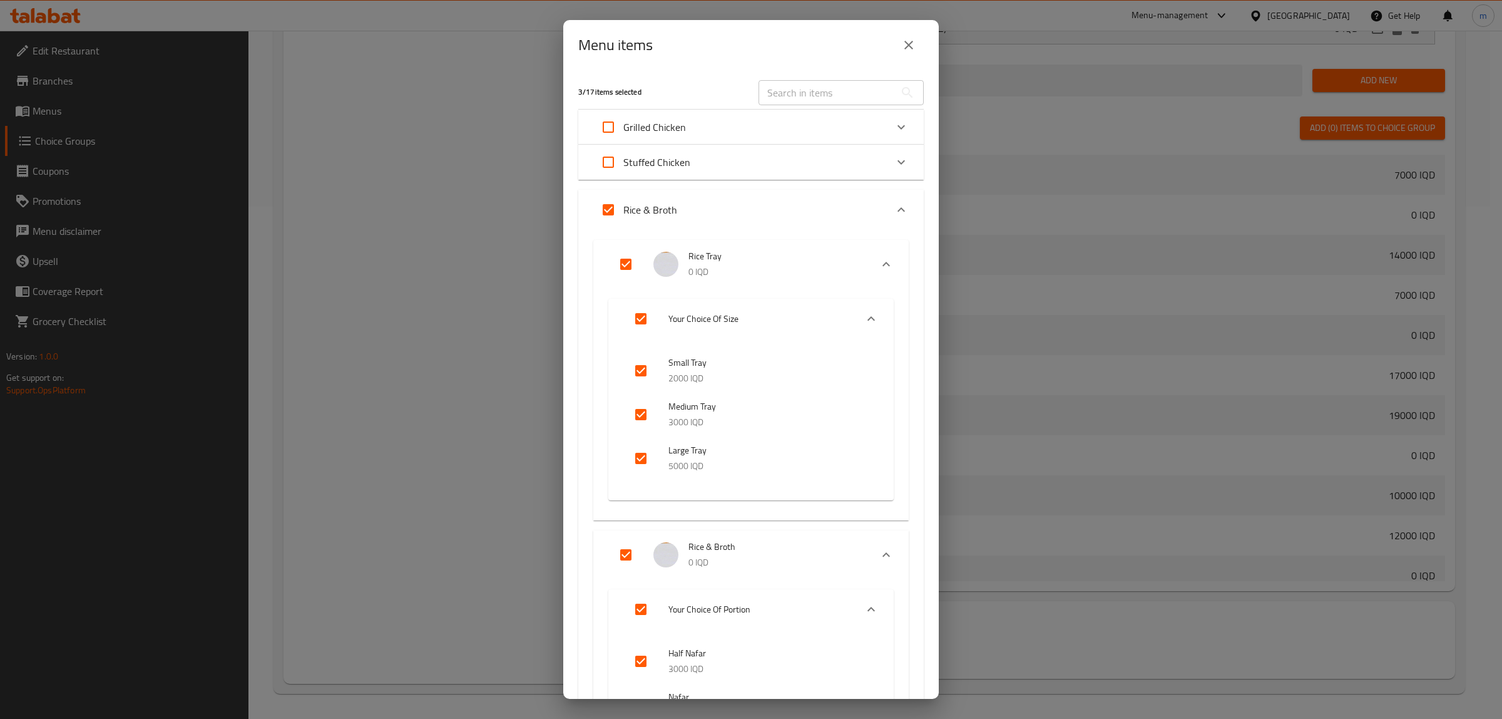
checkbox input "false"
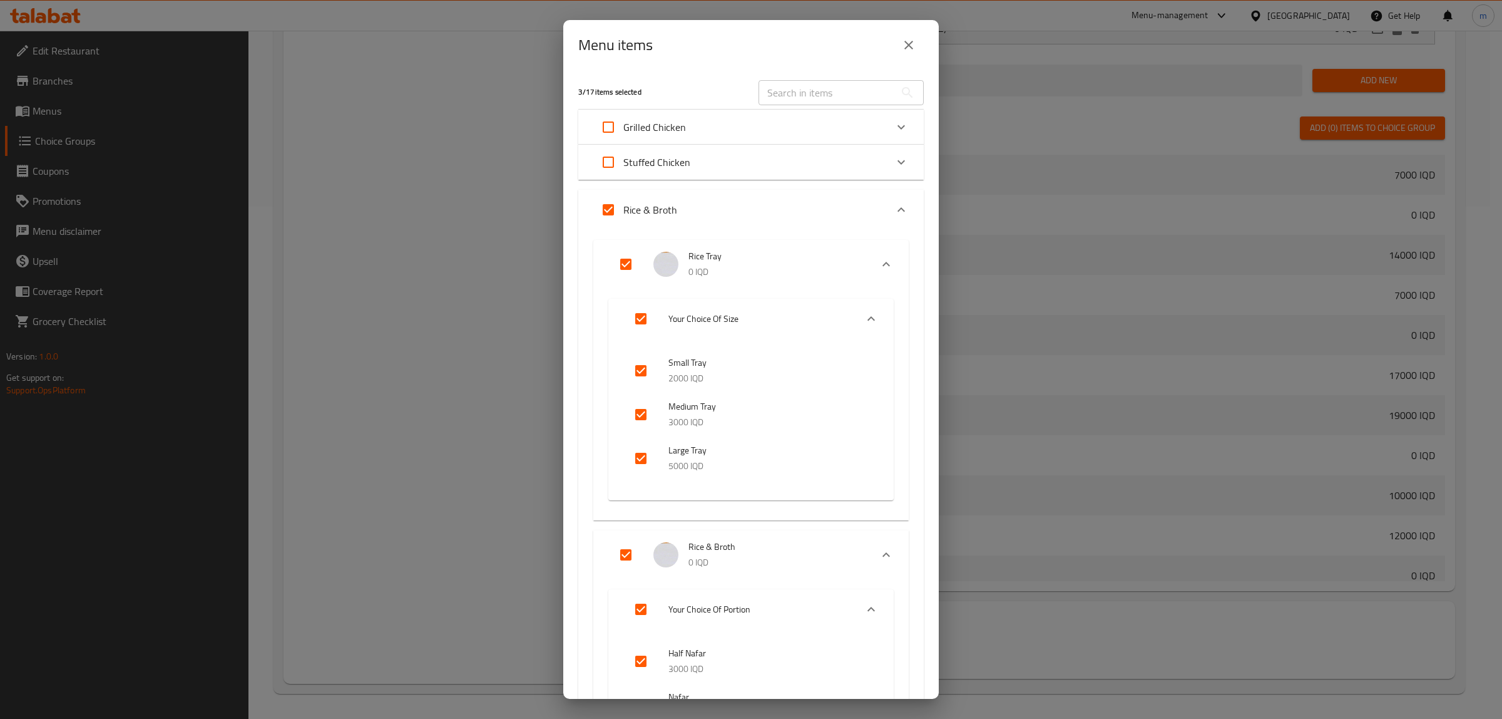
checkbox input "false"
click at [625, 268] on input "Expand" at bounding box center [626, 264] width 30 height 30
checkbox input "true"
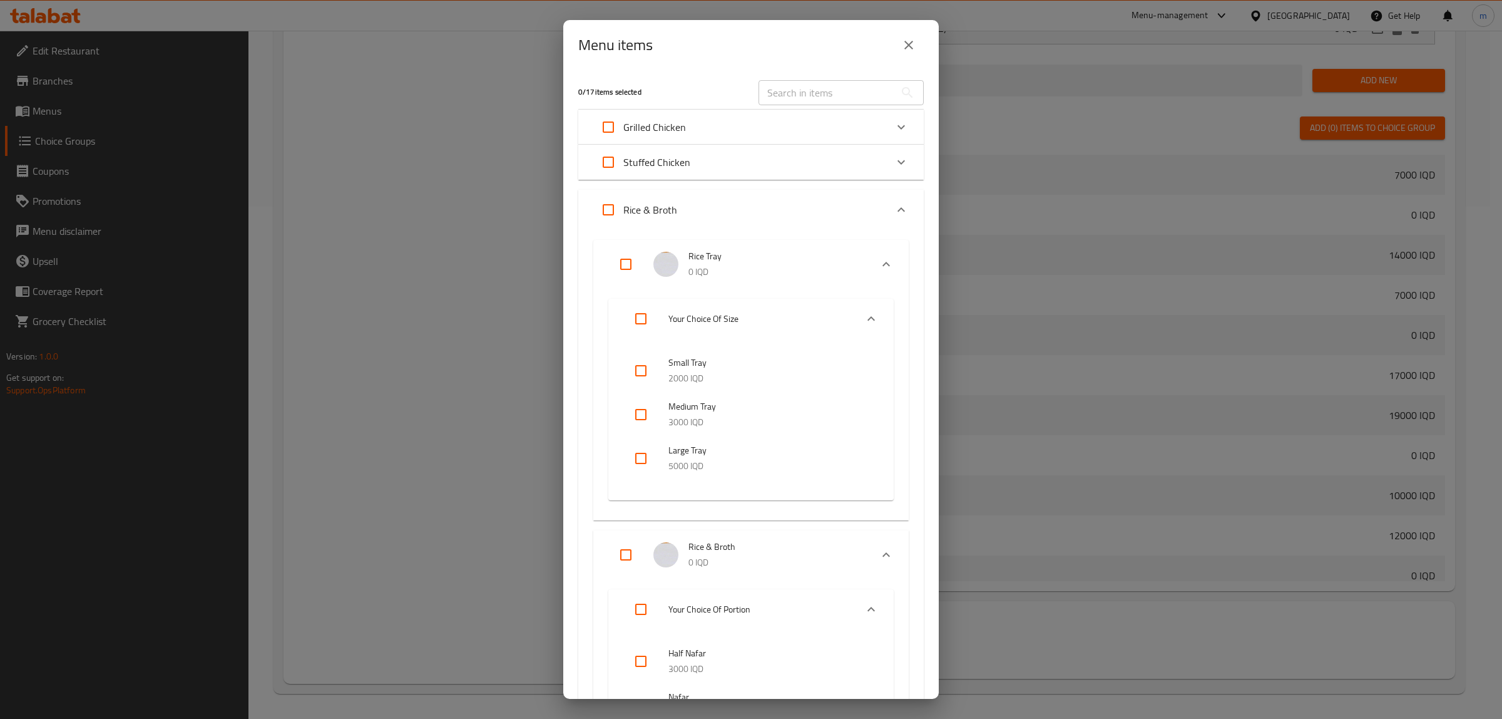
checkbox input "true"
click at [625, 264] on input "Expand" at bounding box center [626, 264] width 30 height 30
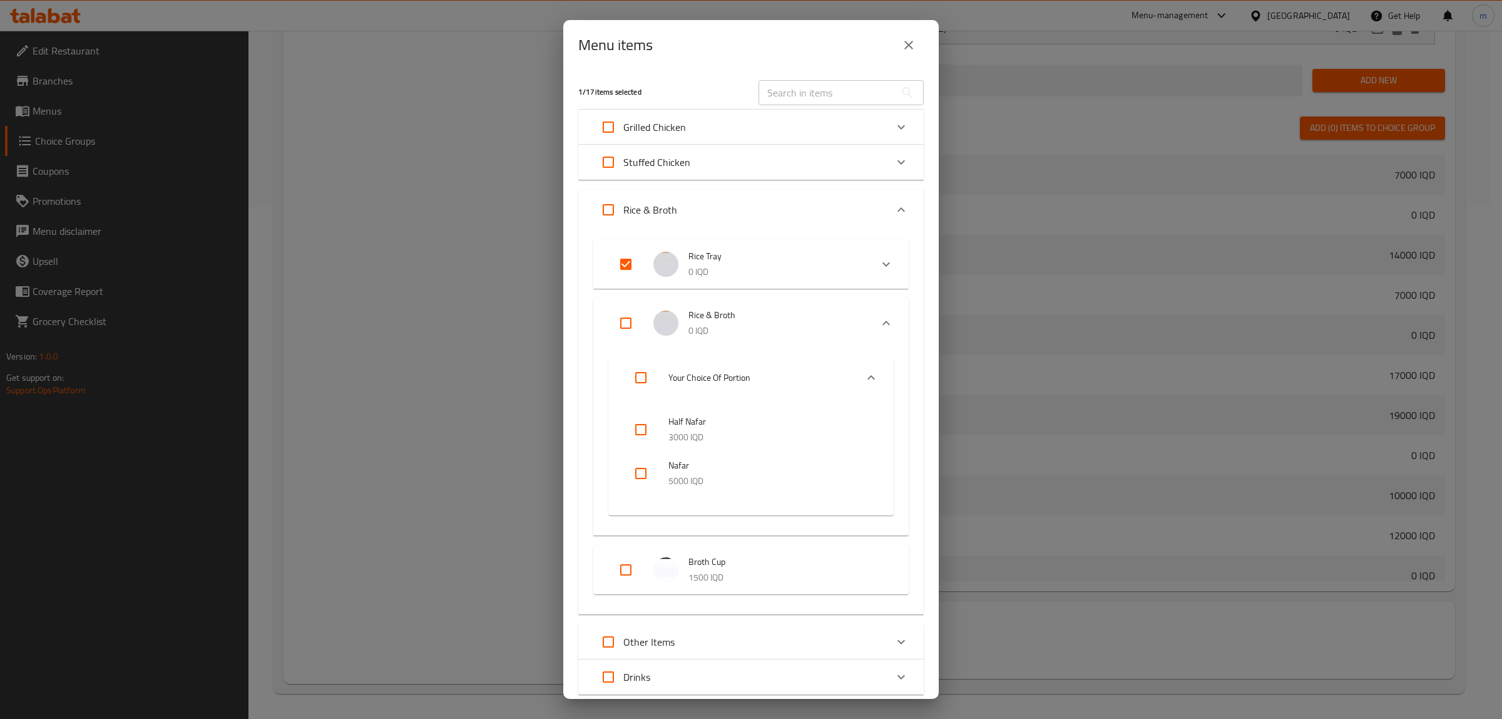
checkbox input "false"
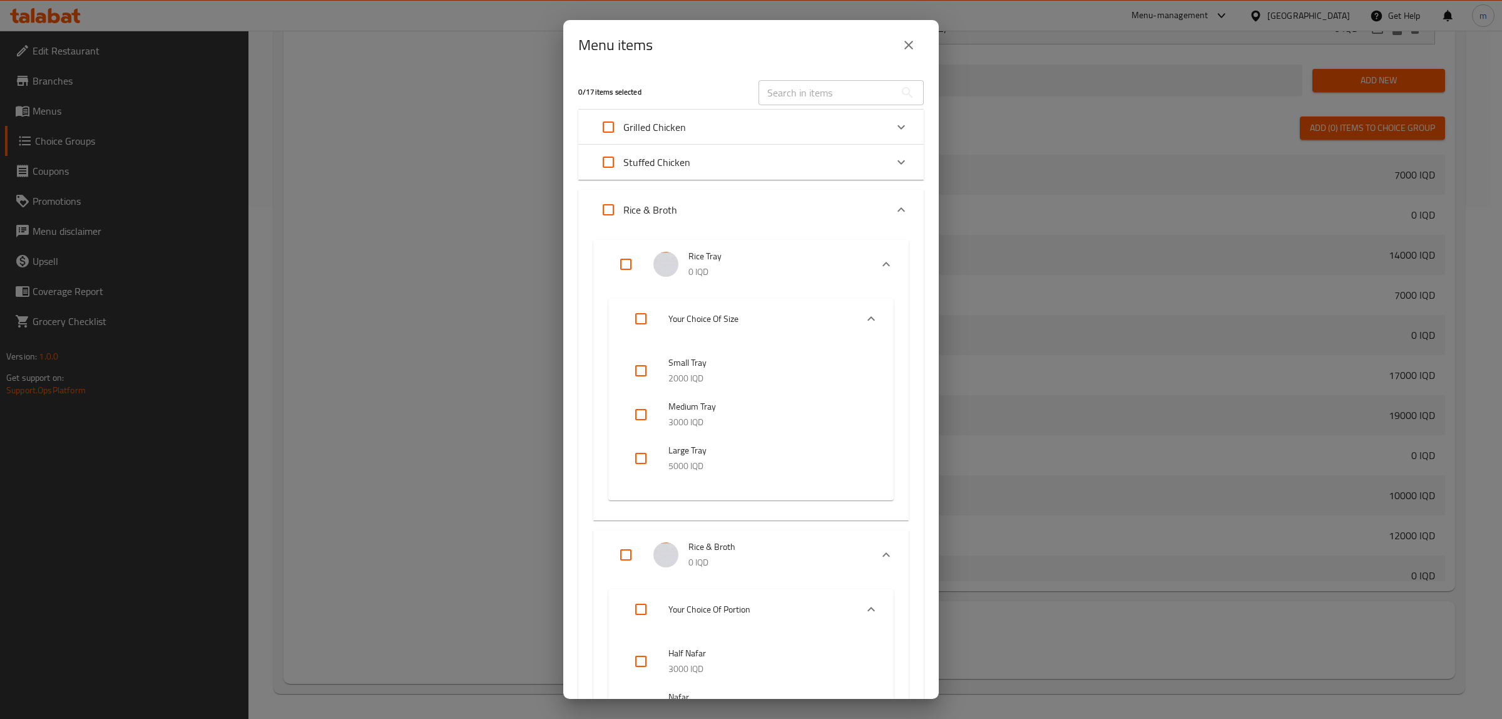
click at [626, 546] on input "Expand" at bounding box center [626, 555] width 30 height 30
checkbox input "true"
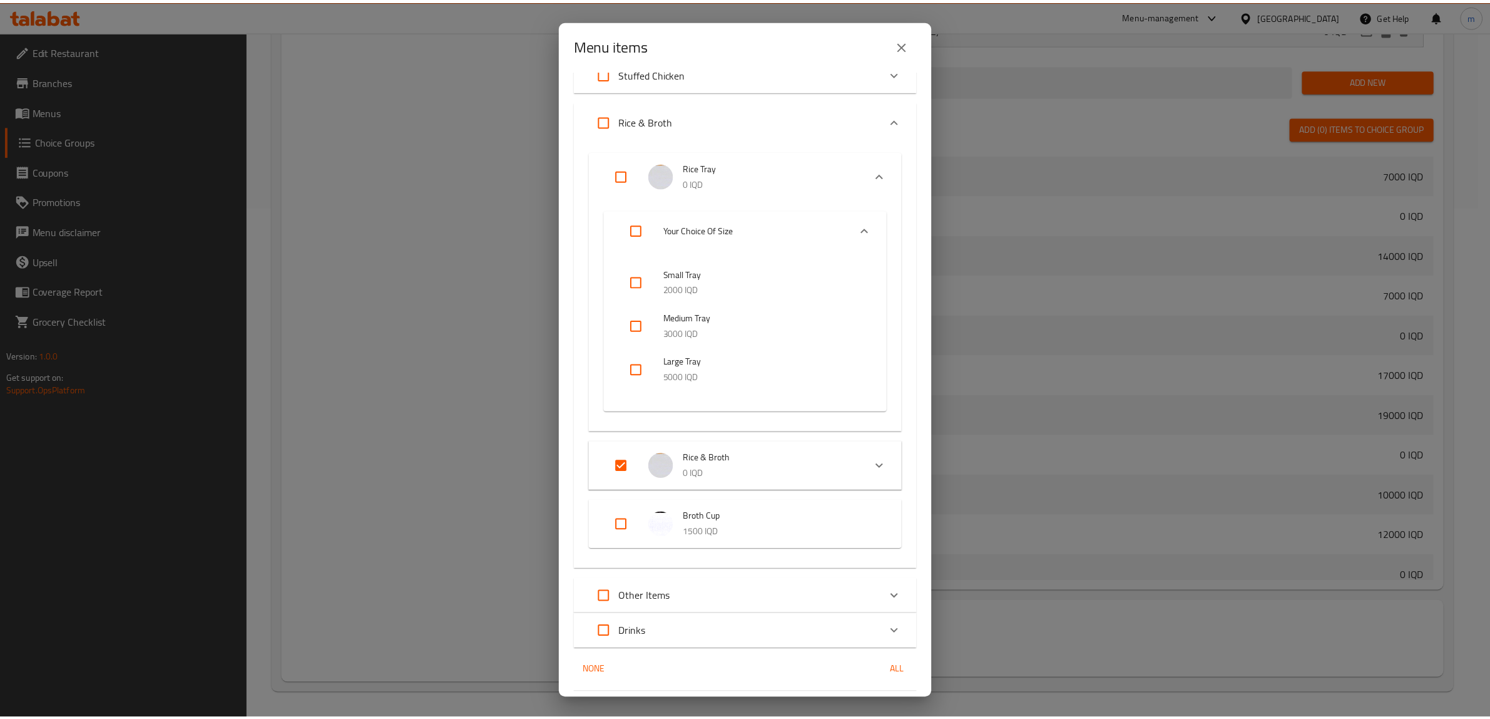
scroll to position [125, 0]
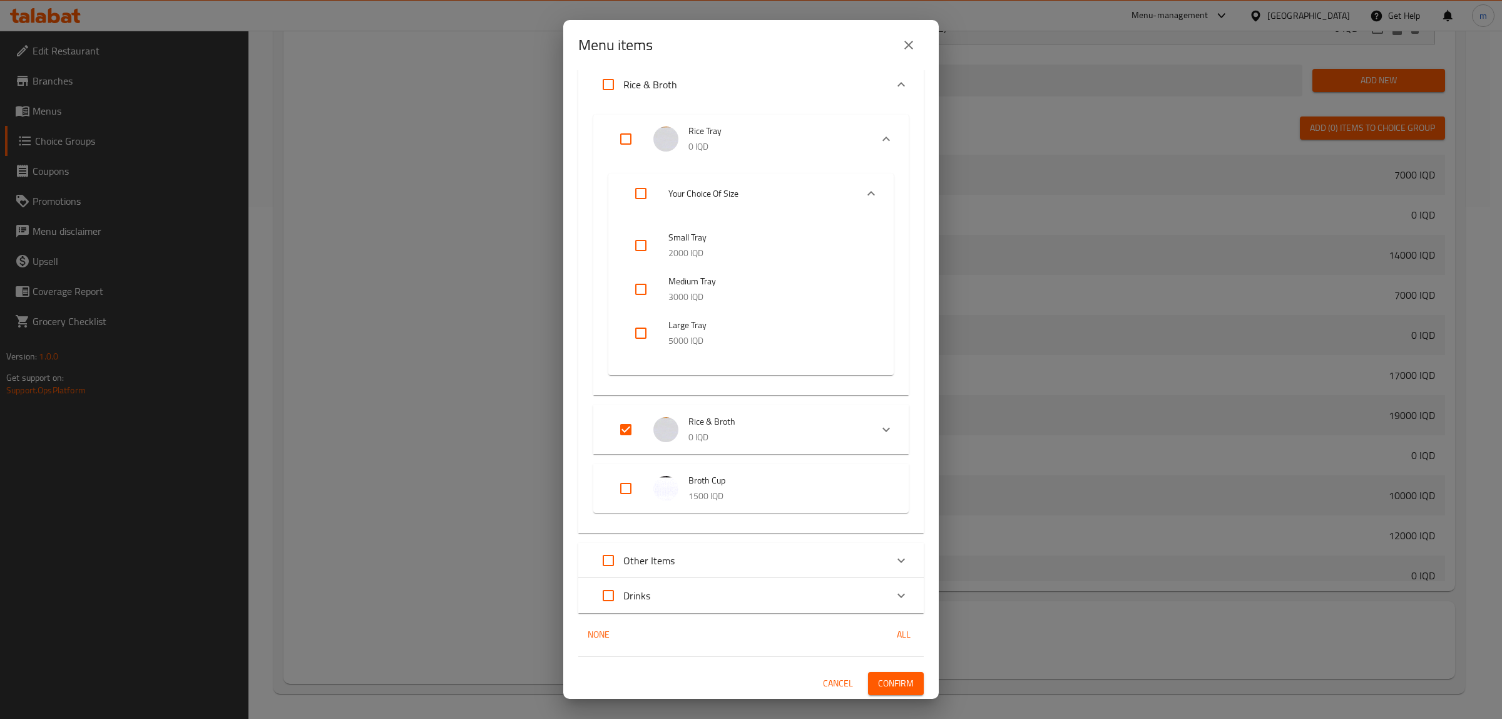
click at [878, 689] on span "Confirm" at bounding box center [896, 683] width 36 height 16
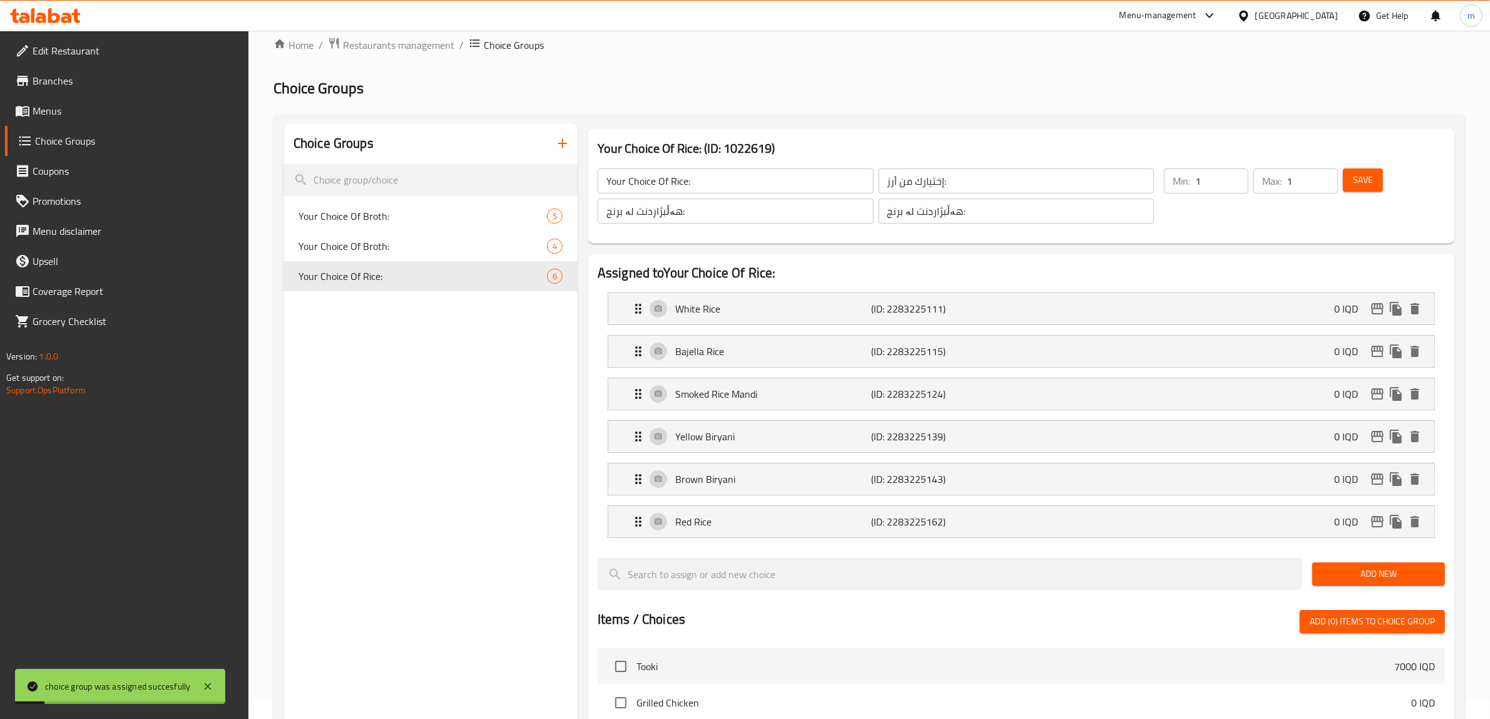
scroll to position [0, 0]
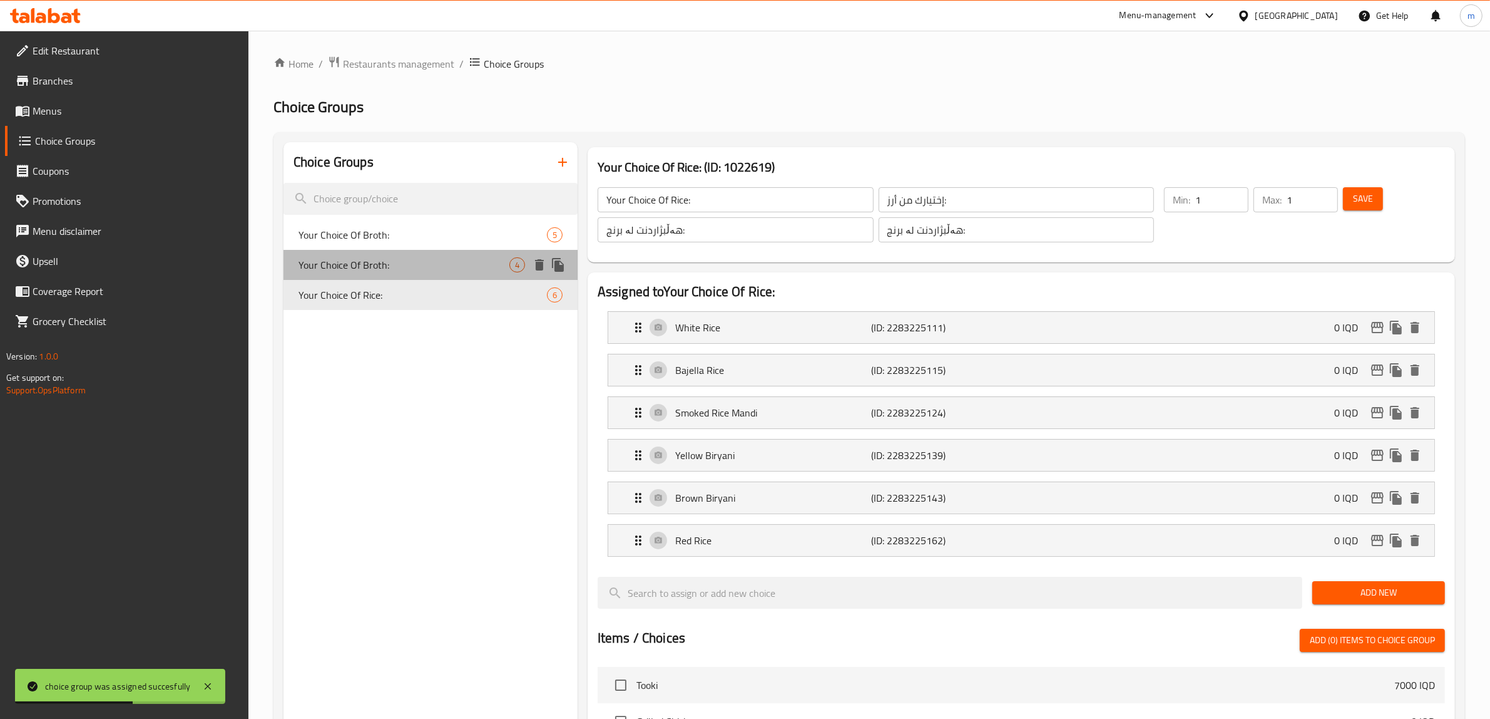
click at [338, 263] on span "Your Choice Of Broth:" at bounding box center [404, 264] width 211 height 15
type input "Your Choice Of Broth:"
type input "إختيارك من مرق:"
type input "هەڵبژاردنت لە شلە:"
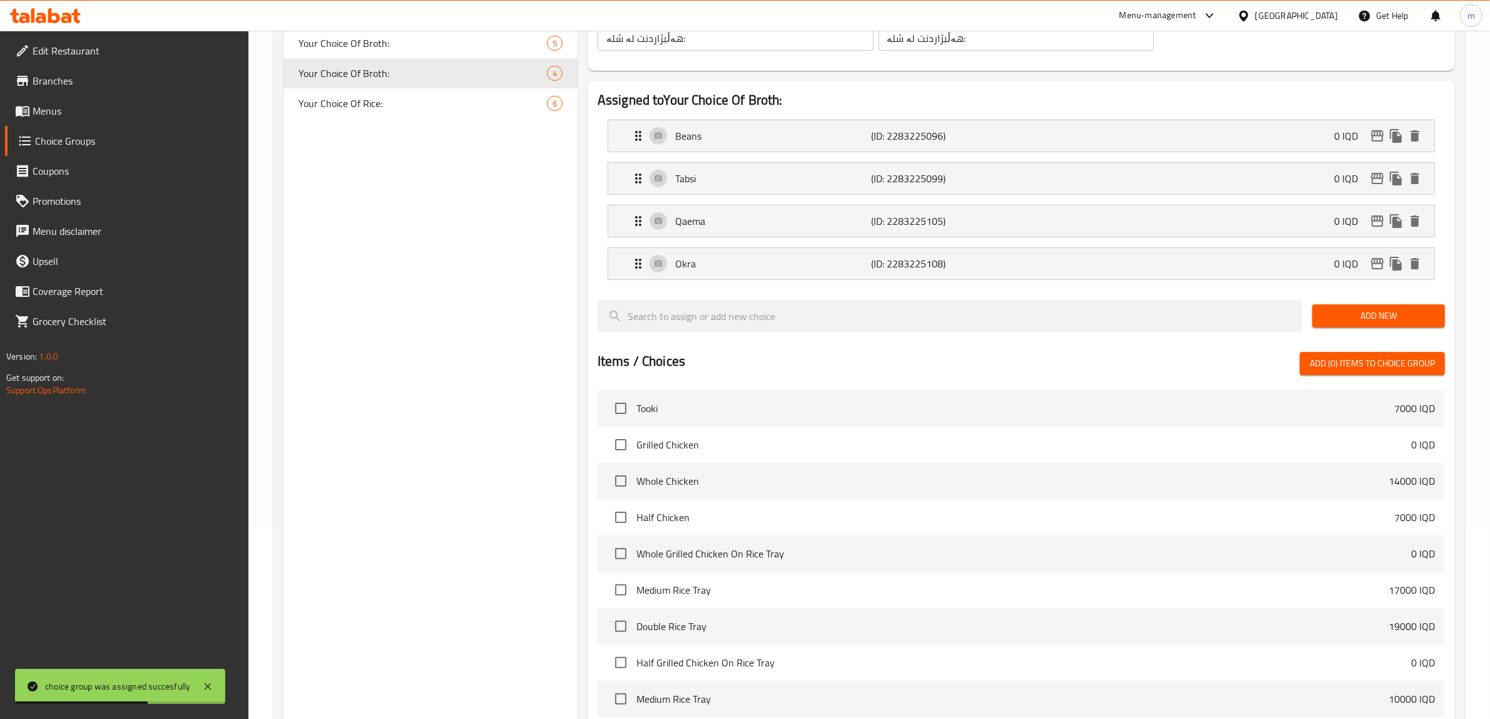
scroll to position [428, 0]
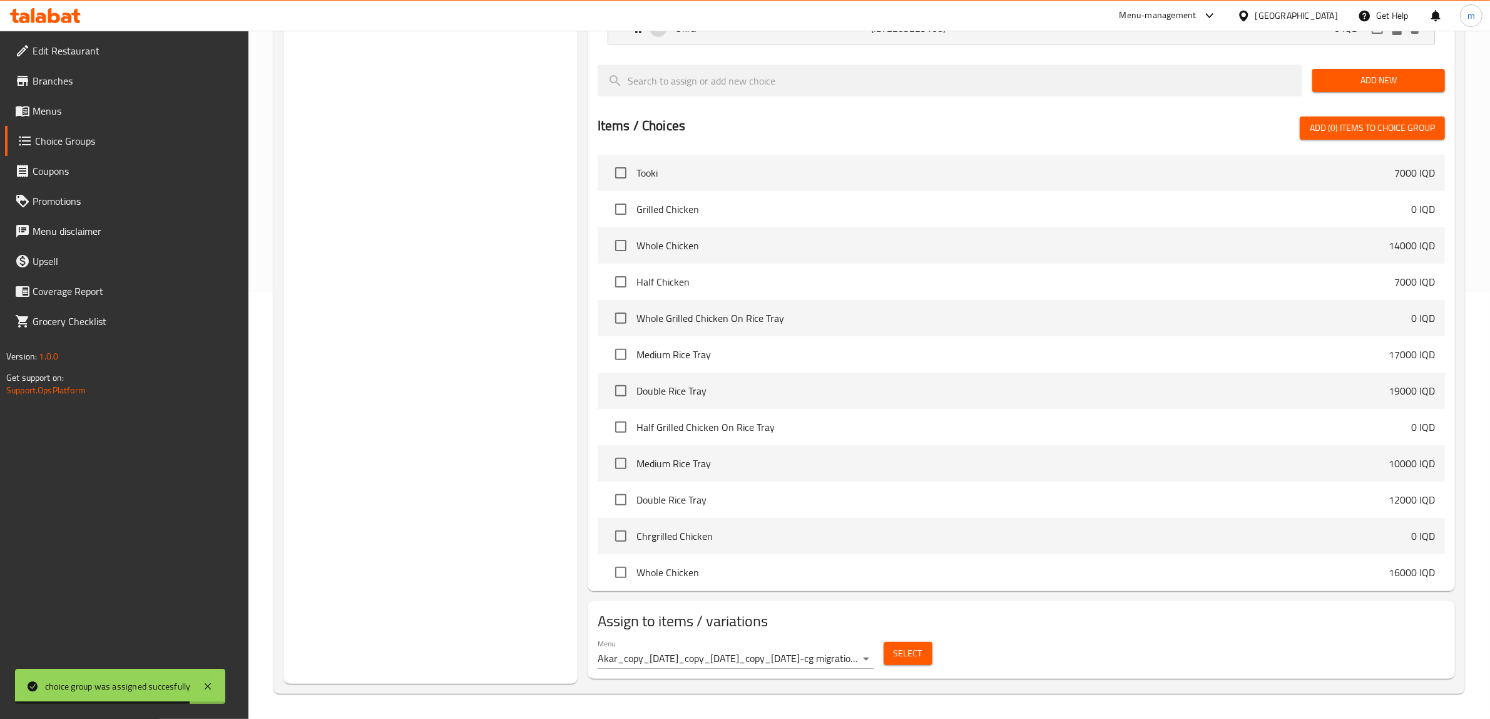
click at [859, 669] on div "Menu Akar_copy_21/01/2025_copy_21/01/2025_copy_14/02/2025-cg migration ( Active…" at bounding box center [736, 653] width 286 height 40
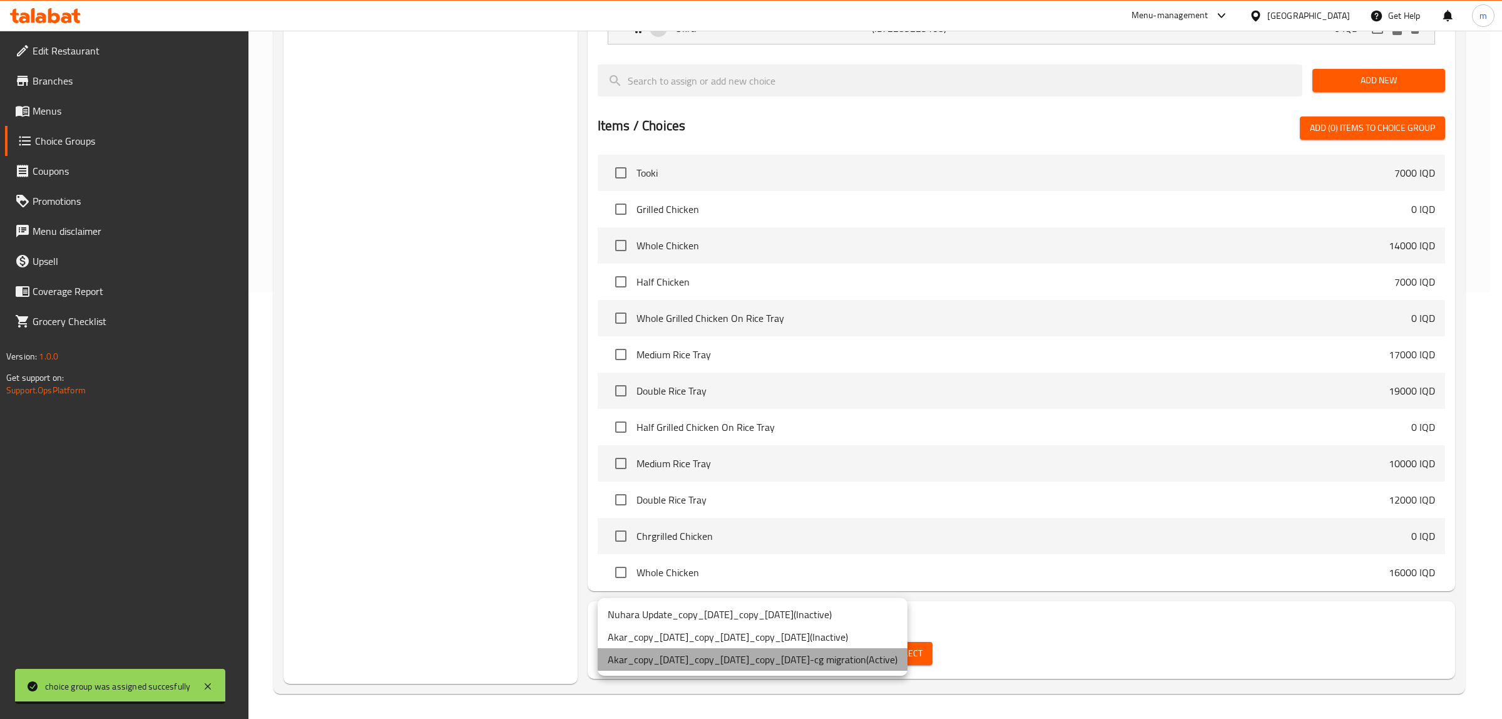
click at [861, 661] on li "Akar_copy_[DATE]_copy_[DATE]_copy_[DATE]-cg migration ( Active )" at bounding box center [753, 659] width 310 height 23
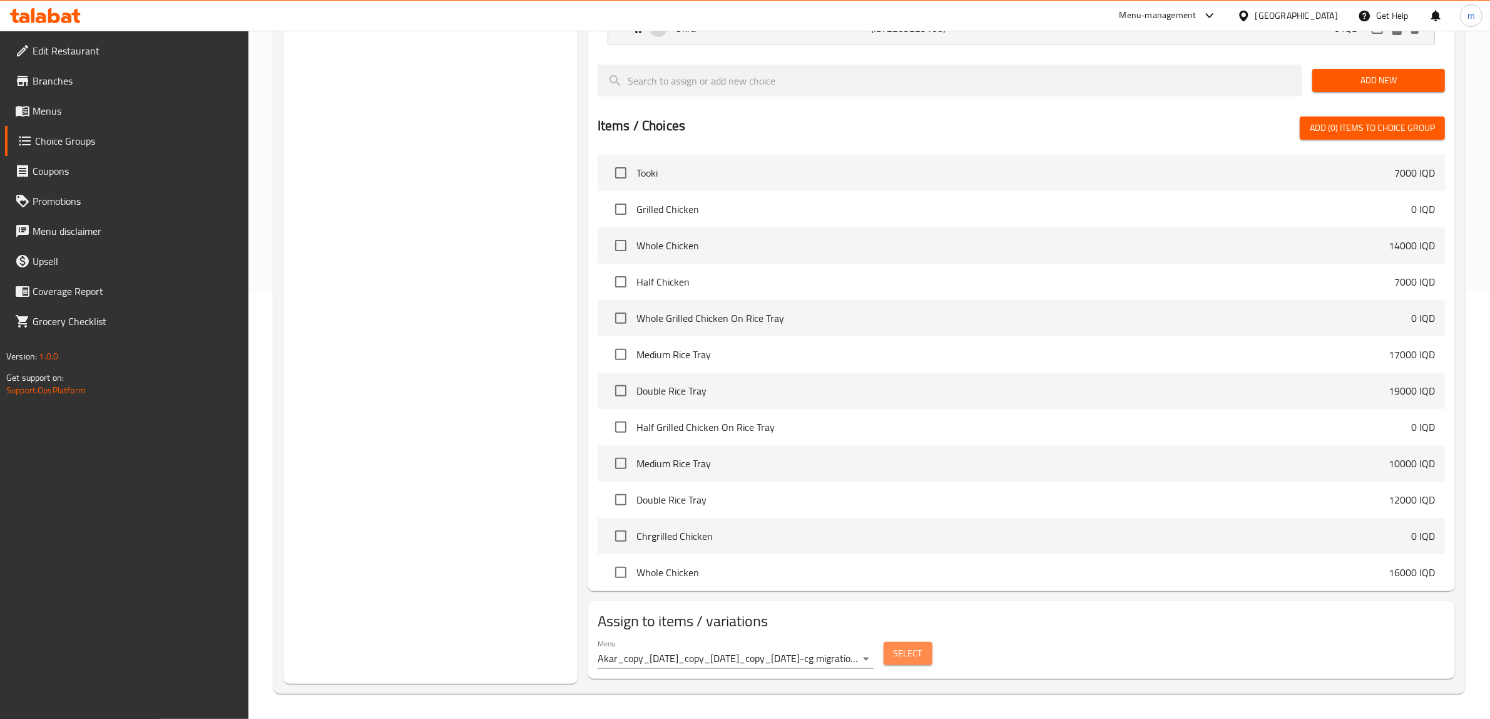
click at [899, 661] on span "Select" at bounding box center [908, 653] width 29 height 16
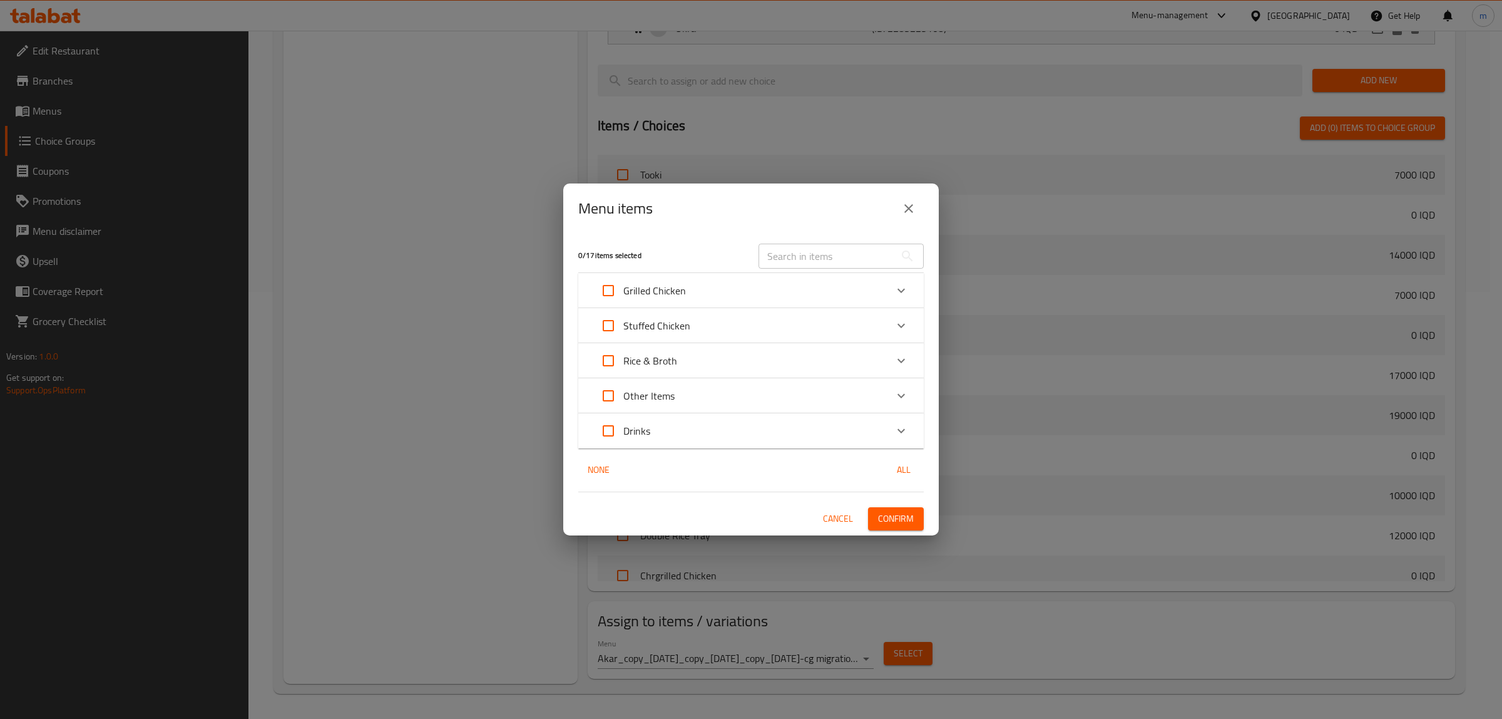
click at [684, 357] on div "Rice & Broth" at bounding box center [739, 361] width 293 height 30
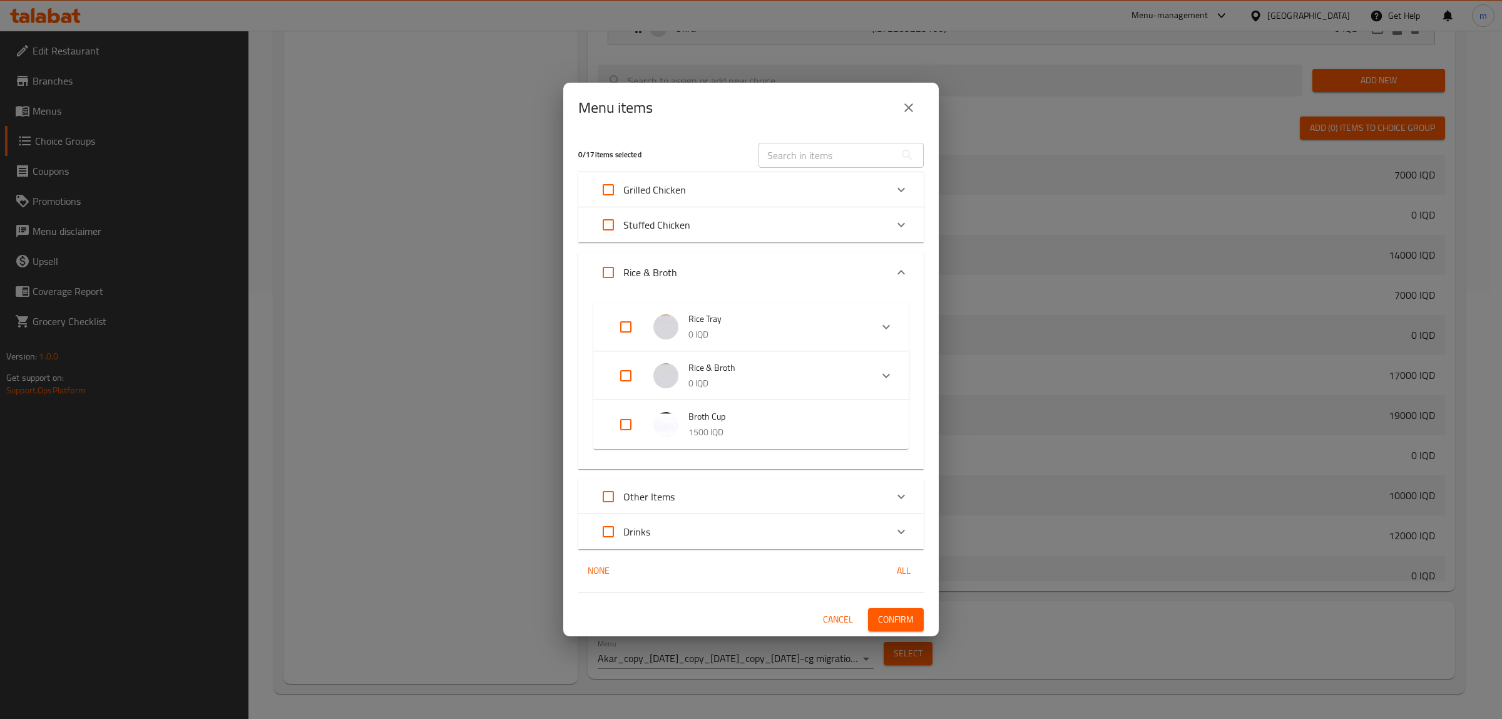
click at [845, 621] on span "Cancel" at bounding box center [838, 620] width 30 height 16
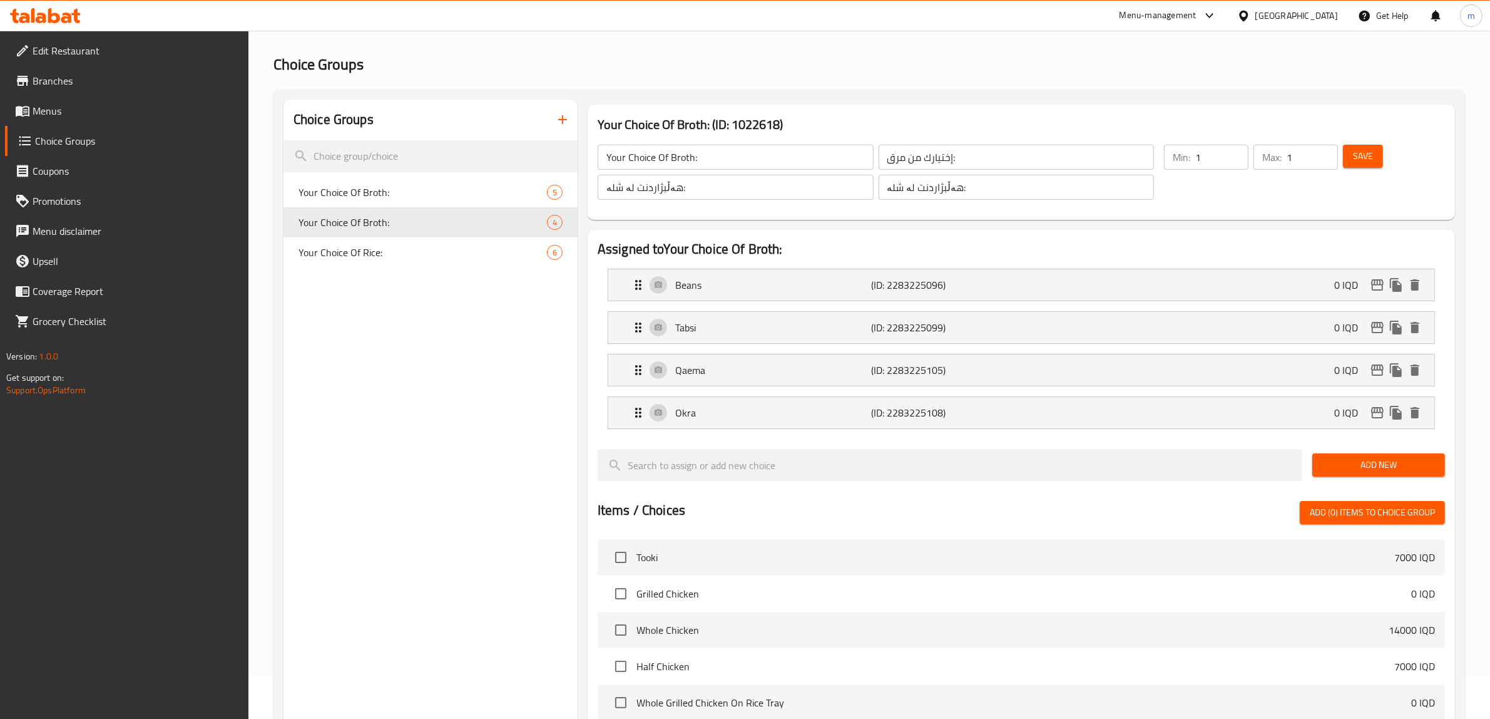
scroll to position [0, 0]
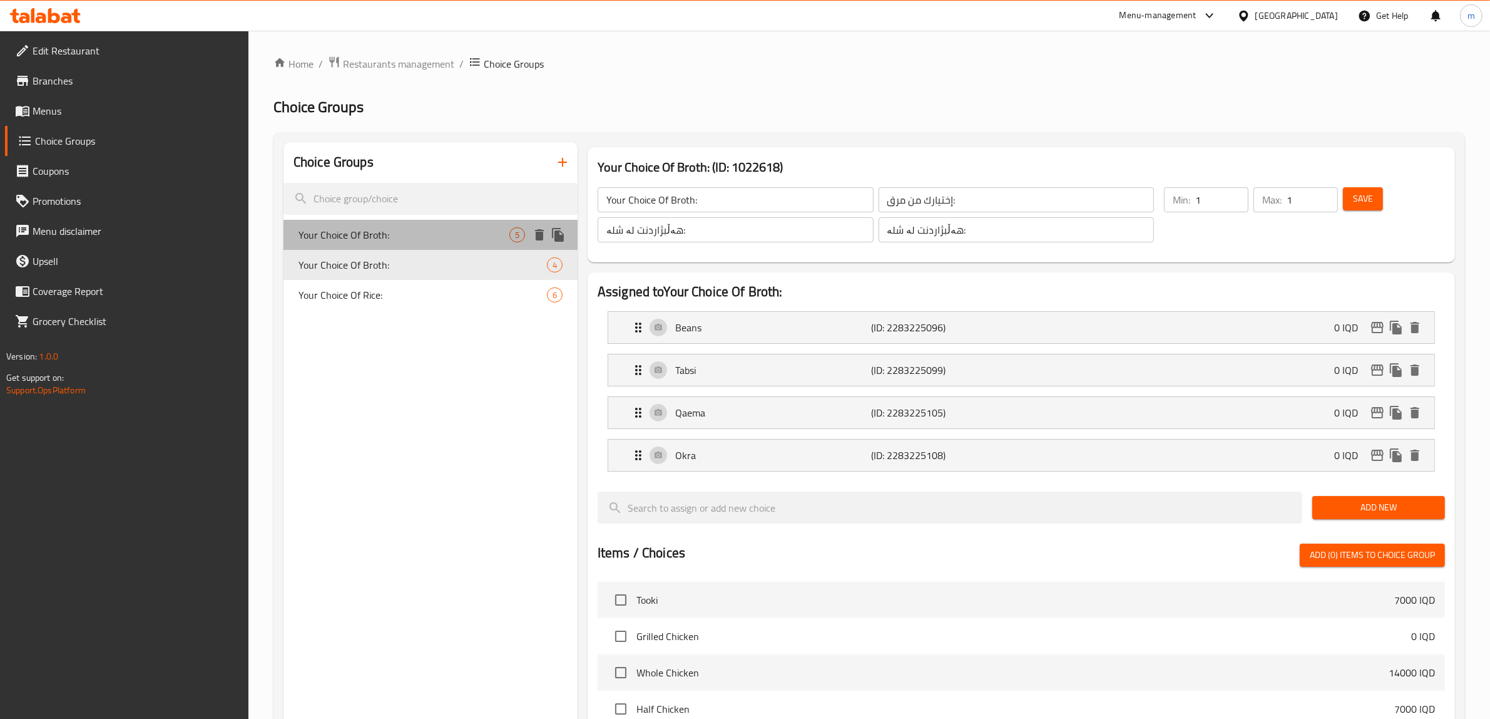
click at [421, 232] on span "Your Choice Of Broth:" at bounding box center [404, 234] width 211 height 15
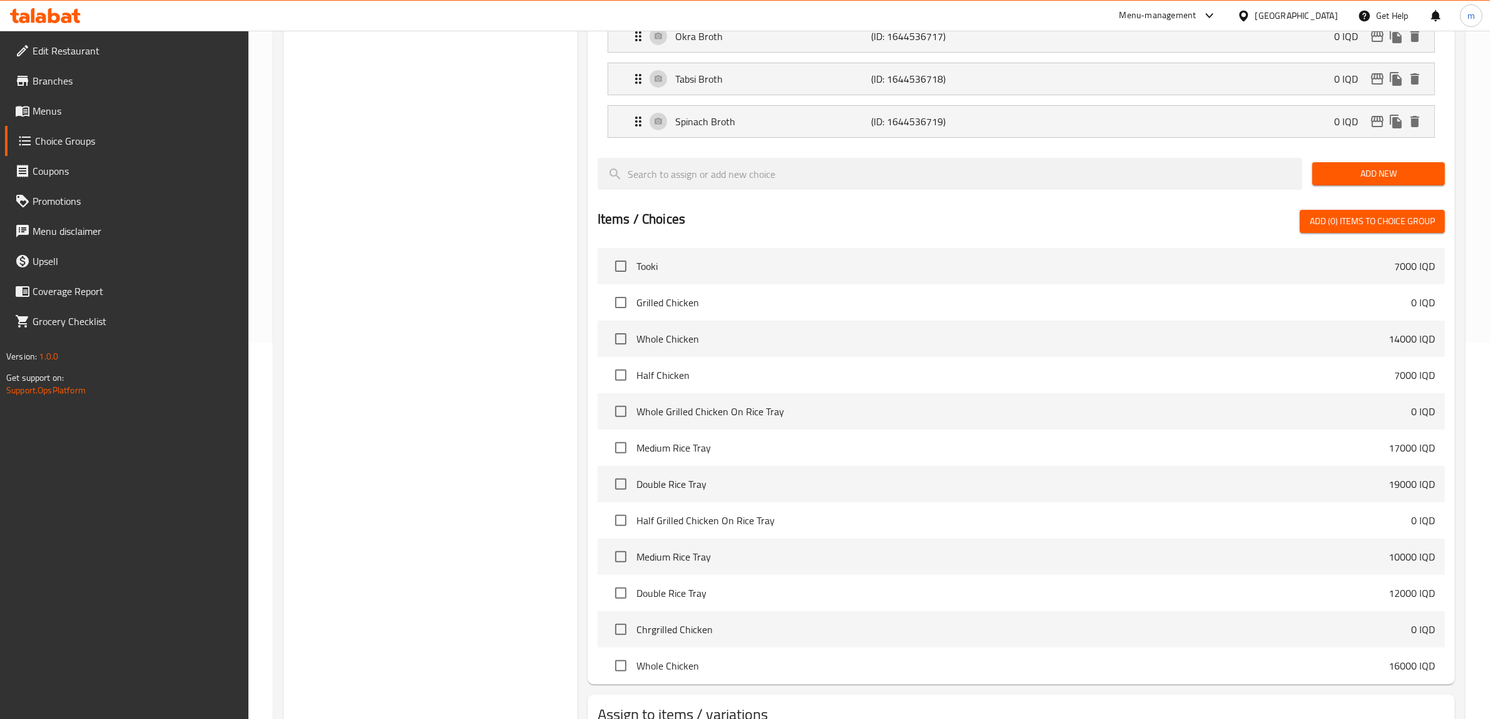
scroll to position [471, 0]
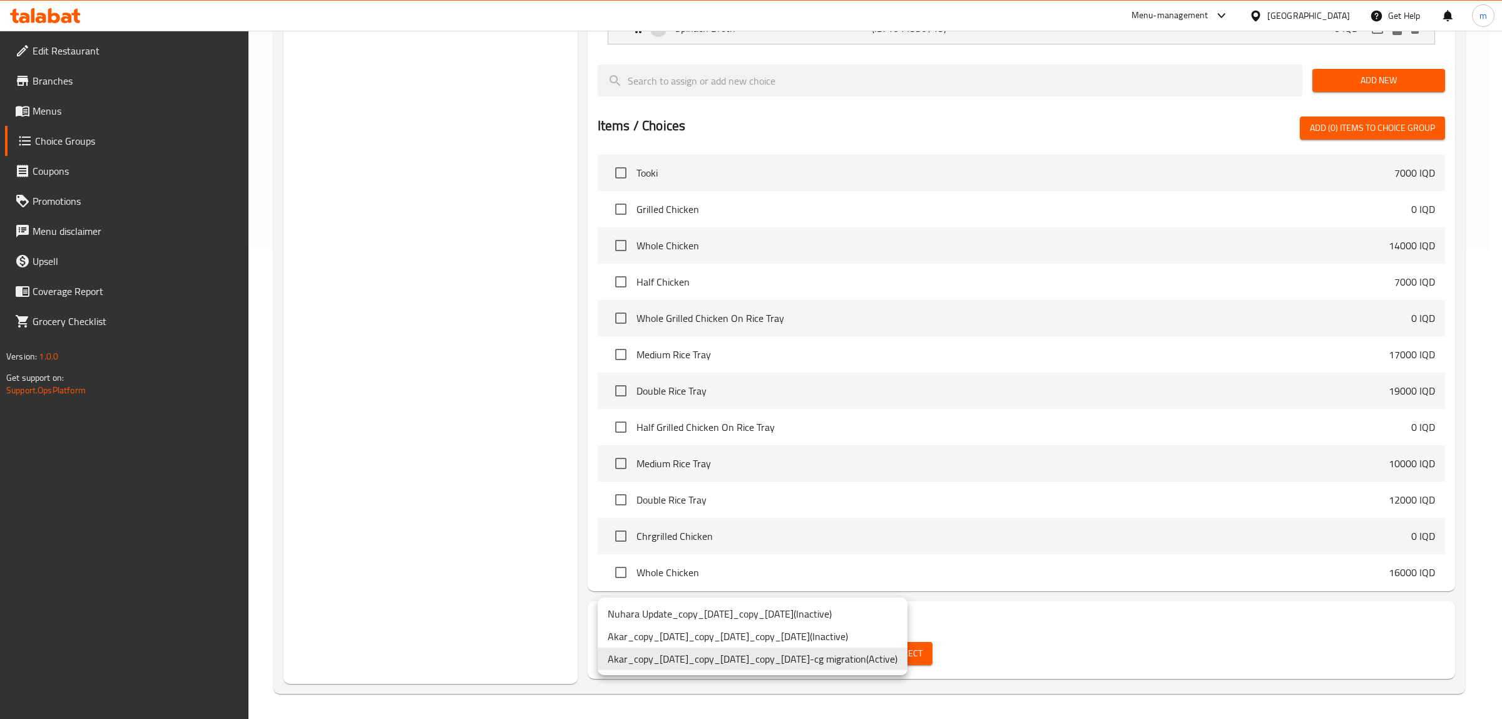
click at [858, 653] on li "Akar_copy_[DATE]_copy_[DATE]_copy_[DATE]-cg migration ( Active )" at bounding box center [753, 658] width 310 height 23
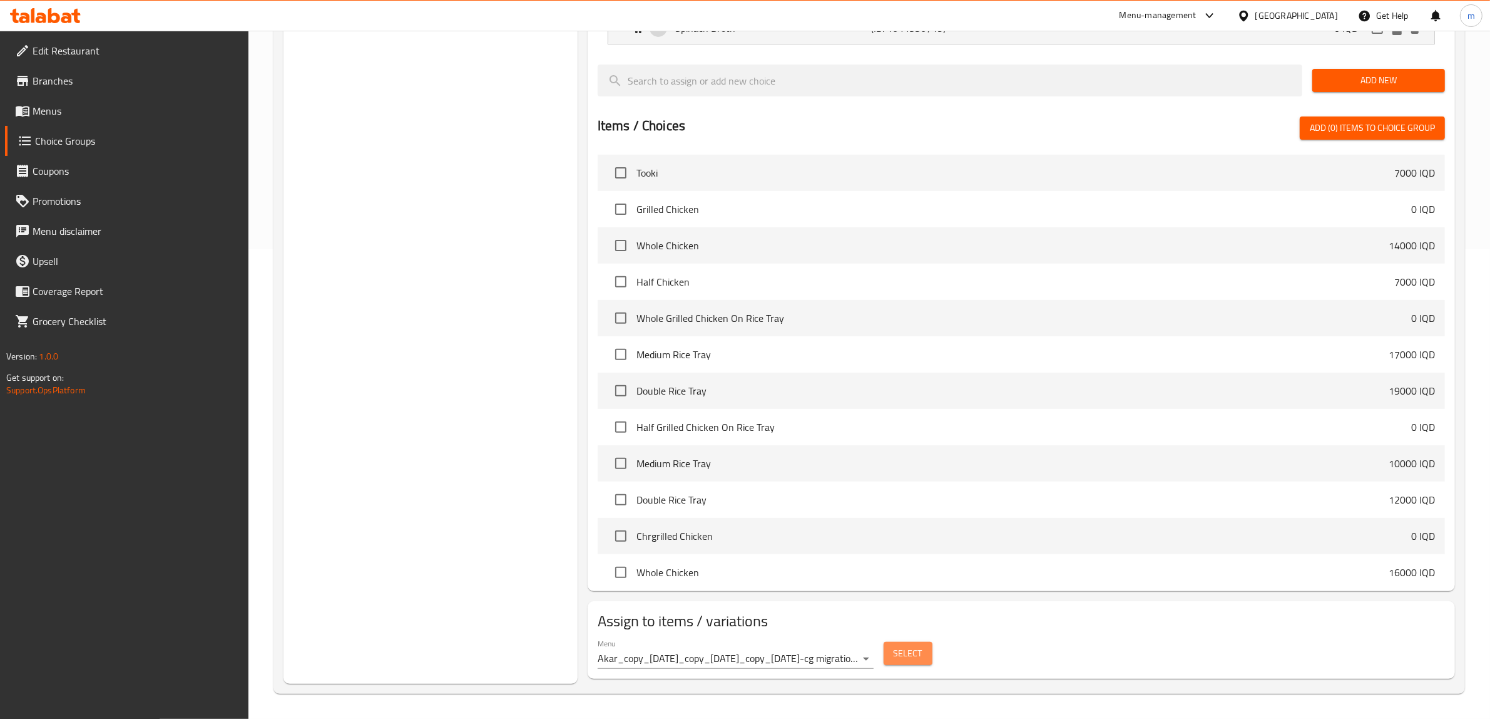
click at [896, 652] on span "Select" at bounding box center [908, 653] width 29 height 16
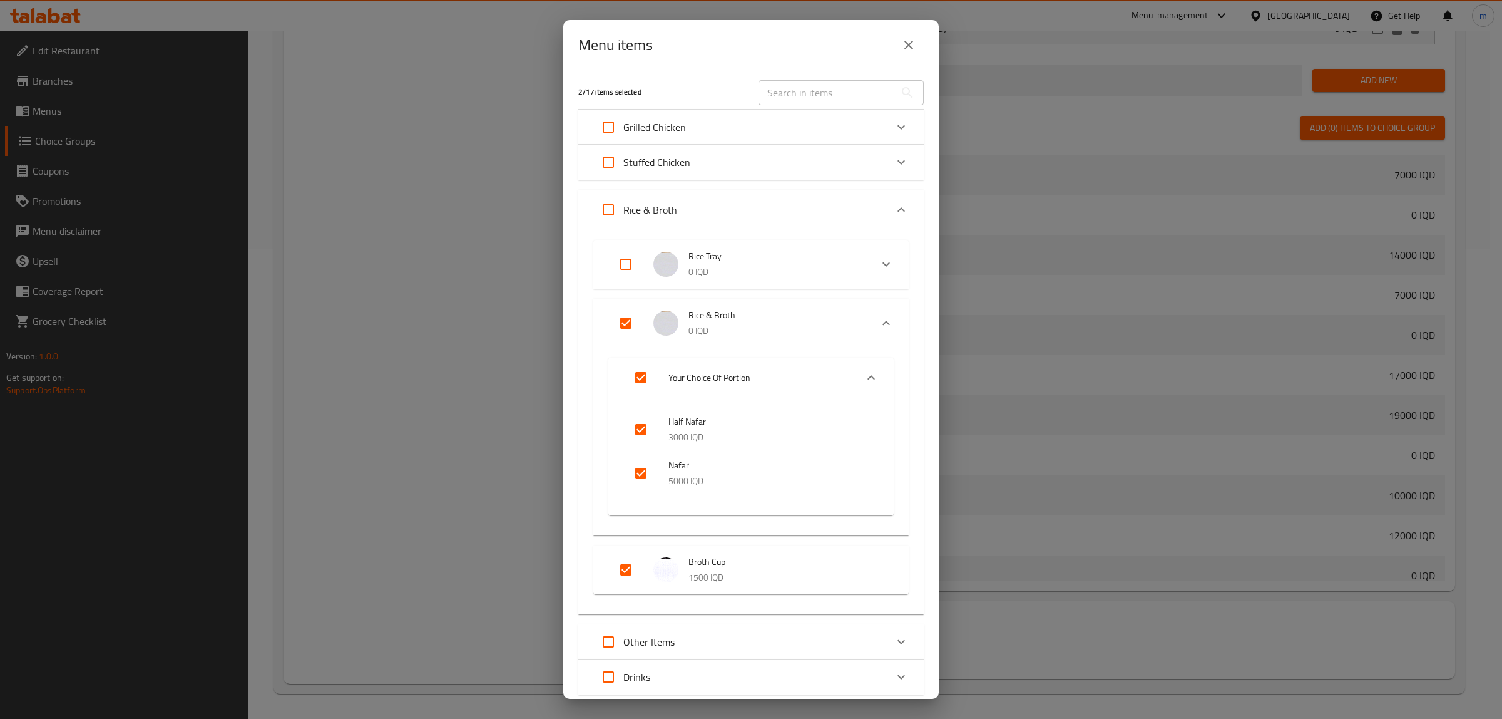
click at [915, 48] on icon "close" at bounding box center [908, 45] width 15 height 15
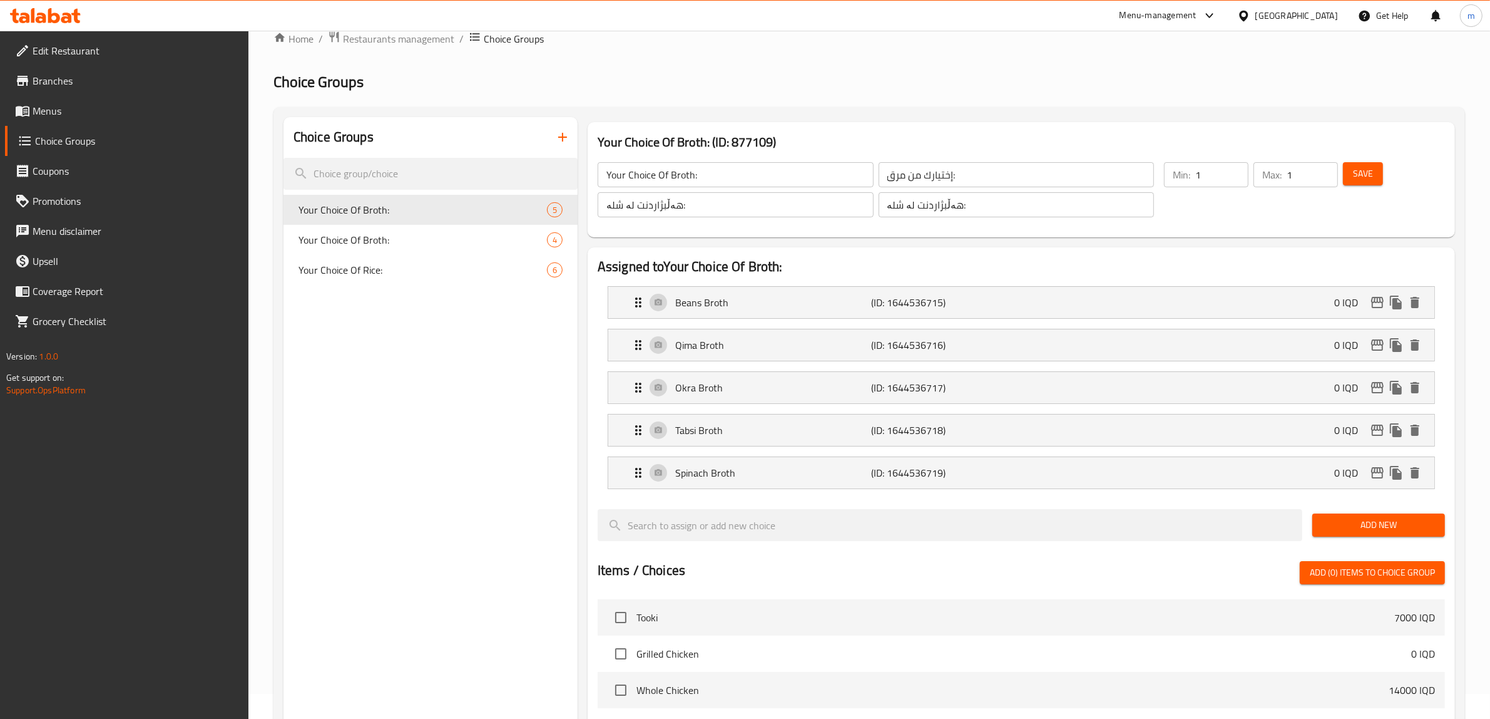
scroll to position [0, 0]
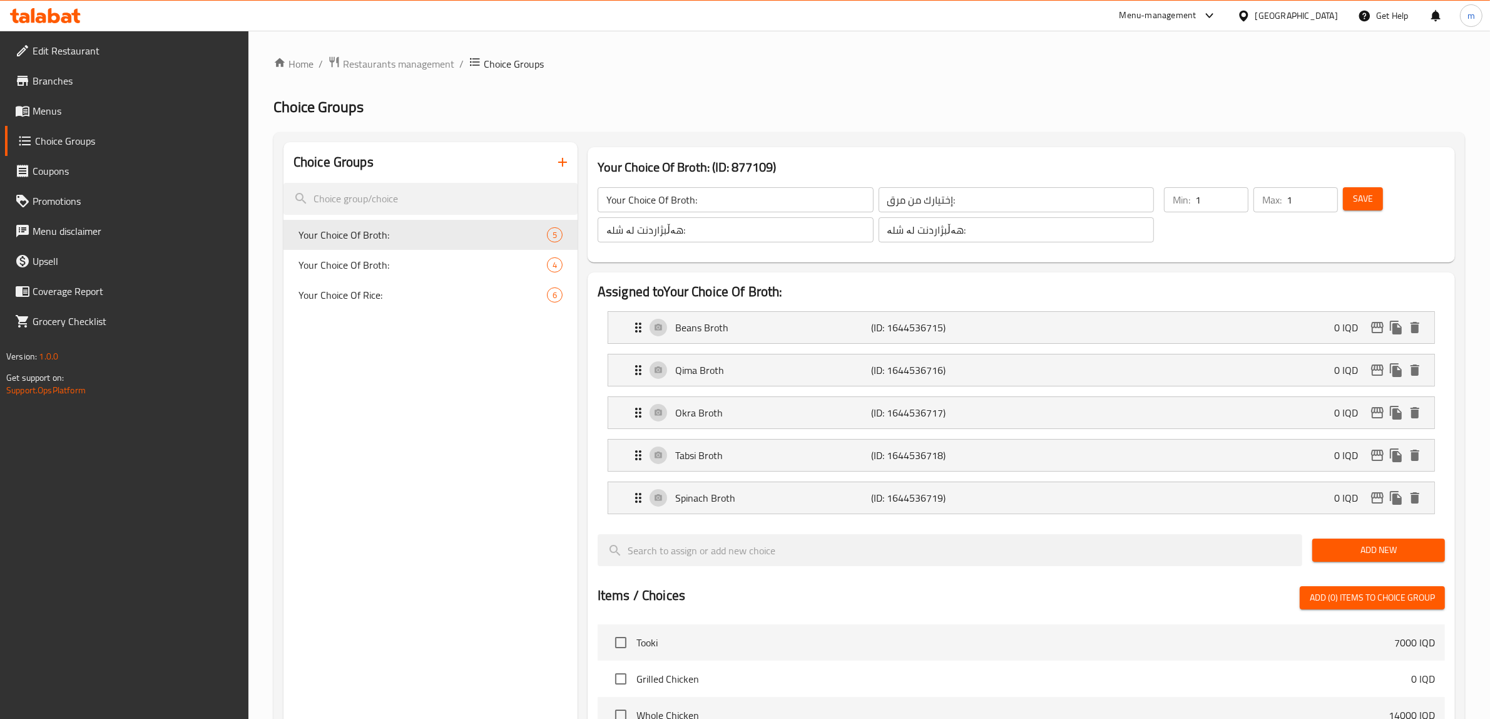
click at [105, 113] on span "Menus" at bounding box center [136, 110] width 207 height 15
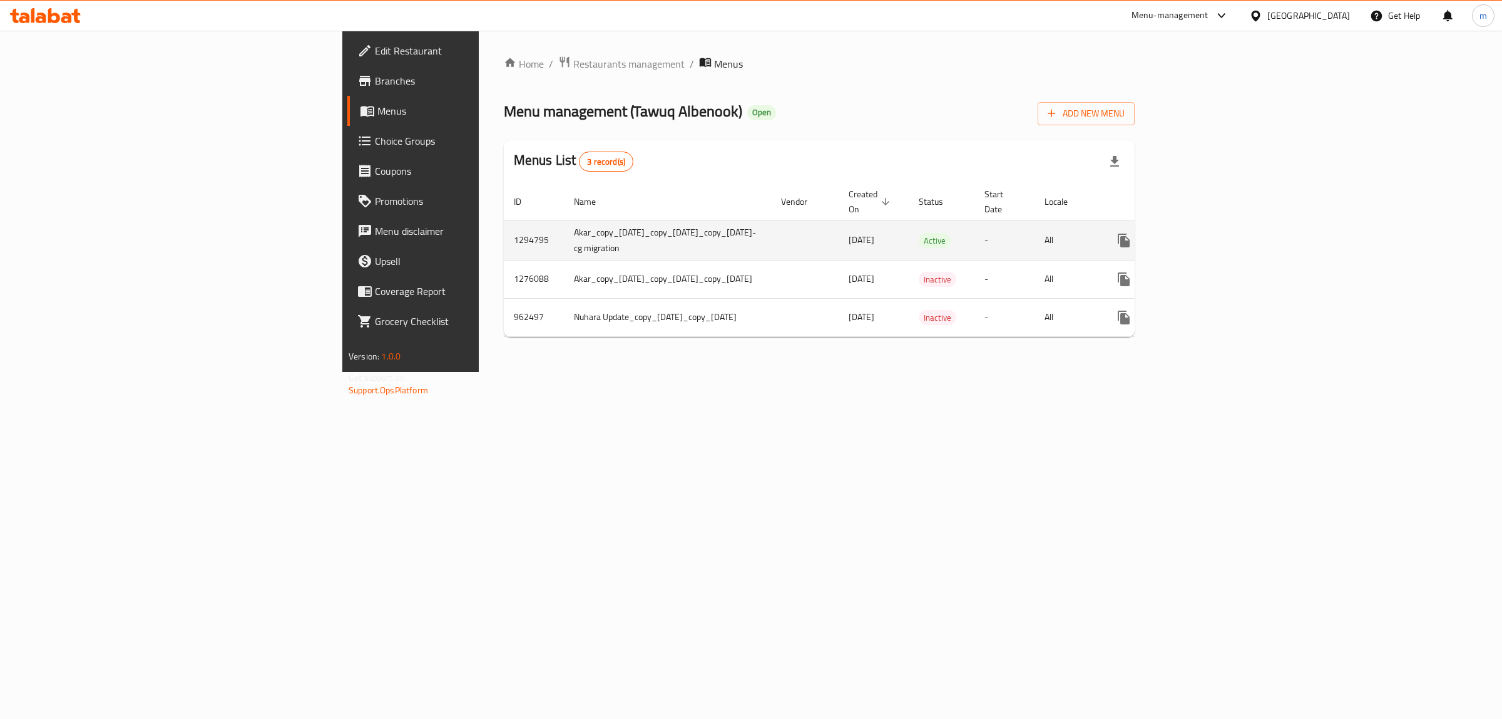
click at [1220, 235] on icon "enhanced table" at bounding box center [1214, 240] width 11 height 11
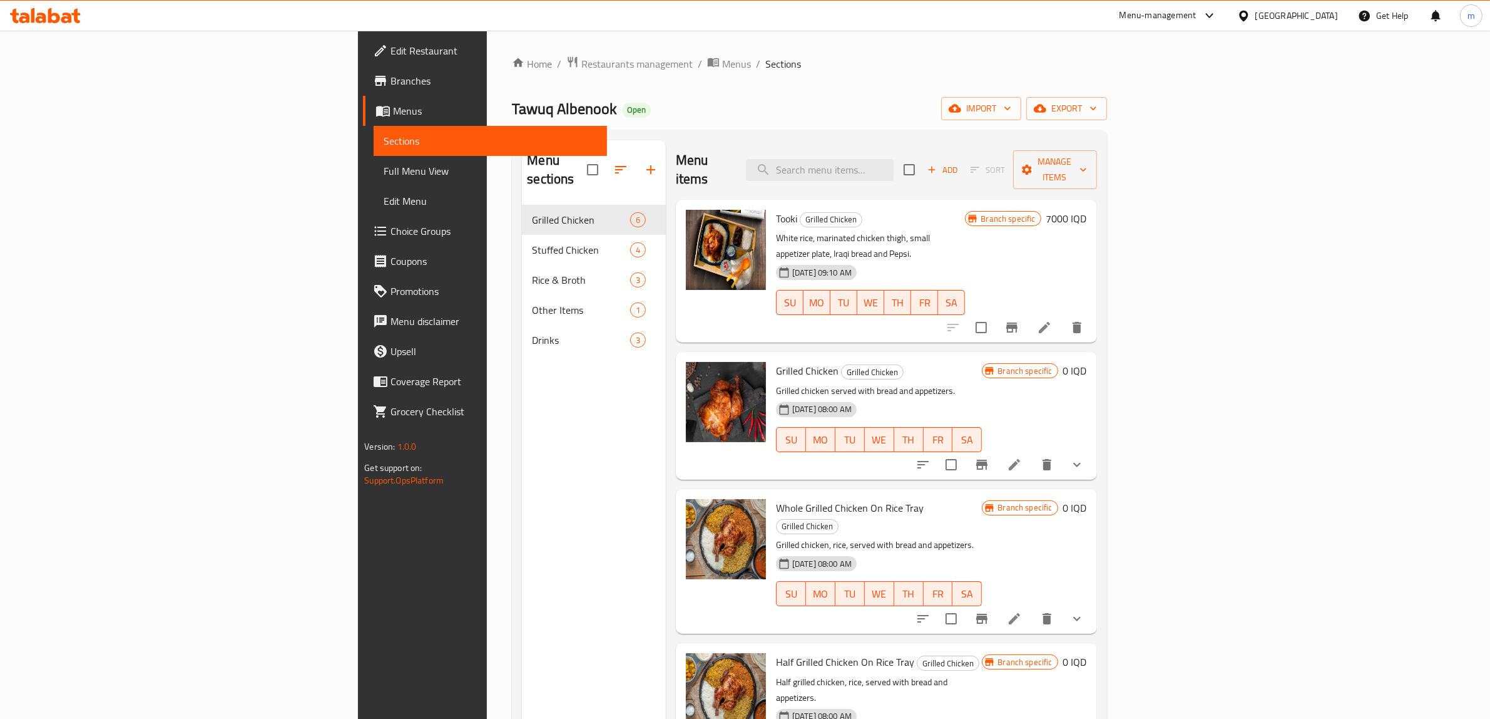
click at [522, 454] on div "Menu sections Grilled Chicken 6 Stuffed Chicken 4 Rice & Broth 3 Other Items 1 …" at bounding box center [594, 499] width 144 height 719
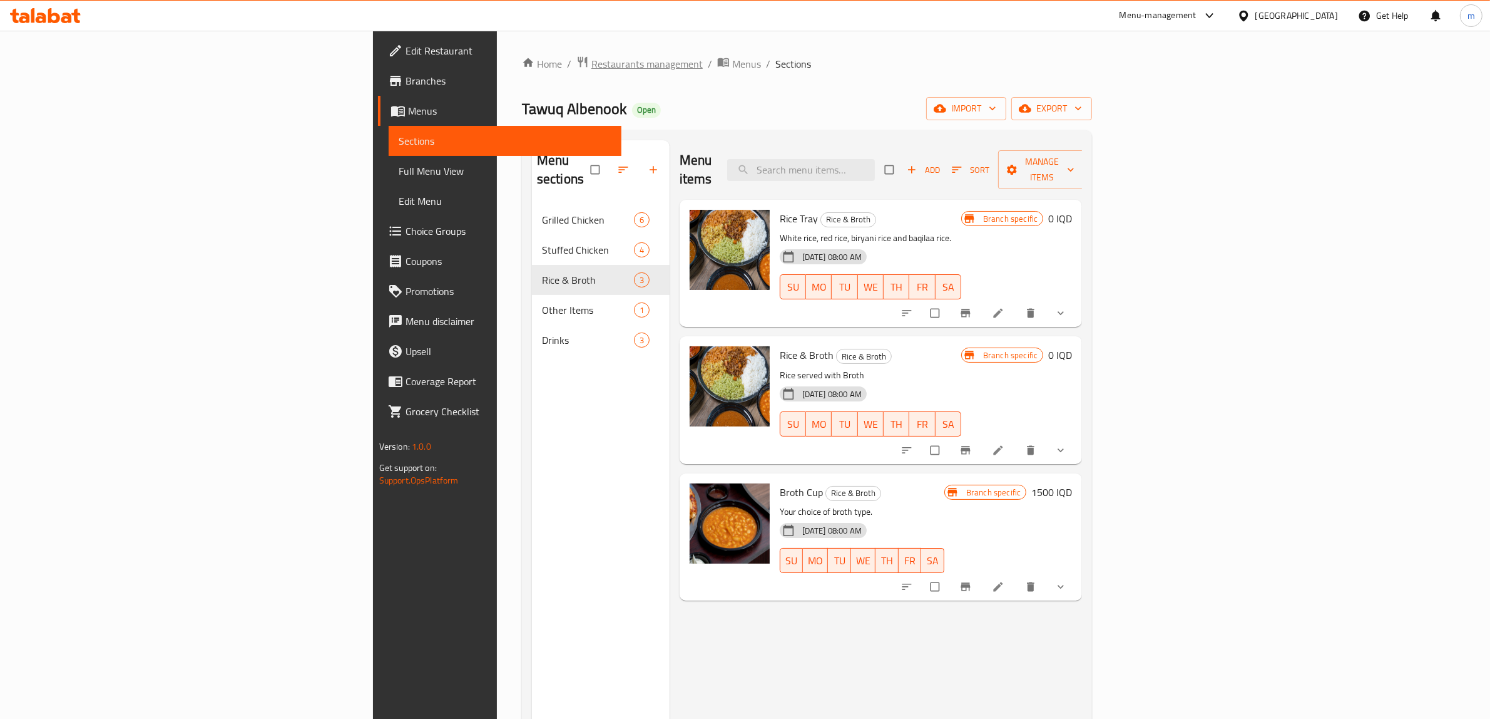
click at [592, 56] on span "Restaurants management" at bounding box center [647, 63] width 111 height 15
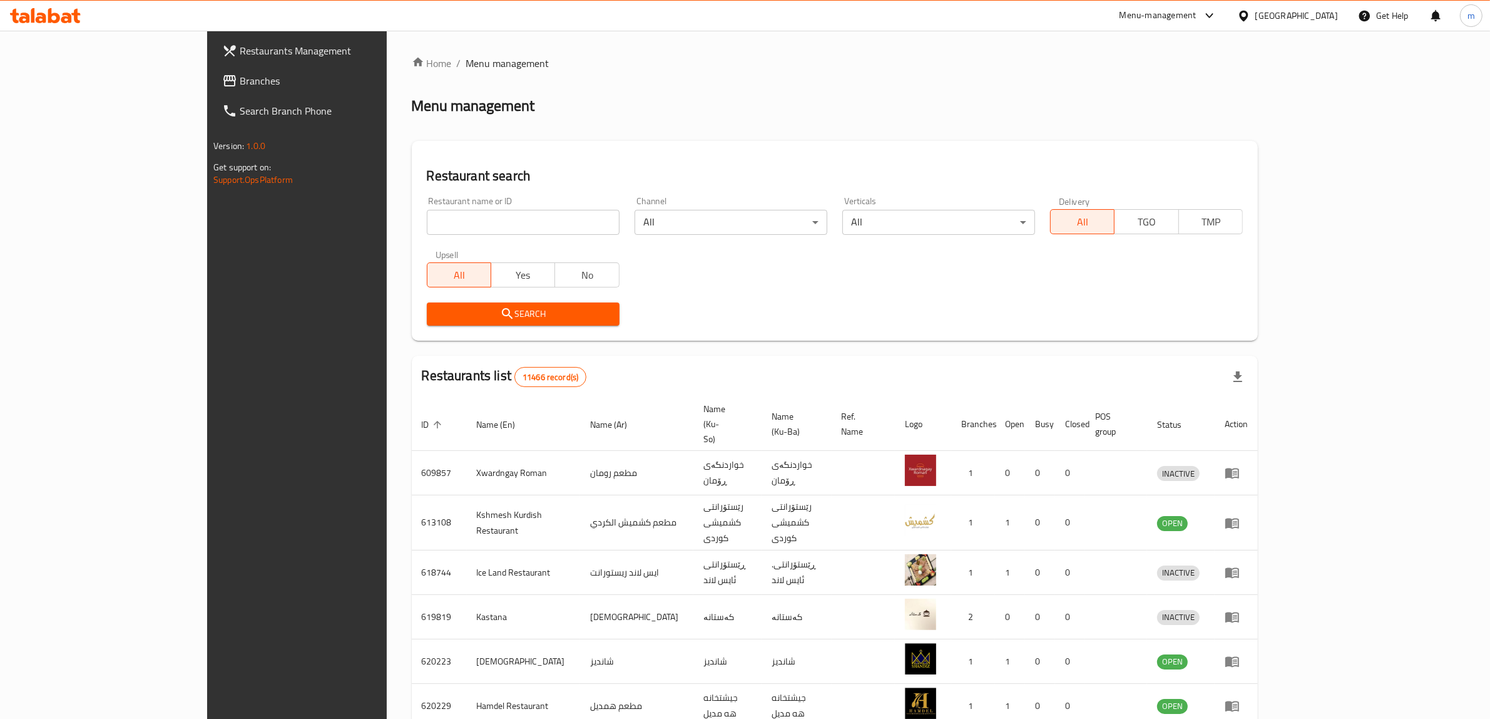
click at [427, 230] on input "search" at bounding box center [523, 222] width 193 height 25
paste input "647802"
type input "647802"
click button "Search" at bounding box center [523, 313] width 193 height 23
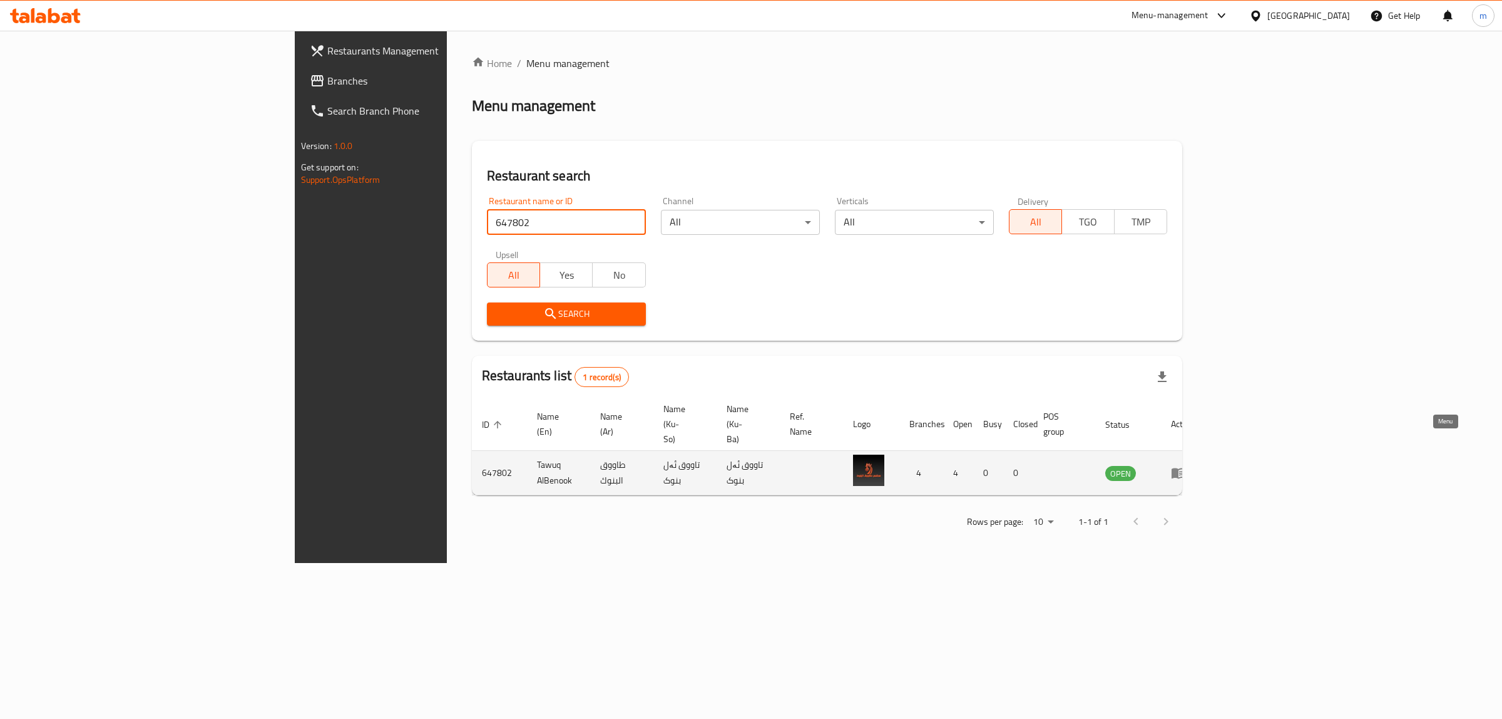
click at [1184, 471] on icon "enhanced table" at bounding box center [1181, 473] width 4 height 5
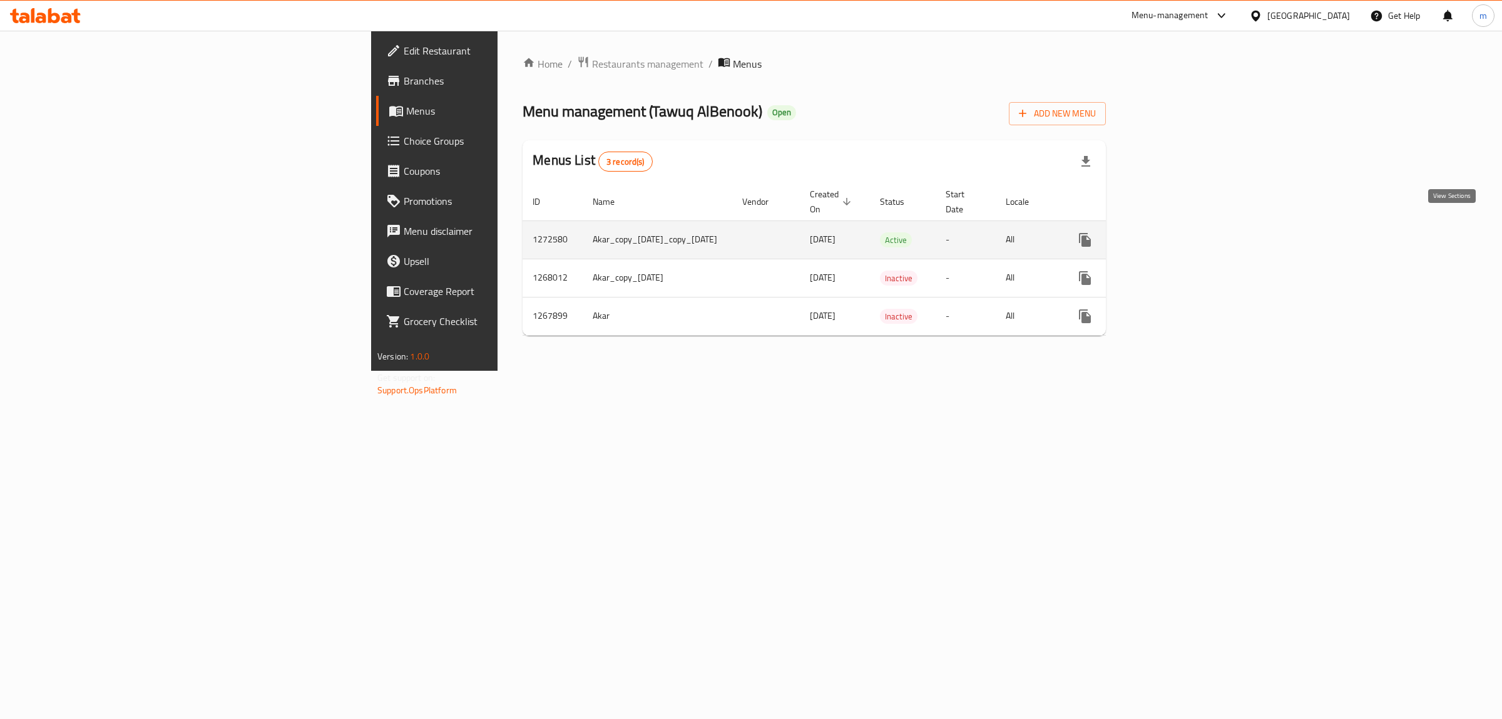
click at [1183, 232] on icon "enhanced table" at bounding box center [1175, 239] width 15 height 15
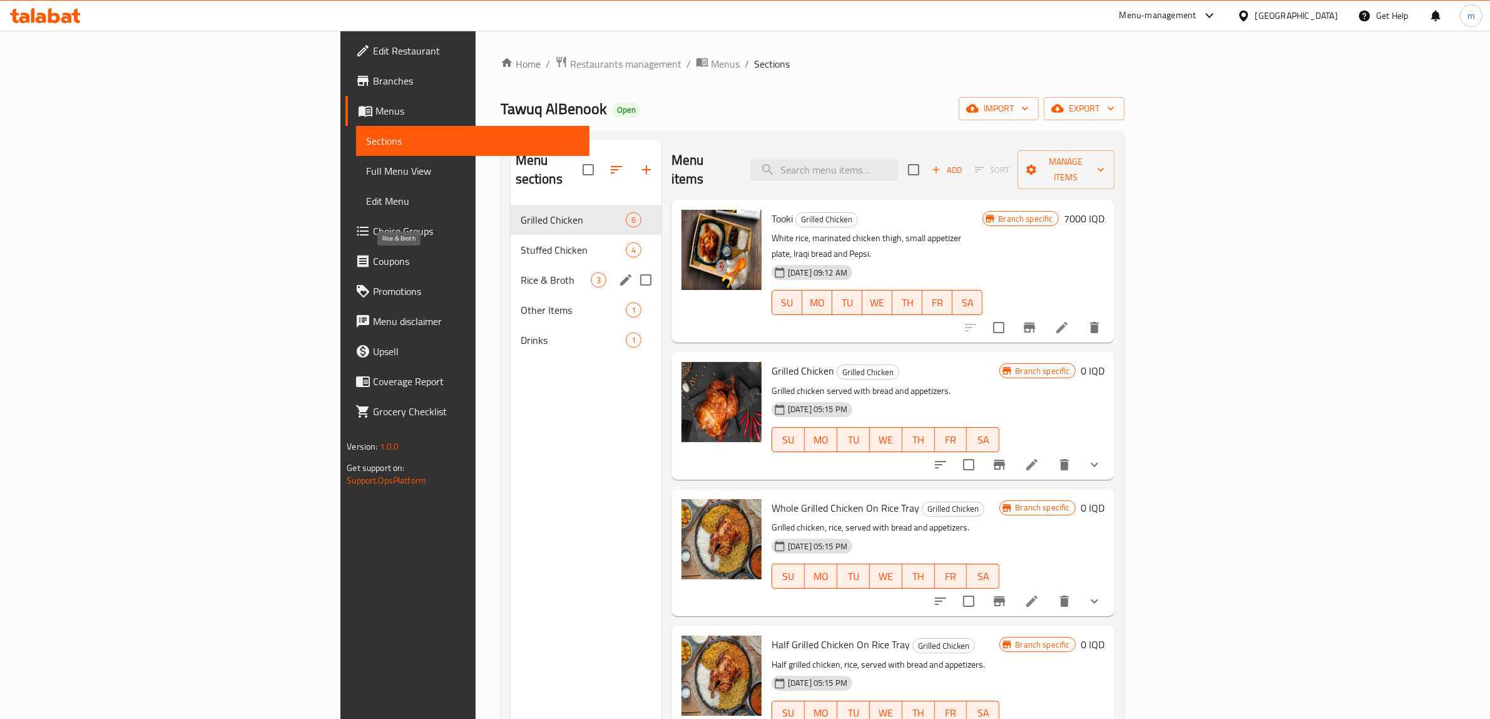
click at [521, 272] on span "Rice & Broth" at bounding box center [556, 279] width 70 height 15
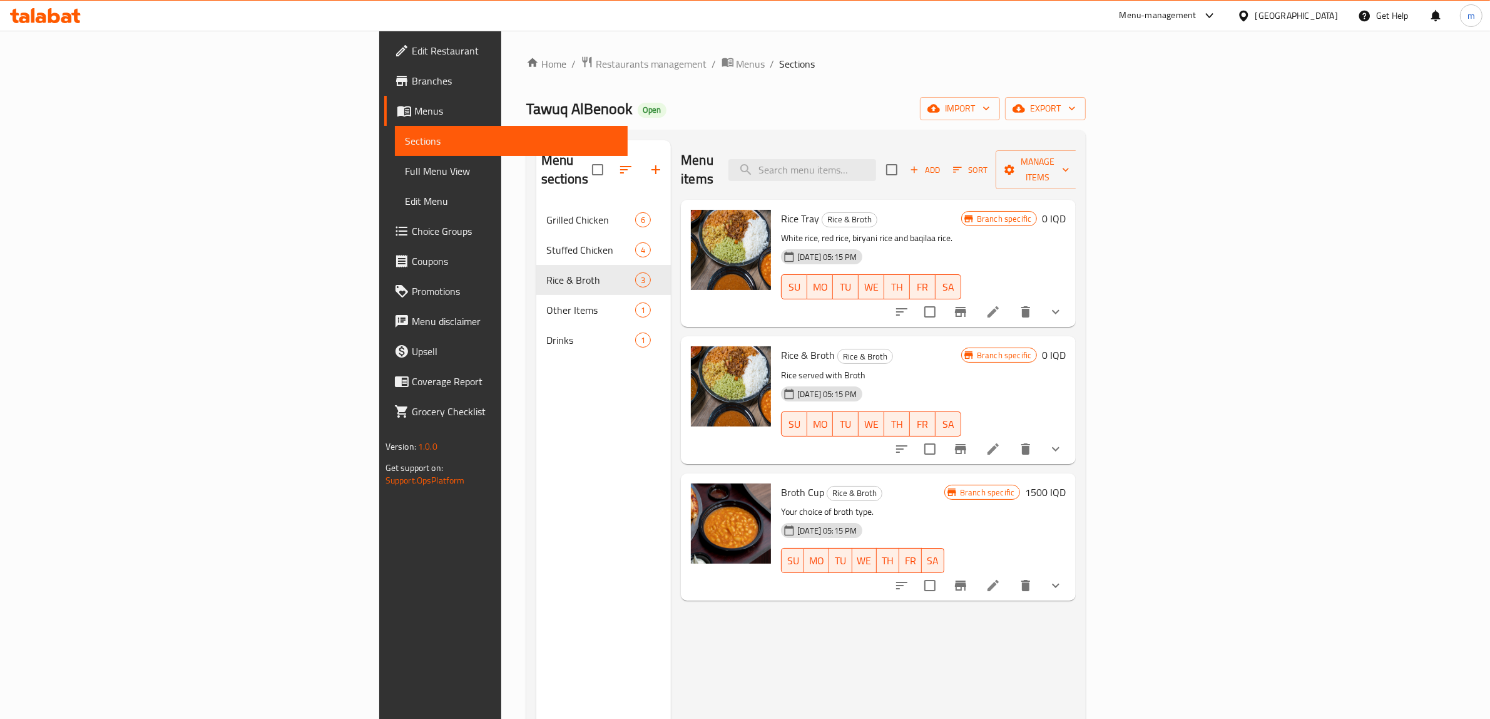
click at [1071, 570] on button "show more" at bounding box center [1056, 585] width 30 height 30
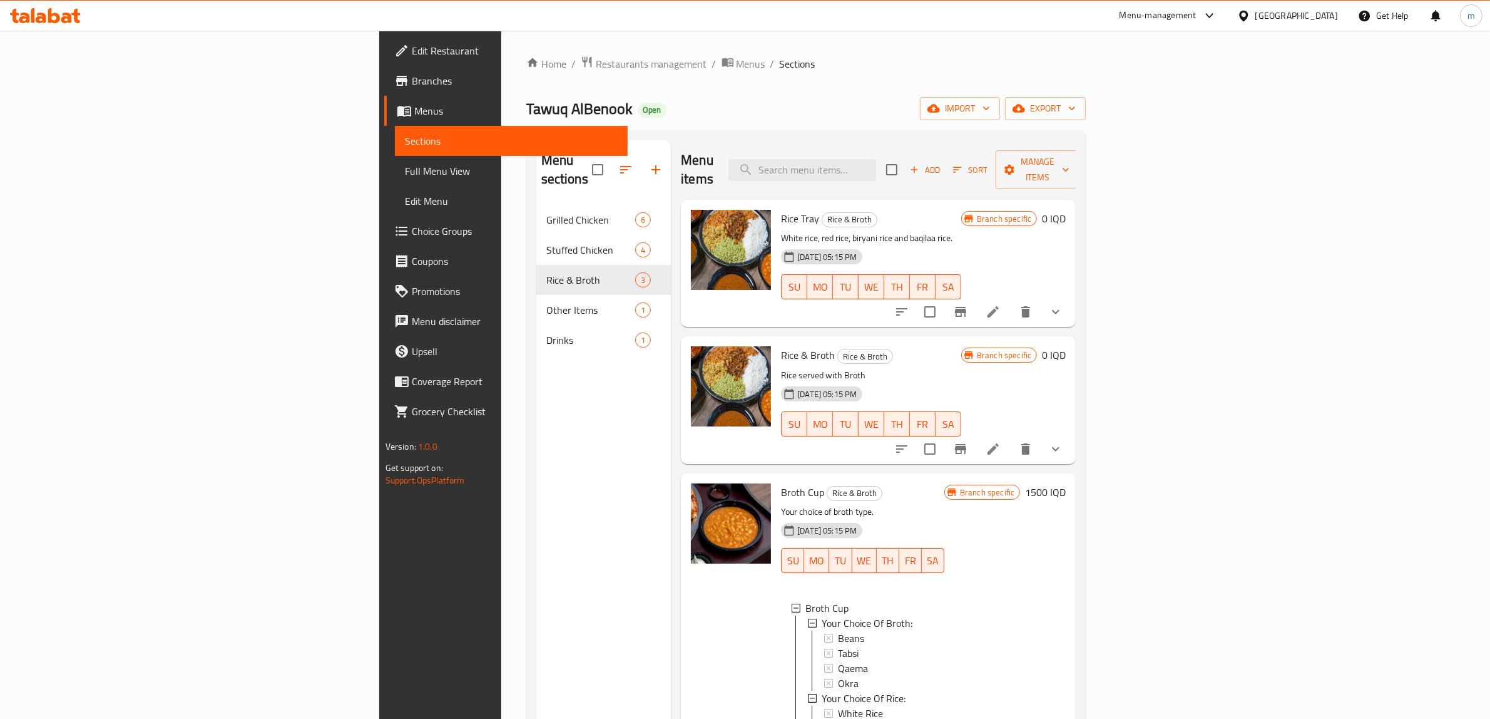
click at [1071, 434] on button "show more" at bounding box center [1056, 449] width 30 height 30
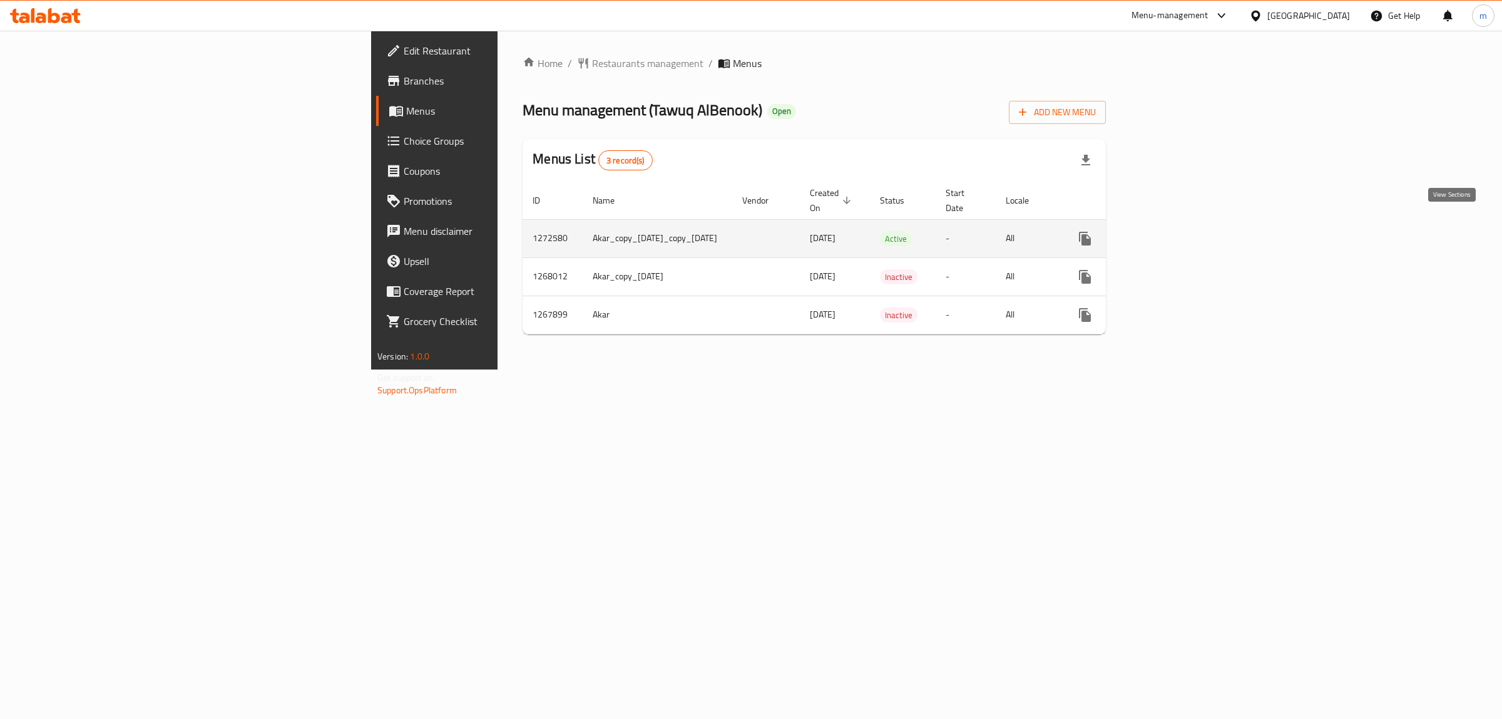
click at [1183, 231] on icon "enhanced table" at bounding box center [1175, 238] width 15 height 15
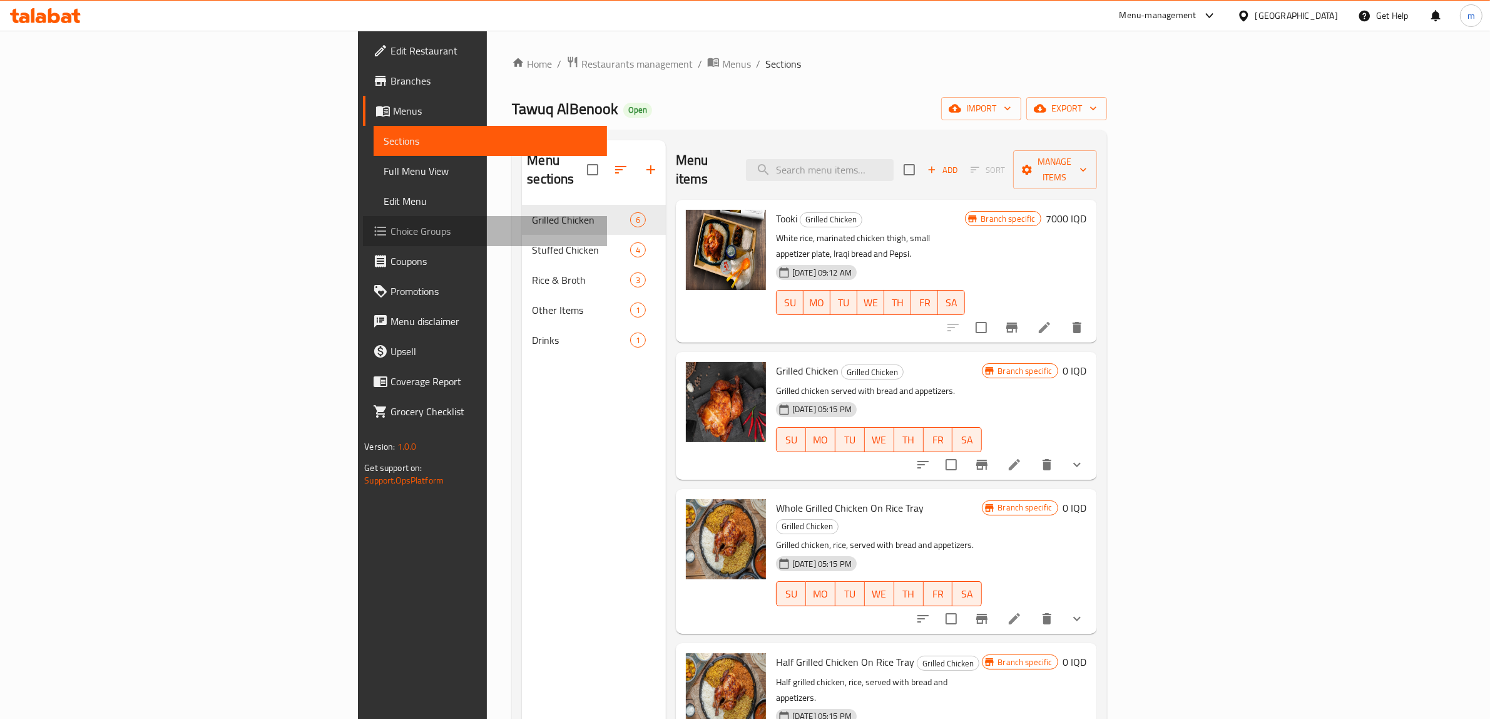
click at [391, 228] on span "Choice Groups" at bounding box center [494, 230] width 207 height 15
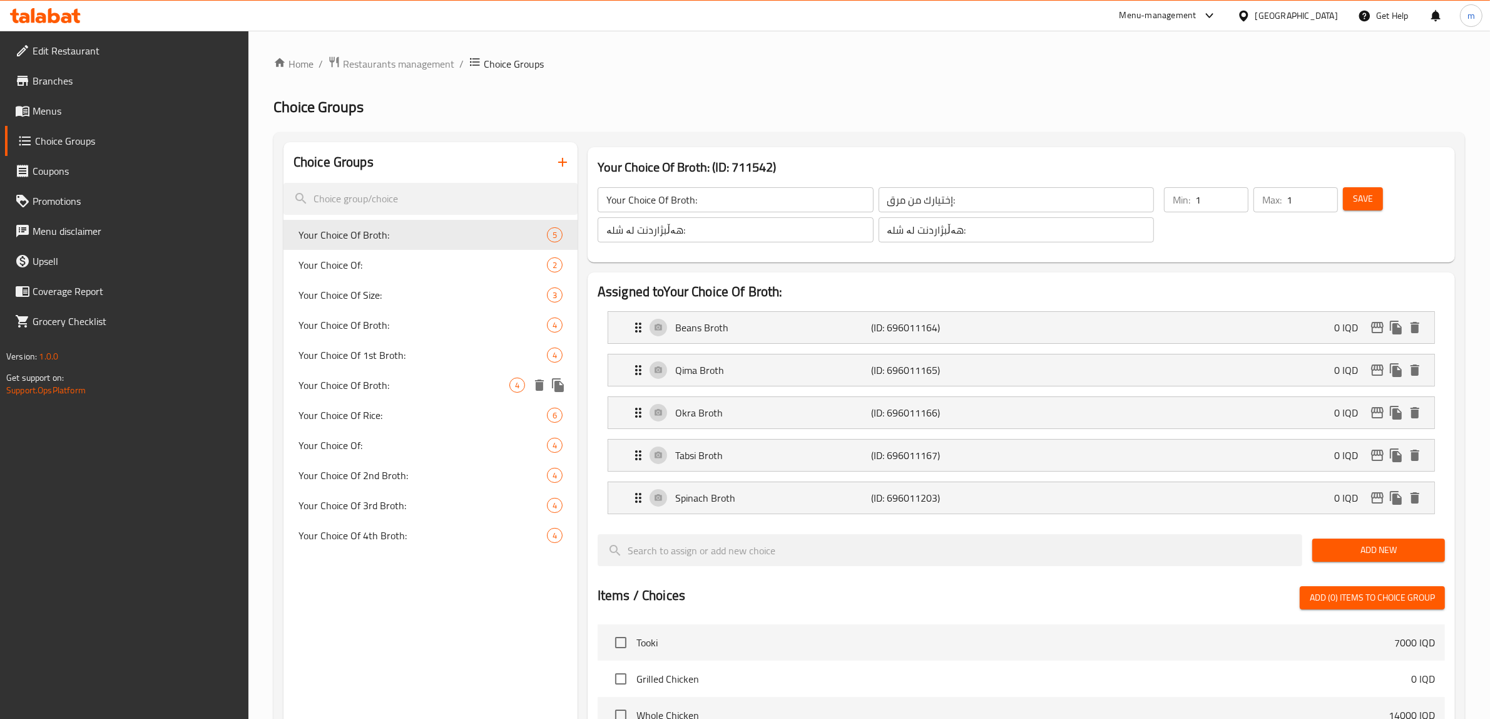
click at [390, 380] on span "Your Choice Of Broth:" at bounding box center [404, 384] width 211 height 15
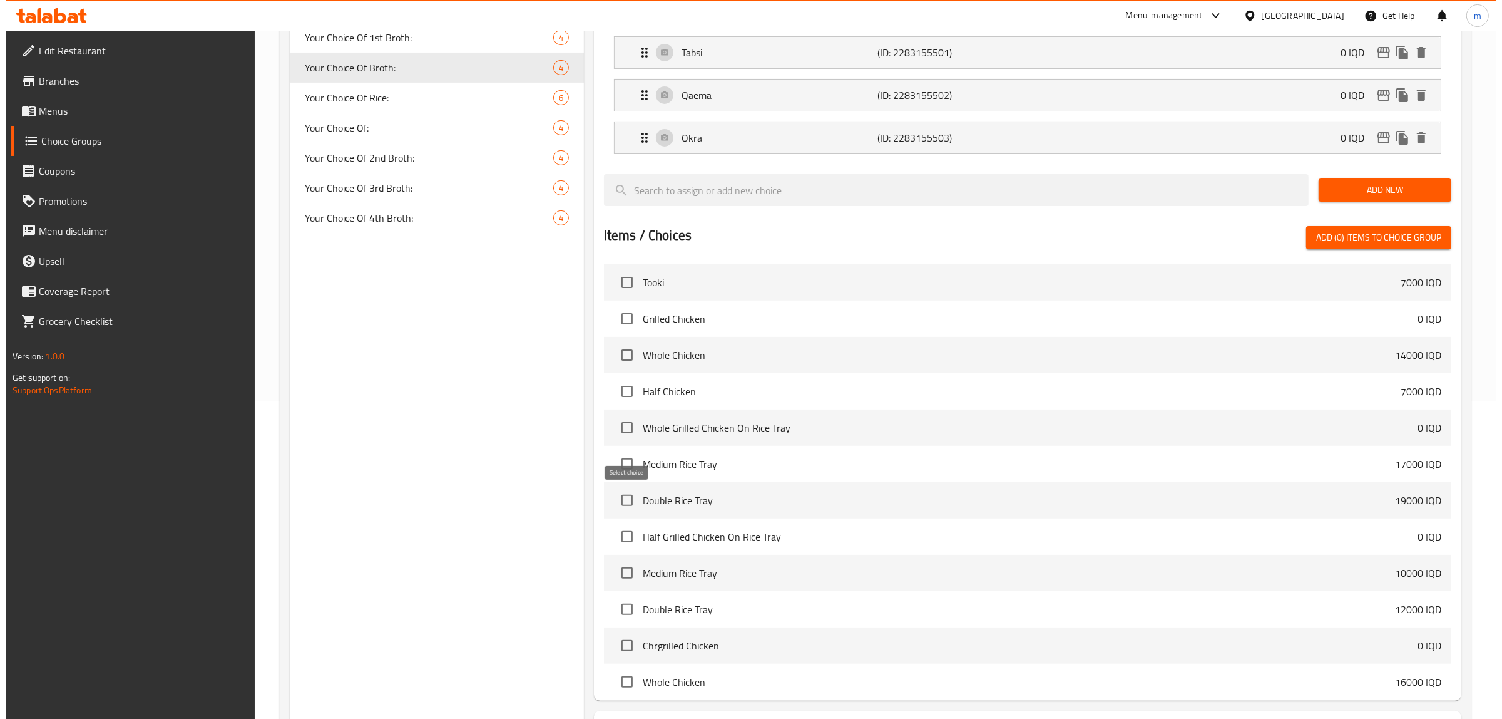
scroll to position [428, 0]
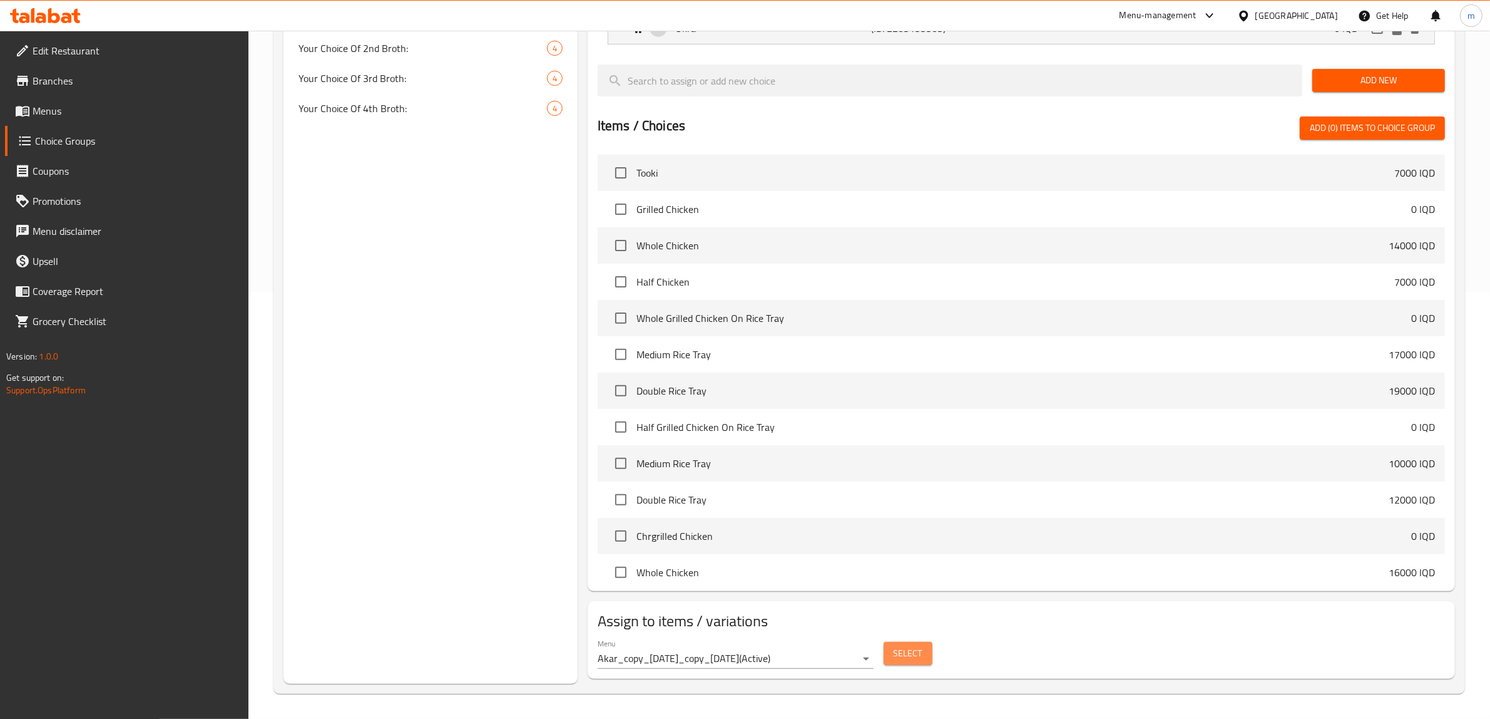
click at [912, 662] on button "Select" at bounding box center [908, 653] width 49 height 23
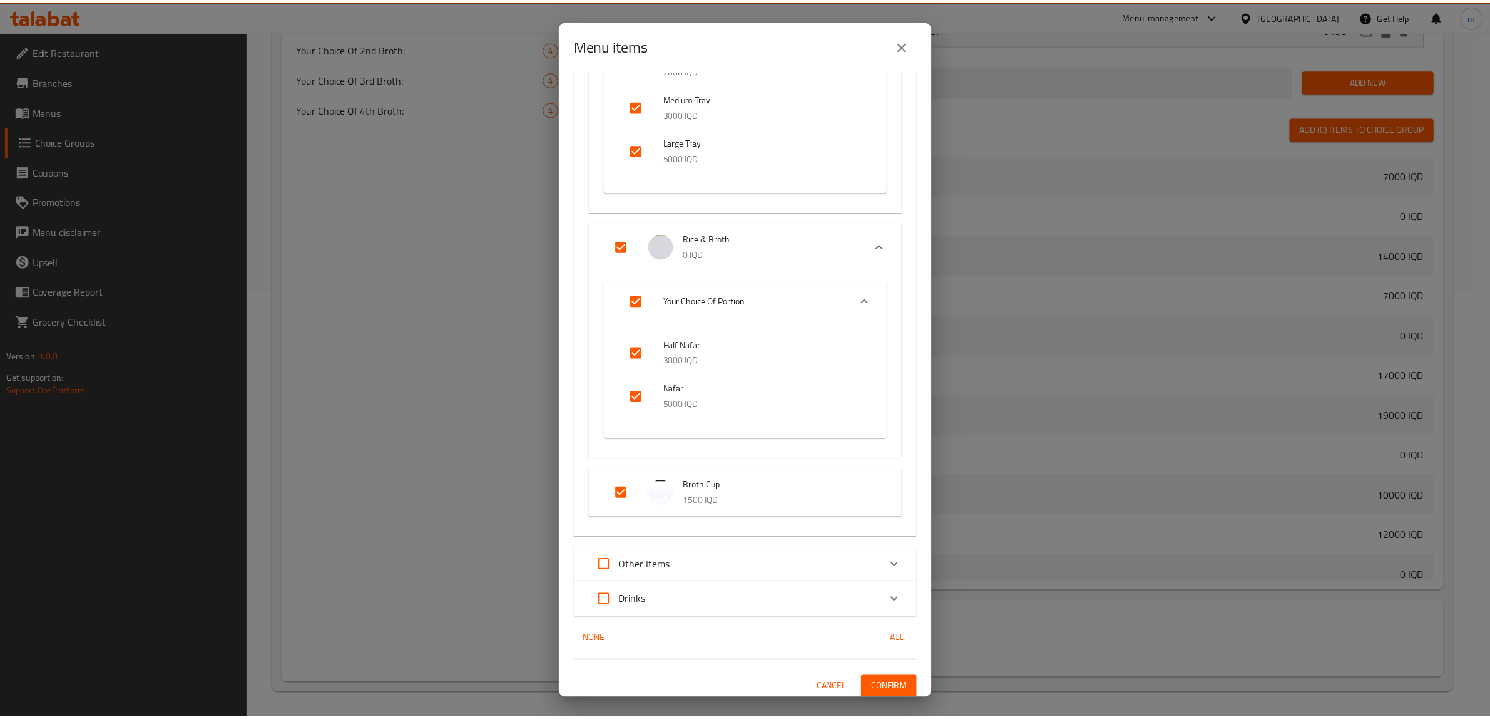
scroll to position [313, 0]
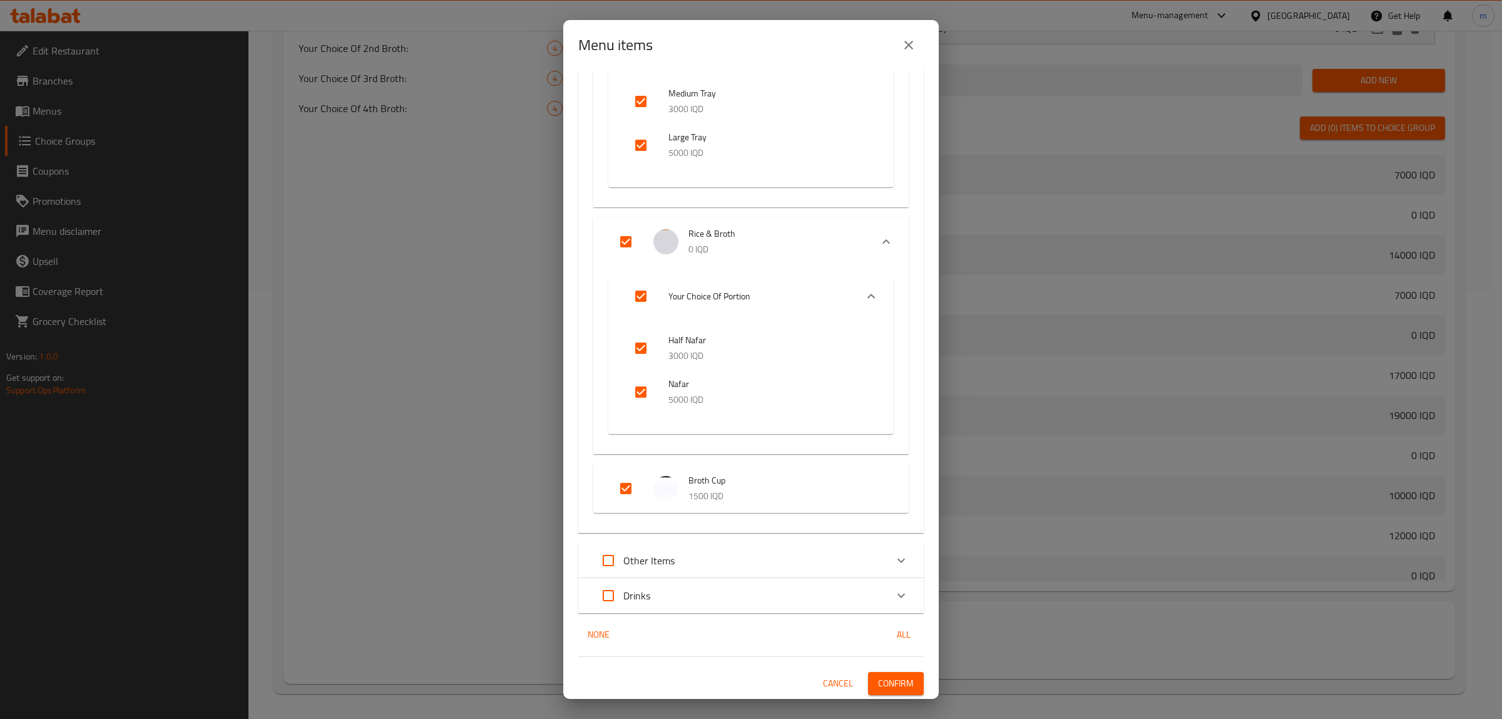
click at [823, 679] on span "Cancel" at bounding box center [838, 683] width 30 height 16
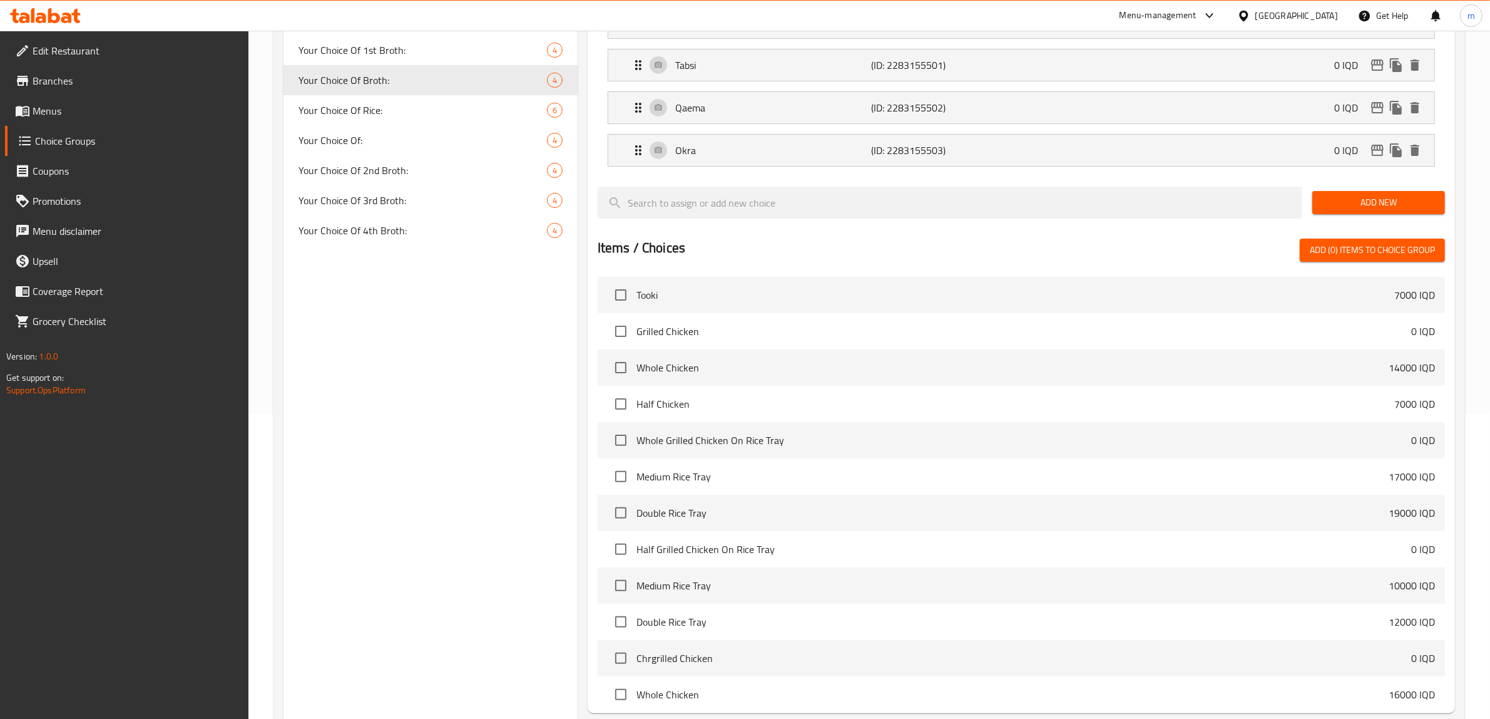
scroll to position [167, 0]
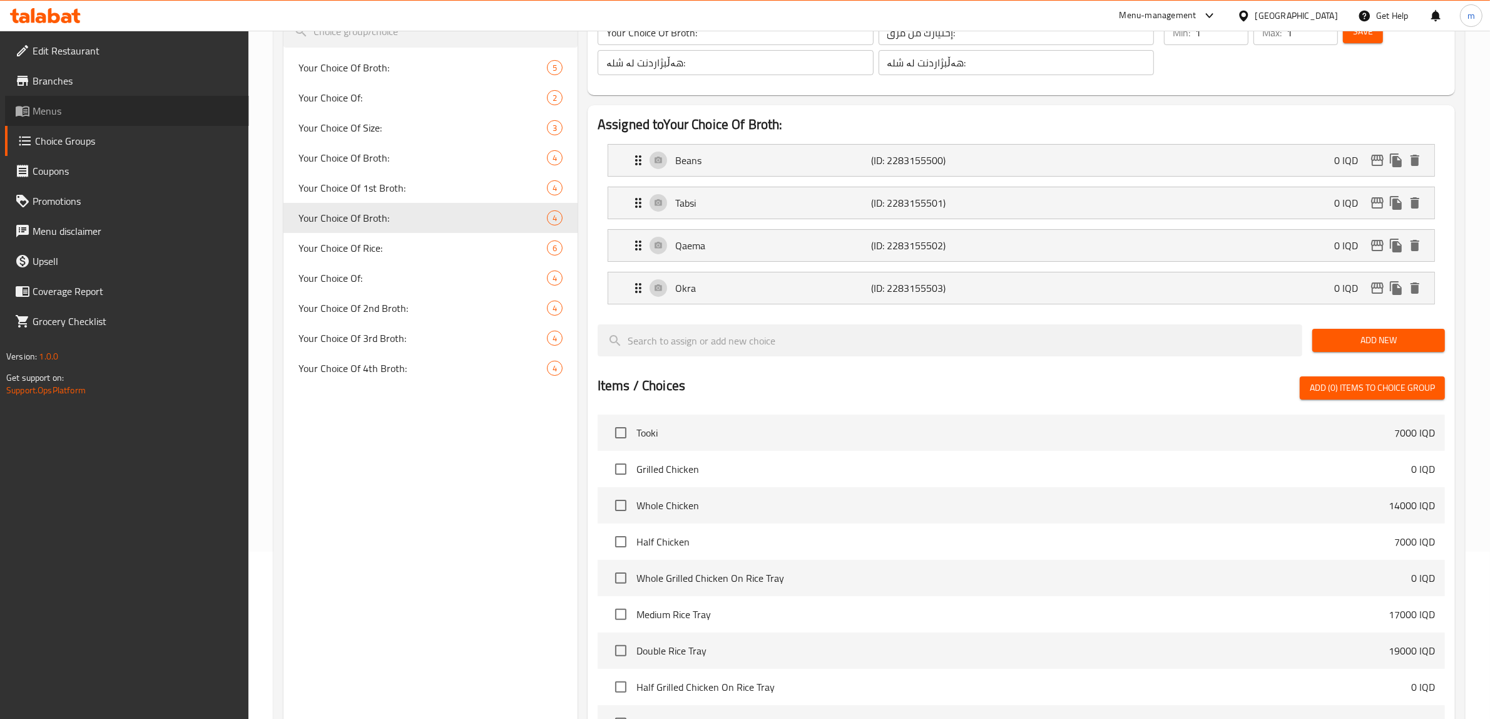
click at [76, 101] on link "Menus" at bounding box center [127, 111] width 244 height 30
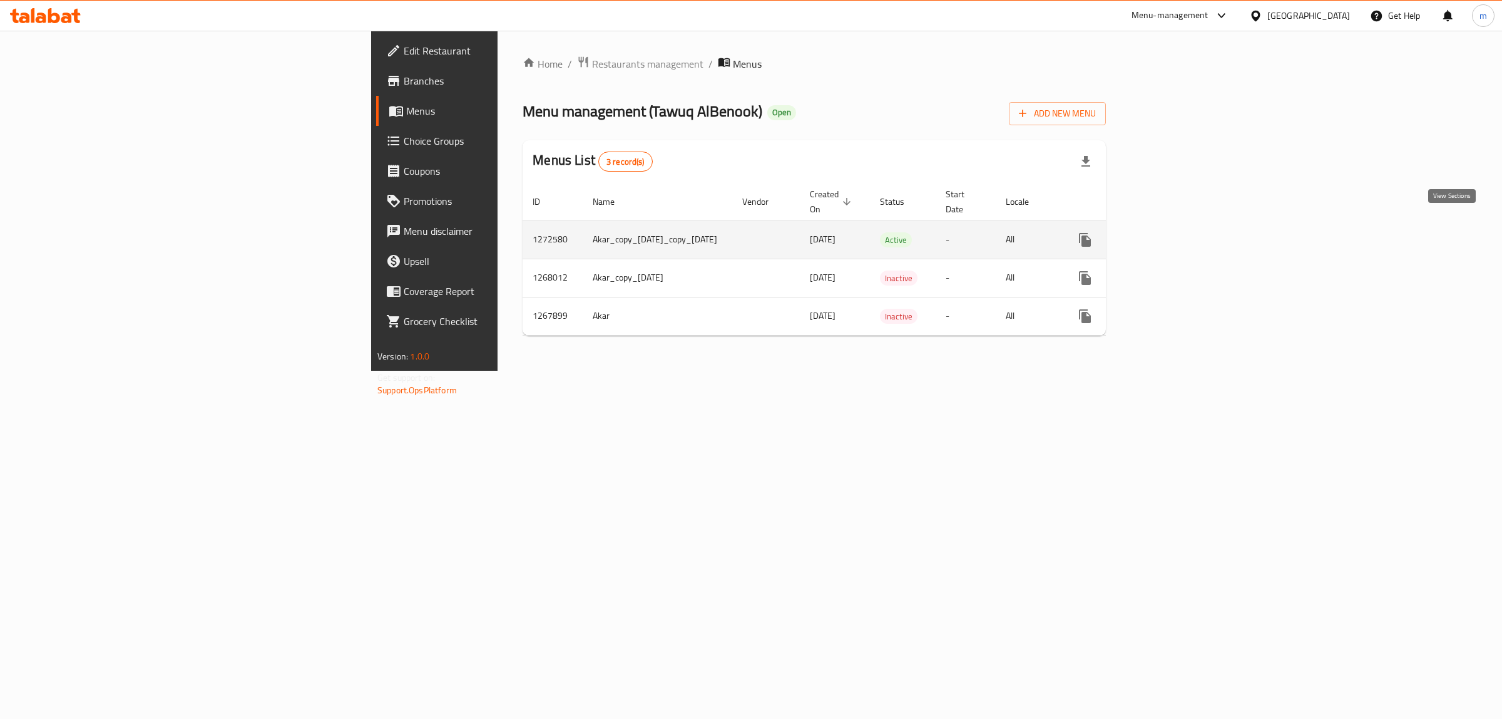
click at [1183, 232] on icon "enhanced table" at bounding box center [1175, 239] width 15 height 15
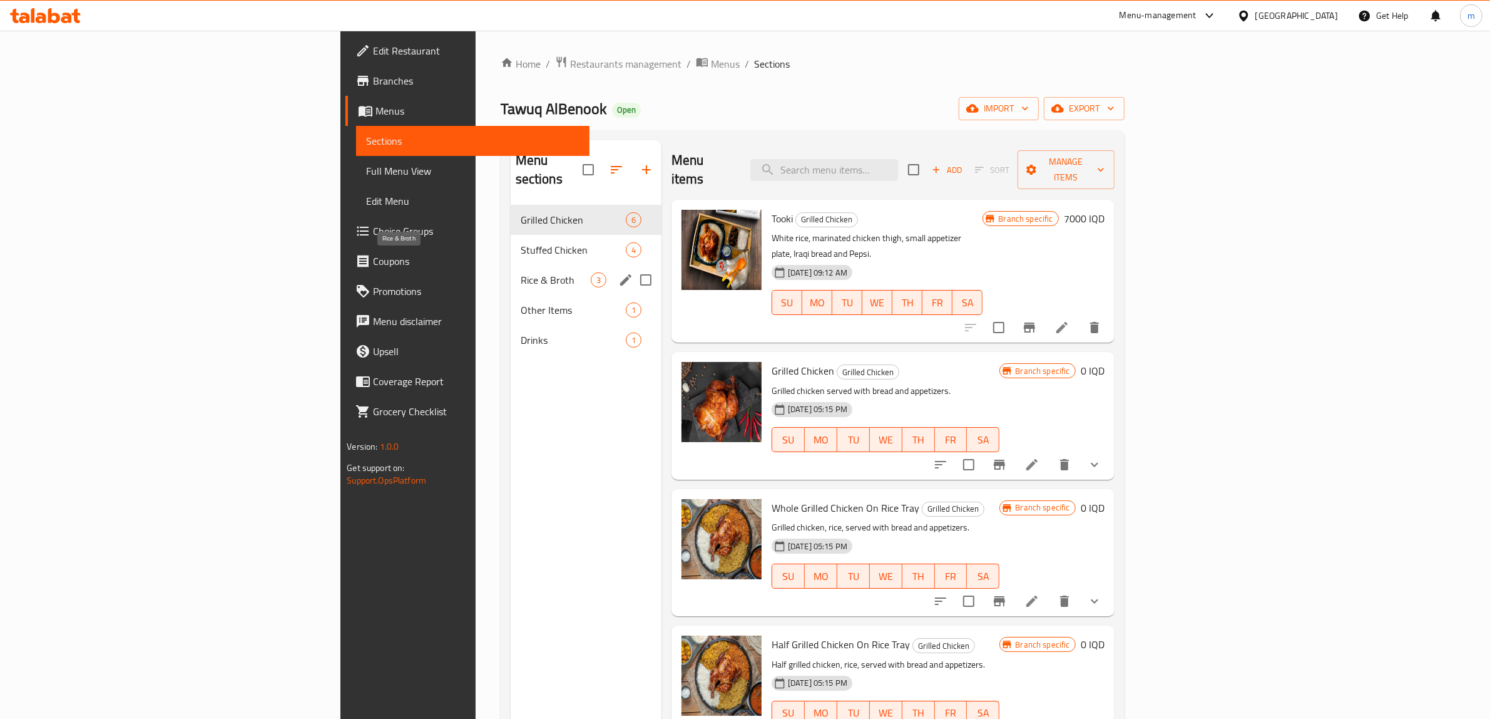
click at [521, 272] on span "Rice & Broth" at bounding box center [556, 279] width 70 height 15
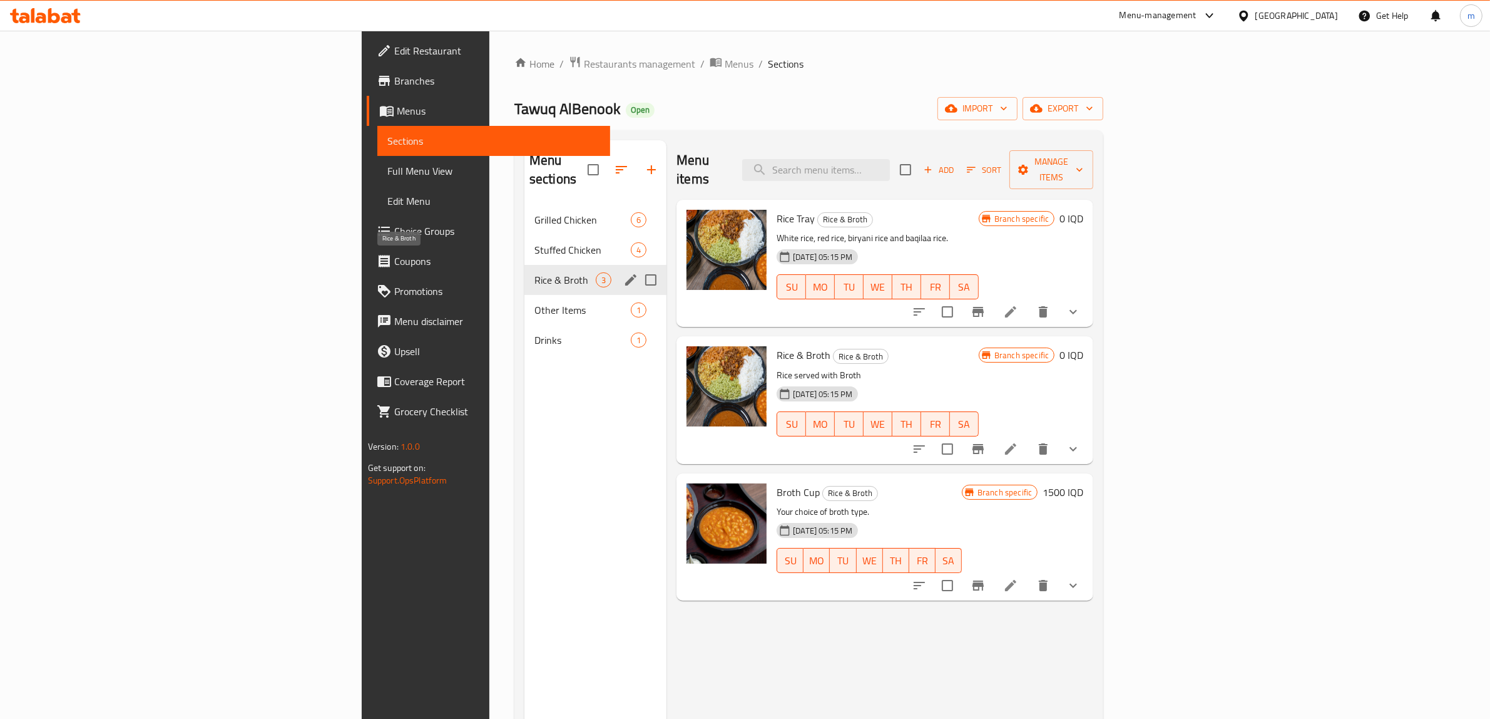
click at [535, 272] on span "Rice & Broth" at bounding box center [565, 279] width 61 height 15
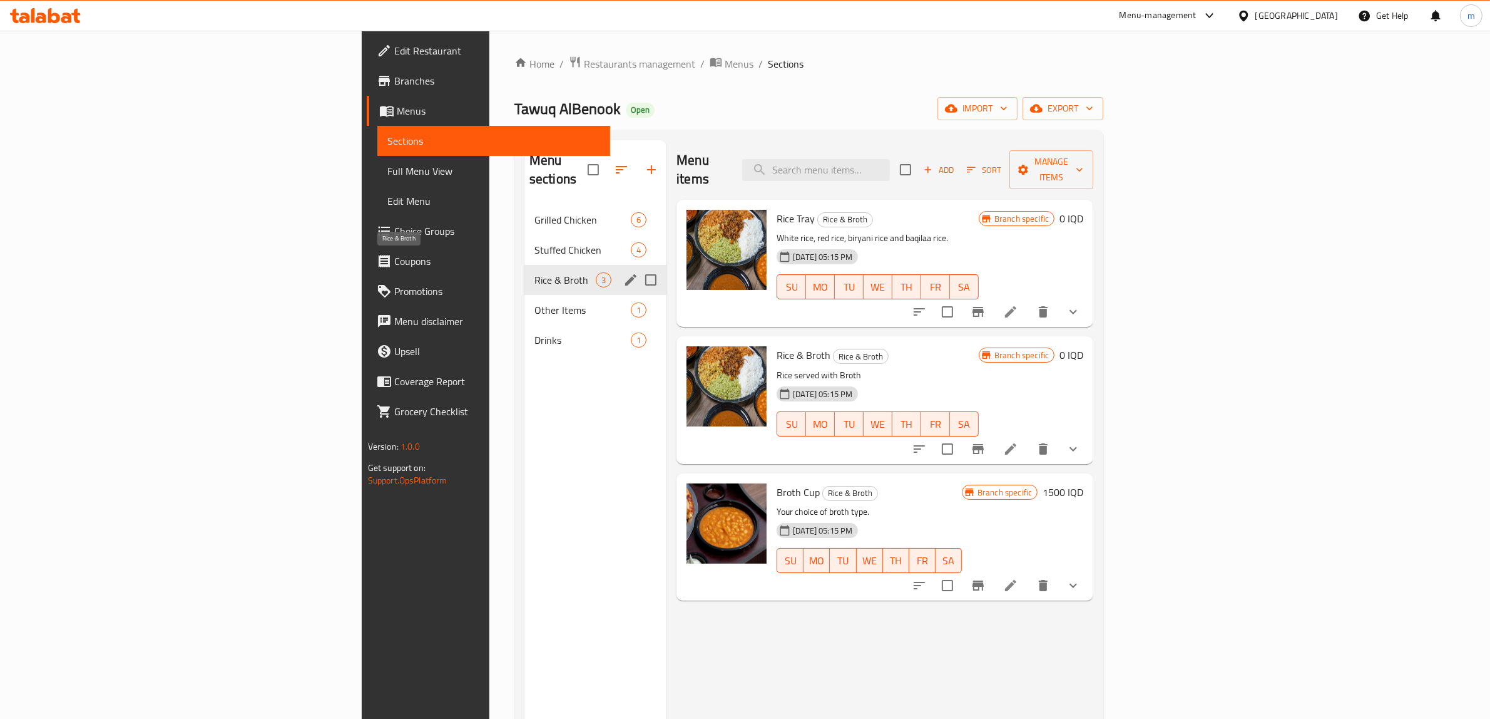
click at [535, 272] on span "Rice & Broth" at bounding box center [565, 279] width 61 height 15
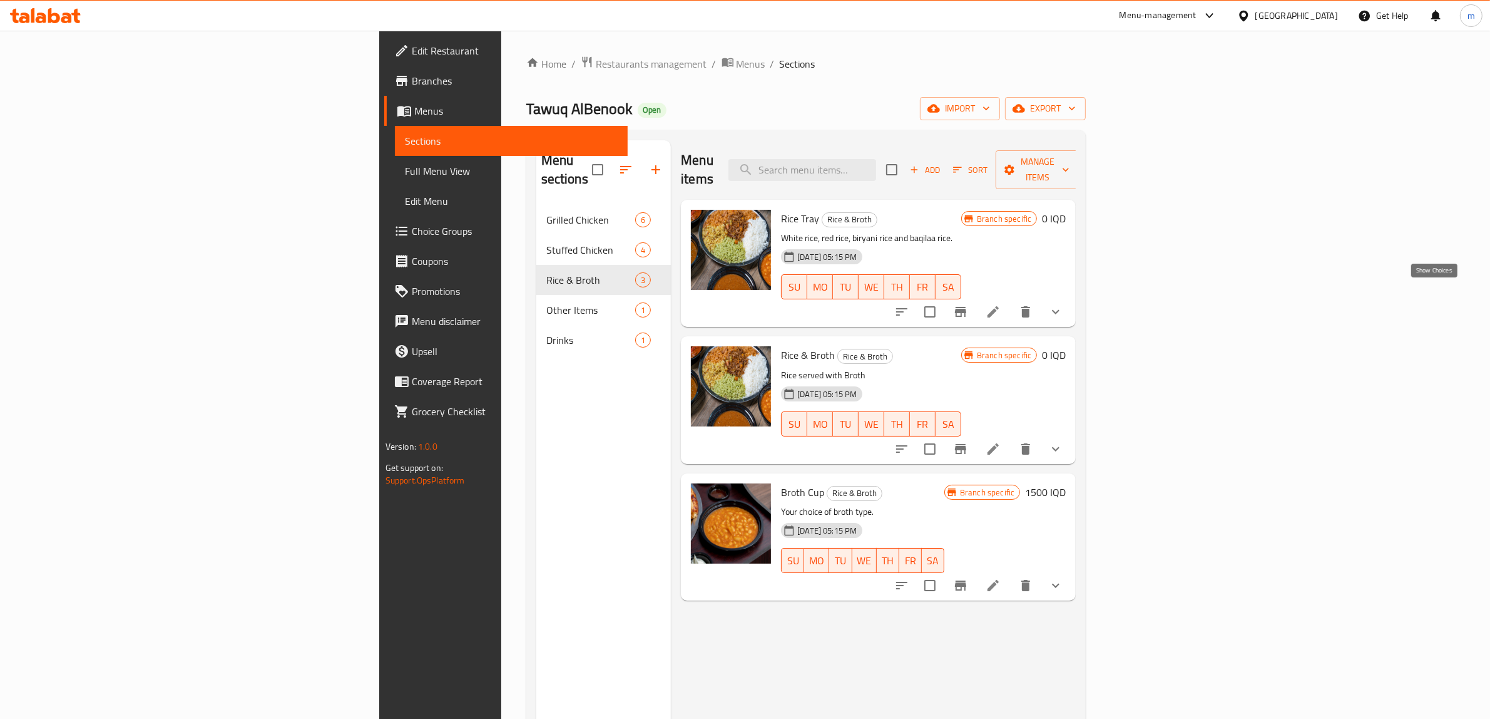
click at [1064, 304] on icon "show more" at bounding box center [1056, 311] width 15 height 15
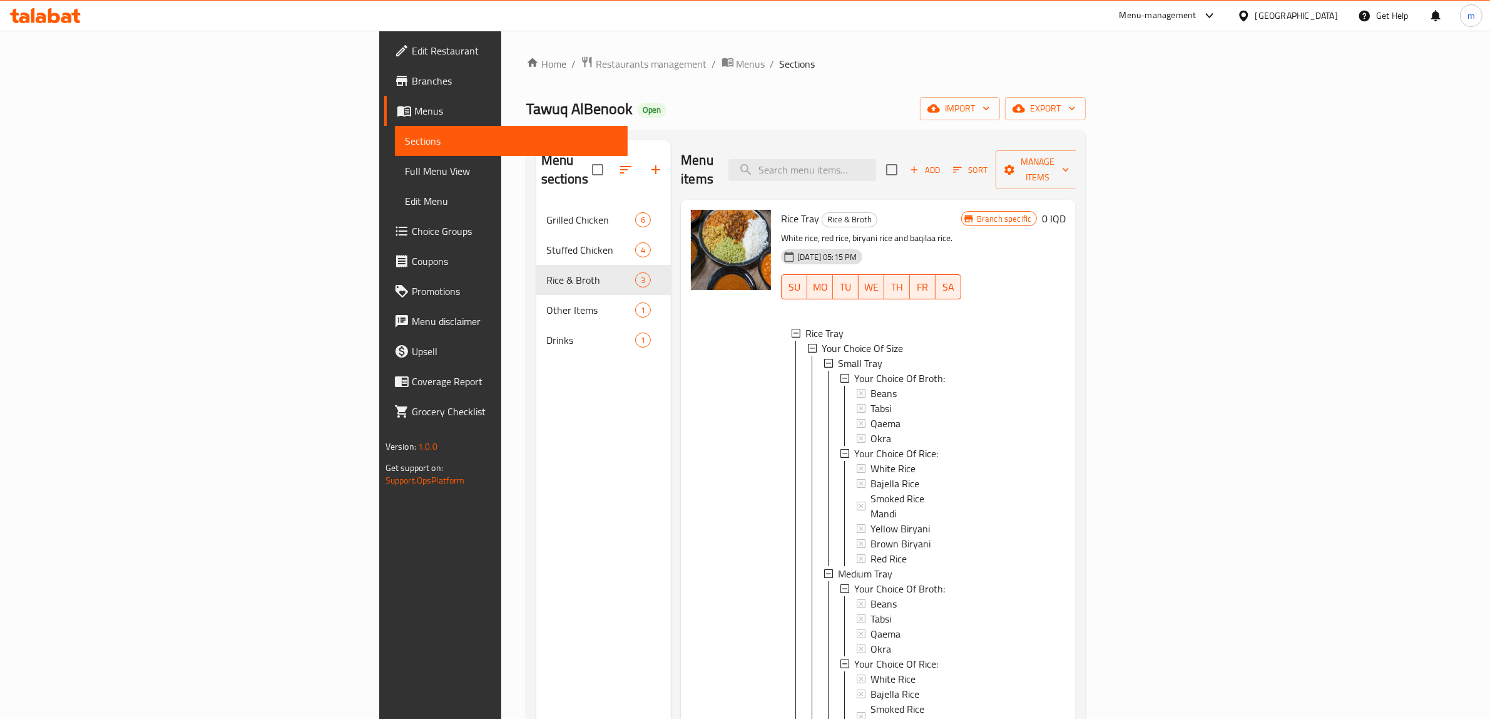
click at [405, 163] on span "Full Menu View" at bounding box center [511, 170] width 213 height 15
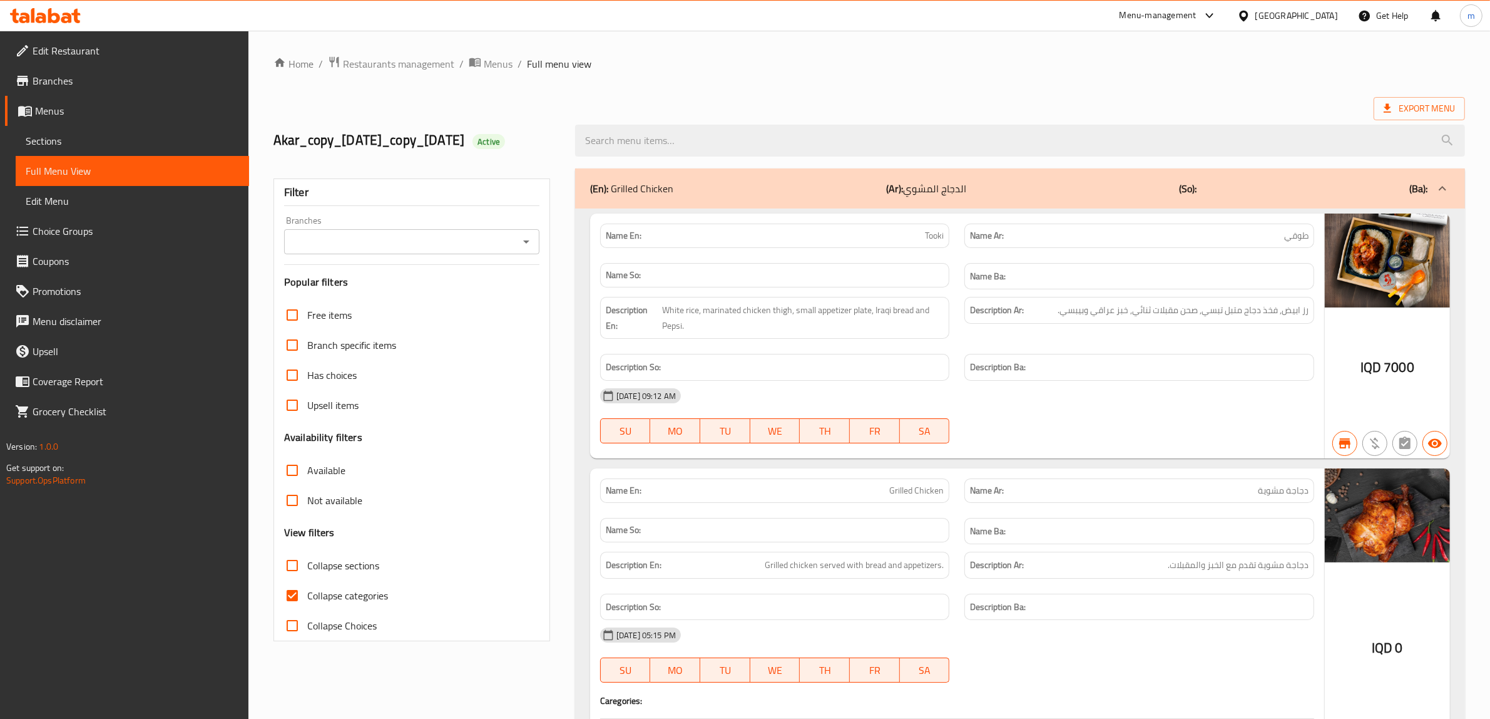
click at [160, 150] on link "Sections" at bounding box center [132, 141] width 233 height 30
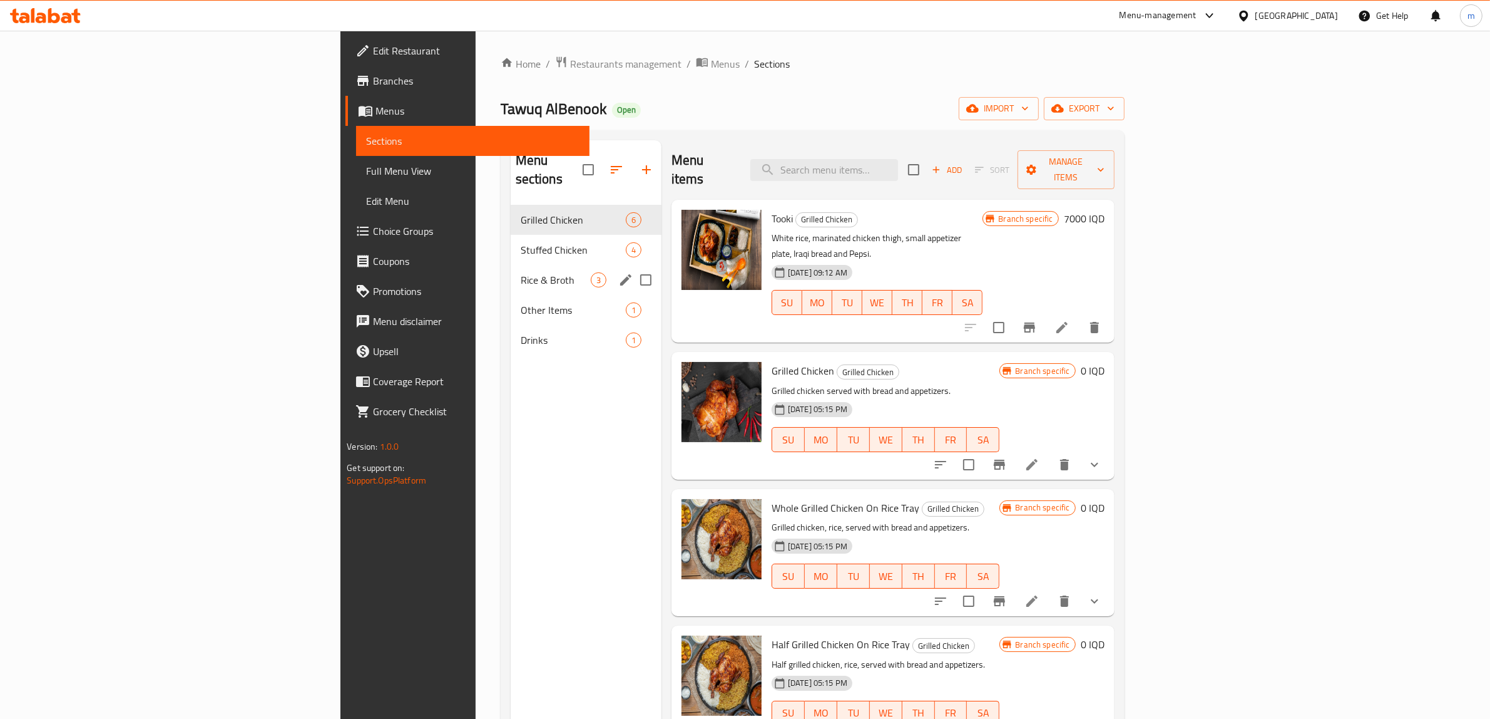
click at [521, 272] on span "Rice & Broth" at bounding box center [556, 279] width 70 height 15
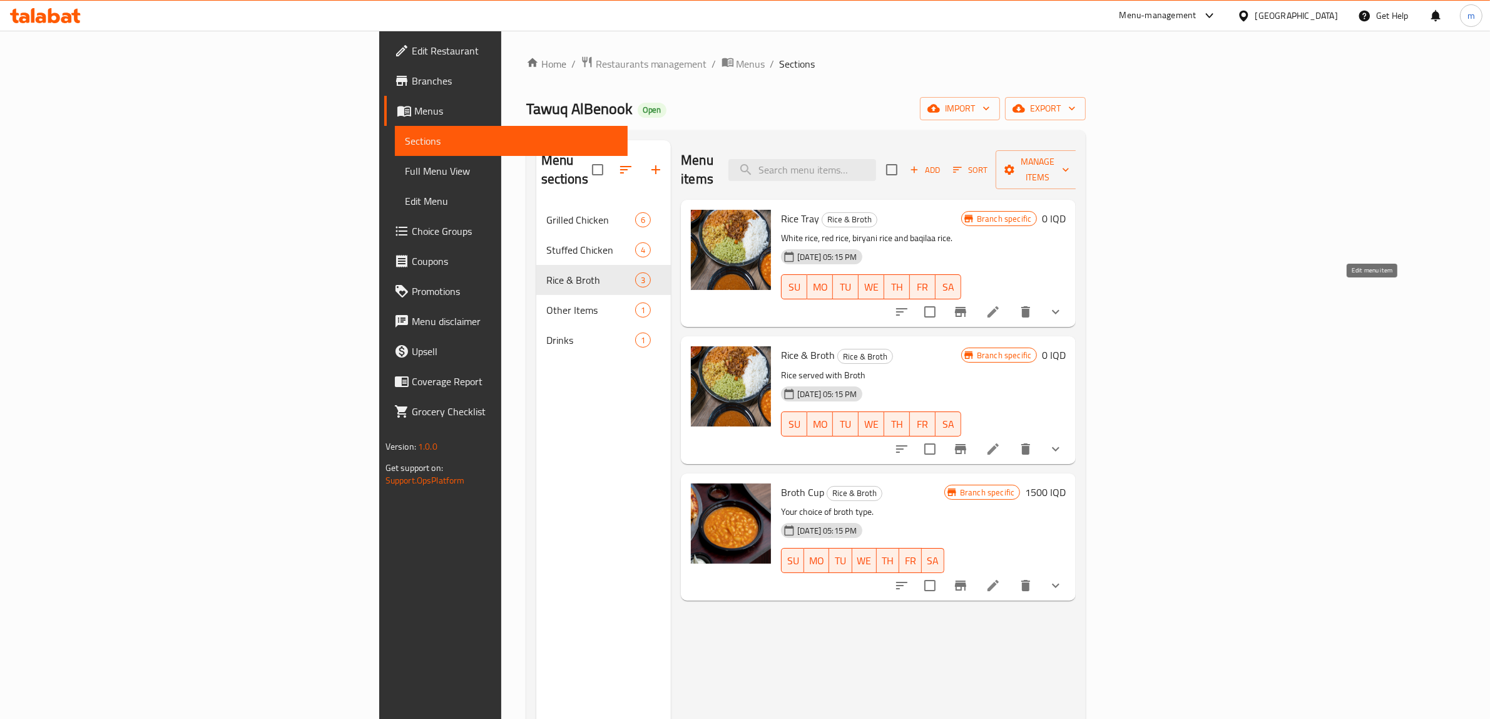
click at [1001, 304] on icon at bounding box center [993, 311] width 15 height 15
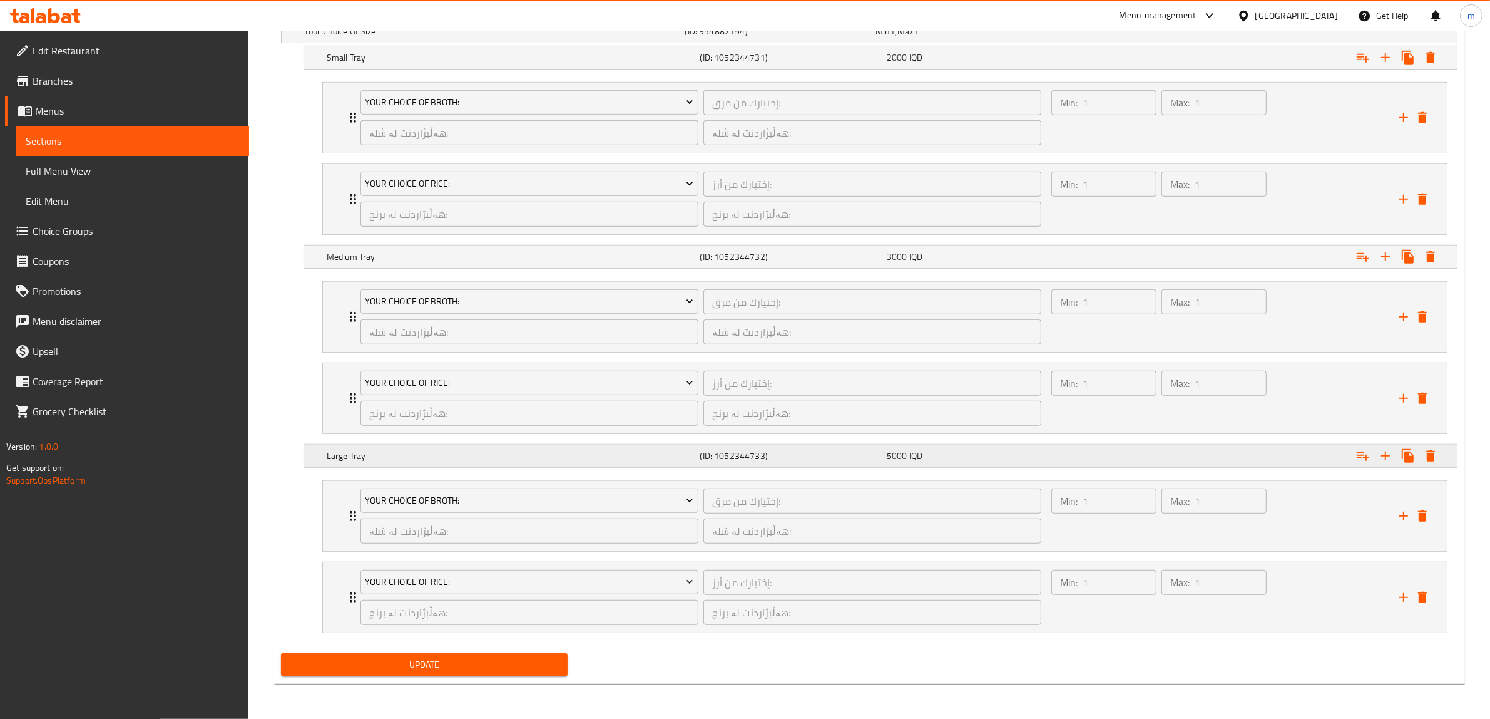
scroll to position [752, 0]
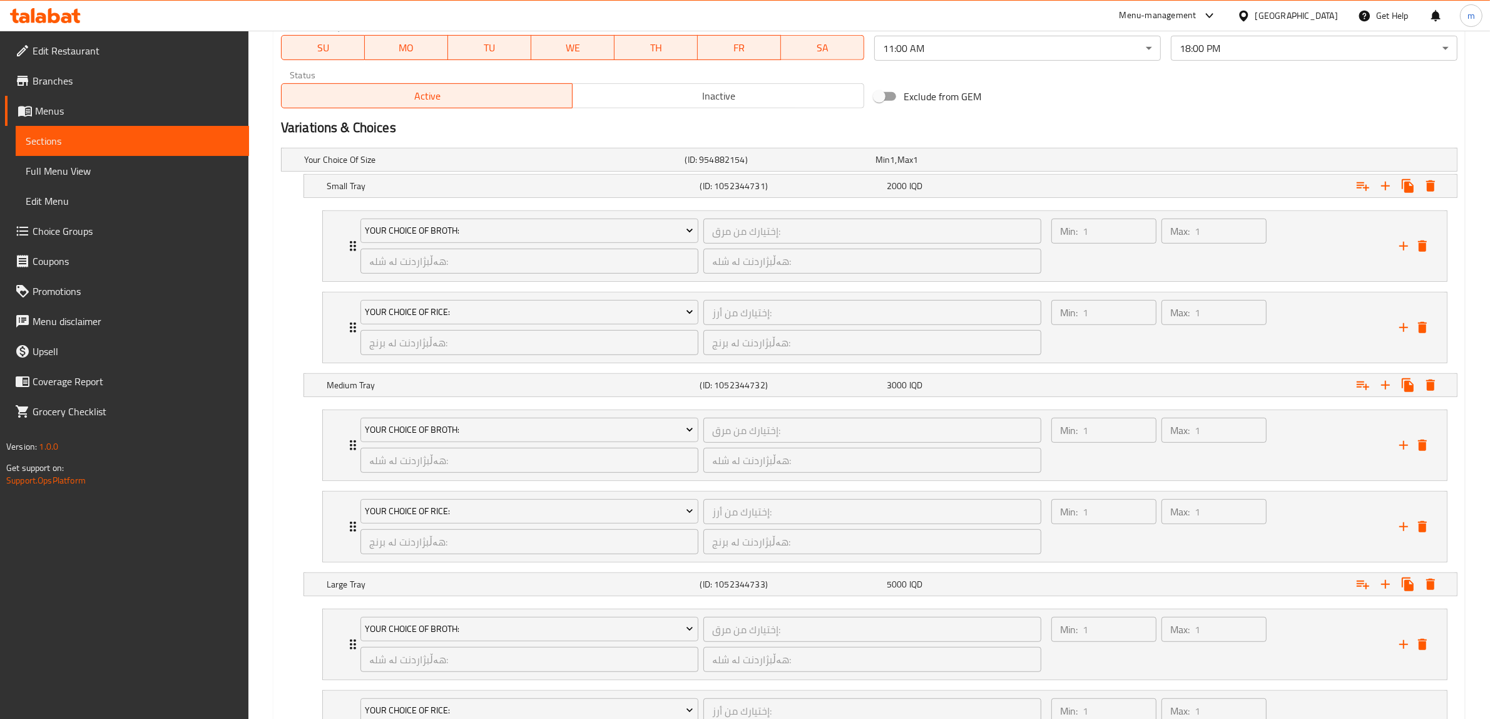
click at [56, 223] on span "Choice Groups" at bounding box center [136, 230] width 207 height 15
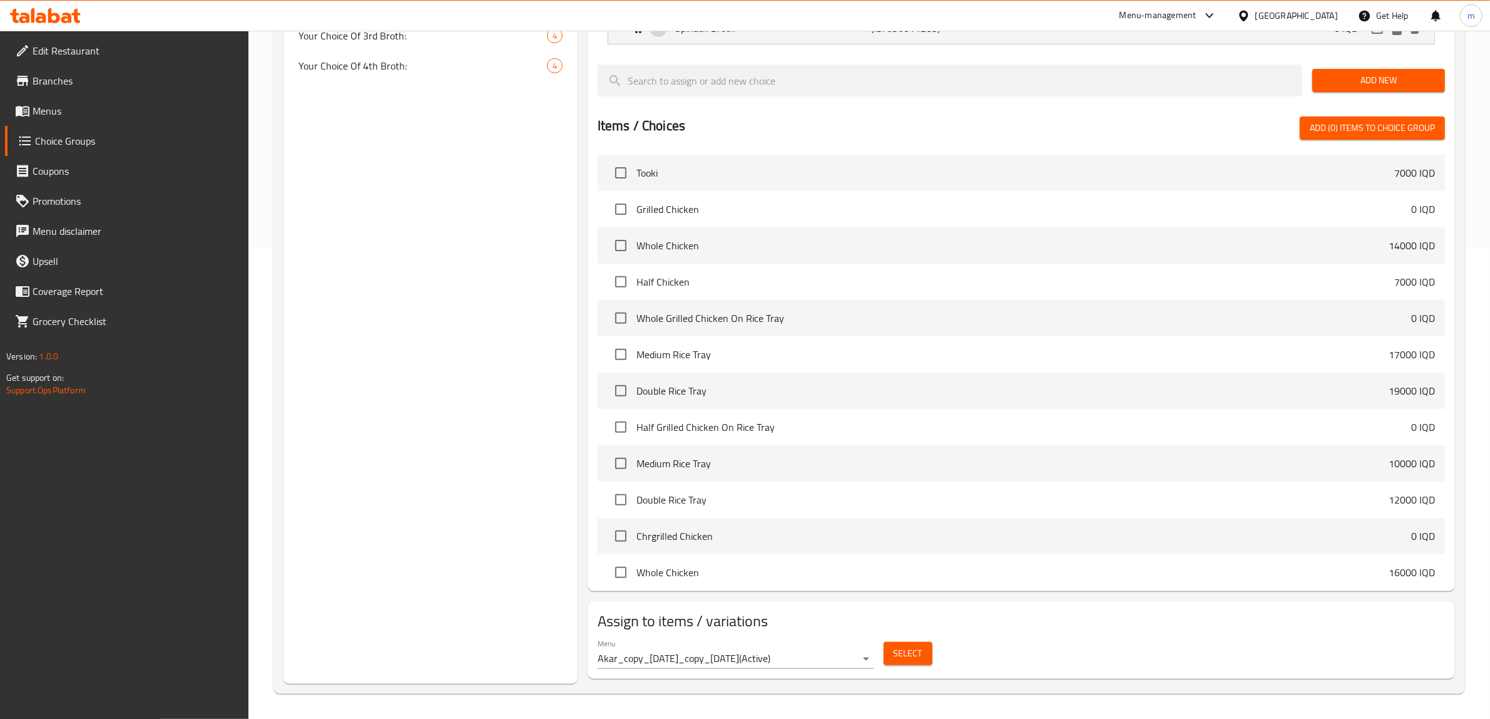
scroll to position [177, 0]
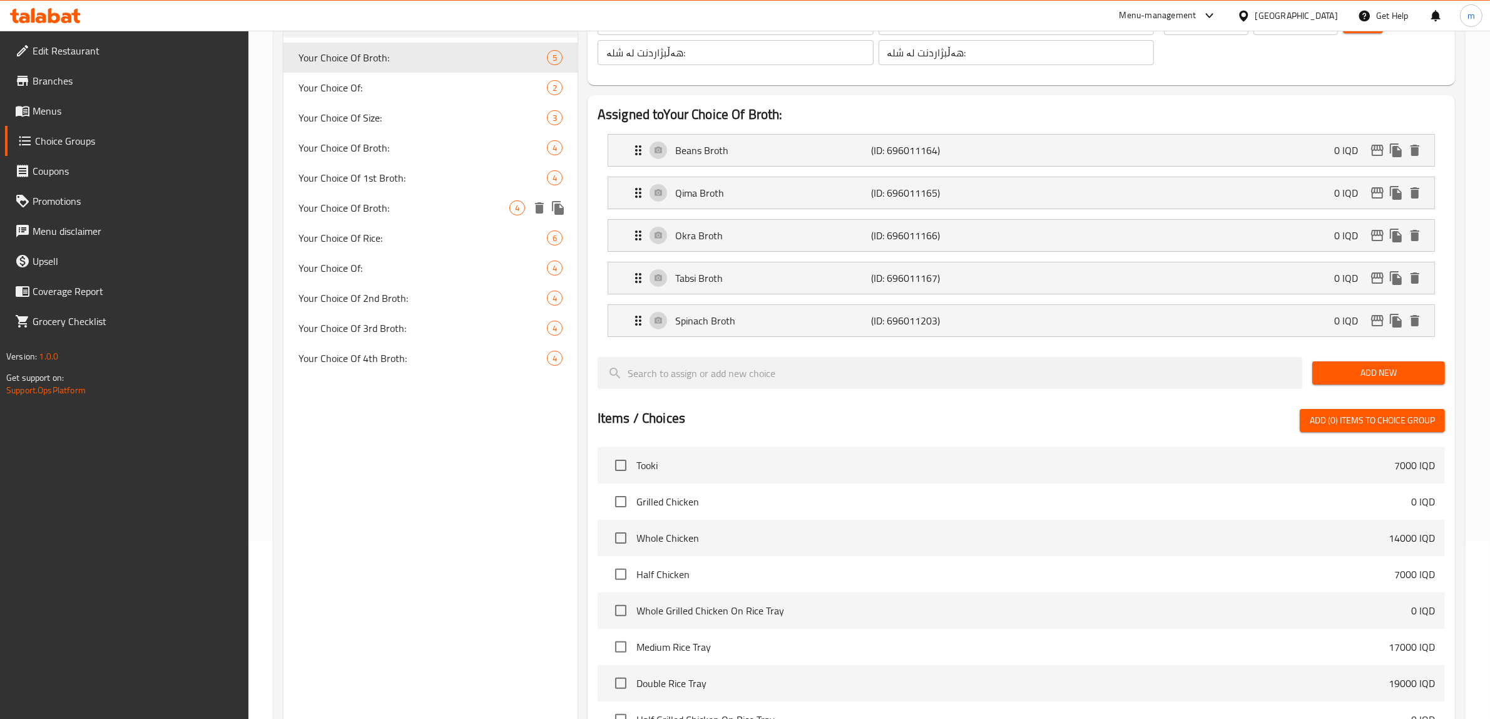
click at [388, 210] on span "Your Choice Of Broth:" at bounding box center [404, 207] width 211 height 15
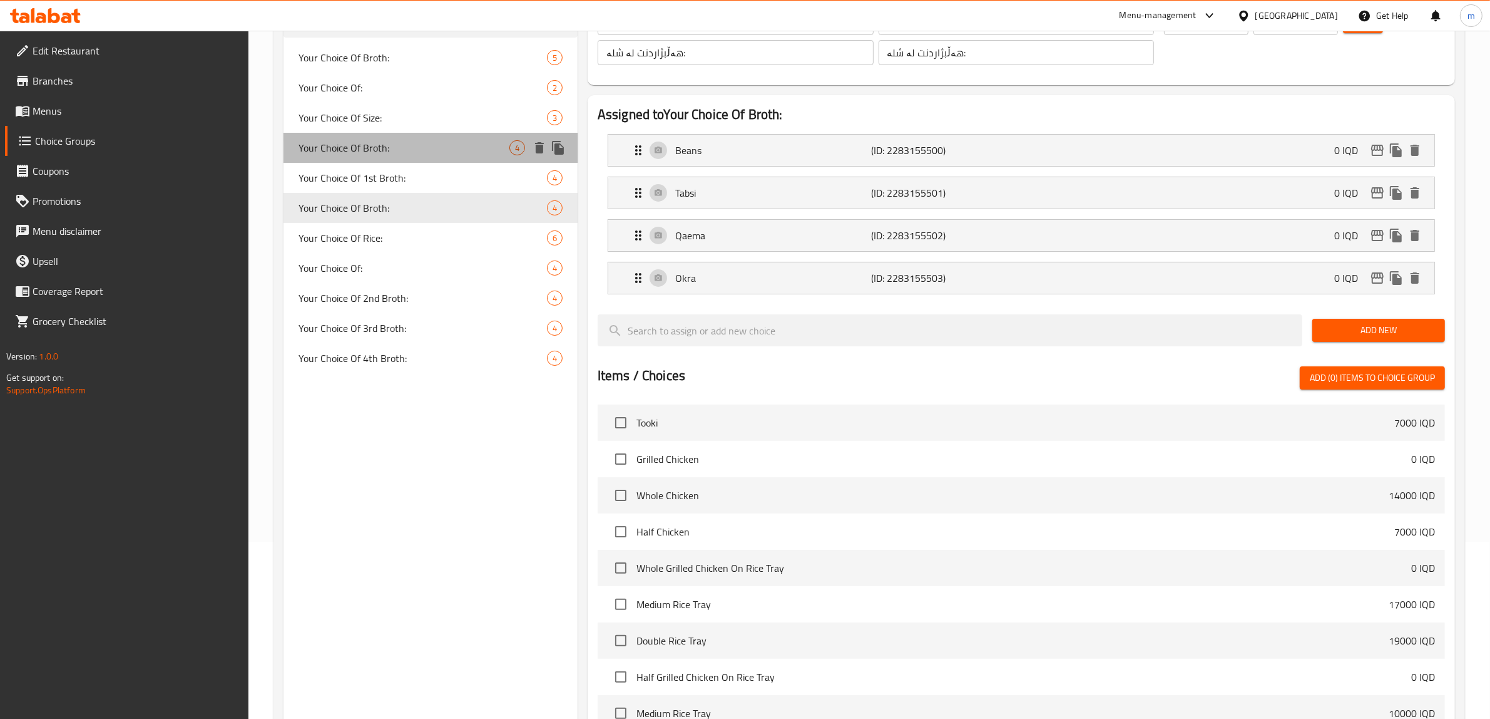
click at [392, 145] on span "Your Choice Of Broth:" at bounding box center [404, 147] width 211 height 15
type input "إختيارك من المرق:"
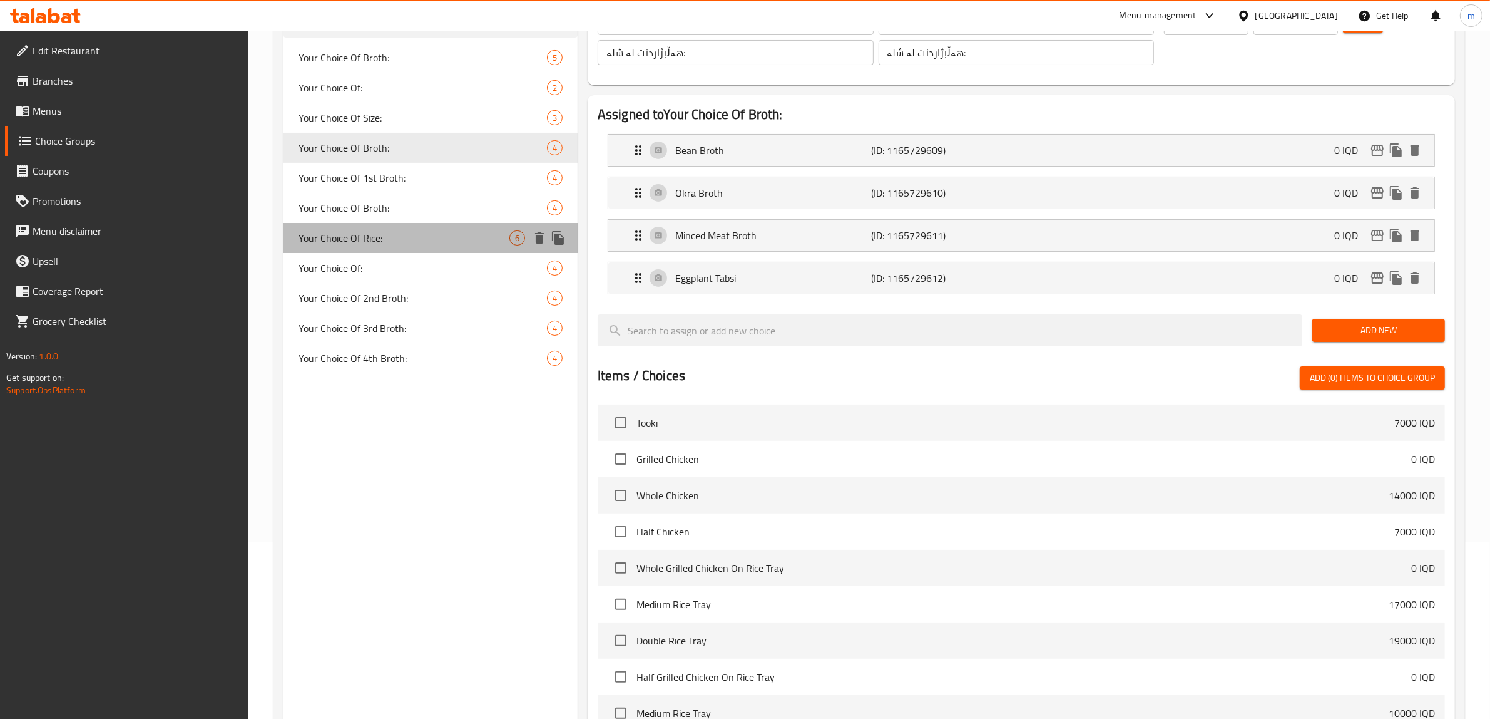
click at [405, 232] on span "Your Choice Of Rice:" at bounding box center [404, 237] width 211 height 15
type input "Your Choice Of Rice:"
type input "إختيارك من أرز:"
type input "هەڵبژاردنت لە برنج:"
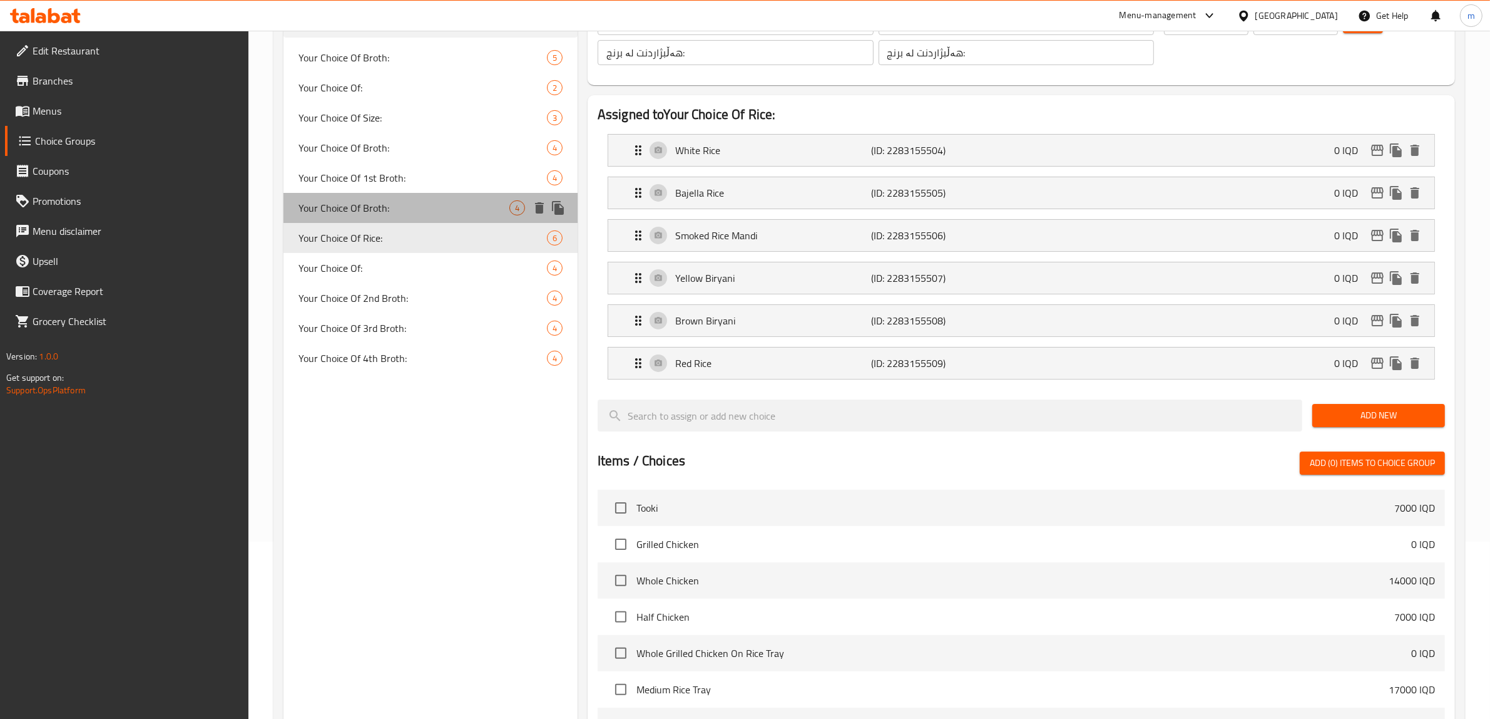
click at [405, 198] on div "Your Choice Of Broth: 4" at bounding box center [431, 208] width 294 height 30
type input "Your Choice Of Broth:"
type input "إختيارك من مرق:"
type input "هەڵبژاردنت لە شلە:"
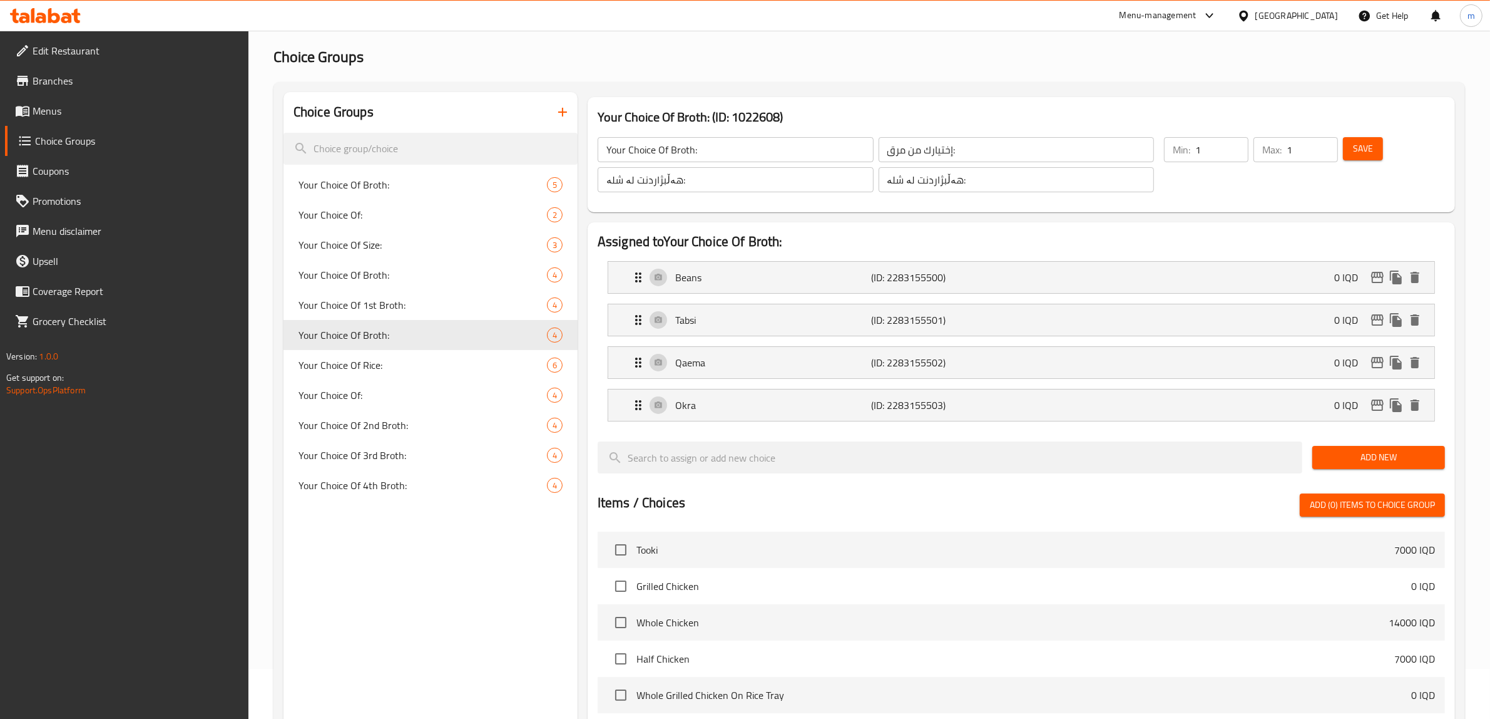
scroll to position [0, 0]
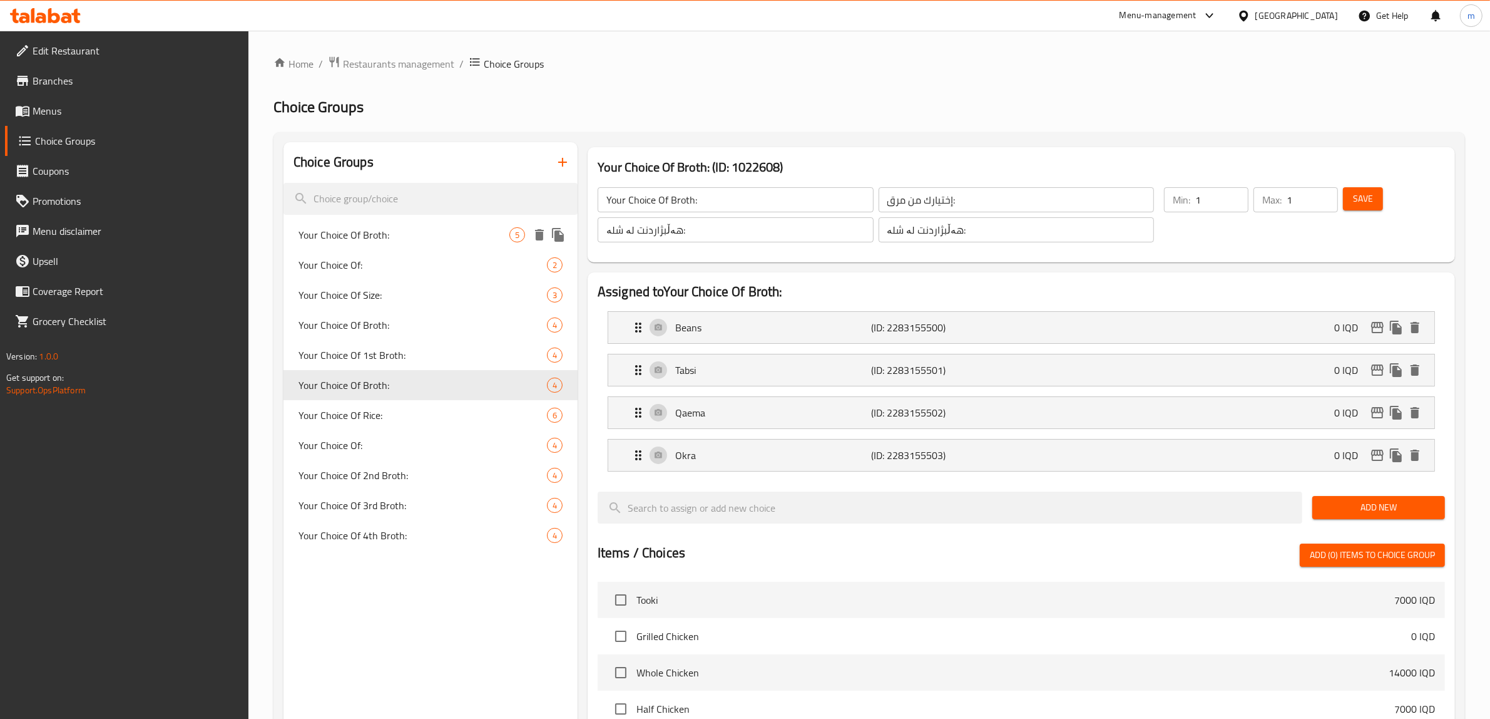
click at [412, 235] on span "Your Choice Of Broth:" at bounding box center [404, 234] width 211 height 15
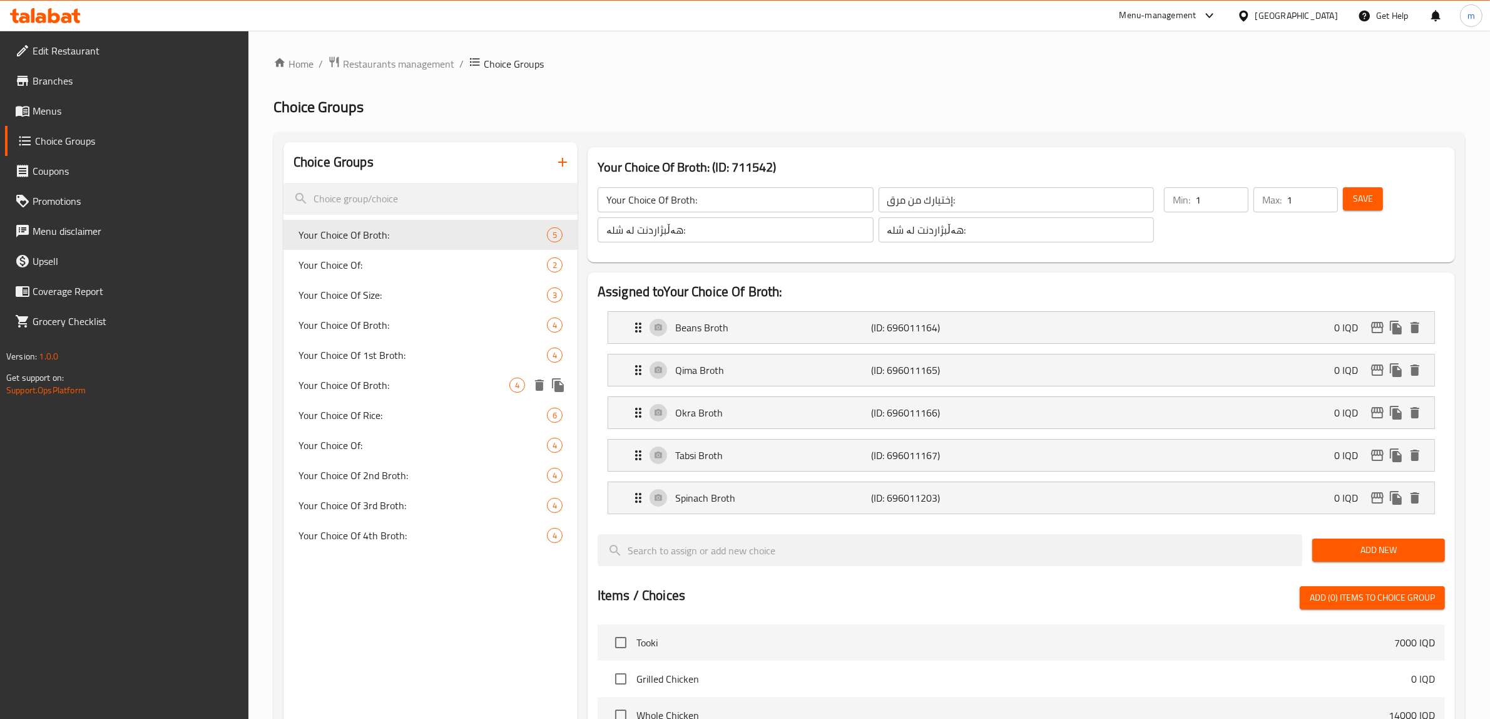
click at [395, 377] on span "Your Choice Of Broth:" at bounding box center [404, 384] width 211 height 15
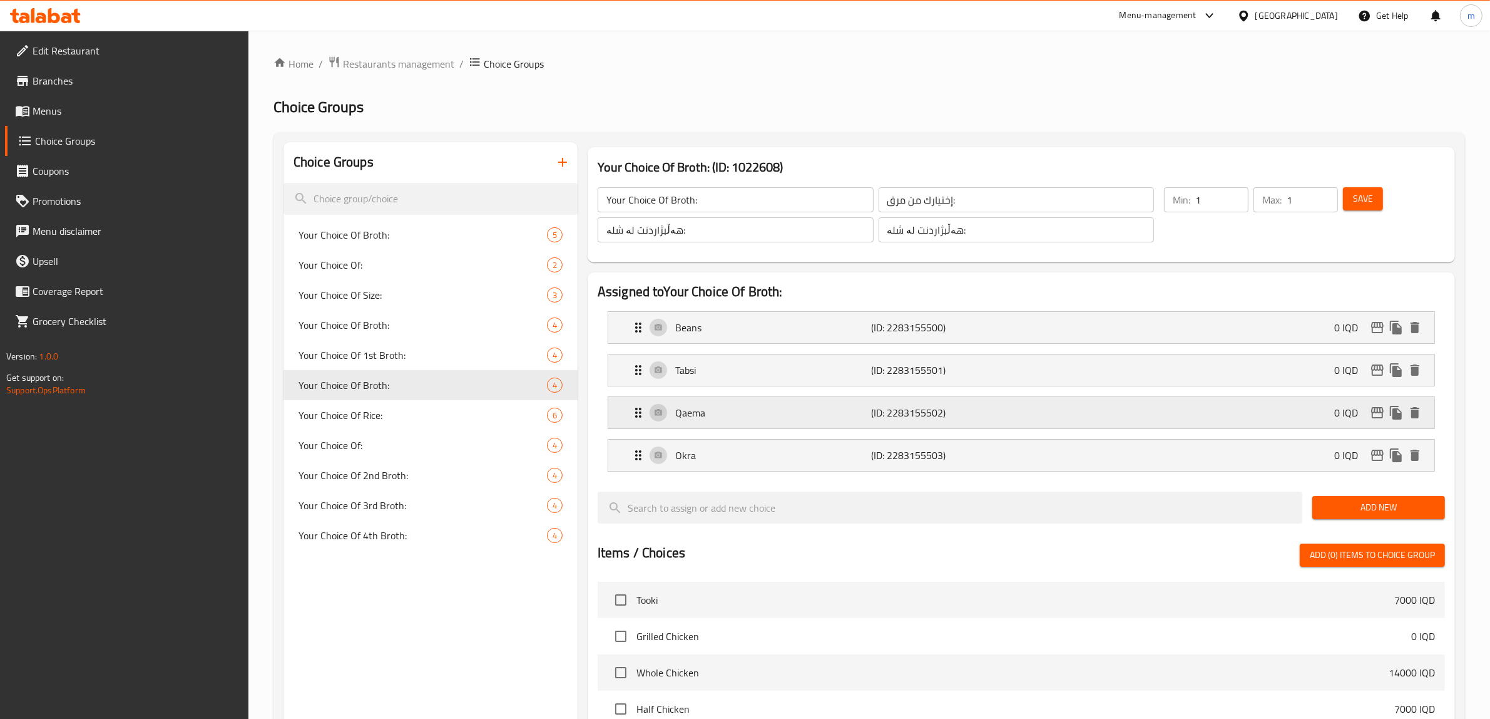
click at [777, 409] on p "Qaema" at bounding box center [773, 412] width 197 height 15
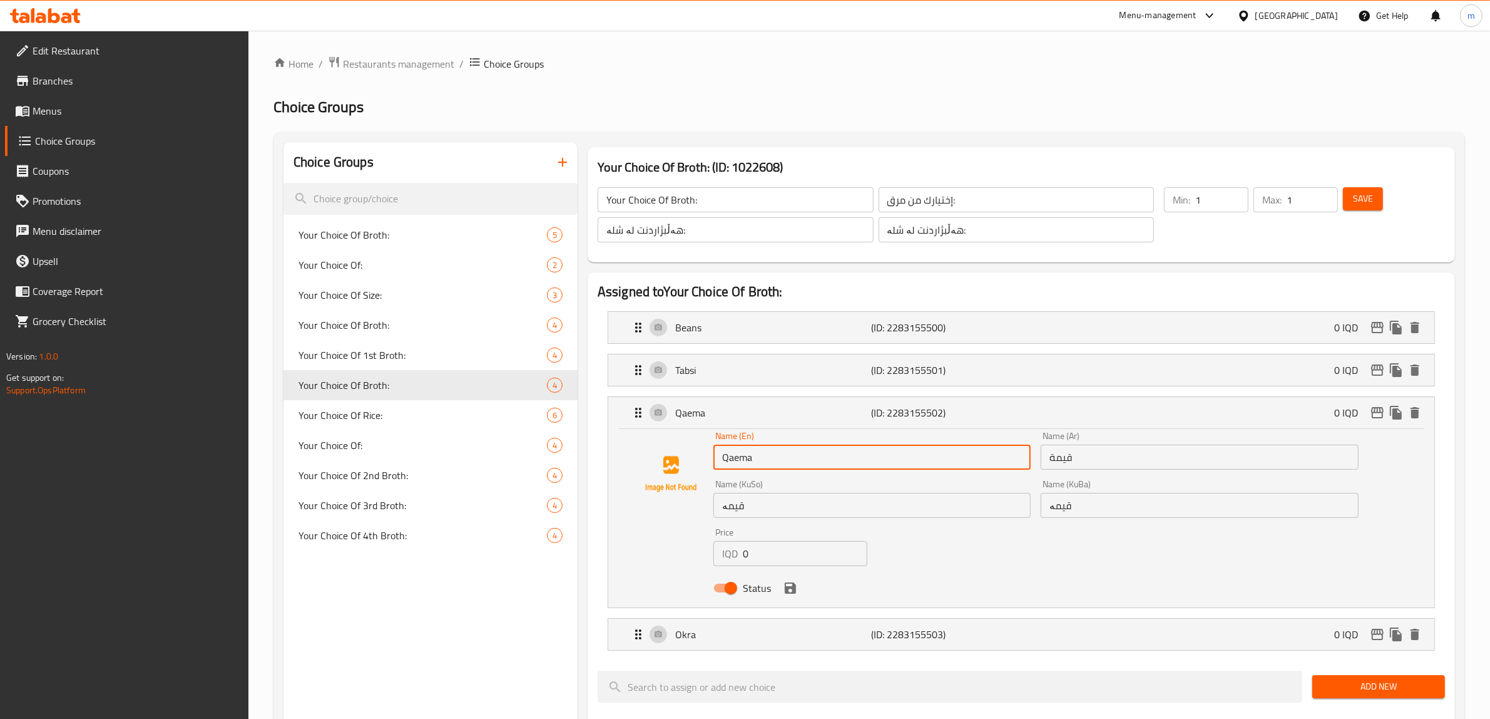
click at [744, 458] on input "Qaema" at bounding box center [872, 456] width 317 height 25
click at [1060, 456] on input "قيمة" at bounding box center [1199, 456] width 317 height 25
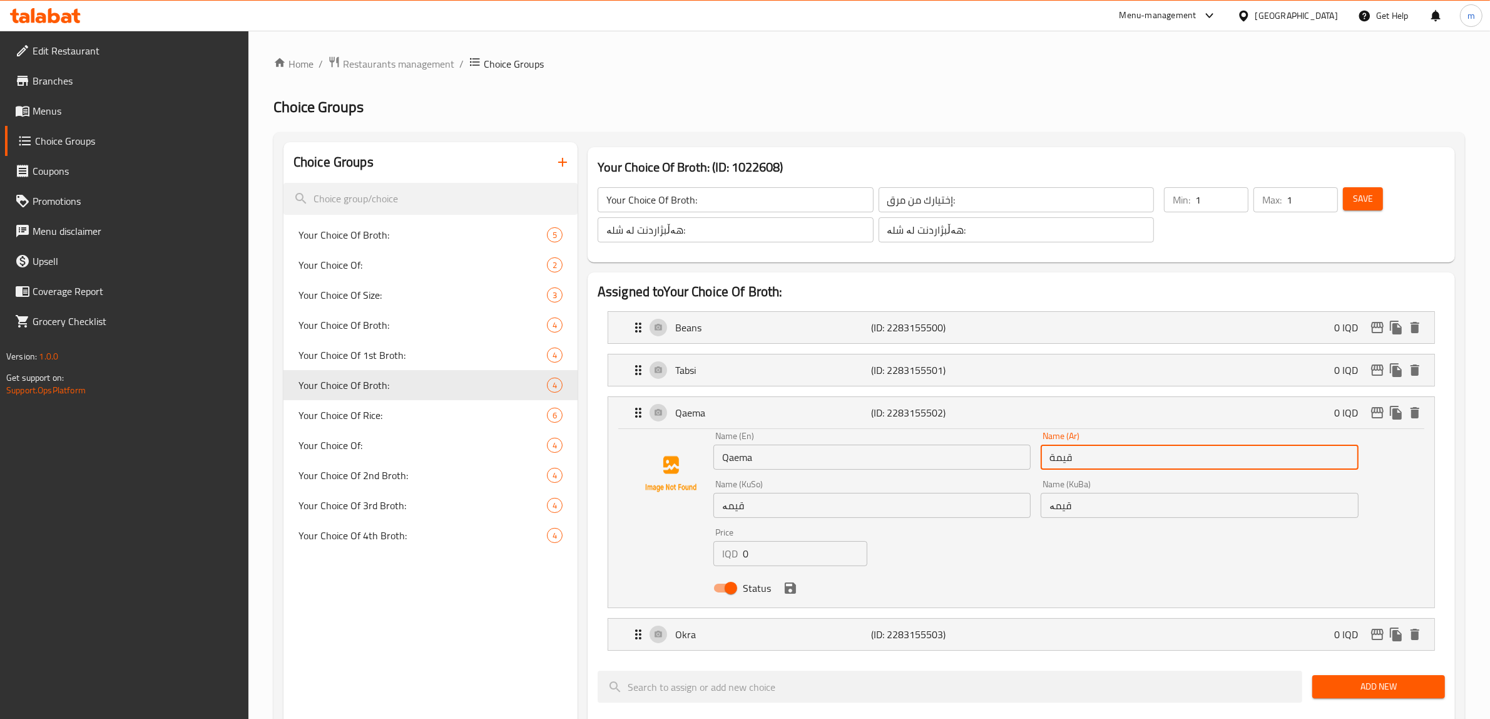
click at [1060, 456] on input "قيمة" at bounding box center [1199, 456] width 317 height 25
click at [739, 508] on input "قیمە" at bounding box center [872, 505] width 317 height 25
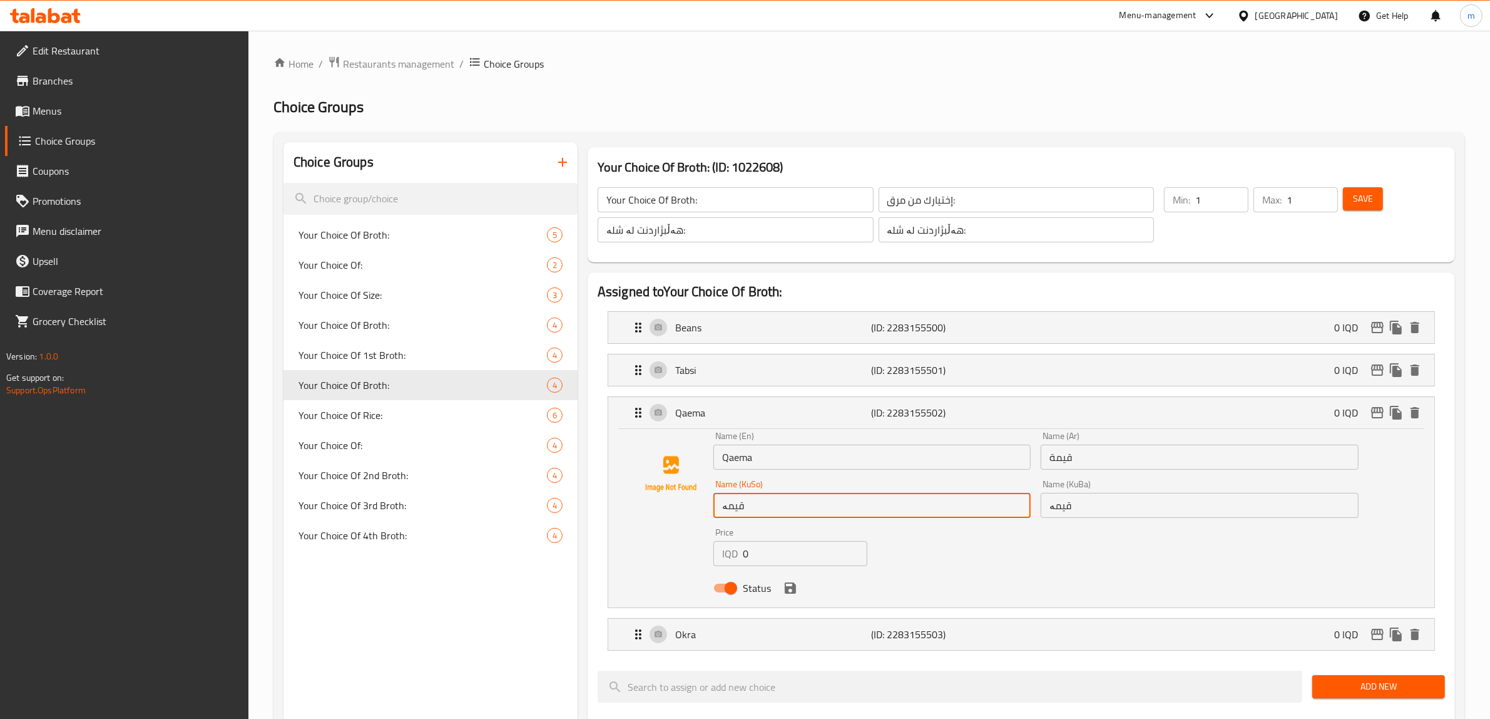
click at [739, 508] on input "قیمە" at bounding box center [872, 505] width 317 height 25
click at [367, 217] on nav "Your Choice Of Broth: 5 Your Choice Of: 2 Your Choice Of Size: 3 Your Choice Of…" at bounding box center [431, 385] width 294 height 341
click at [368, 232] on span "Your Choice Of Broth:" at bounding box center [404, 234] width 211 height 15
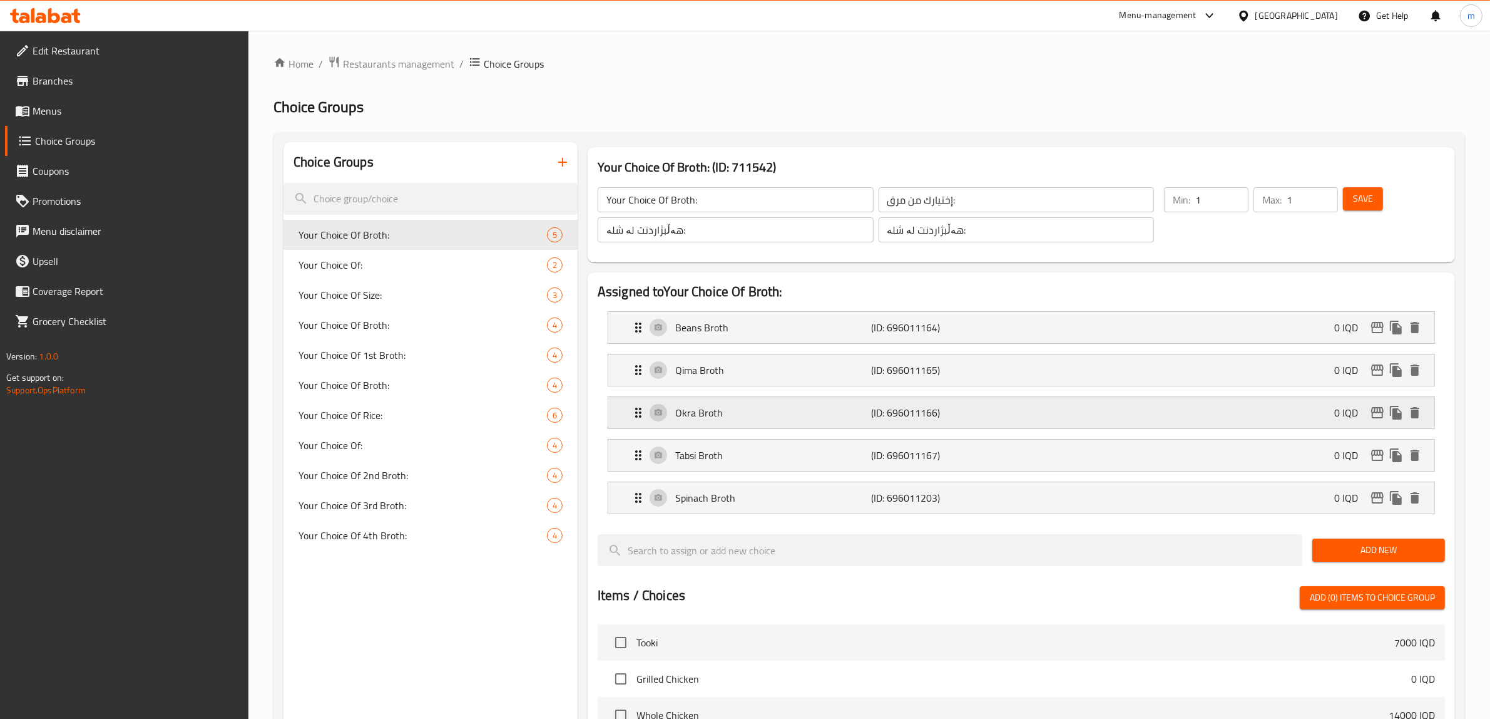
click at [720, 411] on p "Okra Broth" at bounding box center [773, 412] width 197 height 15
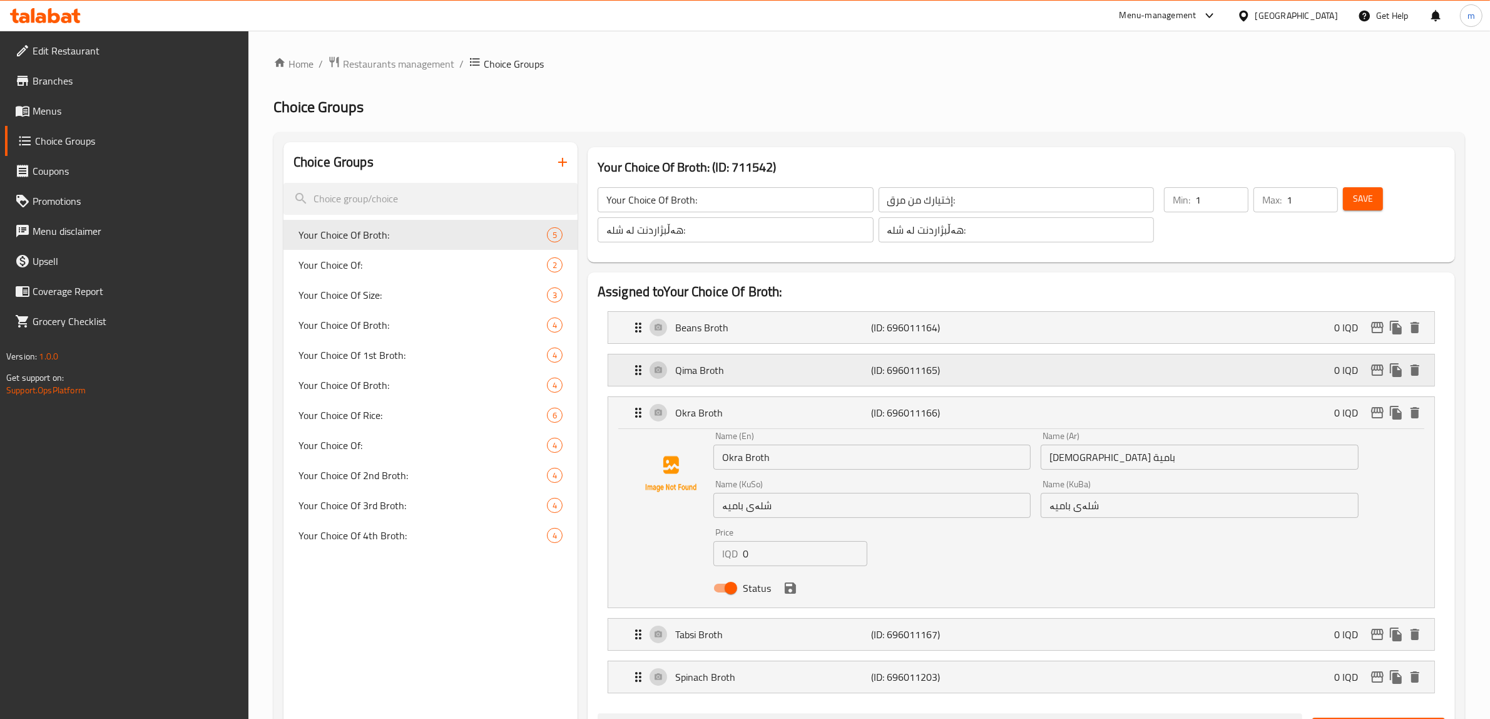
click at [717, 367] on p "Qima Broth" at bounding box center [773, 369] width 197 height 15
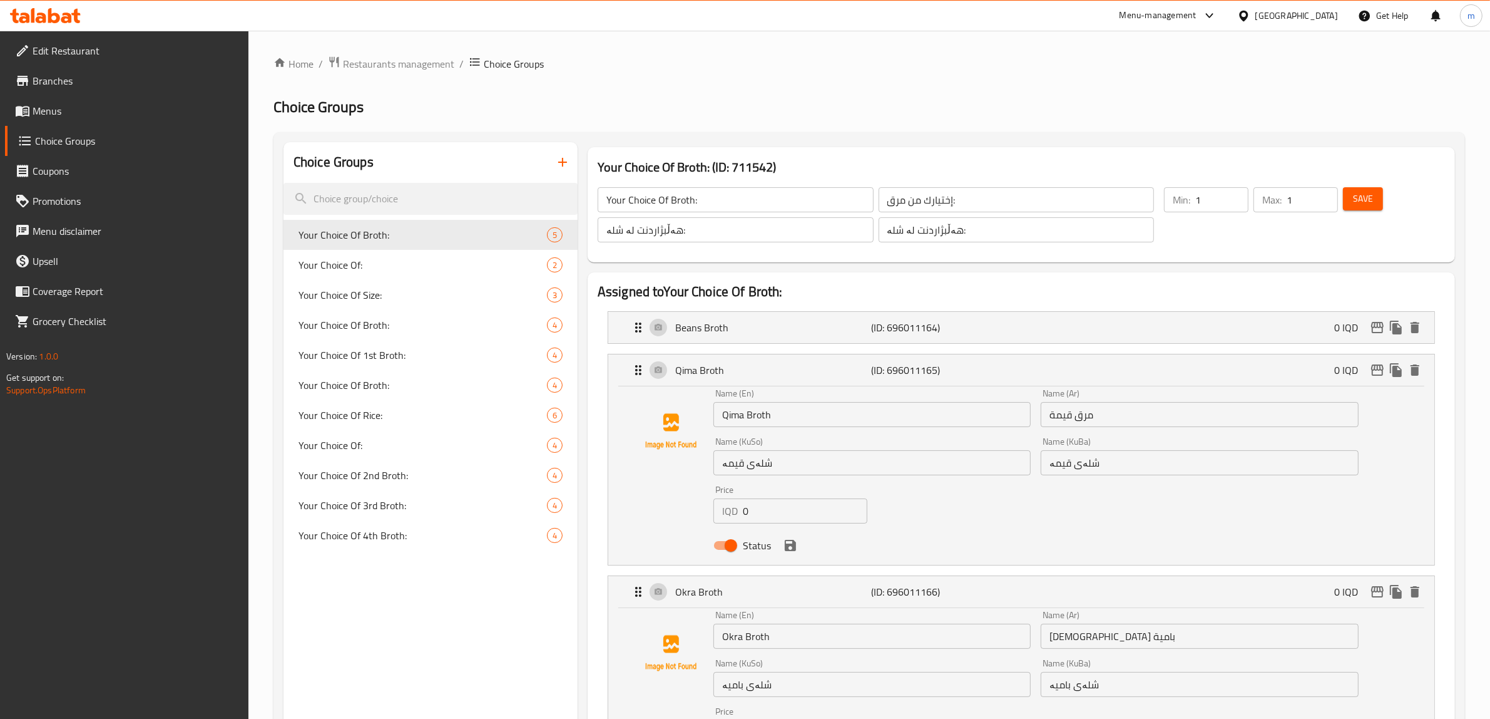
click at [736, 416] on input "Qima Broth" at bounding box center [872, 414] width 317 height 25
paste input "aema"
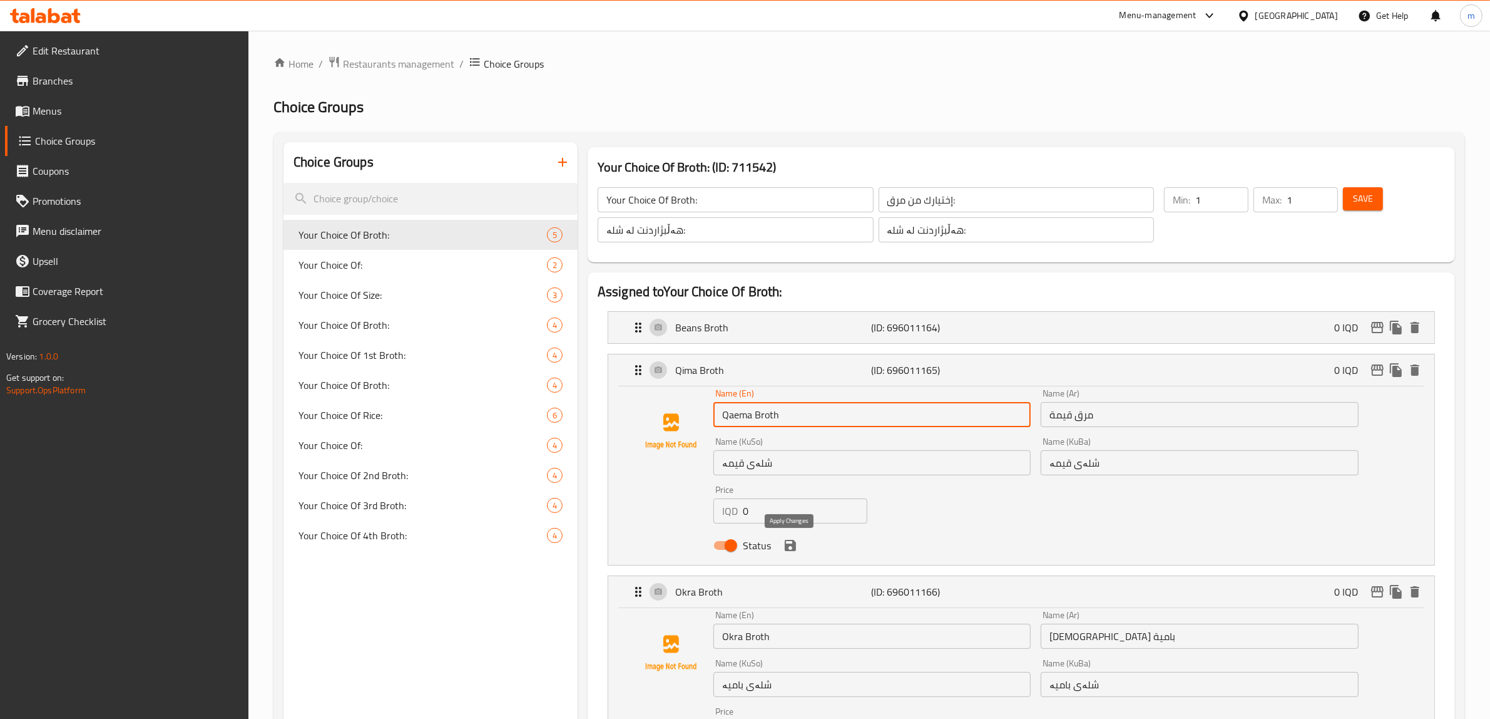
click at [789, 551] on icon "save" at bounding box center [790, 545] width 11 height 11
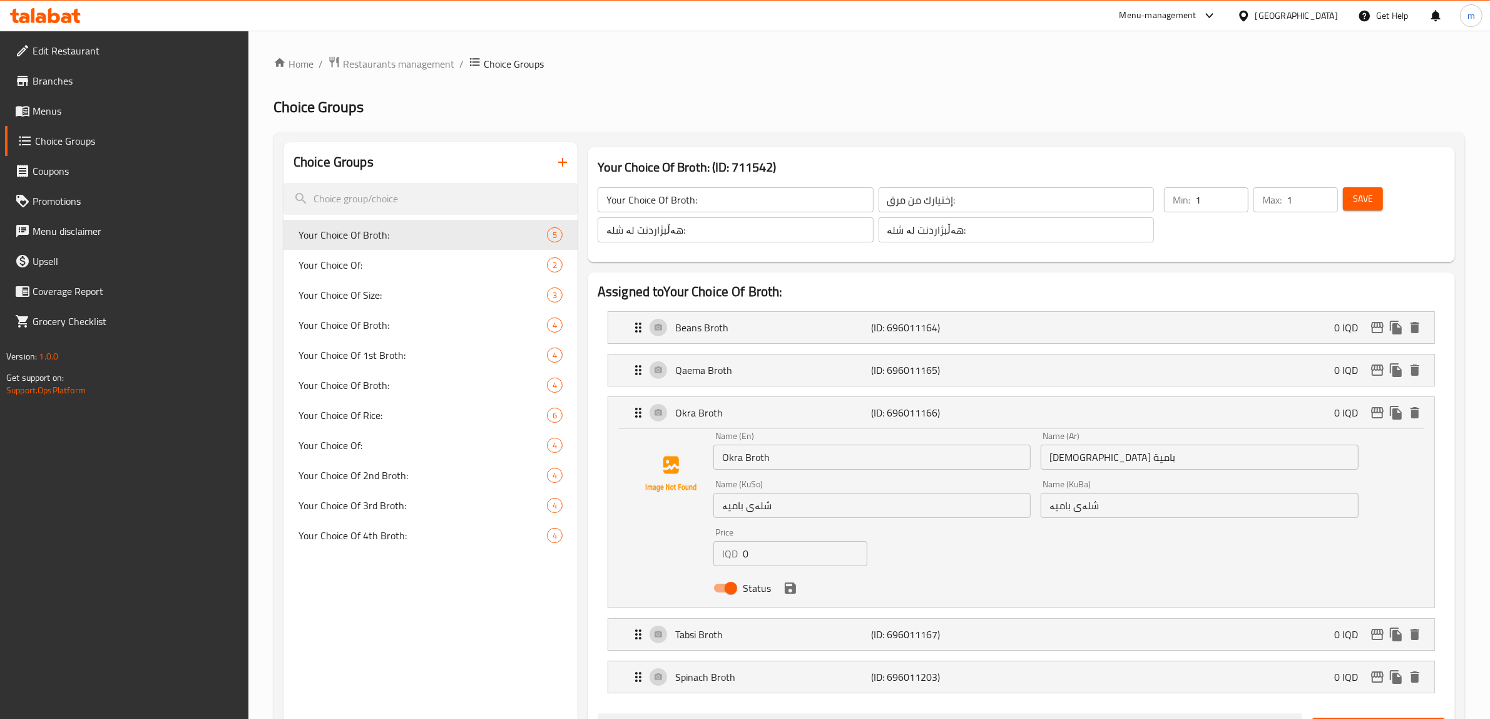
type input "Qaema Broth"
click at [1359, 204] on span "Save" at bounding box center [1363, 199] width 20 height 16
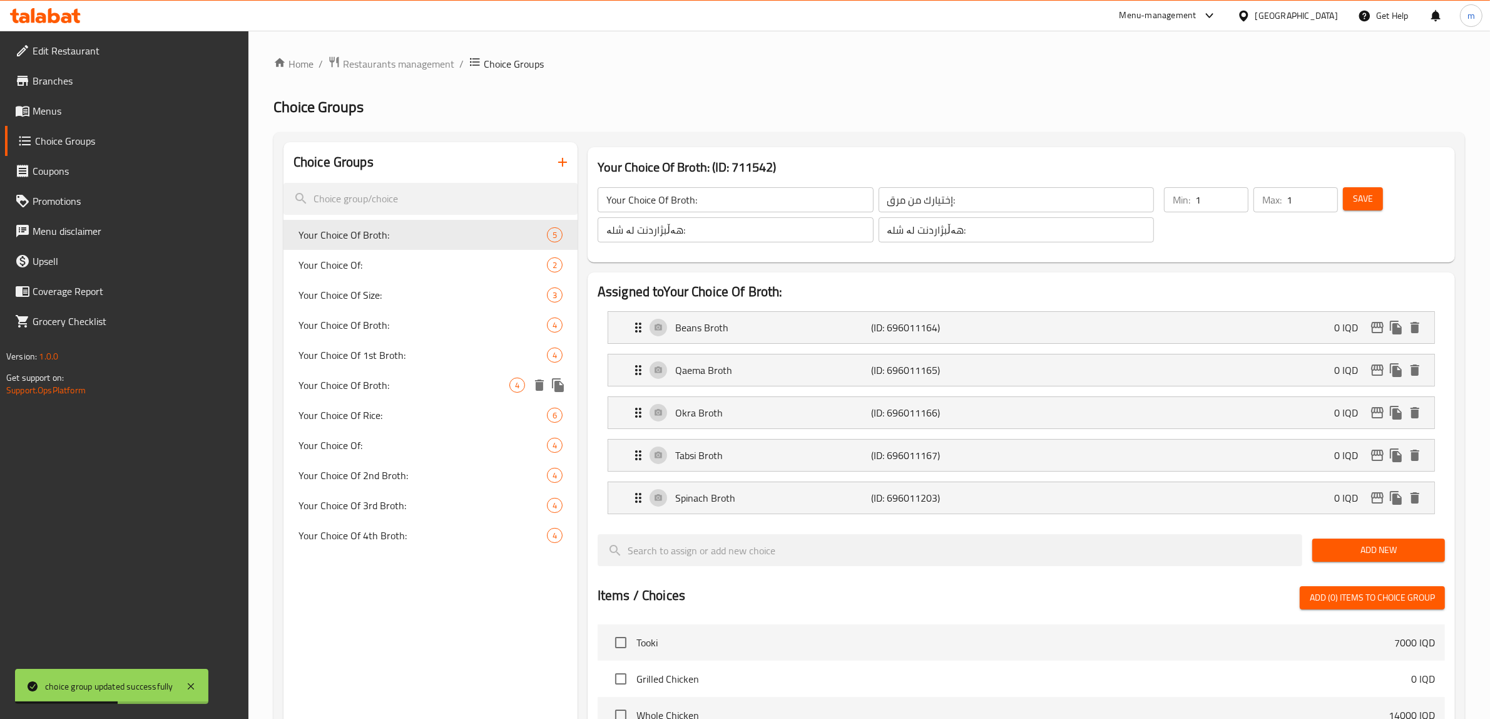
click at [423, 390] on span "Your Choice Of Broth:" at bounding box center [404, 384] width 211 height 15
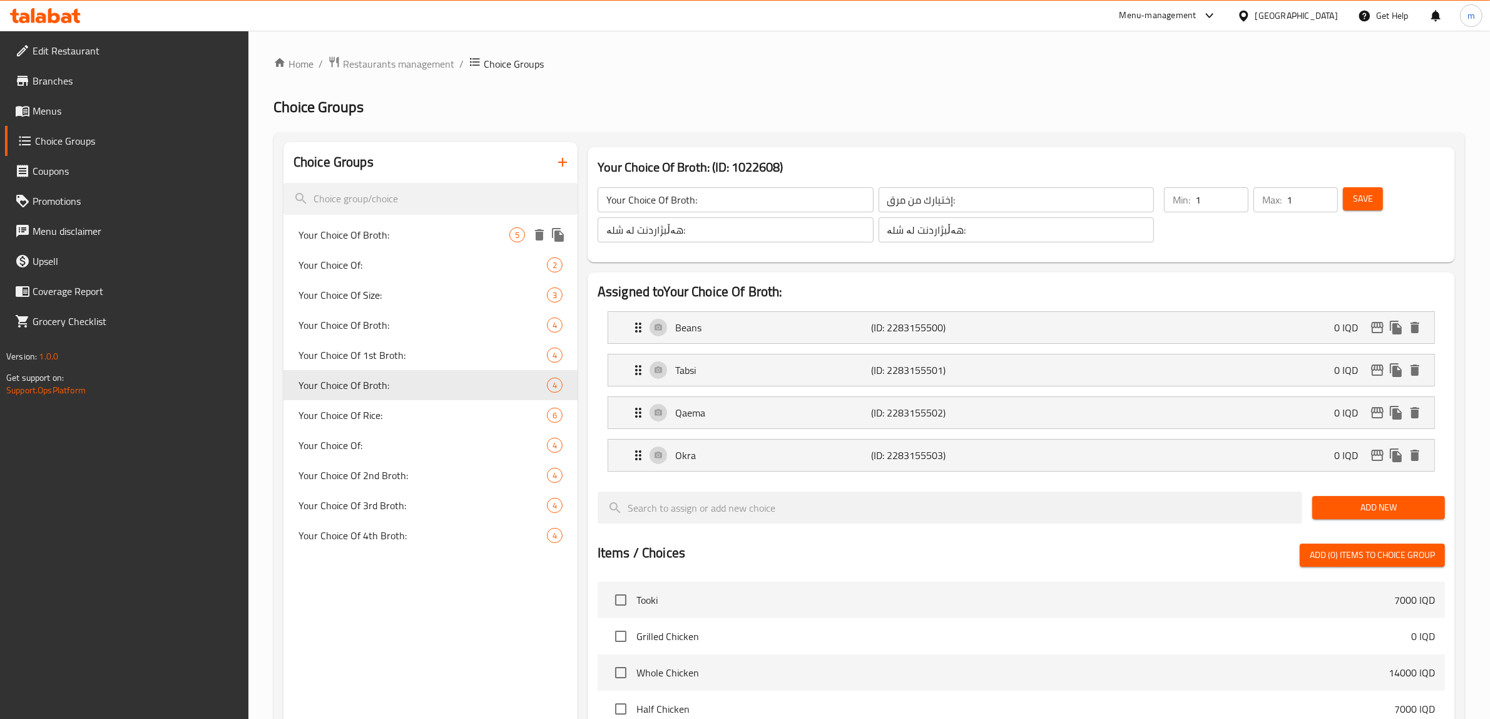
click at [445, 230] on span "Your Choice Of Broth:" at bounding box center [404, 234] width 211 height 15
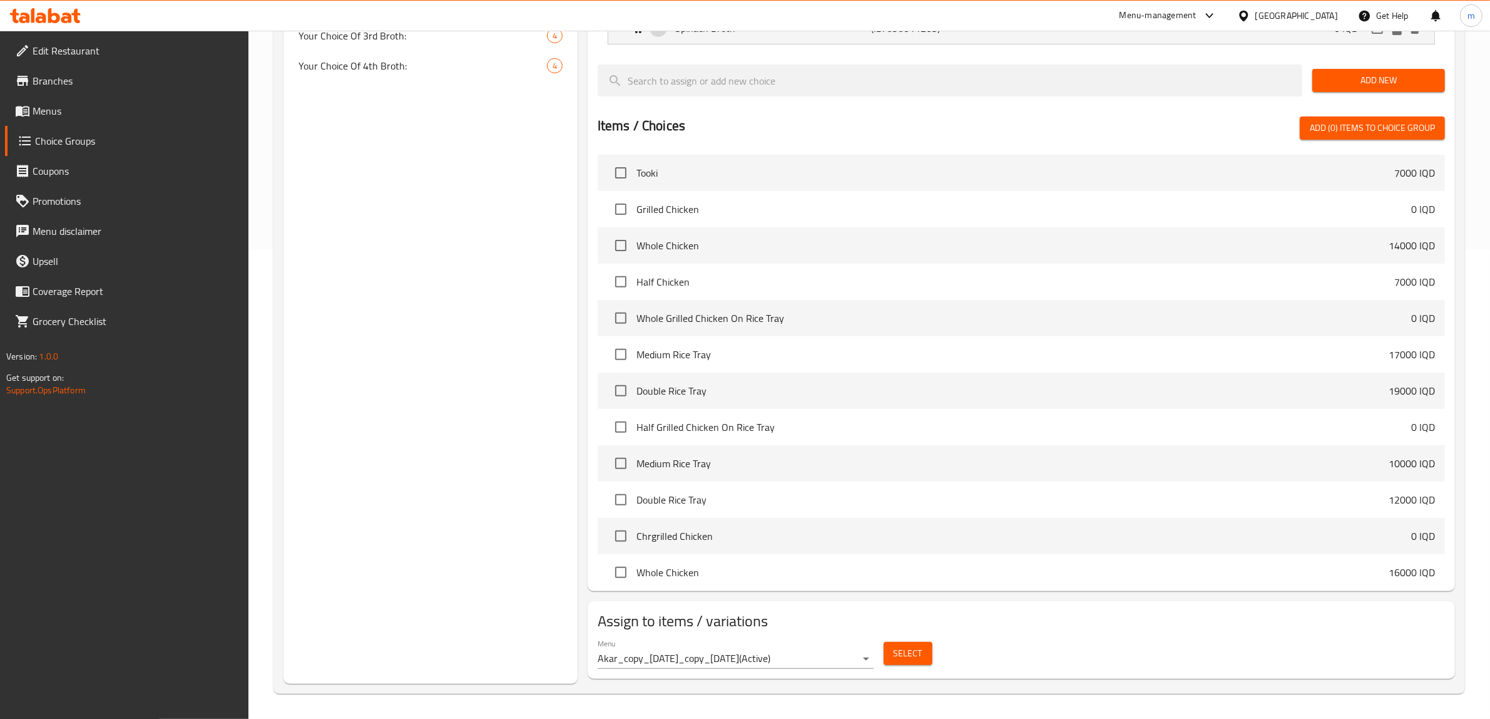
scroll to position [471, 0]
click at [906, 650] on span "Select" at bounding box center [908, 653] width 29 height 16
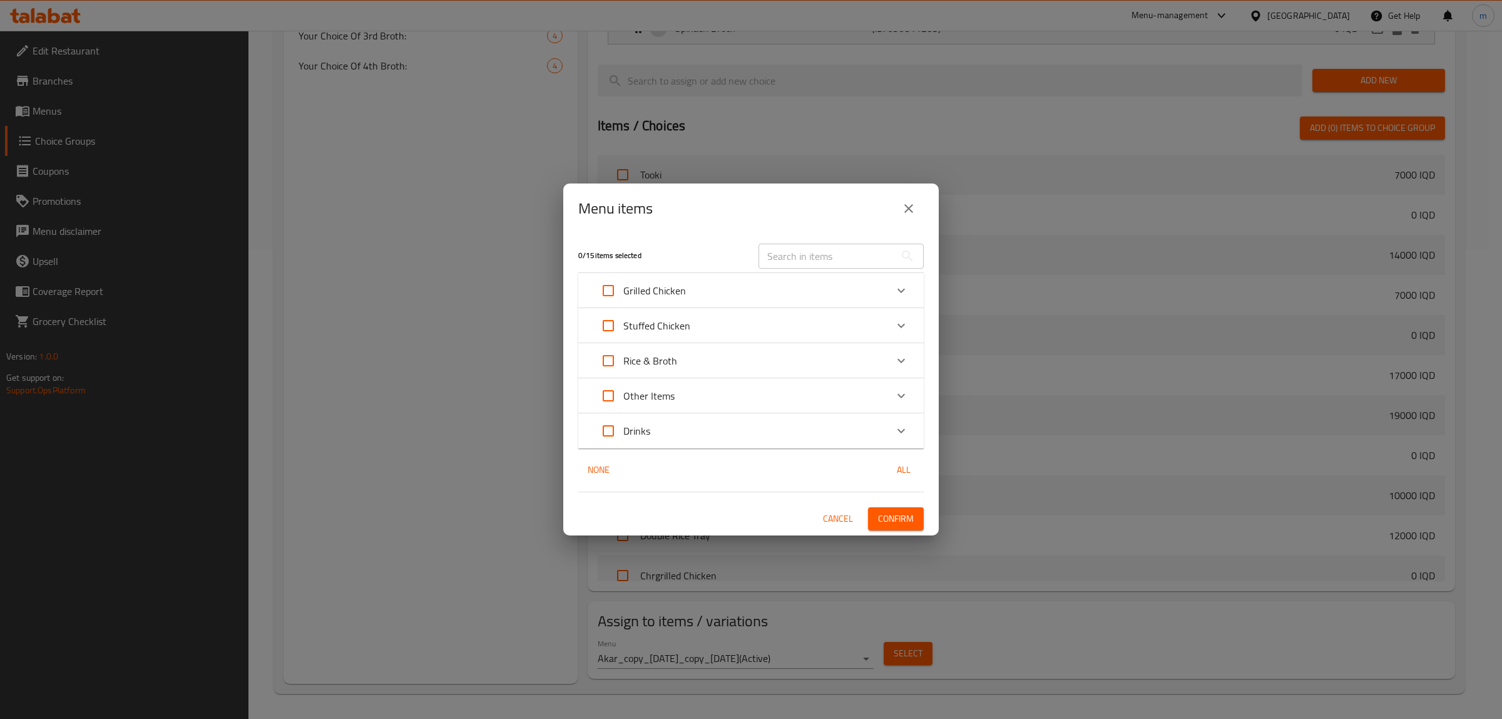
click at [821, 518] on button "Cancel" at bounding box center [838, 518] width 40 height 23
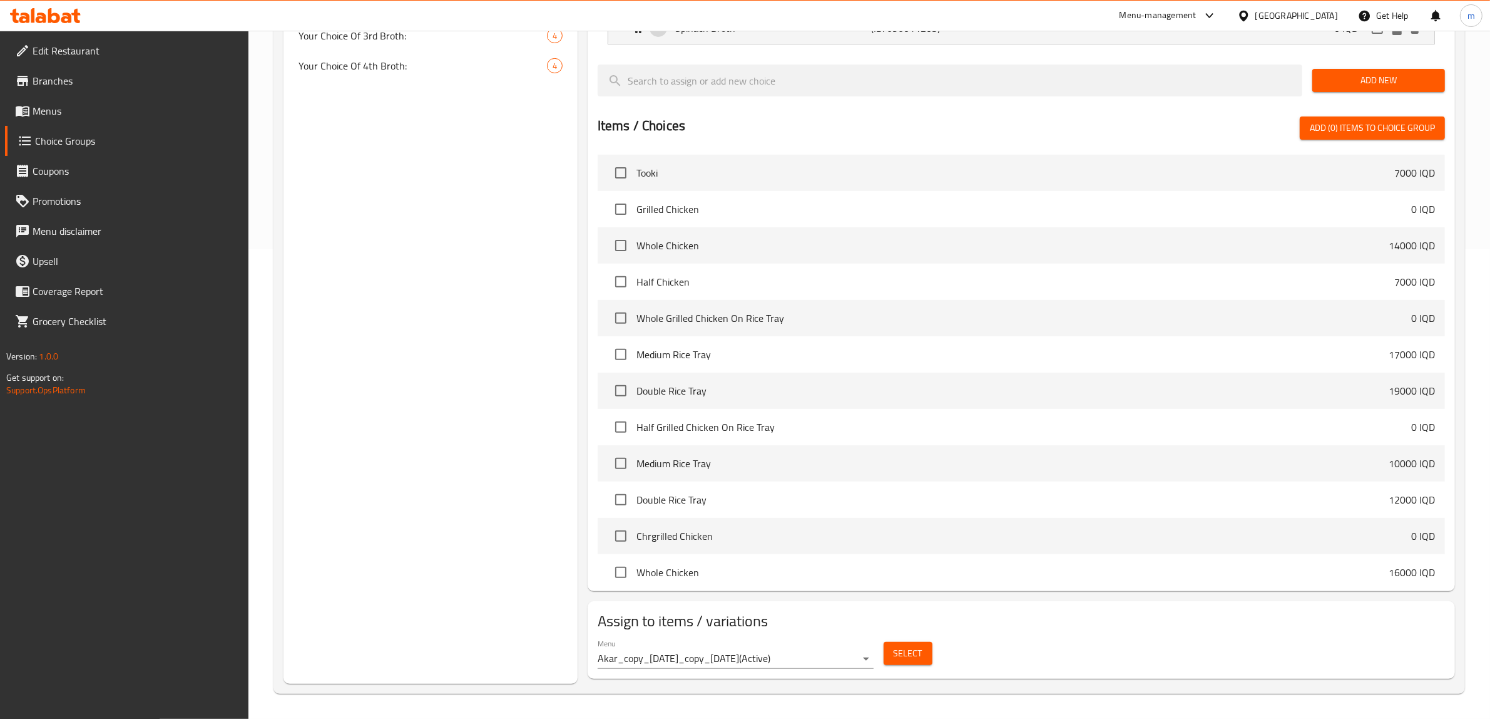
click at [896, 653] on span "Select" at bounding box center [908, 653] width 29 height 16
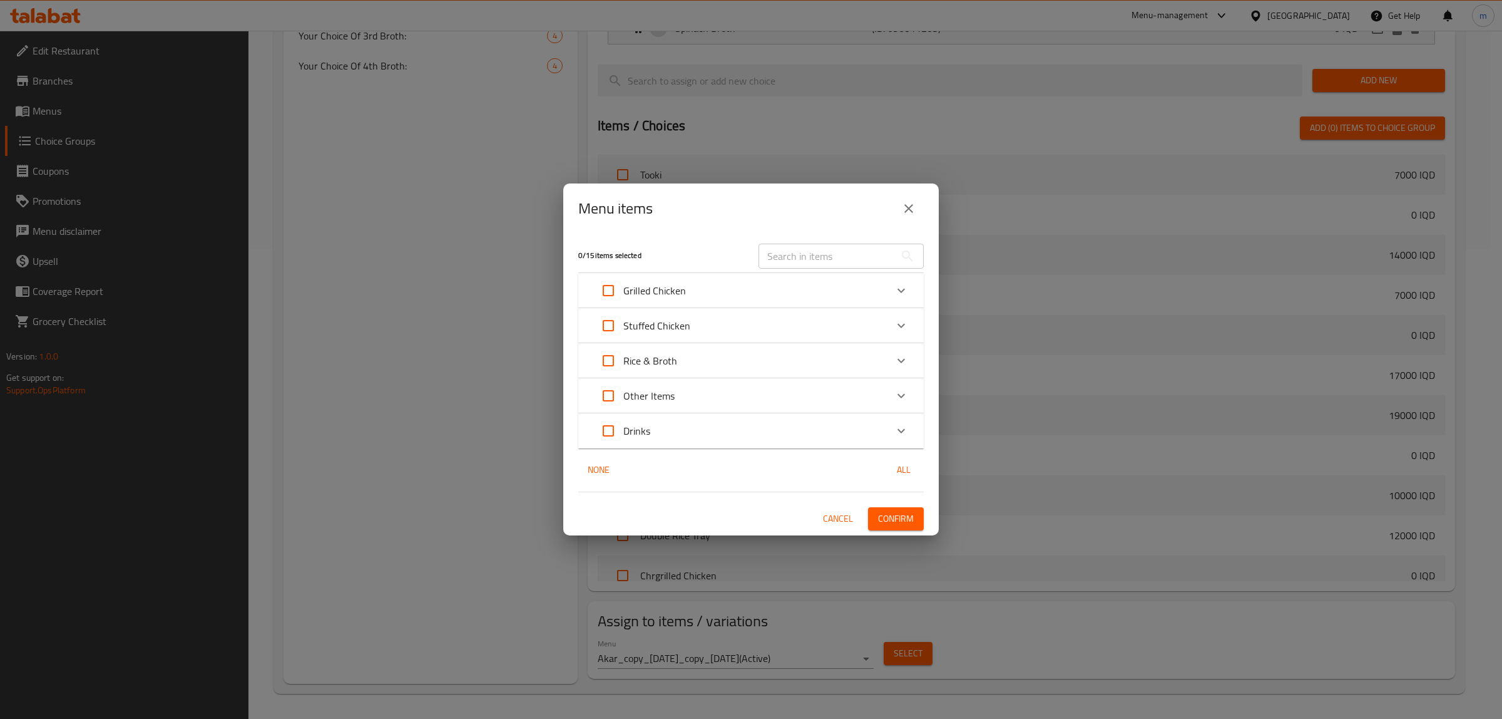
click at [731, 357] on div "Rice & Broth" at bounding box center [739, 361] width 293 height 30
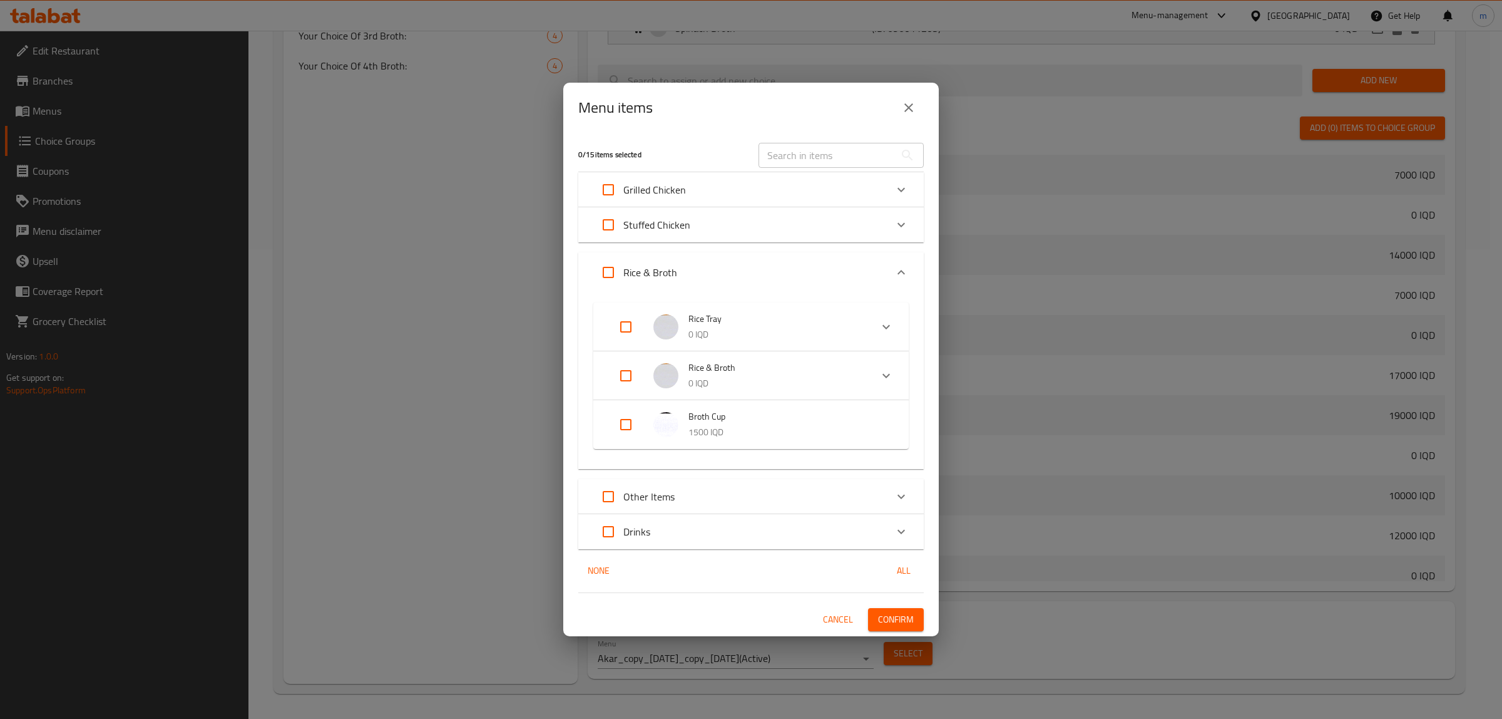
click at [623, 376] on input "Expand" at bounding box center [626, 376] width 30 height 30
checkbox input "true"
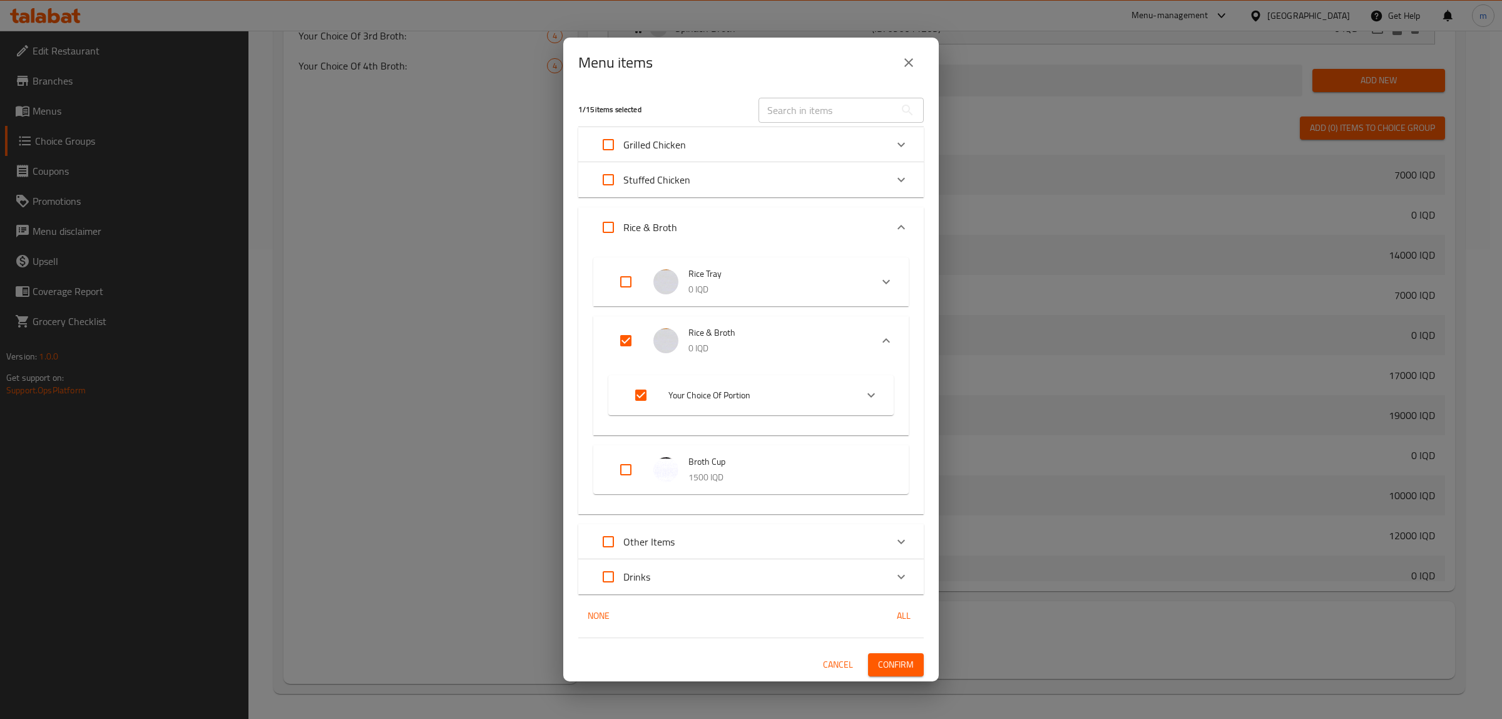
click at [630, 466] on input "Expand" at bounding box center [626, 469] width 30 height 30
click at [869, 392] on icon "Expand" at bounding box center [871, 394] width 15 height 15
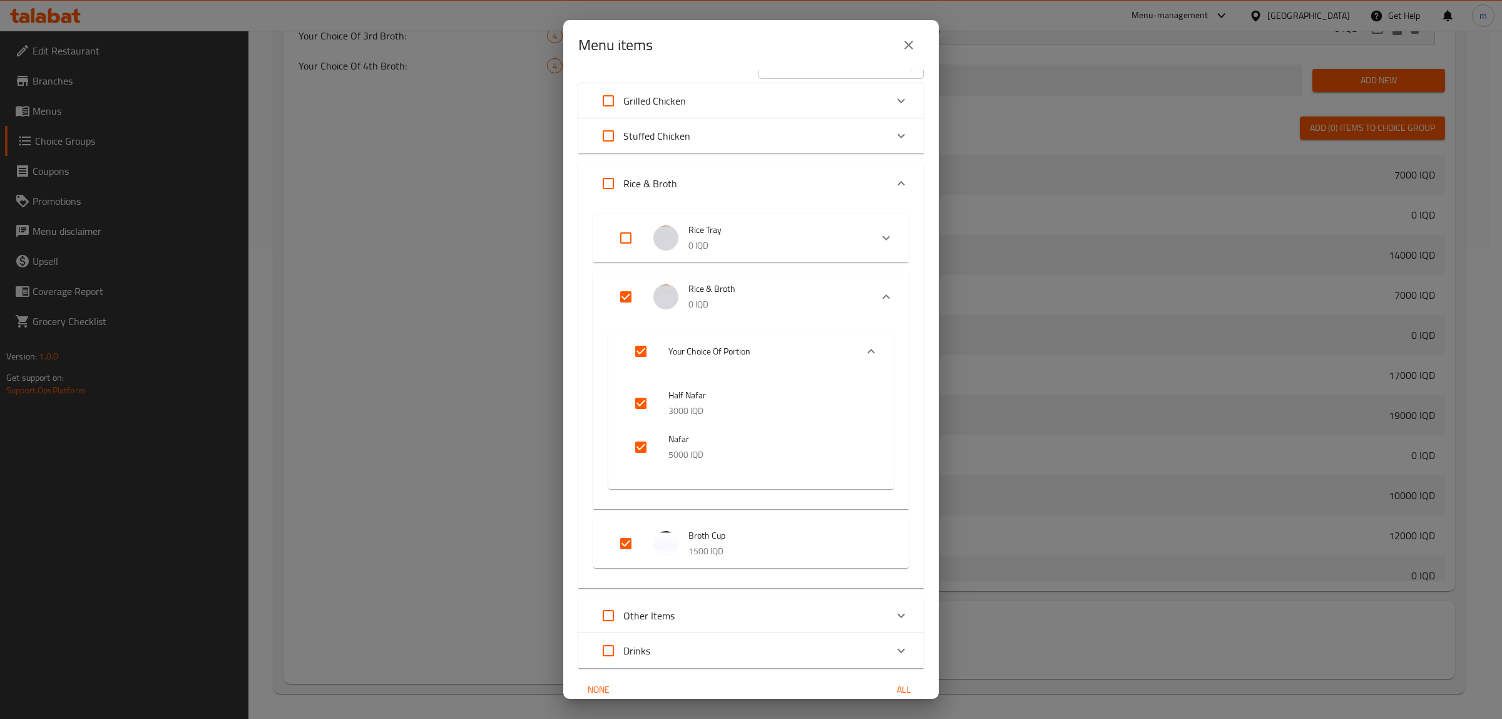
scroll to position [0, 0]
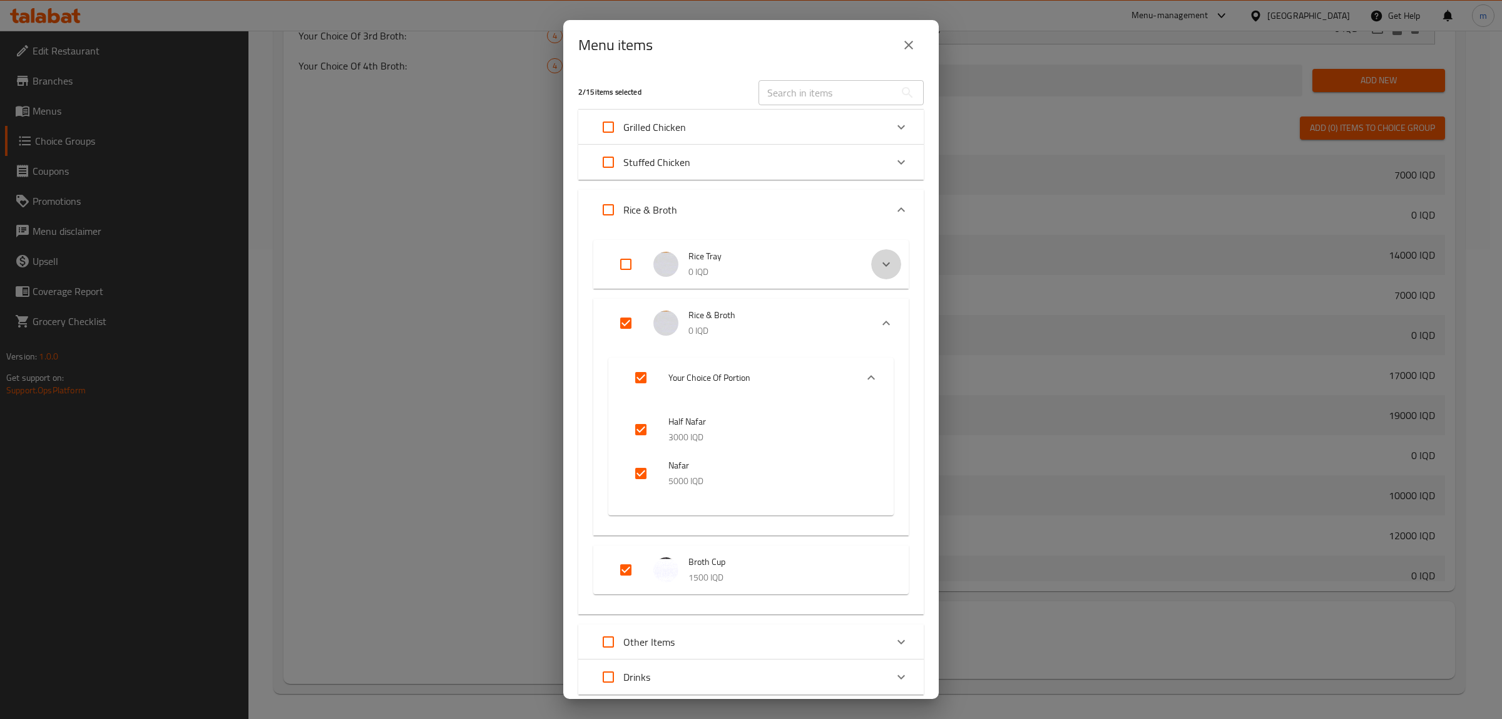
click at [883, 264] on icon "Expand" at bounding box center [887, 264] width 8 height 4
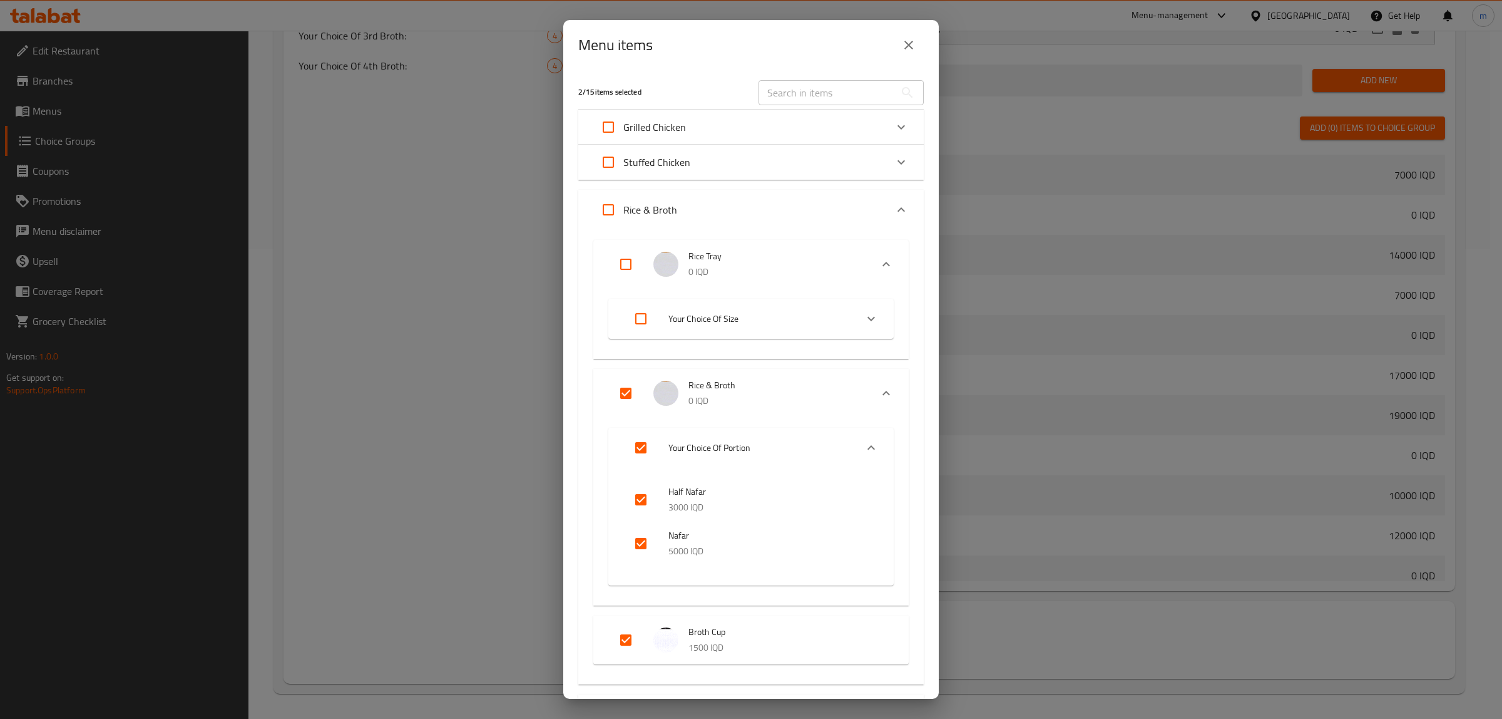
click at [864, 314] on icon "Expand" at bounding box center [871, 318] width 15 height 15
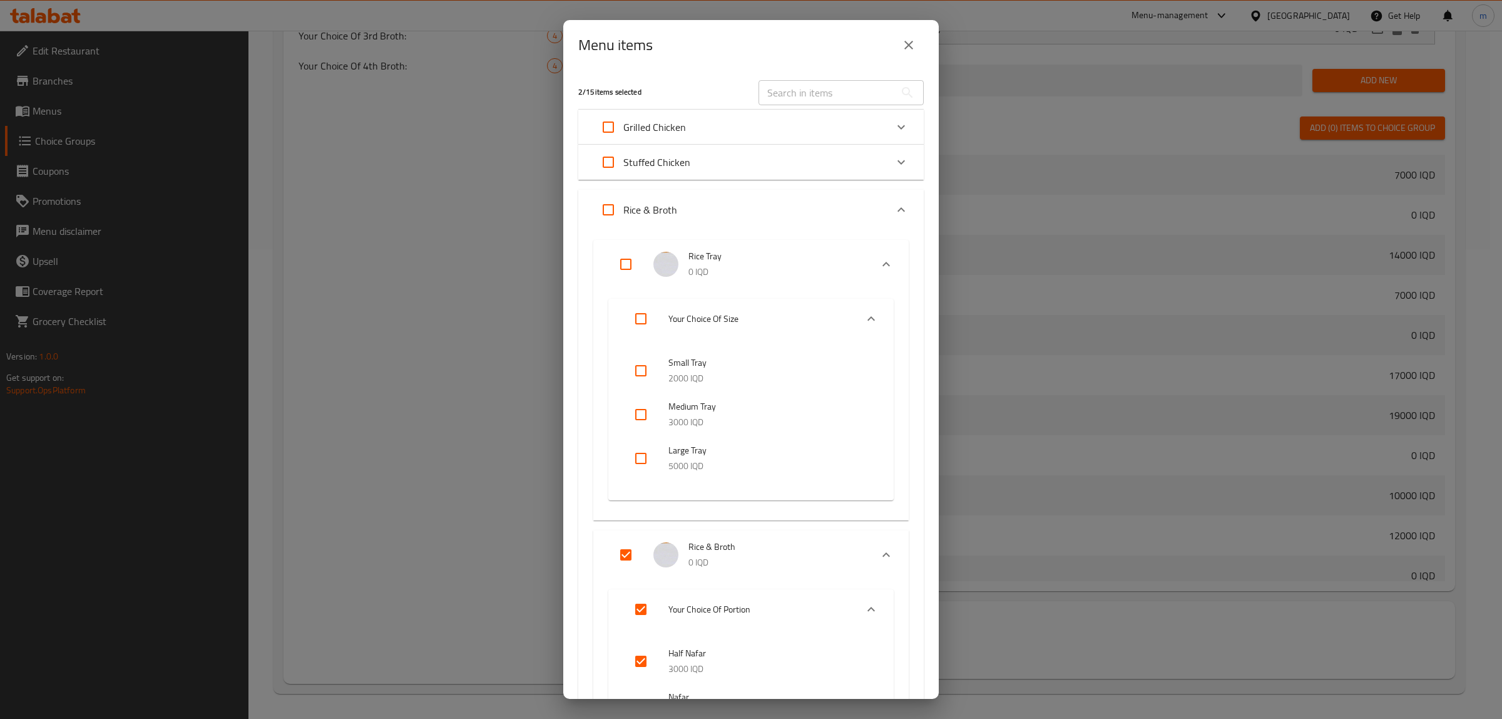
click at [864, 314] on icon "Expand" at bounding box center [871, 318] width 15 height 15
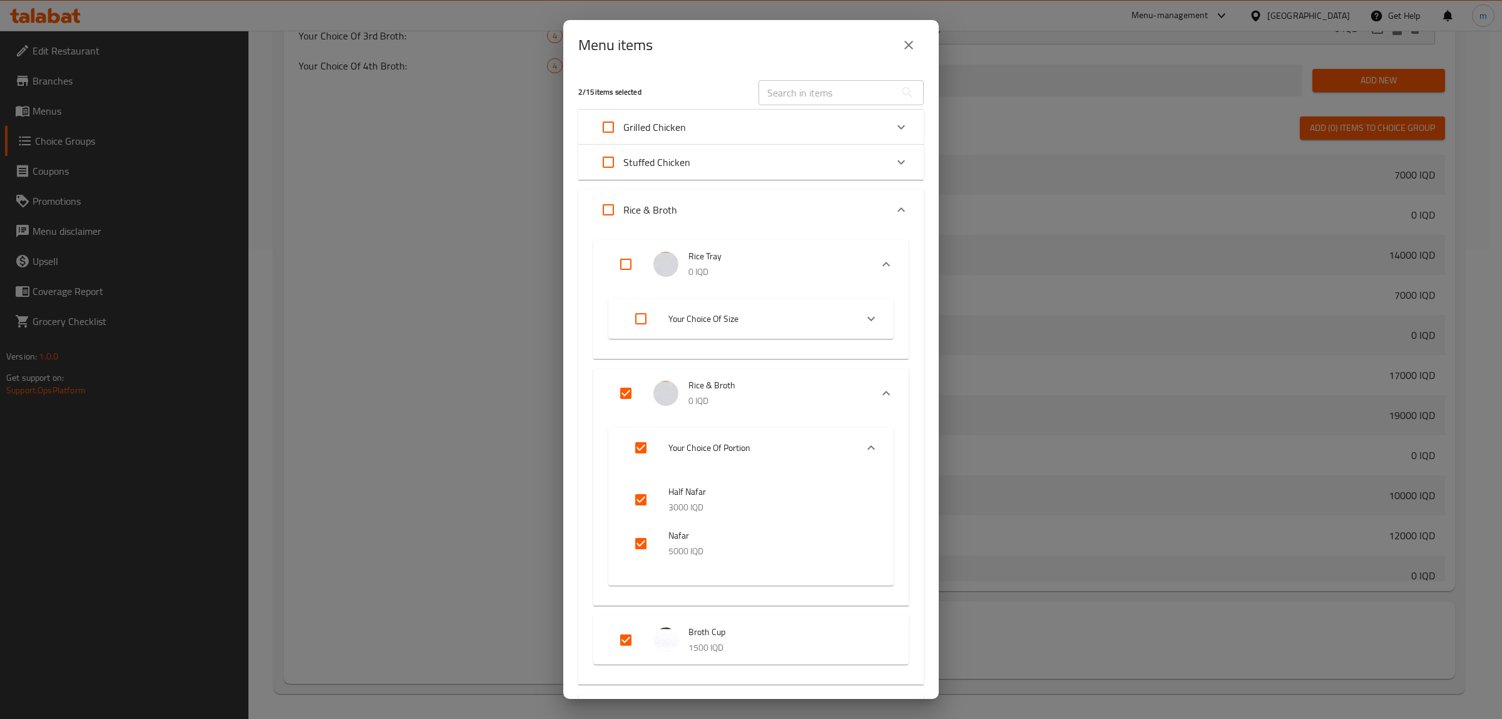
click at [879, 264] on icon "Expand" at bounding box center [886, 264] width 15 height 15
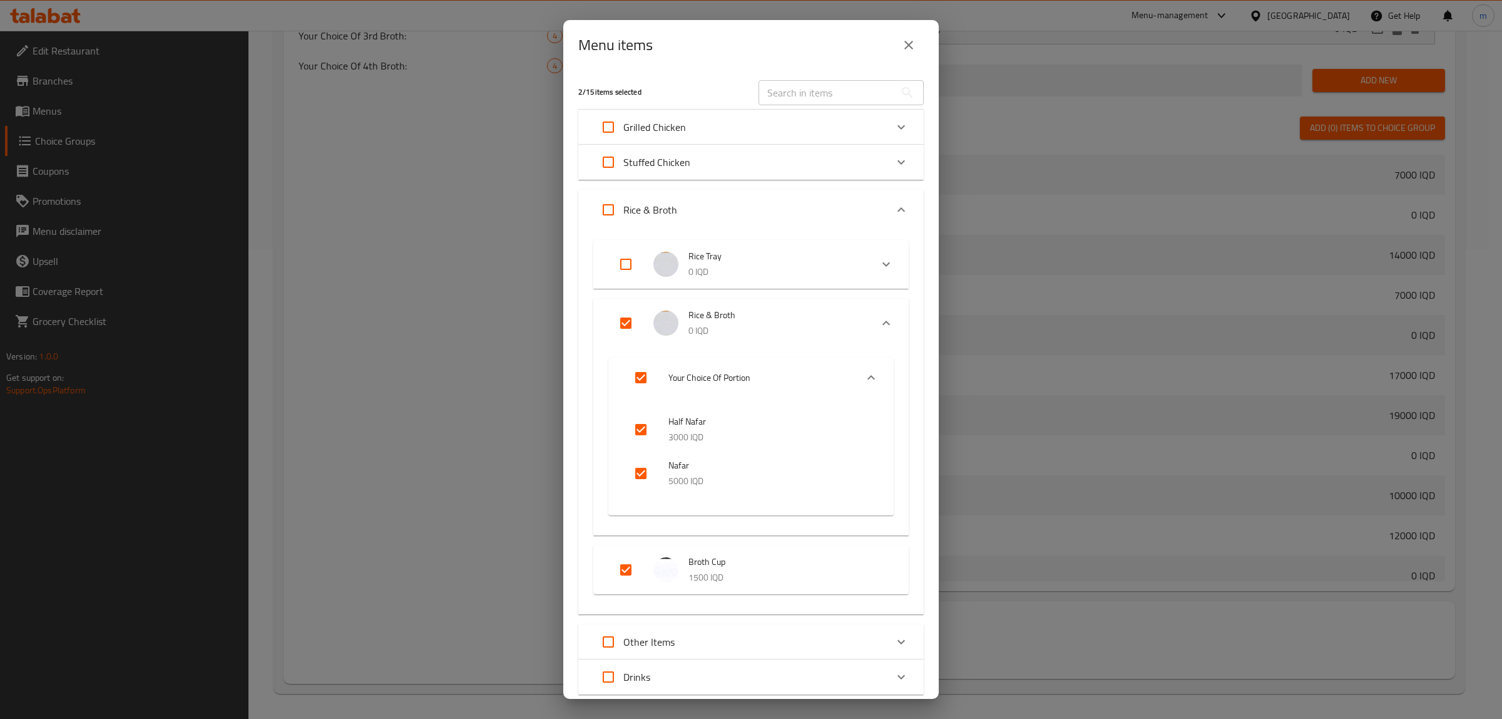
scroll to position [81, 0]
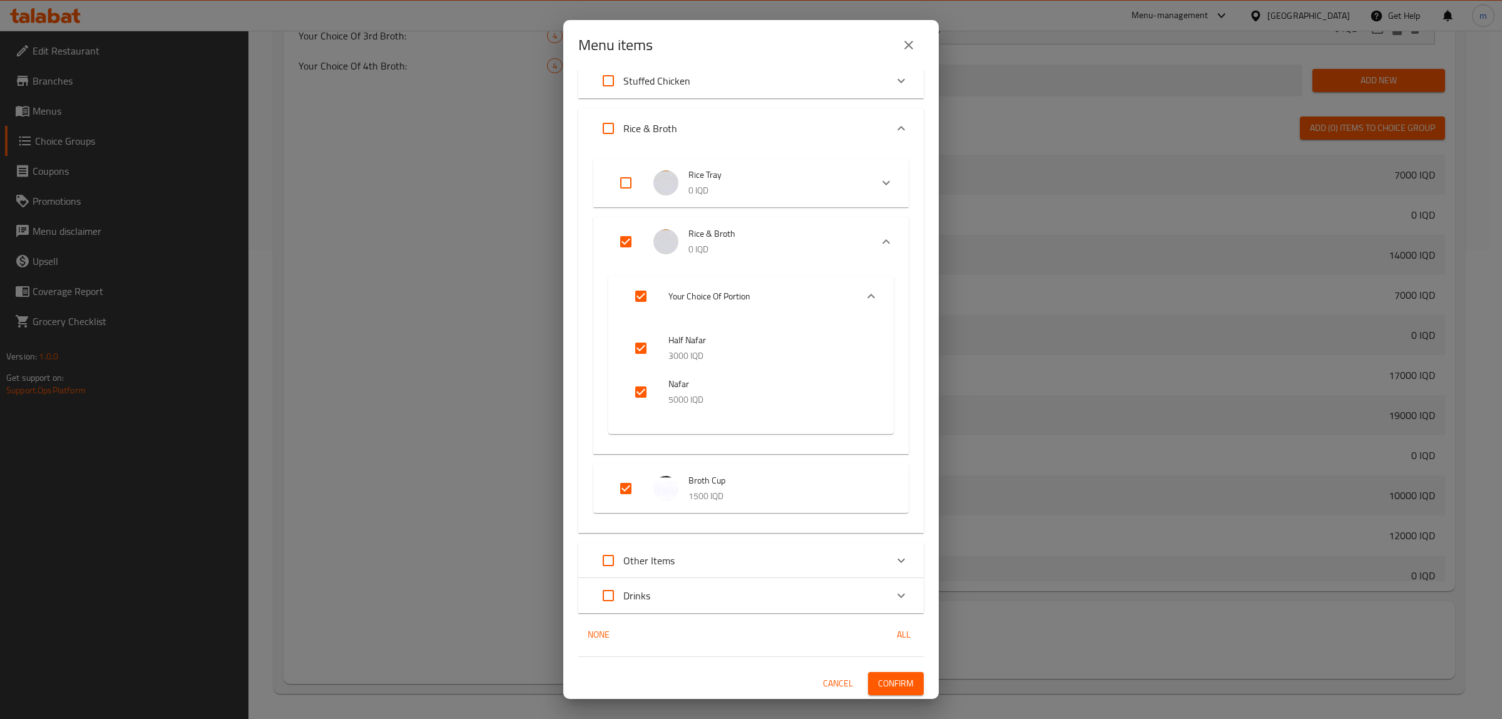
click at [627, 486] on input "Expand" at bounding box center [626, 488] width 30 height 30
checkbox input "false"
click at [878, 680] on span "Confirm" at bounding box center [896, 683] width 36 height 16
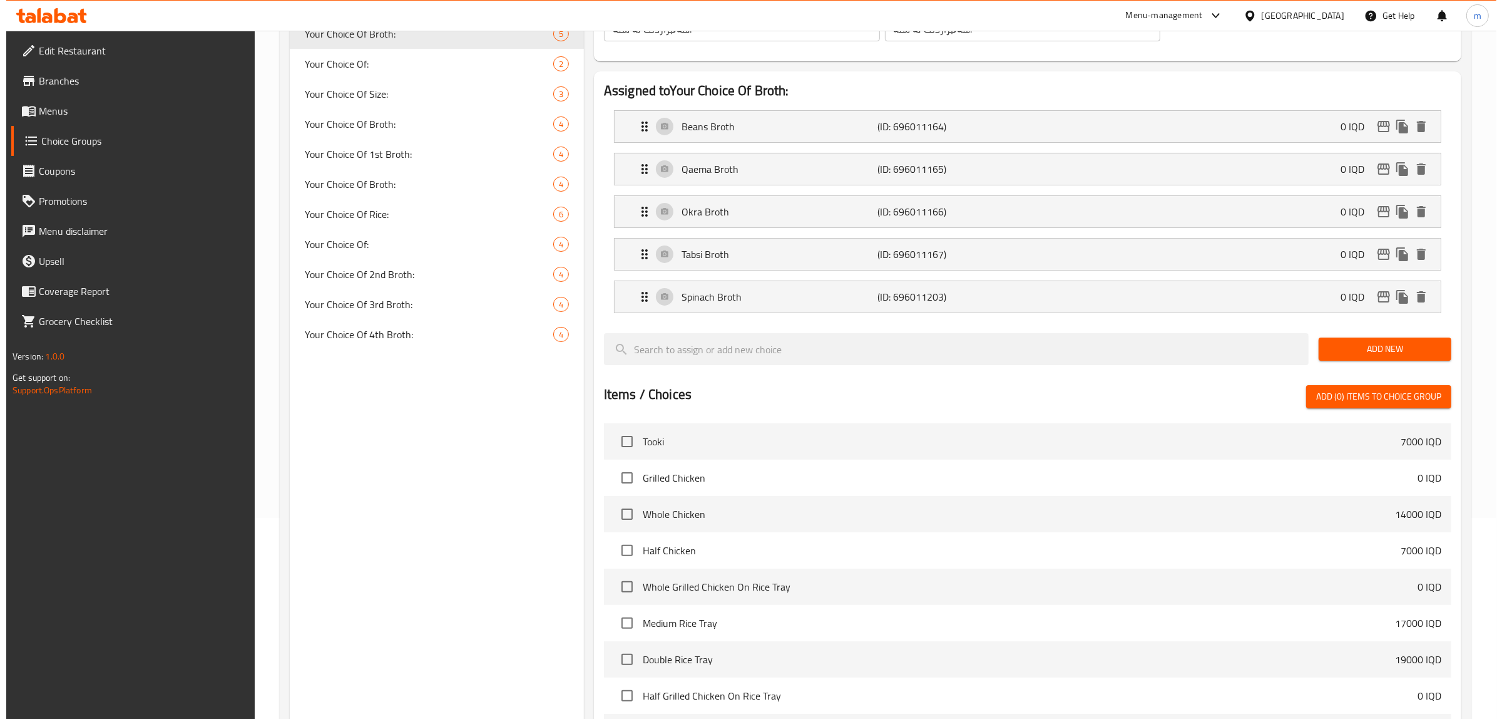
scroll to position [471, 0]
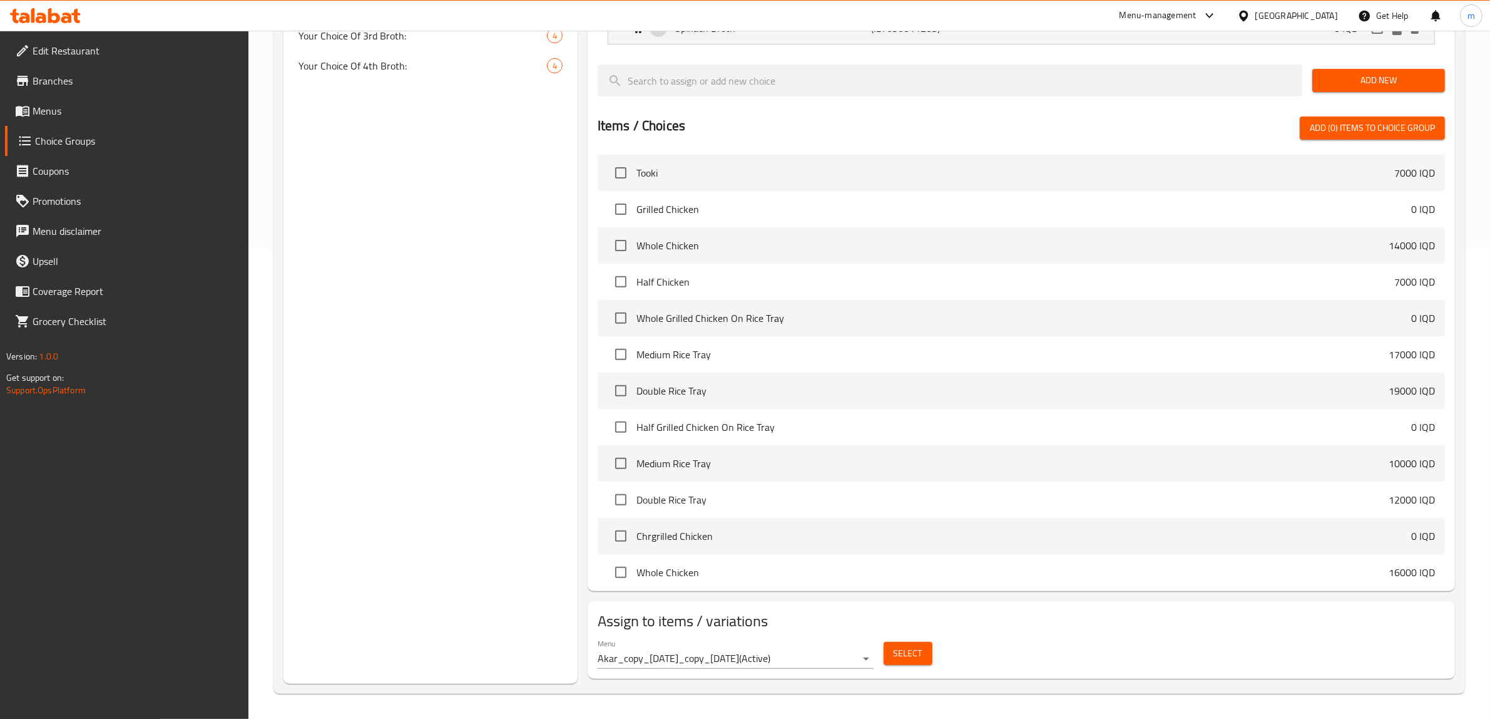
click at [905, 652] on span "Select" at bounding box center [908, 653] width 29 height 16
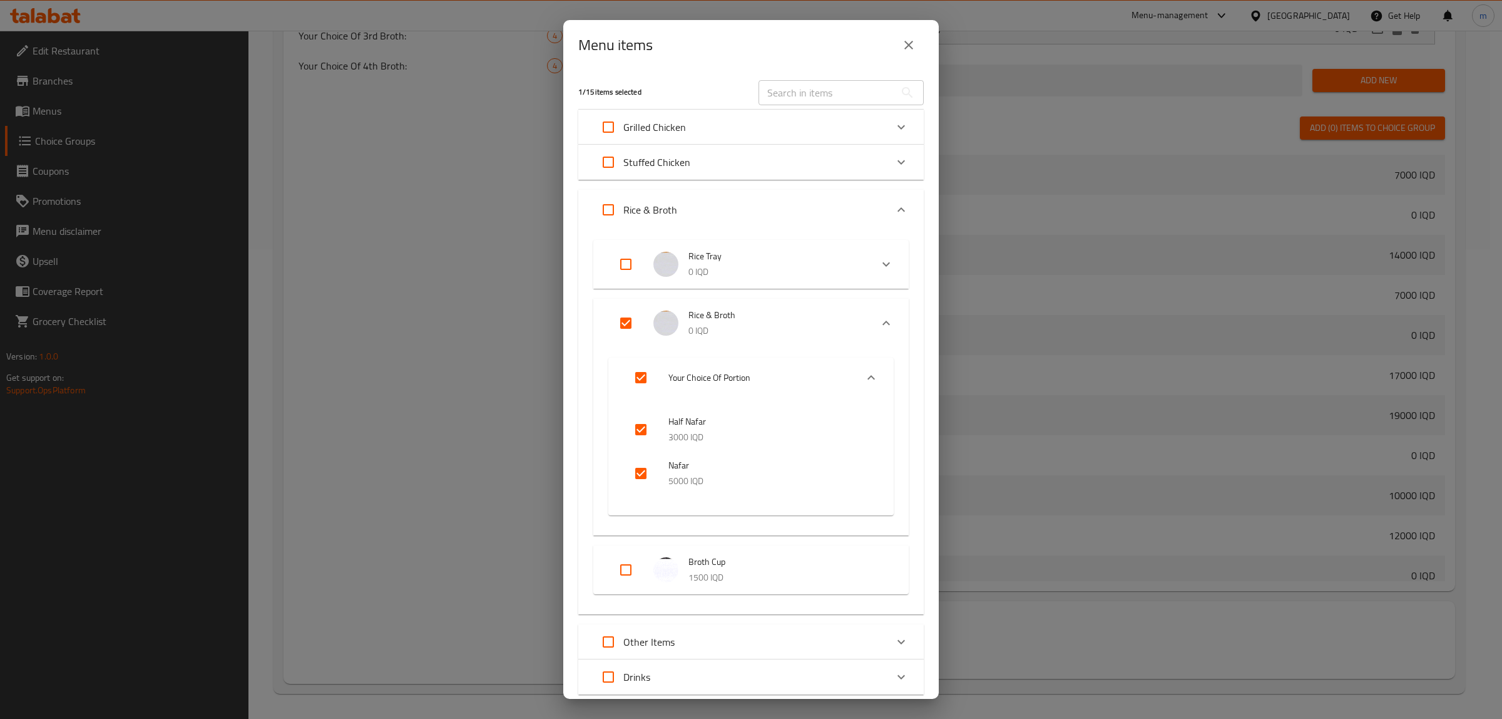
click at [625, 570] on input "Expand" at bounding box center [626, 570] width 30 height 30
checkbox input "true"
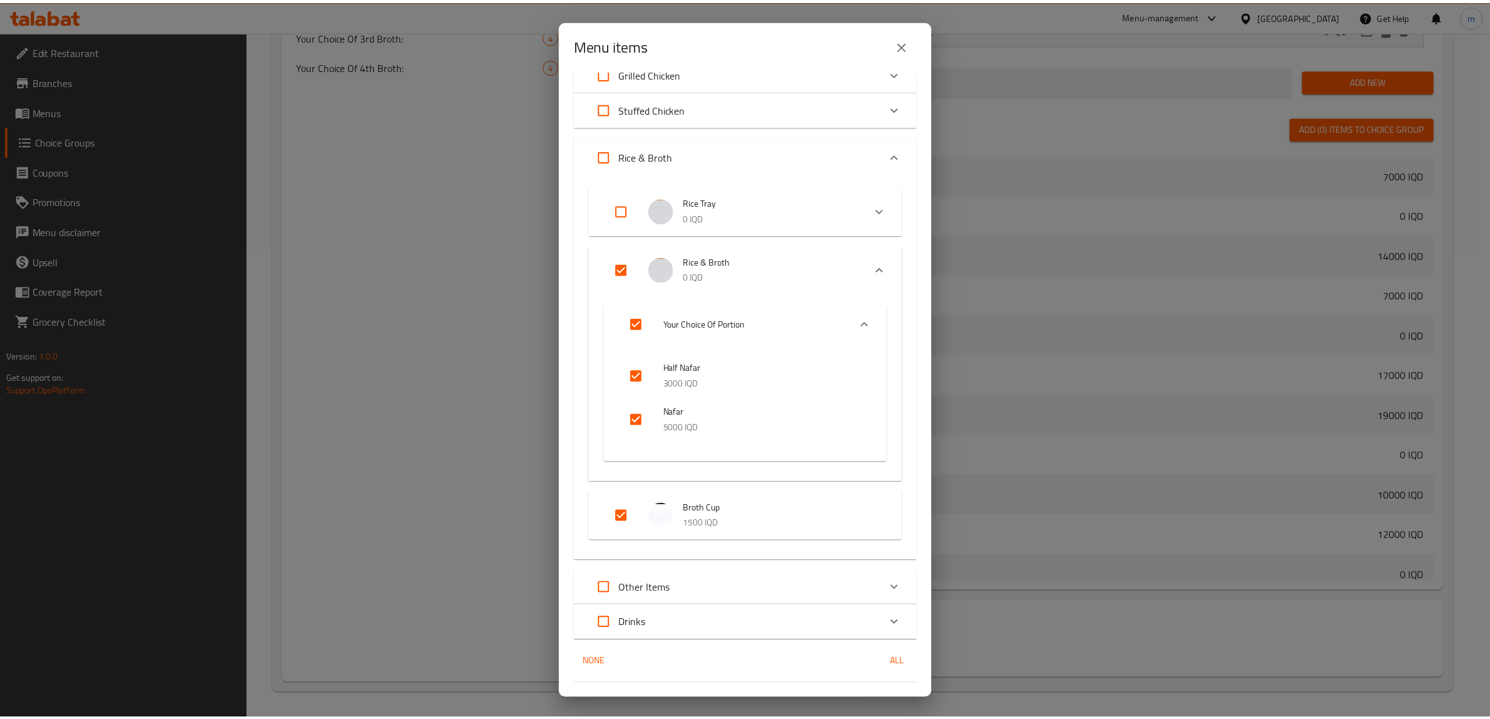
scroll to position [81, 0]
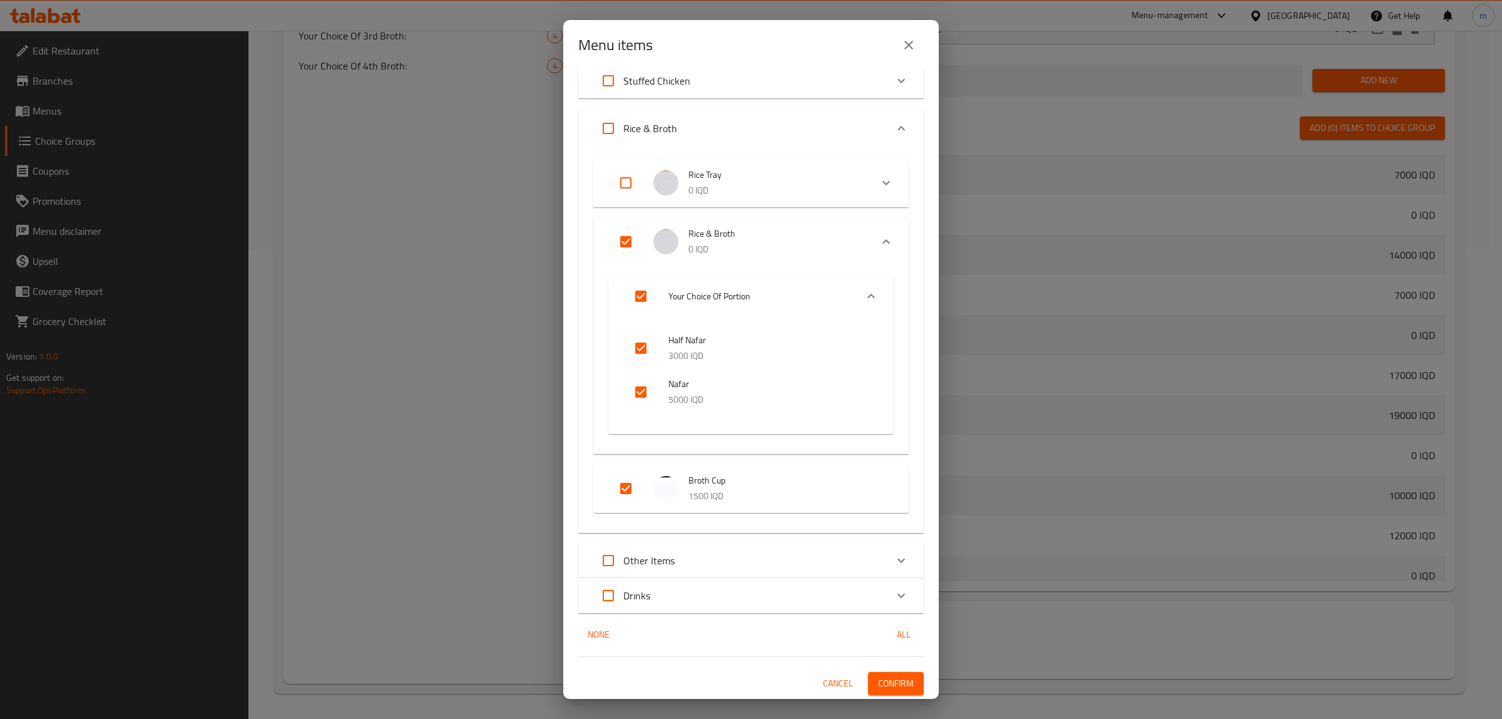
click at [878, 677] on span "Confirm" at bounding box center [896, 683] width 36 height 16
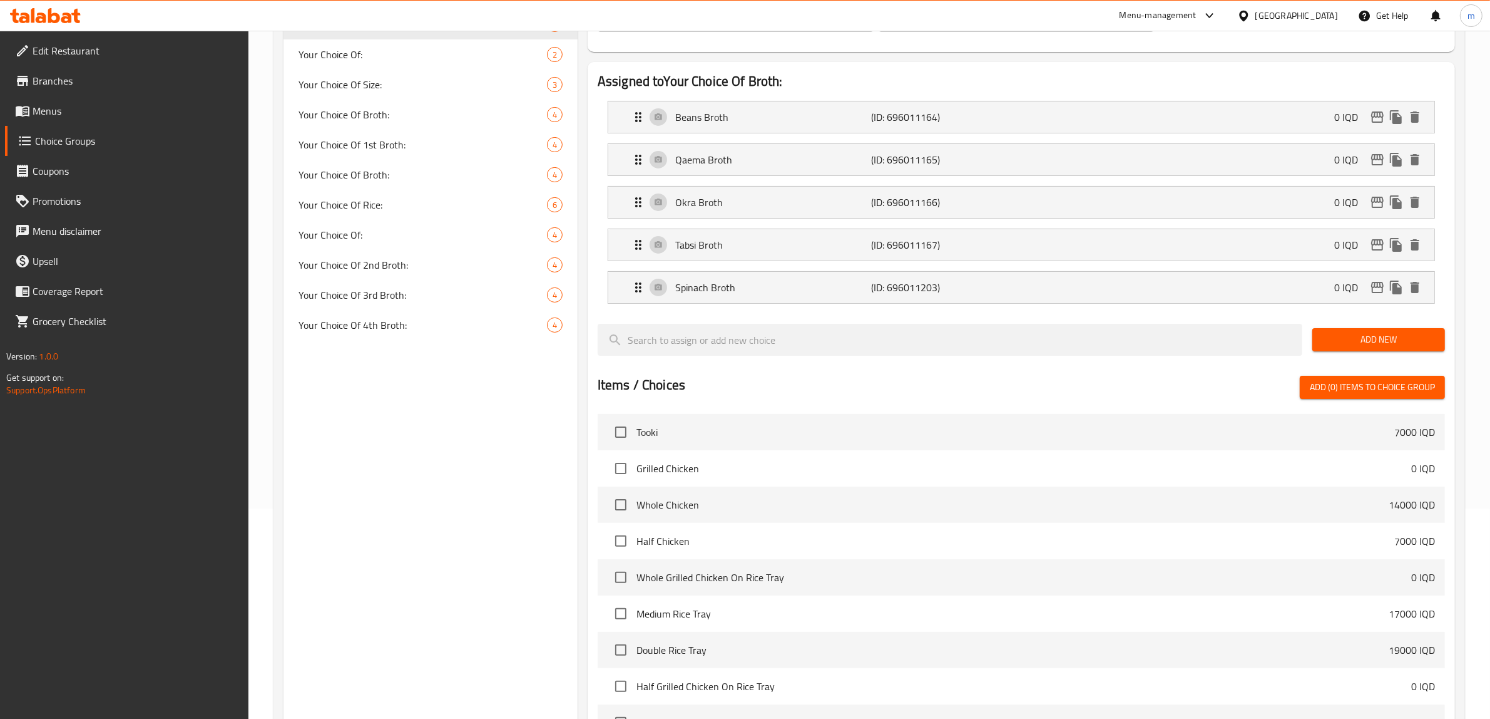
scroll to position [0, 0]
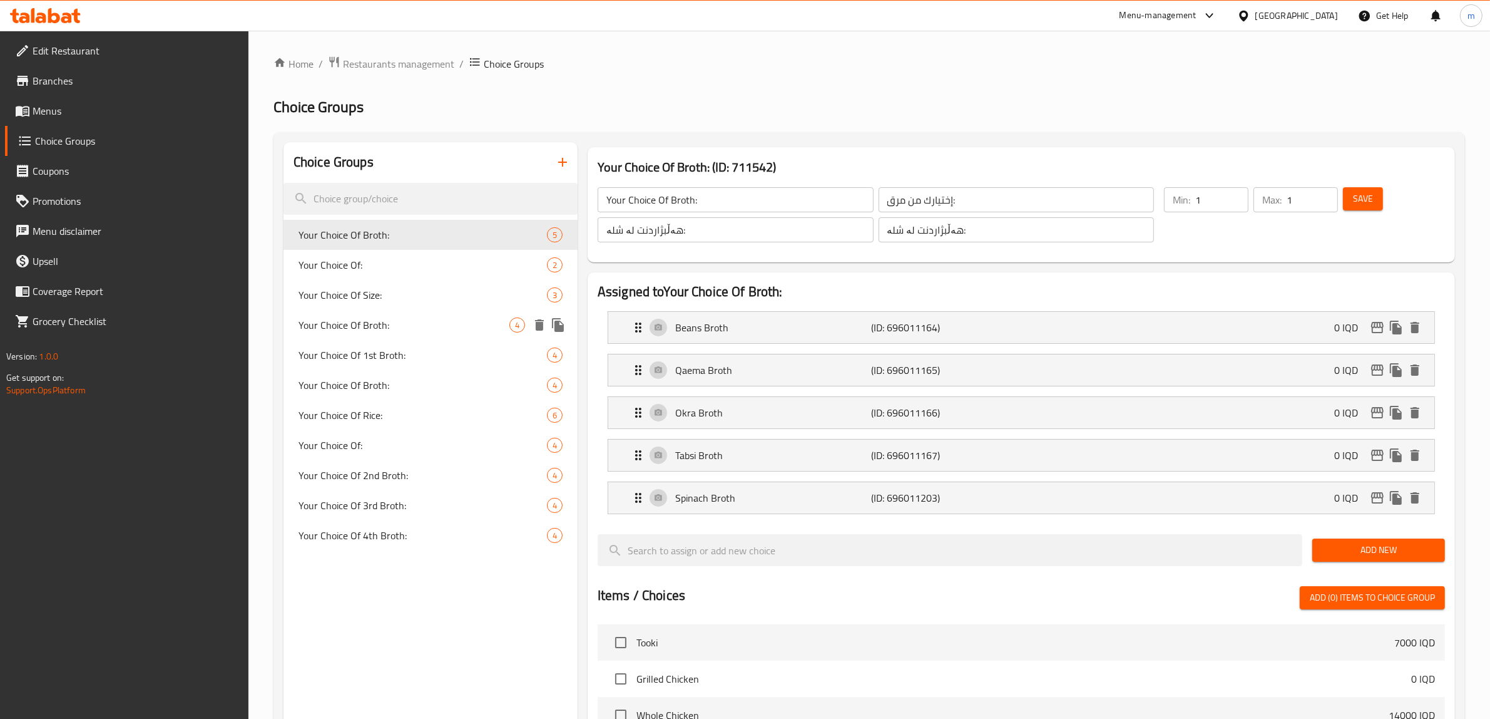
click at [404, 324] on span "Your Choice Of Broth:" at bounding box center [404, 324] width 211 height 15
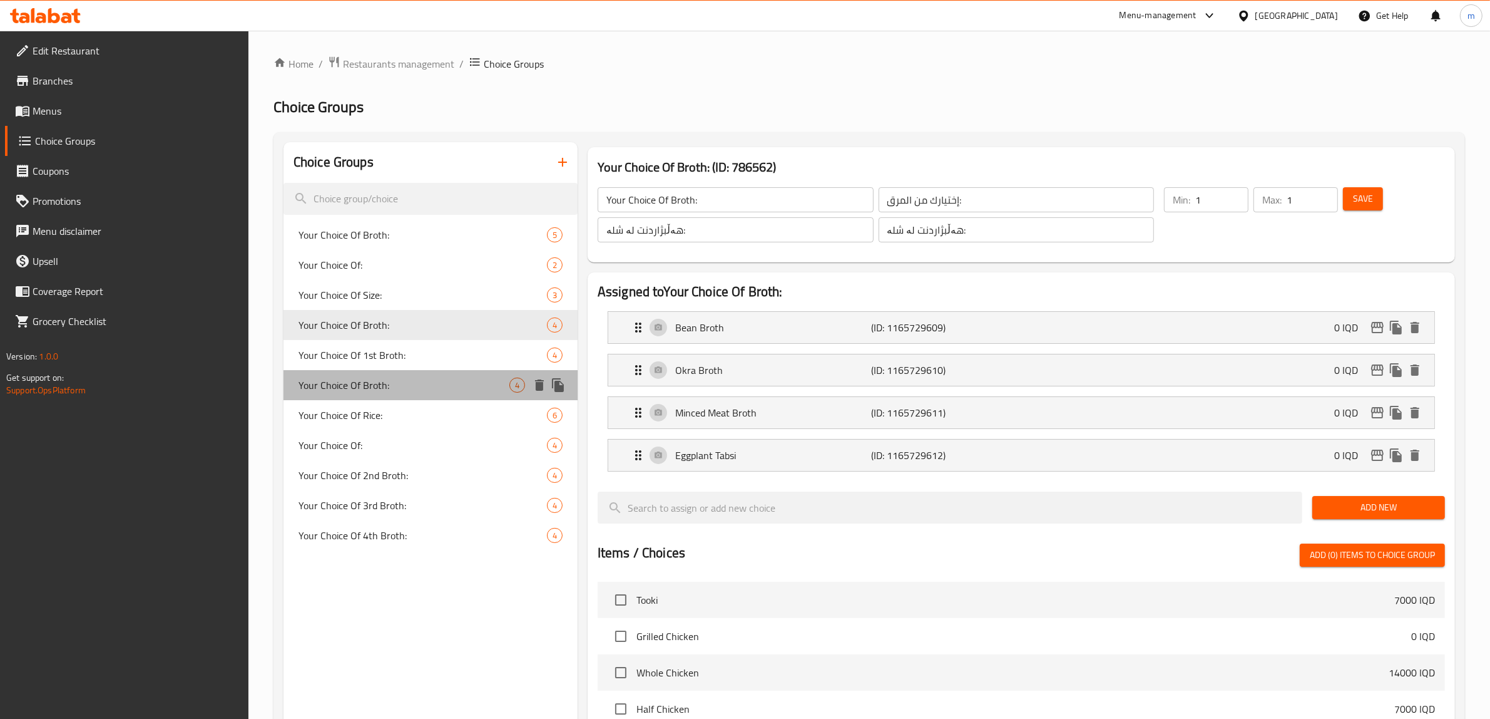
click at [411, 384] on span "Your Choice Of Broth:" at bounding box center [404, 384] width 211 height 15
type input "إختيارك من مرق:"
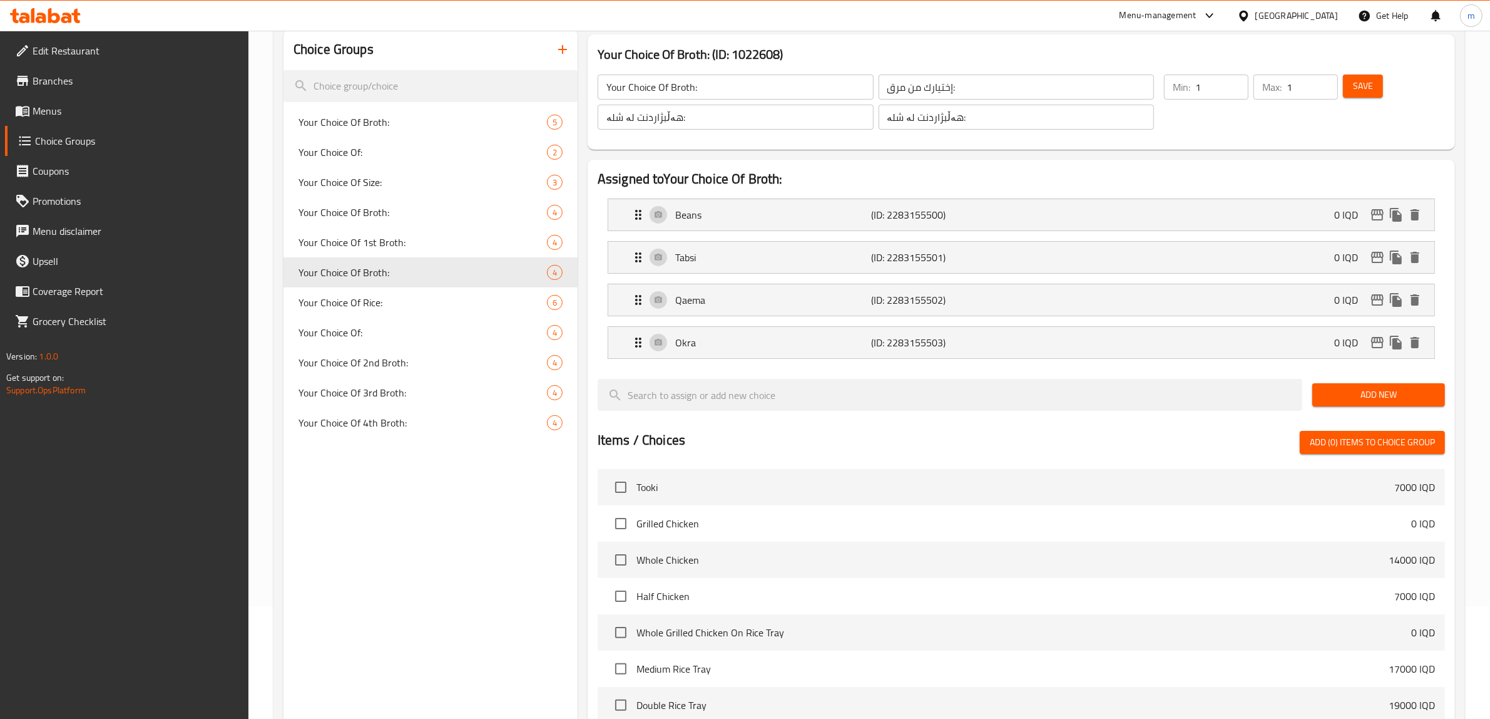
scroll to position [428, 0]
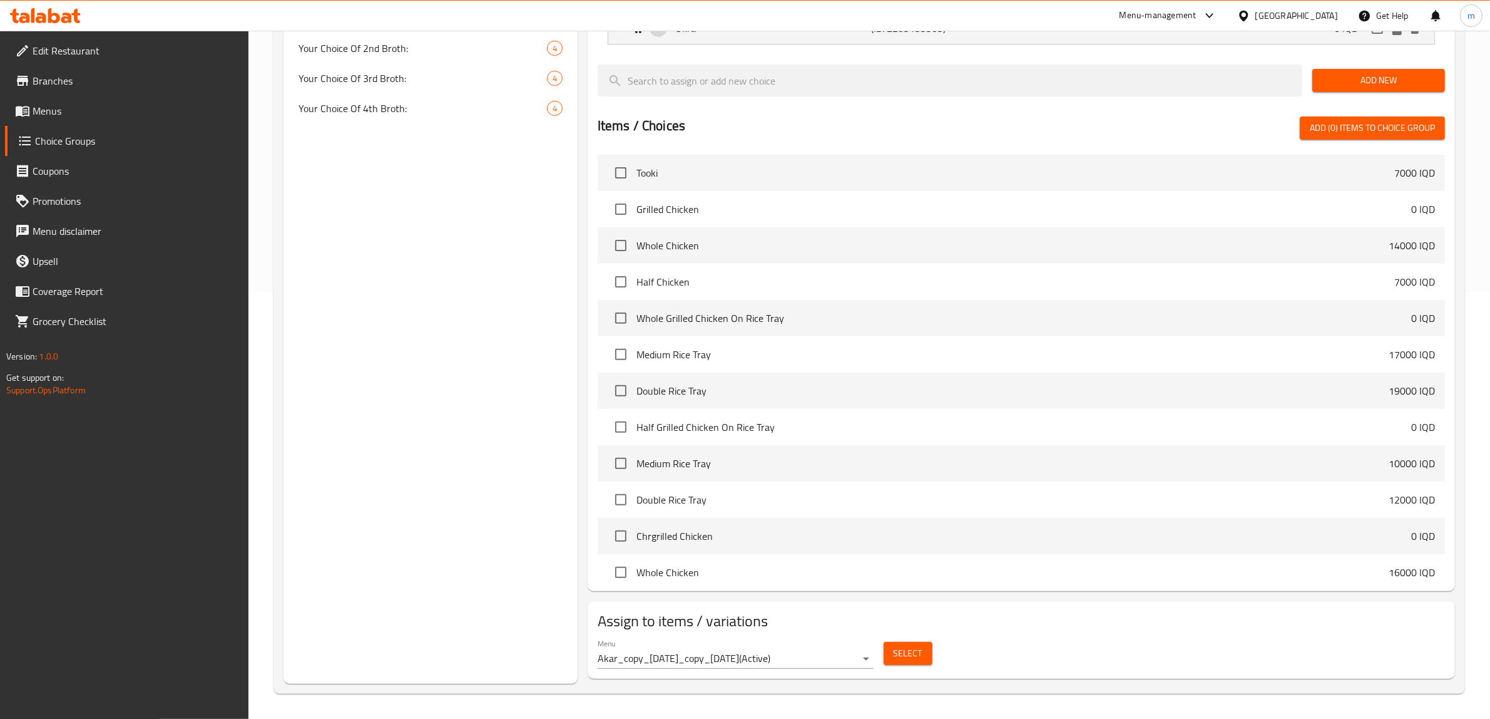
click at [902, 652] on span "Select" at bounding box center [908, 653] width 29 height 16
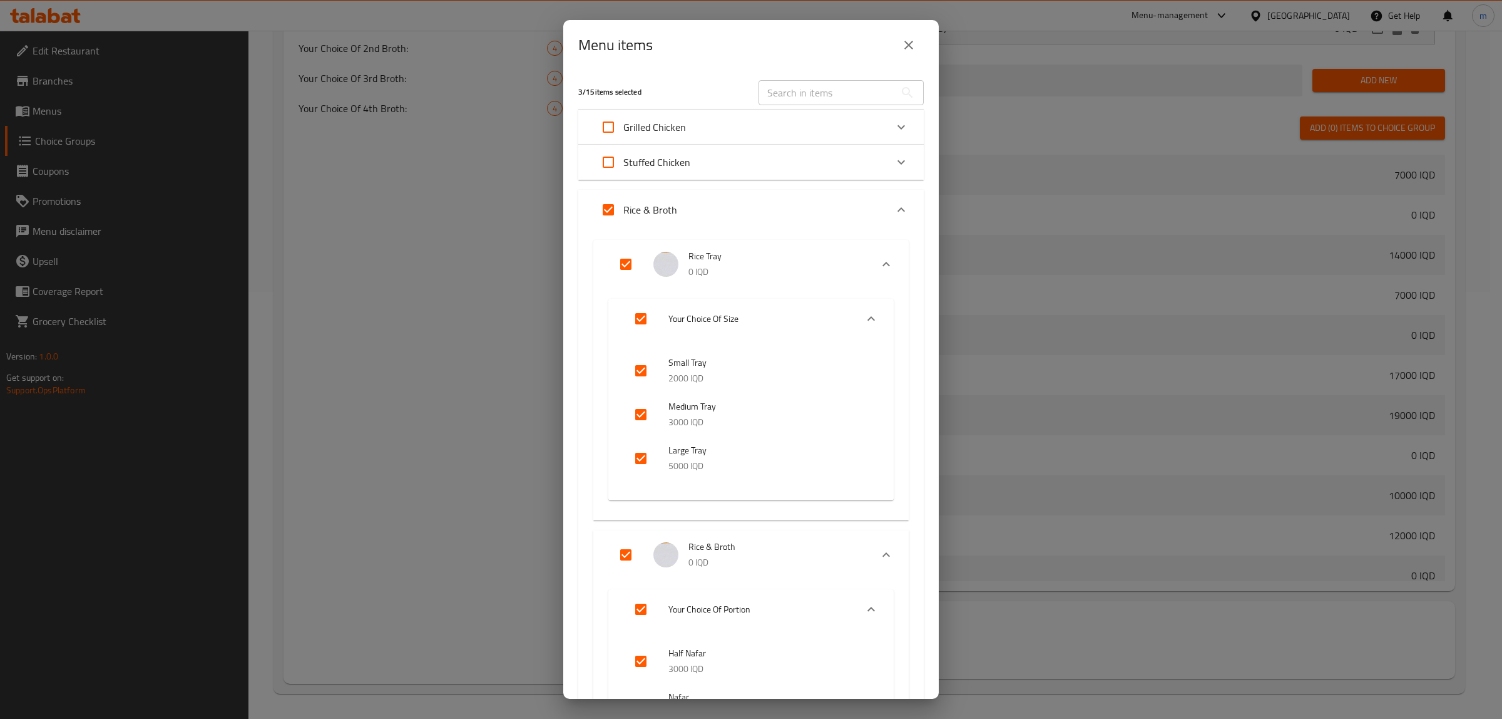
click at [610, 207] on input "Expand" at bounding box center [608, 210] width 30 height 30
checkbox input "false"
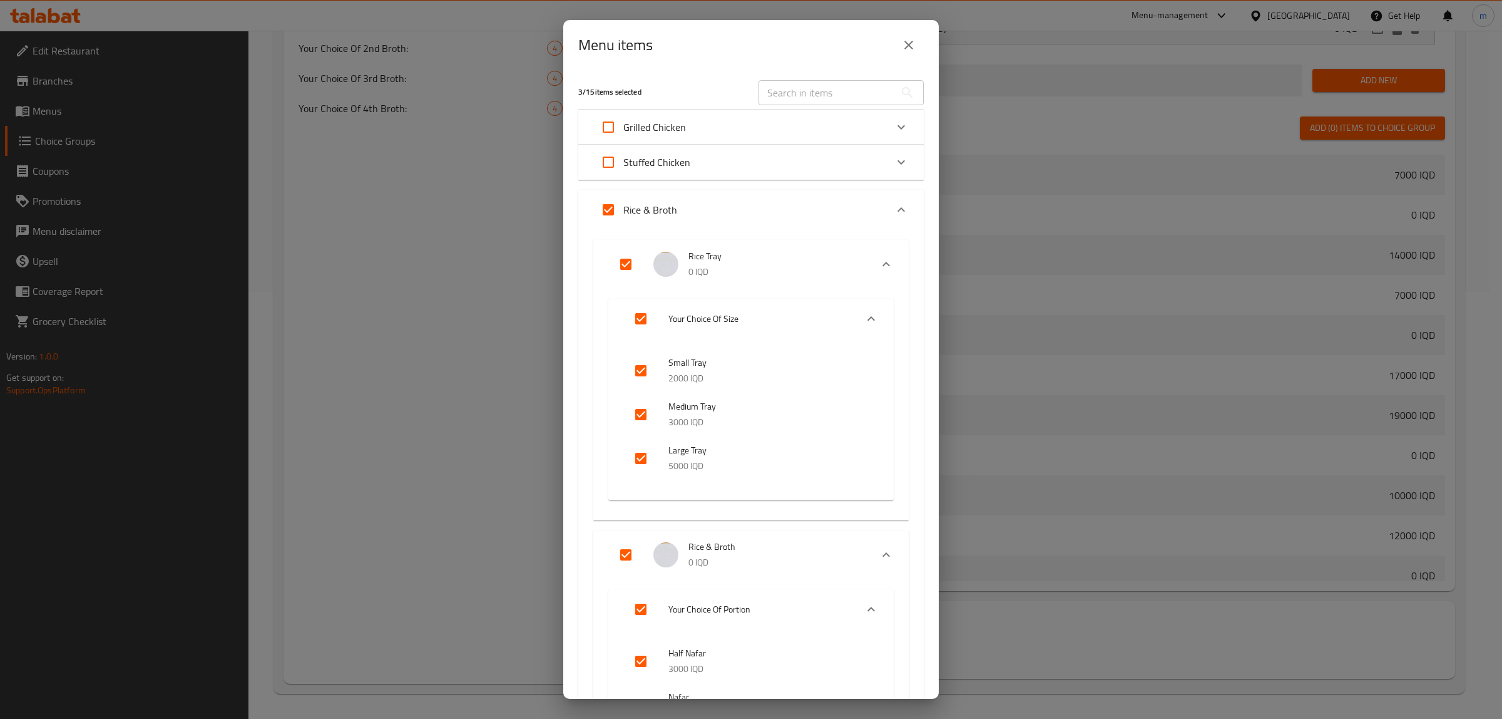
checkbox input "false"
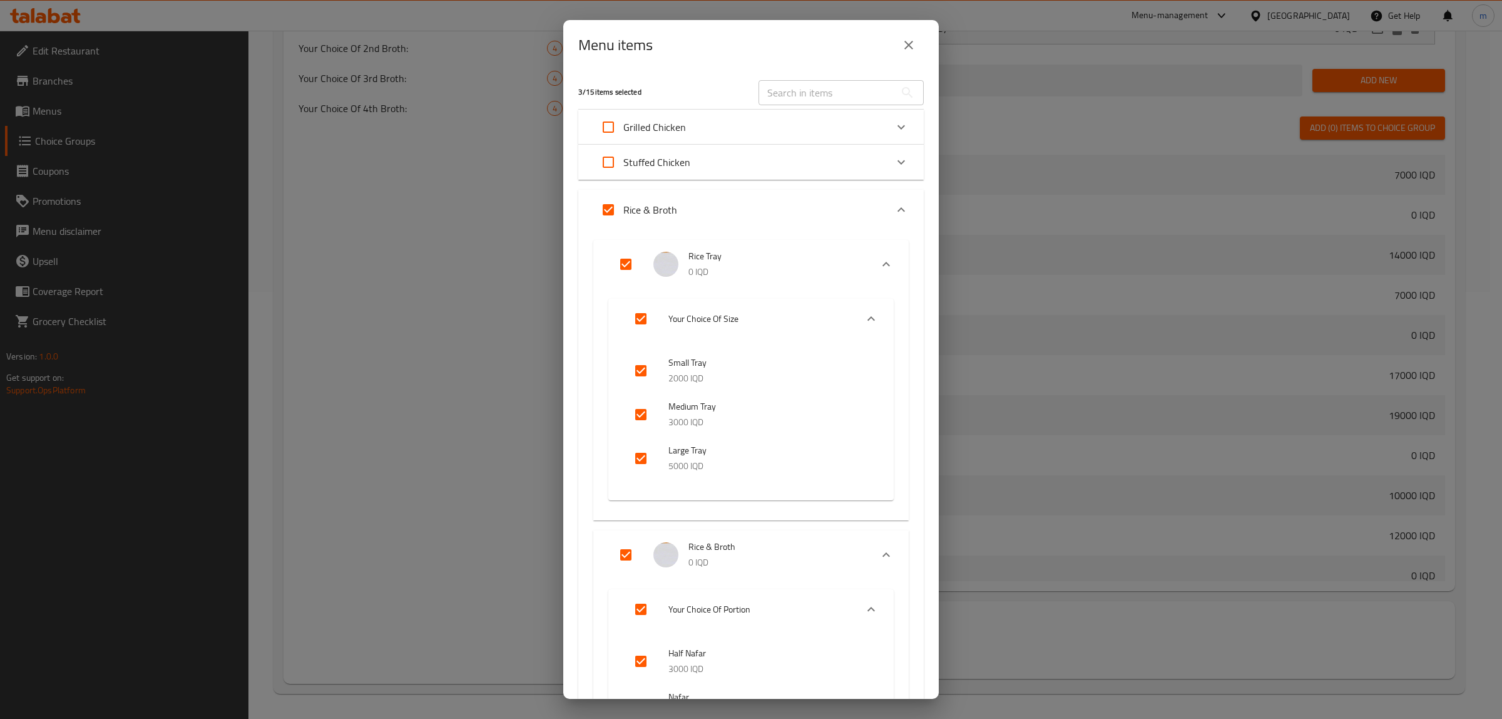
checkbox input "false"
click at [879, 265] on icon "Expand" at bounding box center [886, 264] width 15 height 15
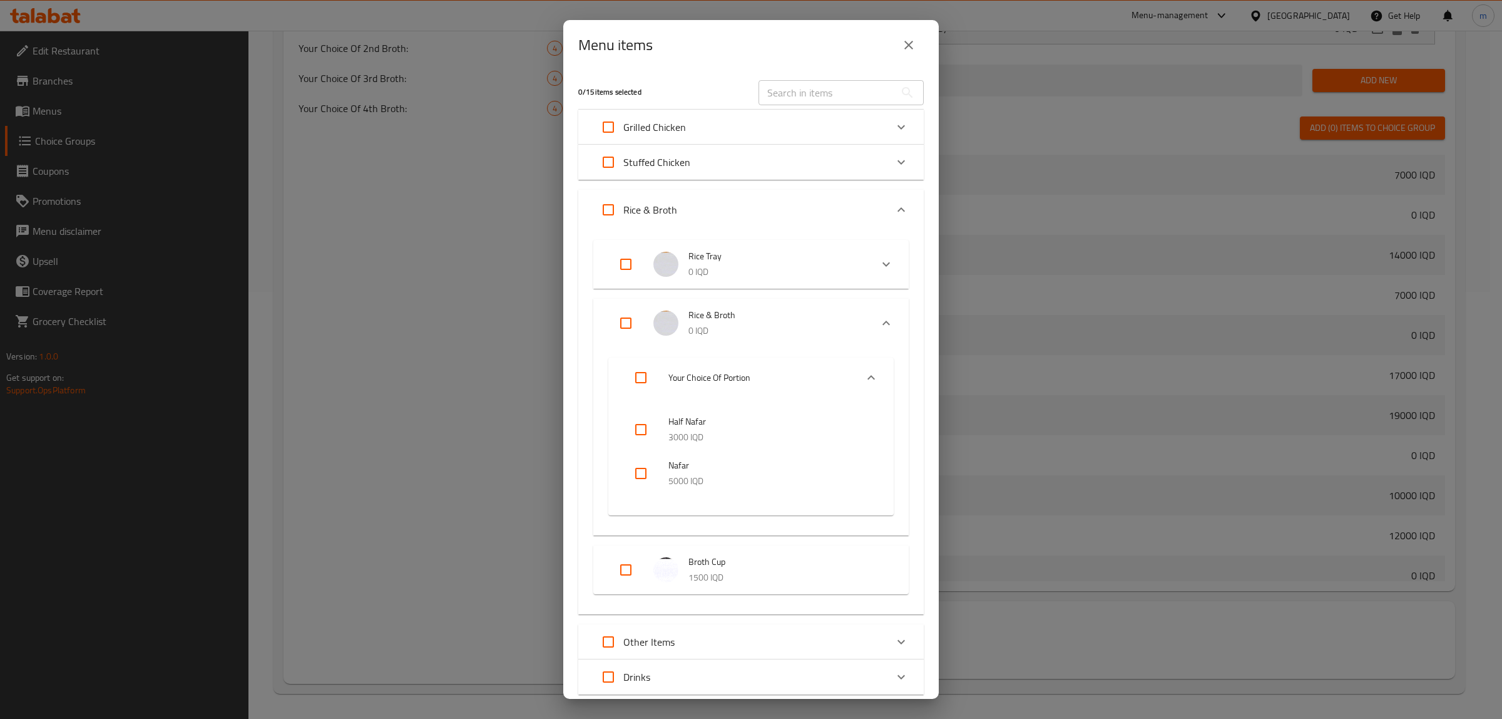
click at [622, 327] on input "Expand" at bounding box center [626, 323] width 30 height 30
checkbox input "true"
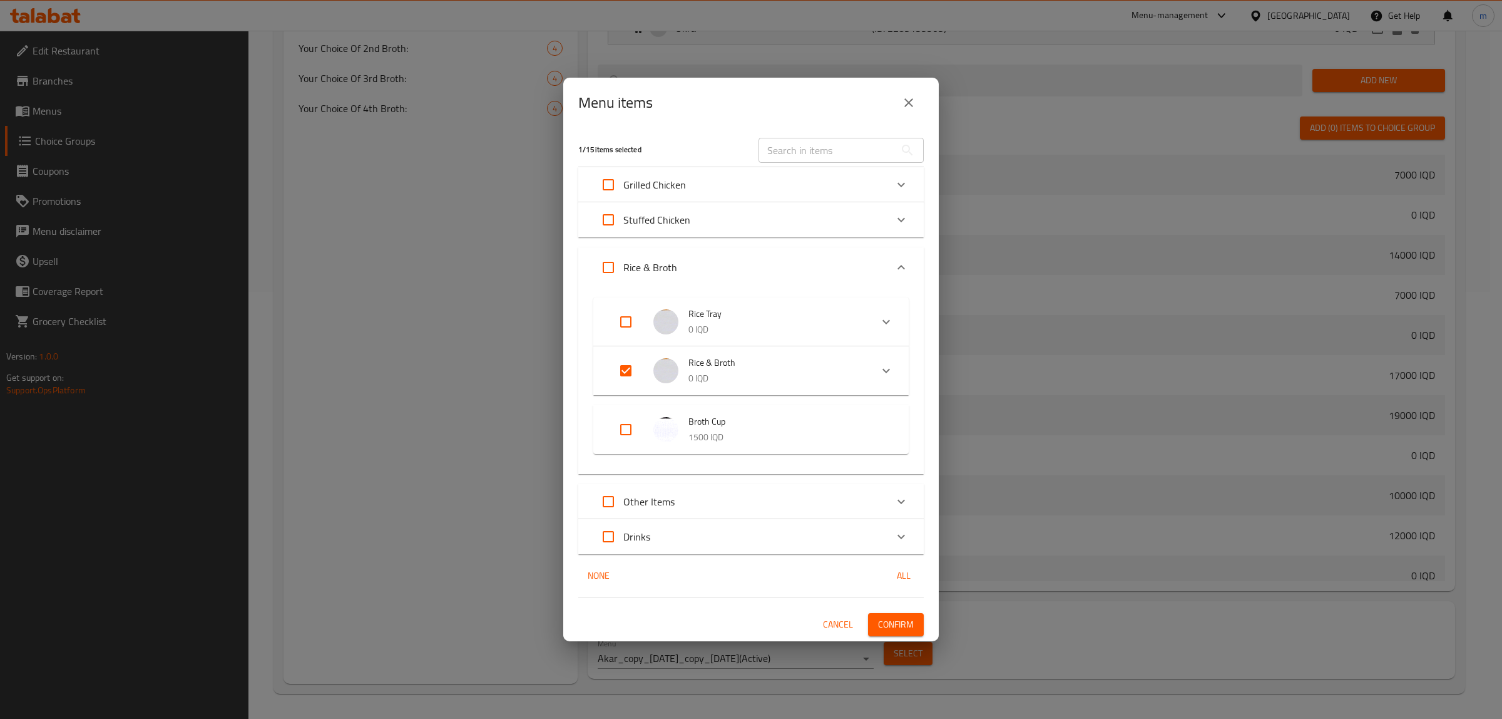
click at [881, 617] on span "Confirm" at bounding box center [896, 625] width 36 height 16
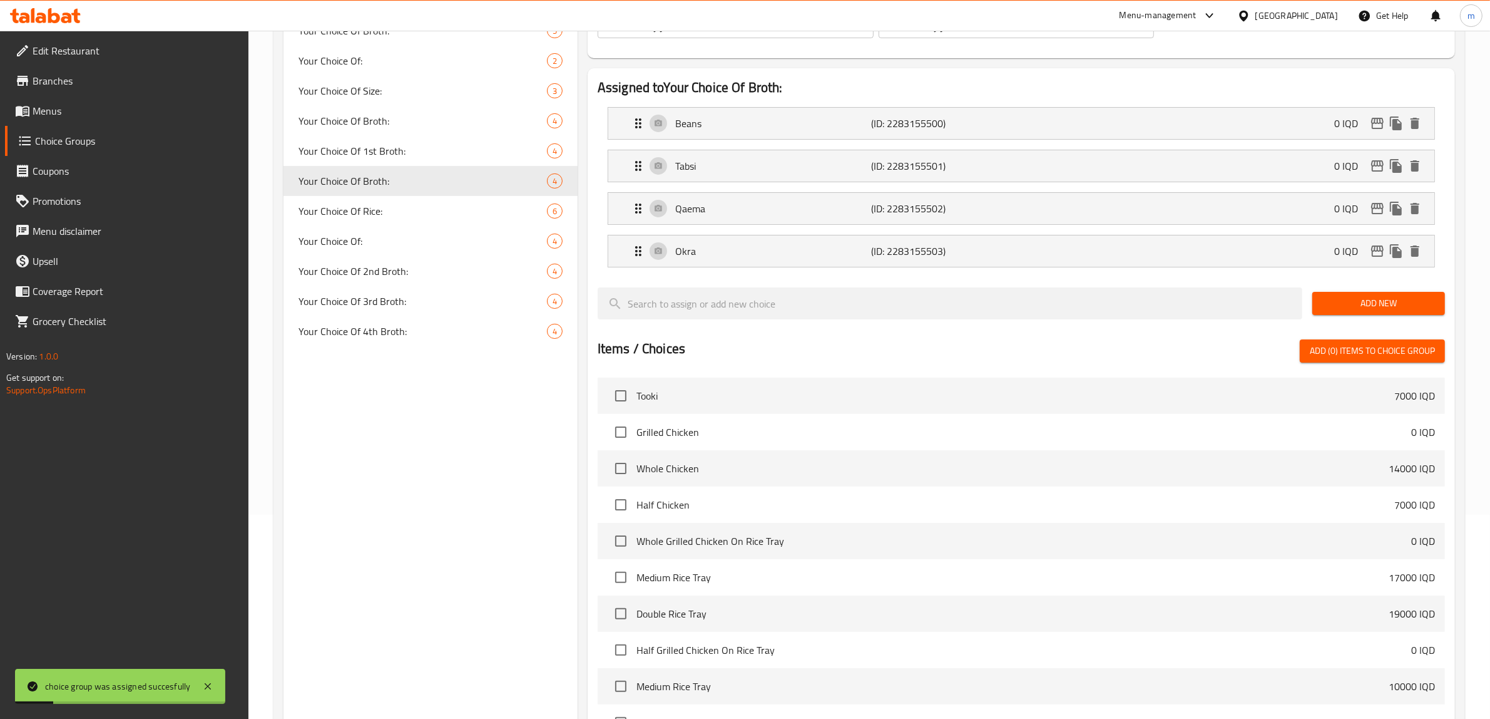
scroll to position [167, 0]
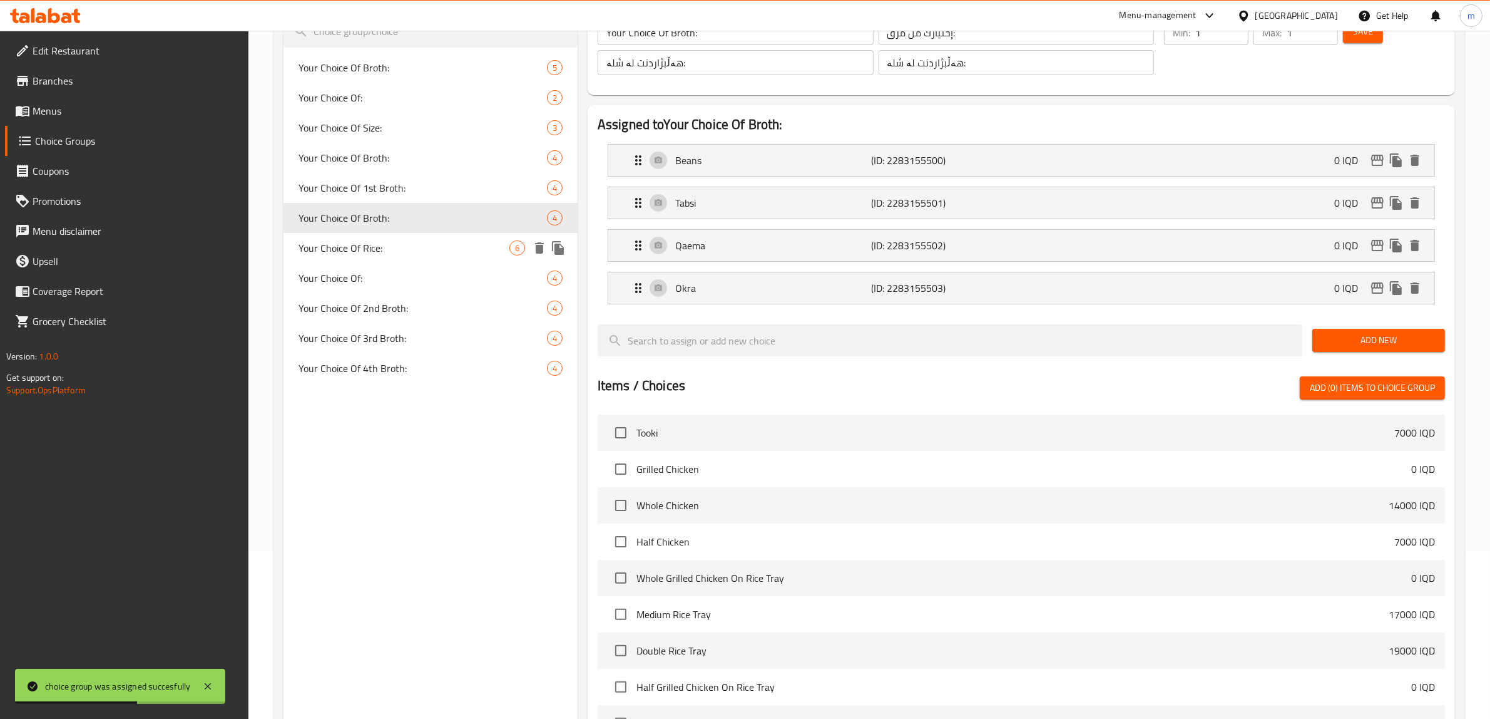
click at [398, 245] on span "Your Choice Of Rice:" at bounding box center [404, 247] width 211 height 15
type input "Your Choice Of Rice:"
type input "إختيارك من أرز:"
type input "هەڵبژاردنت لە برنج:"
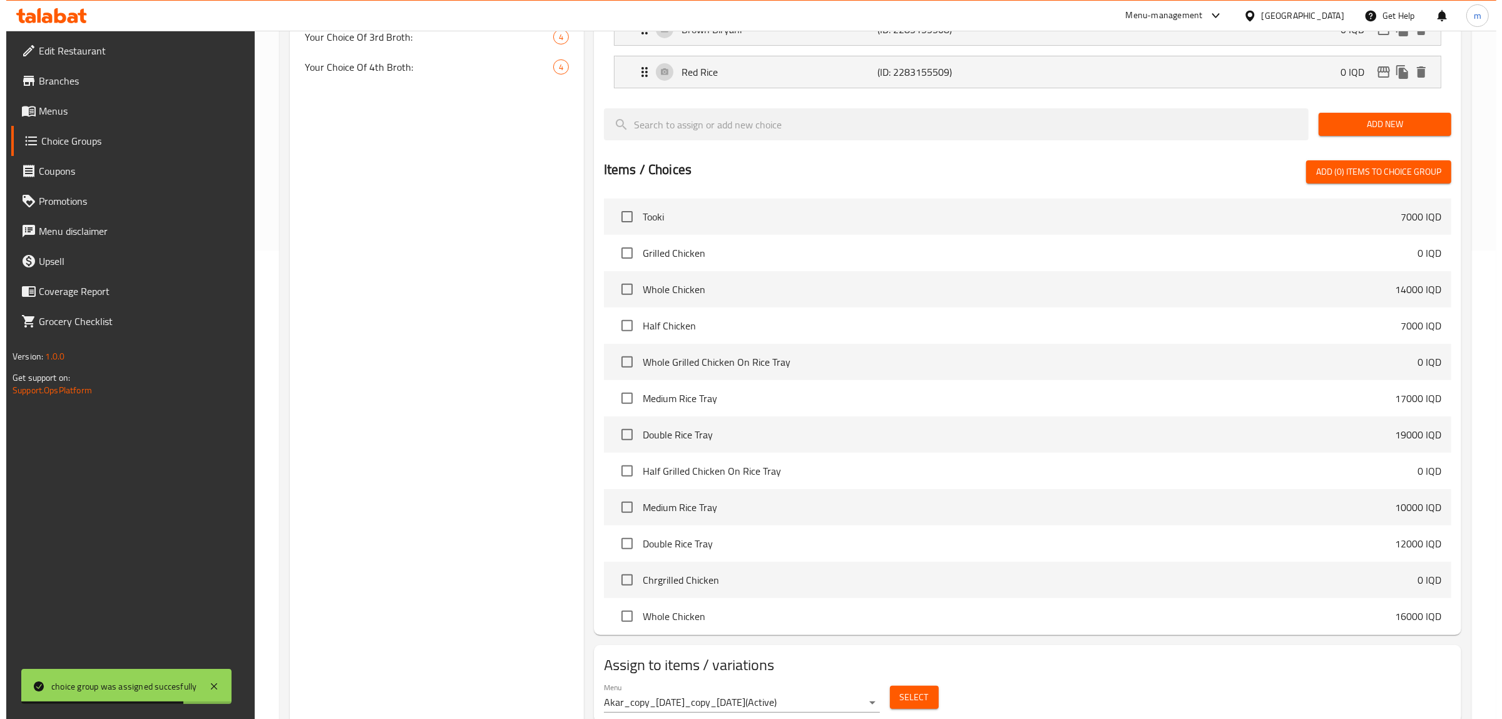
scroll to position [513, 0]
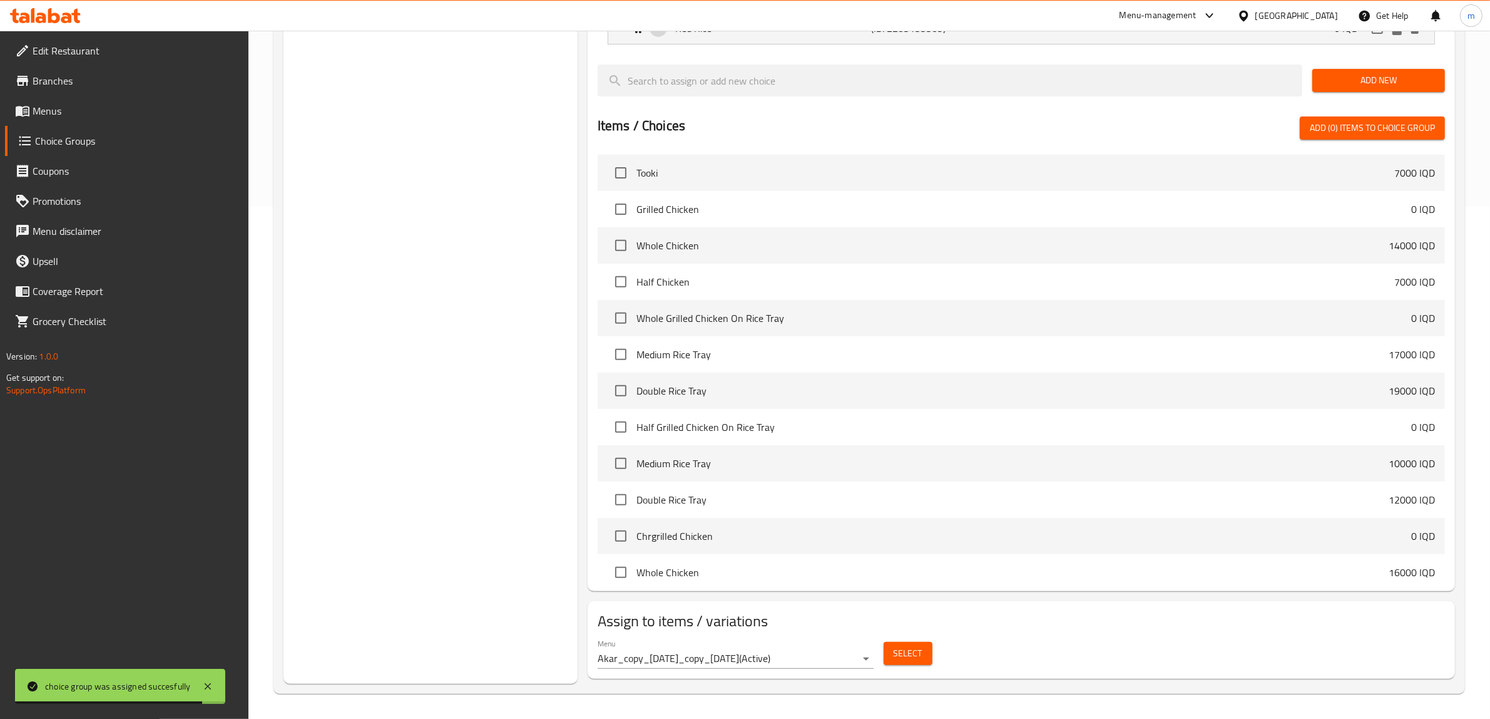
click at [886, 657] on button "Select" at bounding box center [908, 653] width 49 height 23
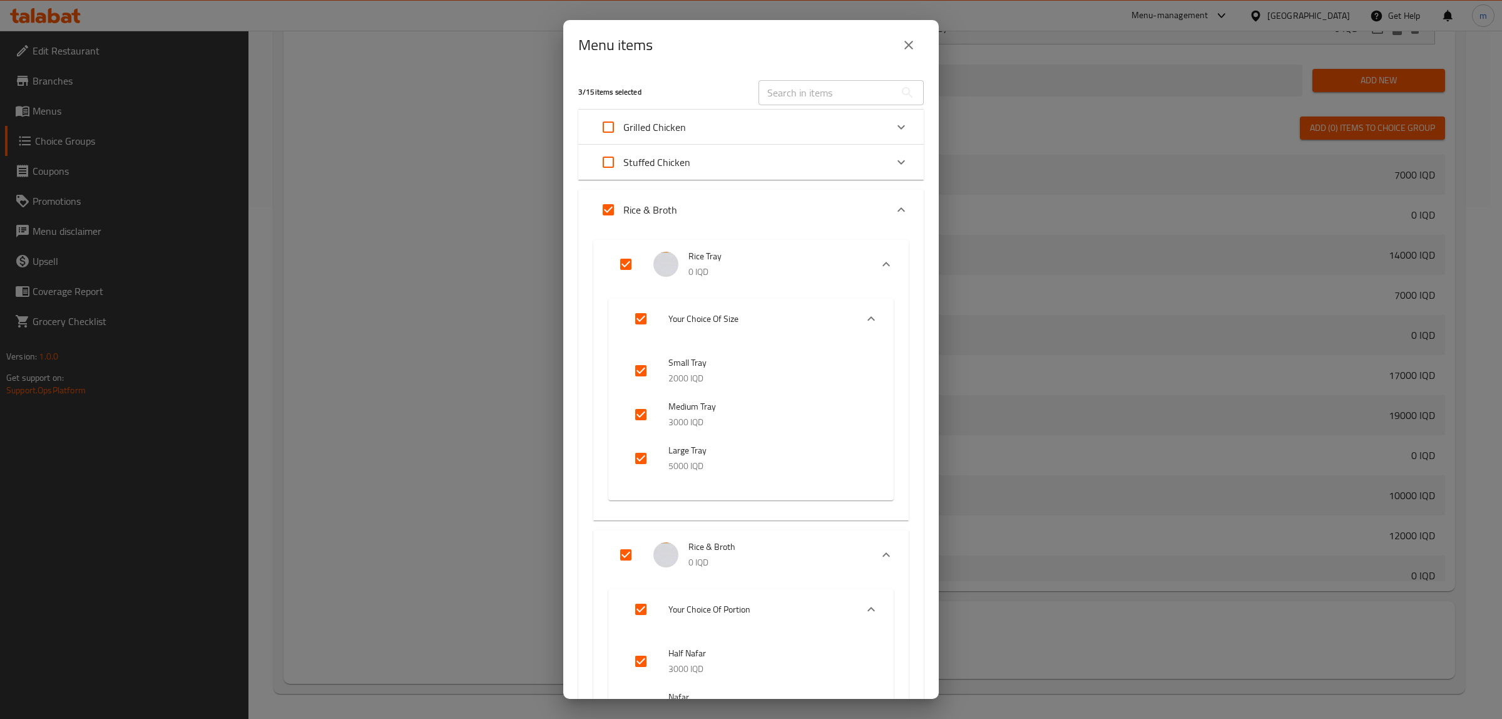
click at [605, 207] on input "Expand" at bounding box center [608, 210] width 30 height 30
checkbox input "false"
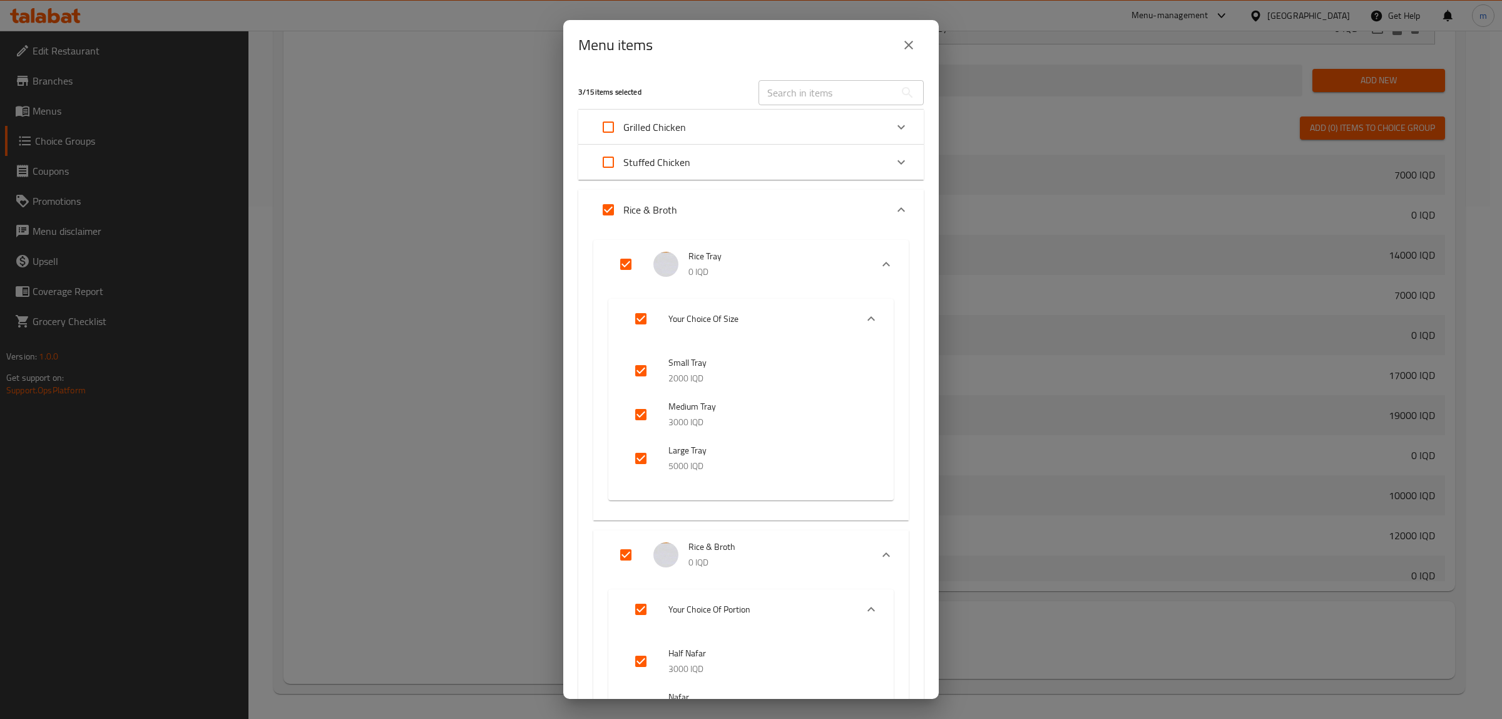
checkbox input "false"
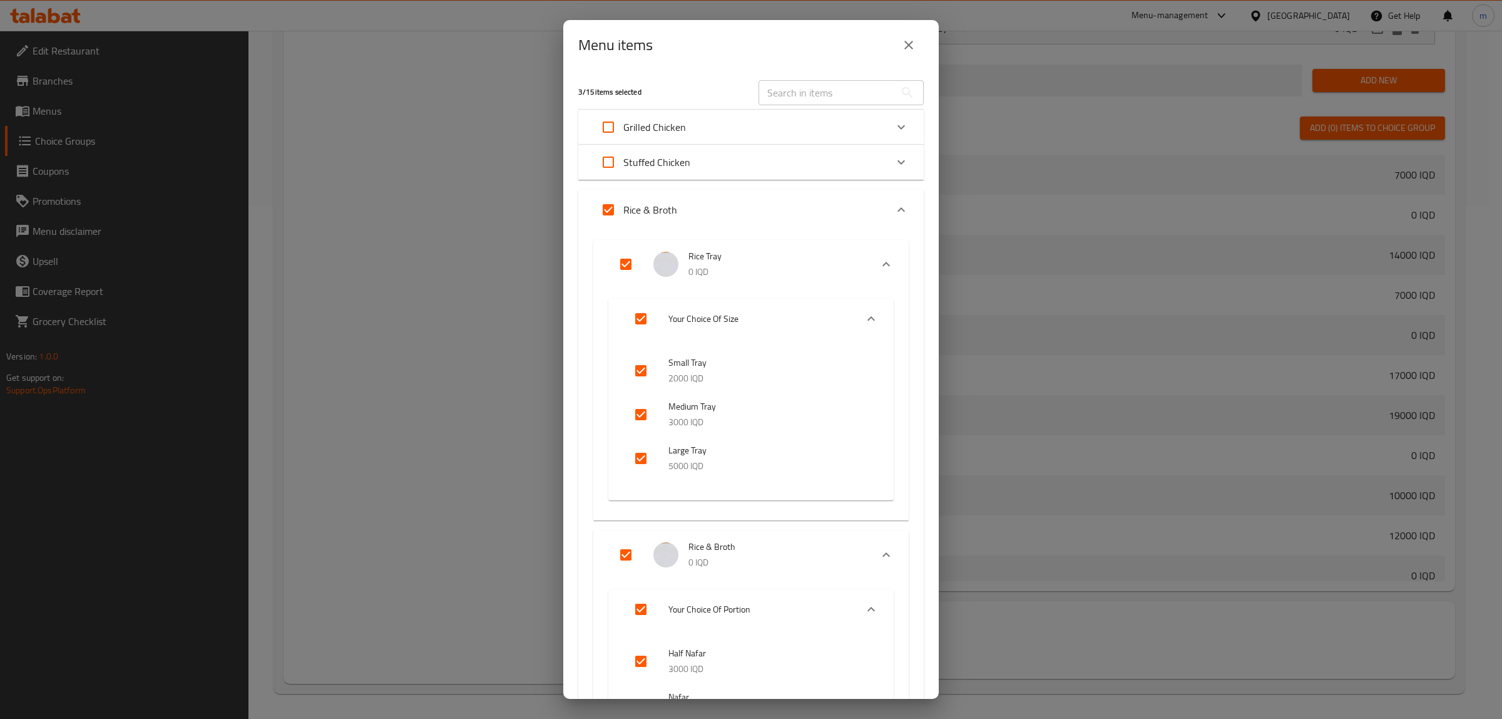
checkbox input "false"
click at [620, 546] on input "Expand" at bounding box center [626, 555] width 30 height 30
checkbox input "true"
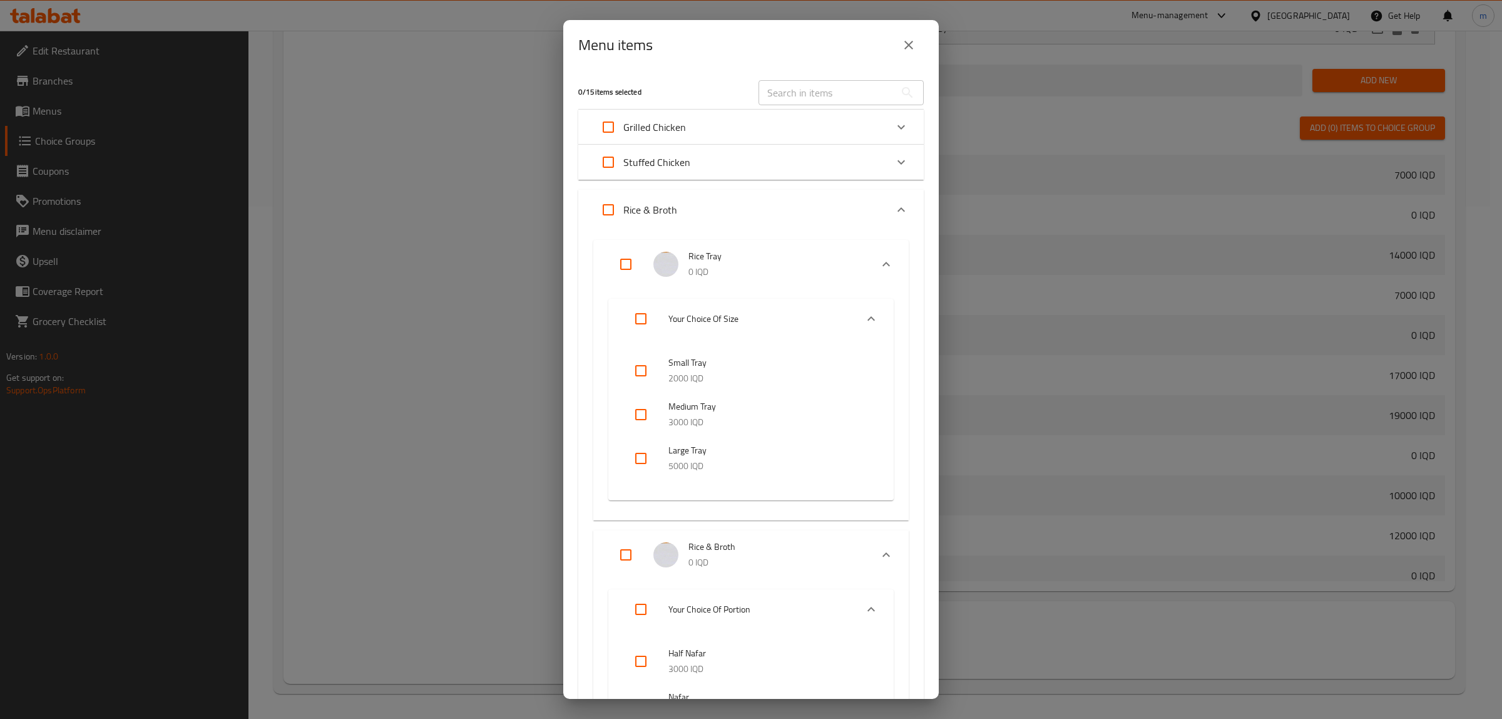
checkbox input "true"
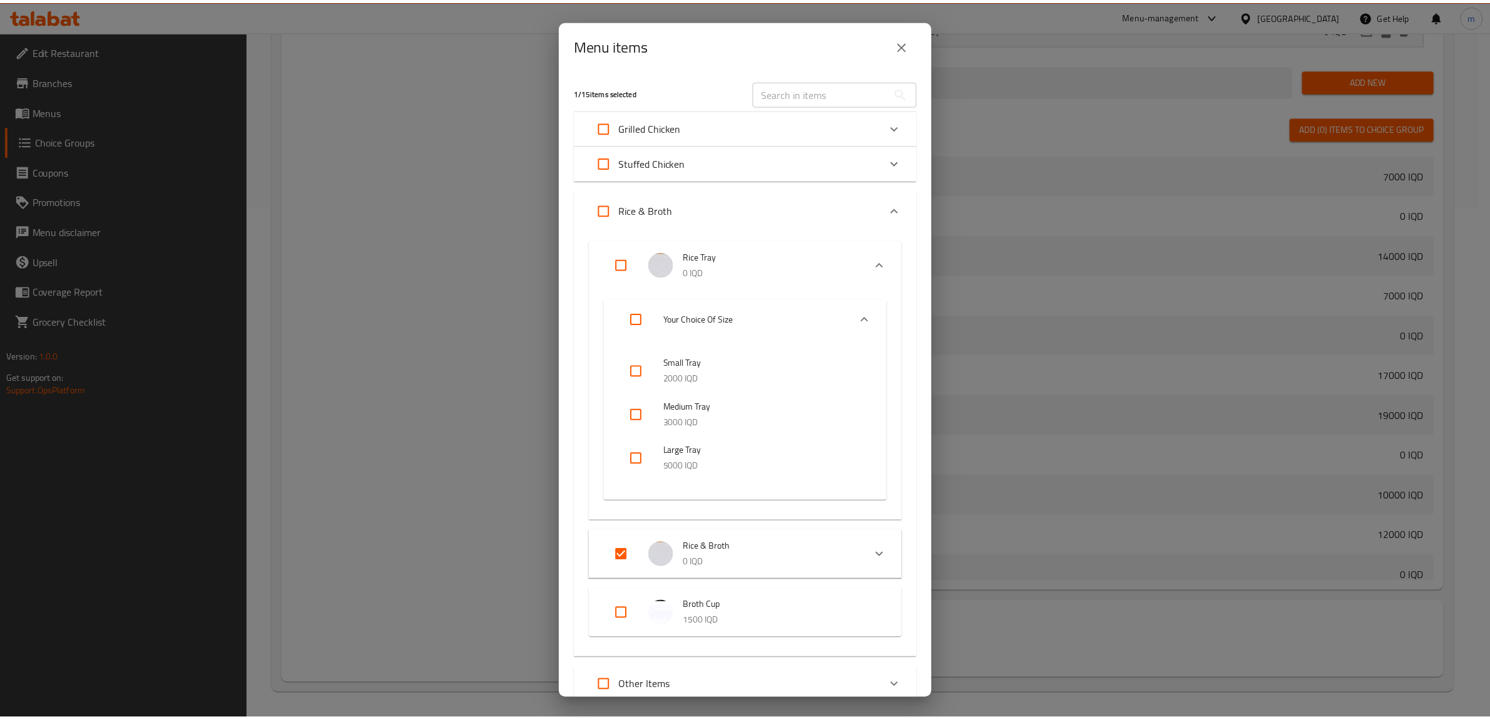
scroll to position [125, 0]
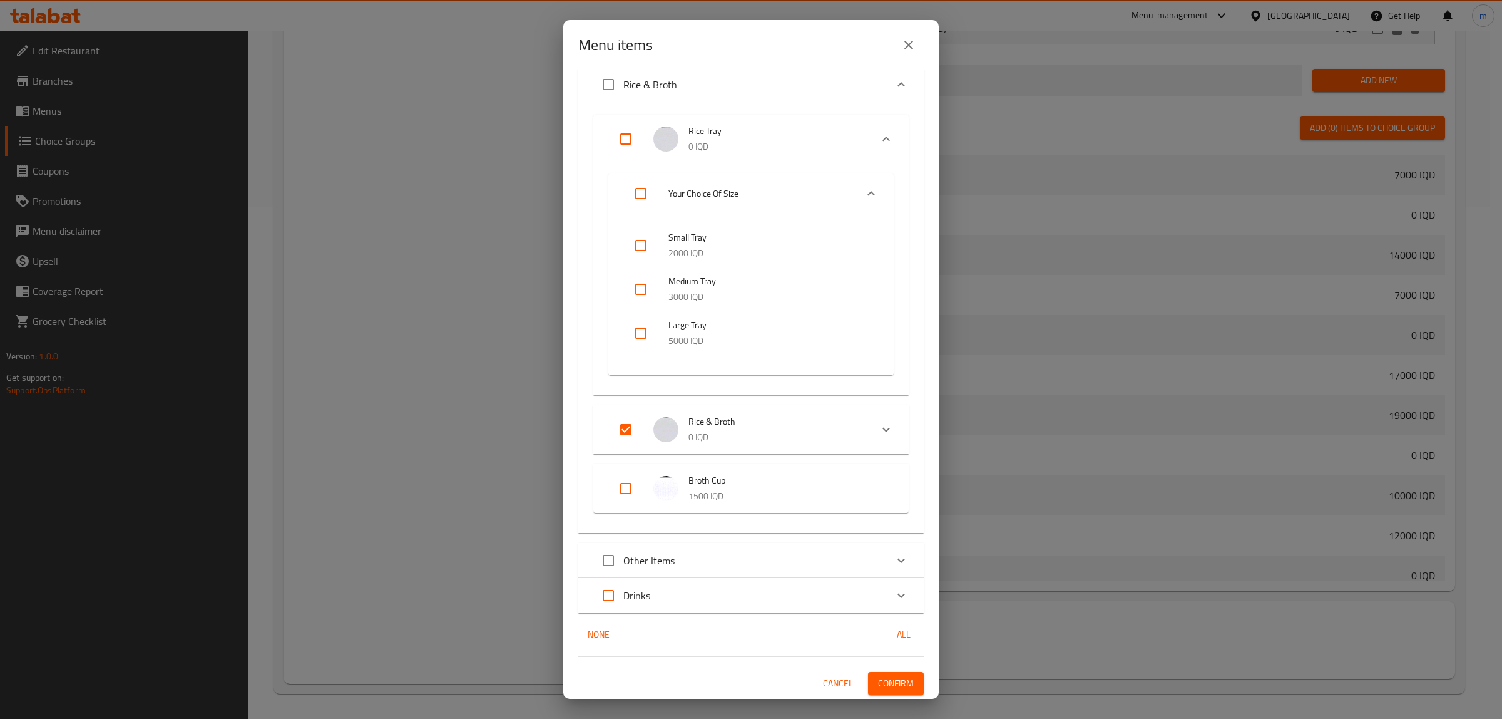
click at [883, 674] on button "Confirm" at bounding box center [896, 683] width 56 height 23
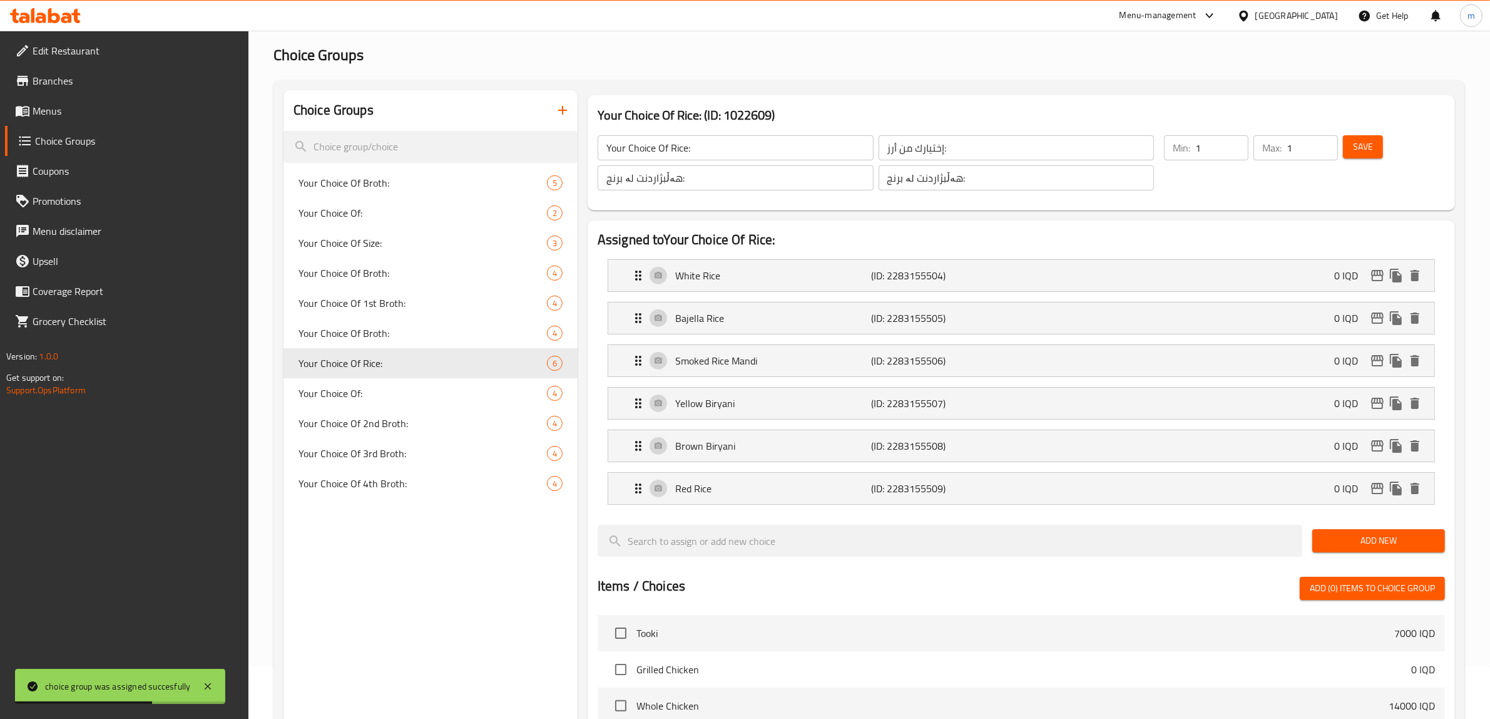
scroll to position [0, 0]
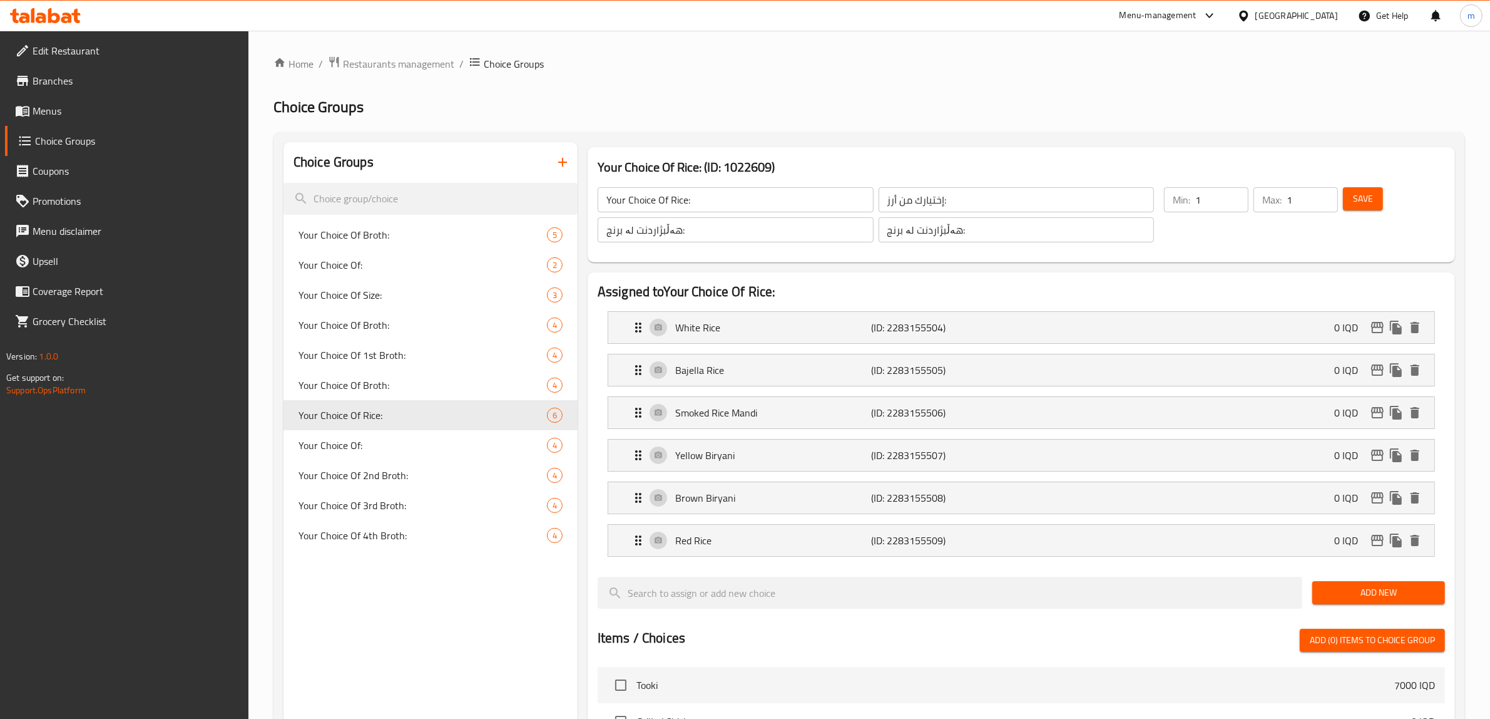
click at [83, 101] on link "Menus" at bounding box center [127, 111] width 244 height 30
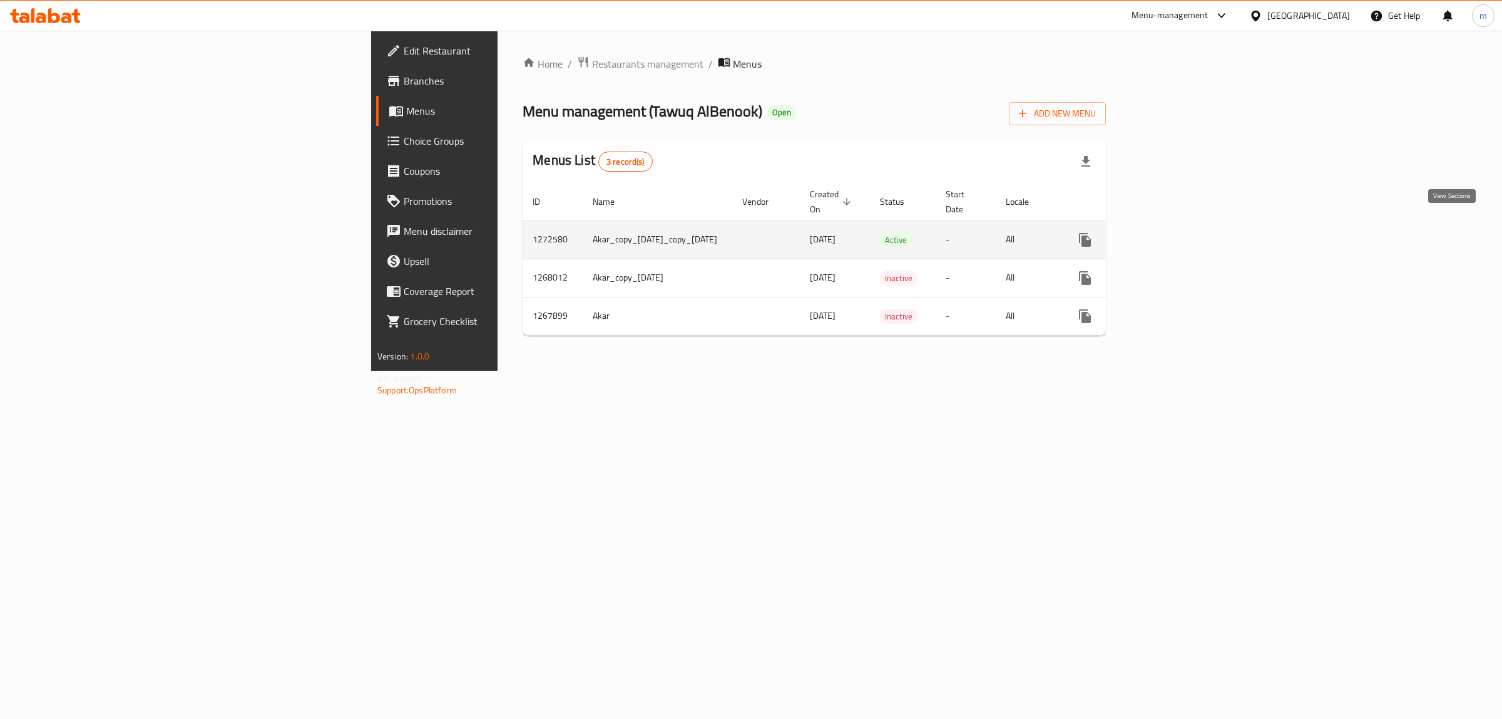
click at [1183, 232] on icon "enhanced table" at bounding box center [1175, 239] width 15 height 15
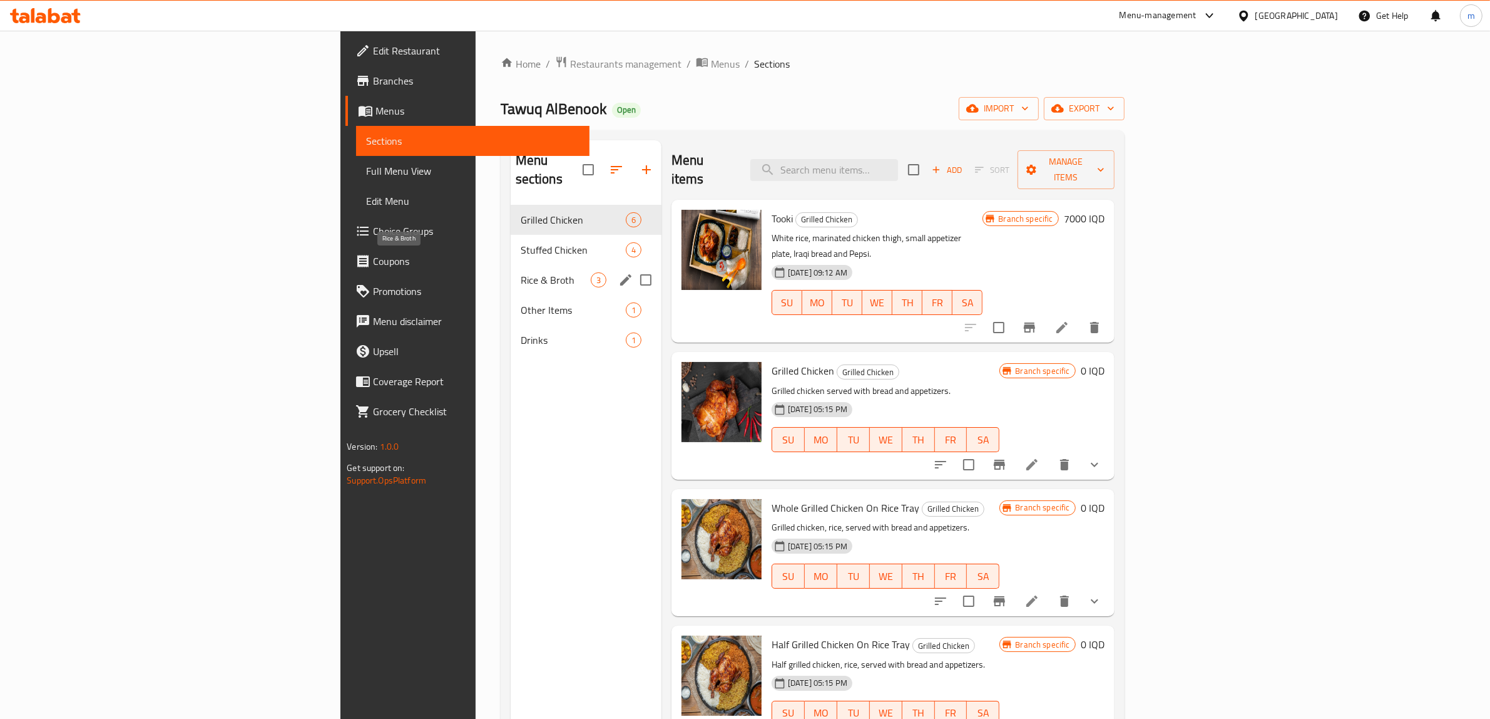
click at [521, 272] on span "Rice & Broth" at bounding box center [556, 279] width 70 height 15
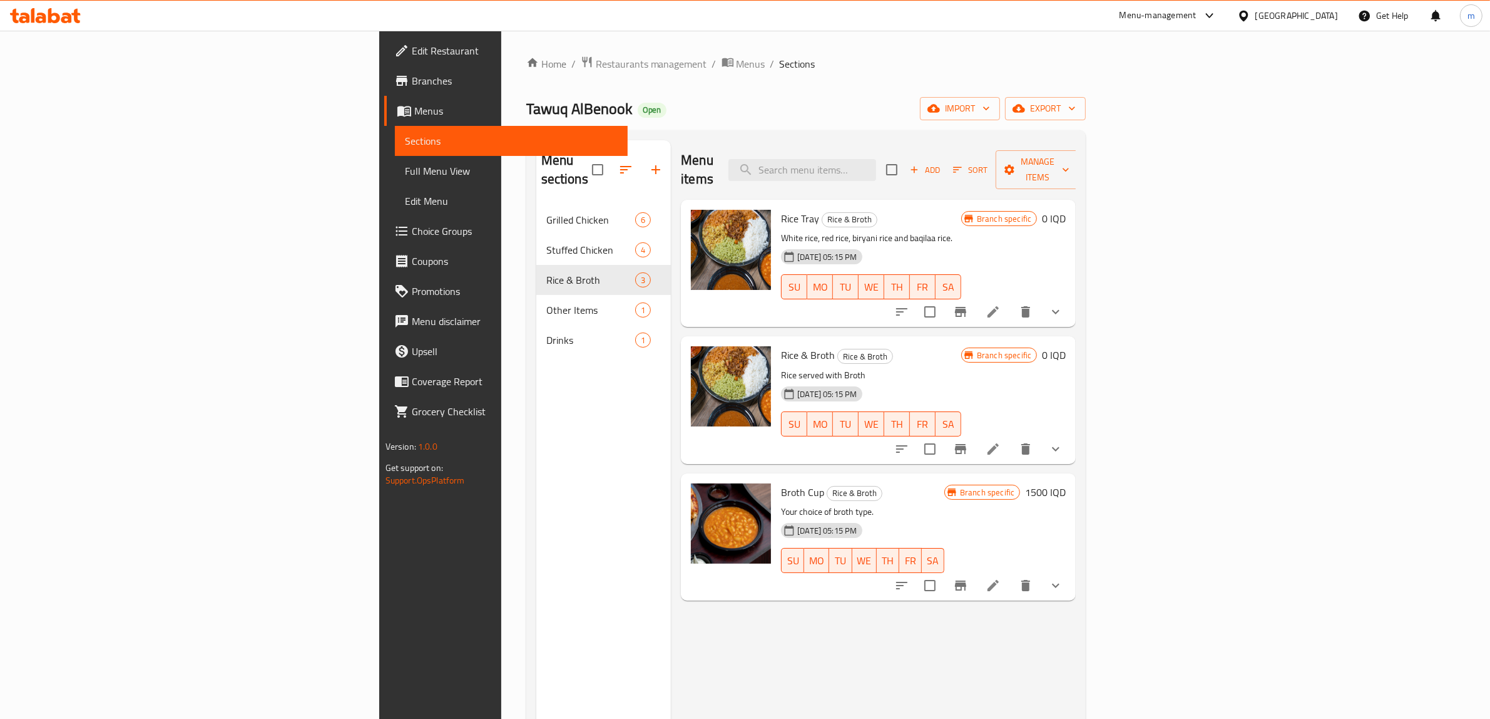
click at [405, 170] on span "Full Menu View" at bounding box center [511, 170] width 213 height 15
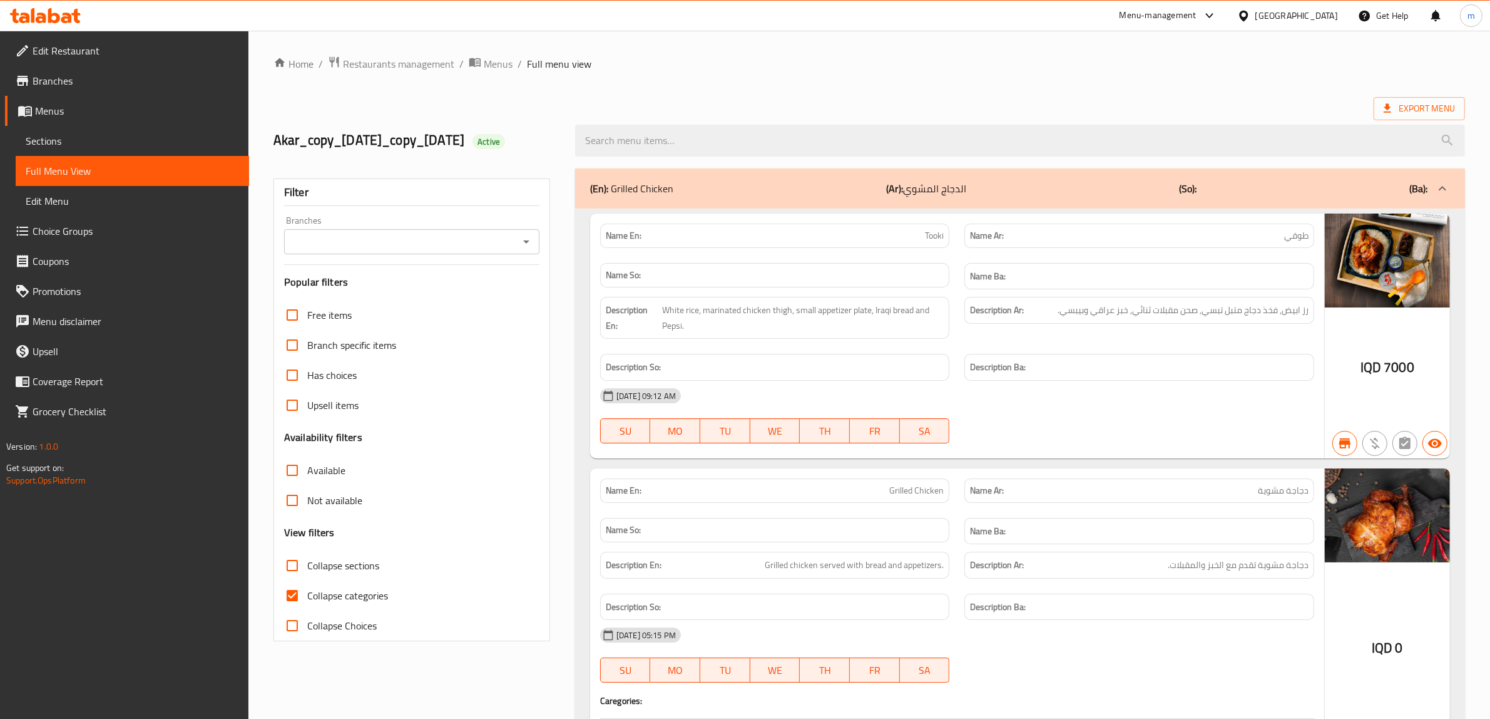
click at [530, 249] on icon "Open" at bounding box center [526, 241] width 15 height 15
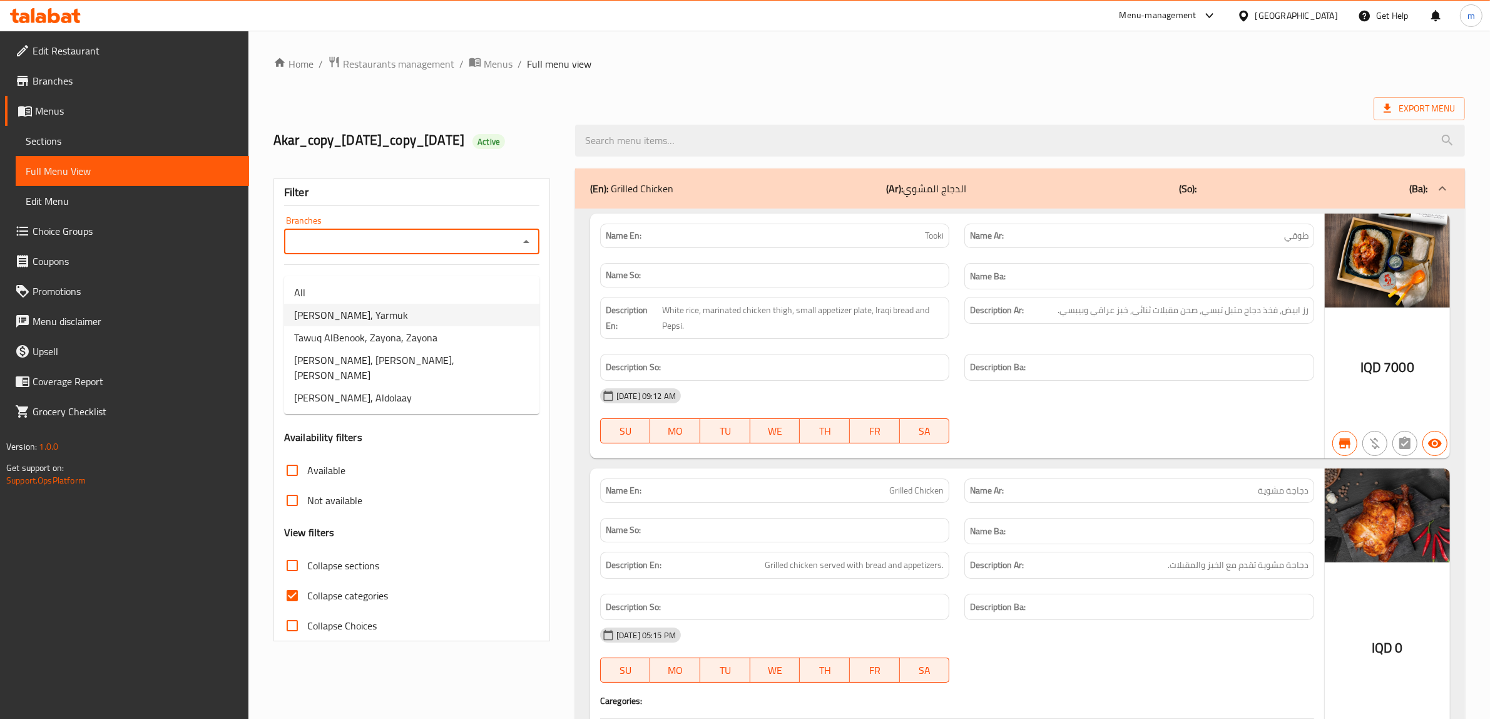
click at [426, 312] on li "Tawuq AlBenook, Yarmuk" at bounding box center [411, 315] width 255 height 23
type input "Tawuq AlBenook, Yarmuk"
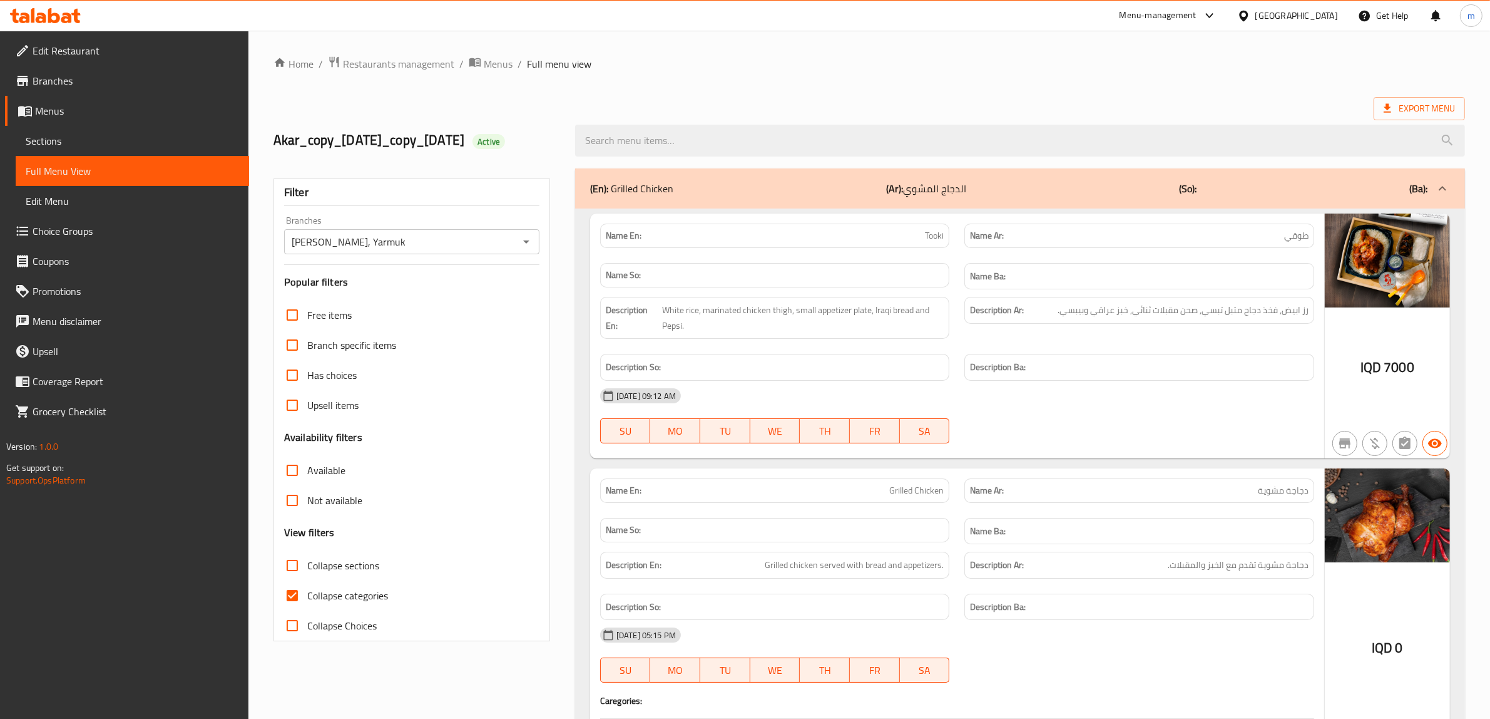
click at [292, 610] on input "Collapse categories" at bounding box center [292, 595] width 30 height 30
checkbox input "false"
click at [295, 579] on input "Collapse sections" at bounding box center [292, 565] width 30 height 30
checkbox input "true"
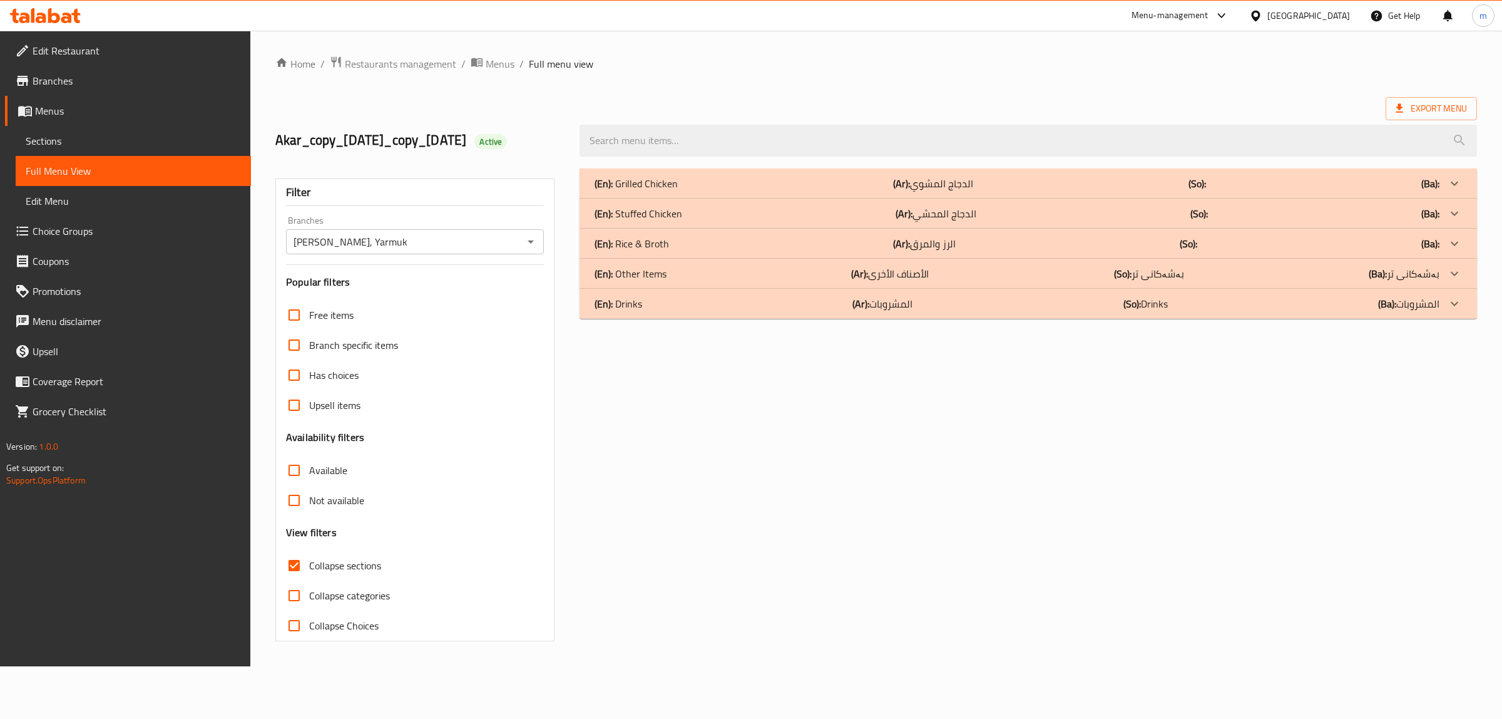
click at [665, 251] on p "(En): Rice & Broth" at bounding box center [632, 243] width 74 height 15
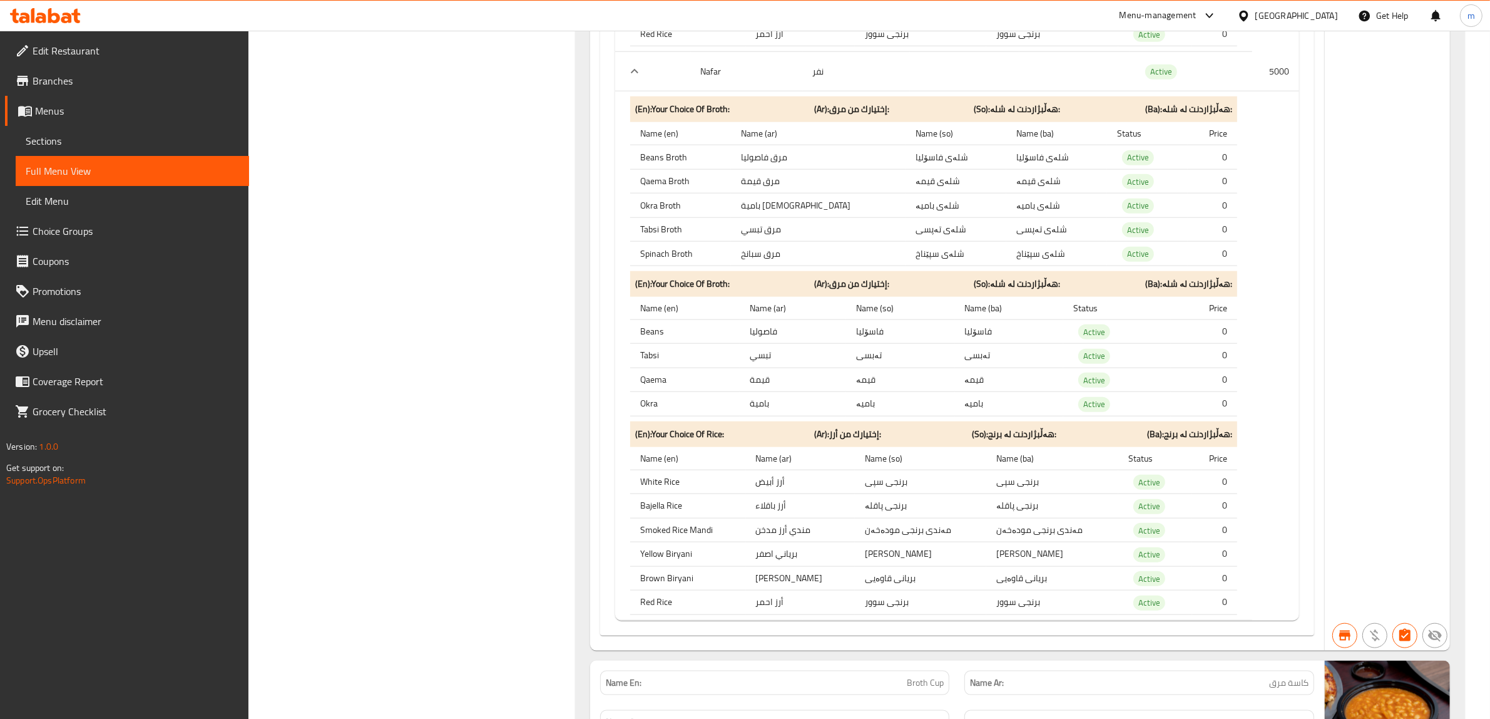
scroll to position [1482, 0]
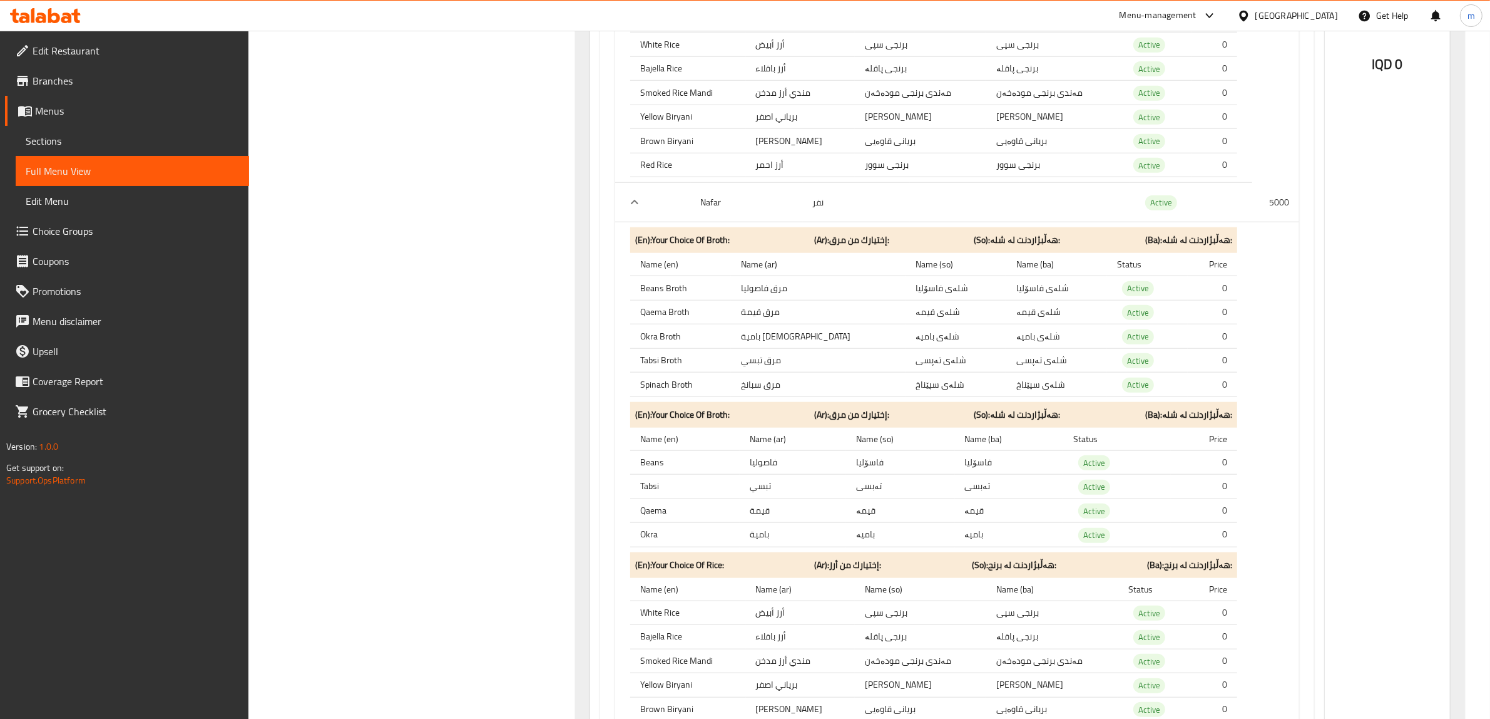
click at [143, 232] on span "Choice Groups" at bounding box center [136, 230] width 207 height 15
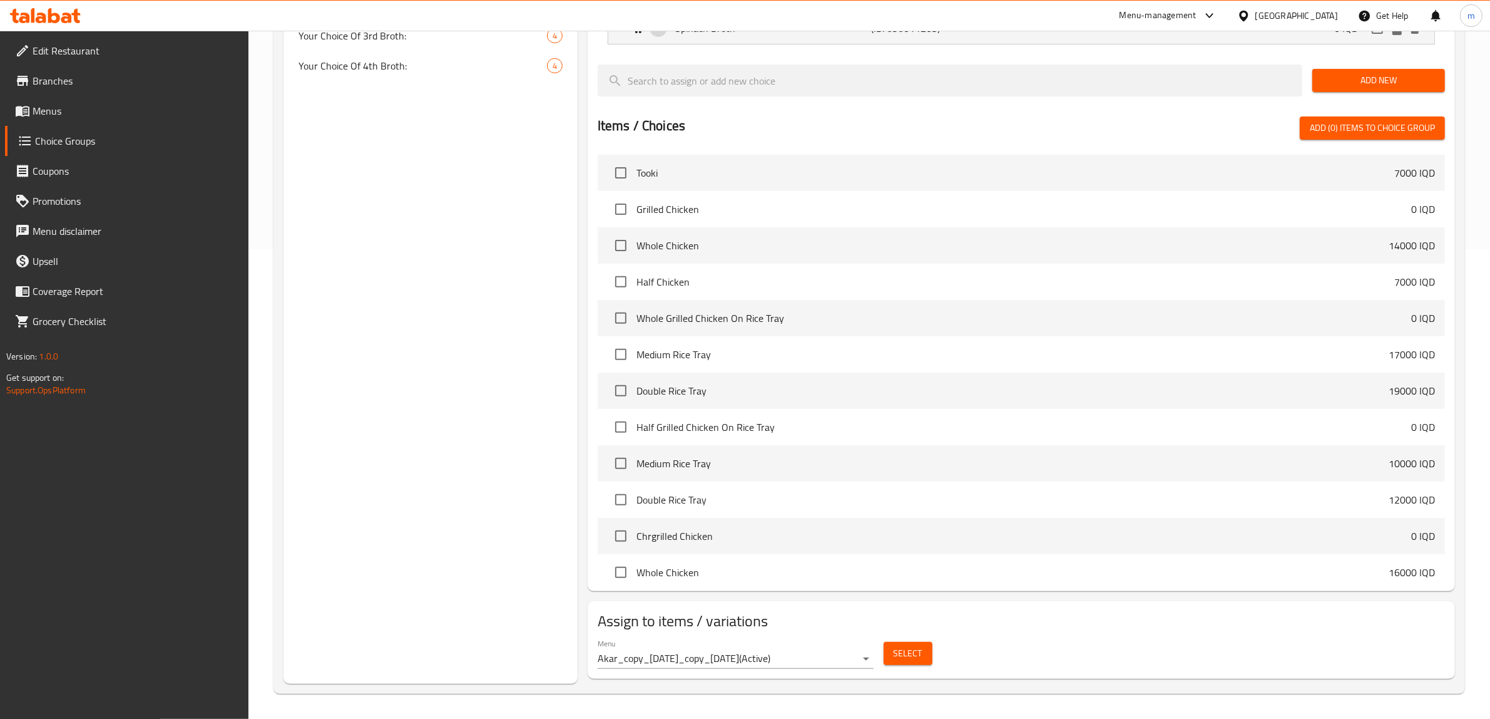
scroll to position [177, 0]
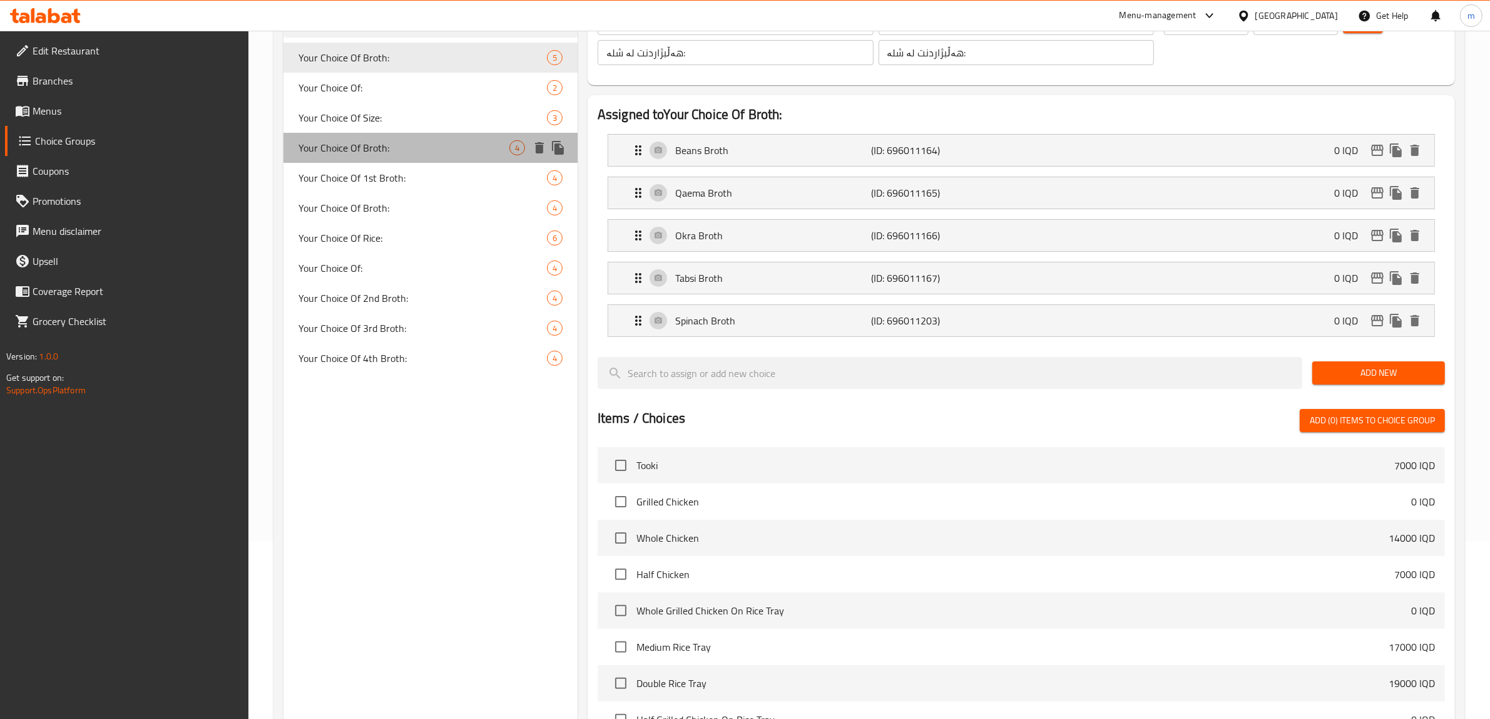
click at [390, 141] on span "Your Choice Of Broth:" at bounding box center [404, 147] width 211 height 15
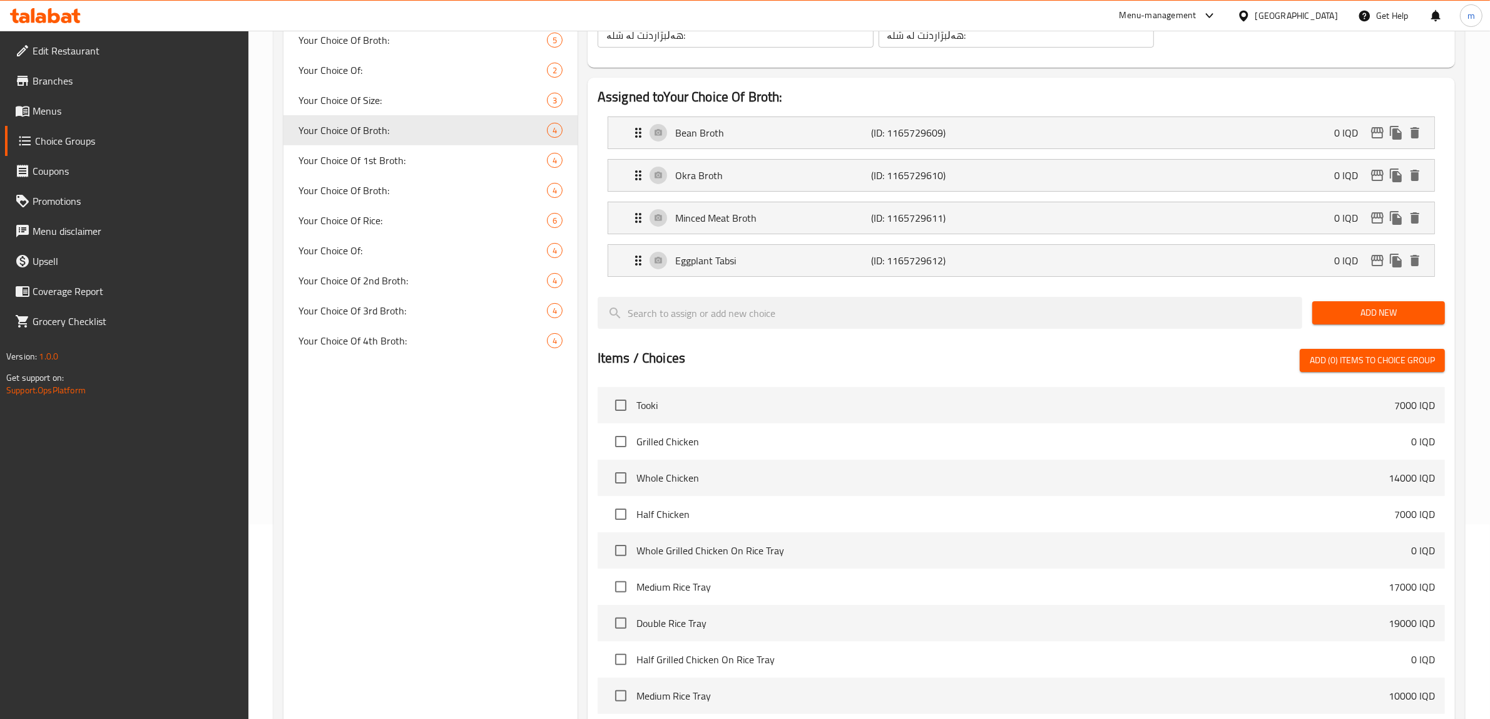
scroll to position [428, 0]
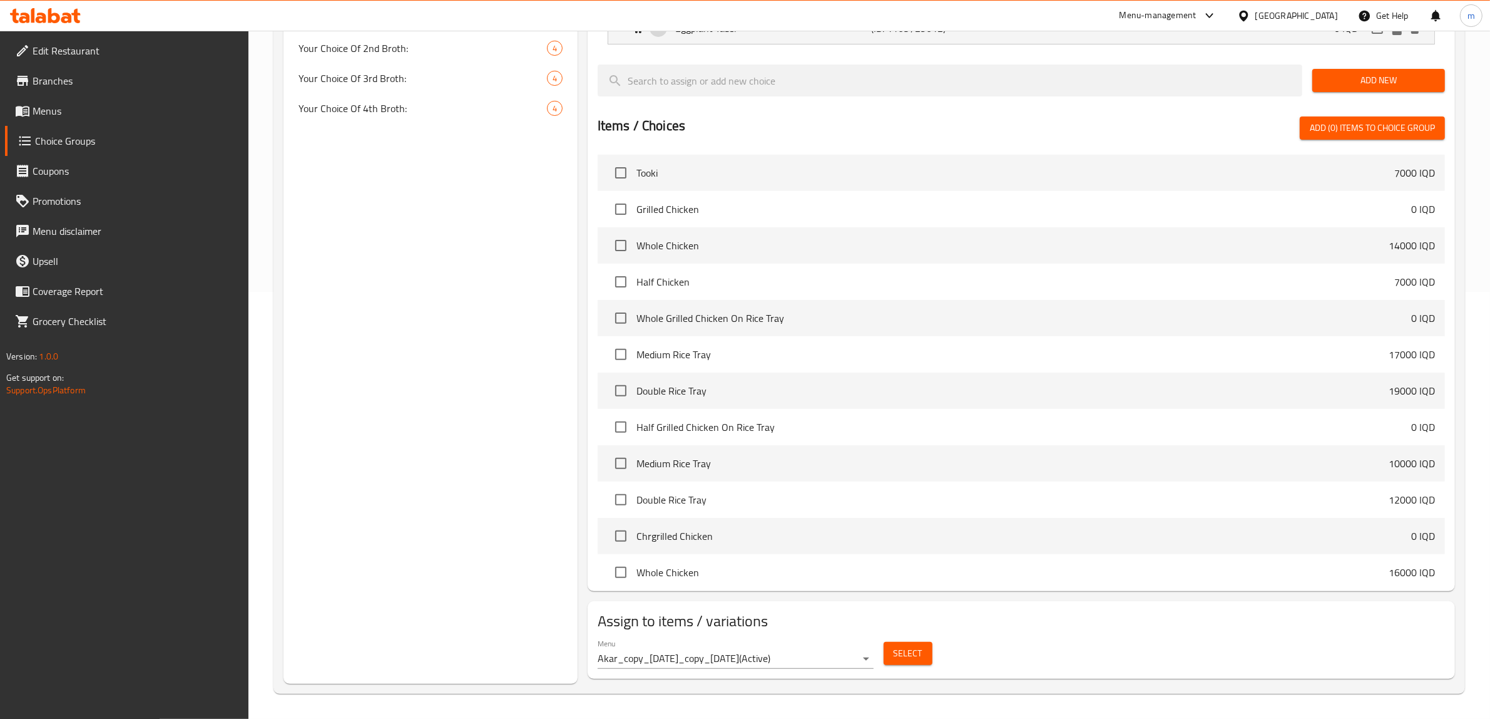
click at [911, 659] on span "Select" at bounding box center [908, 653] width 29 height 16
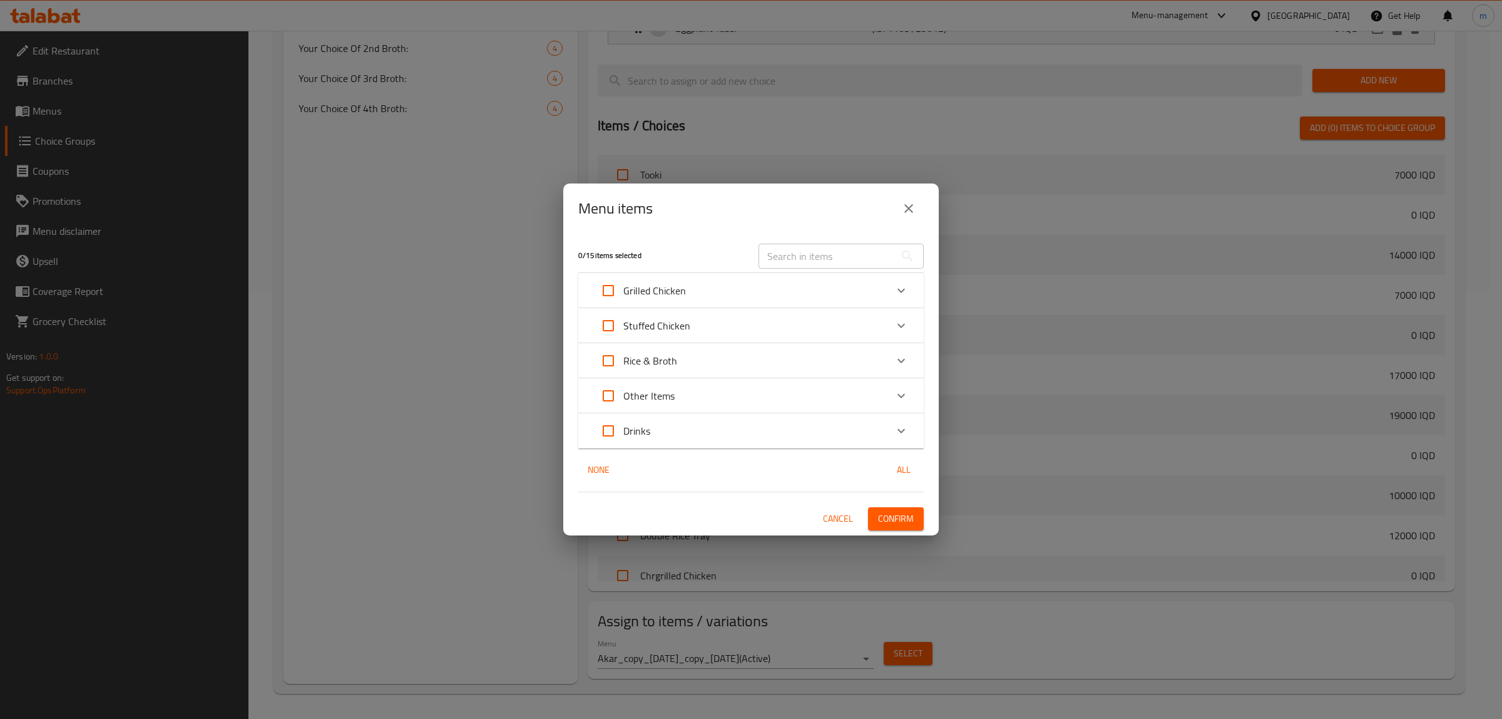
click at [799, 352] on div "Rice & Broth" at bounding box center [739, 361] width 293 height 30
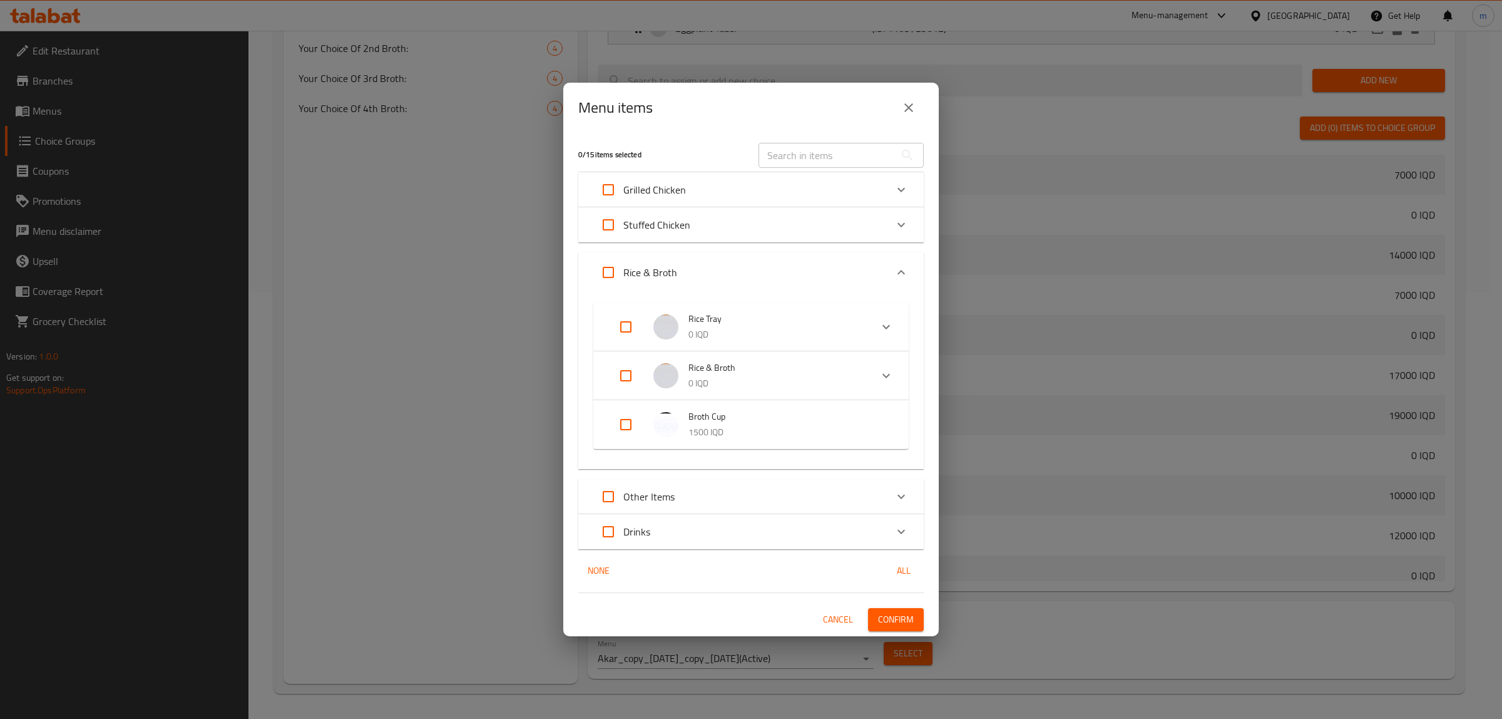
click at [842, 617] on span "Cancel" at bounding box center [838, 620] width 30 height 16
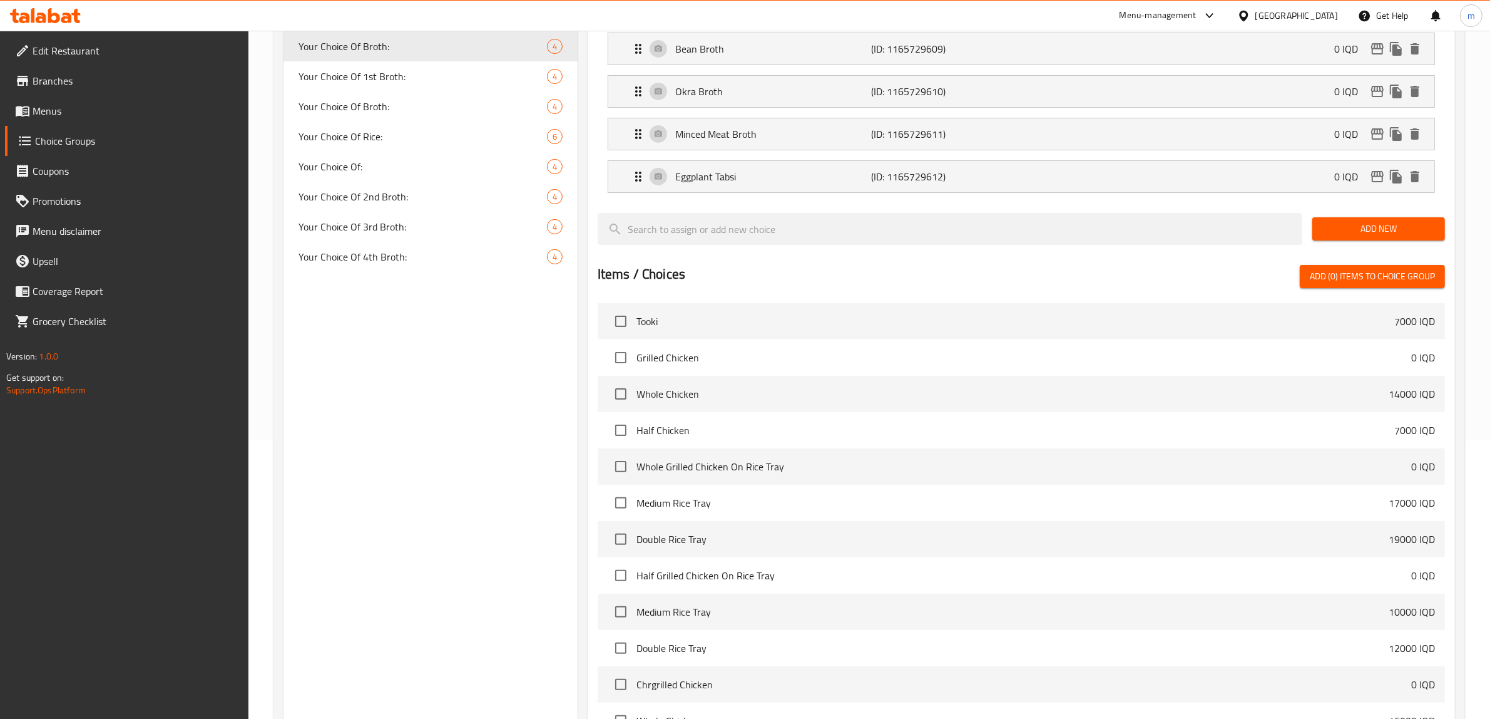
scroll to position [167, 0]
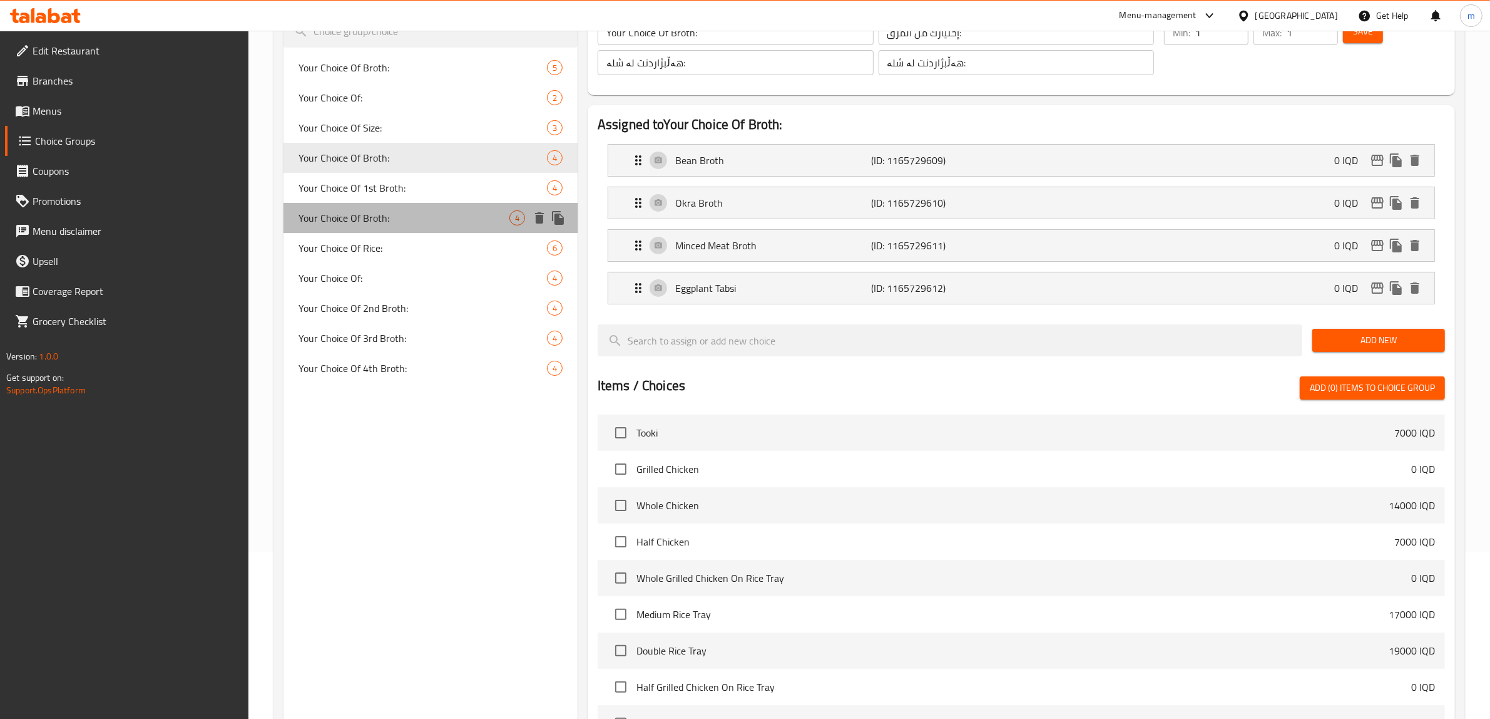
click at [407, 205] on div "Your Choice Of Broth: 4" at bounding box center [431, 218] width 294 height 30
type input "إختيارك من مرق:"
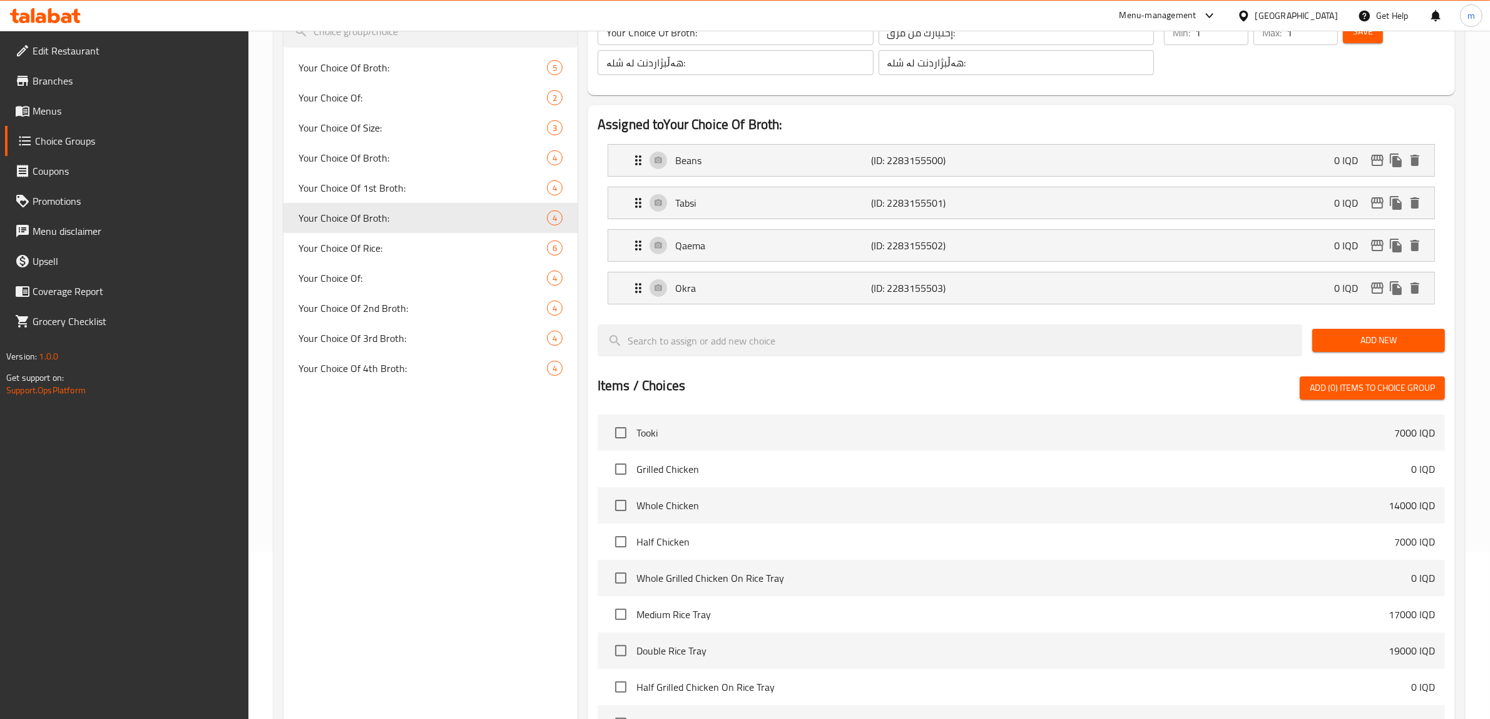
scroll to position [428, 0]
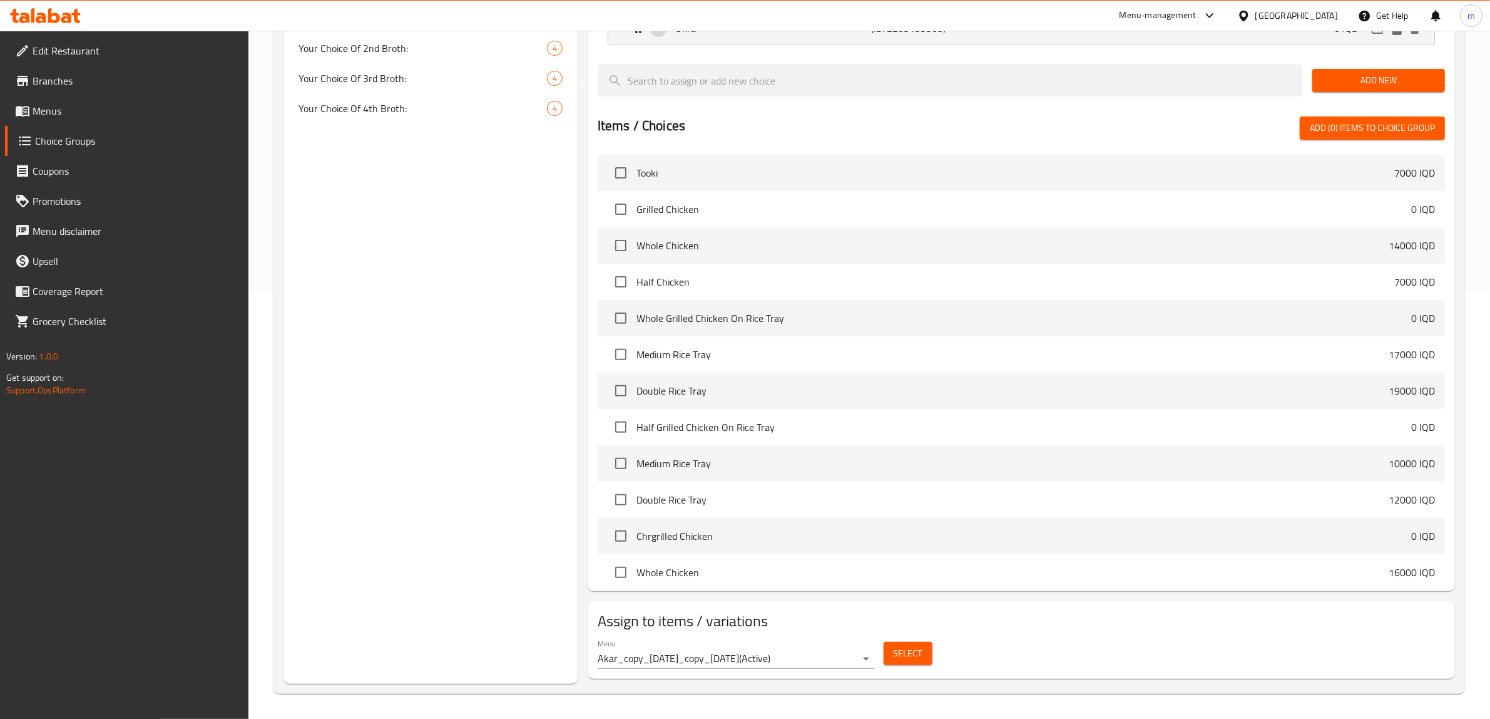
click at [903, 652] on span "Select" at bounding box center [908, 653] width 29 height 16
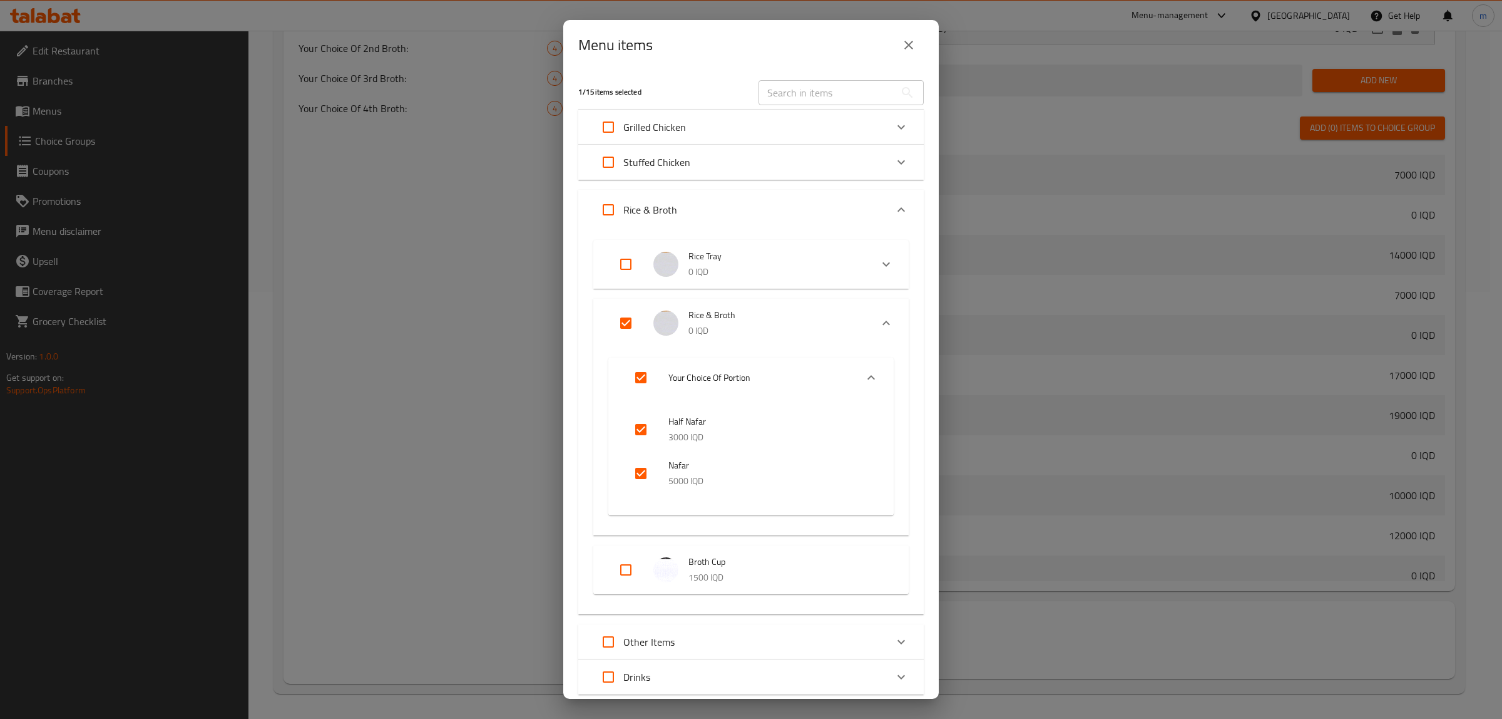
click at [622, 323] on input "Expand" at bounding box center [626, 323] width 30 height 30
checkbox input "false"
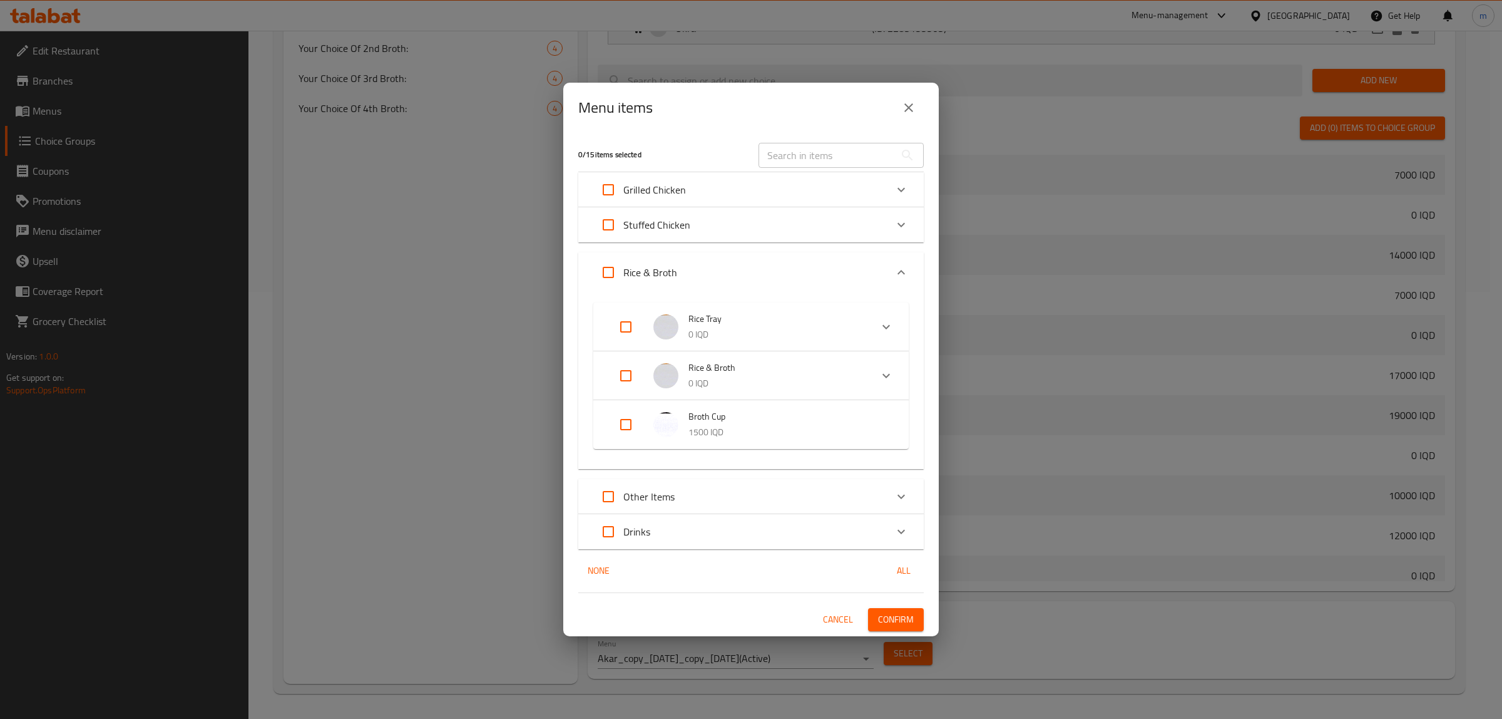
click at [893, 618] on span "Confirm" at bounding box center [896, 620] width 36 height 16
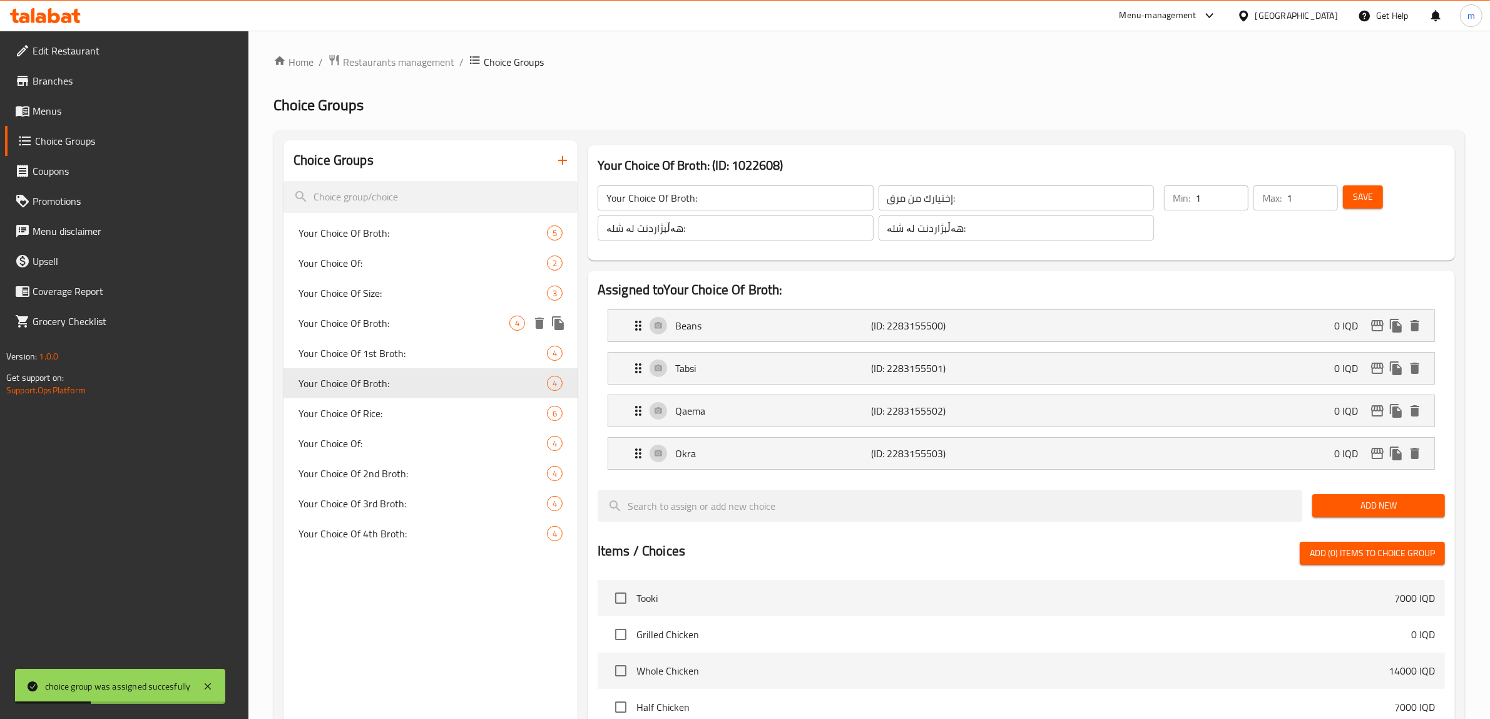
scroll to position [0, 0]
click at [59, 113] on span "Menus" at bounding box center [136, 110] width 207 height 15
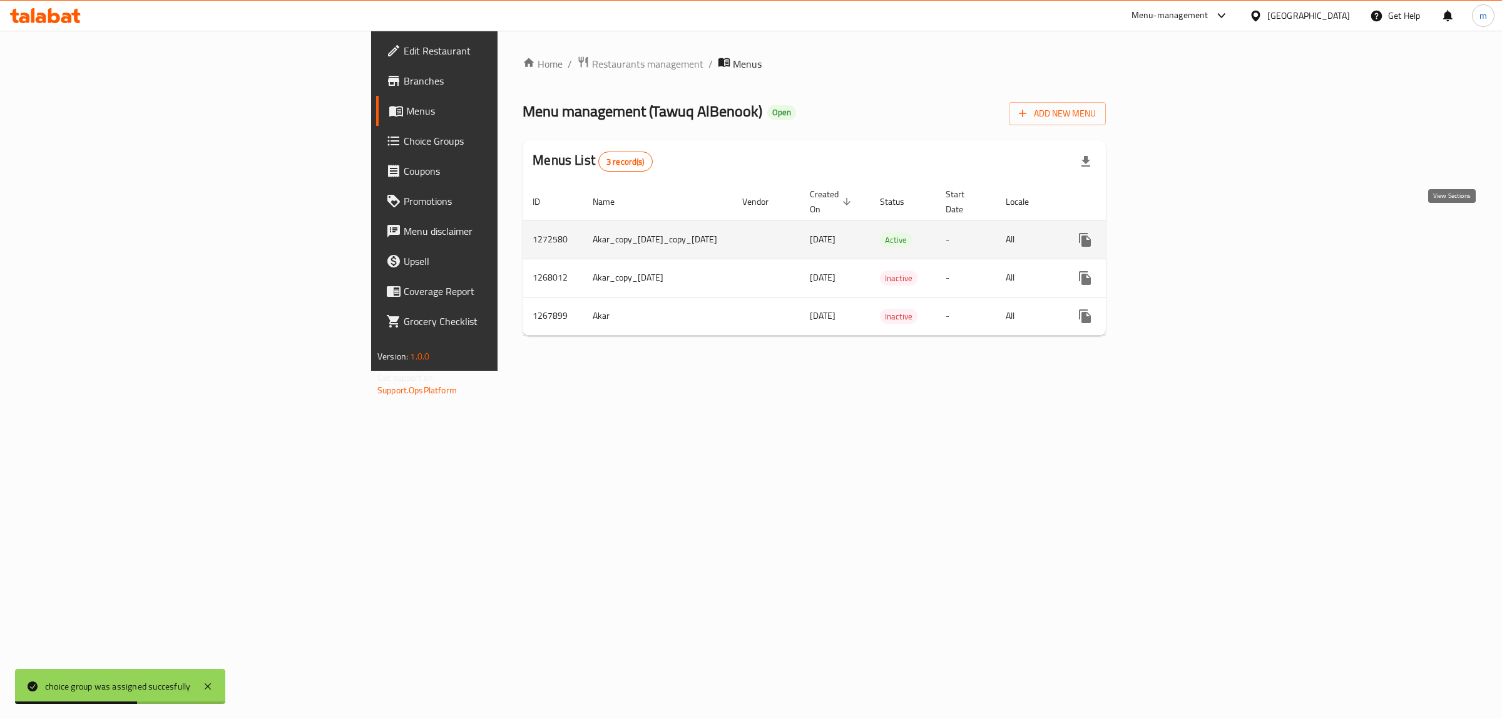
click at [1183, 232] on icon "enhanced table" at bounding box center [1175, 239] width 15 height 15
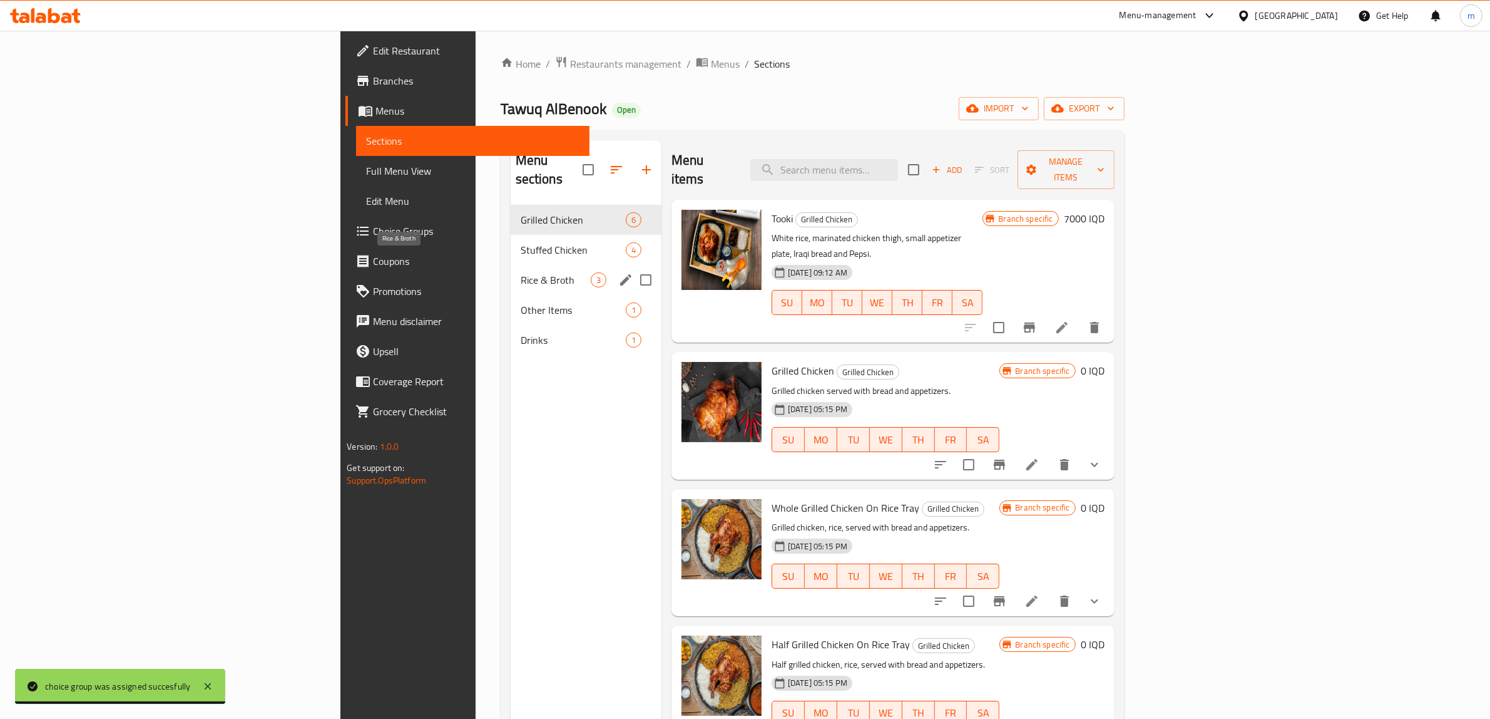
click at [521, 272] on span "Rice & Broth" at bounding box center [556, 279] width 70 height 15
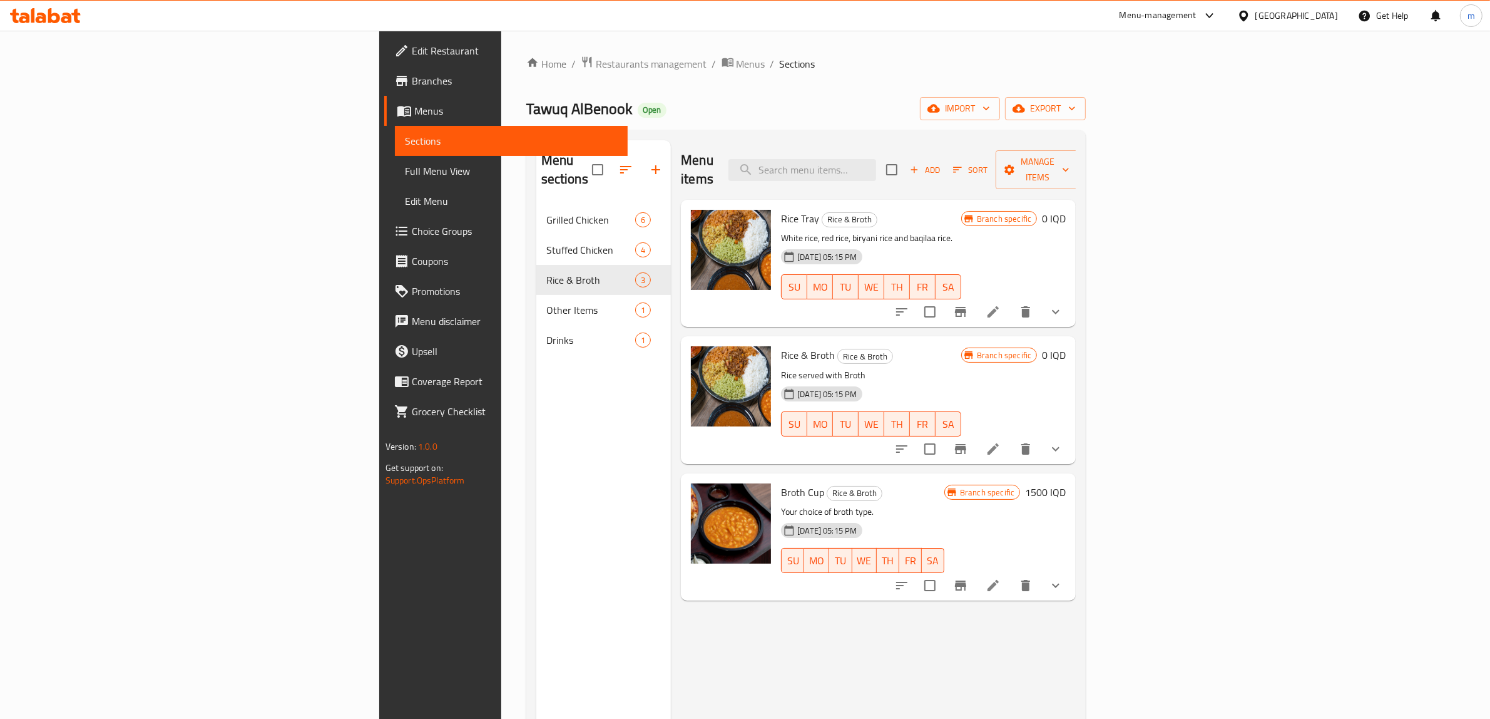
click at [405, 164] on span "Full Menu View" at bounding box center [511, 170] width 213 height 15
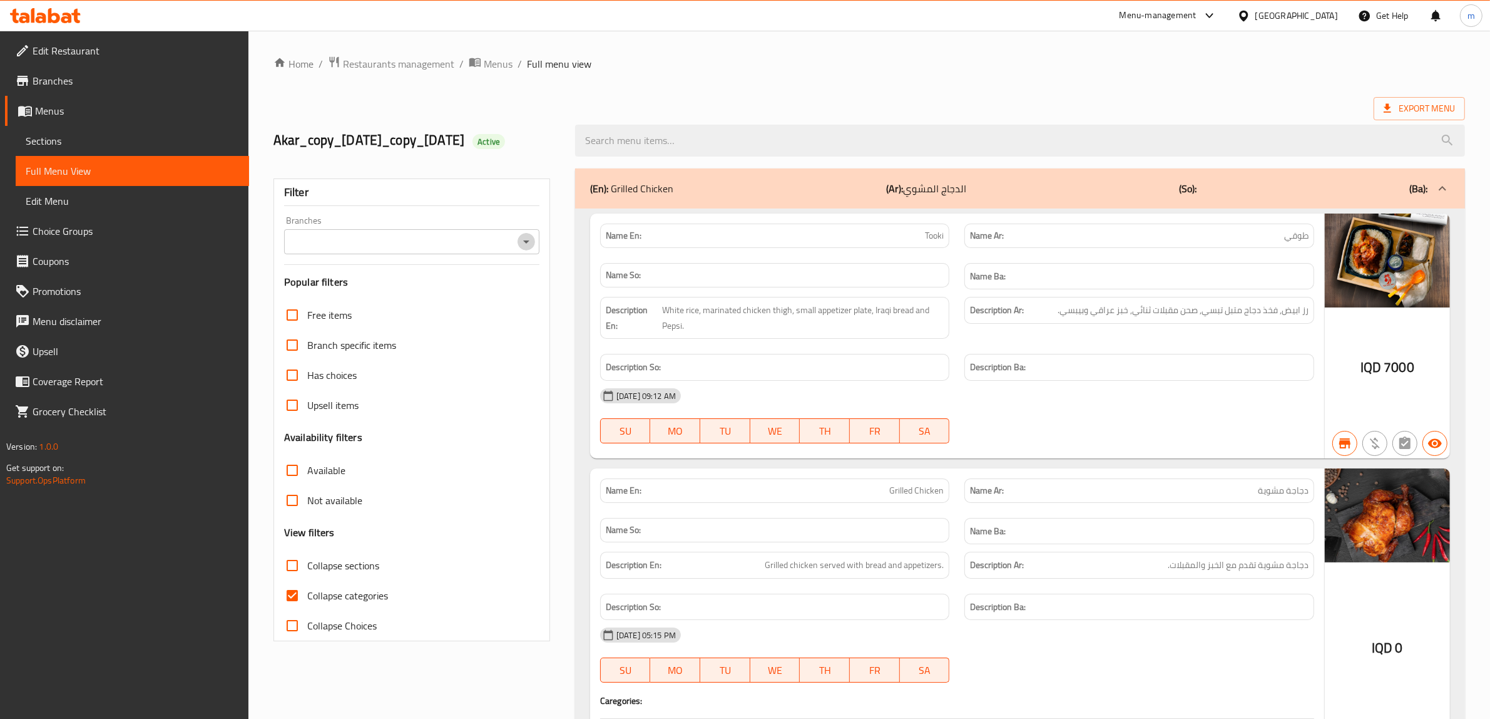
click at [523, 249] on icon "Open" at bounding box center [526, 241] width 15 height 15
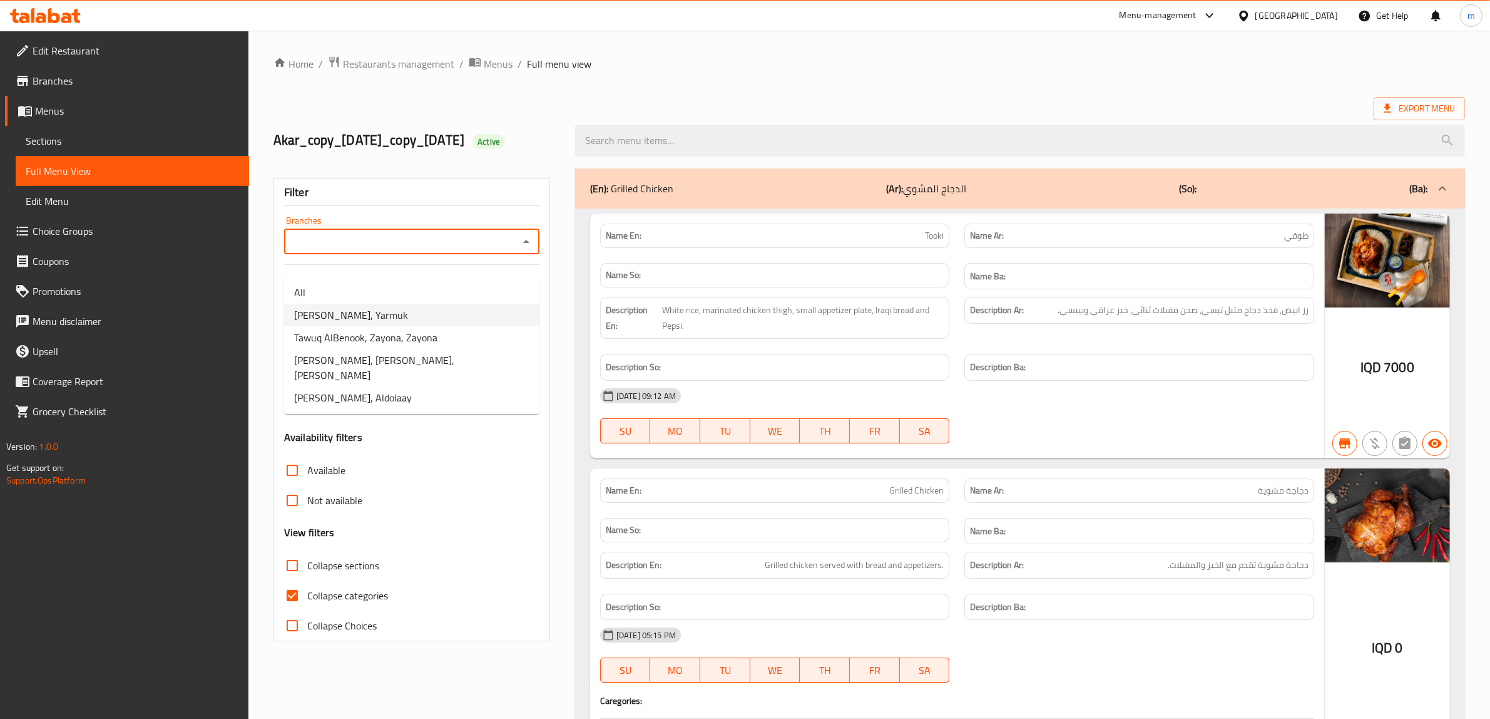
click at [424, 307] on li "Tawuq AlBenook, Yarmuk" at bounding box center [411, 315] width 255 height 23
type input "Tawuq AlBenook, Yarmuk"
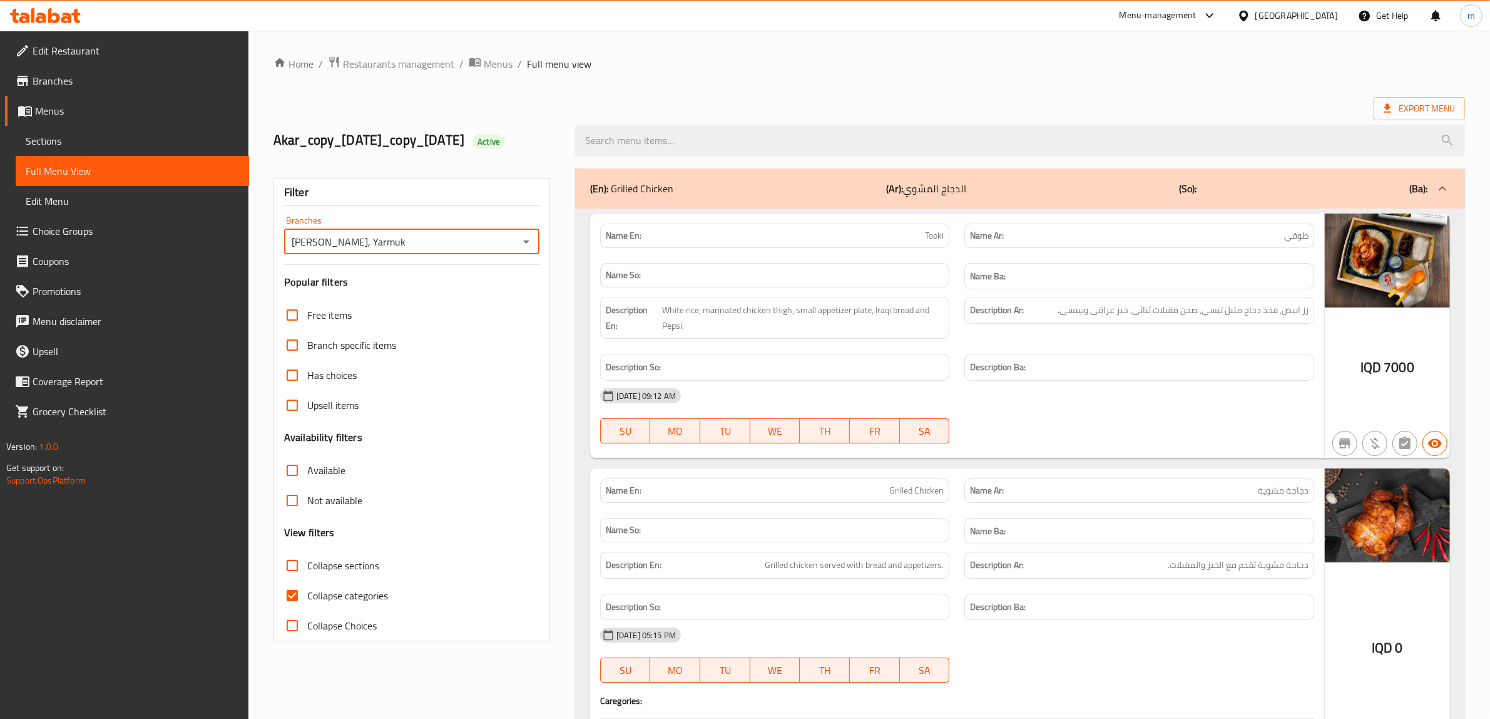
click at [299, 610] on input "Collapse categories" at bounding box center [292, 595] width 30 height 30
checkbox input "false"
click at [290, 580] on input "Collapse sections" at bounding box center [292, 565] width 30 height 30
checkbox input "true"
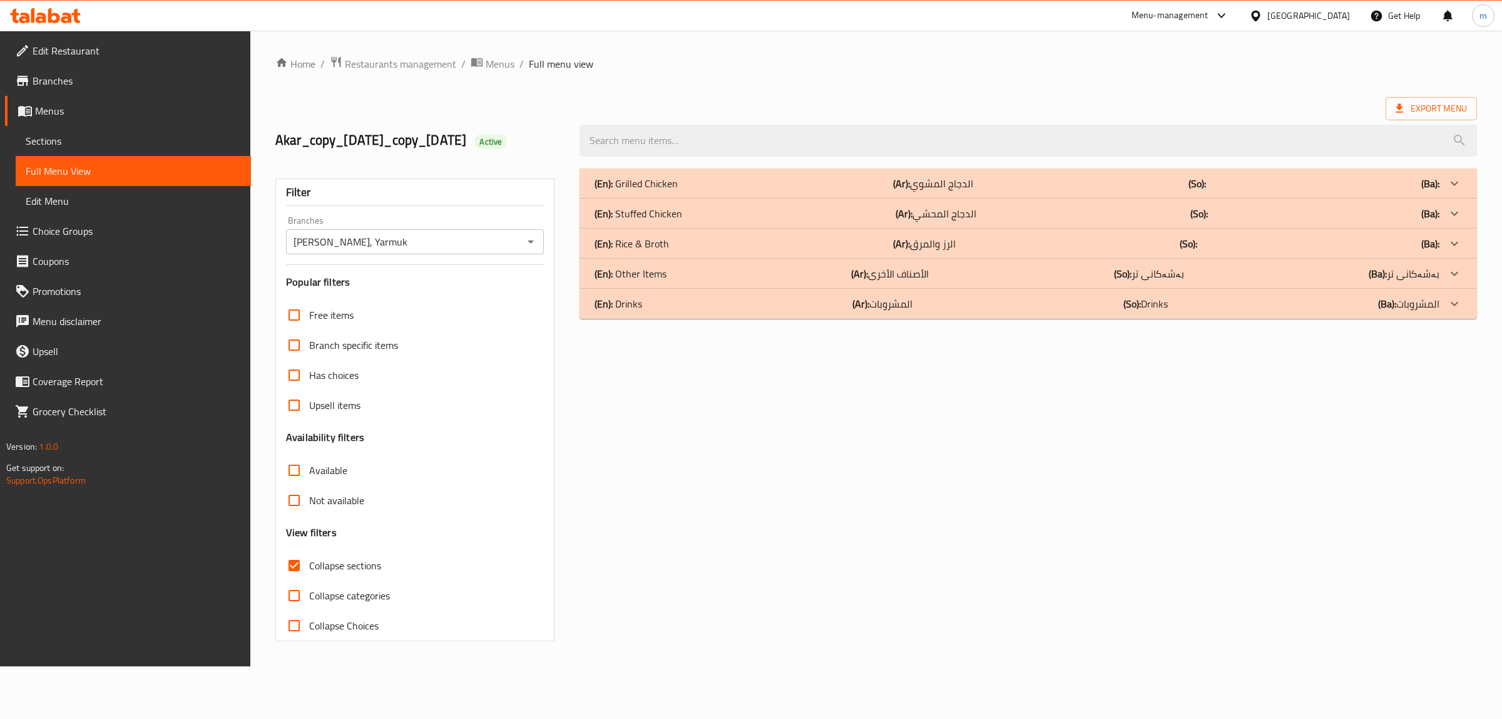
click at [692, 251] on div "(En): Rice & Broth (Ar): الرز والمرق (So): (Ba):" at bounding box center [1017, 243] width 845 height 15
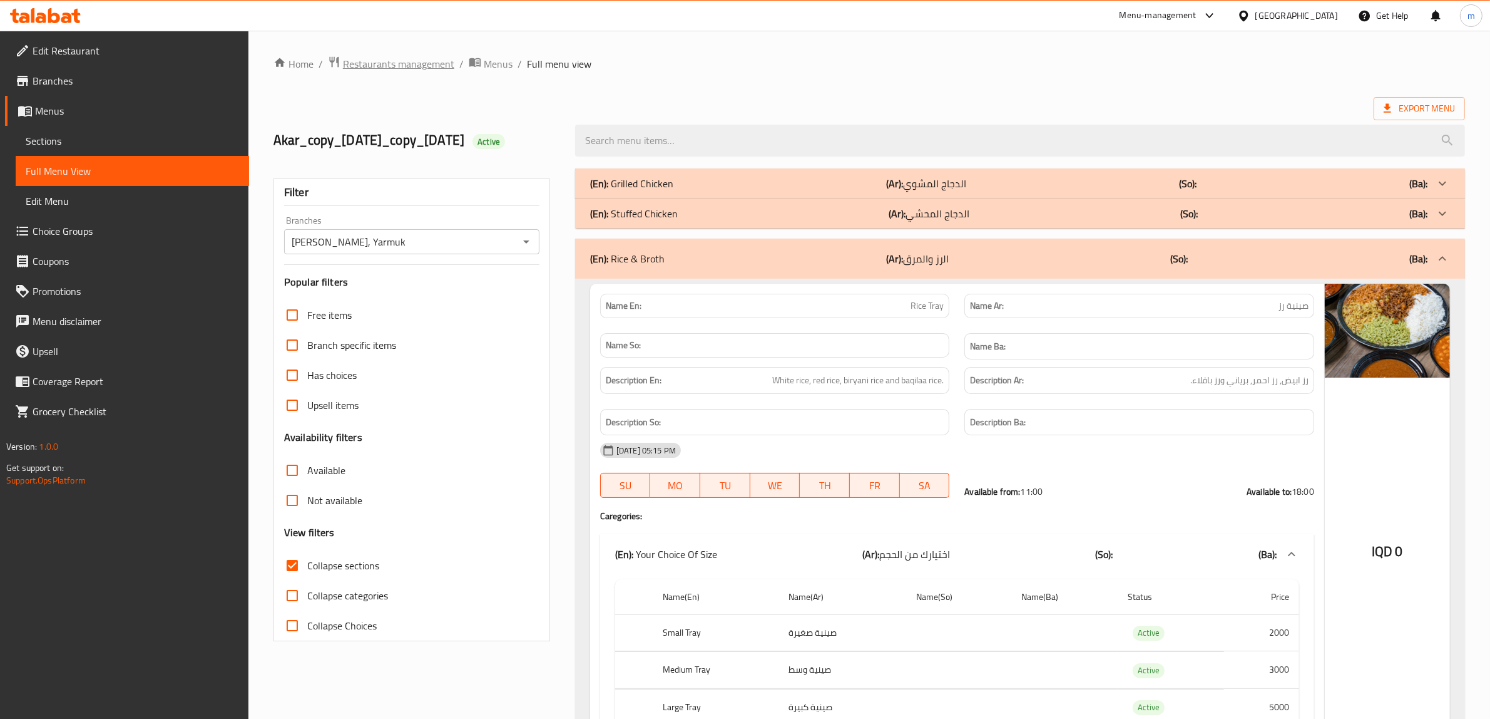
click at [420, 69] on span "Restaurants management" at bounding box center [398, 63] width 111 height 15
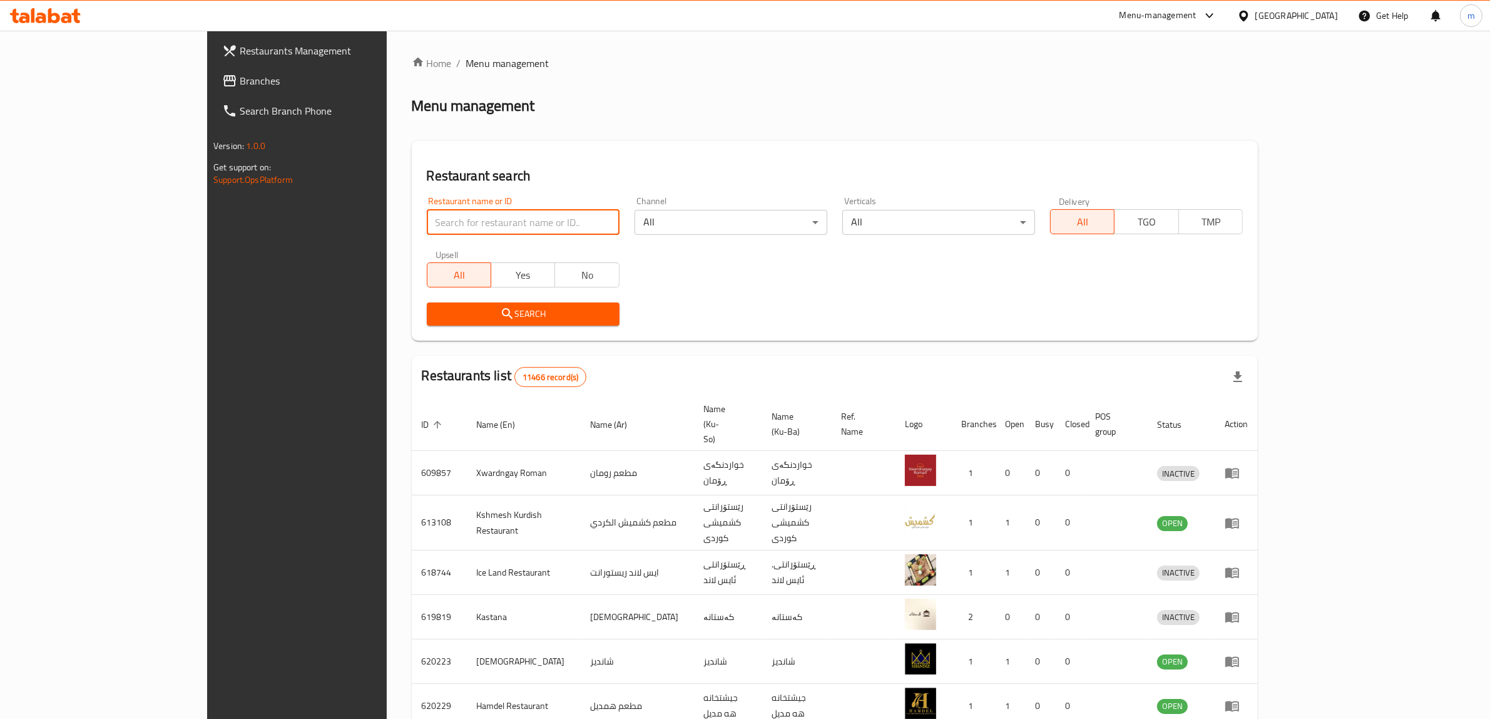
click at [427, 225] on input "search" at bounding box center [523, 222] width 193 height 25
paste input "647948"
type input "647948"
click at [437, 310] on span "Search" at bounding box center [523, 314] width 173 height 16
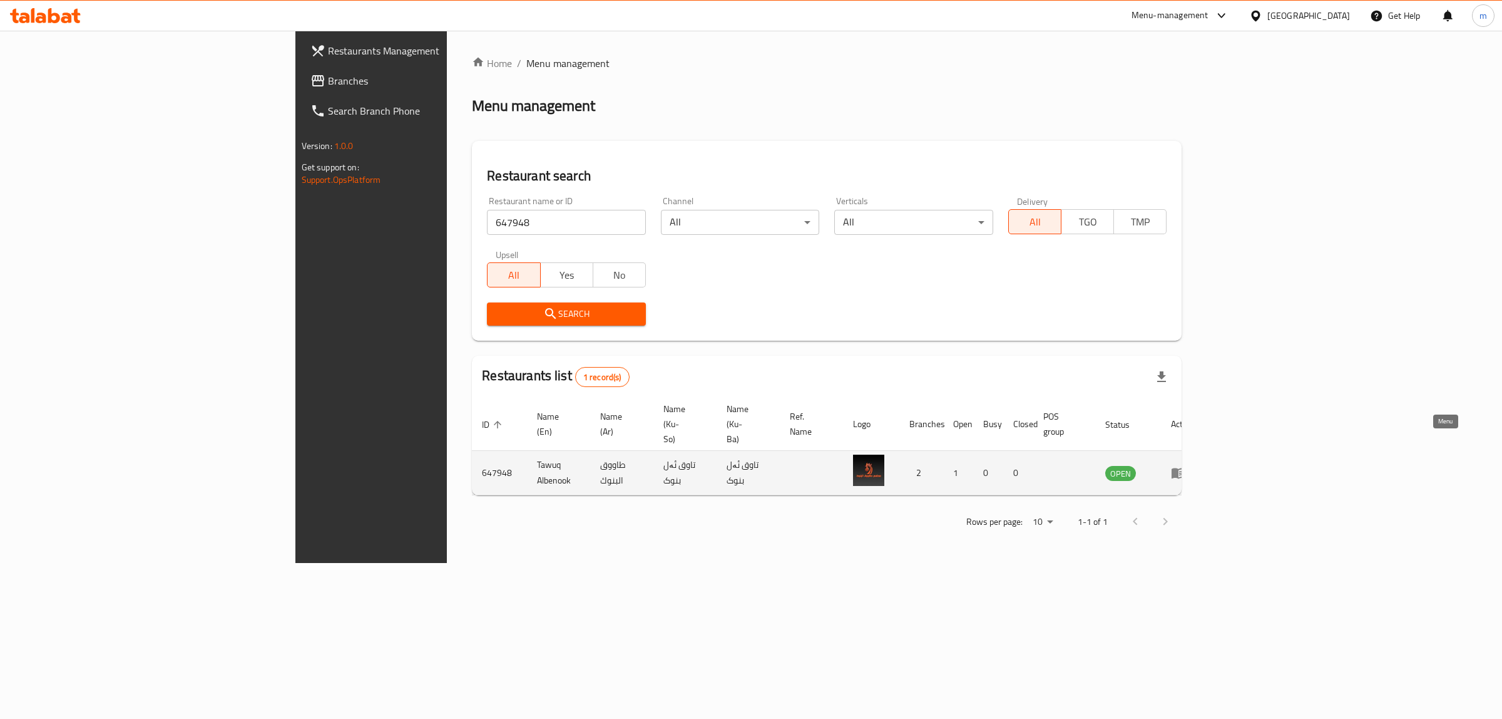
click at [1186, 465] on icon "enhanced table" at bounding box center [1178, 472] width 15 height 15
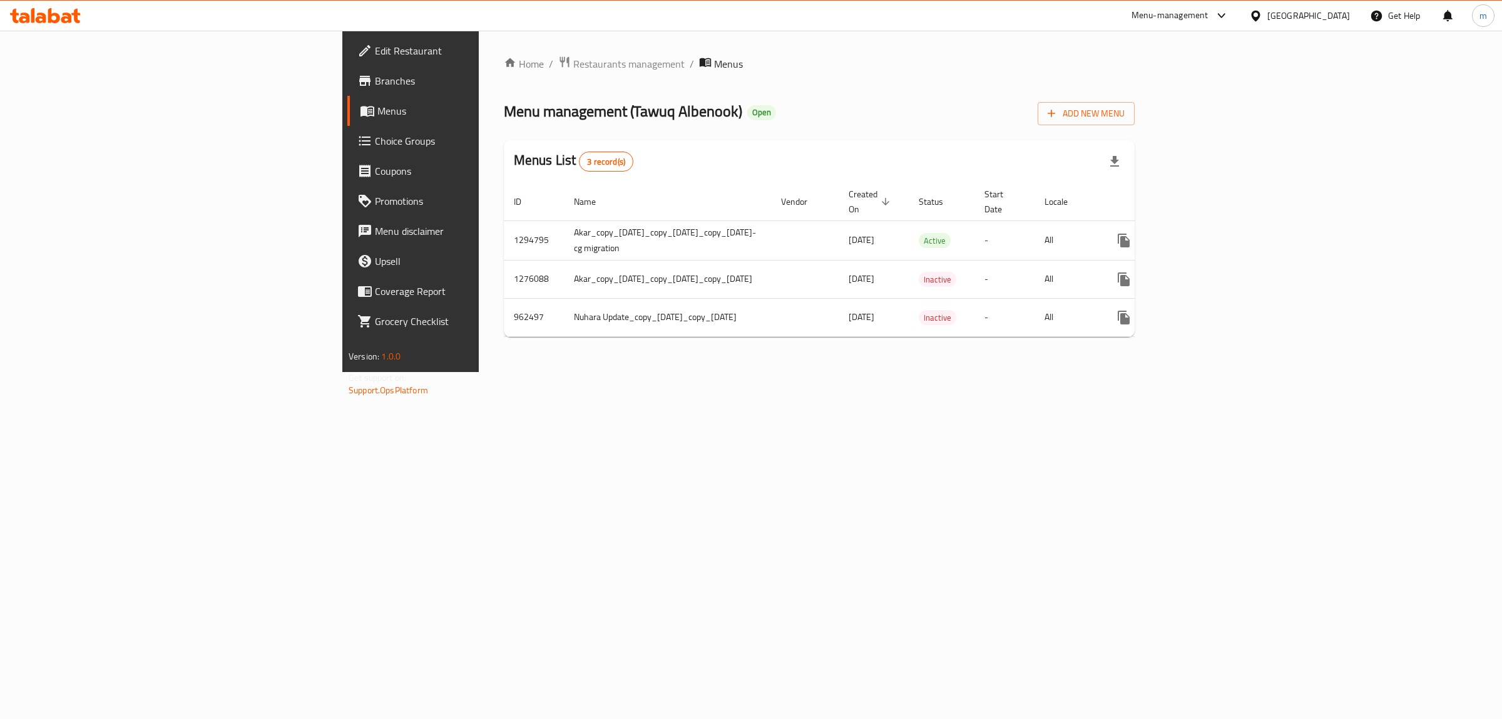
click at [347, 91] on link "Branches" at bounding box center [470, 81] width 246 height 30
click at [1222, 232] on icon "enhanced table" at bounding box center [1214, 239] width 15 height 15
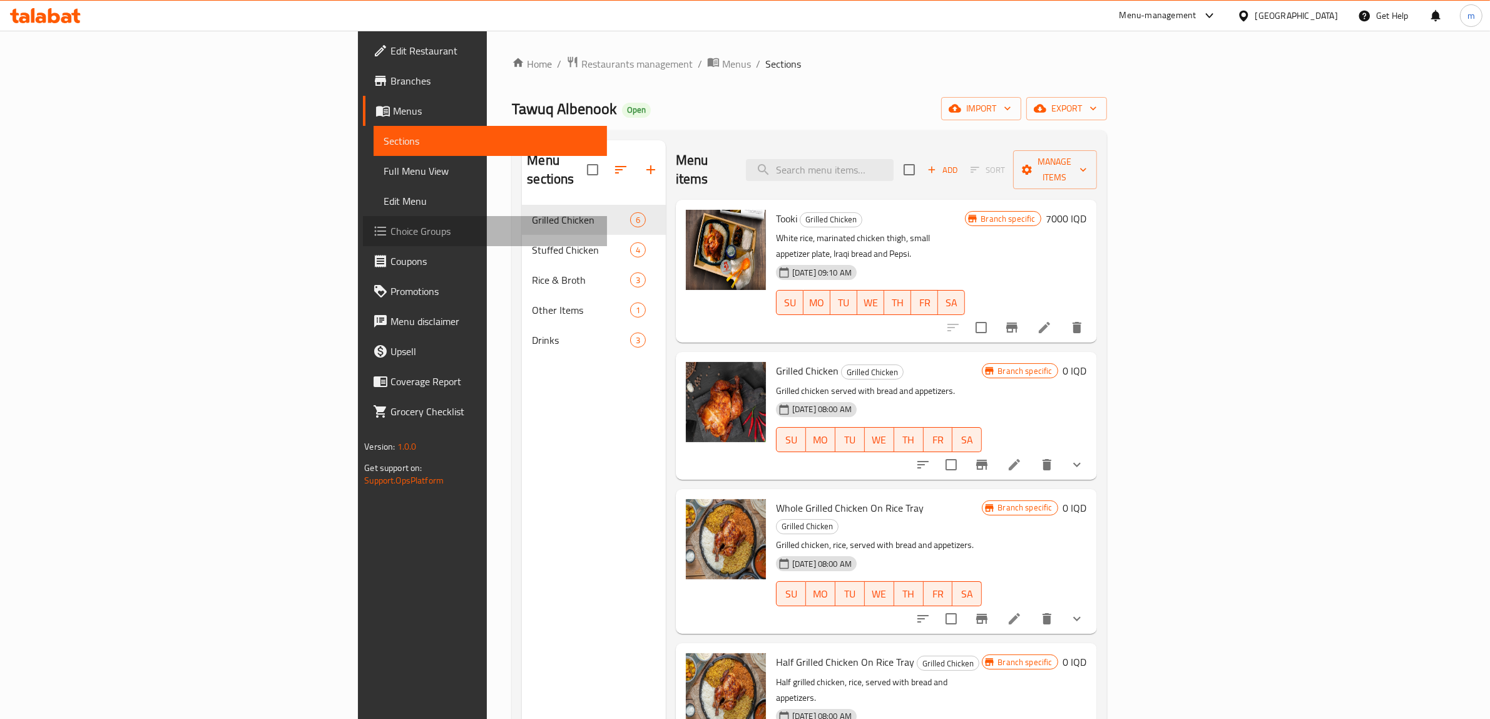
click at [391, 230] on span "Choice Groups" at bounding box center [494, 230] width 207 height 15
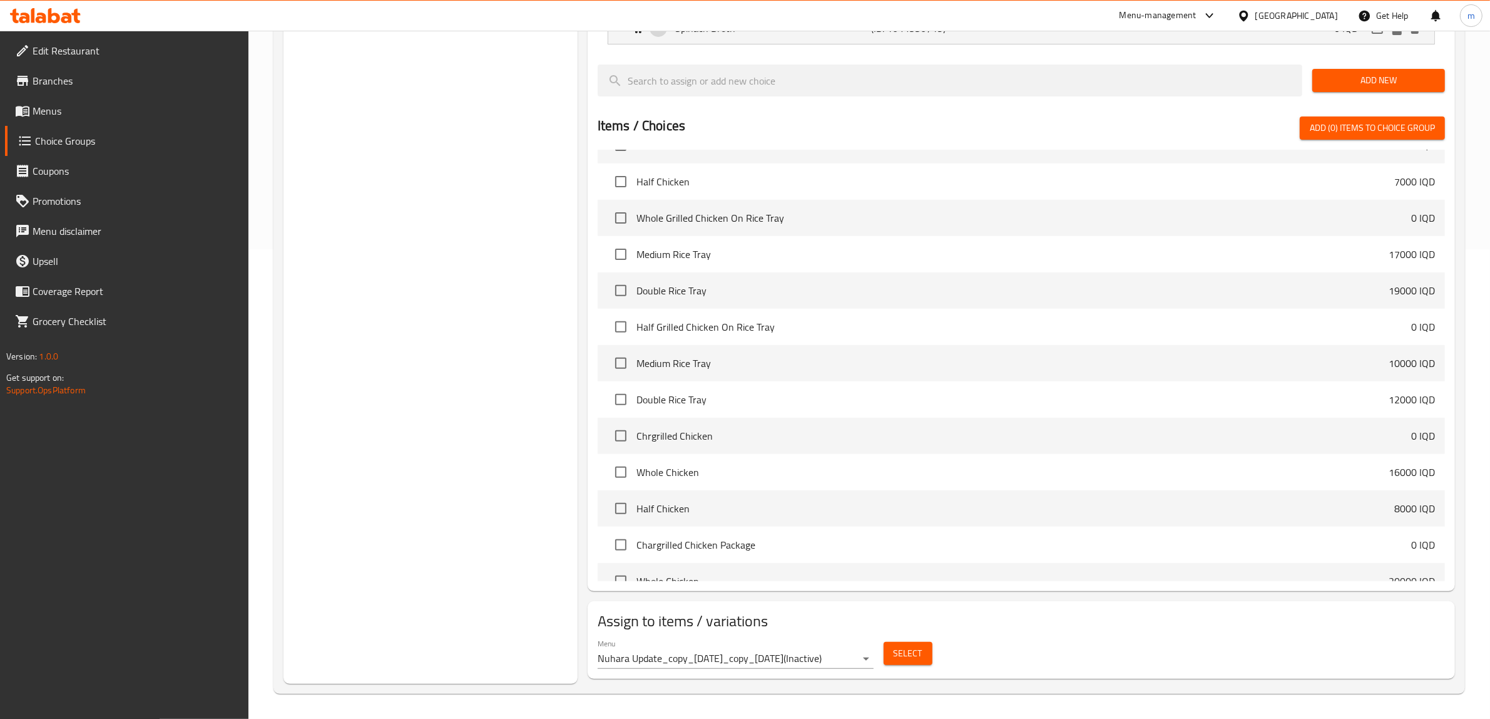
scroll to position [130, 0]
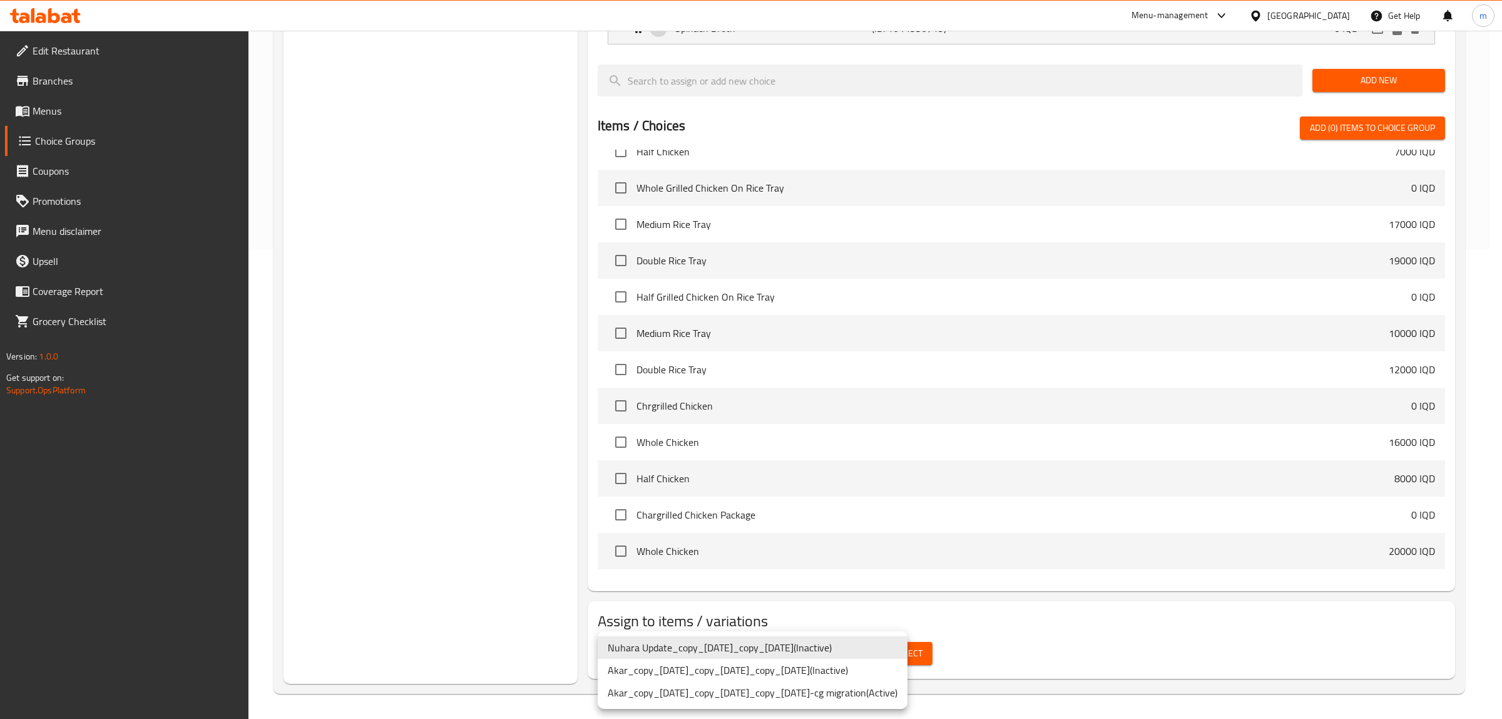
click at [870, 684] on li "Akar_copy_[DATE]_copy_[DATE]_copy_[DATE]-cg migration ( Active )" at bounding box center [753, 692] width 310 height 23
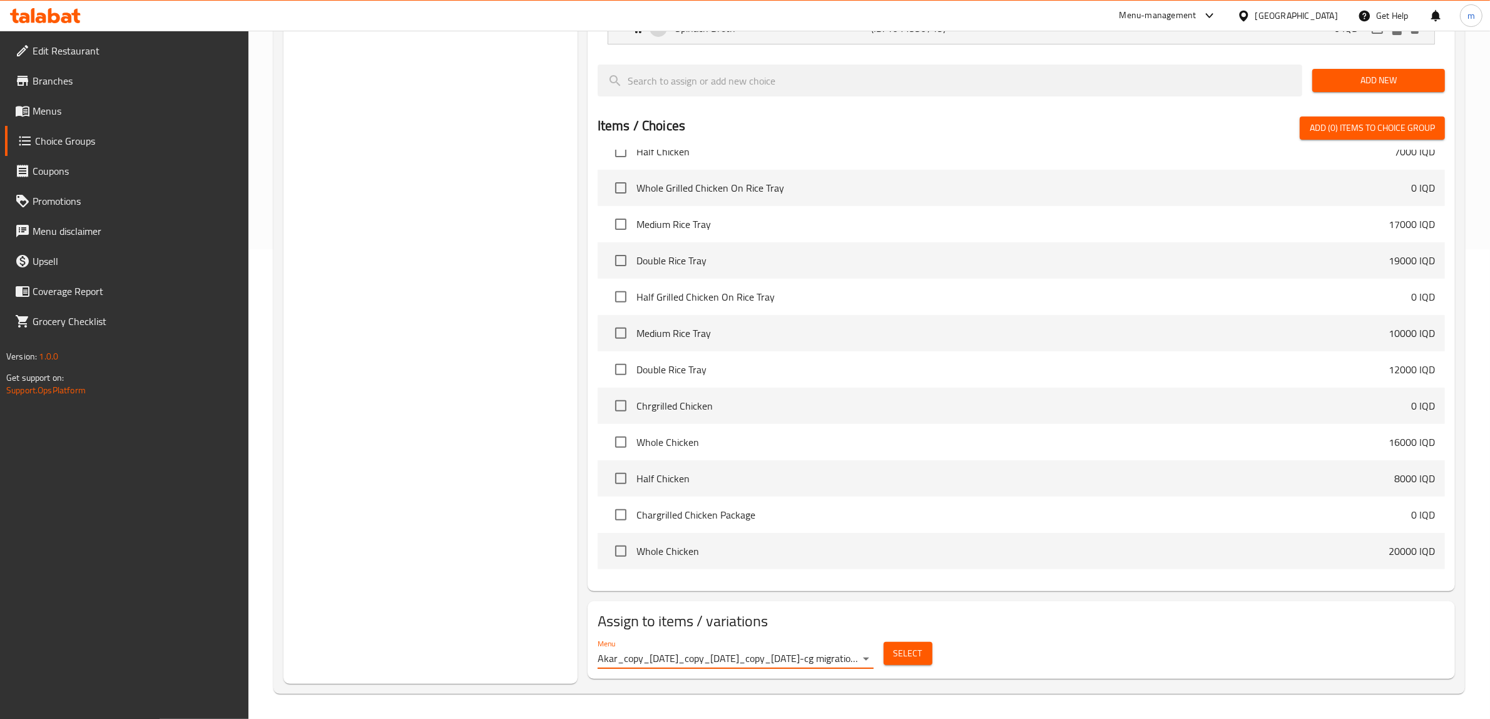
click at [895, 651] on span "Select" at bounding box center [908, 653] width 29 height 16
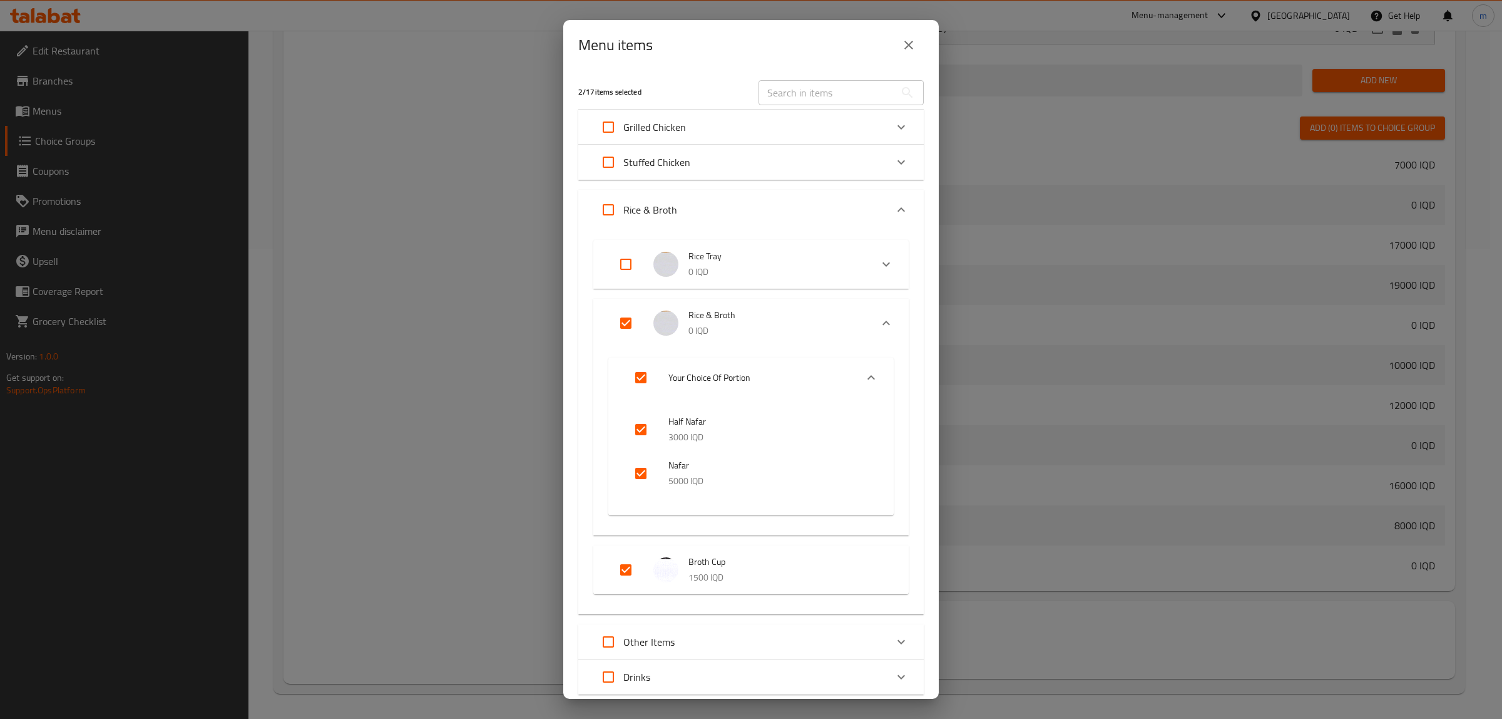
click at [915, 41] on icon "close" at bounding box center [908, 45] width 15 height 15
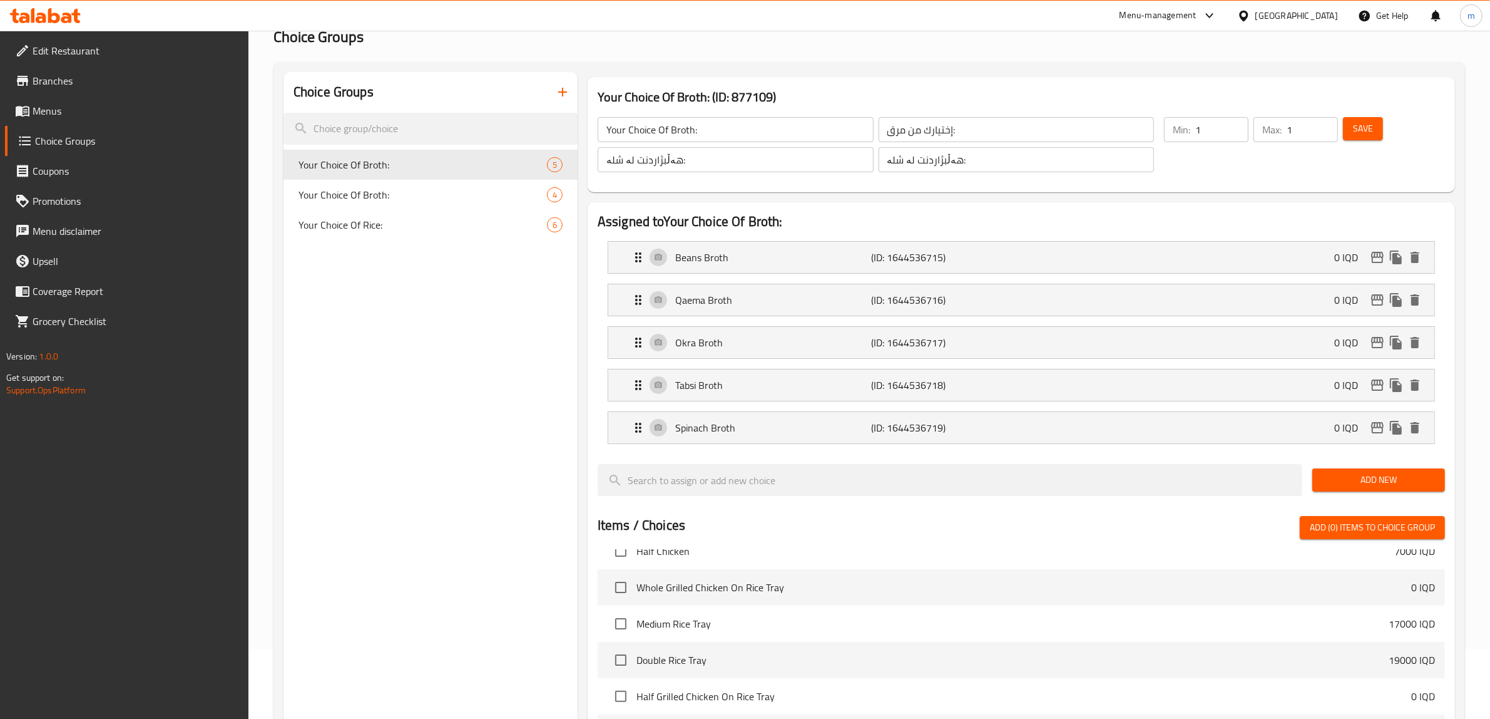
scroll to position [0, 0]
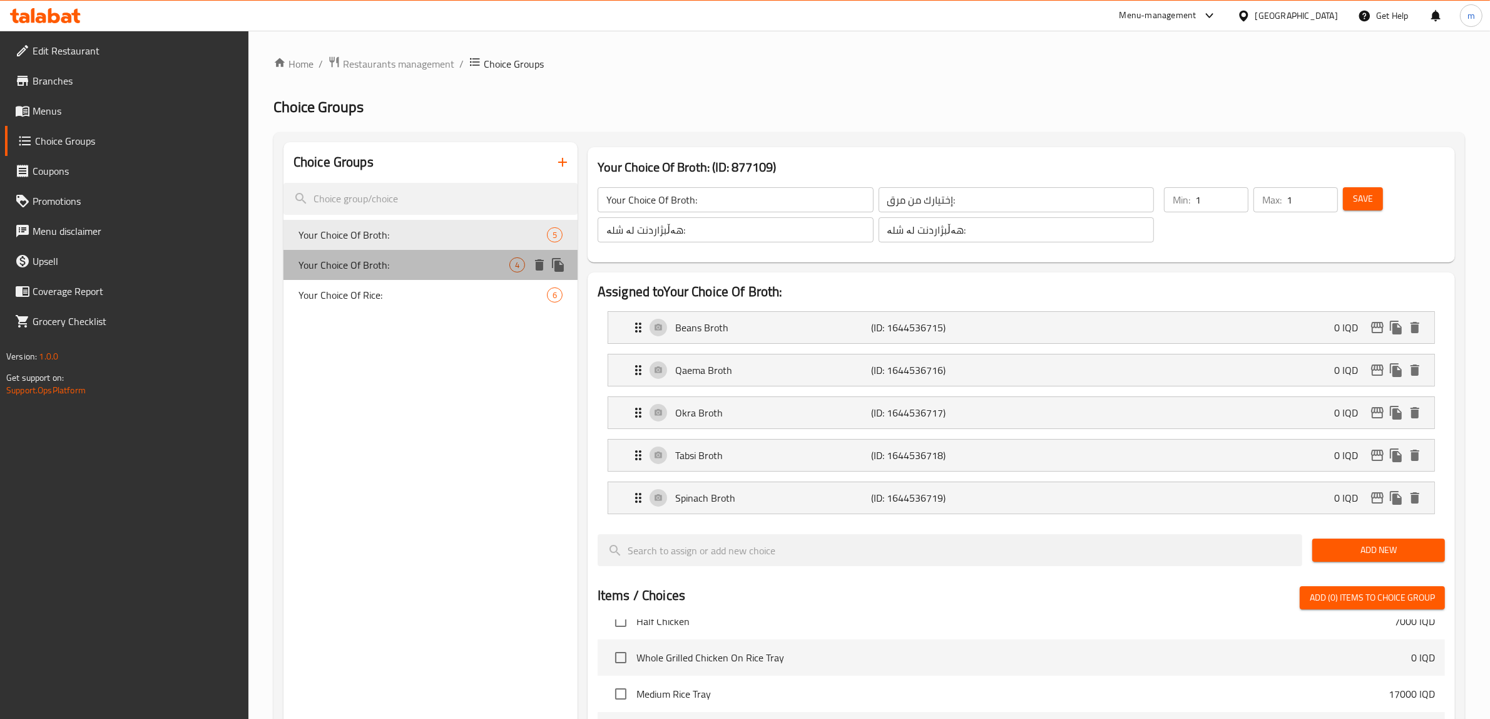
click at [413, 266] on span "Your Choice Of Broth:" at bounding box center [404, 264] width 211 height 15
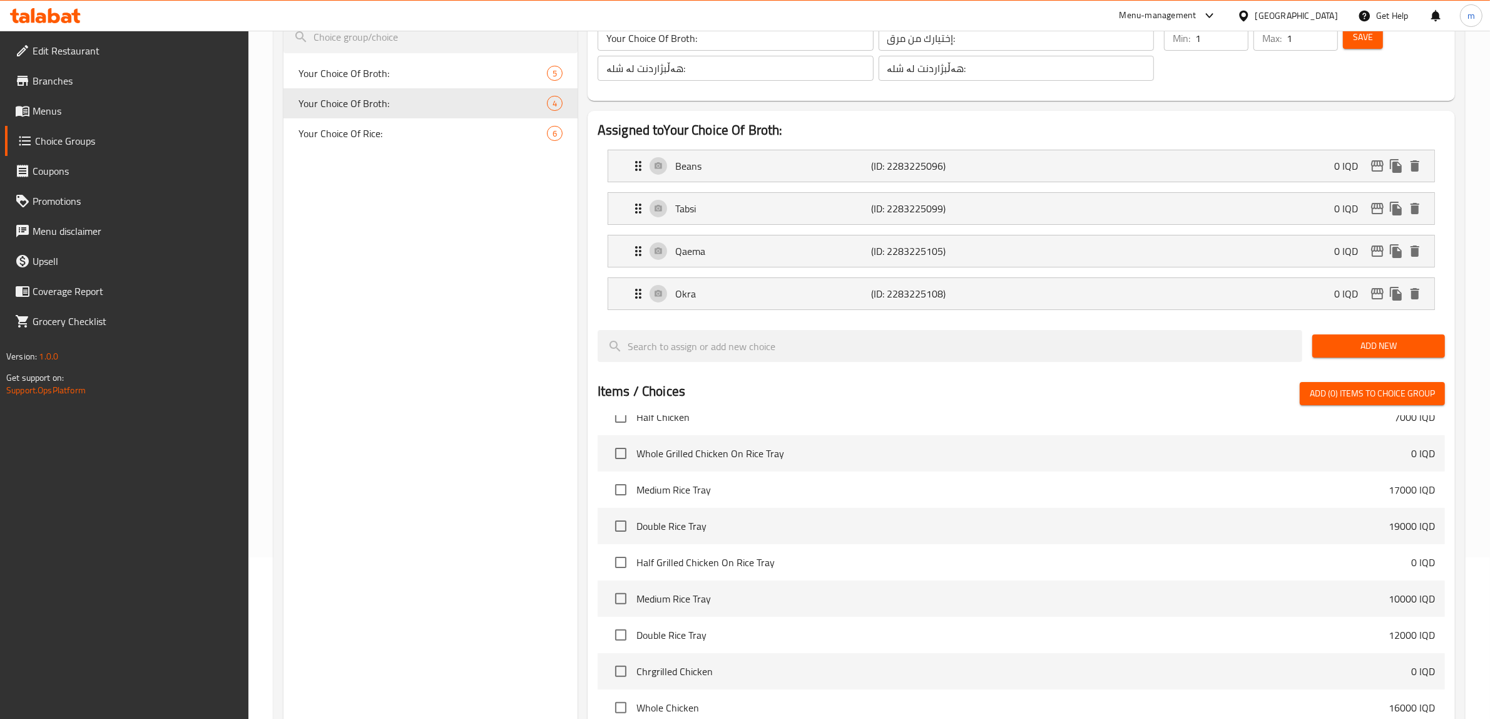
scroll to position [428, 0]
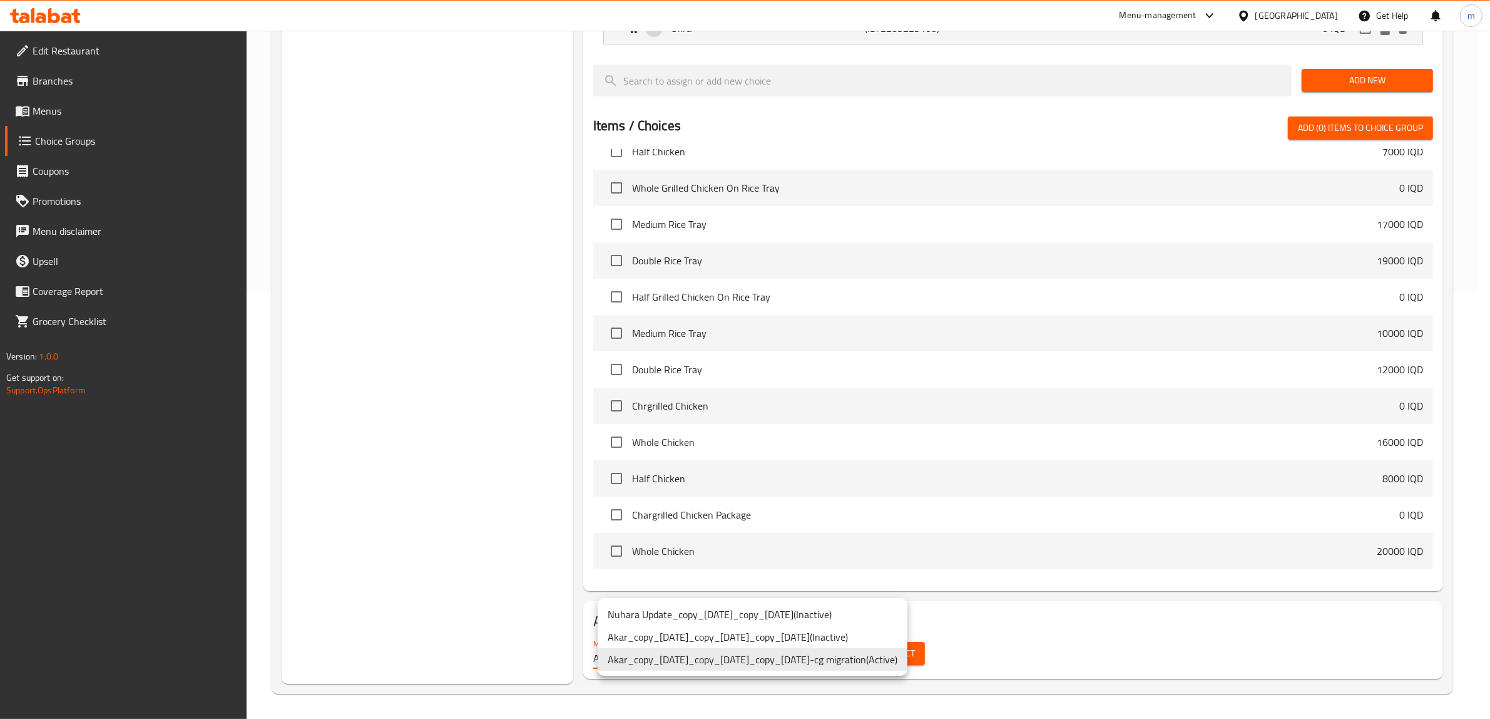
click at [861, 653] on li "Akar_copy_[DATE]_copy_[DATE]_copy_[DATE]-cg migration ( Active )" at bounding box center [753, 659] width 310 height 23
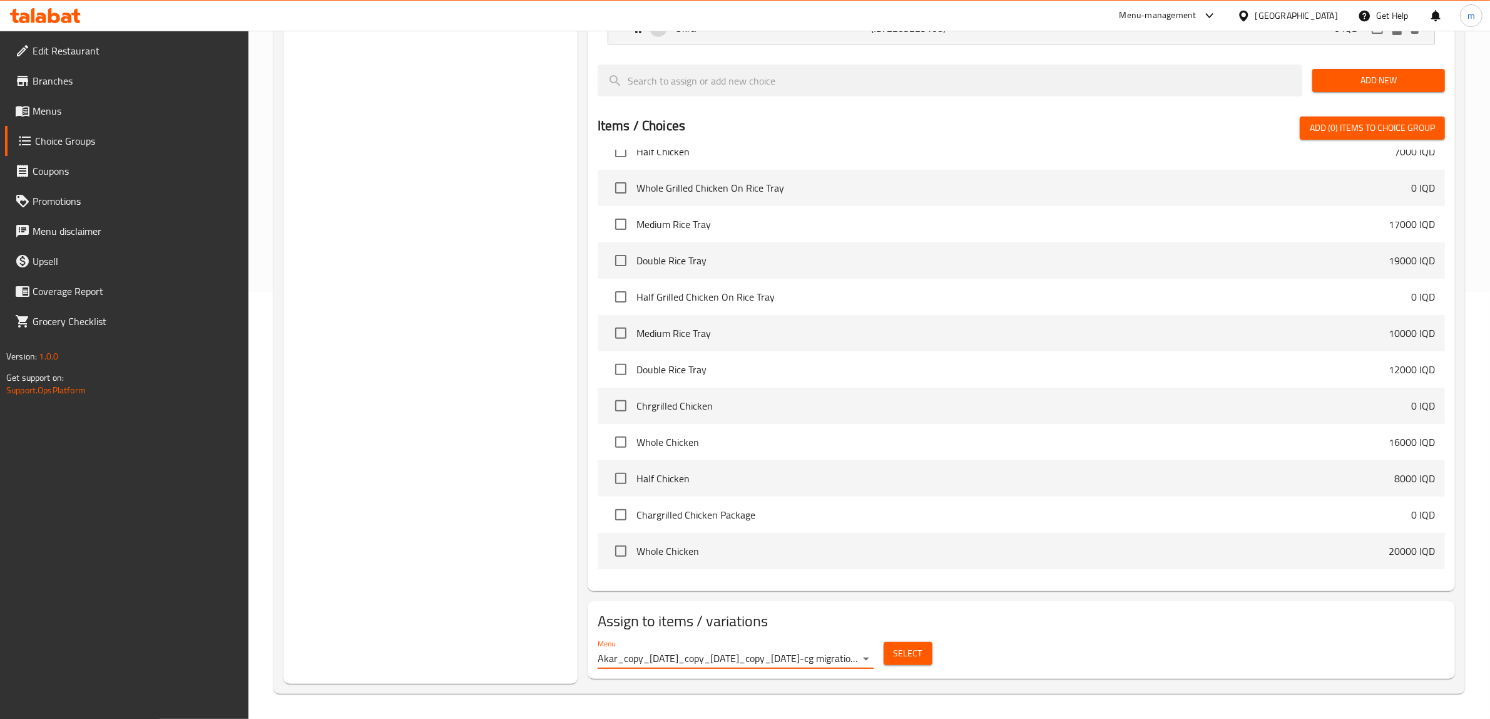
click at [890, 657] on button "Select" at bounding box center [908, 653] width 49 height 23
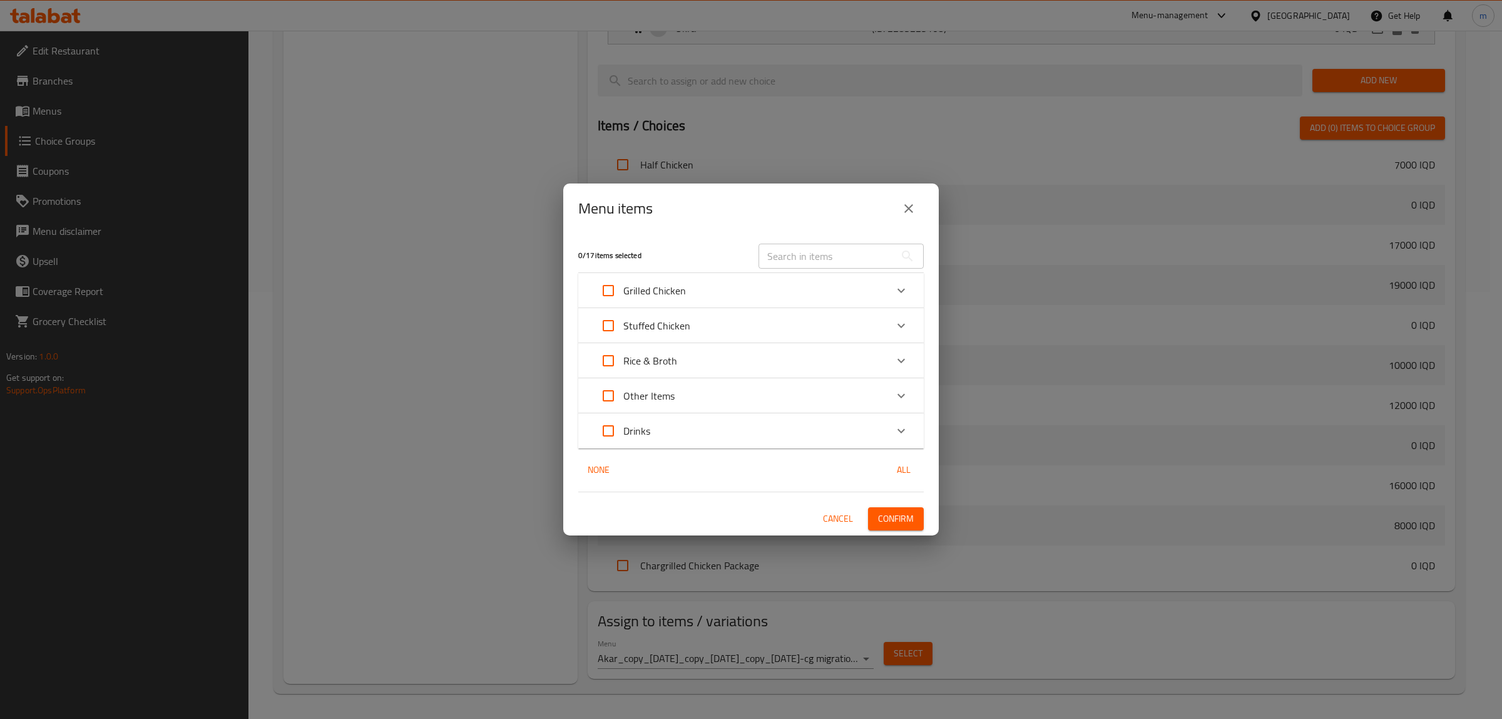
click at [689, 360] on div "Rice & Broth" at bounding box center [739, 361] width 293 height 30
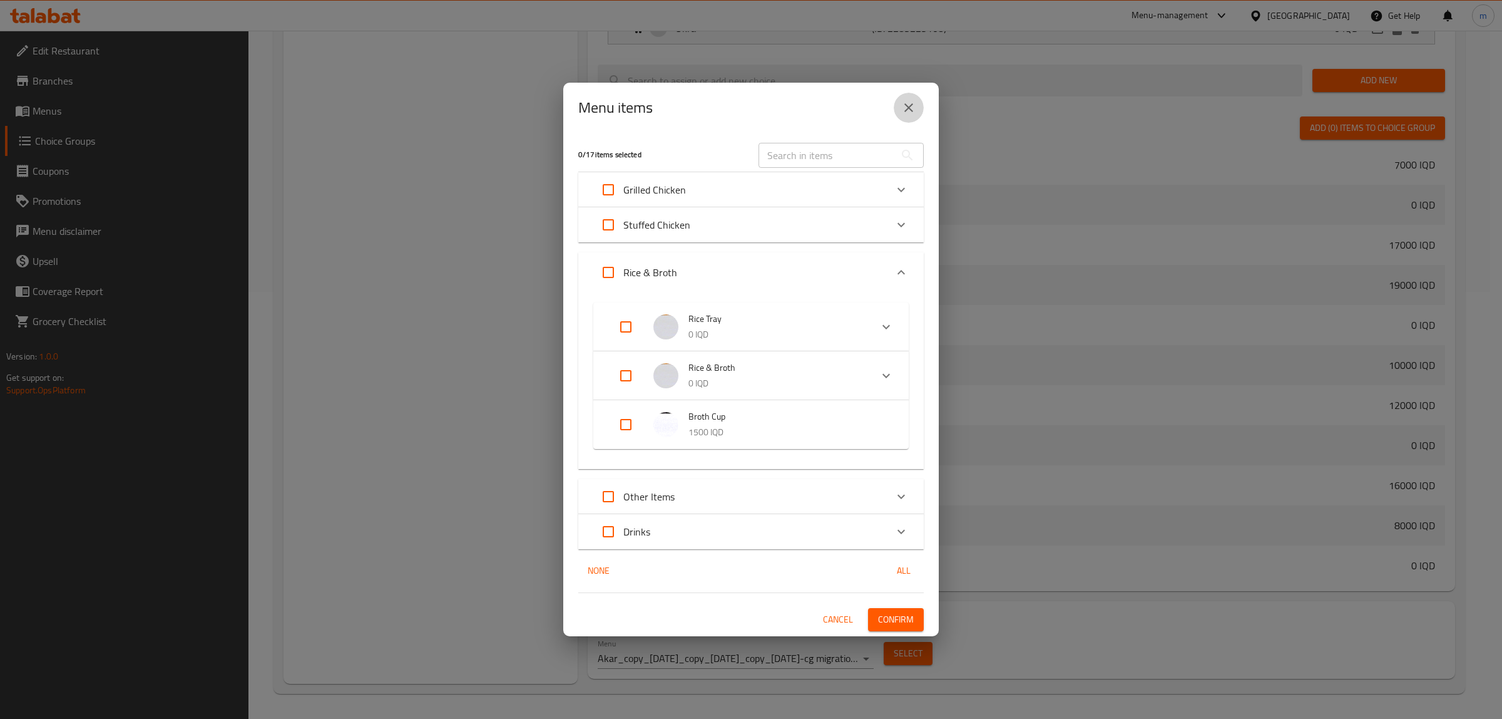
click at [909, 103] on icon "close" at bounding box center [908, 107] width 15 height 15
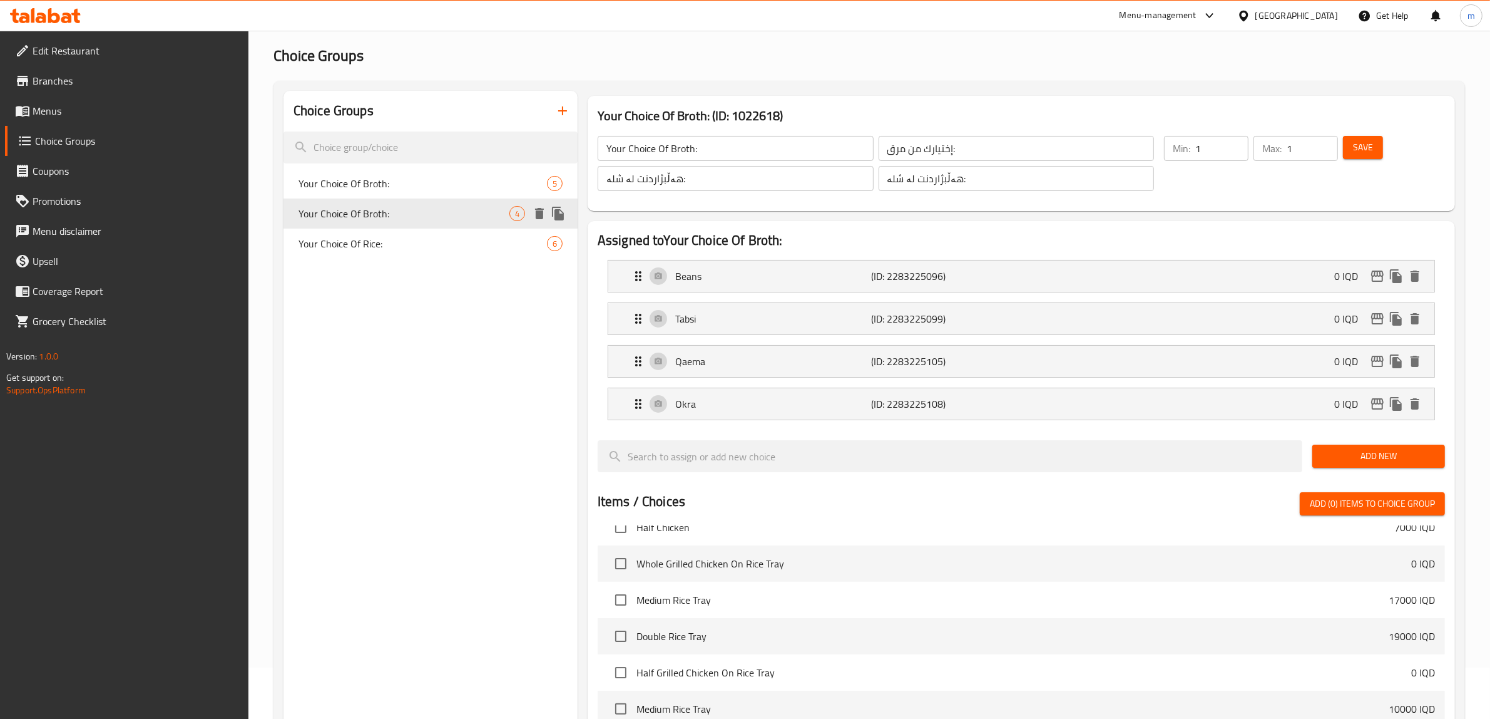
scroll to position [0, 0]
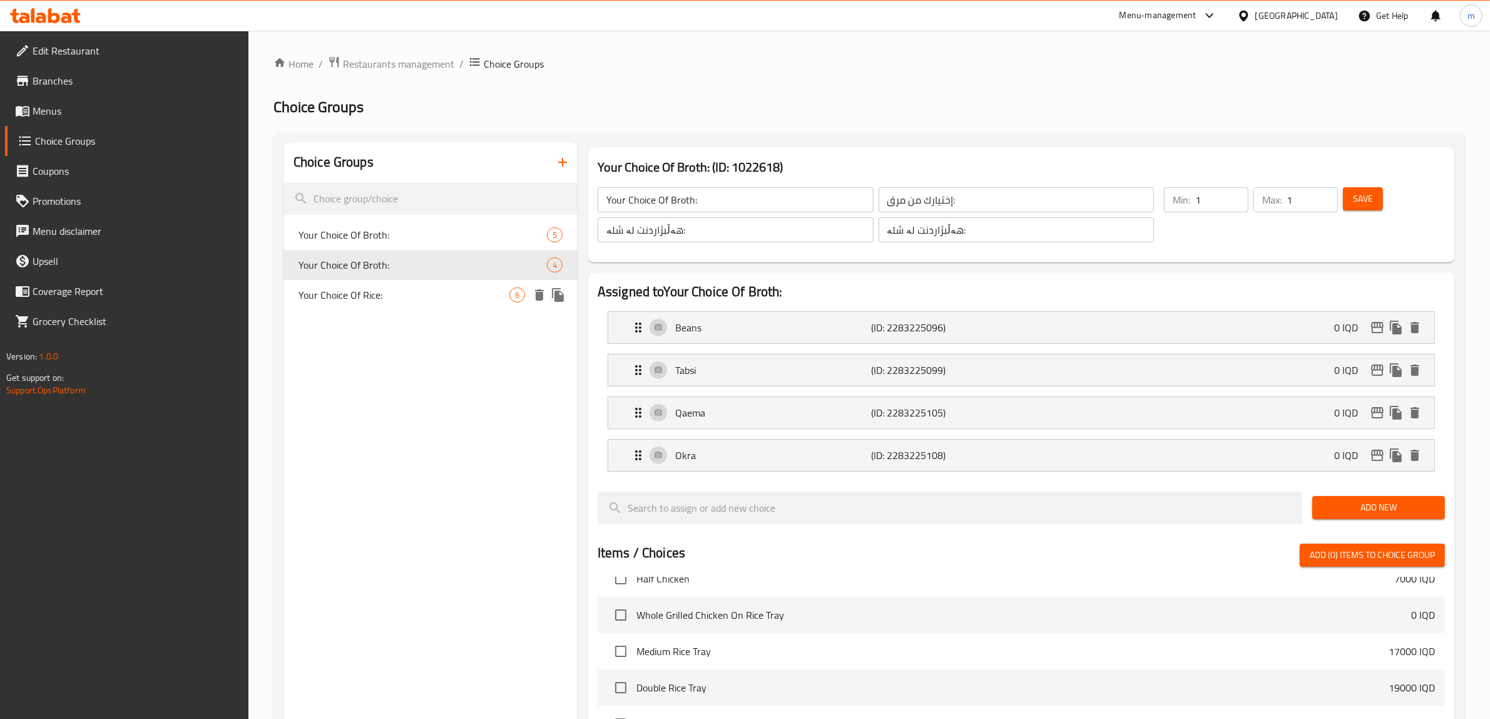
click at [362, 296] on span "Your Choice Of Rice:" at bounding box center [404, 294] width 211 height 15
type input "Your Choice Of Rice:"
type input "إختيارك من أرز:"
type input "هەڵبژاردنت لە برنج:"
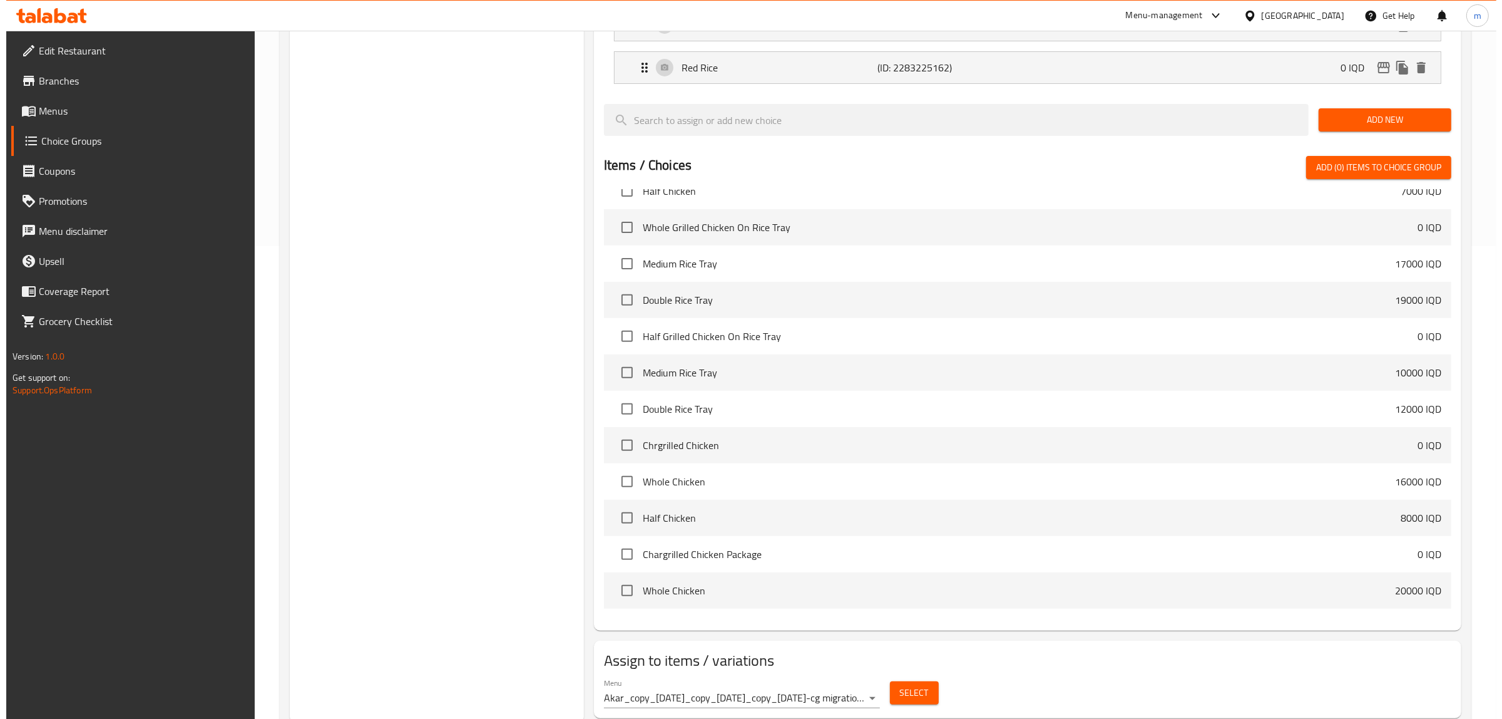
scroll to position [513, 0]
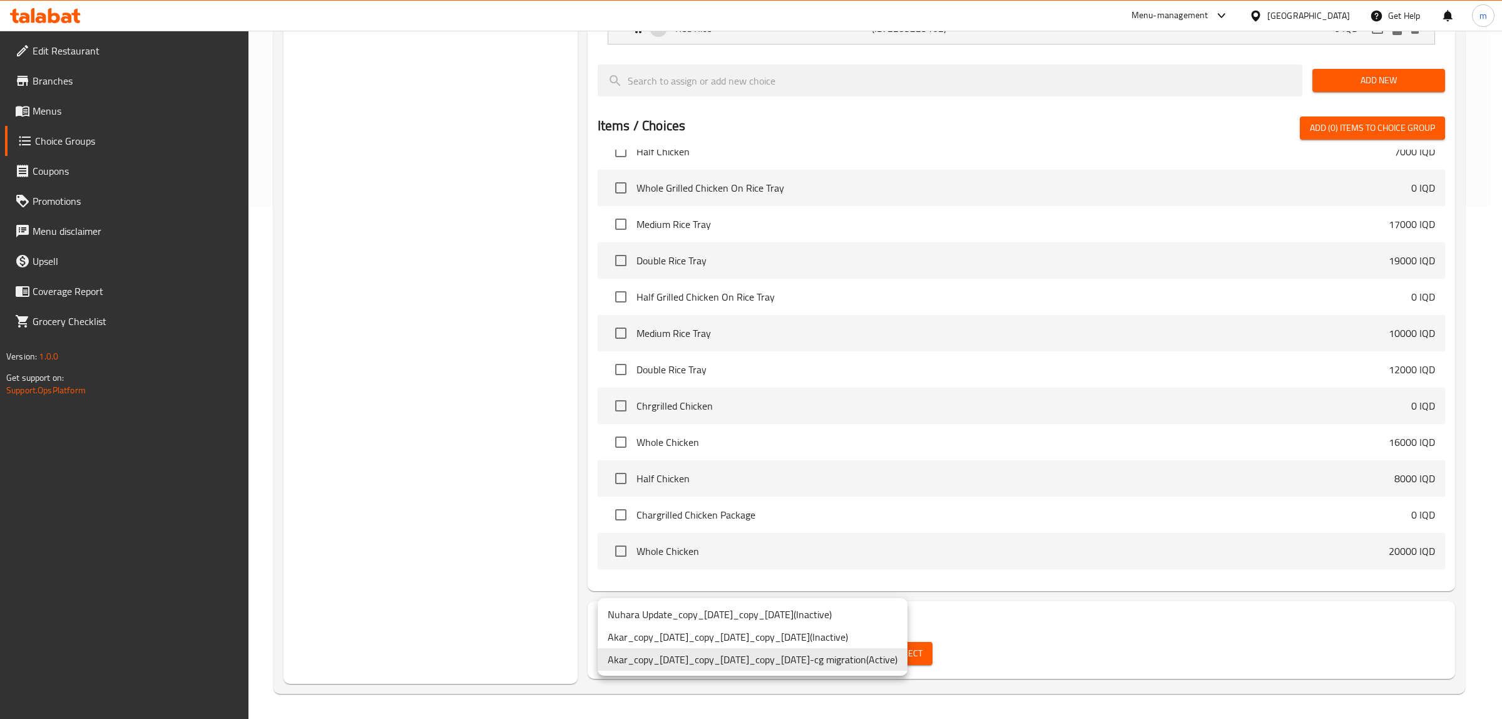
click at [859, 658] on li "Akar_copy_[DATE]_copy_[DATE]_copy_[DATE]-cg migration ( Active )" at bounding box center [753, 659] width 310 height 23
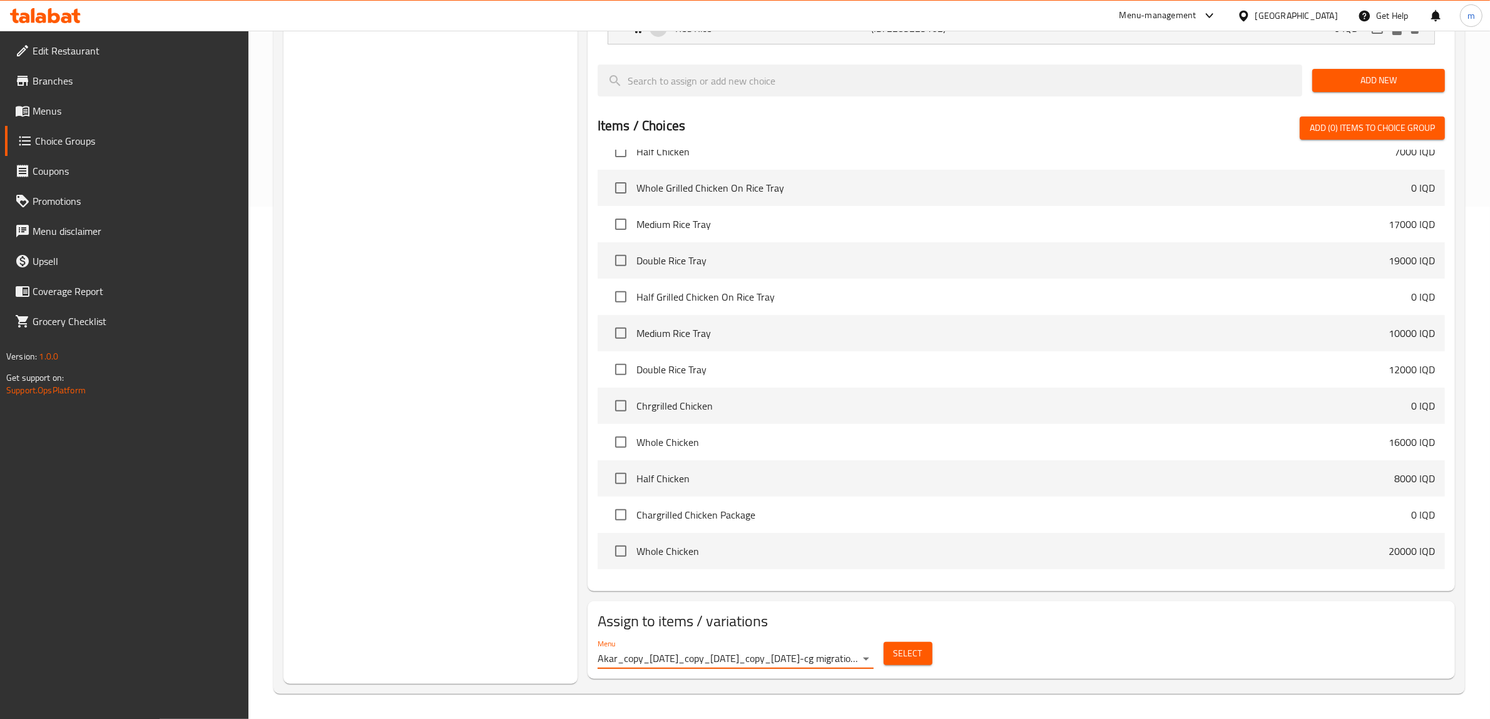
click at [894, 654] on span "Select" at bounding box center [908, 653] width 29 height 16
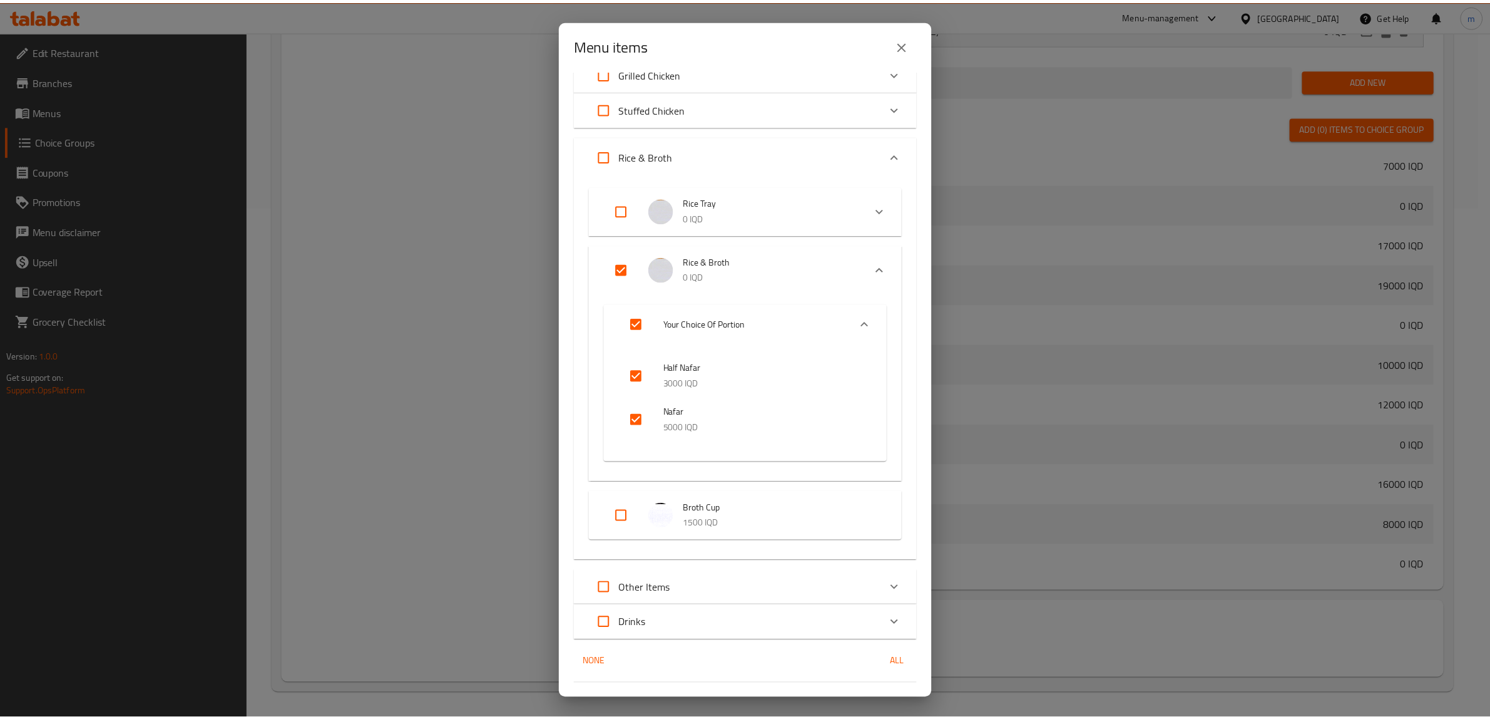
scroll to position [81, 0]
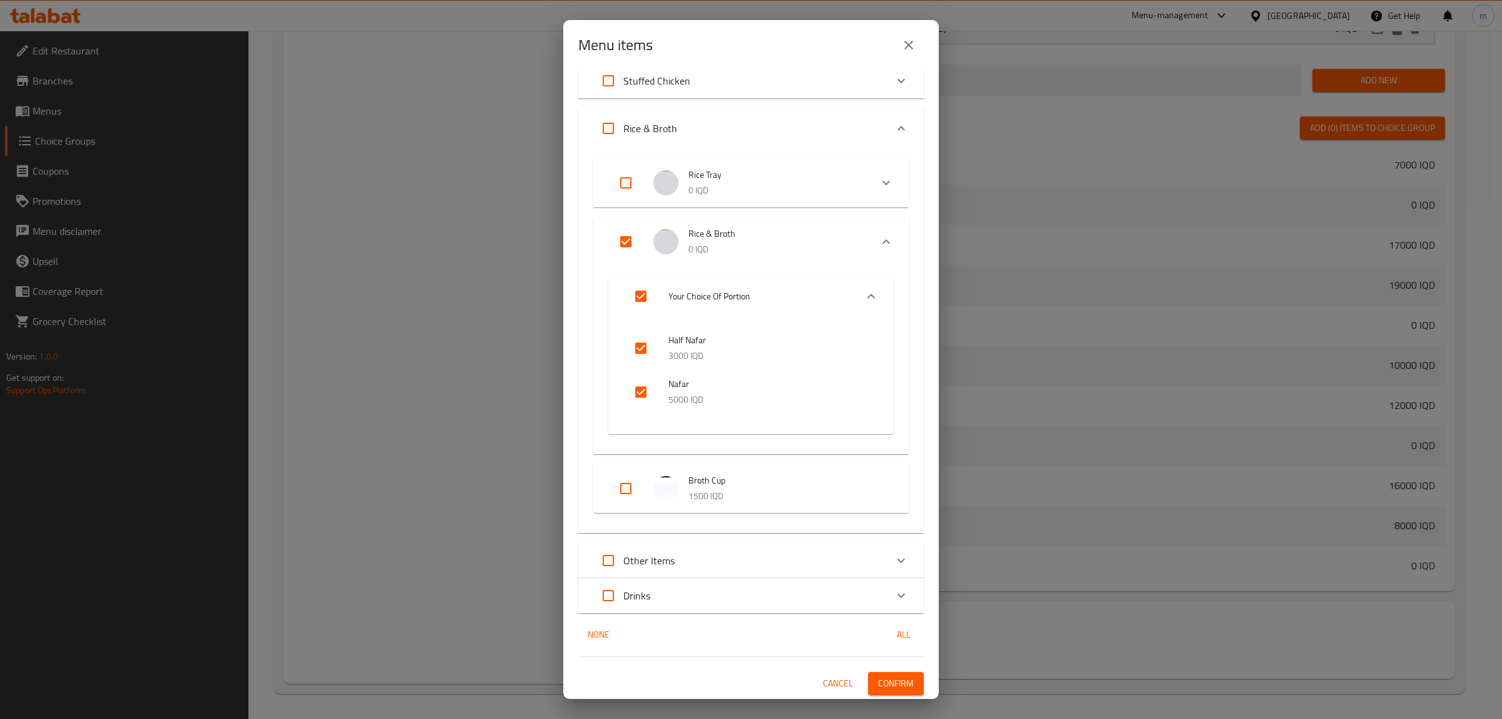
click at [881, 678] on span "Confirm" at bounding box center [896, 683] width 36 height 16
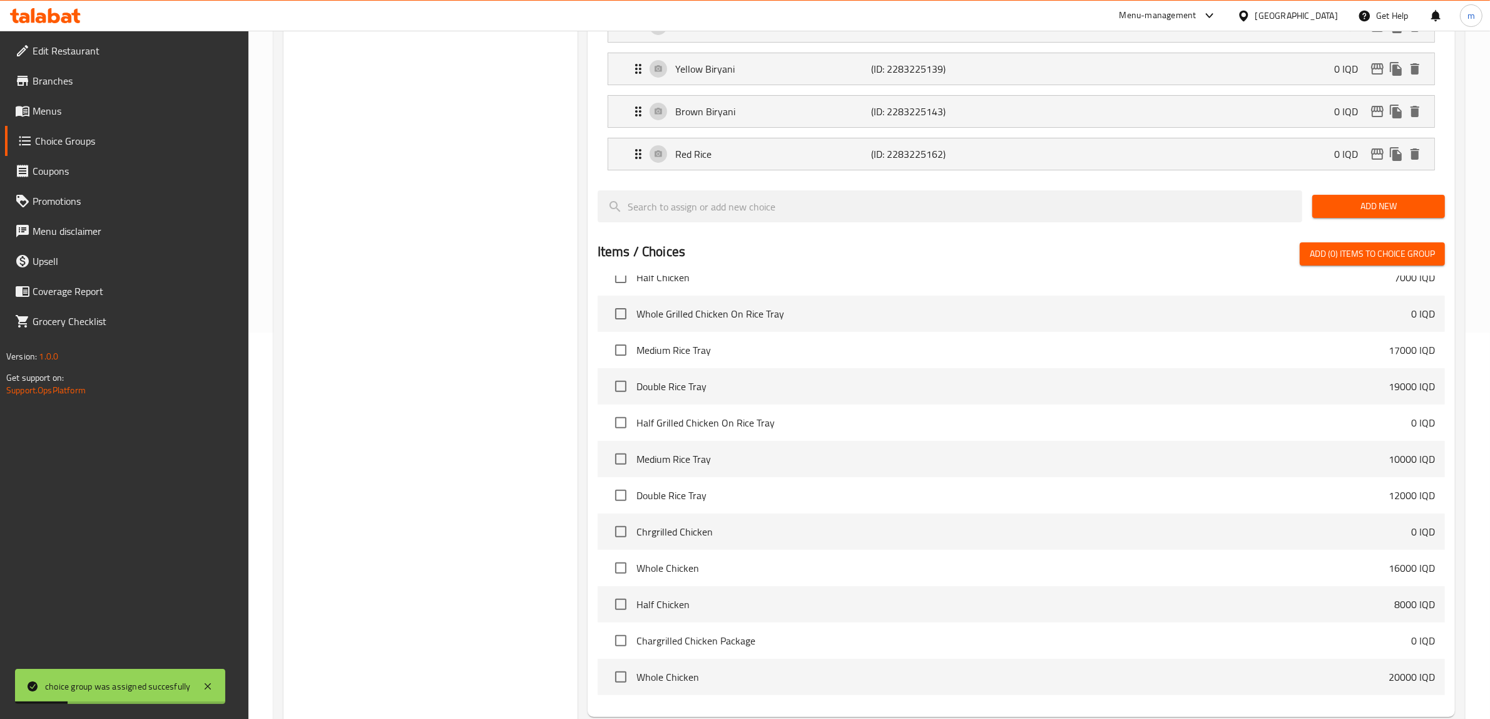
scroll to position [122, 0]
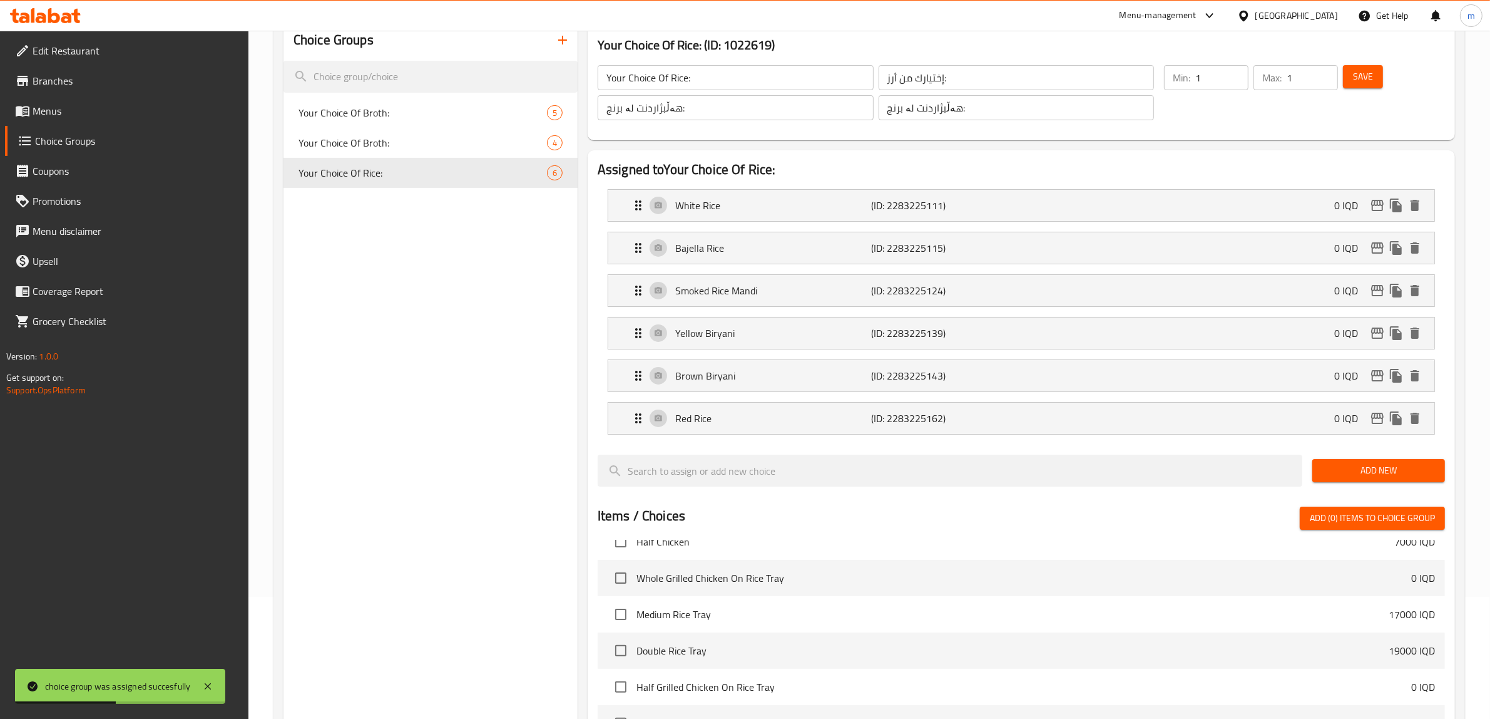
click at [103, 113] on span "Menus" at bounding box center [136, 110] width 207 height 15
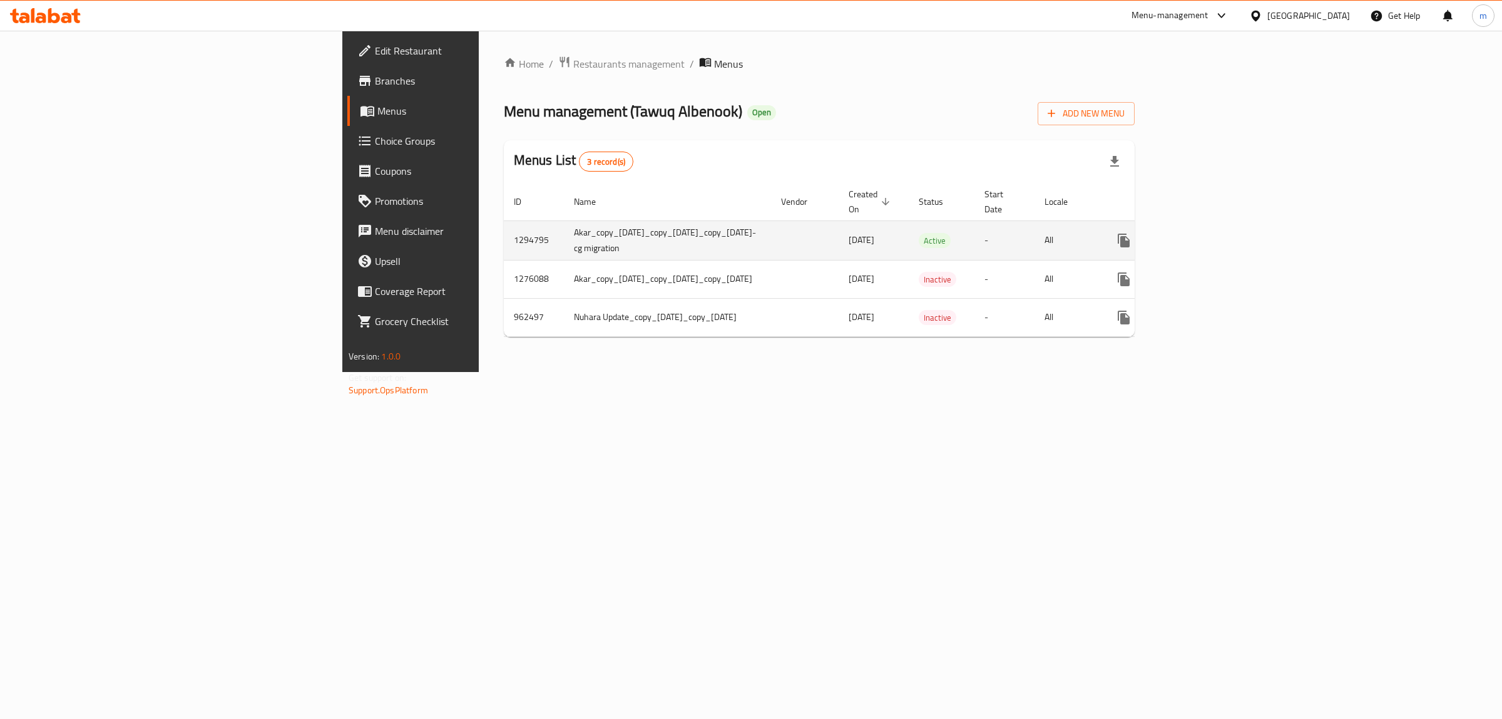
click at [1222, 235] on icon "enhanced table" at bounding box center [1214, 240] width 15 height 15
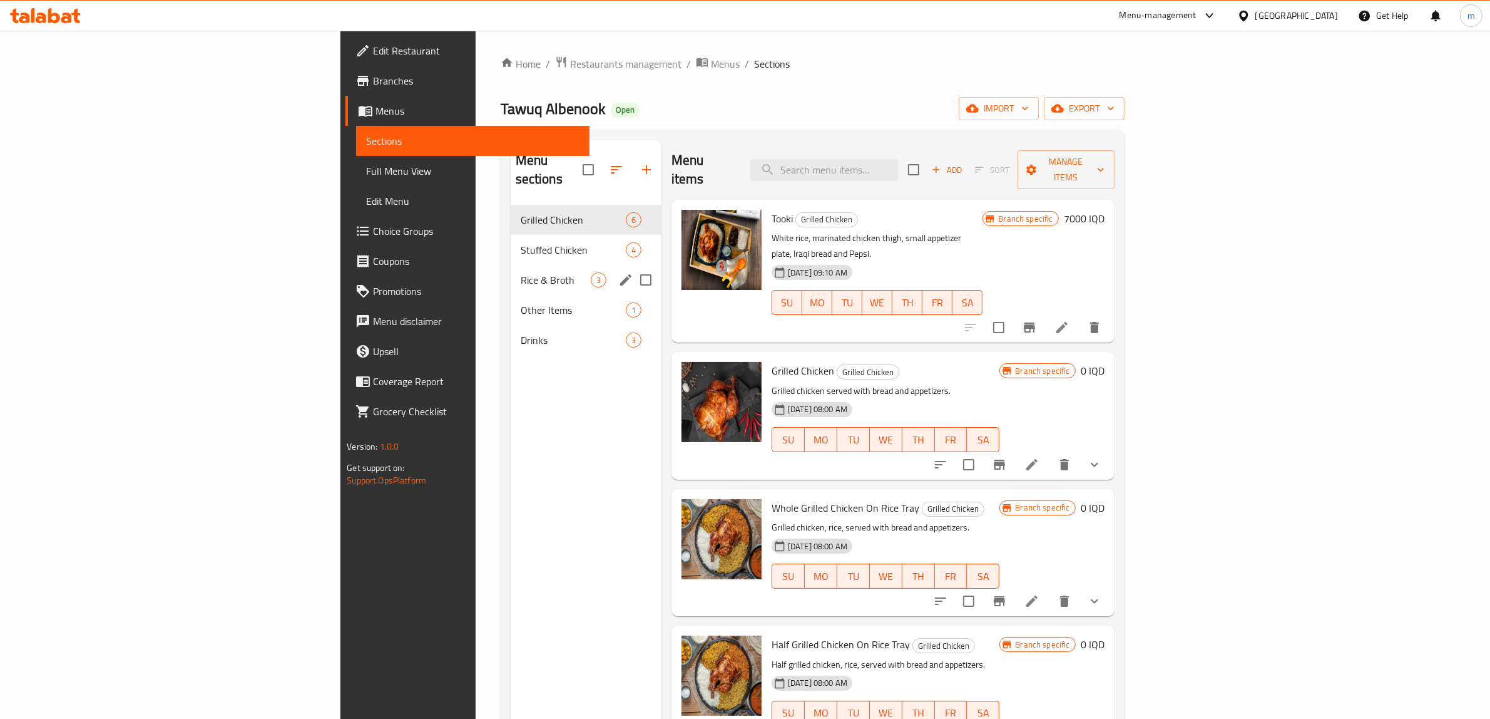
click at [511, 265] on div "Rice & Broth 3" at bounding box center [586, 280] width 151 height 30
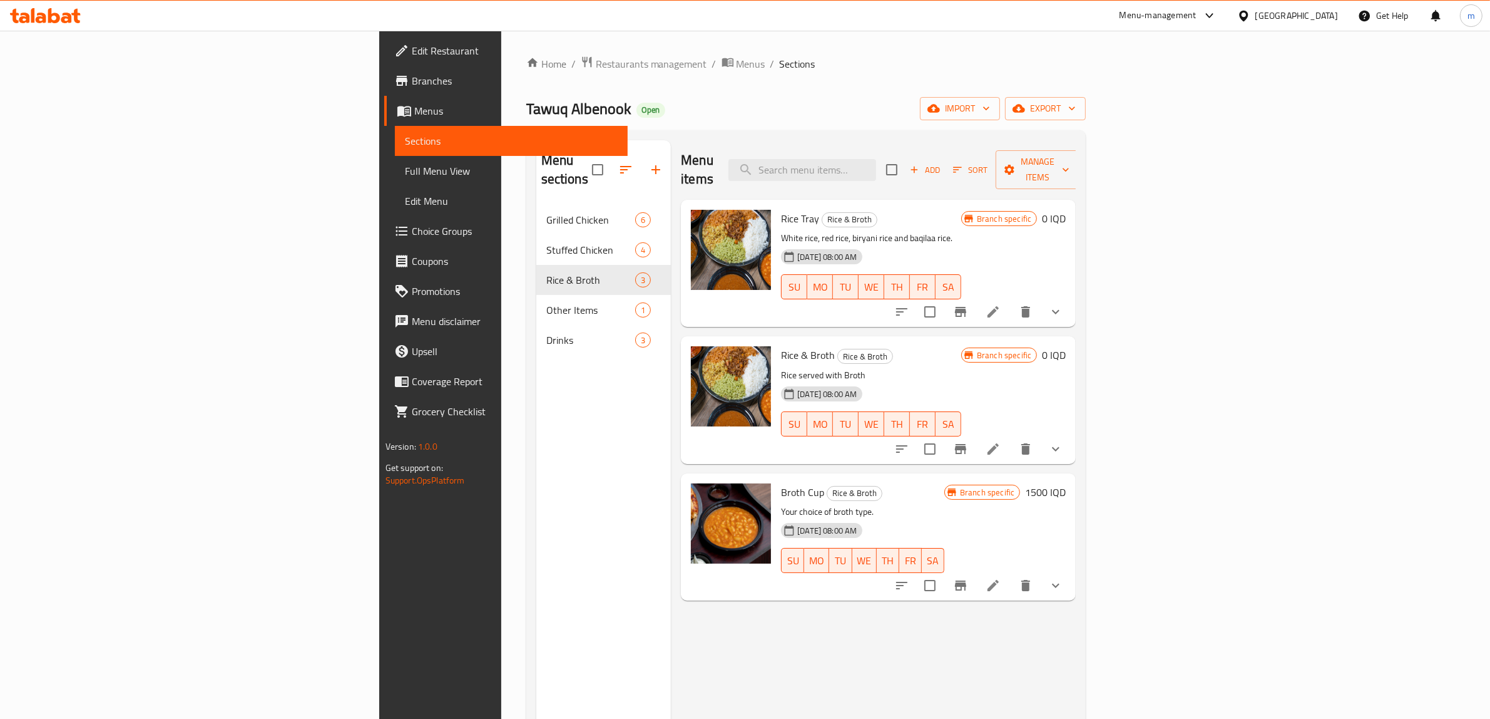
click at [405, 173] on span "Full Menu View" at bounding box center [511, 170] width 213 height 15
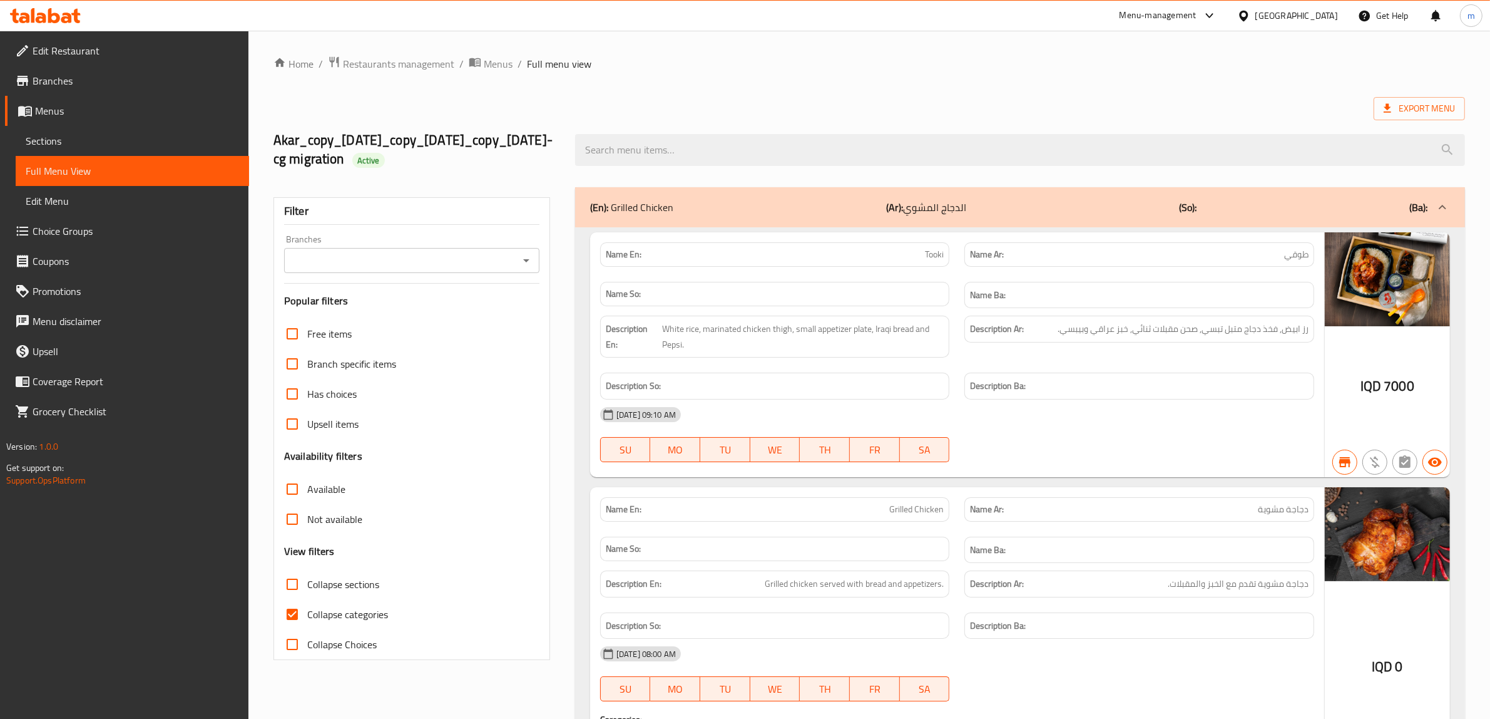
click at [527, 262] on icon "Open" at bounding box center [526, 260] width 15 height 15
click at [407, 322] on span "Tawuq Albenook, Ziyouna, Al-Dawlaii" at bounding box center [372, 314] width 156 height 15
type input "Tawuq Albenook, Ziyouna, Al-Dawlaii"
click at [291, 614] on input "Collapse categories" at bounding box center [292, 614] width 30 height 30
checkbox input "false"
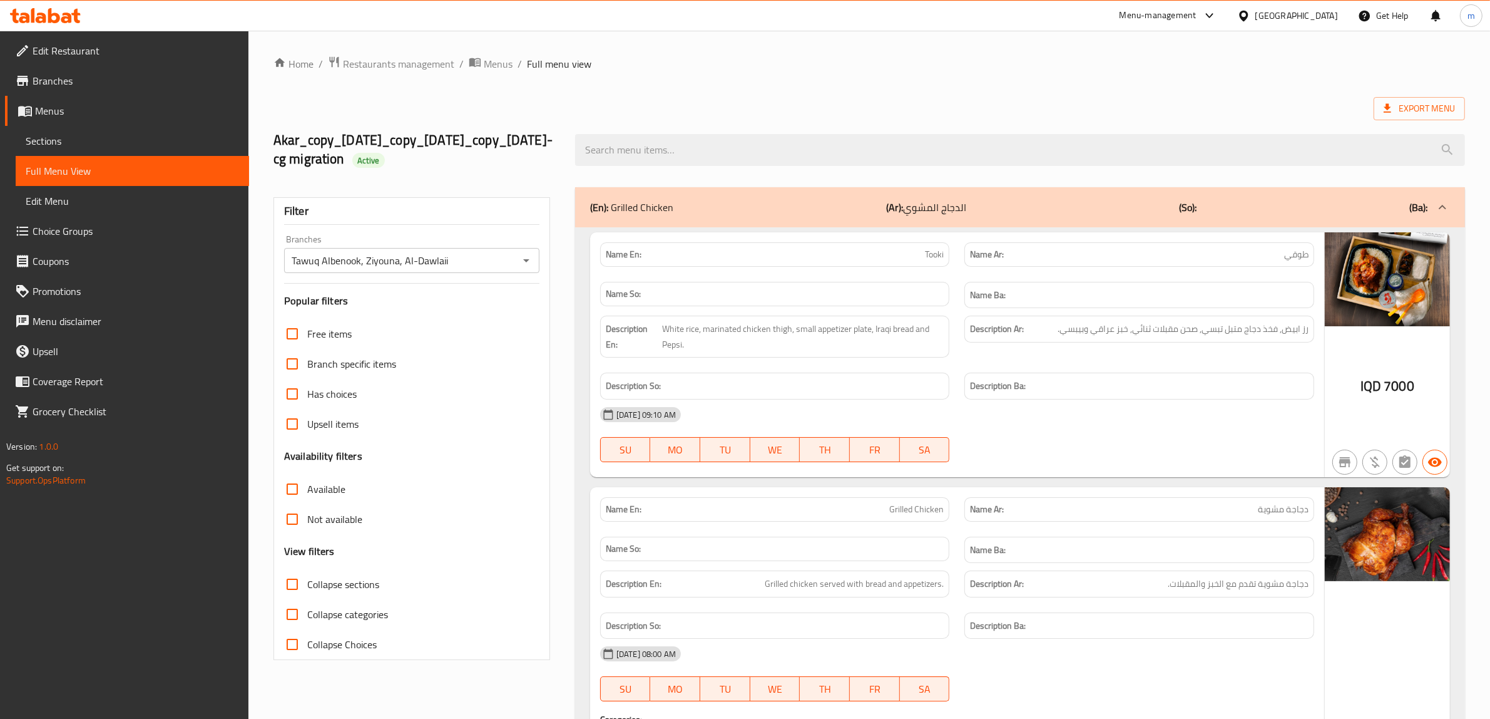
click at [297, 588] on input "Collapse sections" at bounding box center [292, 584] width 30 height 30
checkbox input "true"
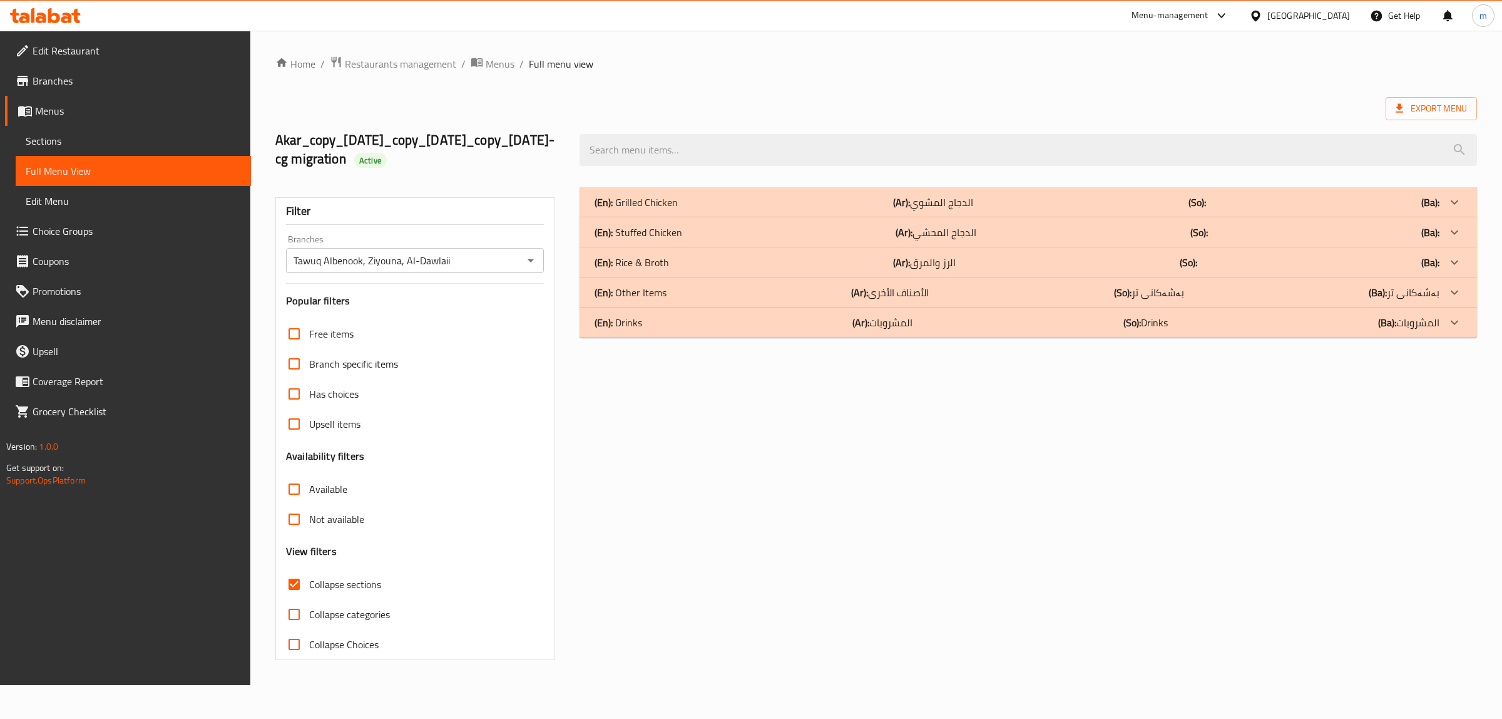
click at [623, 264] on p "(En): Rice & Broth" at bounding box center [632, 262] width 74 height 15
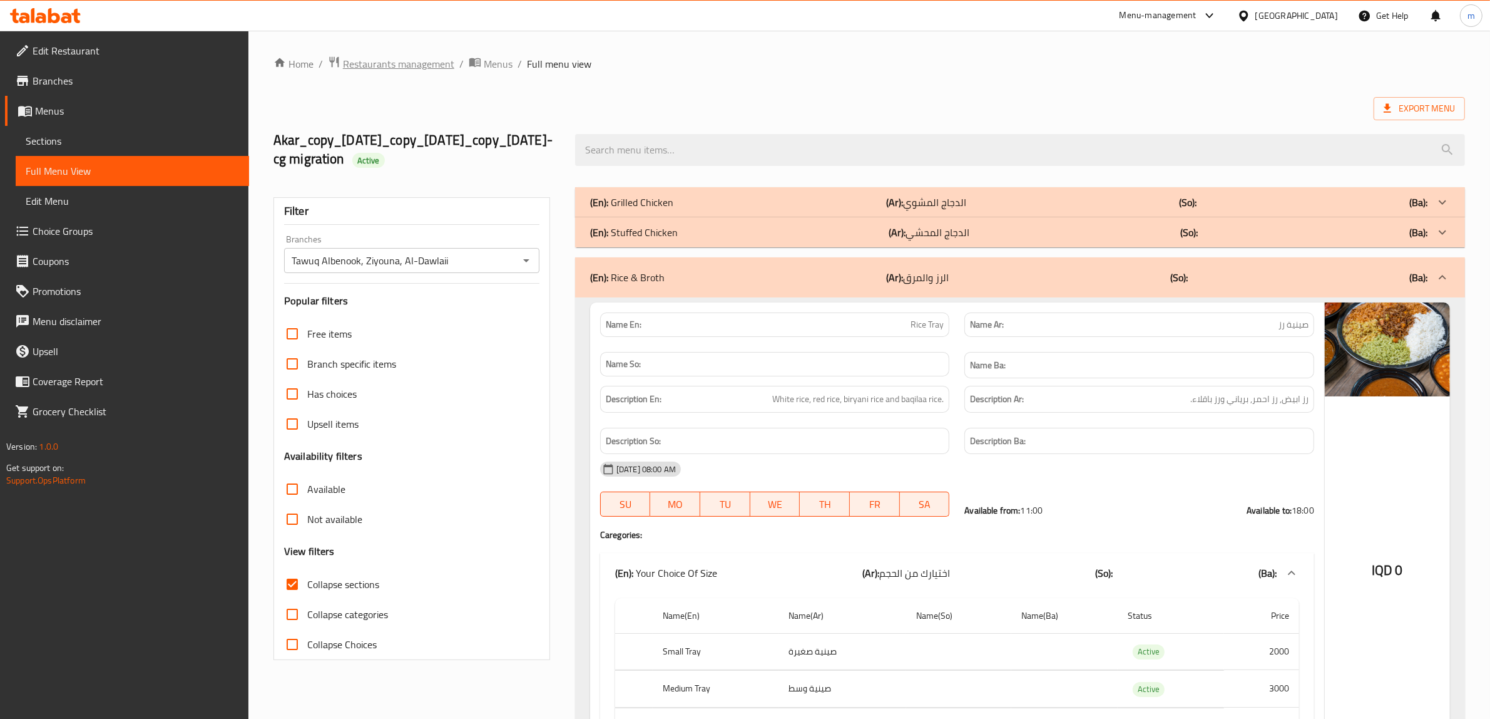
click at [377, 66] on span "Restaurants management" at bounding box center [398, 63] width 111 height 15
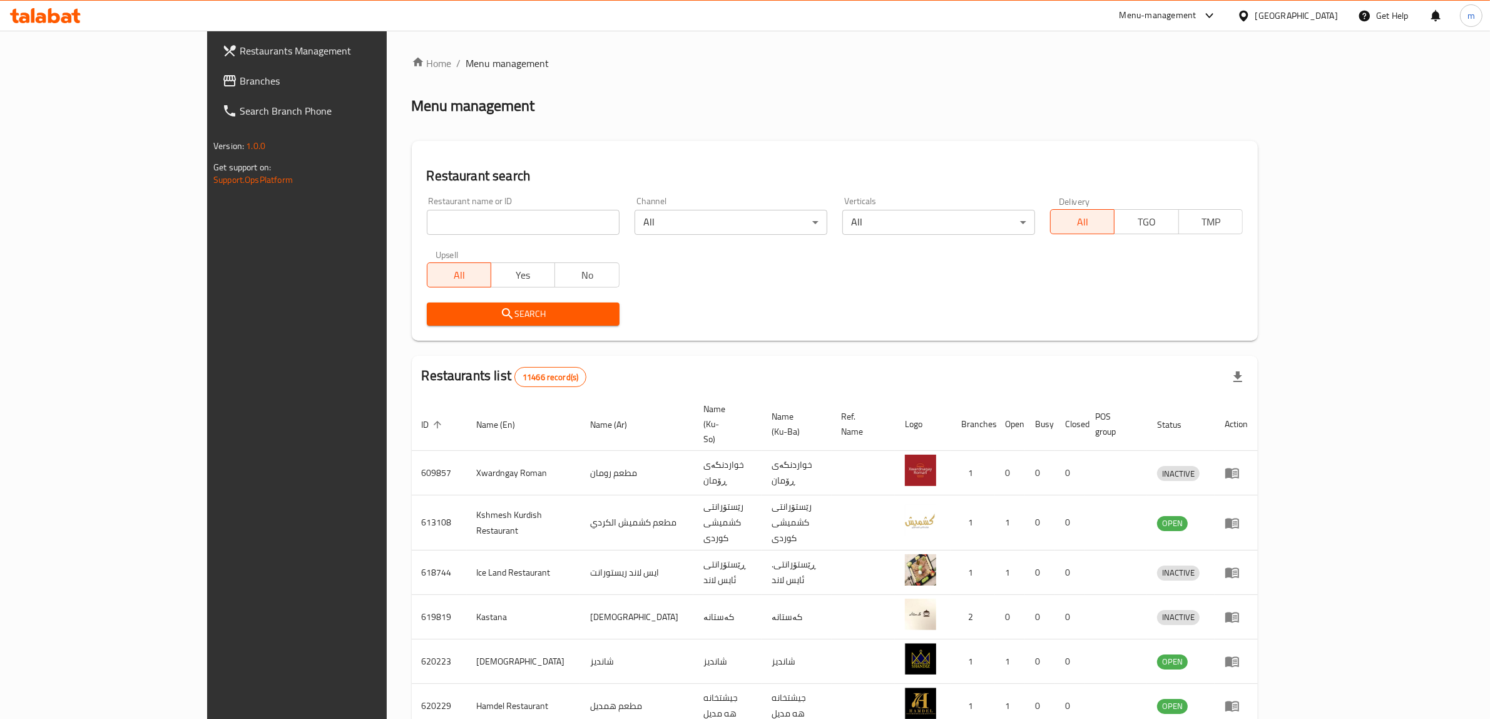
click at [427, 217] on input "search" at bounding box center [523, 222] width 193 height 25
paste input "673579"
type input "673579"
click at [437, 307] on span "Search" at bounding box center [523, 314] width 173 height 16
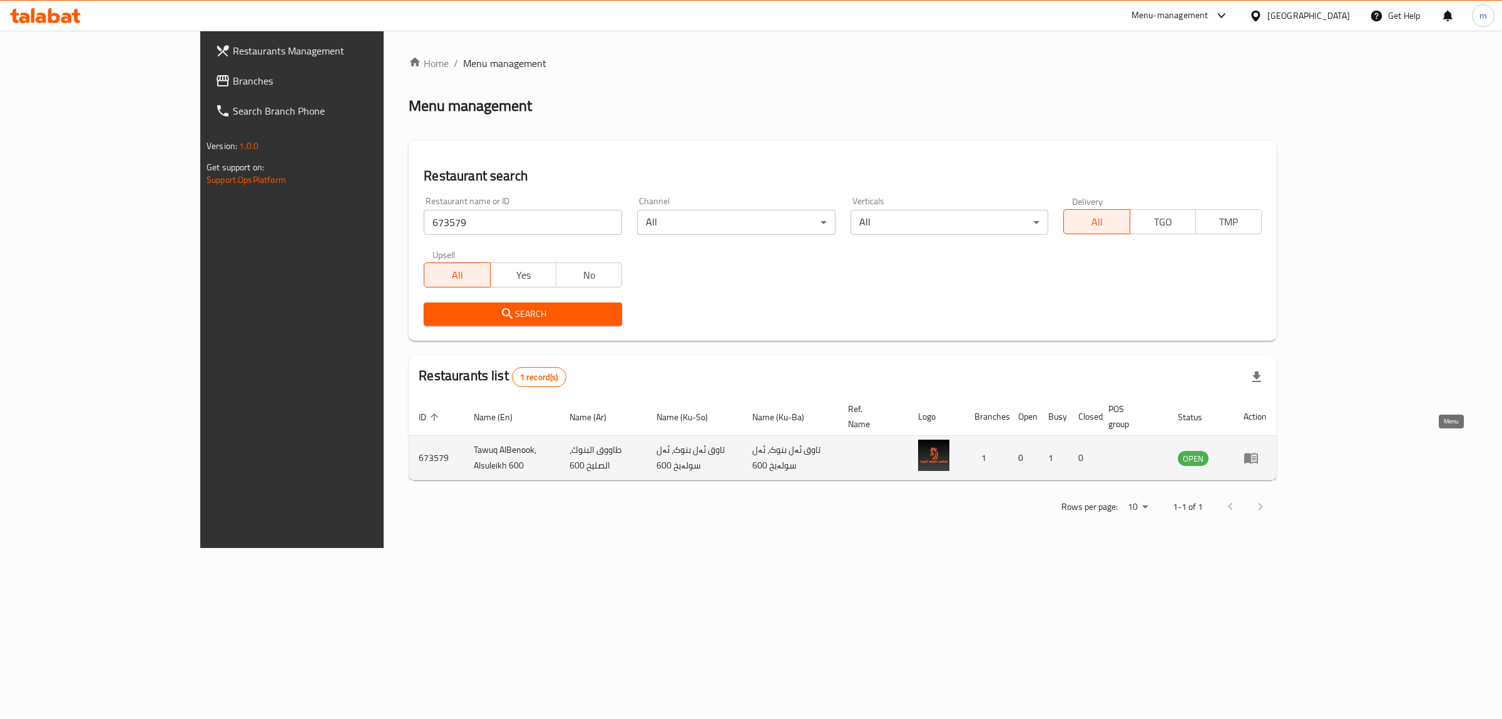
click at [1258, 453] on icon "enhanced table" at bounding box center [1251, 458] width 14 height 11
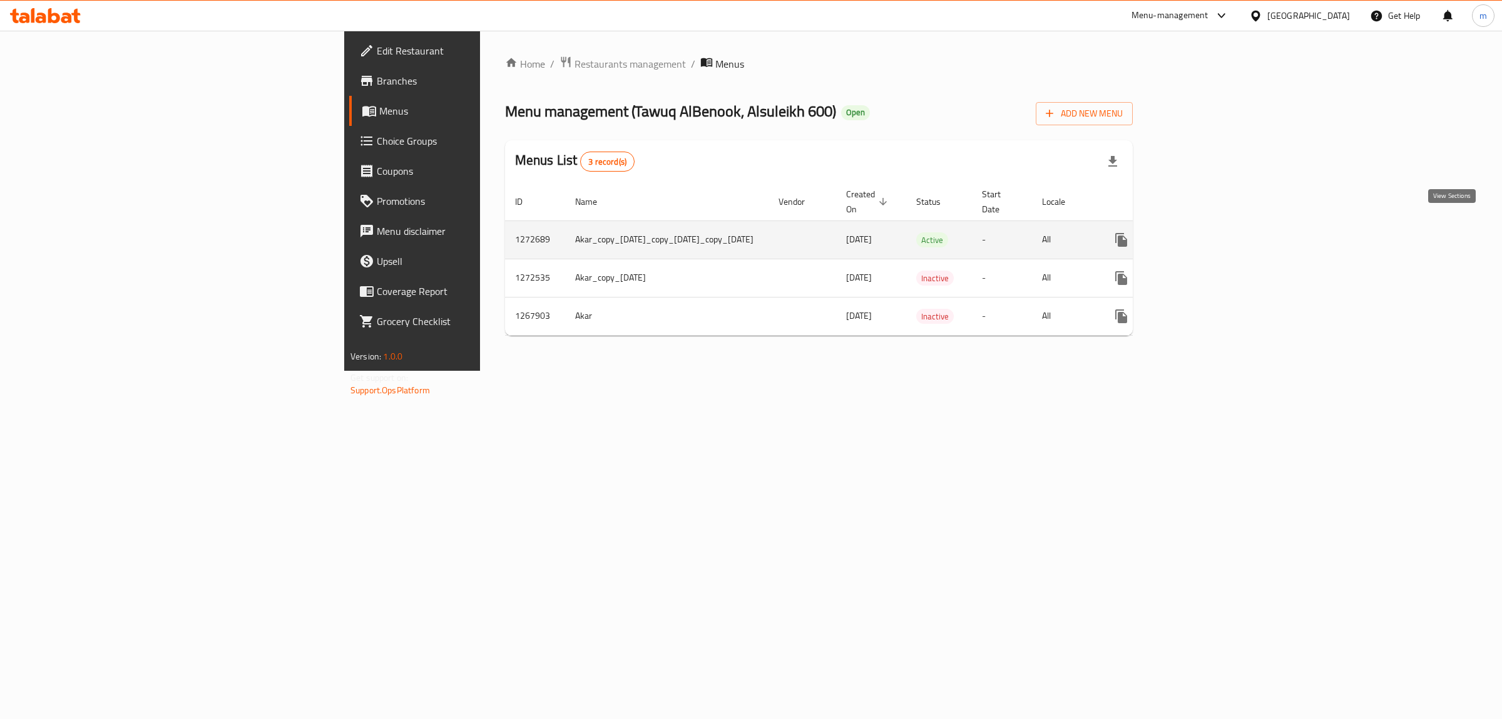
click at [1219, 232] on icon "enhanced table" at bounding box center [1211, 239] width 15 height 15
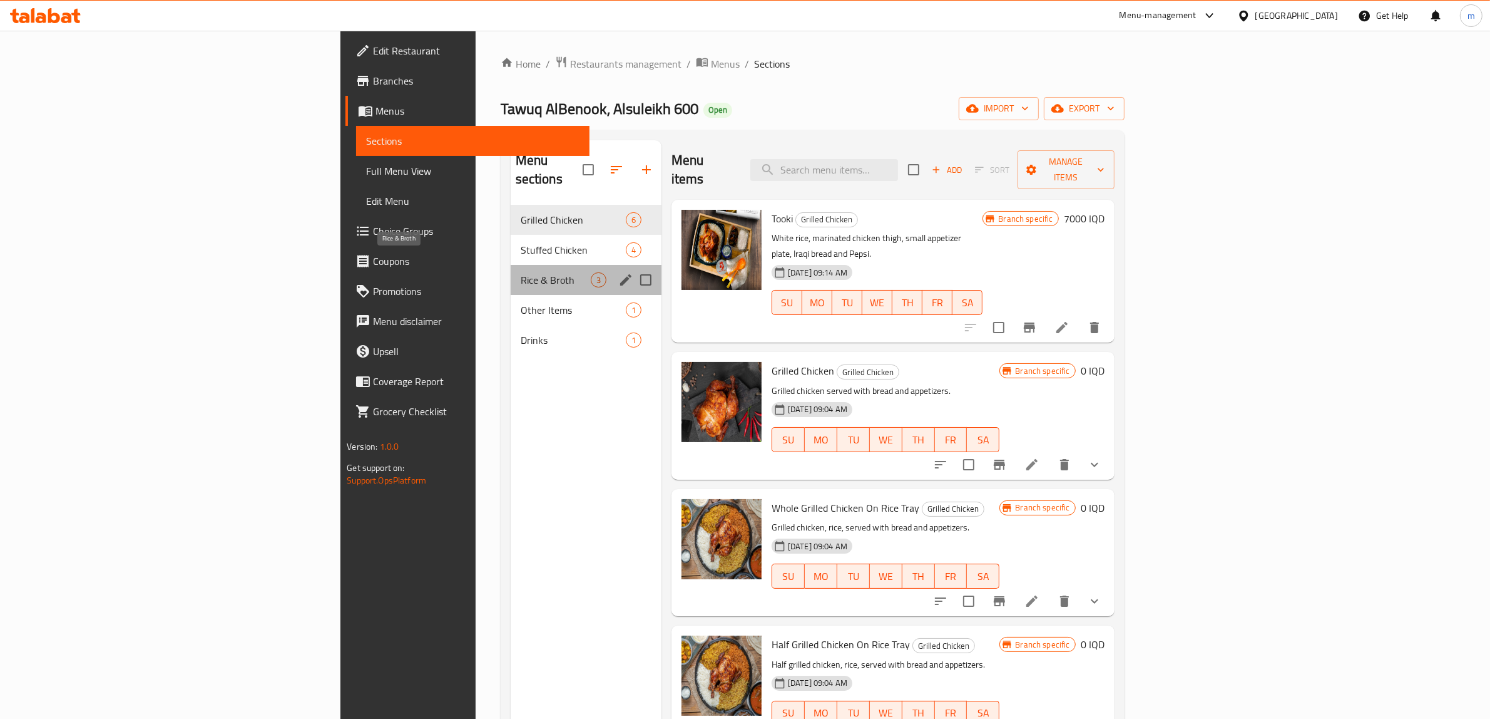
click at [521, 272] on span "Rice & Broth" at bounding box center [556, 279] width 70 height 15
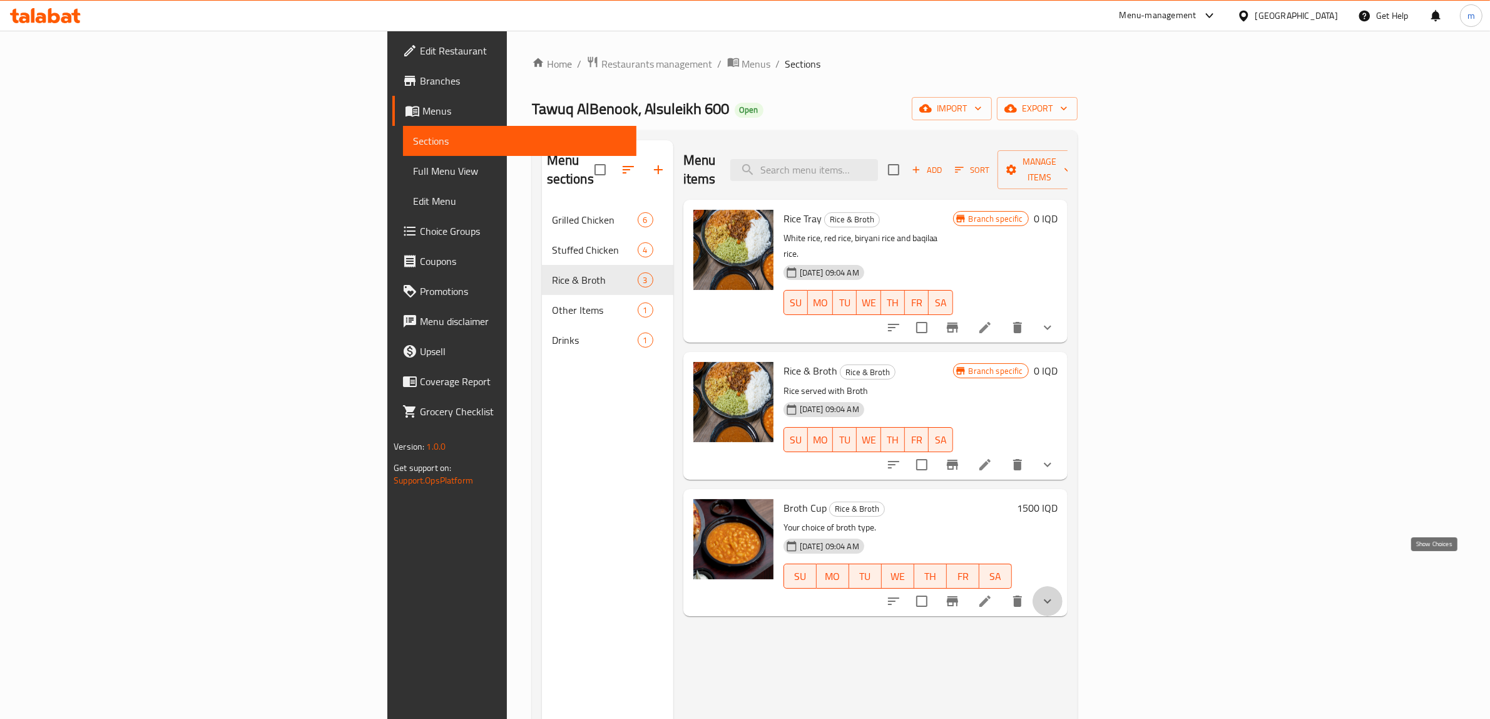
drag, startPoint x: 1435, startPoint y: 567, endPoint x: 1427, endPoint y: 496, distance: 70.6
click at [1055, 593] on icon "show more" at bounding box center [1047, 600] width 15 height 15
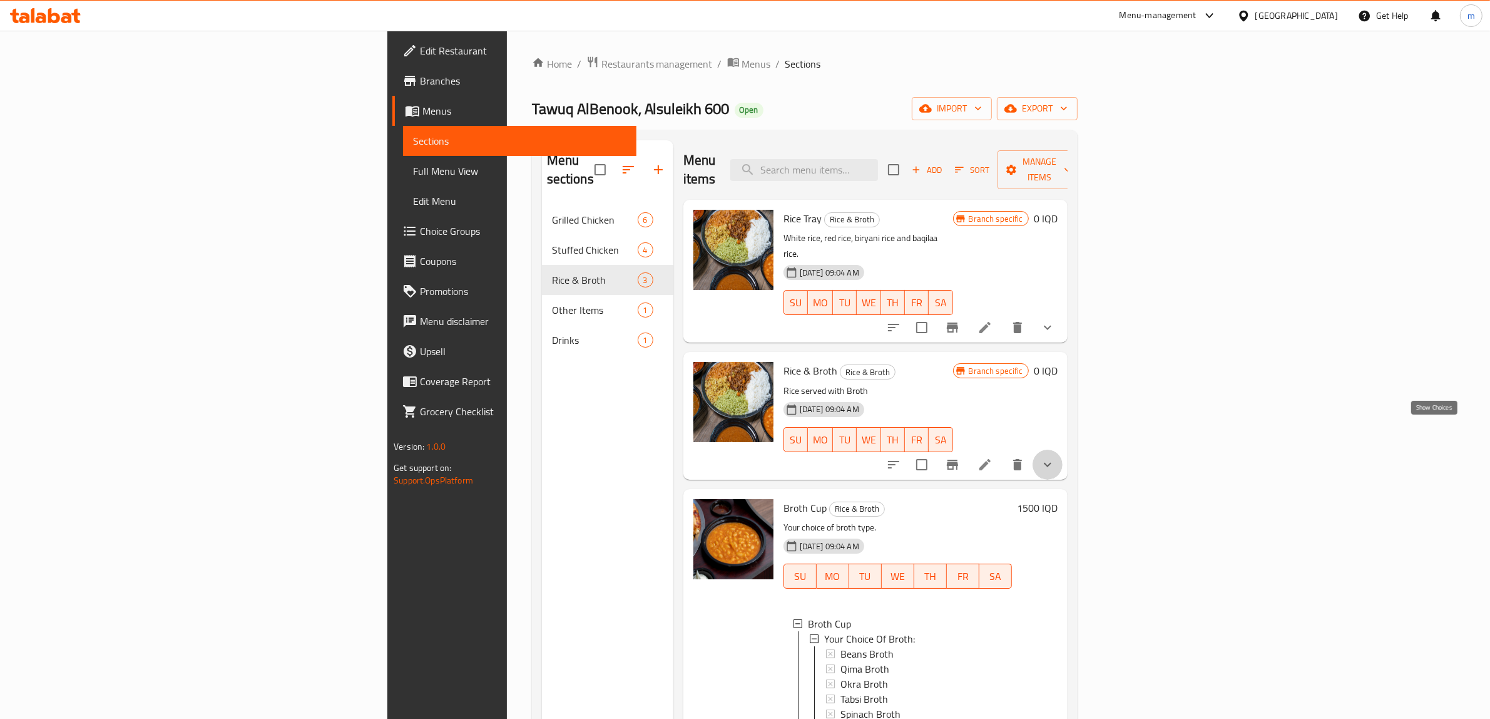
click at [1055, 457] on icon "show more" at bounding box center [1047, 464] width 15 height 15
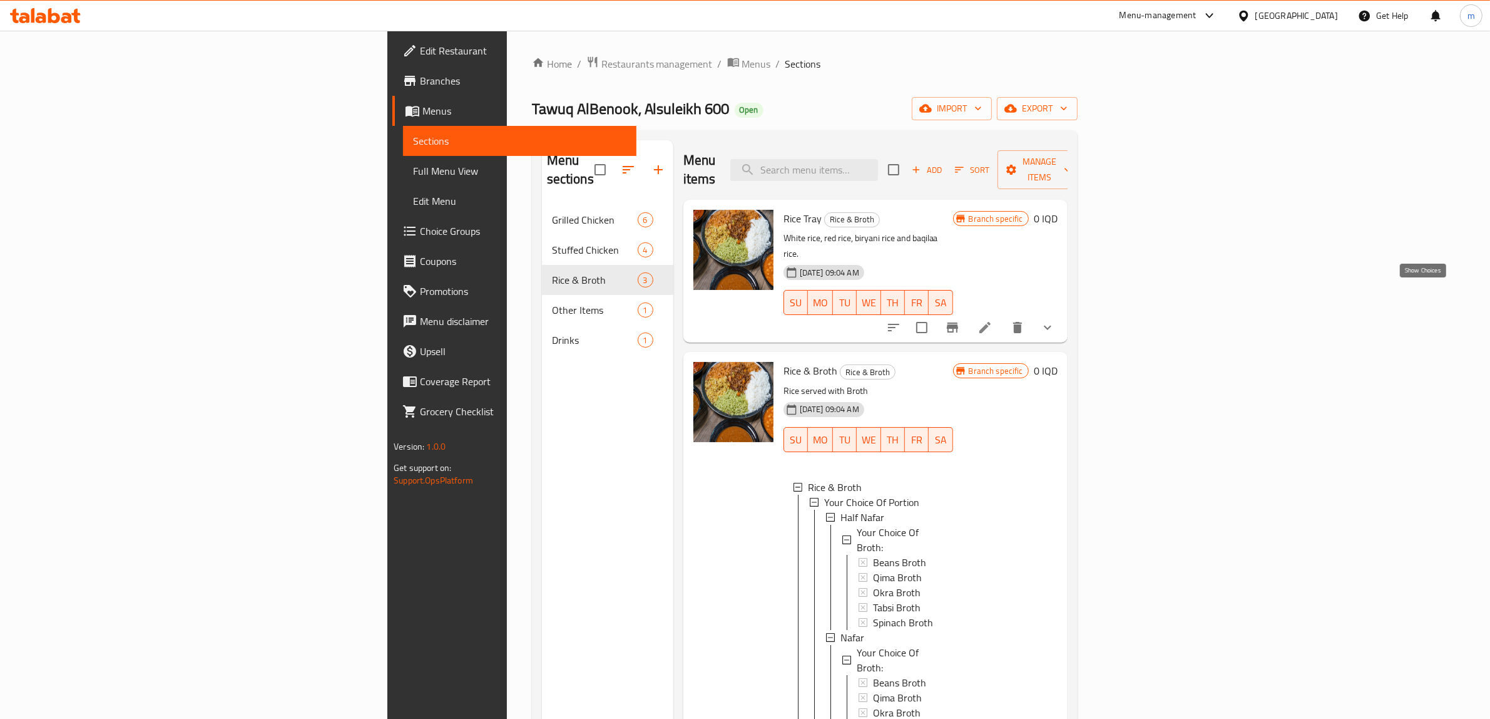
click at [1055, 320] on icon "show more" at bounding box center [1047, 327] width 15 height 15
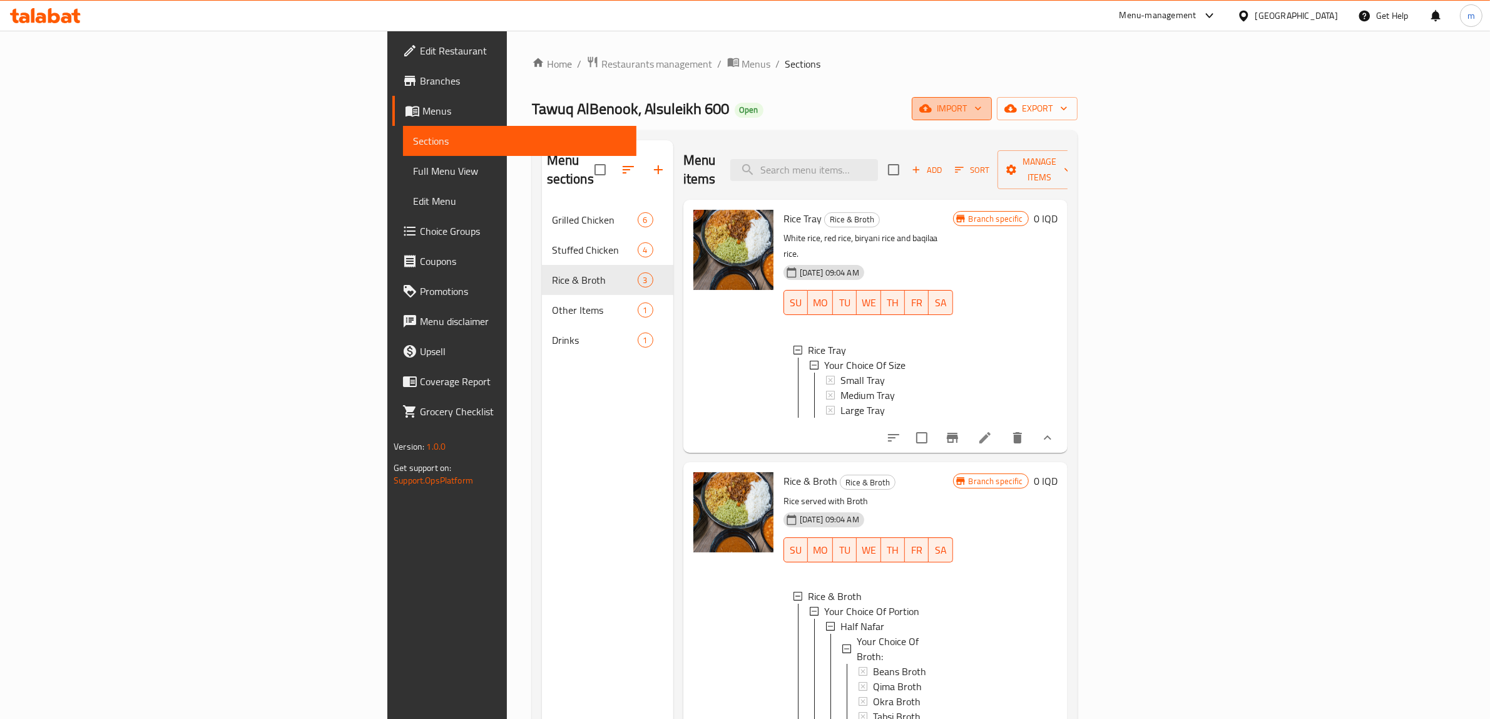
click at [982, 111] on span "import" at bounding box center [952, 109] width 60 height 16
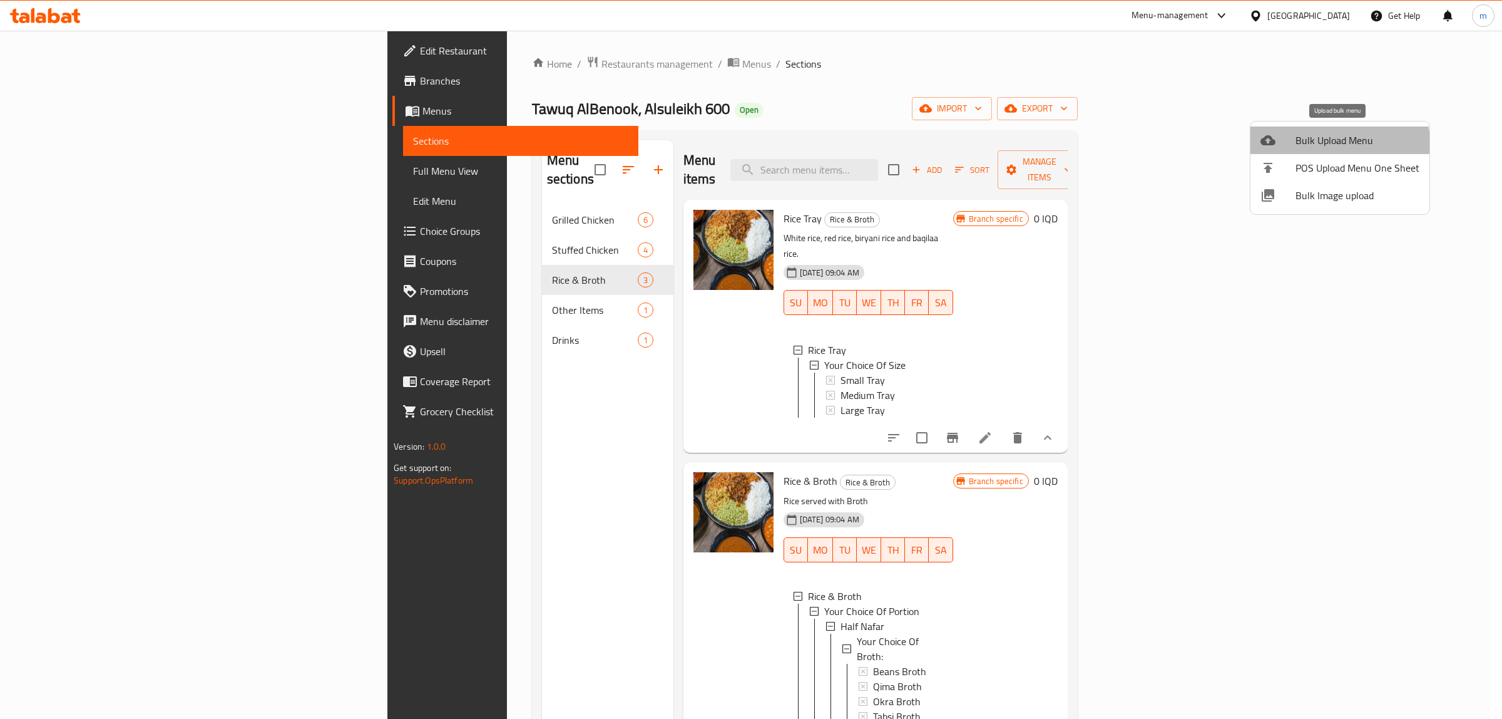
click at [1319, 145] on span "Bulk Upload Menu" at bounding box center [1358, 140] width 124 height 15
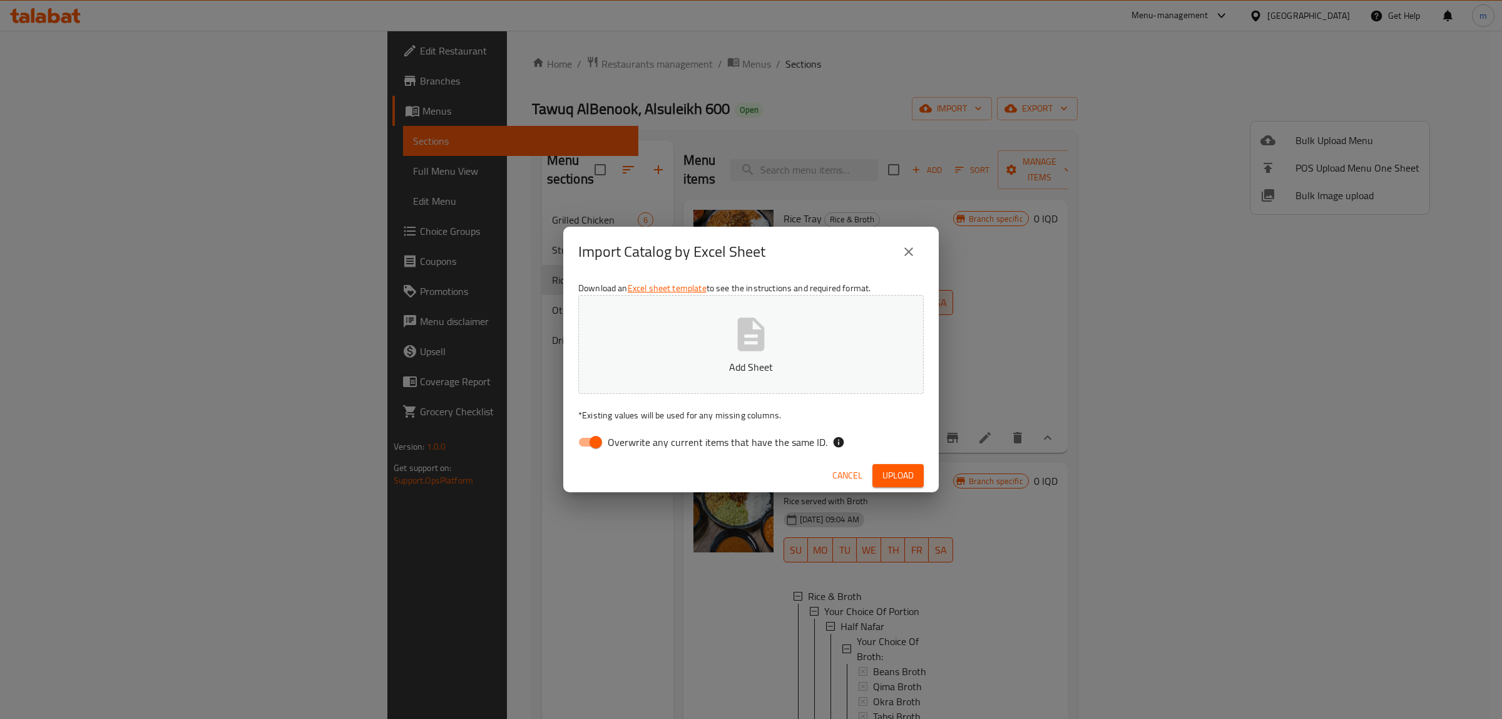
click at [586, 443] on input "Overwrite any current items that have the same ID." at bounding box center [595, 442] width 71 height 24
checkbox input "false"
click at [696, 381] on button "Add Sheet" at bounding box center [751, 344] width 346 height 99
click at [901, 474] on span "Upload" at bounding box center [898, 476] width 31 height 16
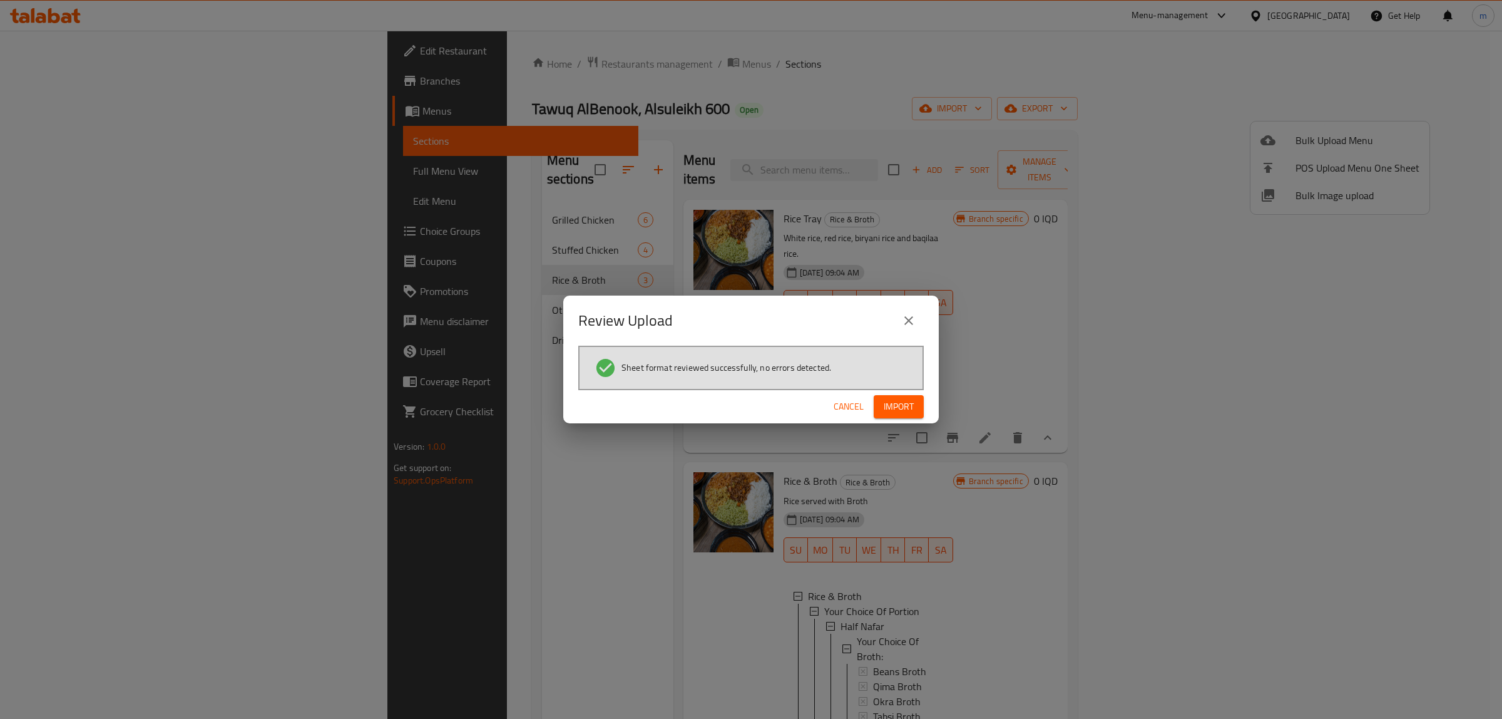
click at [913, 403] on span "Import" at bounding box center [899, 407] width 30 height 16
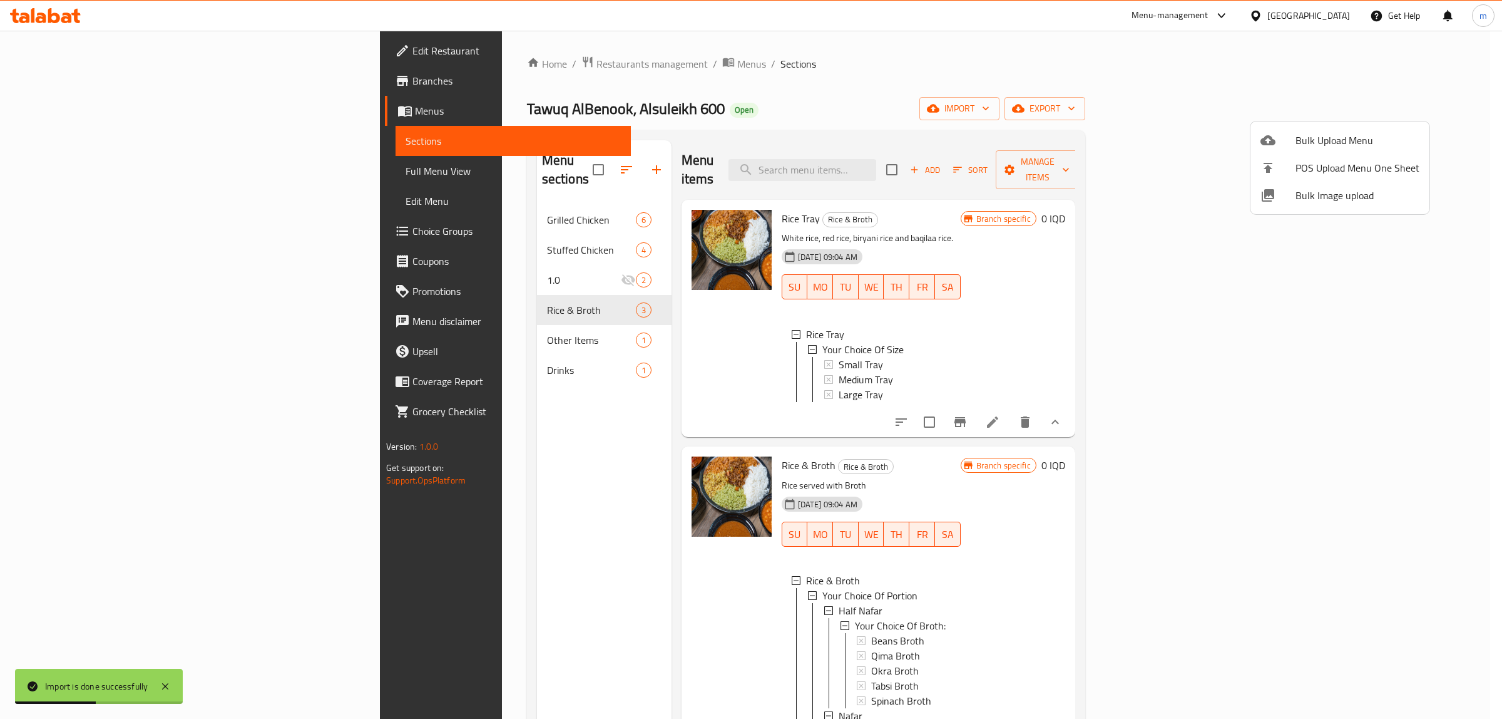
click at [515, 255] on div at bounding box center [751, 359] width 1502 height 719
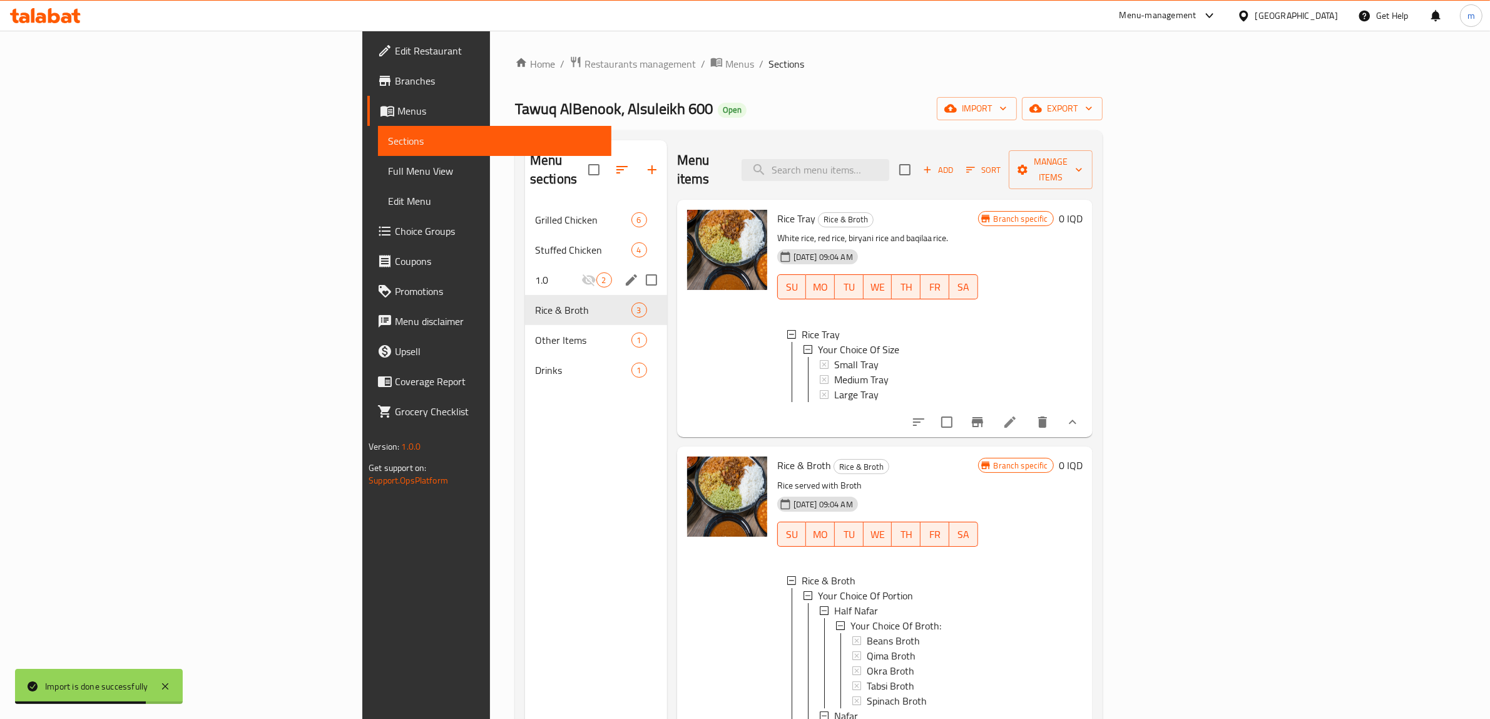
click at [639, 267] on input "Menu sections" at bounding box center [652, 280] width 26 height 26
checkbox input "true"
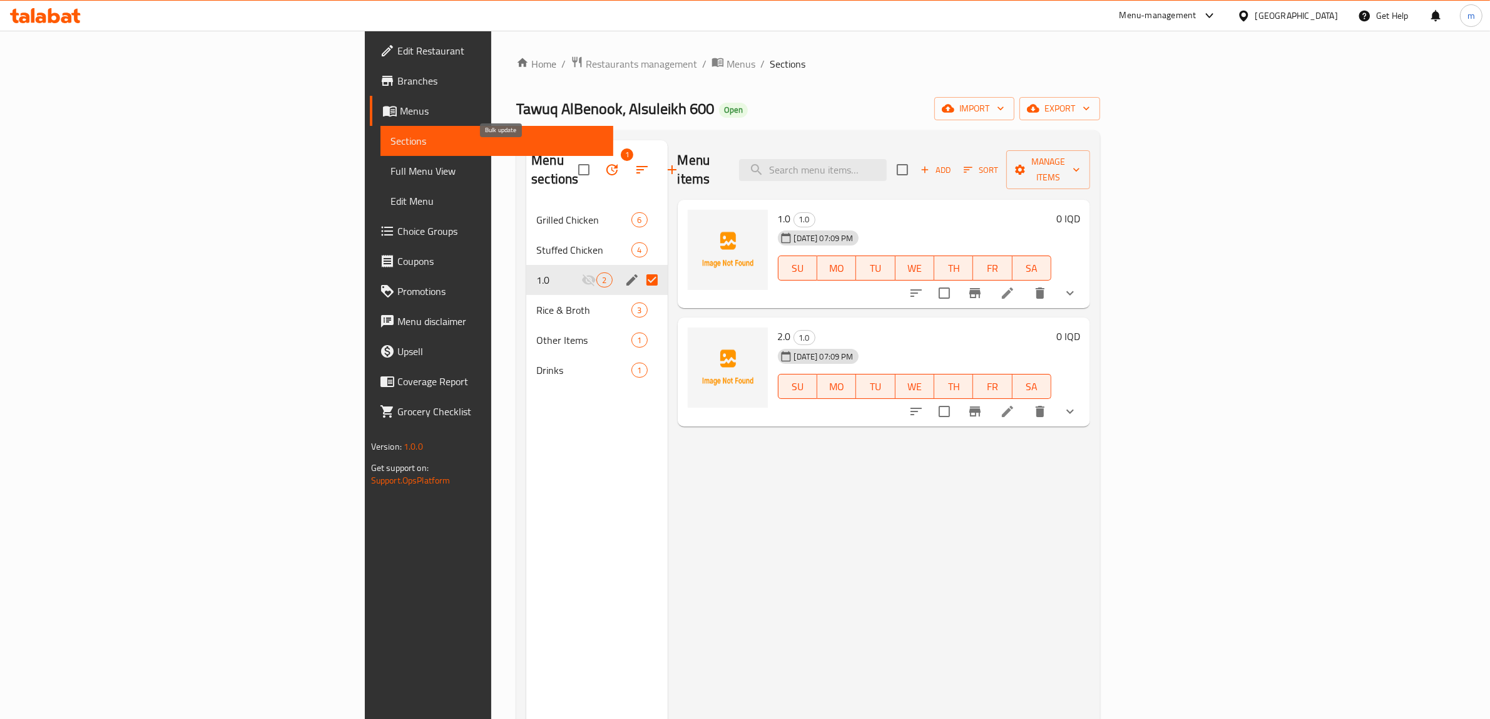
click at [605, 162] on icon "button" at bounding box center [612, 169] width 15 height 15
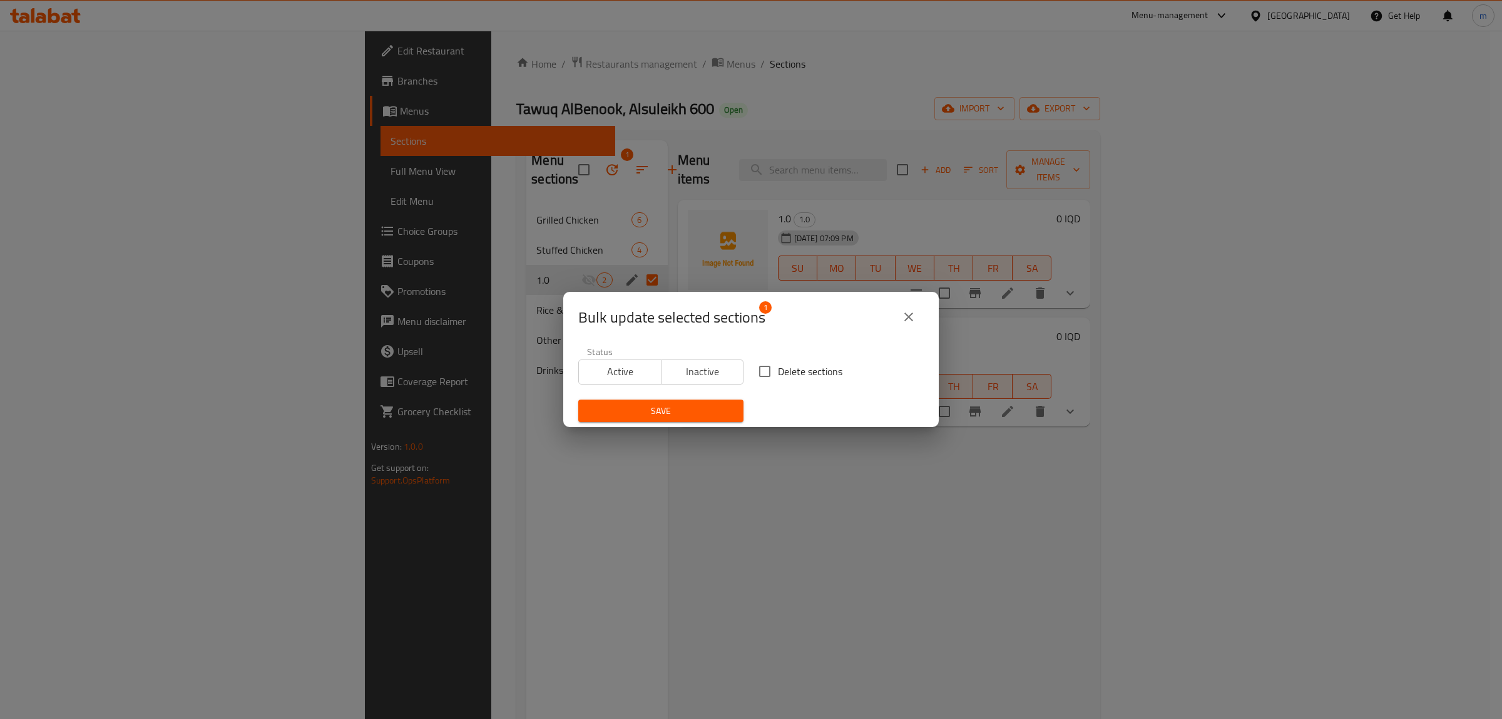
click at [754, 370] on input "Delete sections" at bounding box center [765, 371] width 26 height 26
checkbox input "true"
click at [709, 404] on span "Save" at bounding box center [660, 411] width 145 height 16
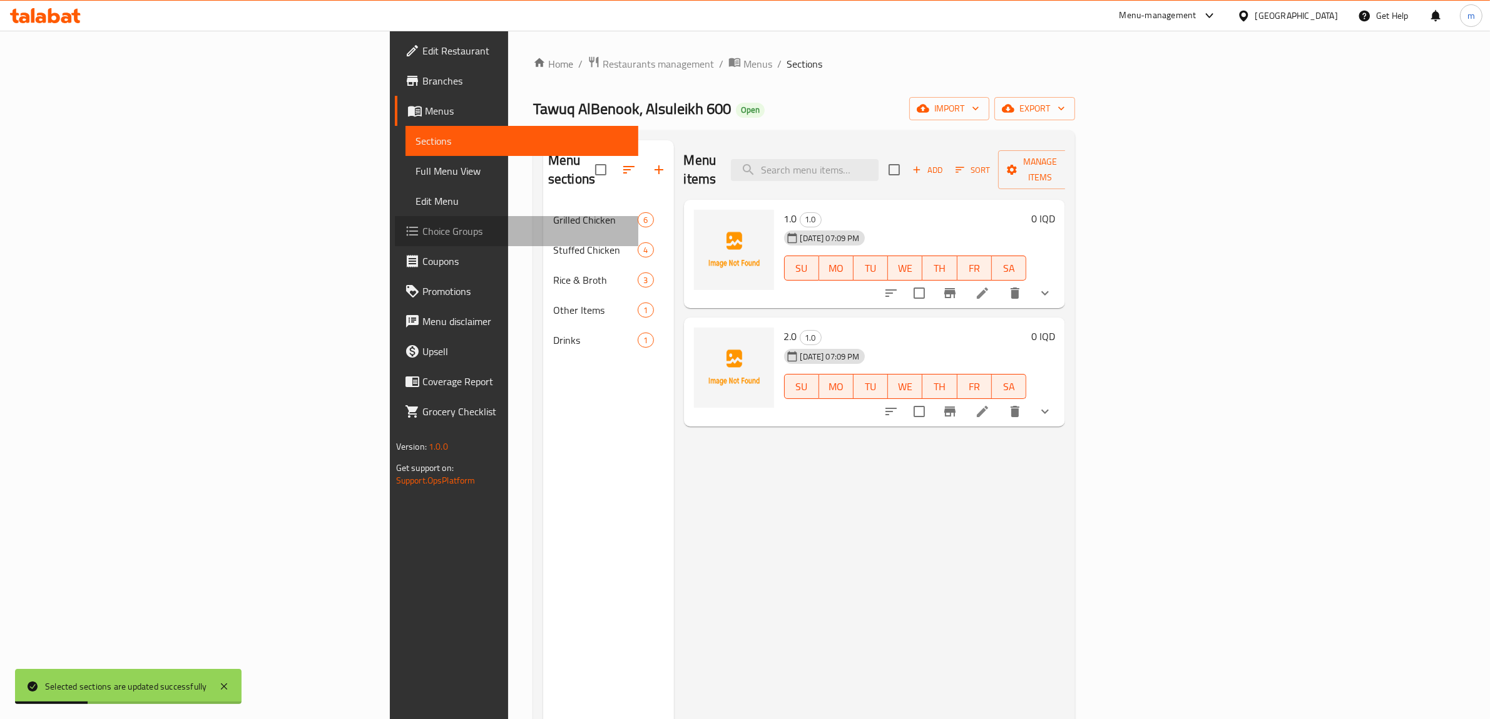
click at [423, 229] on span "Choice Groups" at bounding box center [526, 230] width 207 height 15
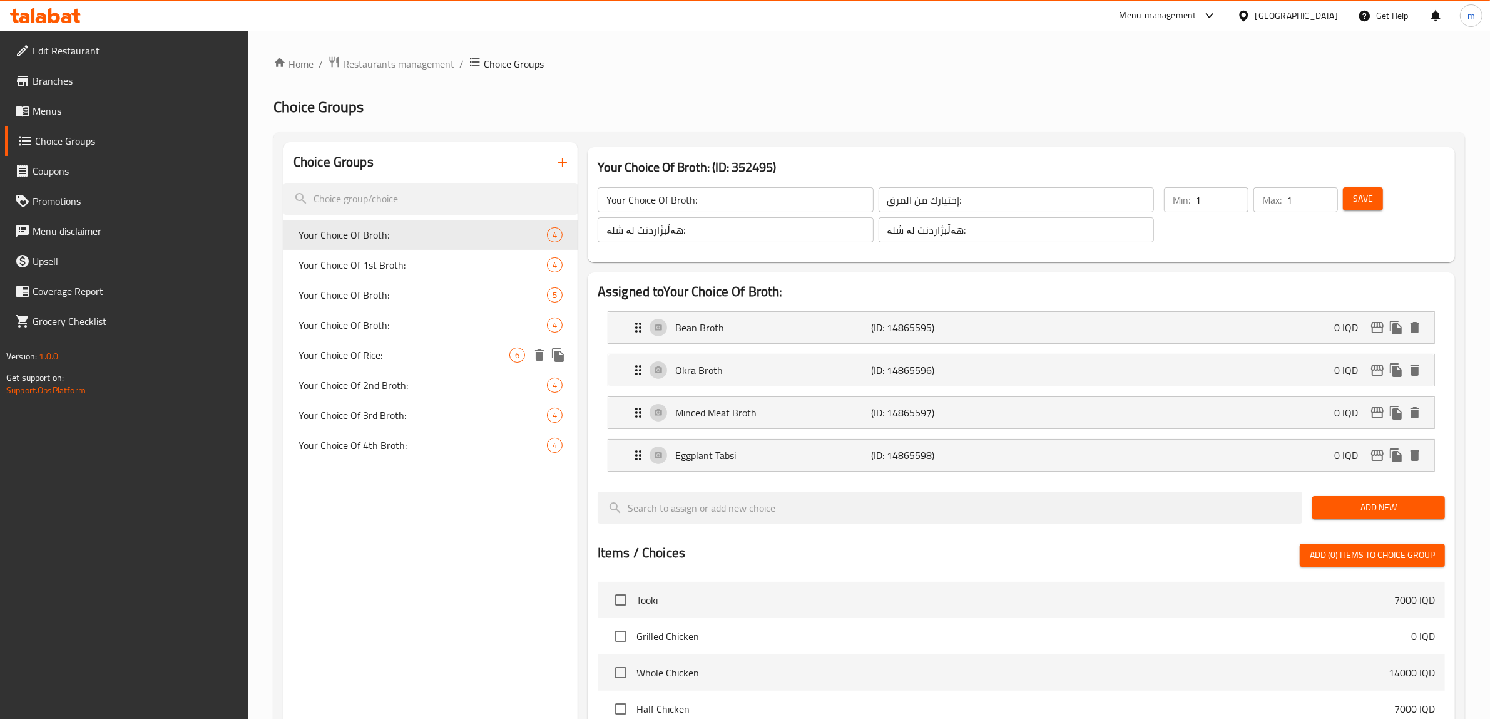
click at [386, 352] on span "Your Choice Of Rice:" at bounding box center [404, 354] width 211 height 15
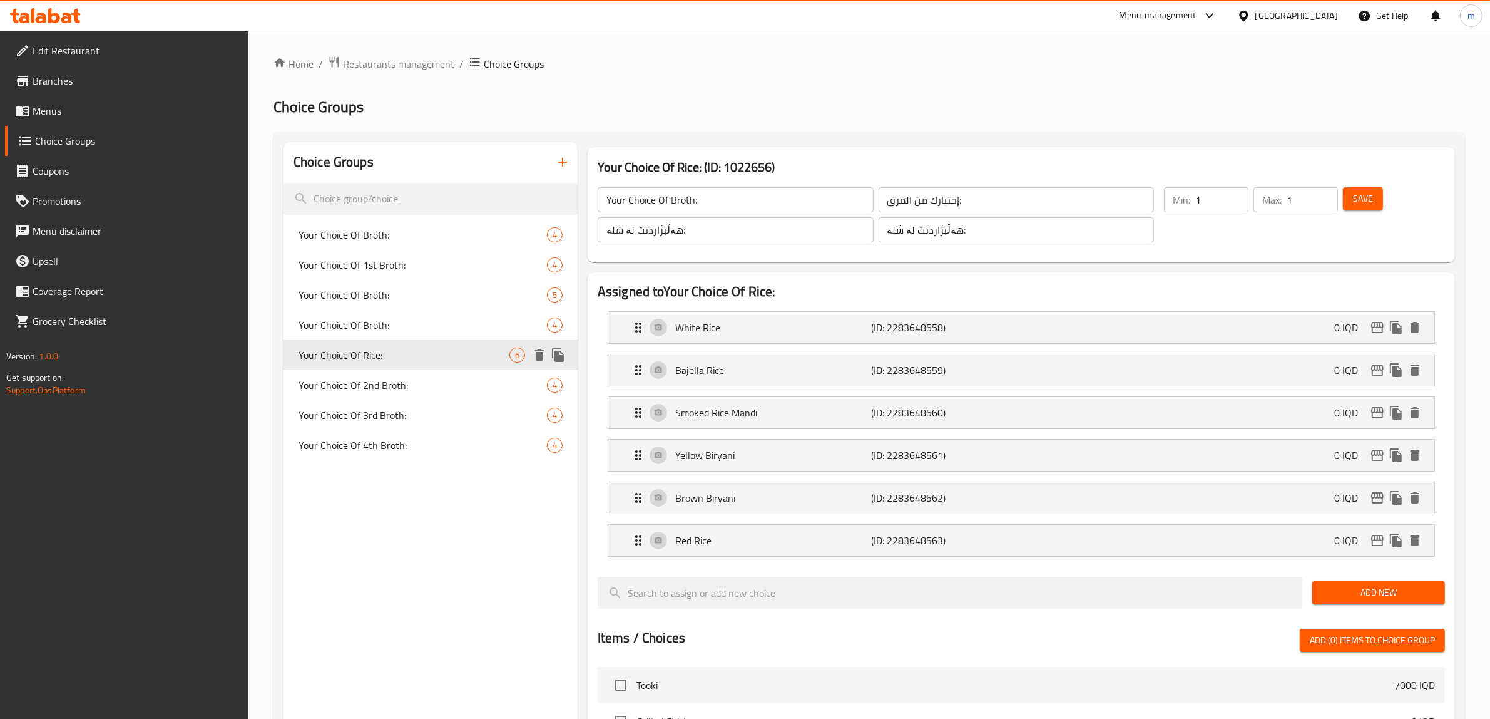
type input "Your Choice Of Rice:"
type input "إختيارك من أرز:"
type input "هەڵبژاردنت لە برنج:"
click at [393, 324] on span "Your Choice Of Broth:" at bounding box center [404, 324] width 211 height 15
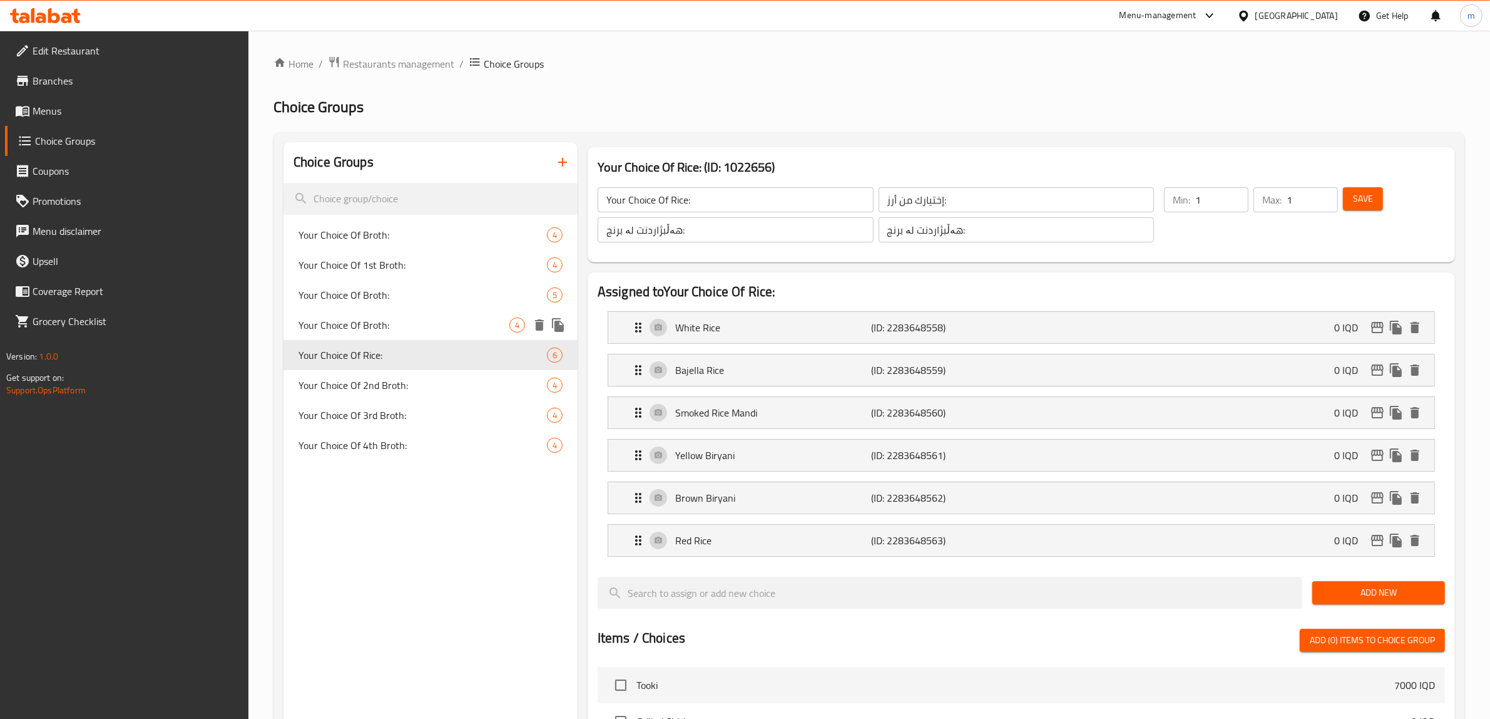
type input "Your Choice Of Broth:"
type input "إختيارك من مرق:"
type input "هەڵبژاردنت لە شلە:"
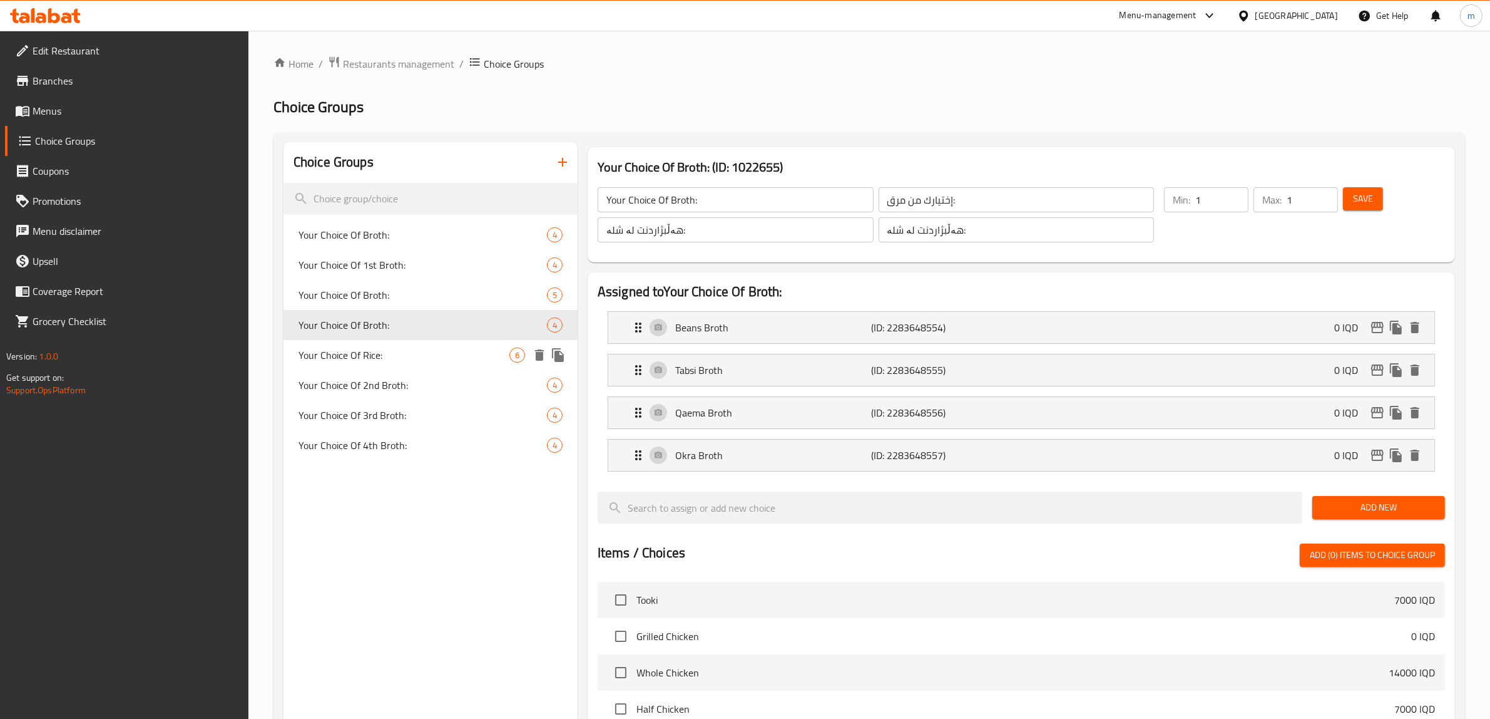
click at [433, 359] on span "Your Choice Of Rice:" at bounding box center [404, 354] width 211 height 15
type input "Your Choice Of Rice:"
type input "إختيارك من أرز:"
type input "هەڵبژاردنت لە برنج:"
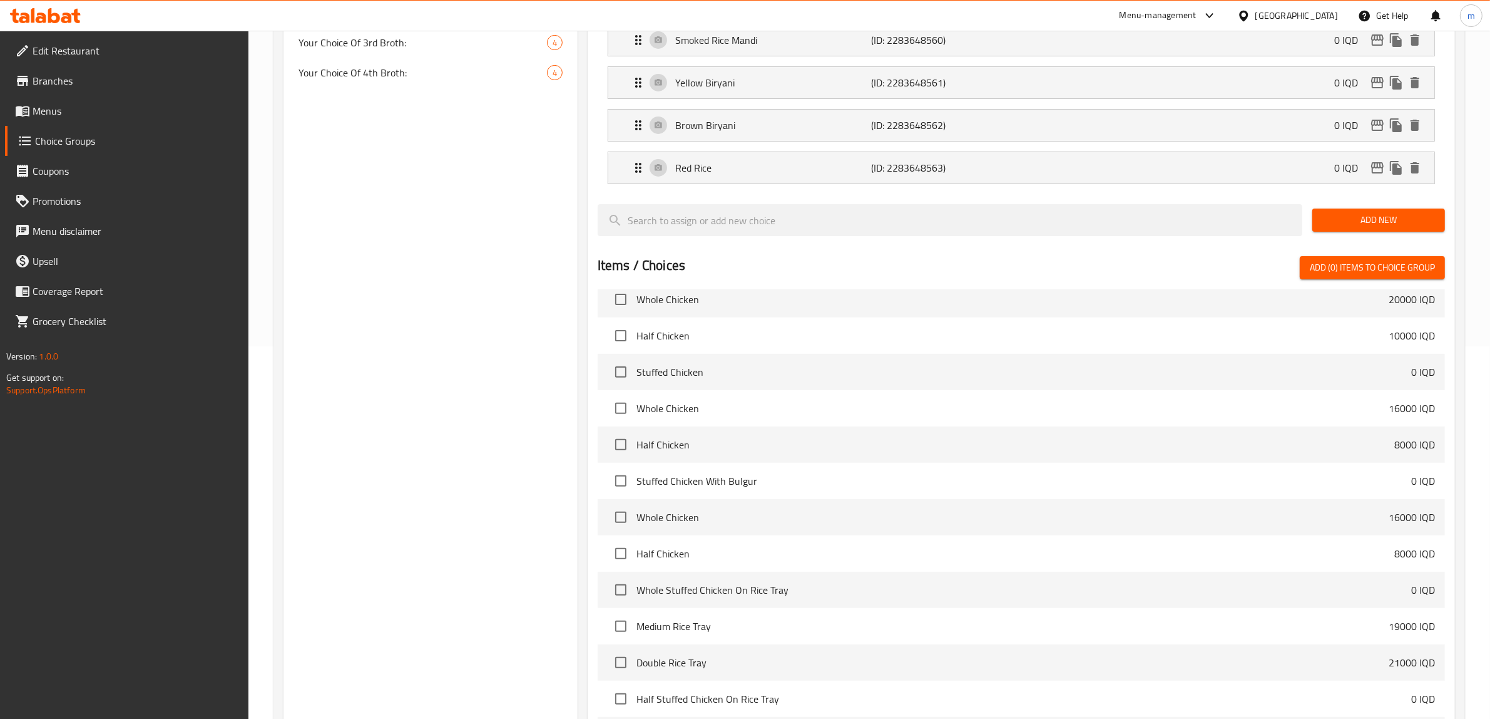
scroll to position [513, 0]
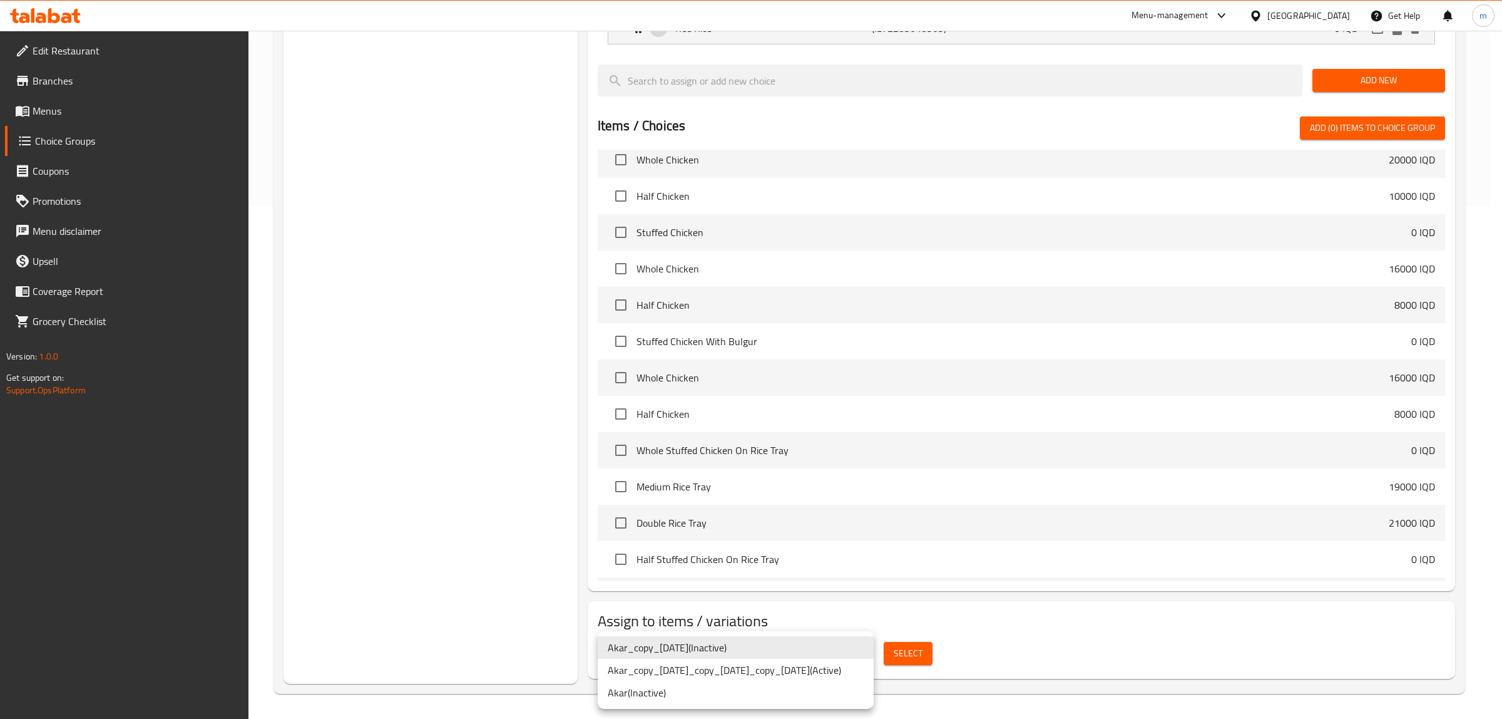
click at [667, 699] on li "Akar ( Inactive )" at bounding box center [736, 692] width 276 height 23
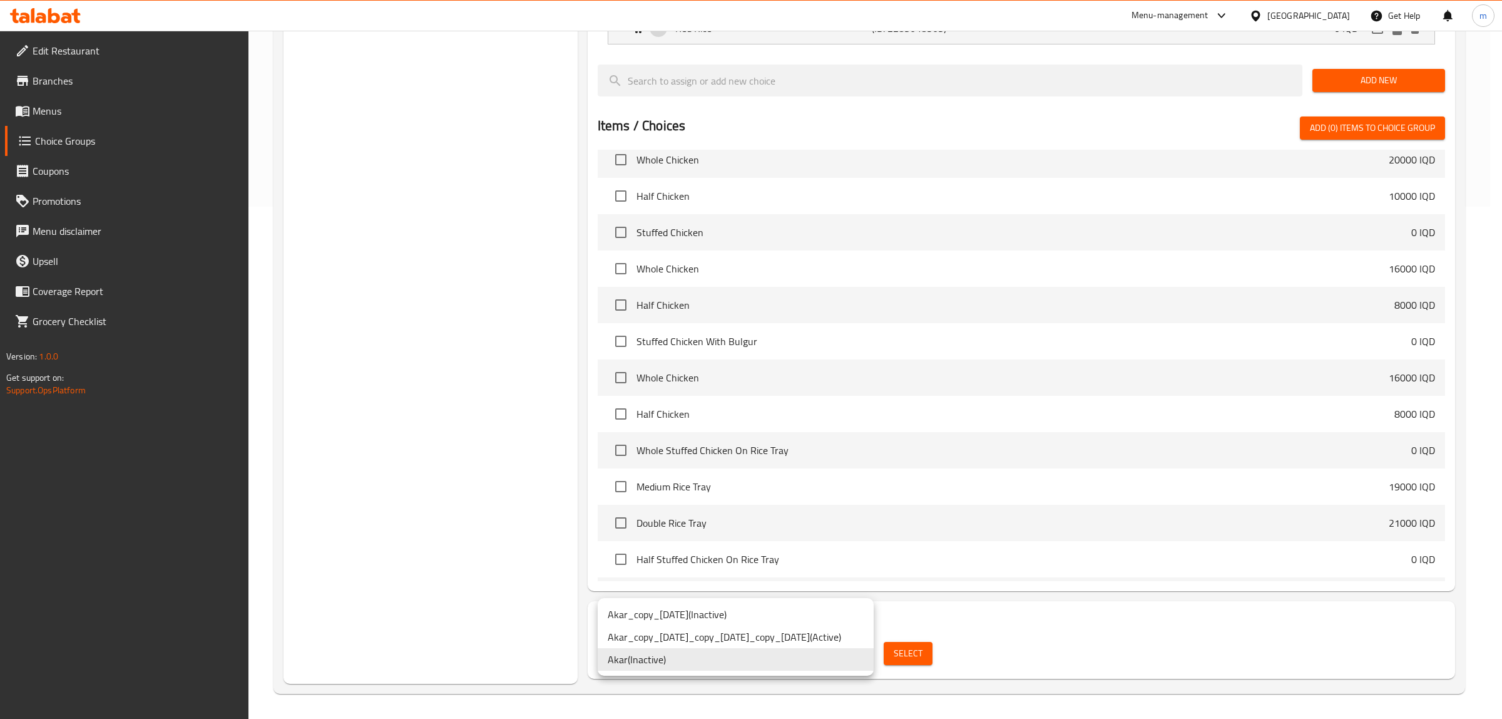
click at [753, 633] on li "Akar_copy_[DATE]_copy_[DATE]_copy_[DATE] ( Active )" at bounding box center [736, 636] width 276 height 23
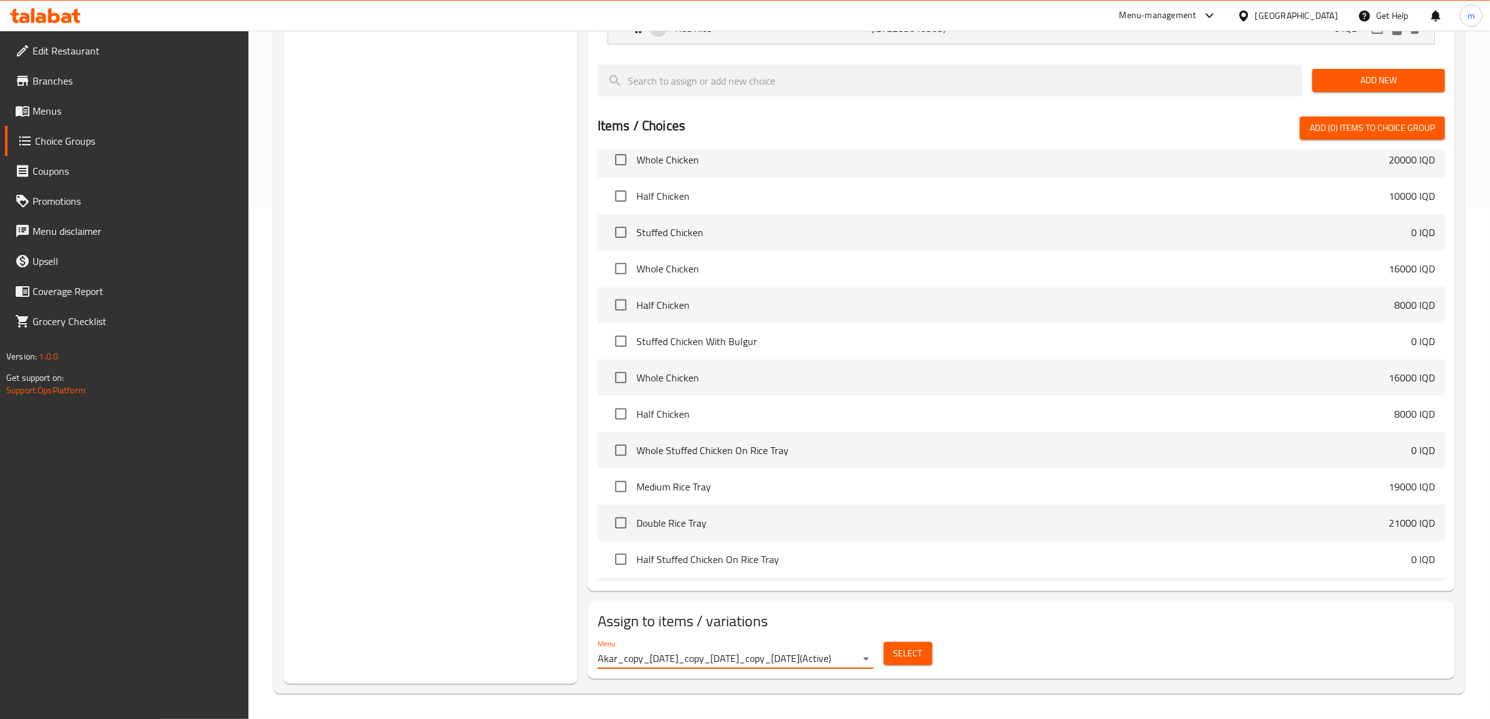
click at [911, 645] on button "Select" at bounding box center [908, 653] width 49 height 23
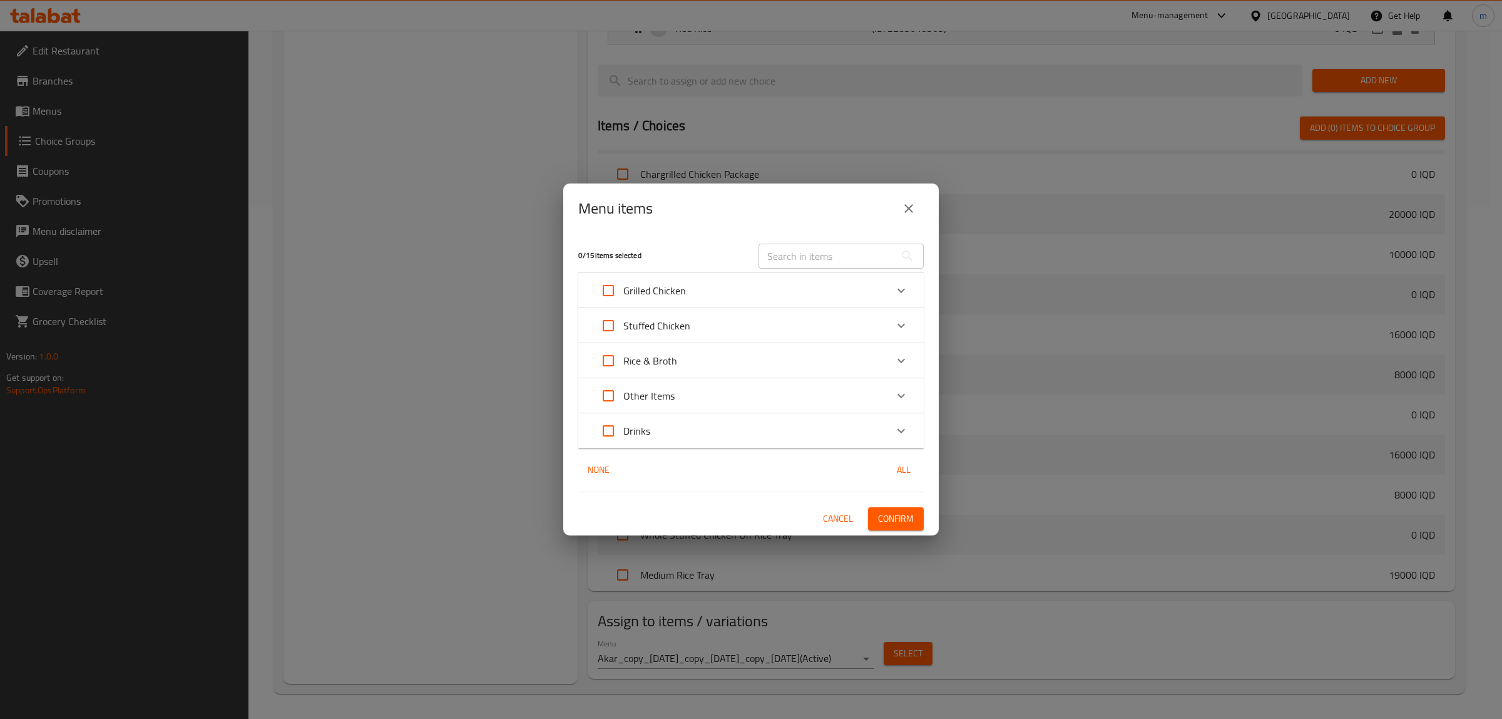
click at [697, 361] on div "Rice & Broth" at bounding box center [739, 361] width 293 height 30
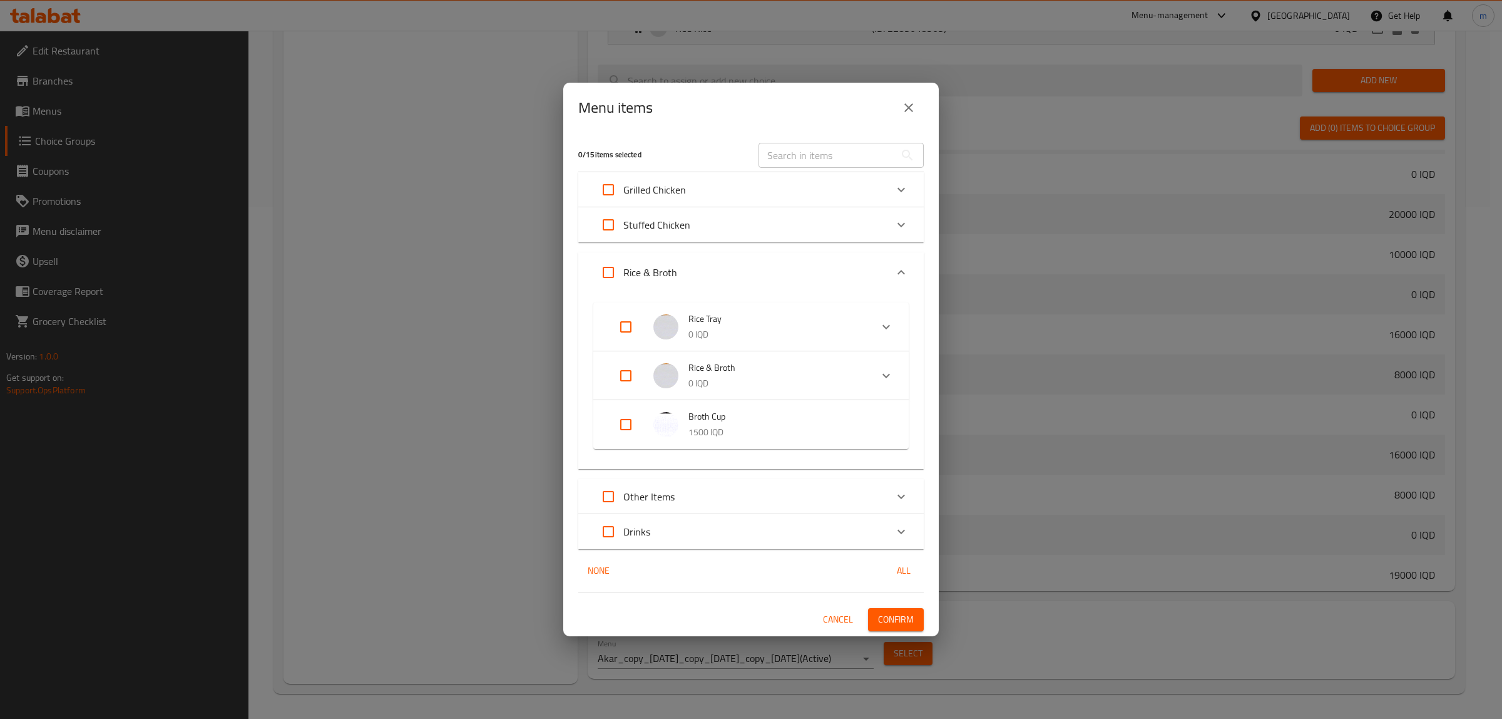
click at [627, 377] on input "Expand" at bounding box center [626, 376] width 30 height 30
checkbox input "true"
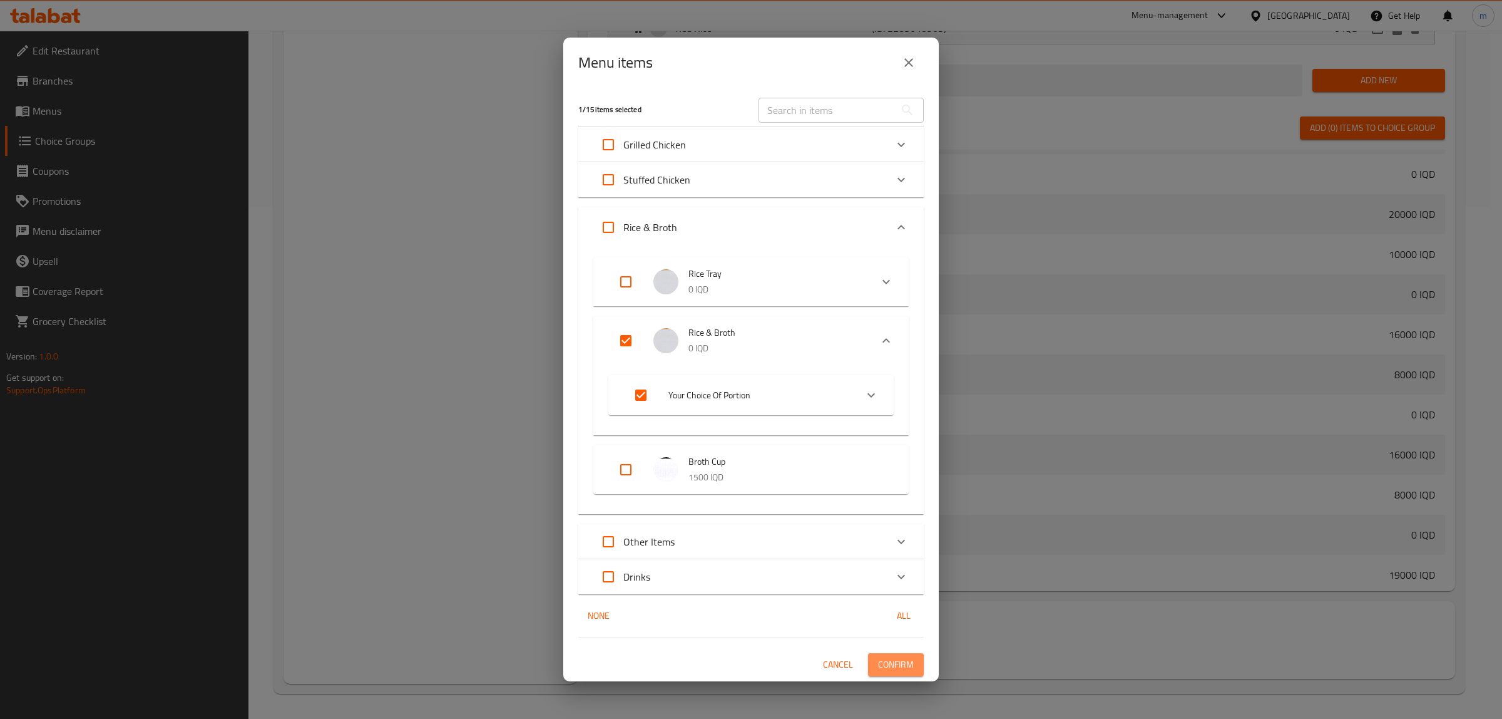
click at [896, 662] on span "Confirm" at bounding box center [896, 665] width 36 height 16
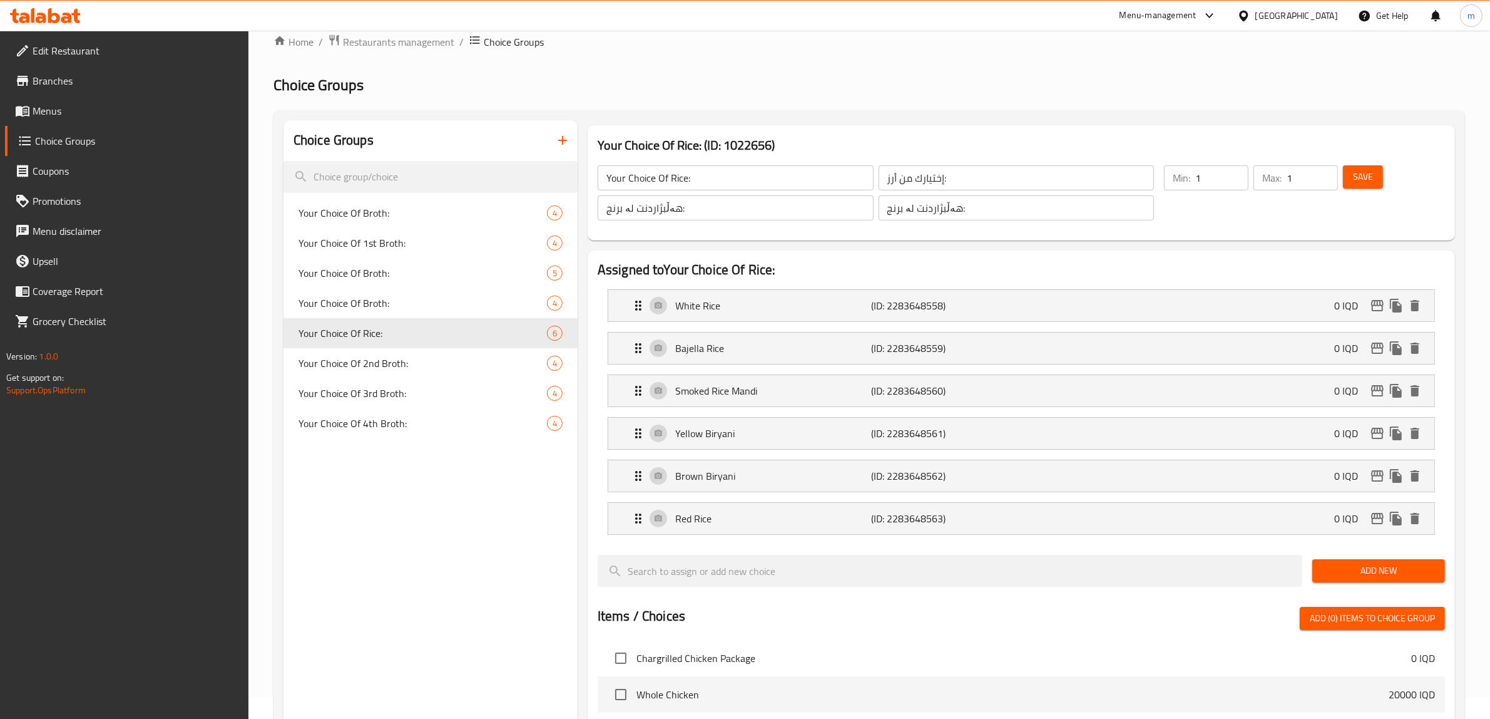
scroll to position [0, 0]
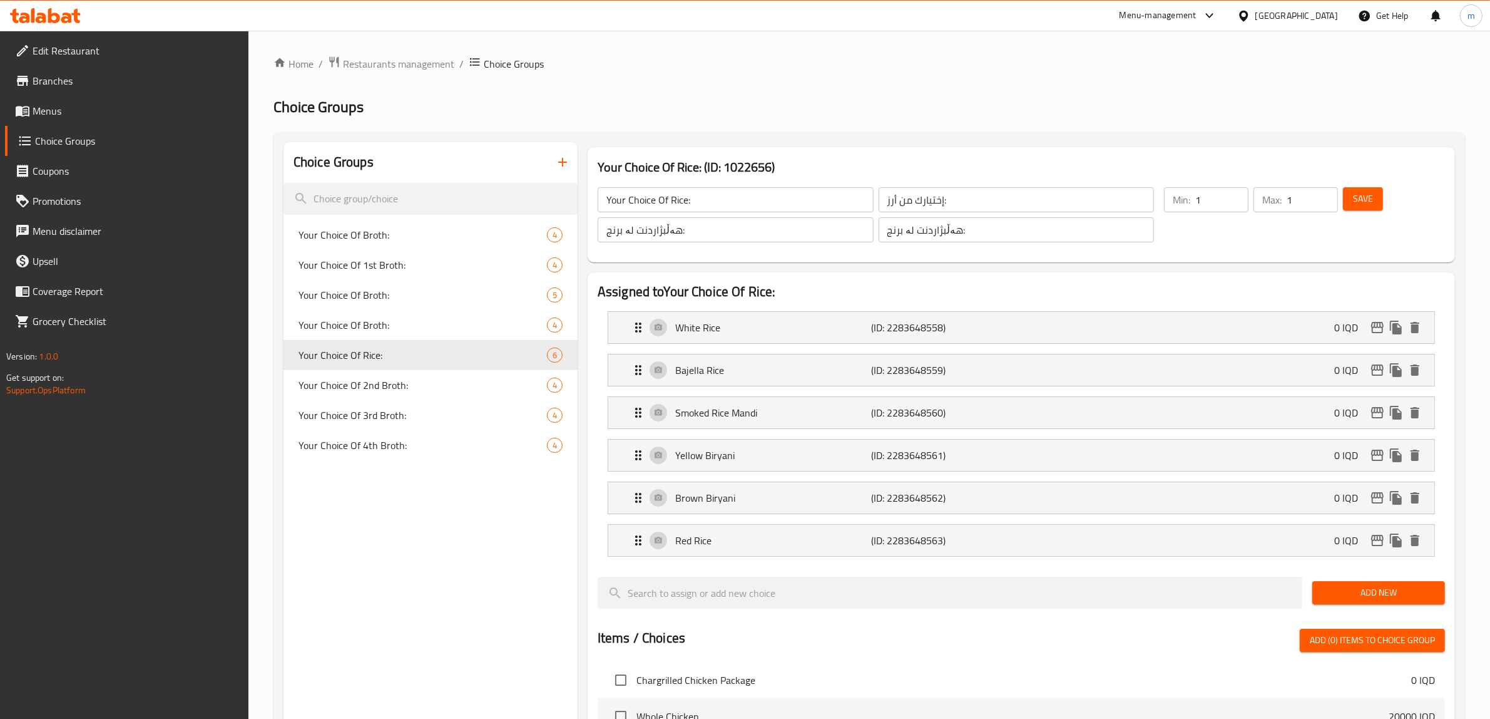
click at [60, 103] on span "Menus" at bounding box center [136, 110] width 207 height 15
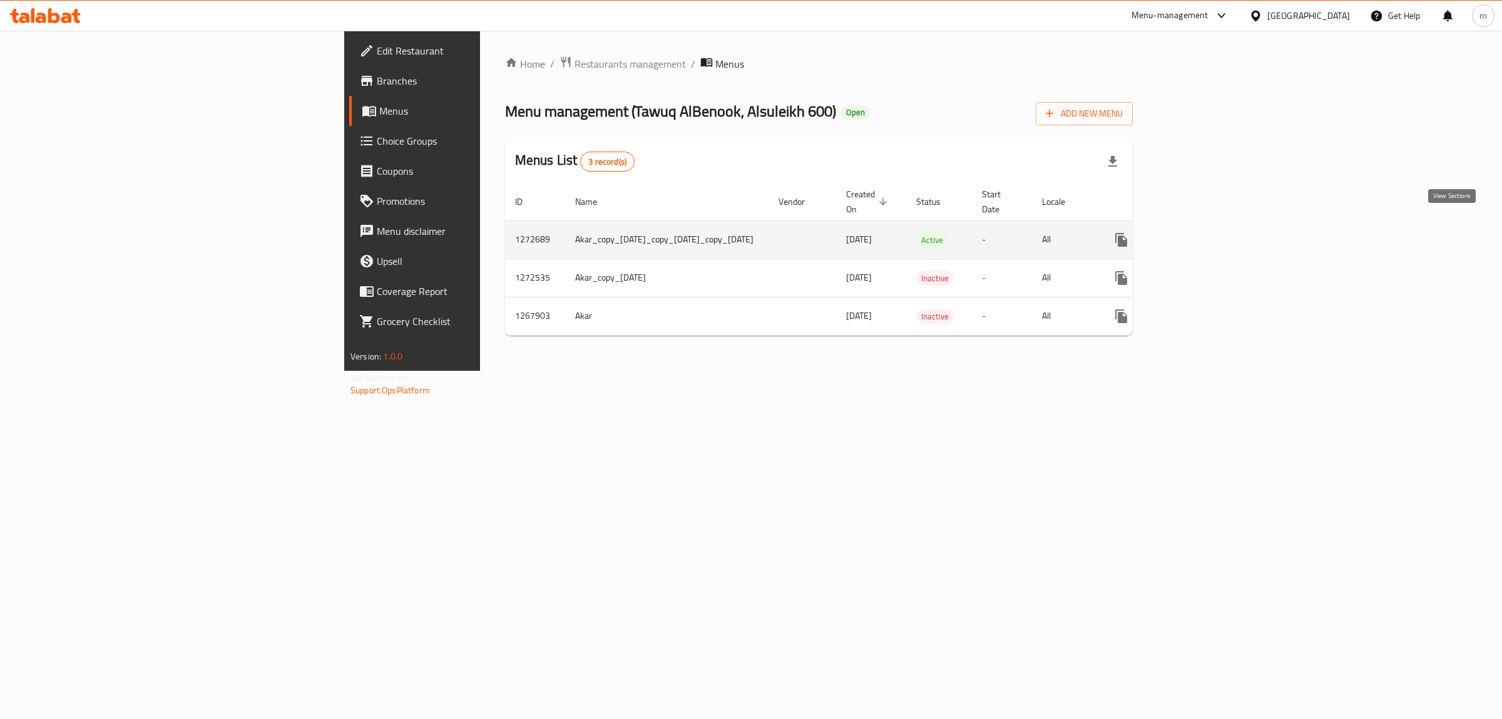
click at [1219, 232] on icon "enhanced table" at bounding box center [1211, 239] width 15 height 15
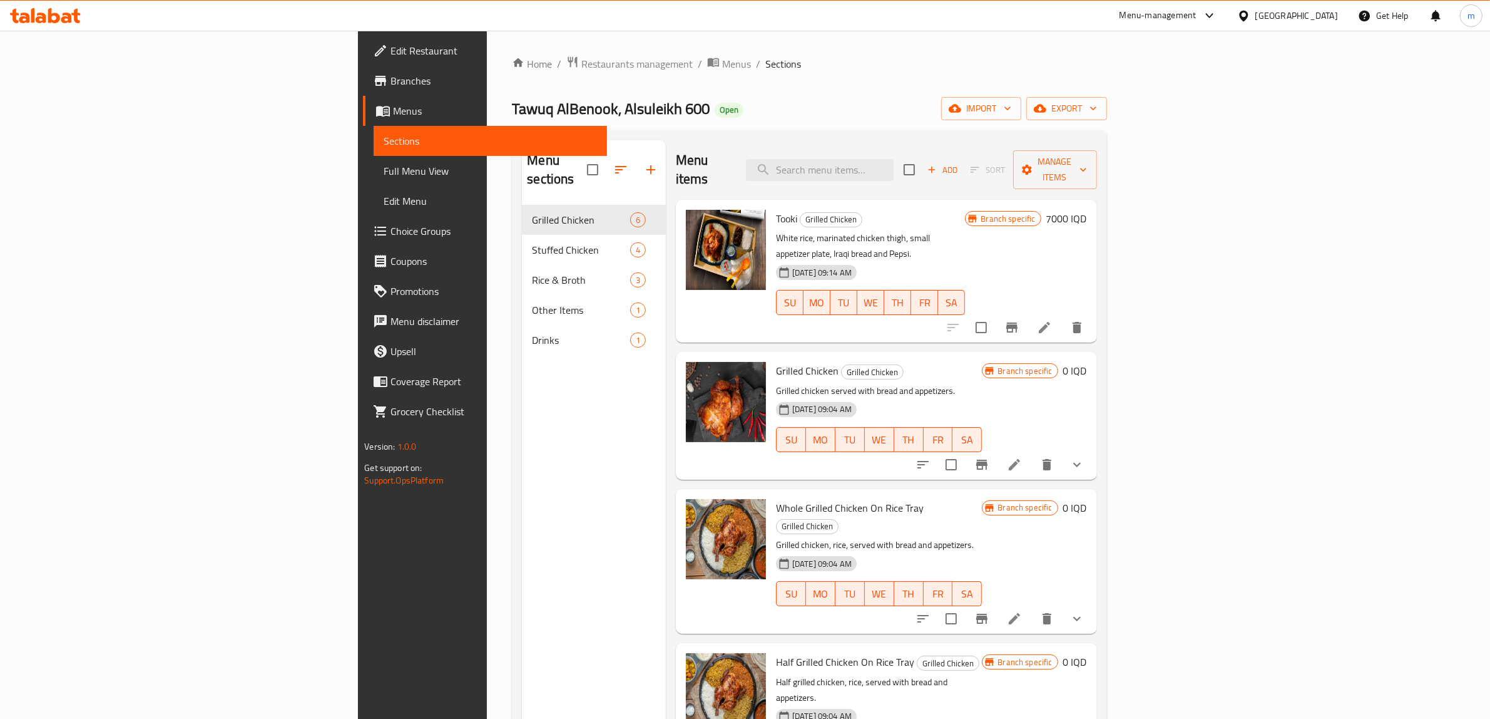
click at [384, 172] on span "Full Menu View" at bounding box center [490, 170] width 213 height 15
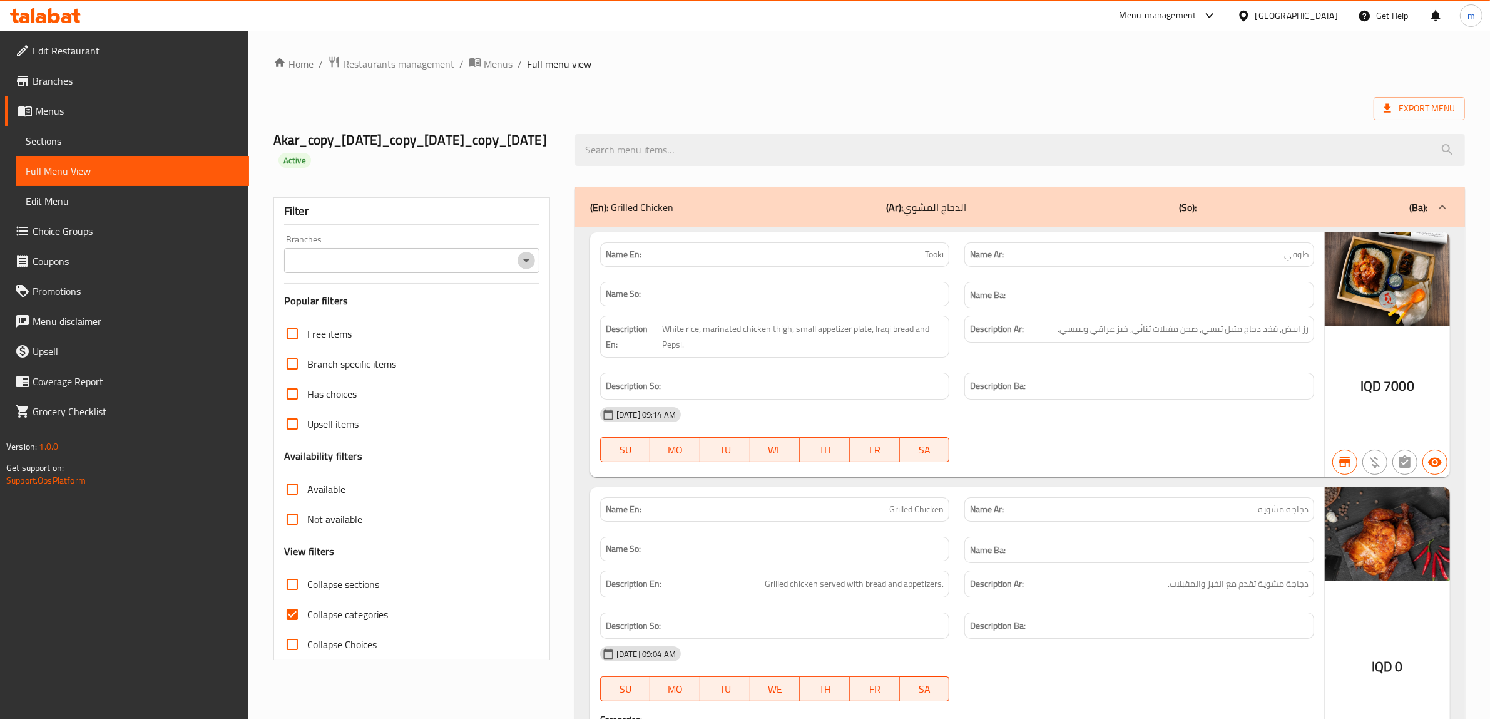
click at [526, 260] on icon "Open" at bounding box center [526, 260] width 6 height 3
click at [426, 317] on span "Tawuq AlBenook, Alsuleikh 600, Al-Sha'ab" at bounding box center [384, 314] width 180 height 15
type input "Tawuq AlBenook, Alsuleikh 600, Al-Sha'ab"
click at [289, 612] on input "Collapse categories" at bounding box center [292, 614] width 30 height 30
checkbox input "false"
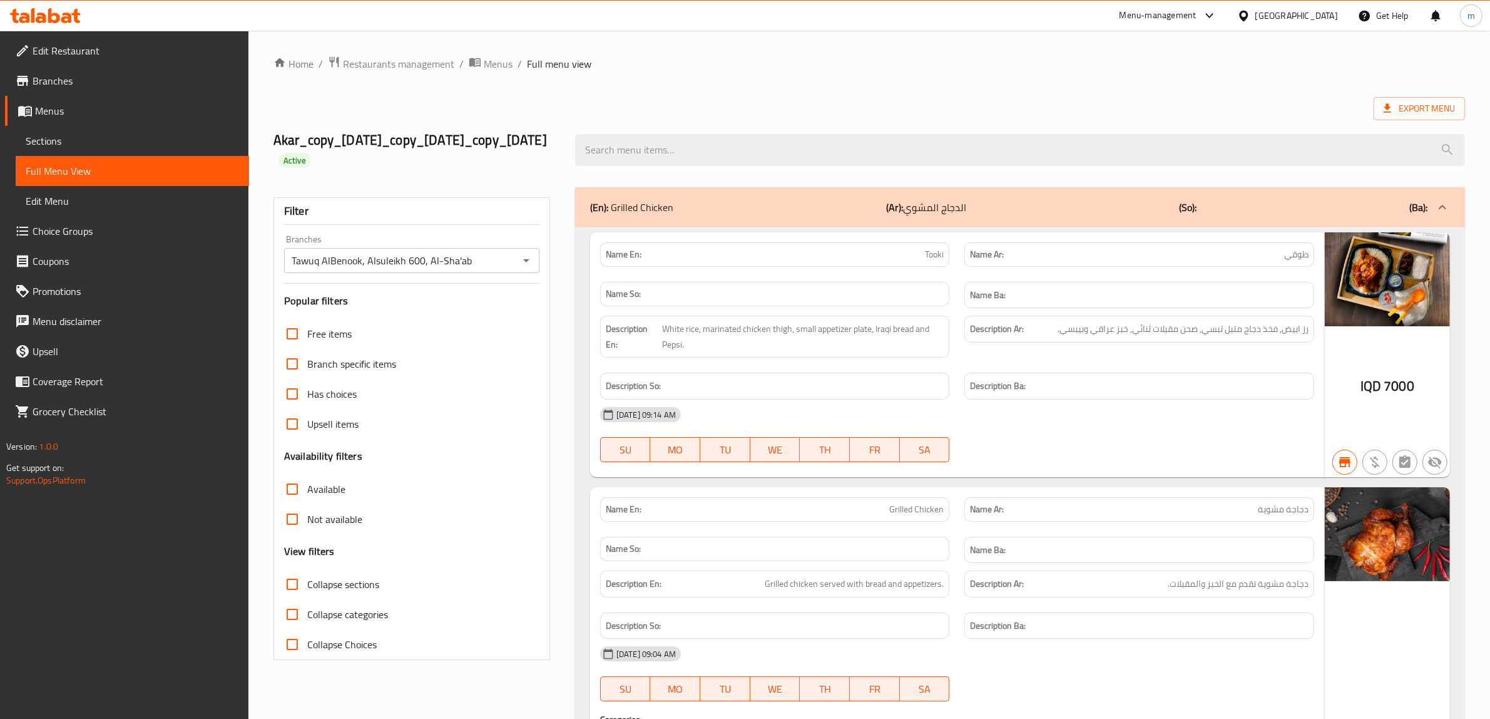
click at [289, 583] on input "Collapse sections" at bounding box center [292, 584] width 30 height 30
checkbox input "true"
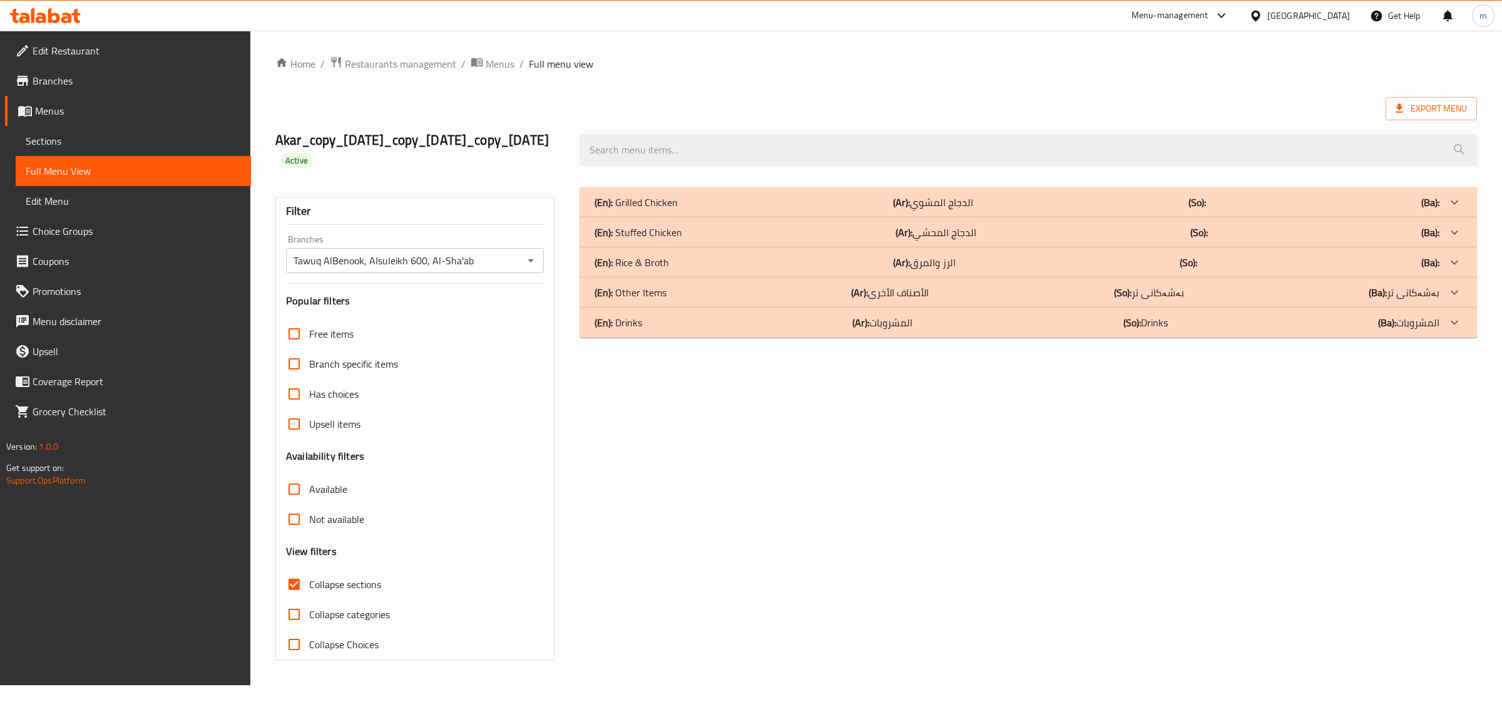
click at [655, 267] on p "(En): Rice & Broth" at bounding box center [632, 262] width 74 height 15
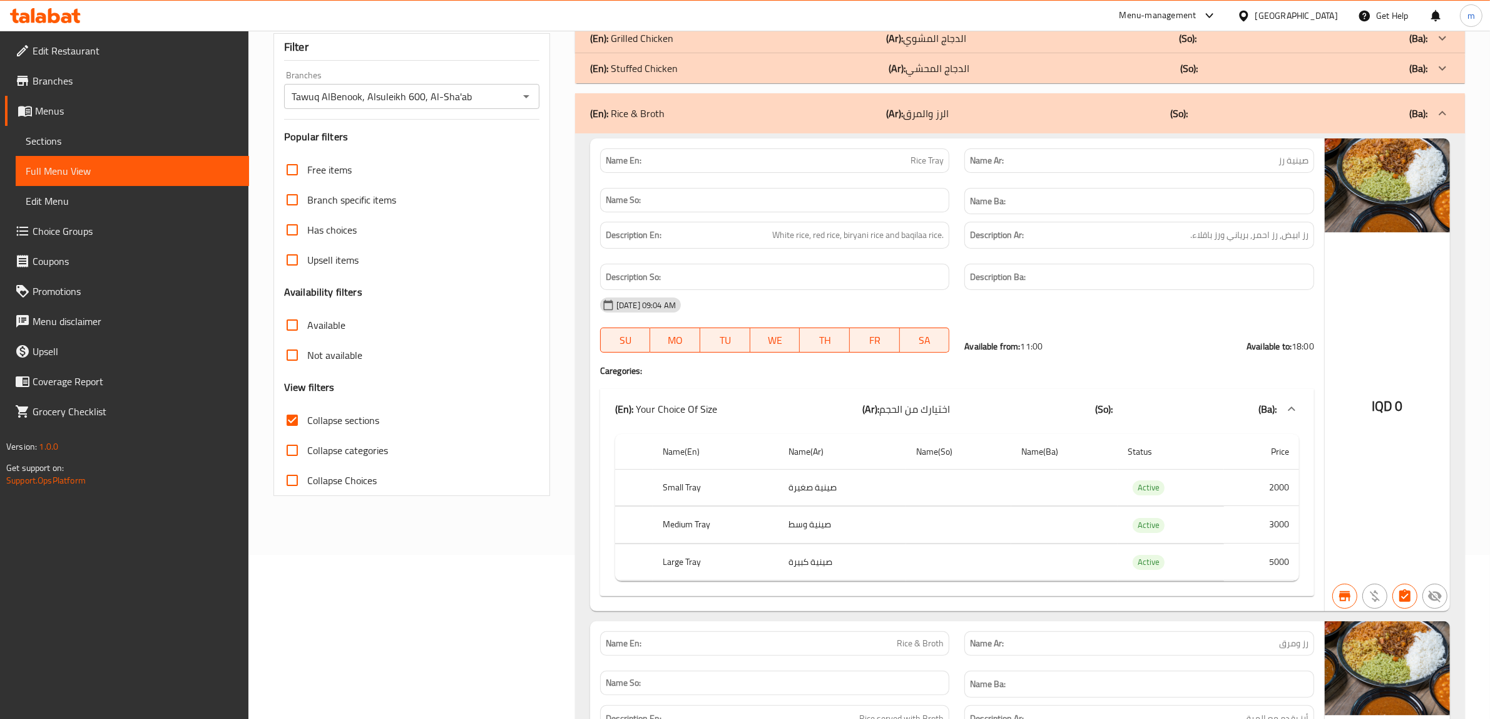
scroll to position [265, 0]
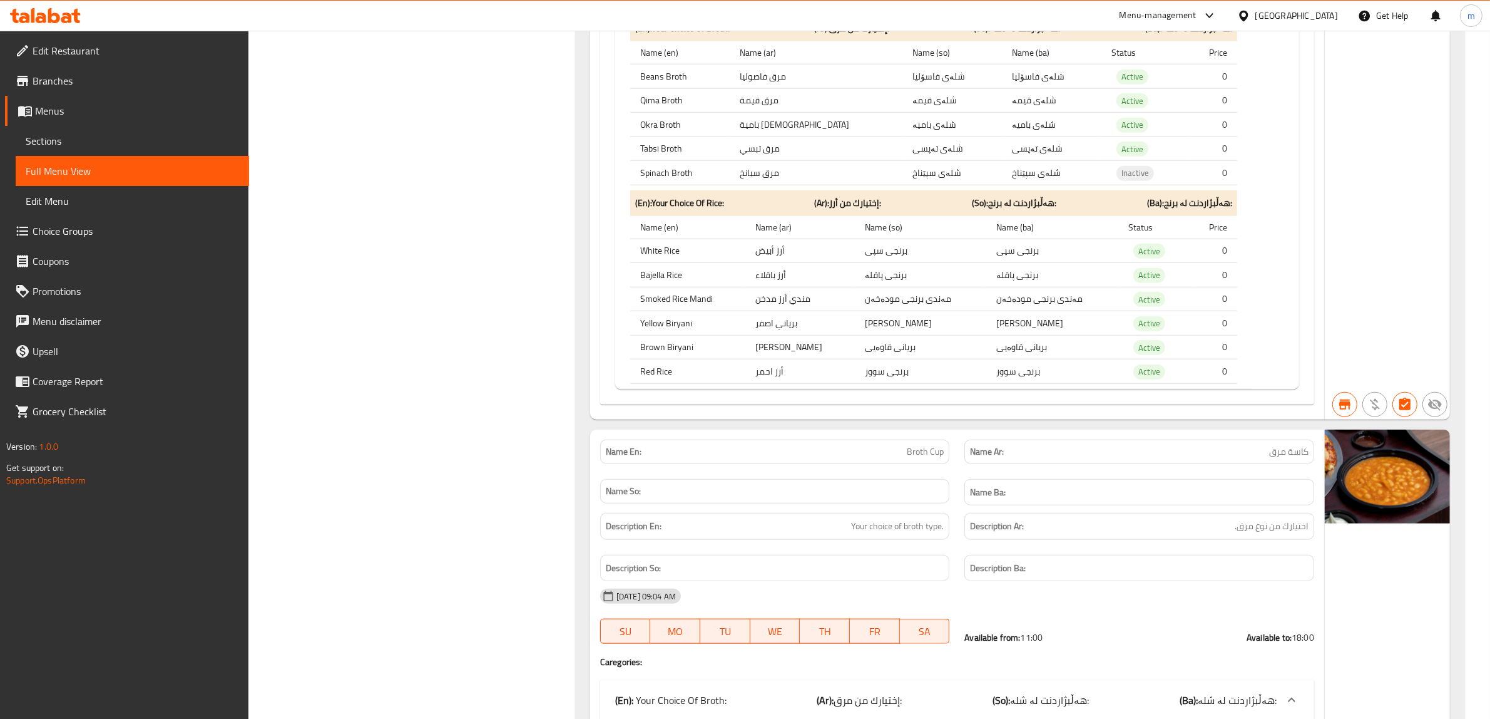
scroll to position [1700, 0]
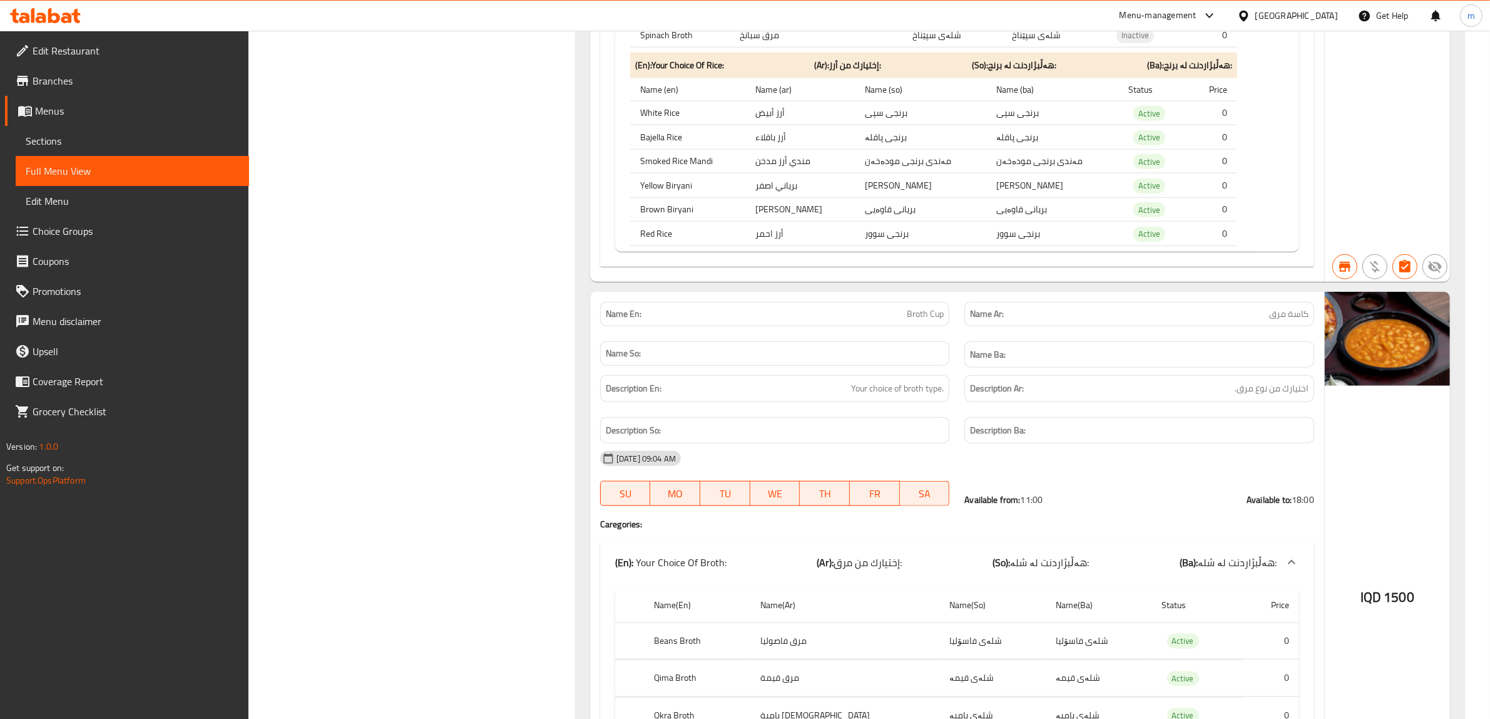
click at [927, 321] on span "Broth Cup" at bounding box center [925, 313] width 37 height 13
copy span "Broth Cup"
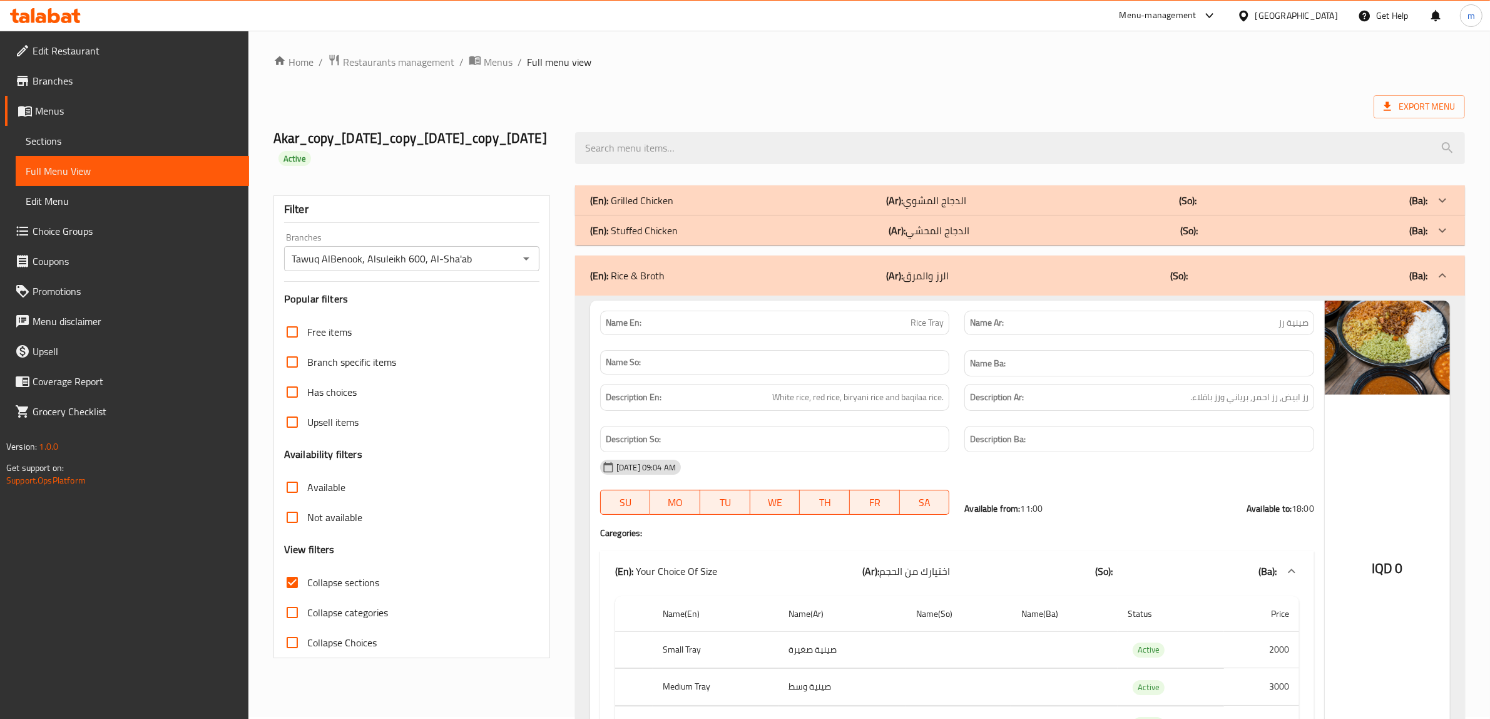
scroll to position [0, 0]
click at [928, 322] on span "Rice Tray" at bounding box center [927, 324] width 33 height 13
copy span "Rice Tray"
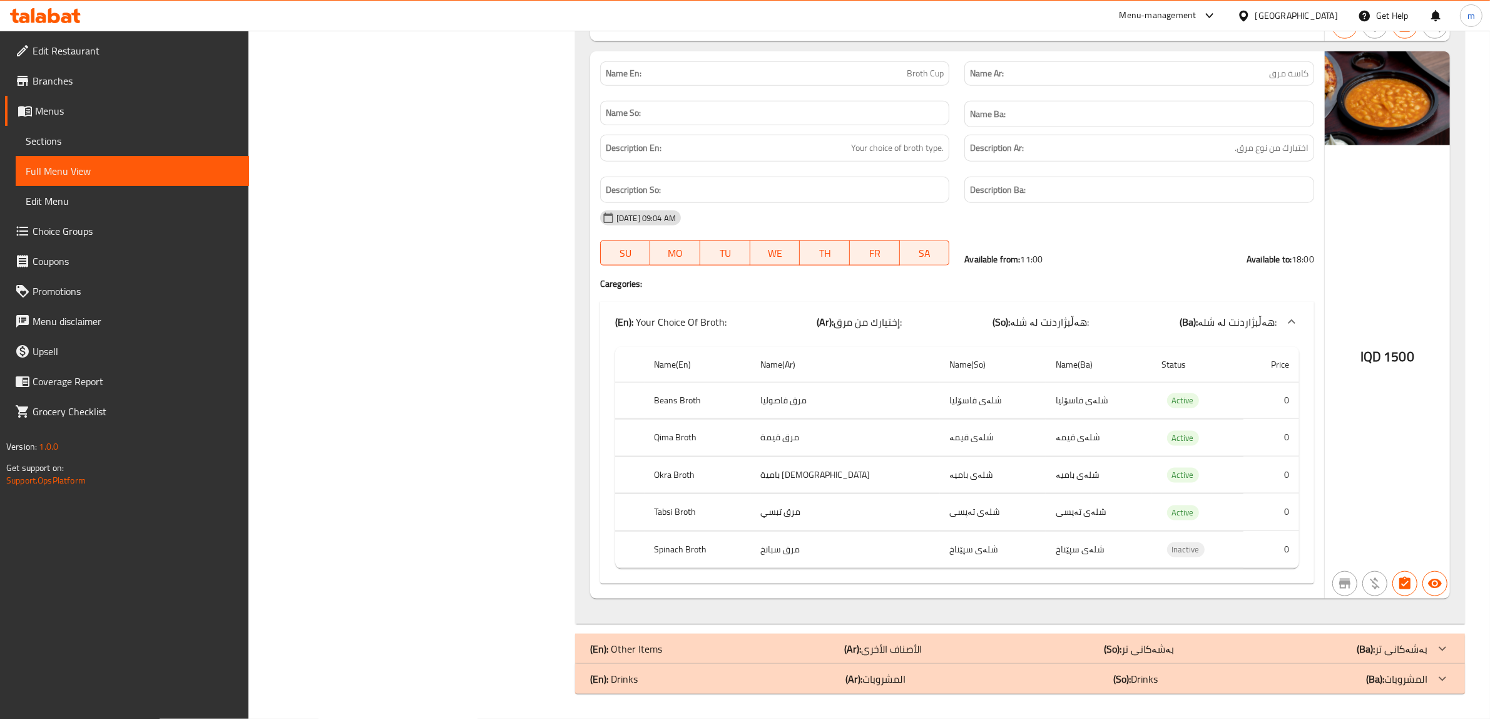
scroll to position [1961, 0]
click at [925, 67] on span "Broth Cup" at bounding box center [925, 73] width 37 height 13
copy span "Broth Cup"
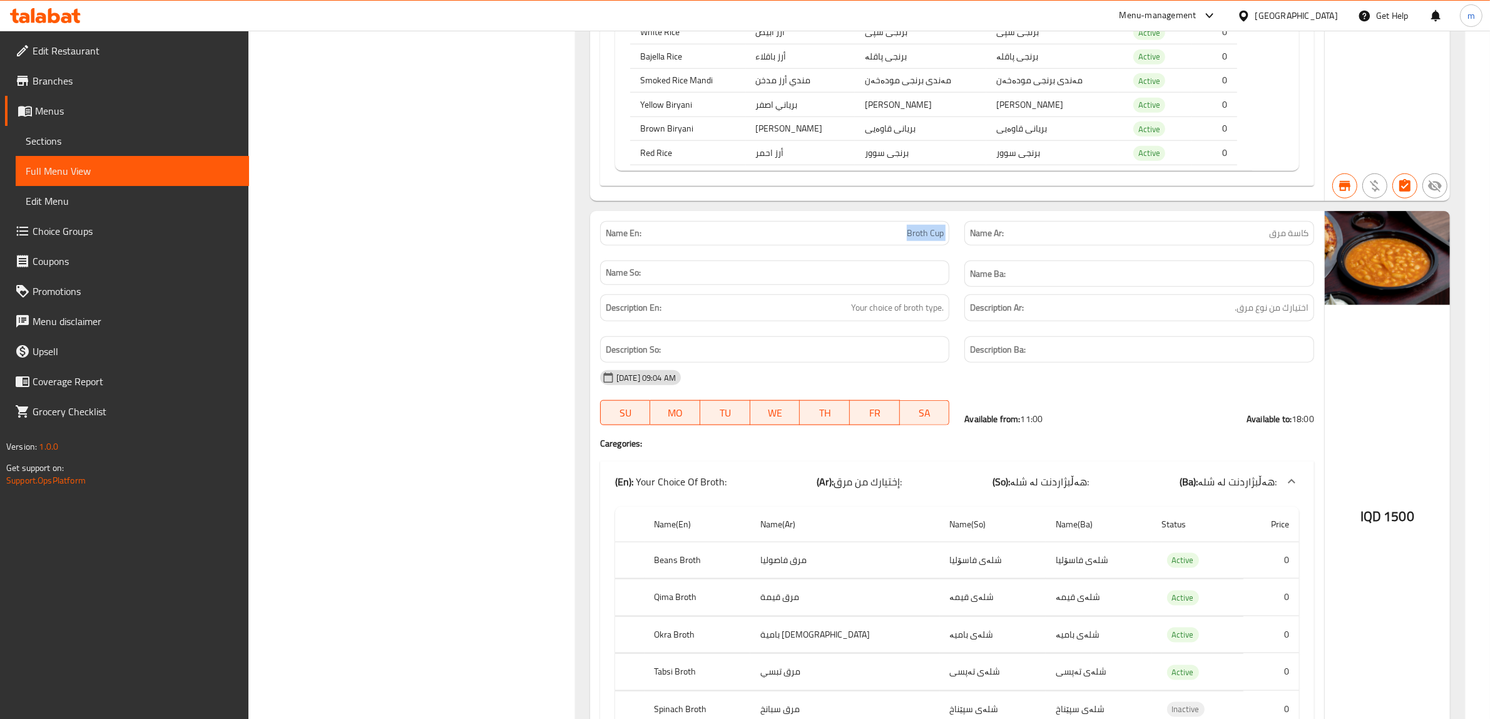
scroll to position [1700, 0]
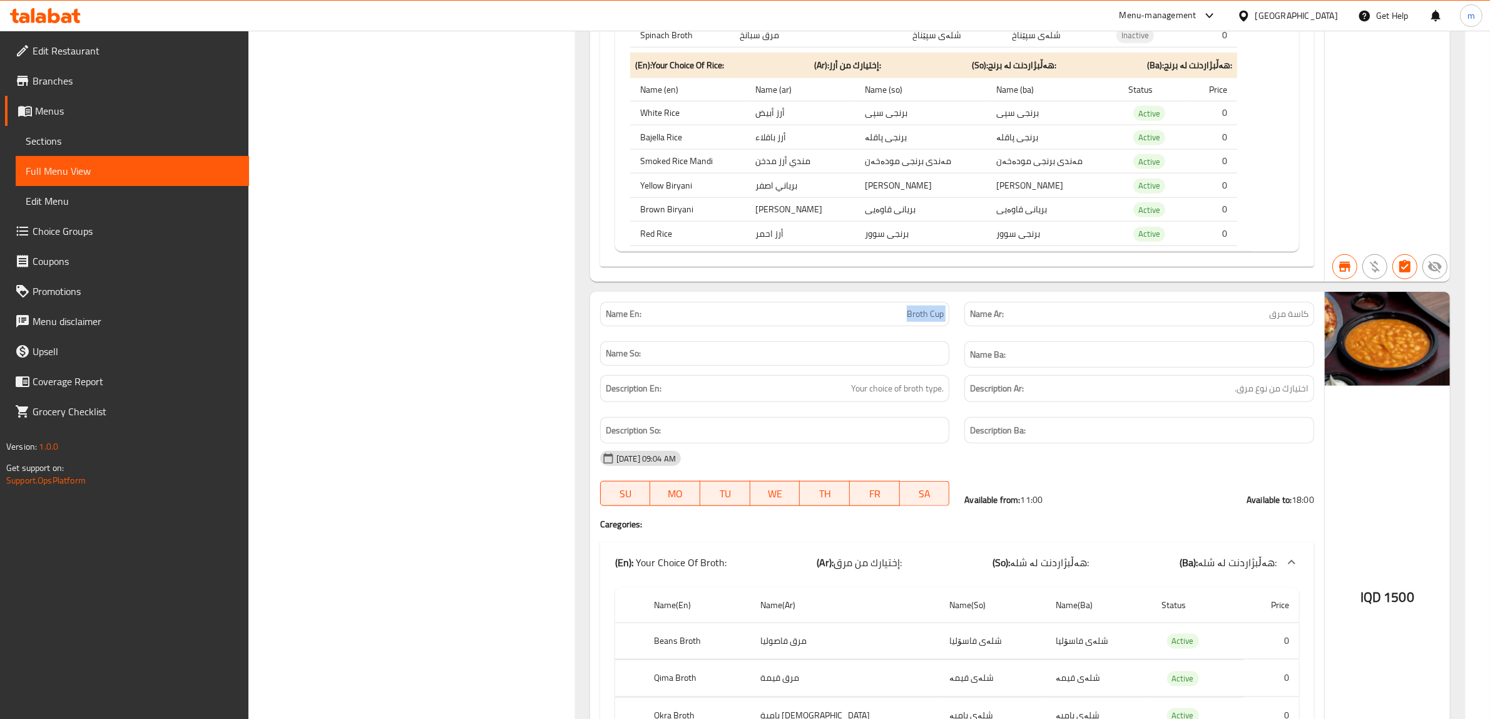
click at [931, 321] on span "Broth Cup" at bounding box center [925, 313] width 37 height 13
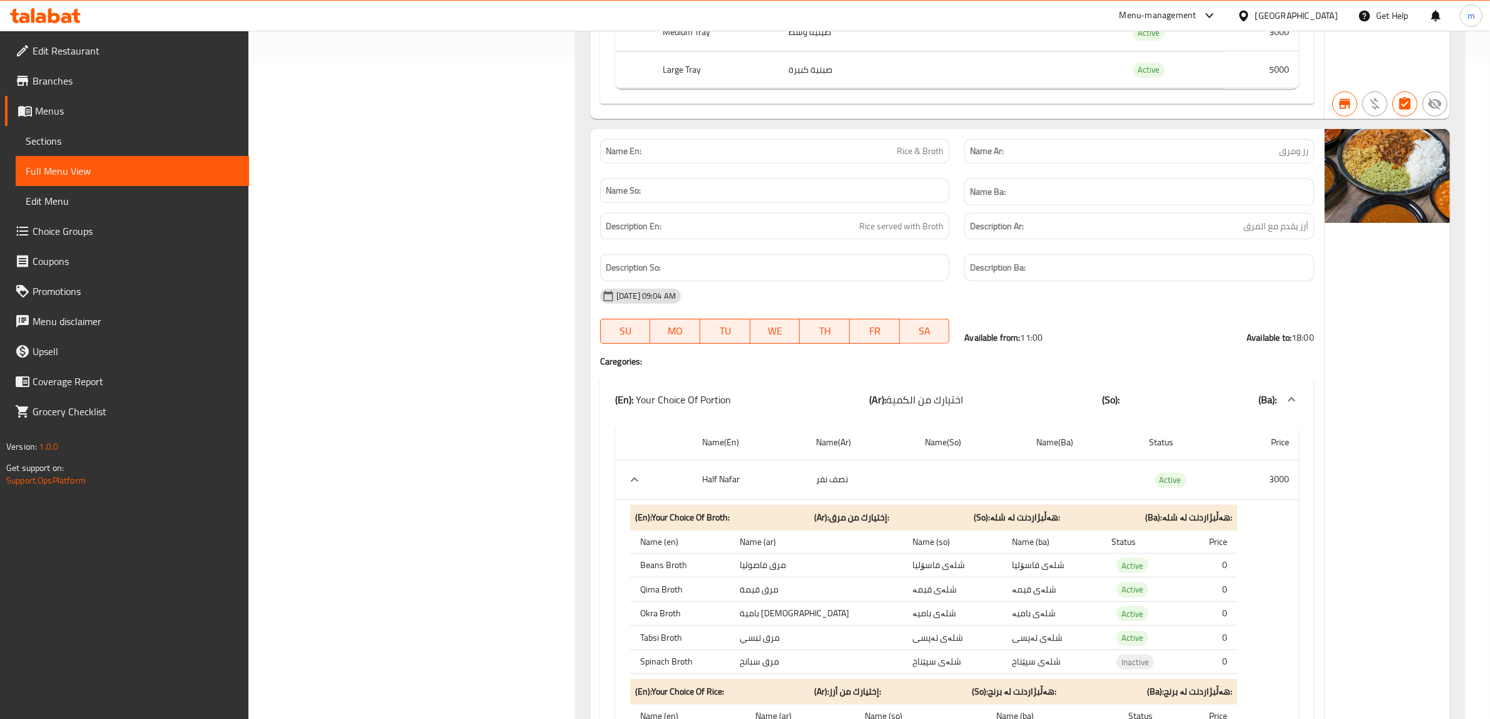
scroll to position [526, 0]
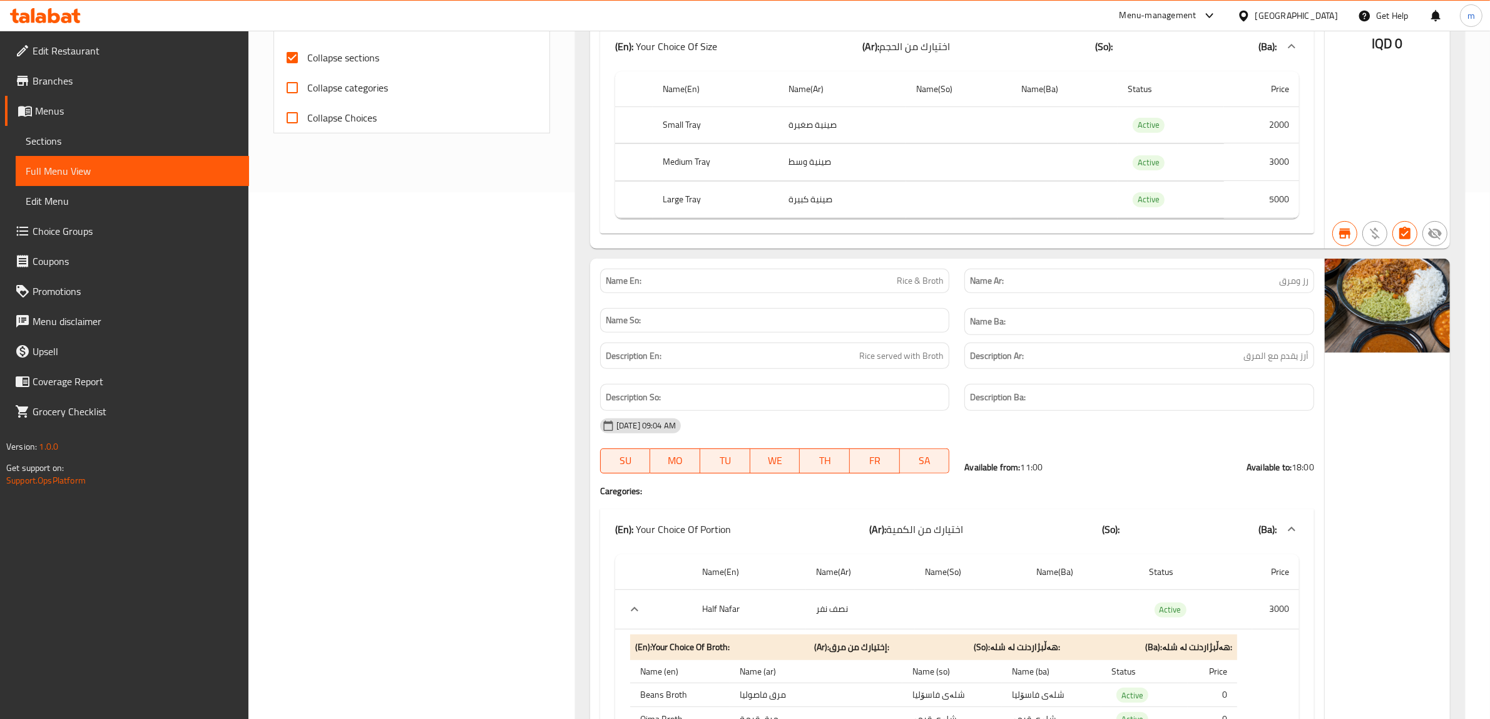
click at [918, 286] on span "Rice & Broth" at bounding box center [920, 280] width 47 height 13
copy span "Rice & Broth"
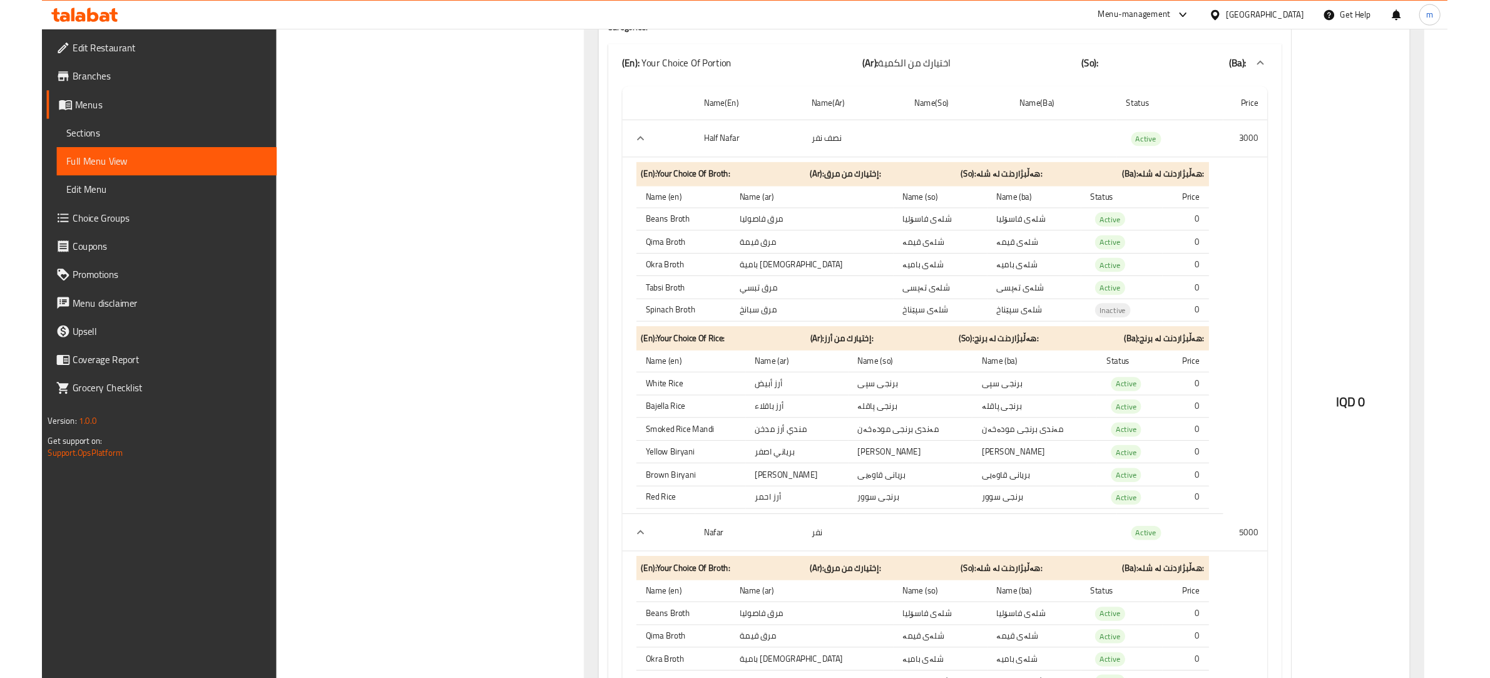
scroll to position [1047, 0]
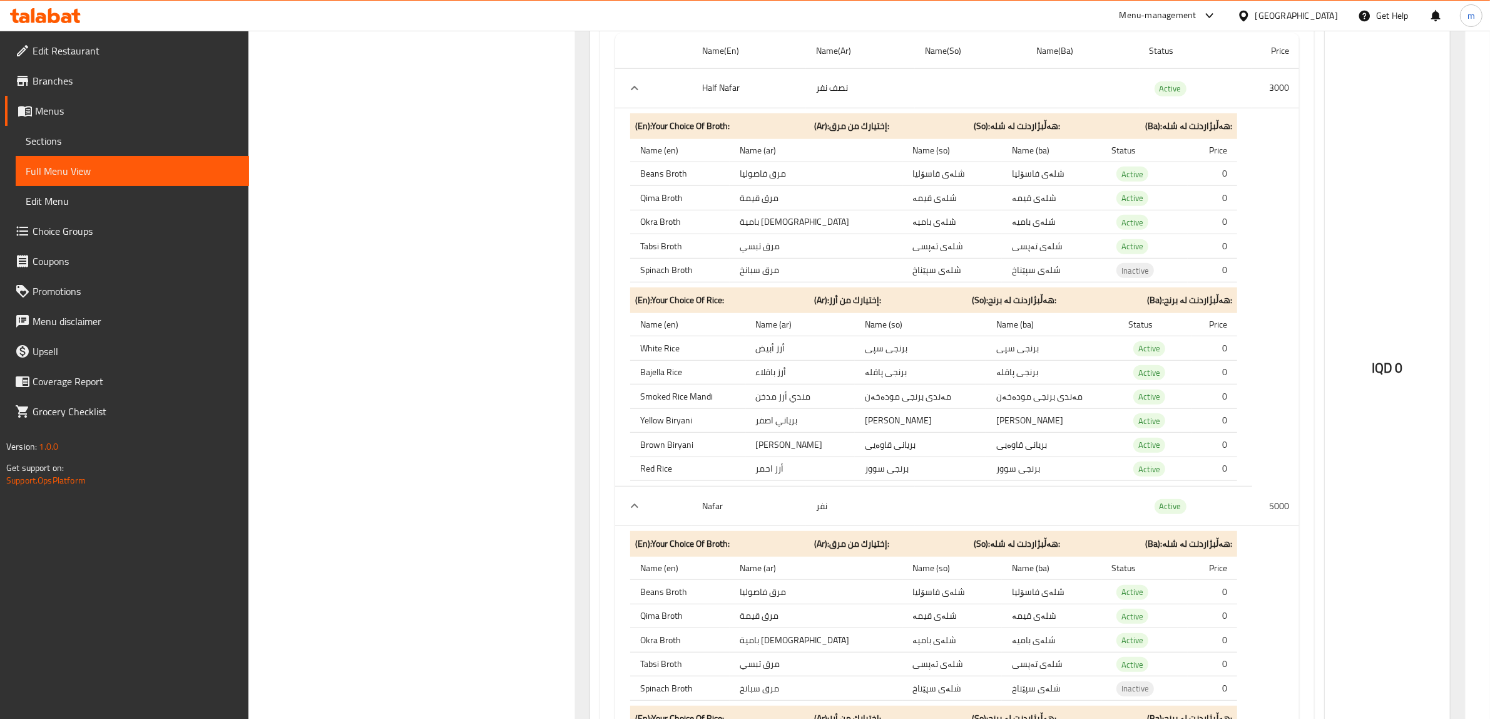
click at [674, 272] on th "Spinach Broth" at bounding box center [680, 270] width 100 height 24
copy th "Spinach Broth"
